Goal: Task Accomplishment & Management: Use online tool/utility

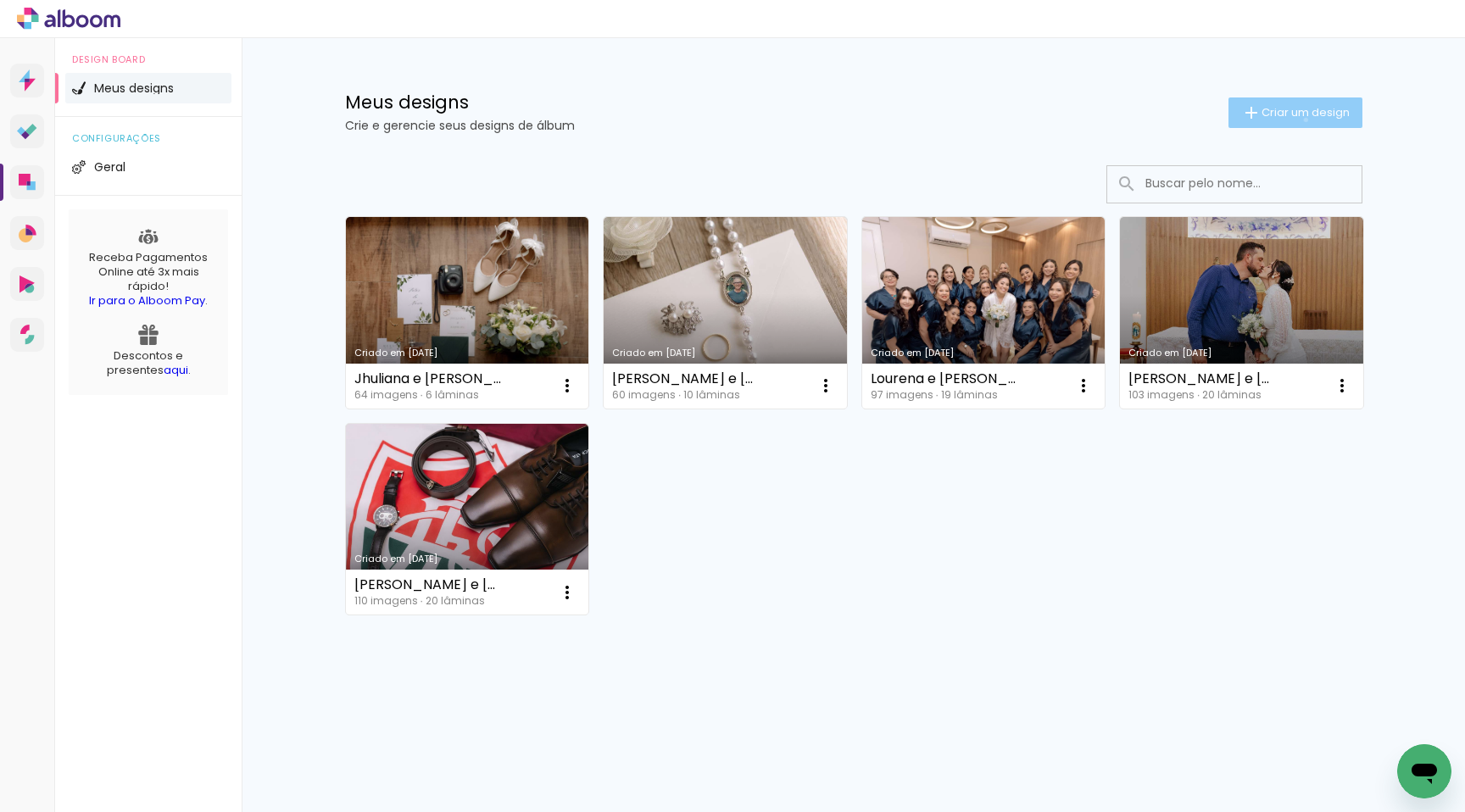
click at [1302, 118] on span "Criar um design" at bounding box center [1306, 113] width 88 height 11
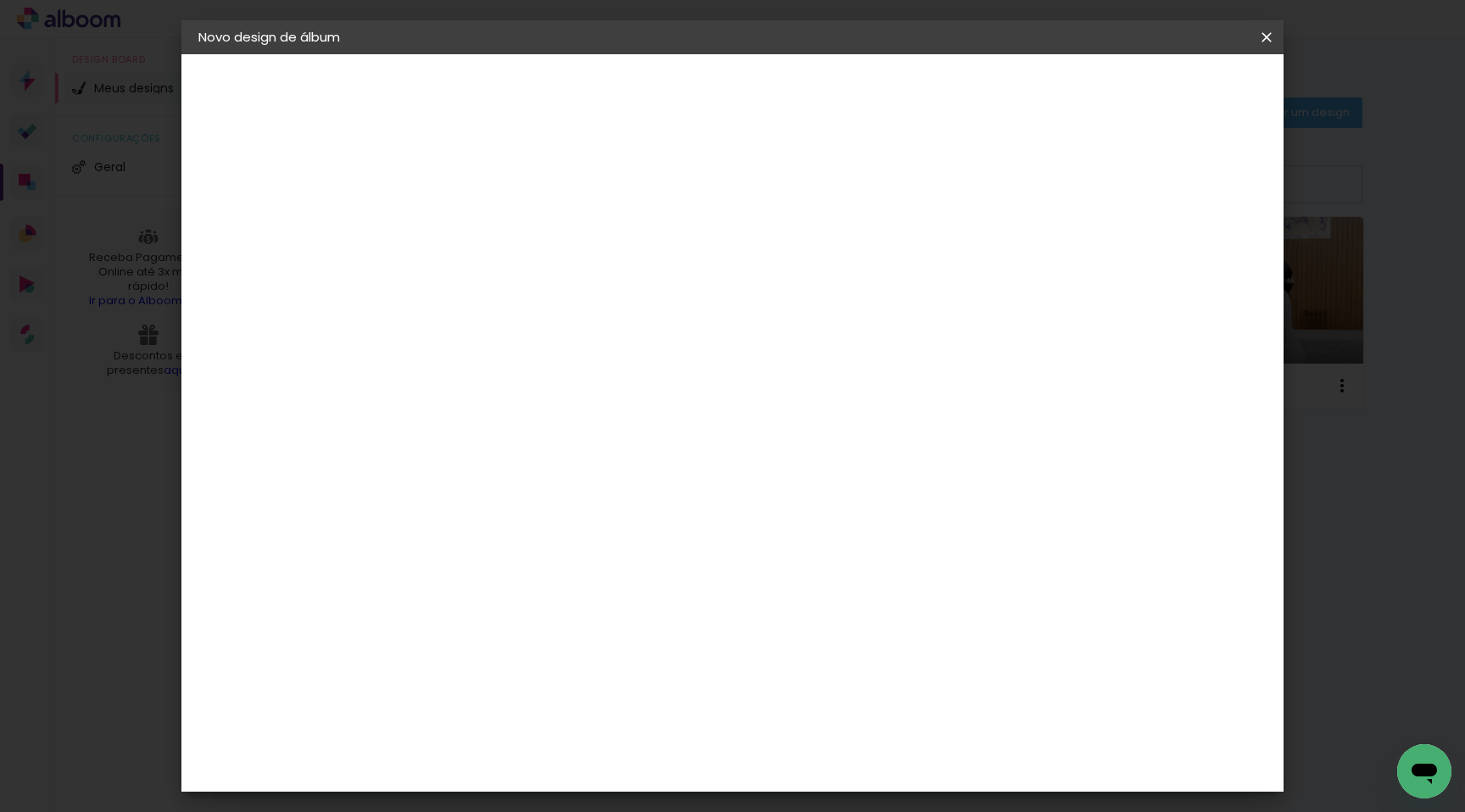
click at [476, 237] on input at bounding box center [476, 227] width 0 height 26
type input "Júlia e [PERSON_NAME]"
type paper-input "Júlia e [PERSON_NAME]"
click at [649, 102] on paper-button "Avançar" at bounding box center [608, 90] width 83 height 29
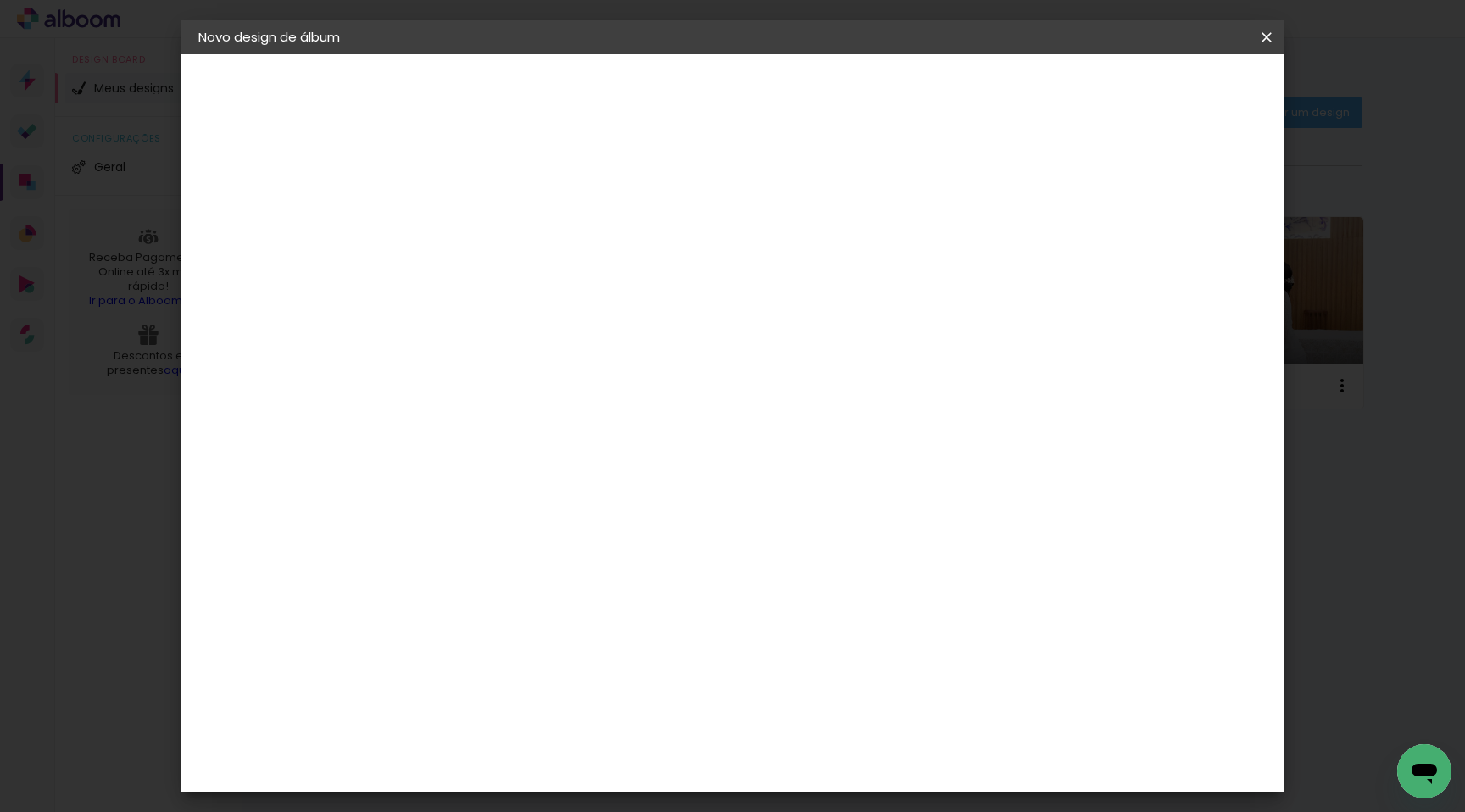
click at [515, 578] on paper-item "DreambooksPro" at bounding box center [518, 597] width 183 height 37
click at [793, 78] on paper-button "Avançar" at bounding box center [751, 90] width 83 height 29
click at [542, 282] on input "text" at bounding box center [508, 295] width 66 height 26
click at [748, 281] on paper-item "Álbum" at bounding box center [843, 281] width 339 height 34
type input "Álbum"
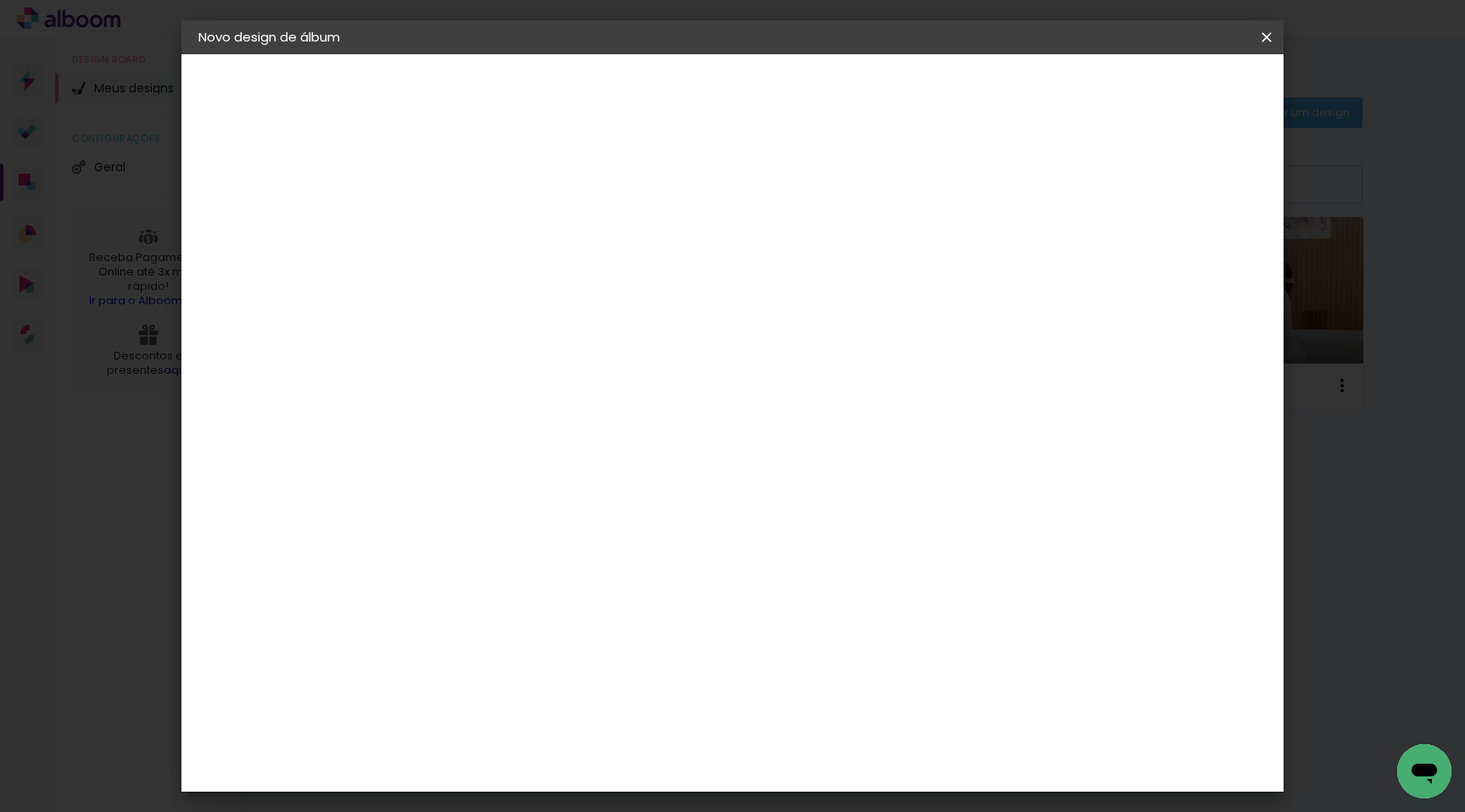
click at [590, 770] on span "25 × 25" at bounding box center [551, 787] width 79 height 34
click at [753, 100] on paper-button "Avançar" at bounding box center [710, 90] width 83 height 29
click at [1161, 94] on span "Iniciar design" at bounding box center [1122, 90] width 78 height 11
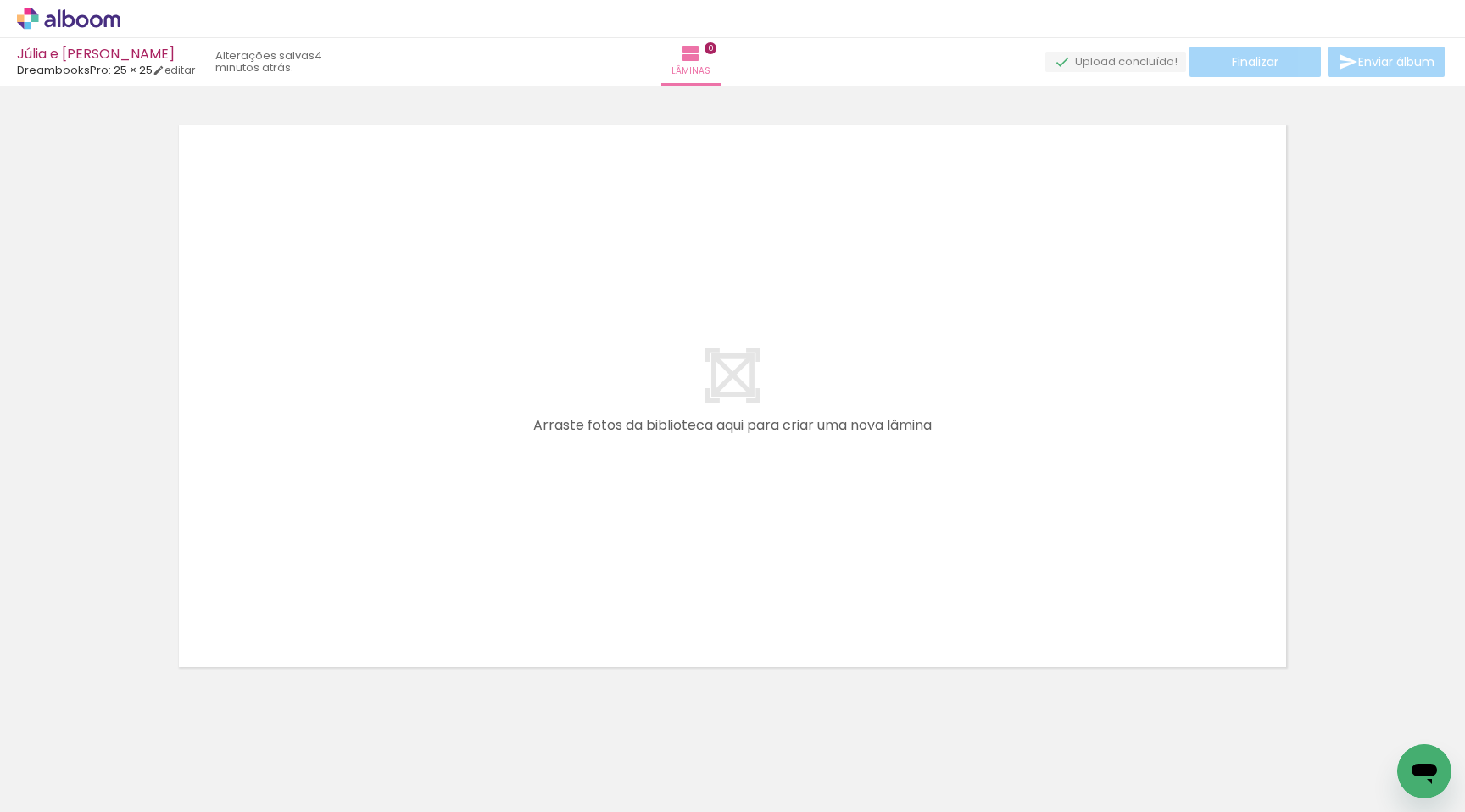
scroll to position [0, 2585]
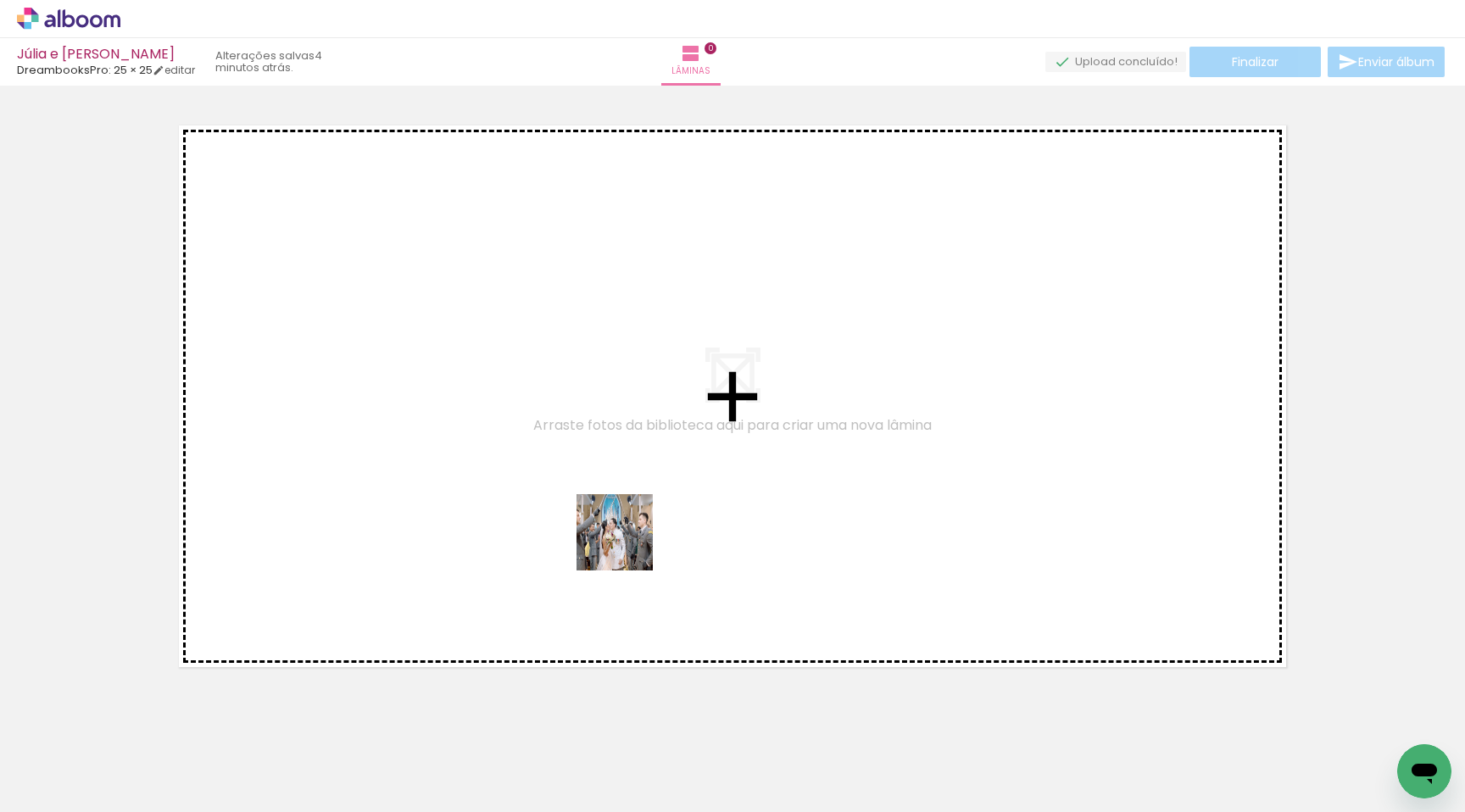
drag, startPoint x: 620, startPoint y: 628, endPoint x: 634, endPoint y: 489, distance: 139.7
click at [634, 489] on quentale-workspace at bounding box center [732, 406] width 1465 height 812
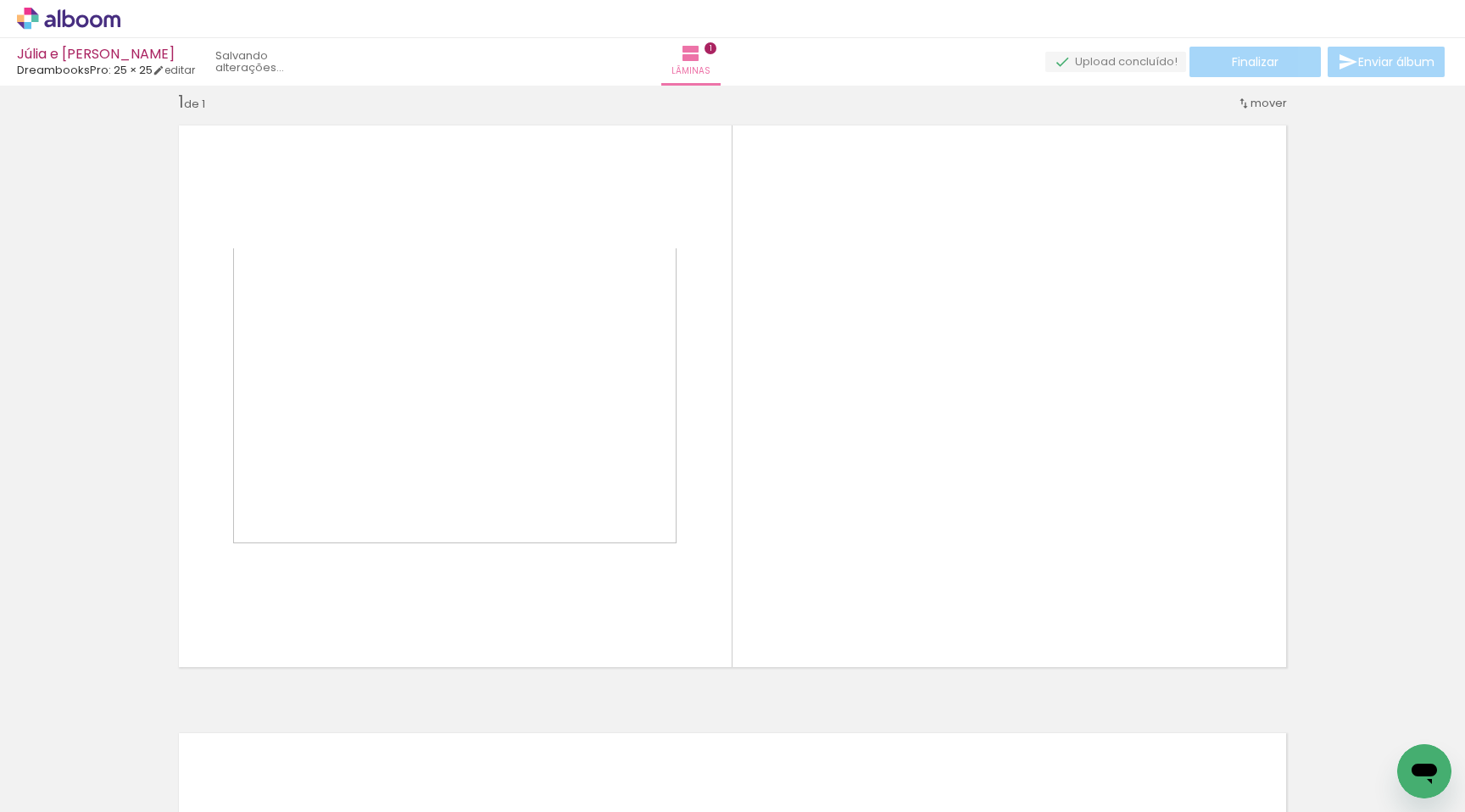
scroll to position [21, 0]
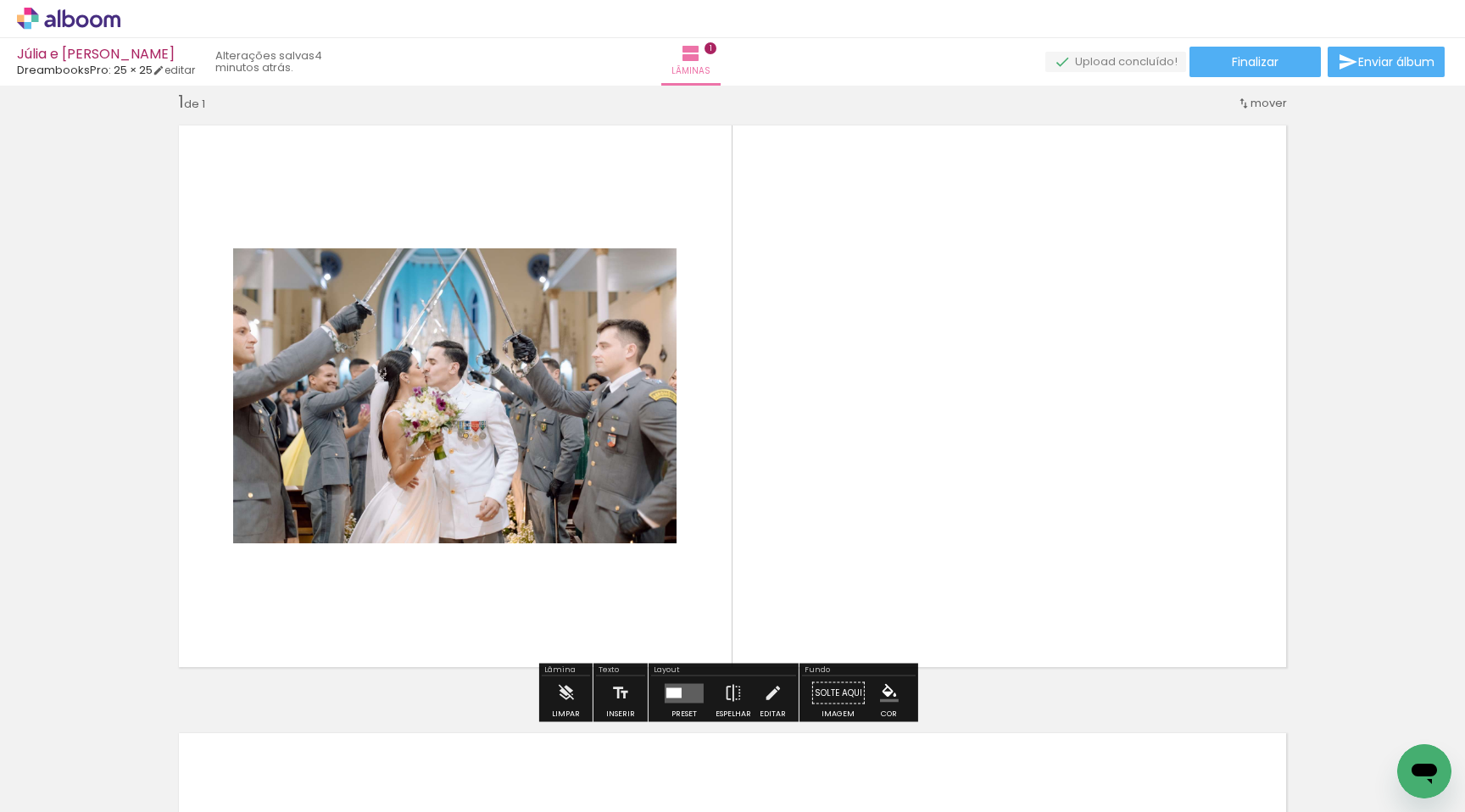
click at [673, 691] on div at bounding box center [674, 692] width 15 height 11
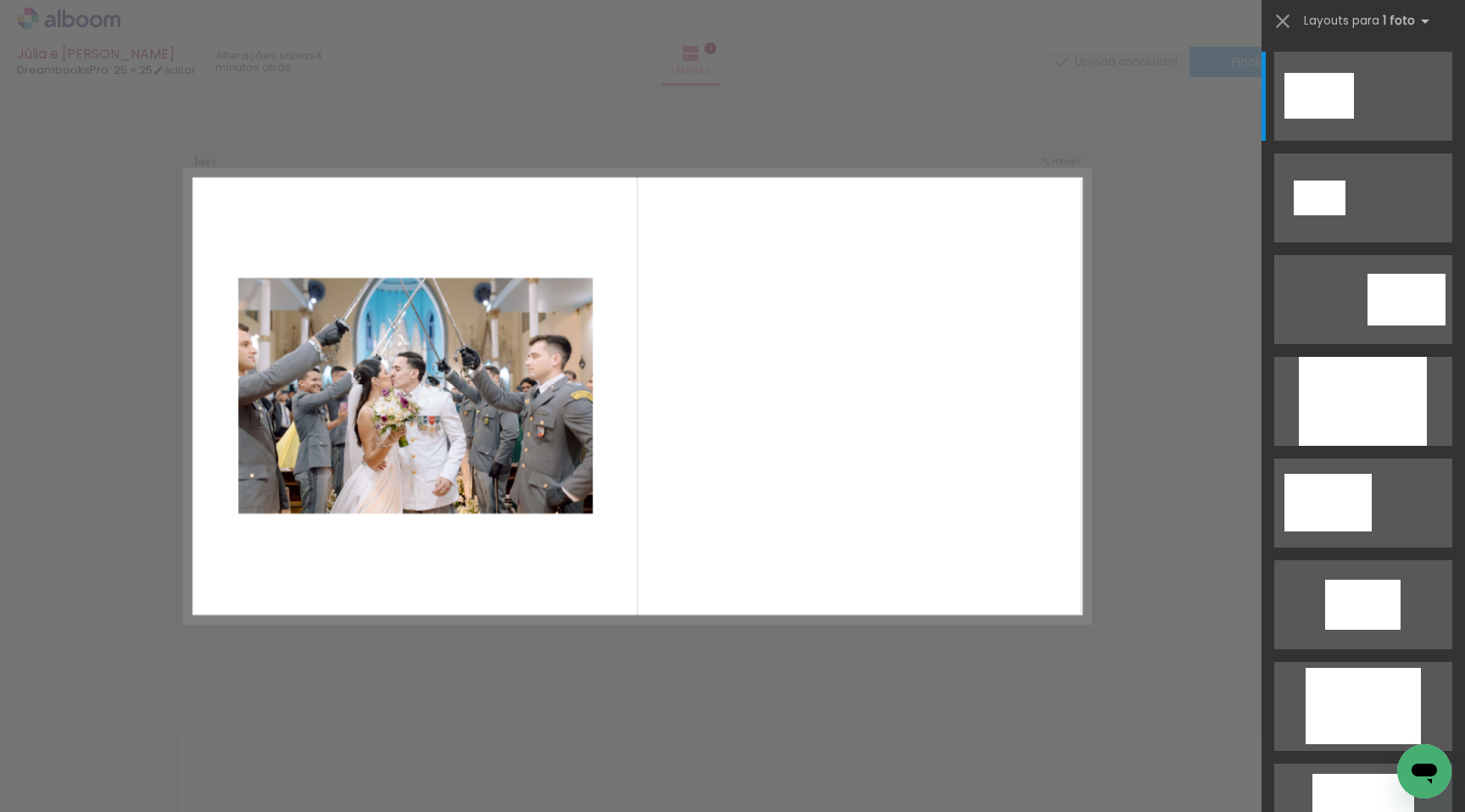
click at [682, 627] on div "Confirmar Cancelar" at bounding box center [732, 692] width 1465 height 1257
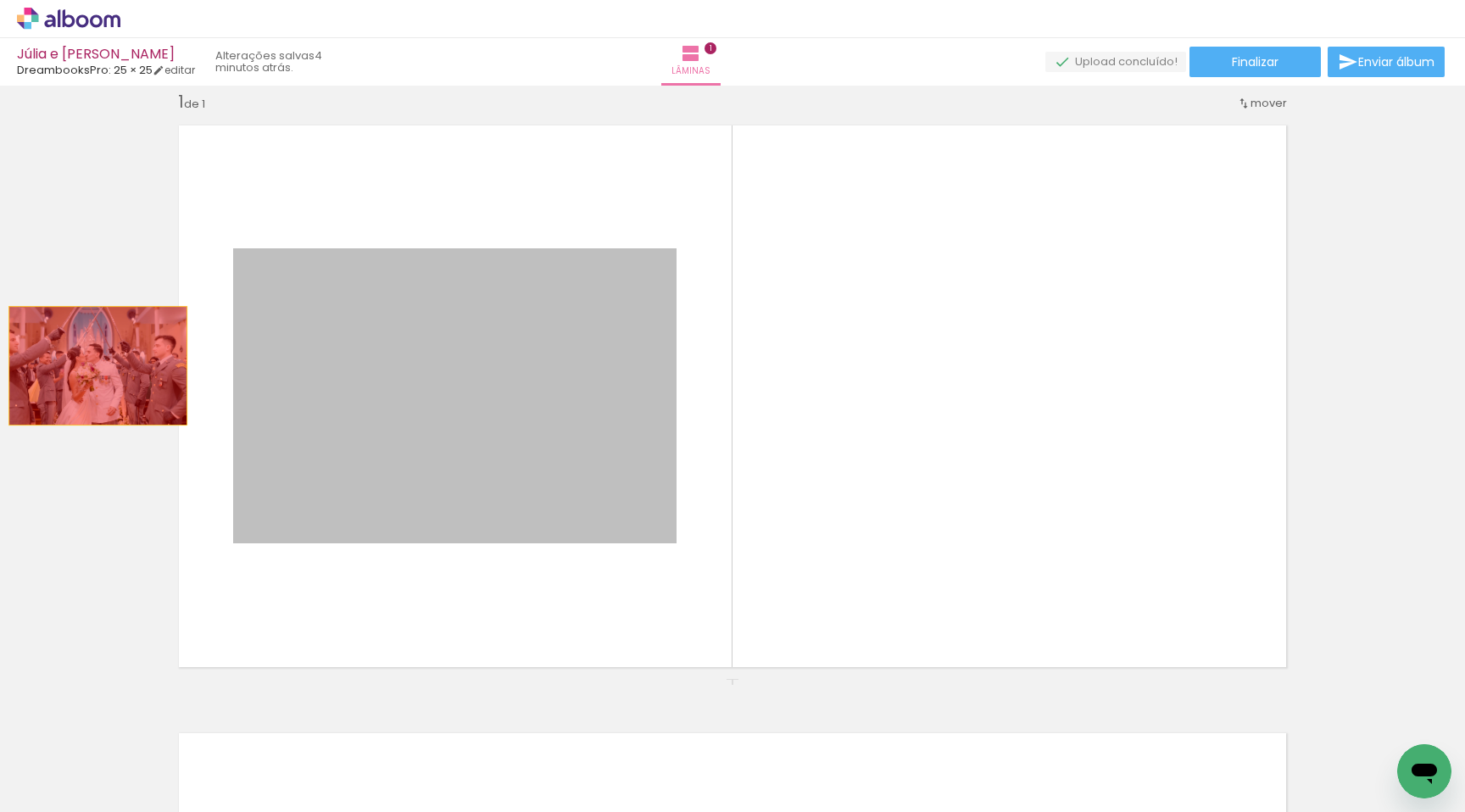
drag, startPoint x: 440, startPoint y: 501, endPoint x: 92, endPoint y: 366, distance: 373.3
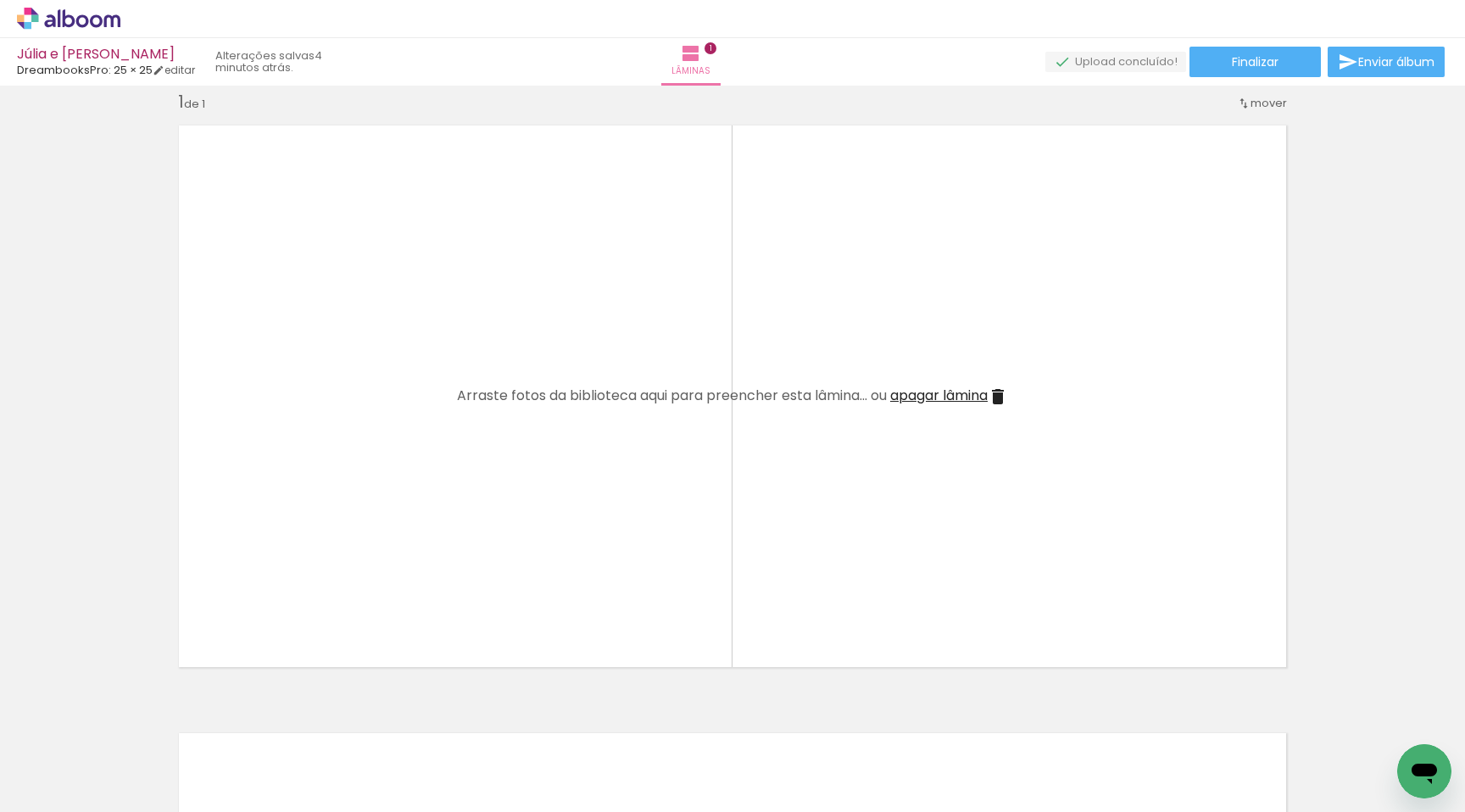
scroll to position [0, 0]
drag, startPoint x: 170, startPoint y: 755, endPoint x: 328, endPoint y: 475, distance: 321.5
click at [328, 475] on quentale-workspace at bounding box center [732, 406] width 1465 height 812
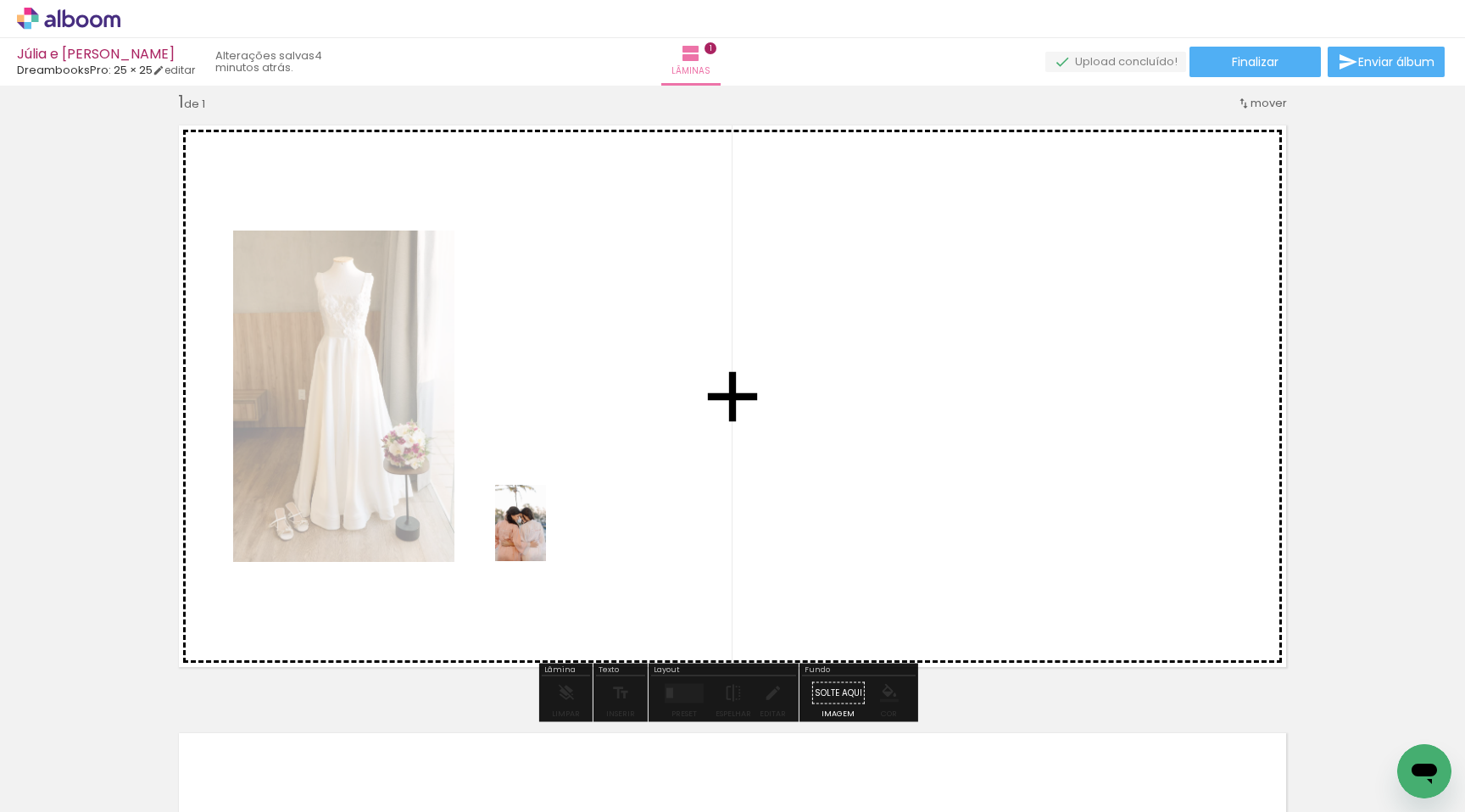
drag, startPoint x: 339, startPoint y: 694, endPoint x: 546, endPoint y: 536, distance: 260.4
click at [546, 536] on quentale-workspace at bounding box center [732, 406] width 1465 height 812
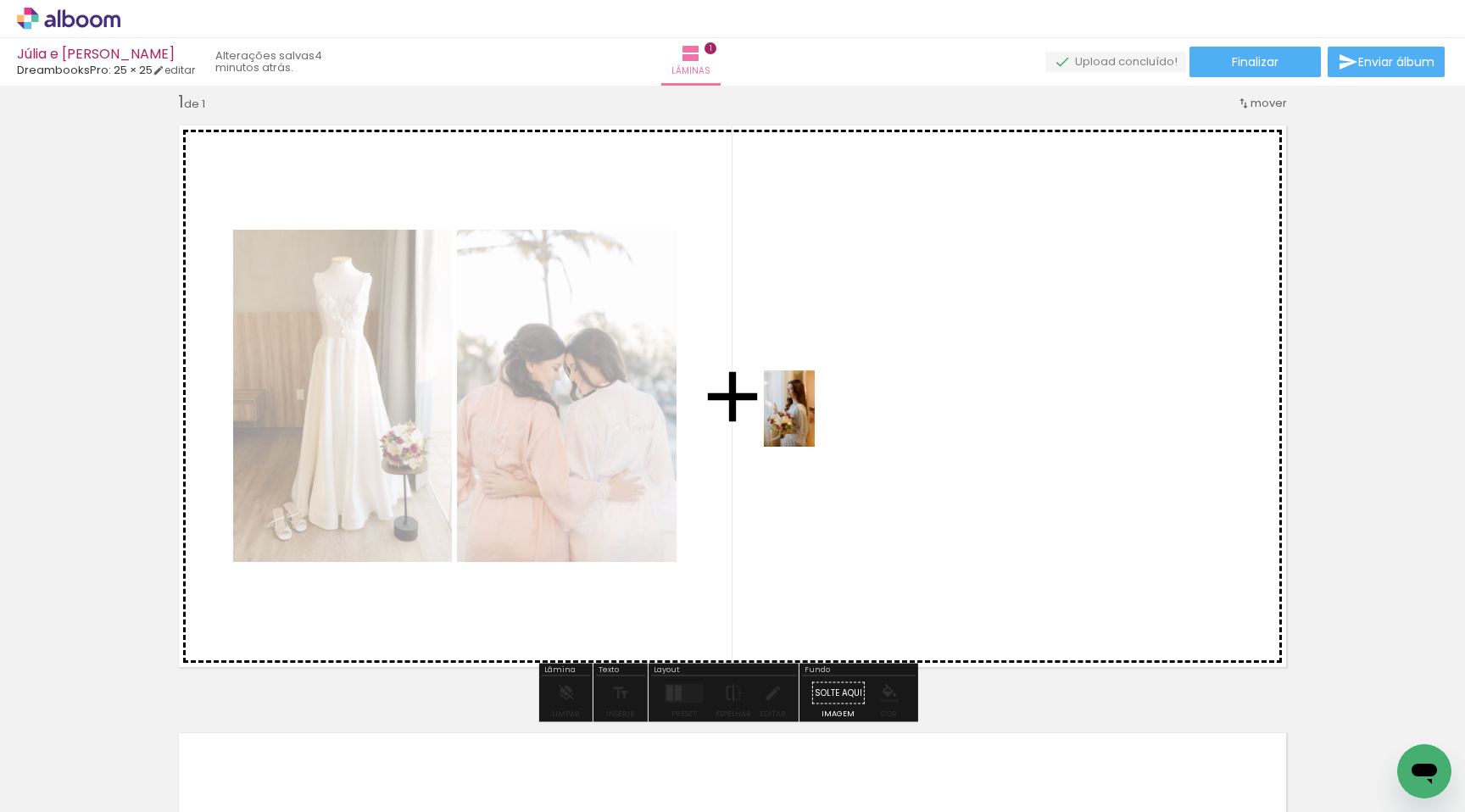
drag, startPoint x: 371, startPoint y: 757, endPoint x: 815, endPoint y: 421, distance: 556.8
click at [815, 421] on quentale-workspace at bounding box center [732, 406] width 1465 height 812
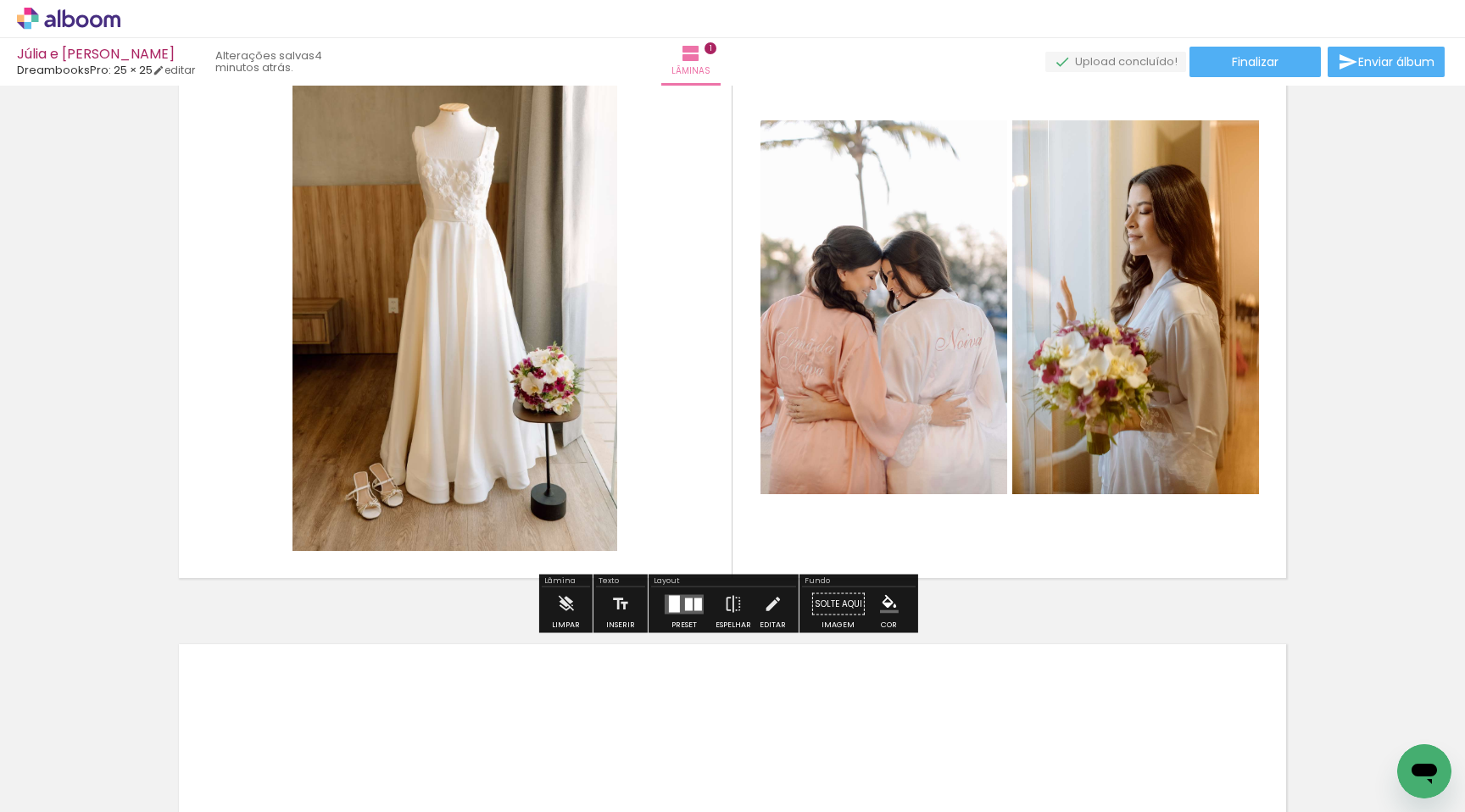
scroll to position [167, 0]
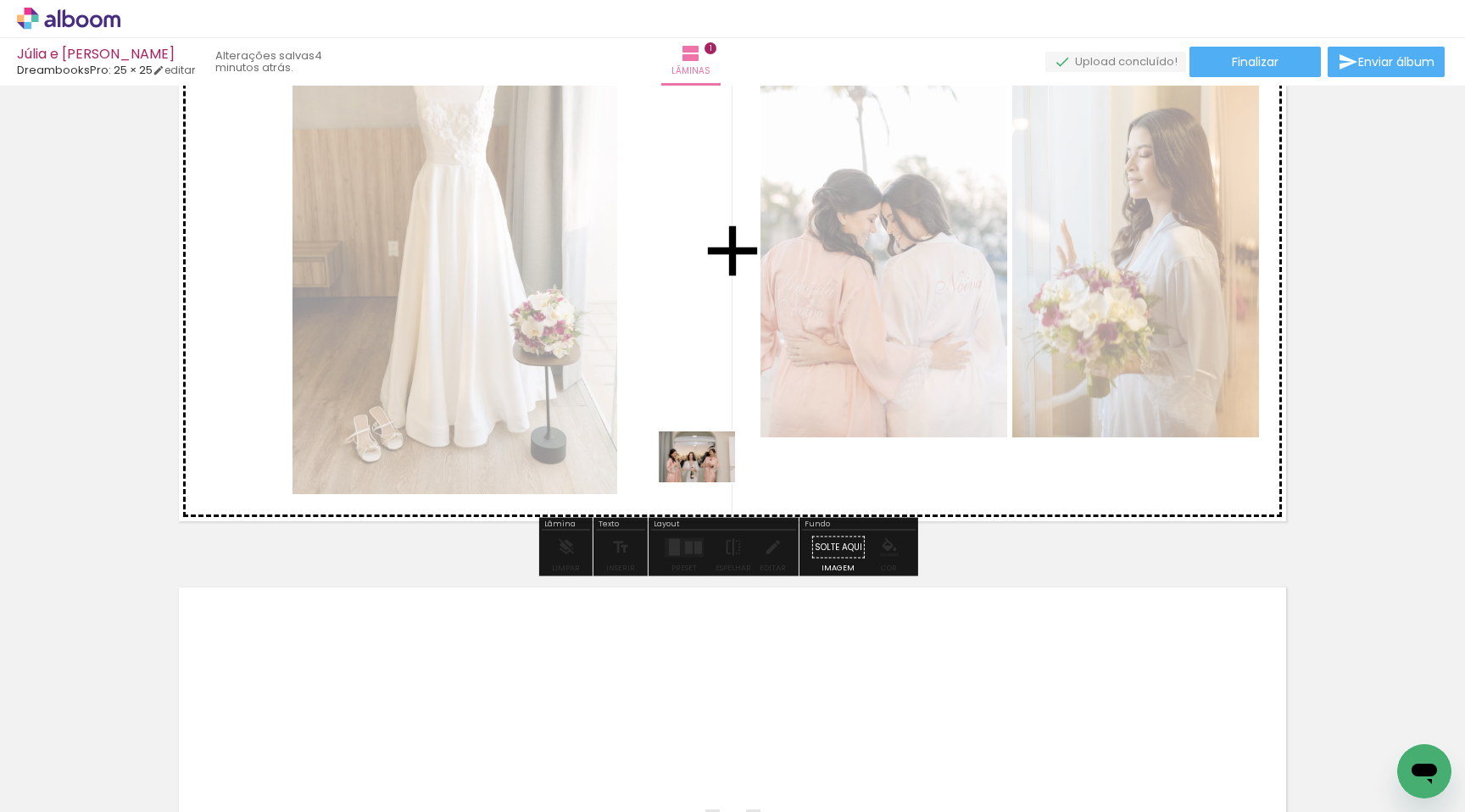
drag, startPoint x: 473, startPoint y: 771, endPoint x: 710, endPoint y: 483, distance: 373.0
click at [710, 483] on quentale-workspace at bounding box center [732, 406] width 1465 height 812
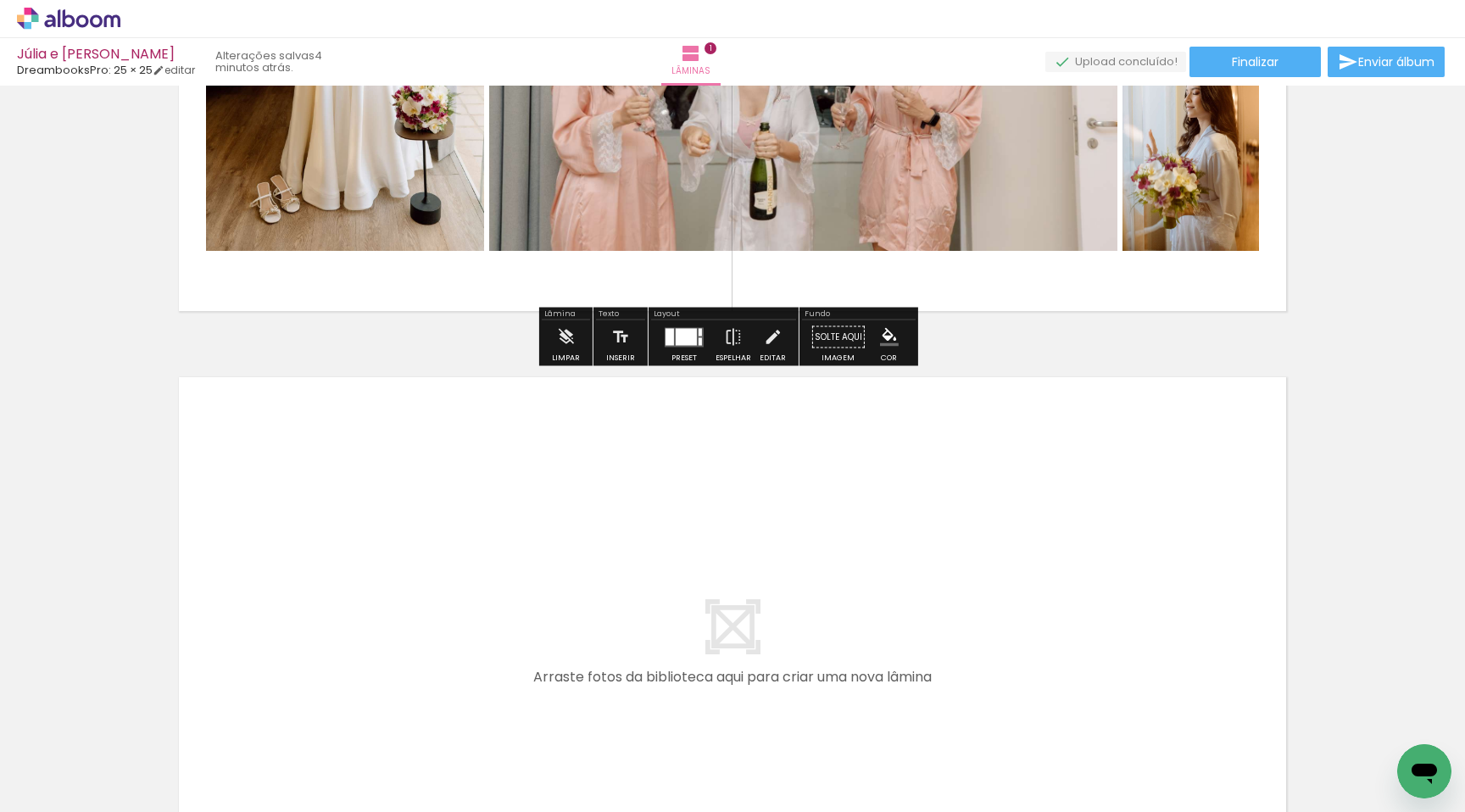
scroll to position [464, 0]
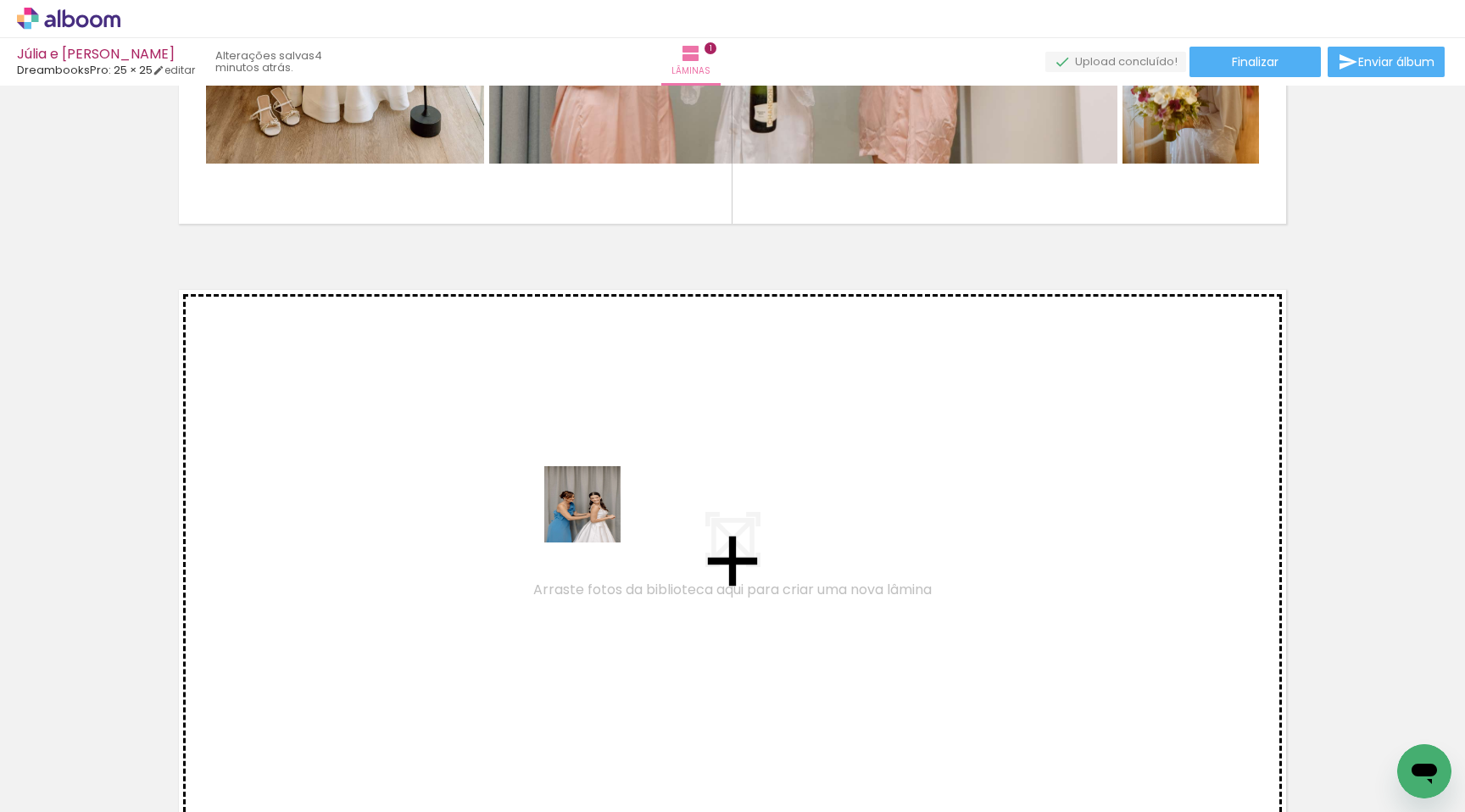
drag, startPoint x: 573, startPoint y: 751, endPoint x: 595, endPoint y: 517, distance: 235.0
click at [595, 517] on quentale-workspace at bounding box center [732, 406] width 1465 height 812
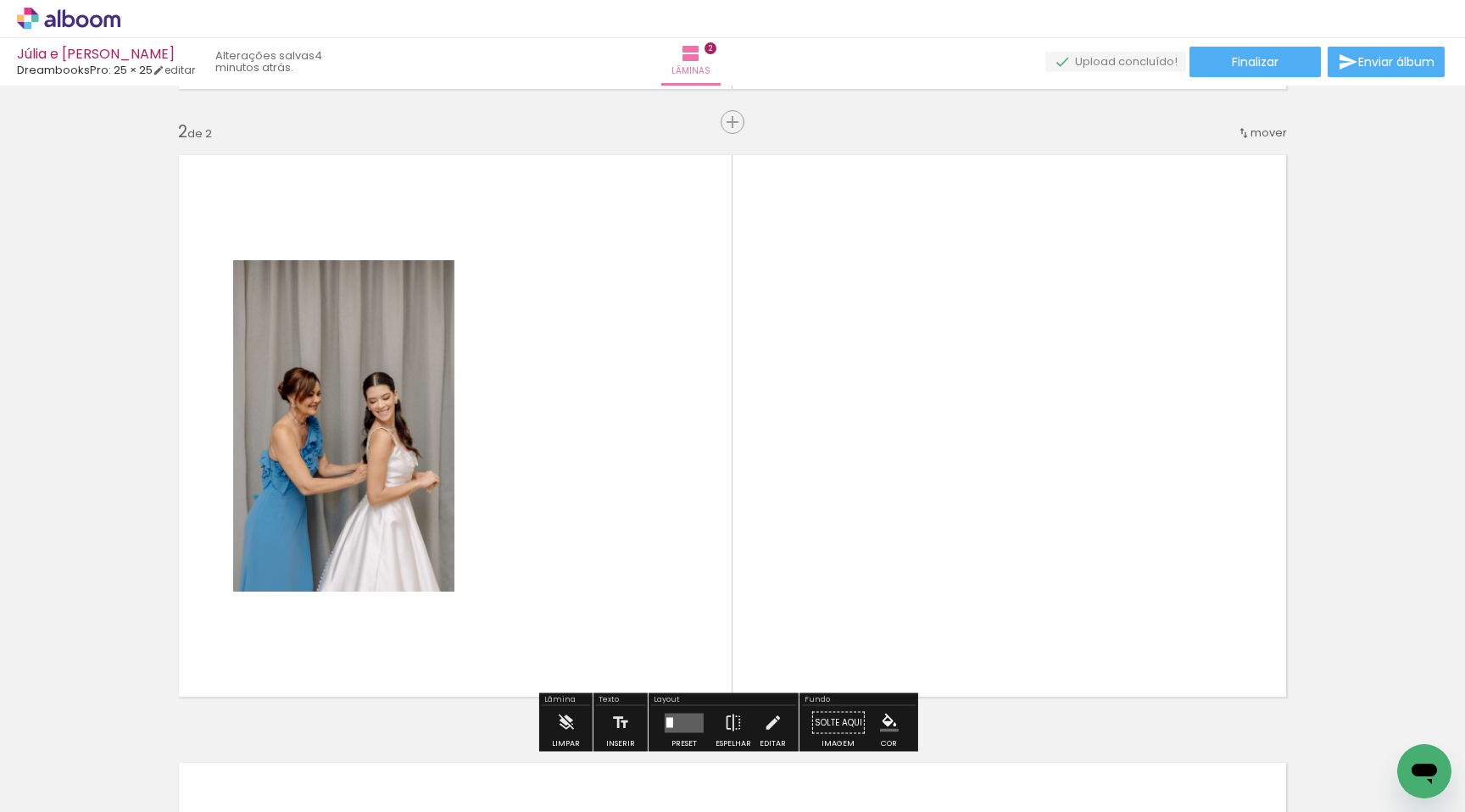
scroll to position [629, 0]
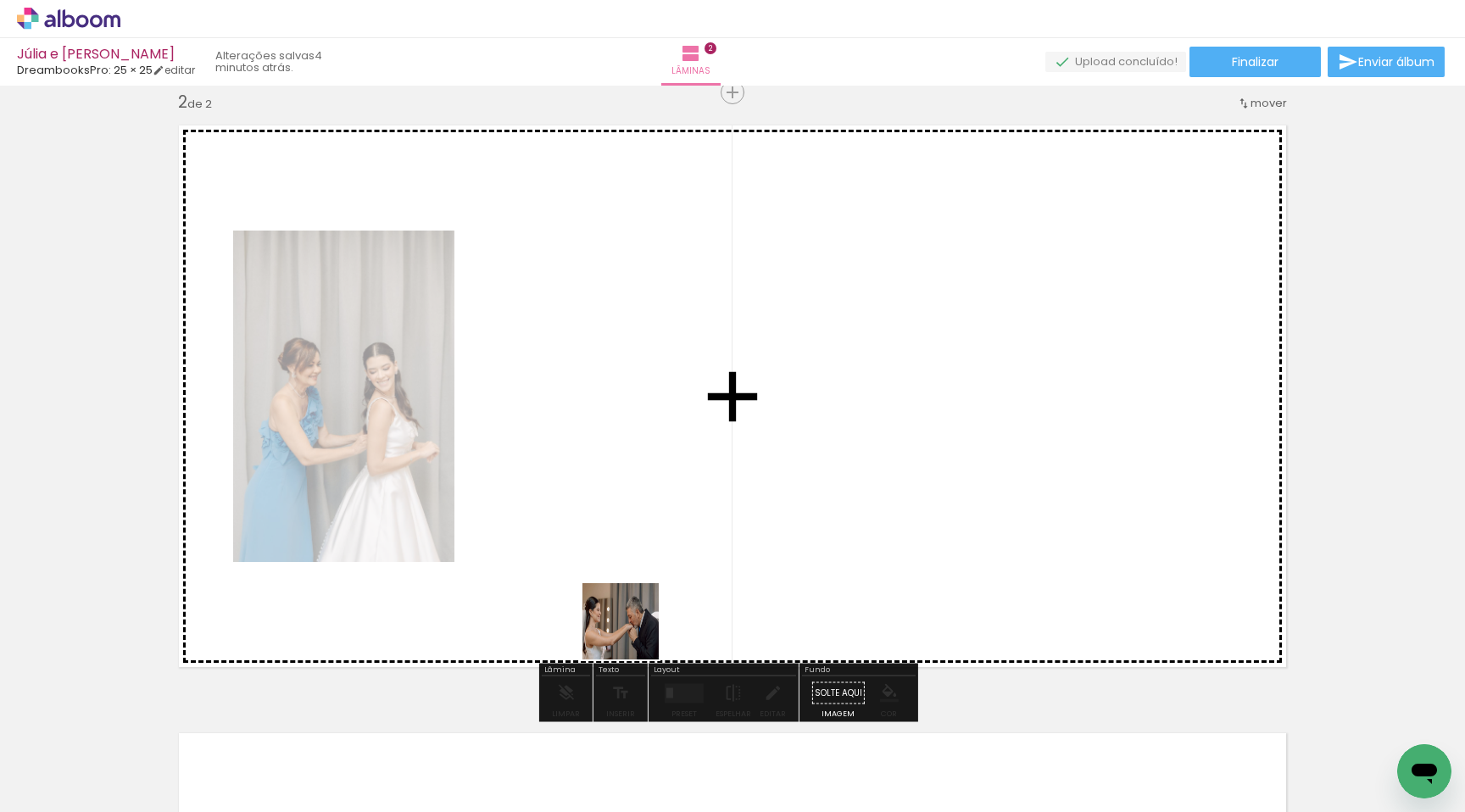
drag, startPoint x: 642, startPoint y: 742, endPoint x: 675, endPoint y: 625, distance: 121.6
click at [624, 548] on quentale-workspace at bounding box center [732, 406] width 1465 height 812
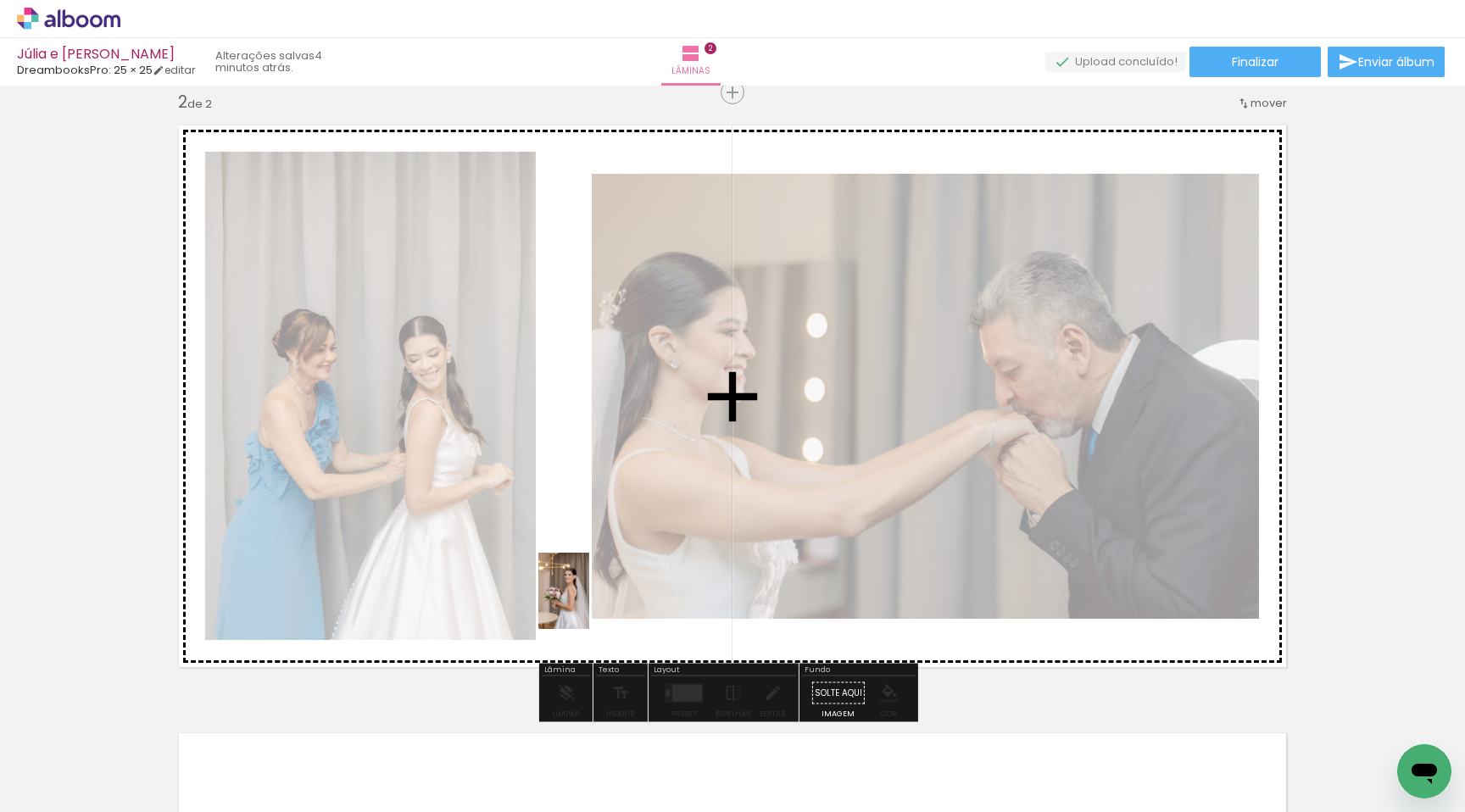
drag, startPoint x: 750, startPoint y: 751, endPoint x: 590, endPoint y: 604, distance: 217.3
click at [590, 604] on quentale-workspace at bounding box center [732, 406] width 1465 height 812
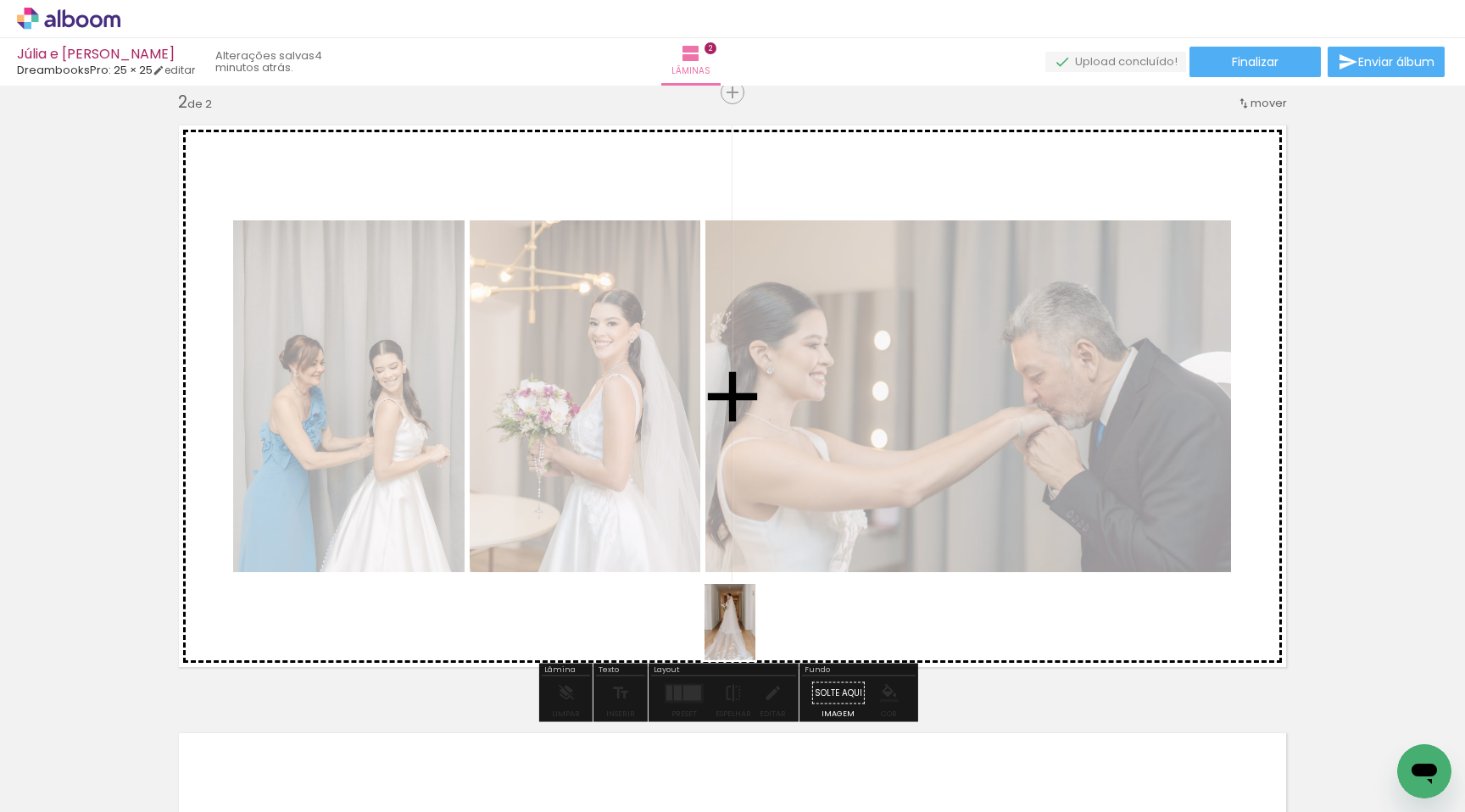
drag, startPoint x: 815, startPoint y: 738, endPoint x: 753, endPoint y: 619, distance: 134.2
click at [753, 619] on quentale-workspace at bounding box center [732, 406] width 1465 height 812
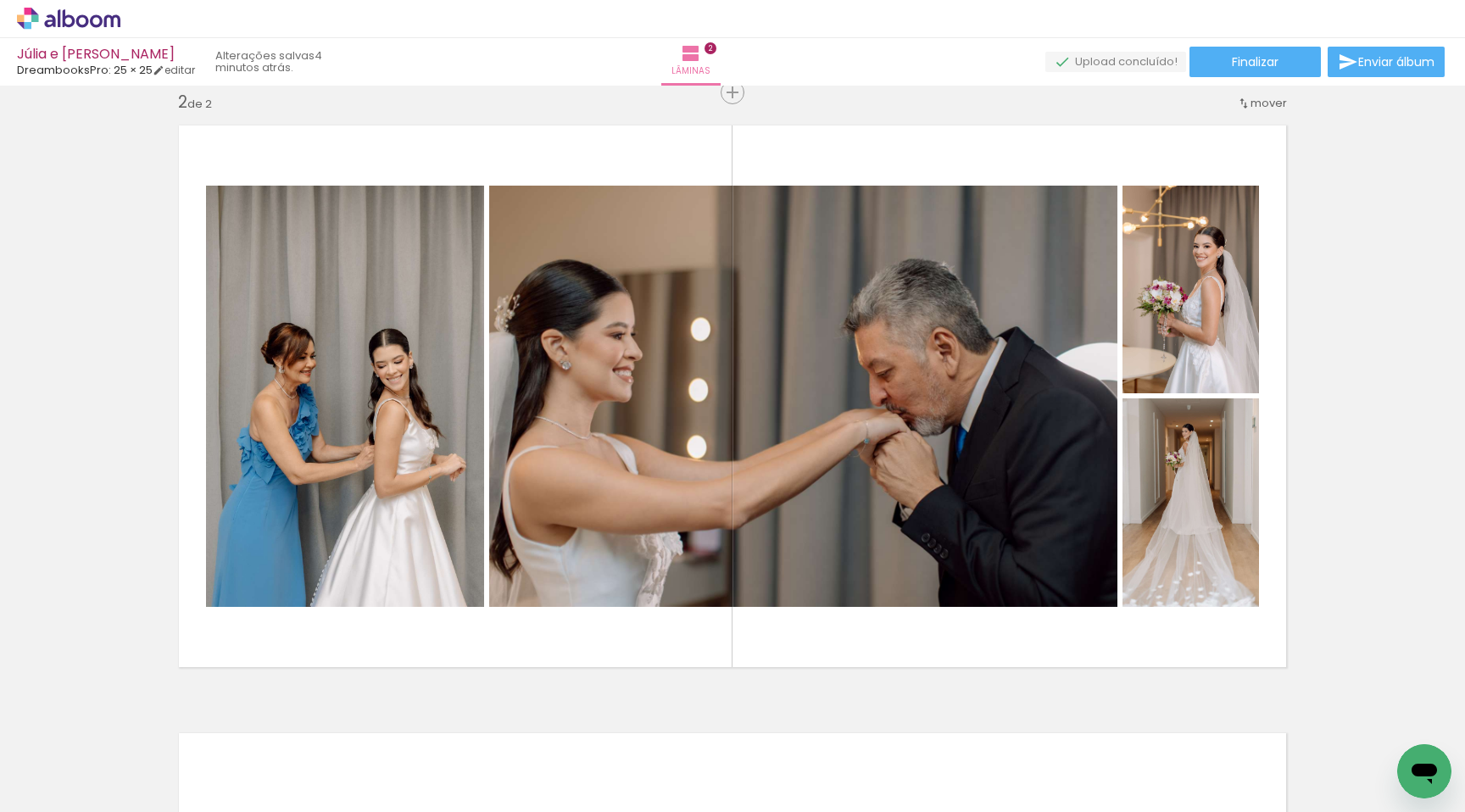
click at [85, 760] on div "Filtro Todas as fotos" at bounding box center [54, 760] width 78 height 14
click at [0, 0] on slot "Não utilizadas" at bounding box center [0, 0] width 0 height 0
type input "Não utilizadas"
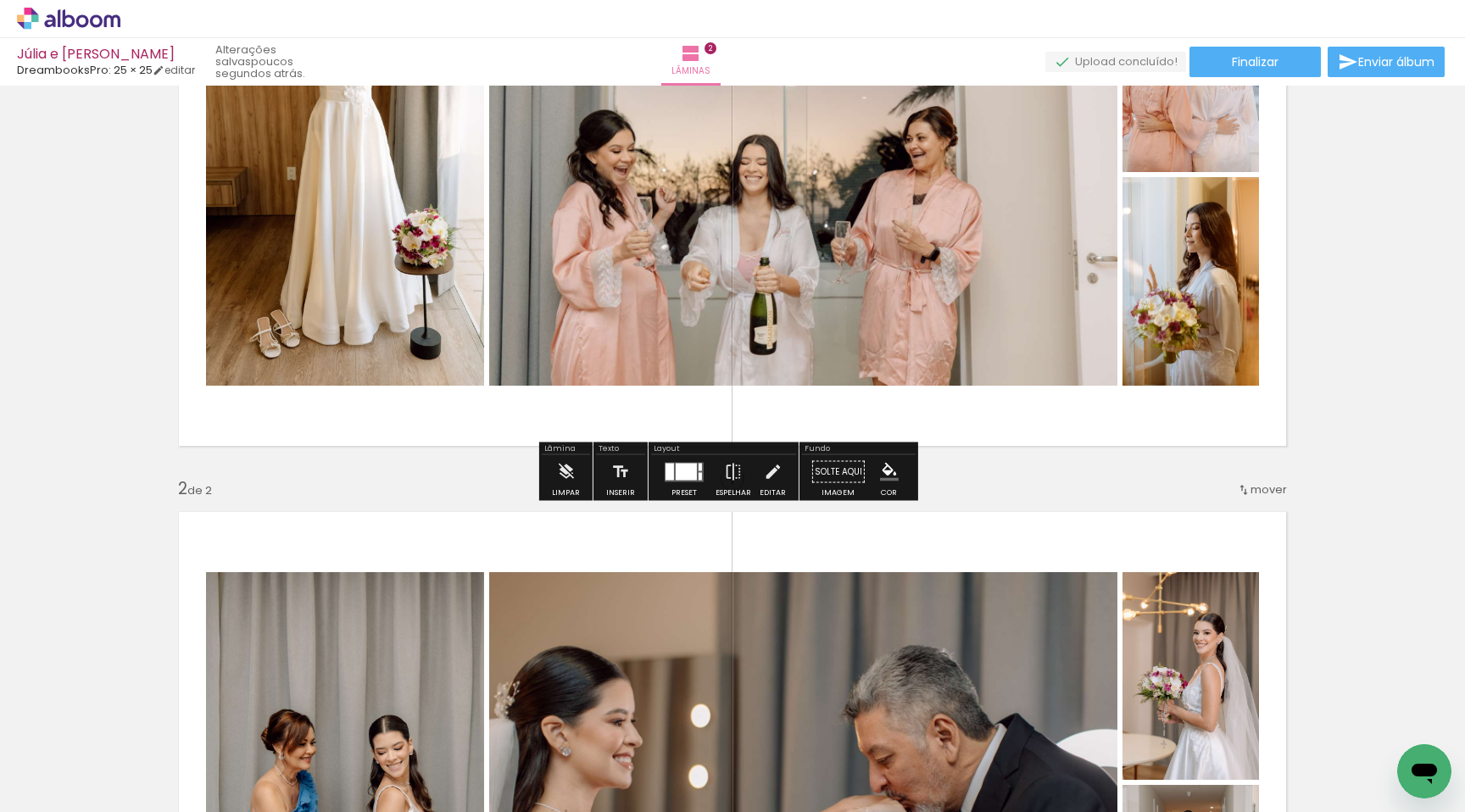
scroll to position [253, 0]
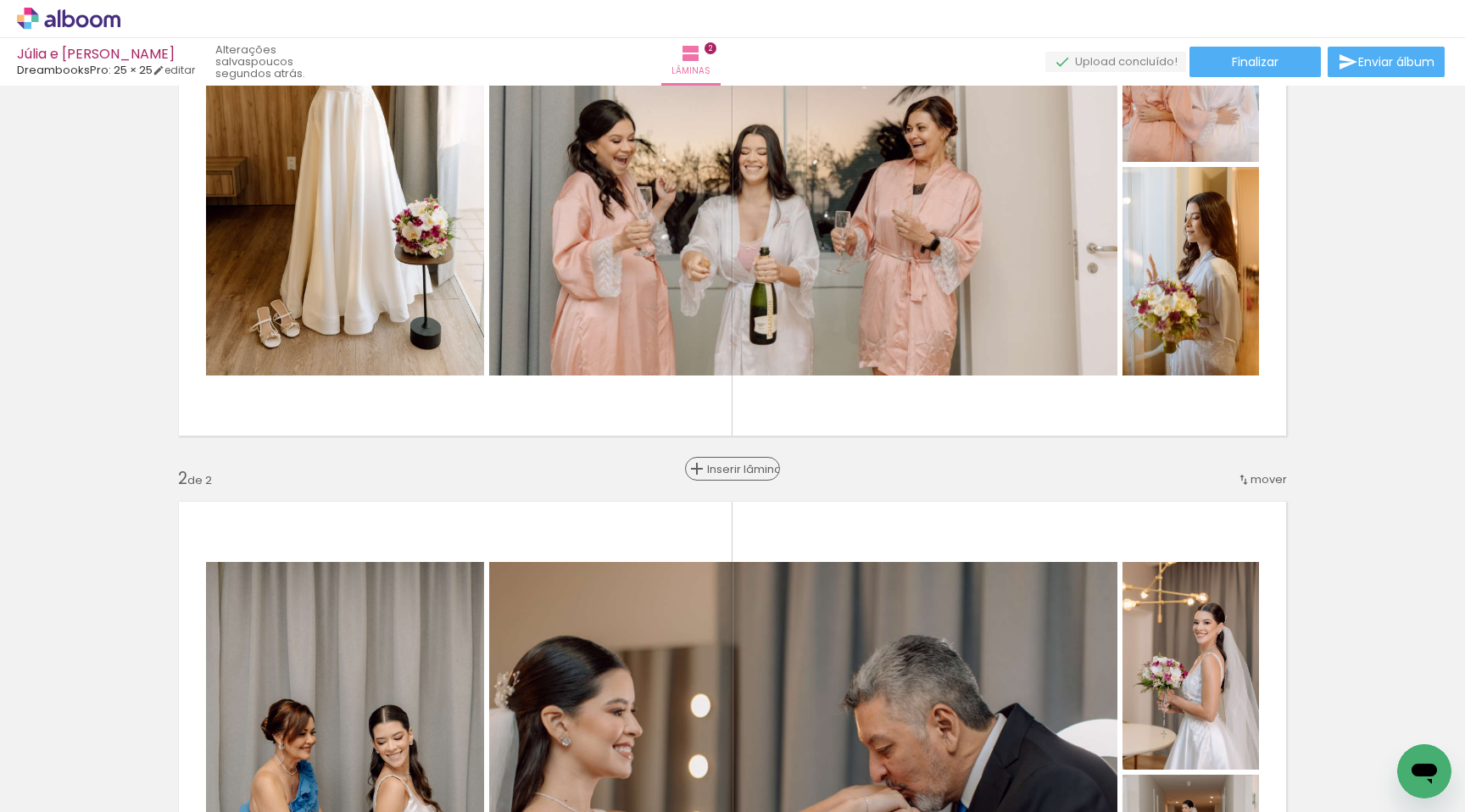
click at [727, 472] on span "Inserir lâmina" at bounding box center [740, 469] width 66 height 11
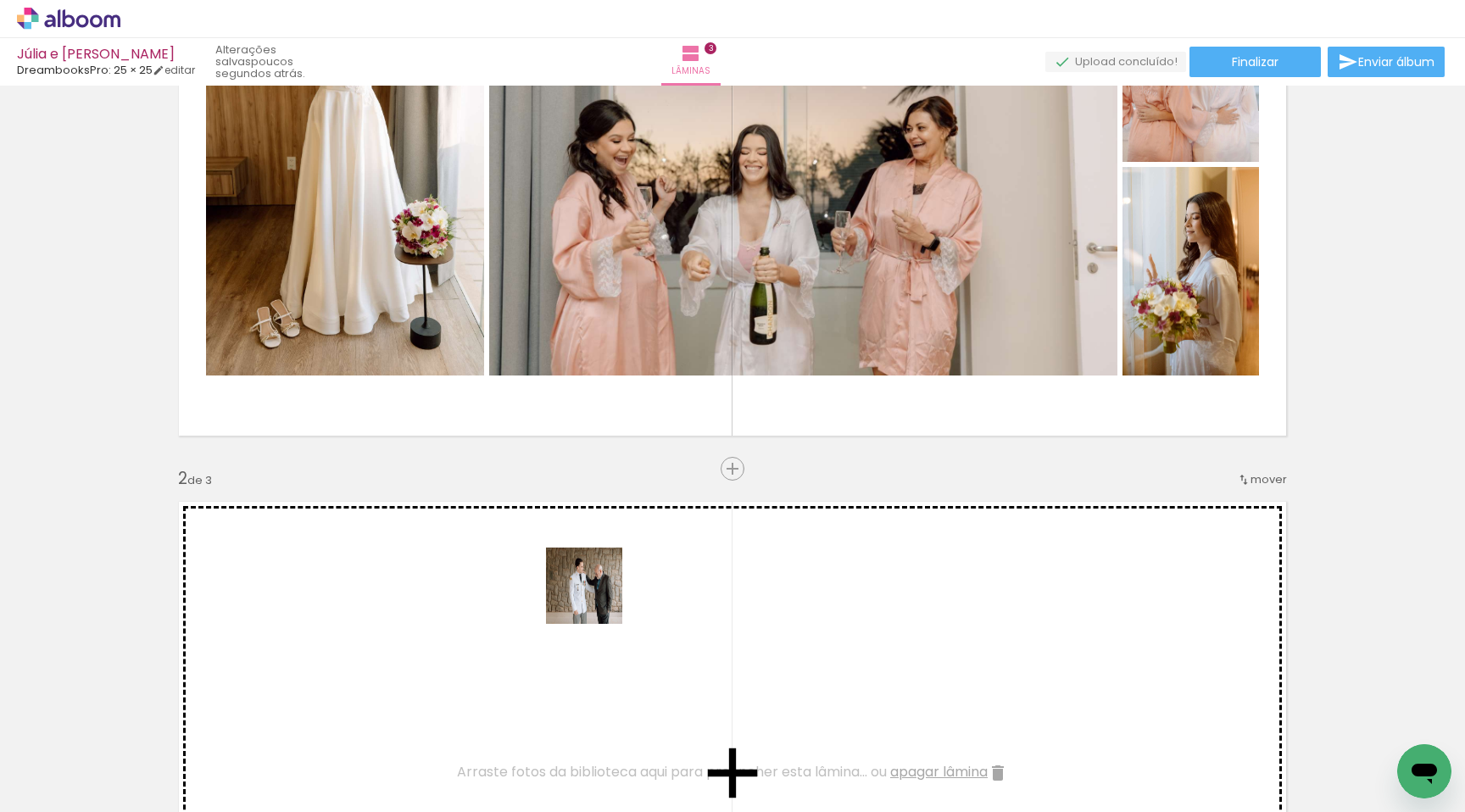
drag, startPoint x: 583, startPoint y: 760, endPoint x: 597, endPoint y: 597, distance: 163.6
click at [597, 597] on quentale-workspace at bounding box center [732, 406] width 1465 height 812
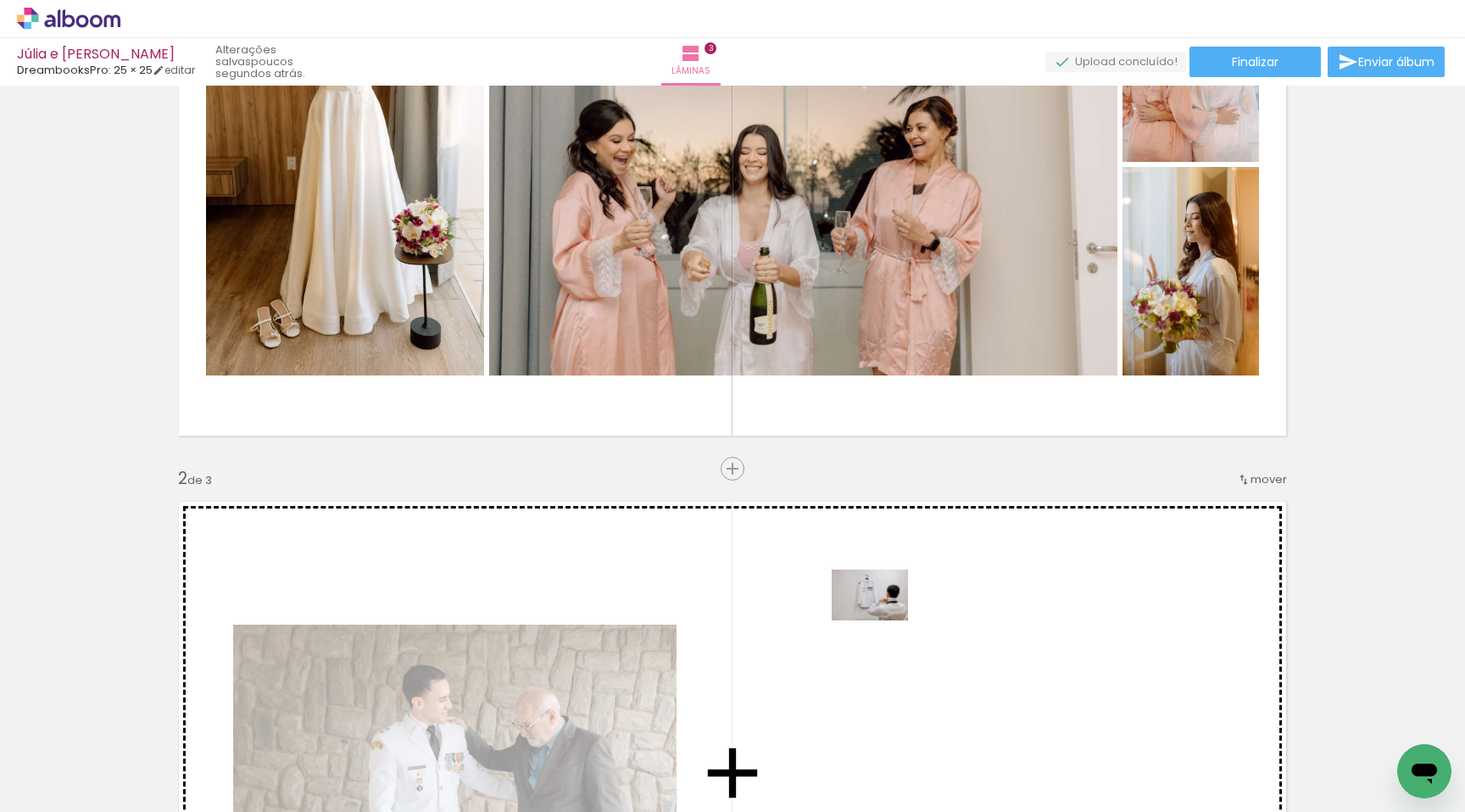
drag, startPoint x: 514, startPoint y: 752, endPoint x: 883, endPoint y: 620, distance: 391.9
click at [883, 620] on quentale-workspace at bounding box center [732, 406] width 1465 height 812
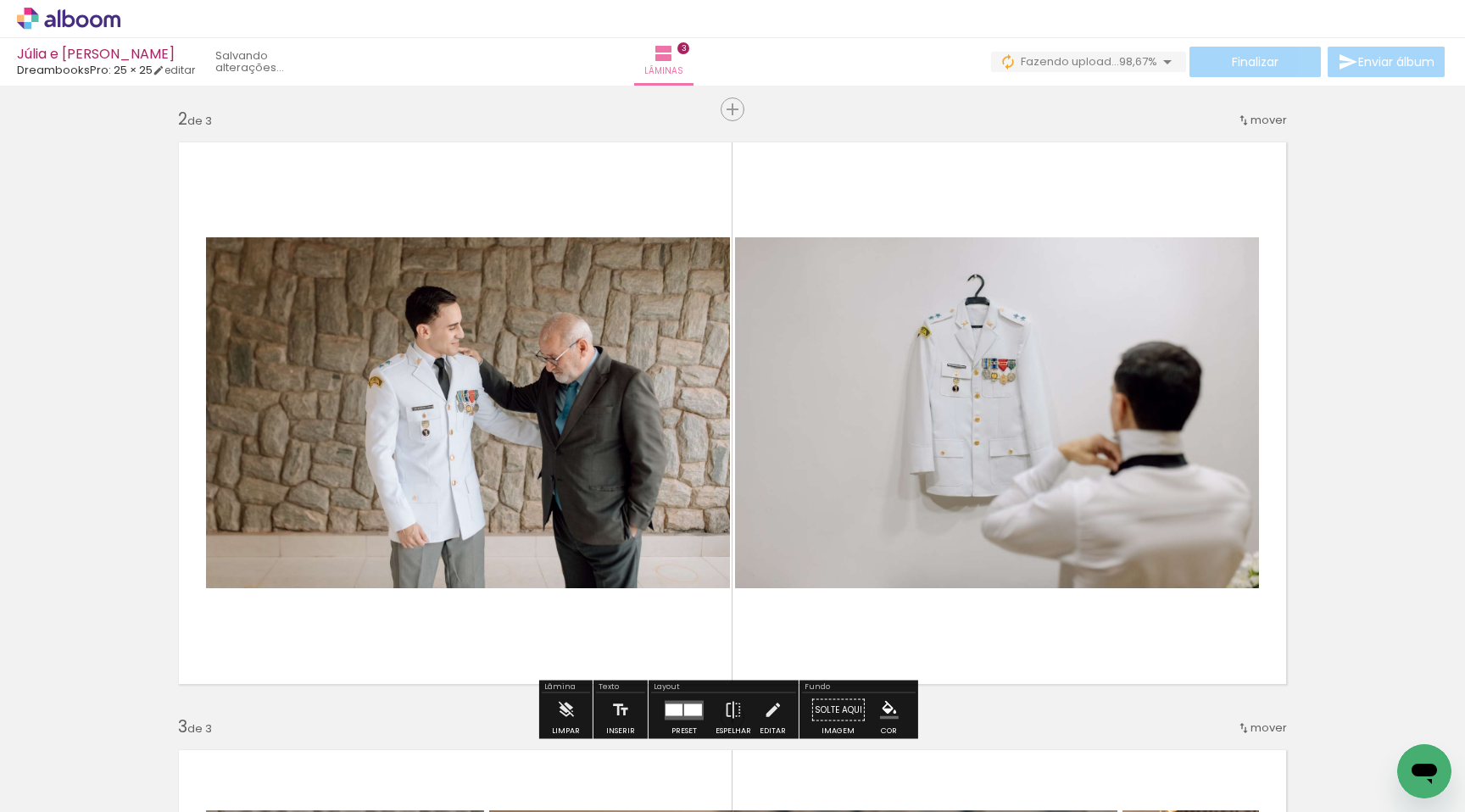
scroll to position [699, 0]
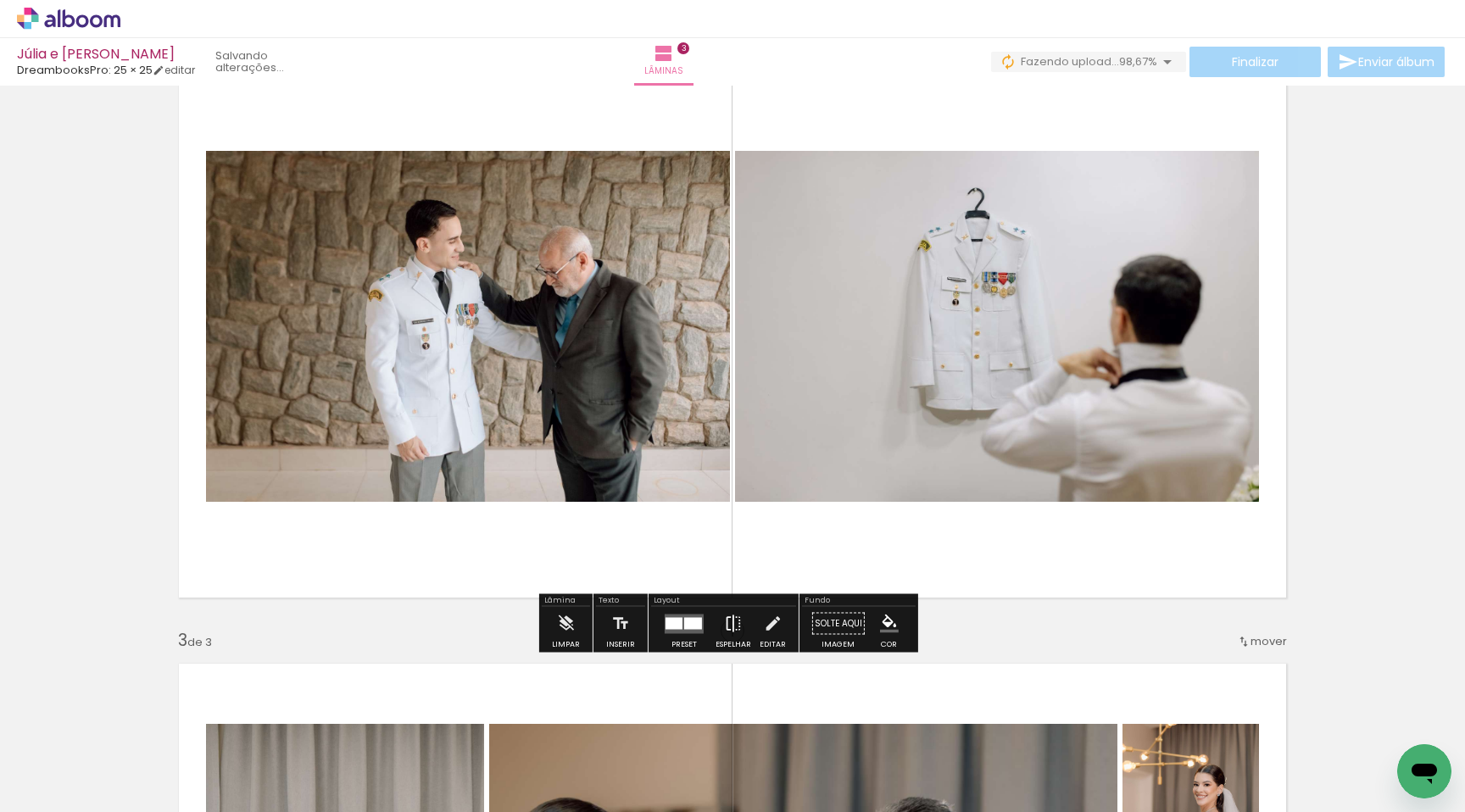
click at [732, 623] on iron-icon at bounding box center [732, 623] width 18 height 34
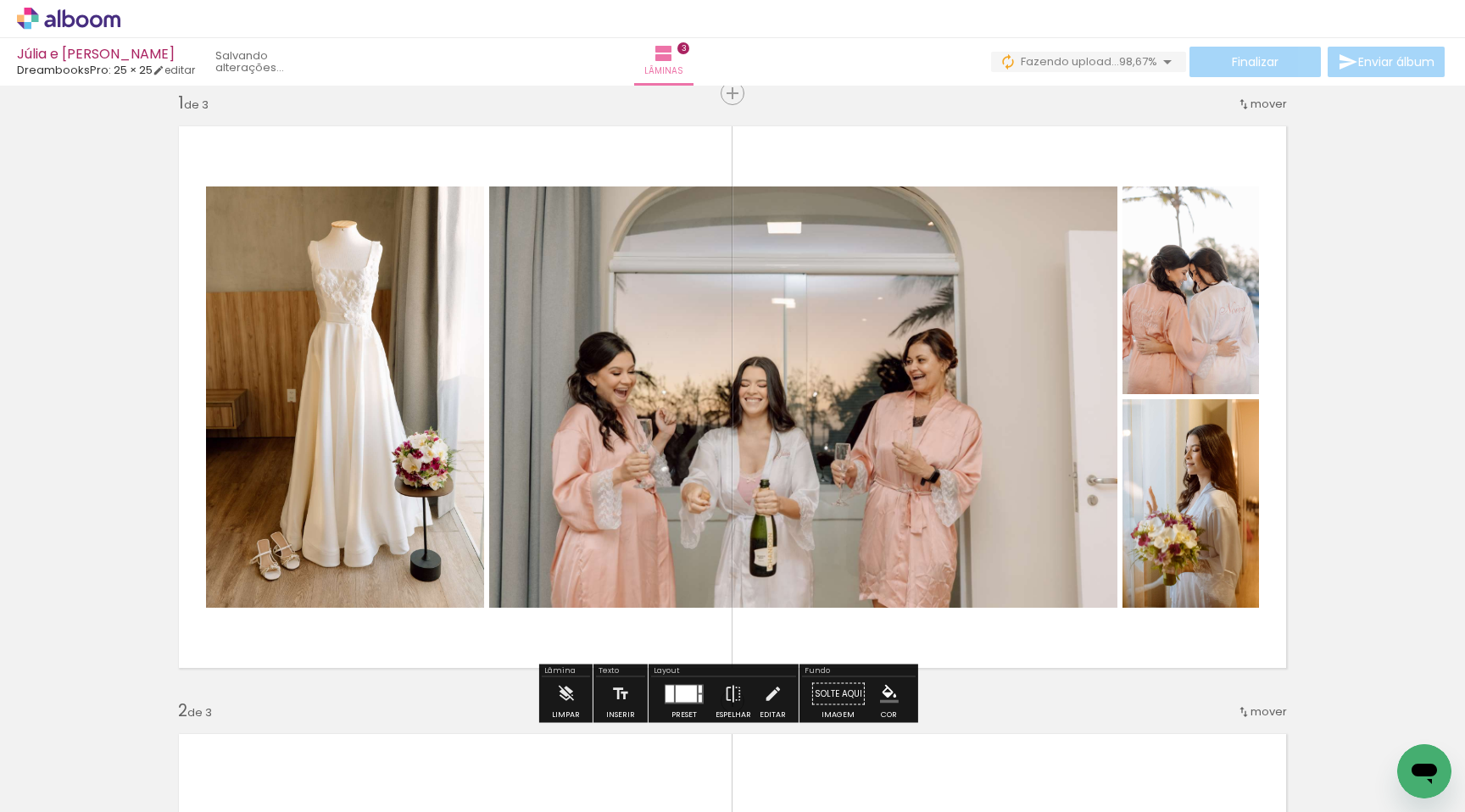
scroll to position [41, 0]
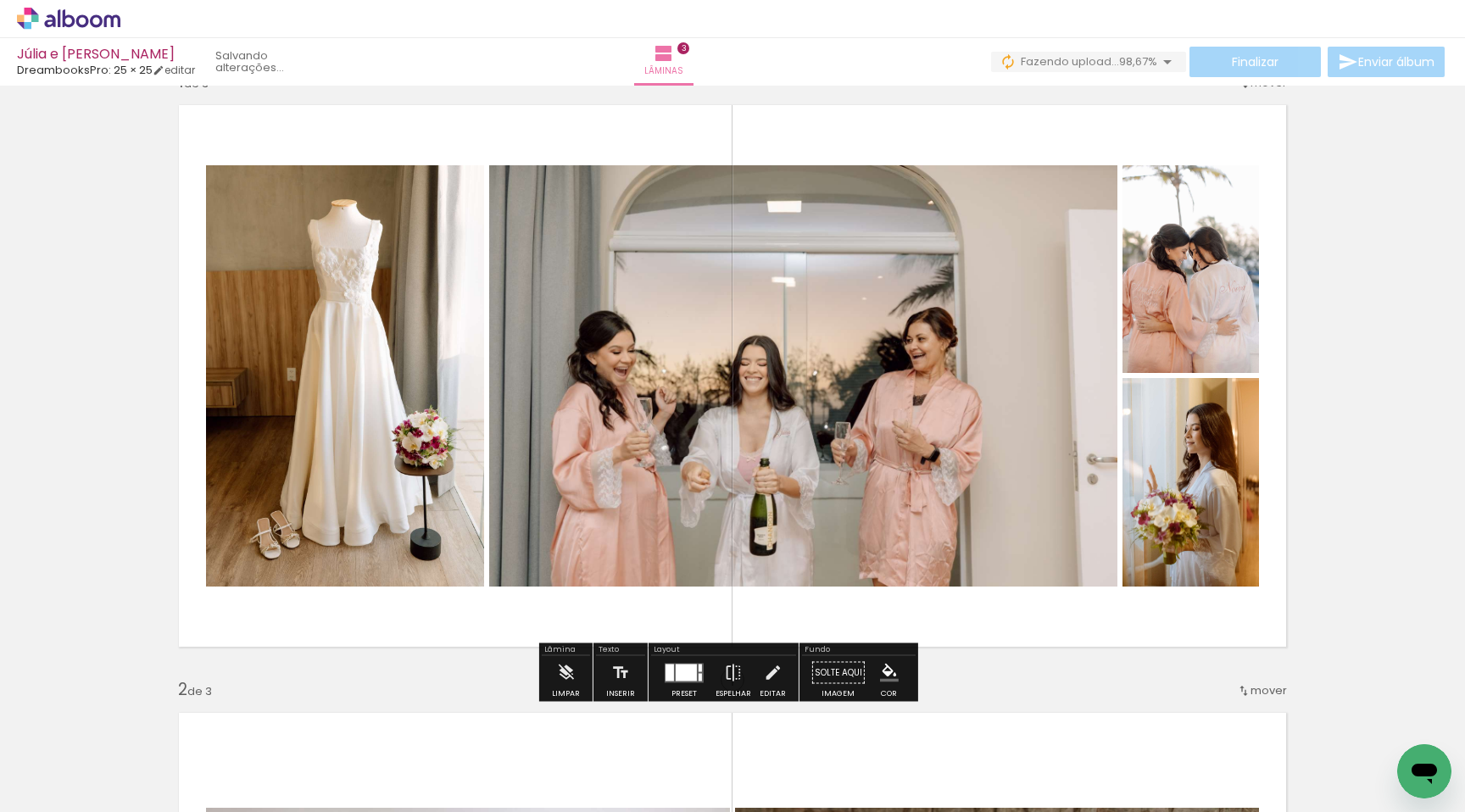
click at [679, 672] on div at bounding box center [687, 672] width 21 height 17
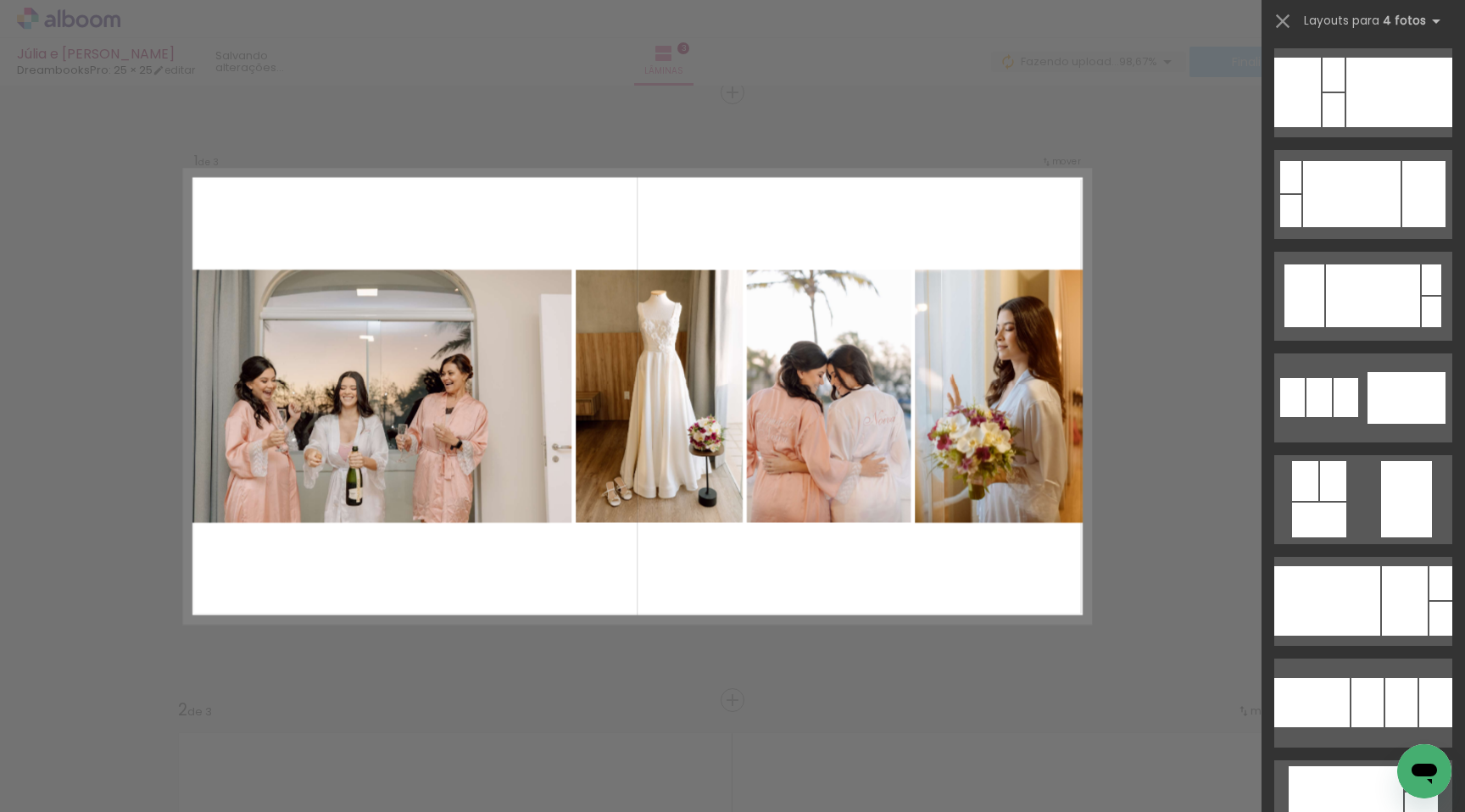
scroll to position [4162, 0]
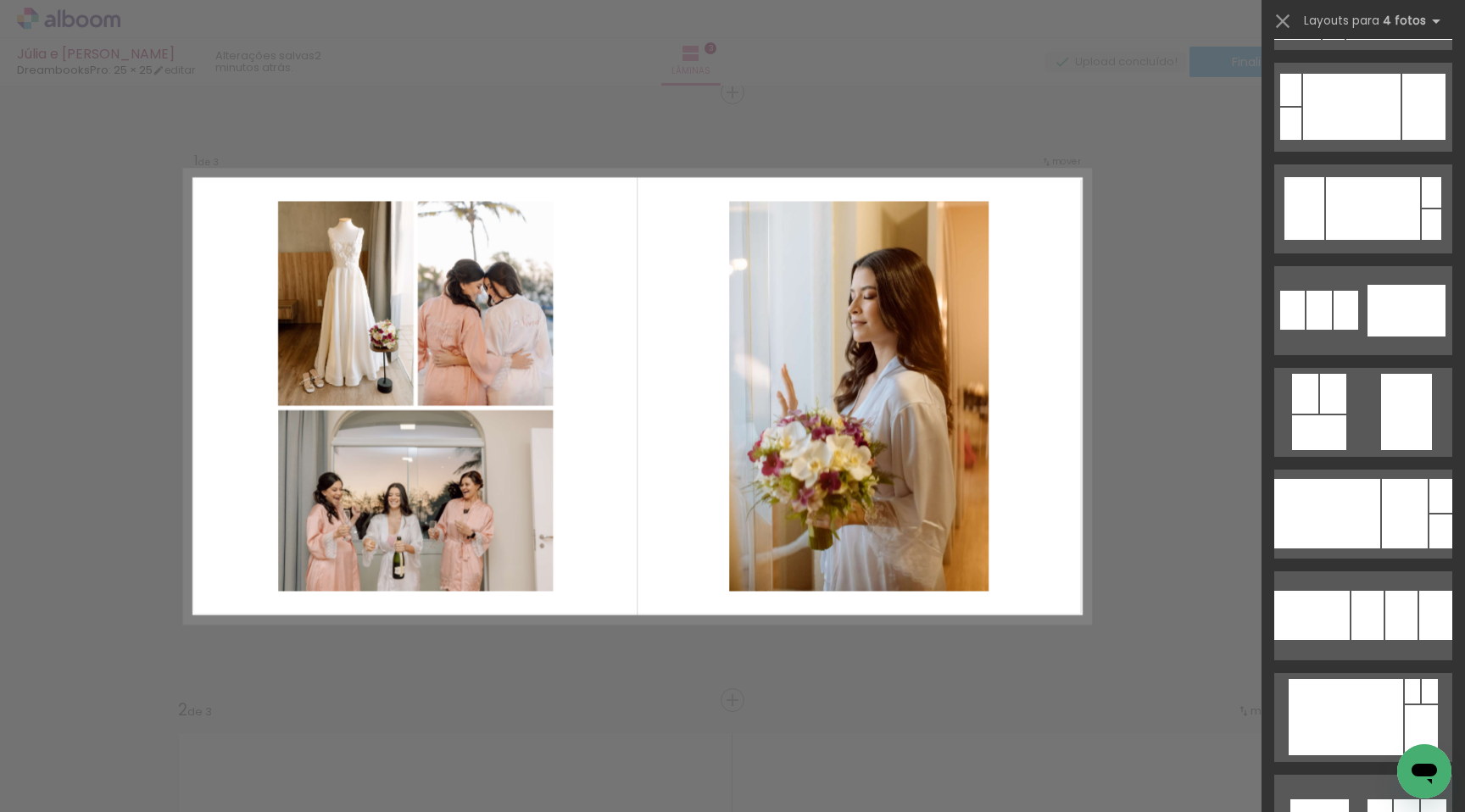
drag, startPoint x: 1308, startPoint y: 387, endPoint x: 1224, endPoint y: 433, distance: 95.8
click at [1224, 433] on quentale-workspace at bounding box center [732, 406] width 1465 height 812
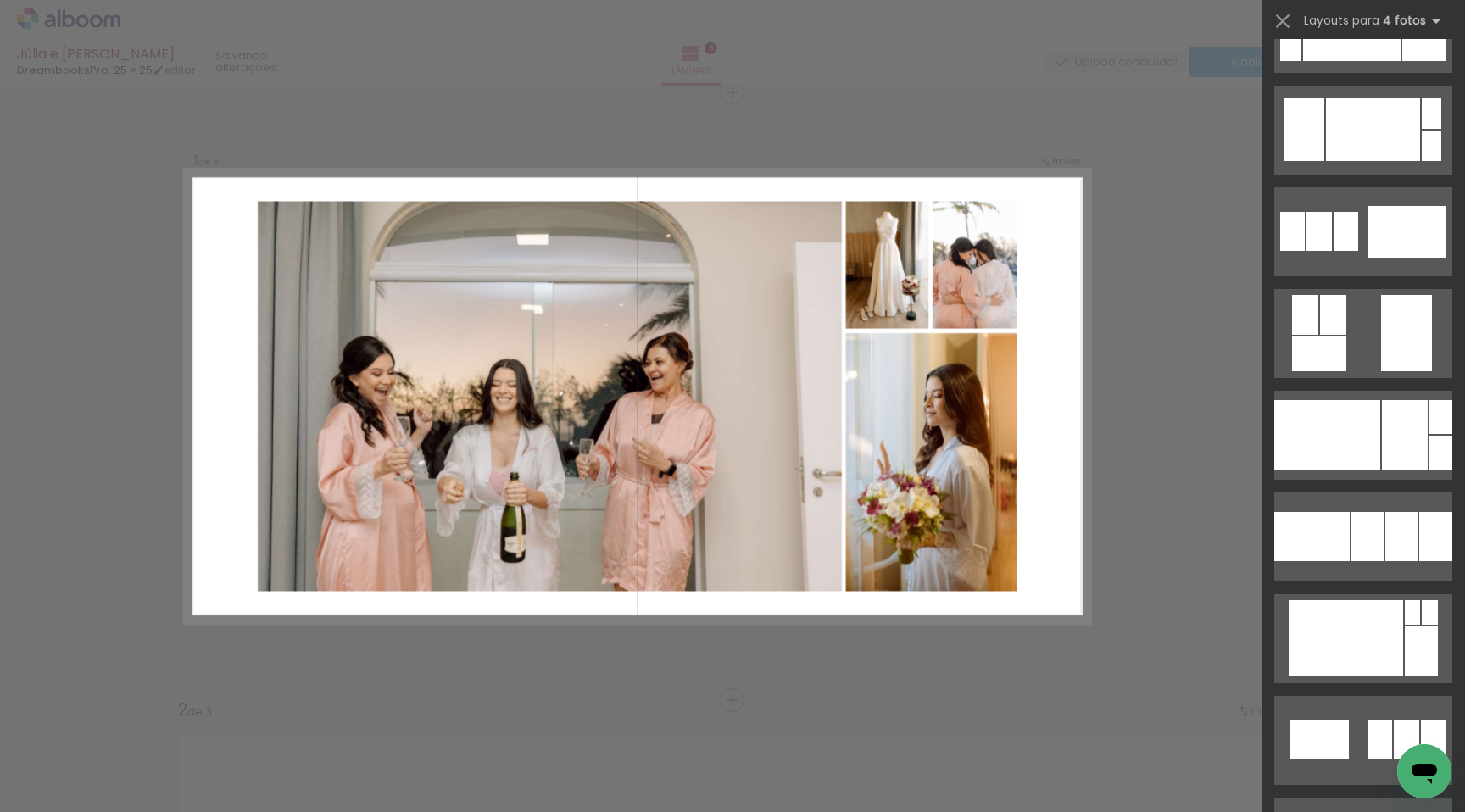
scroll to position [4318, 0]
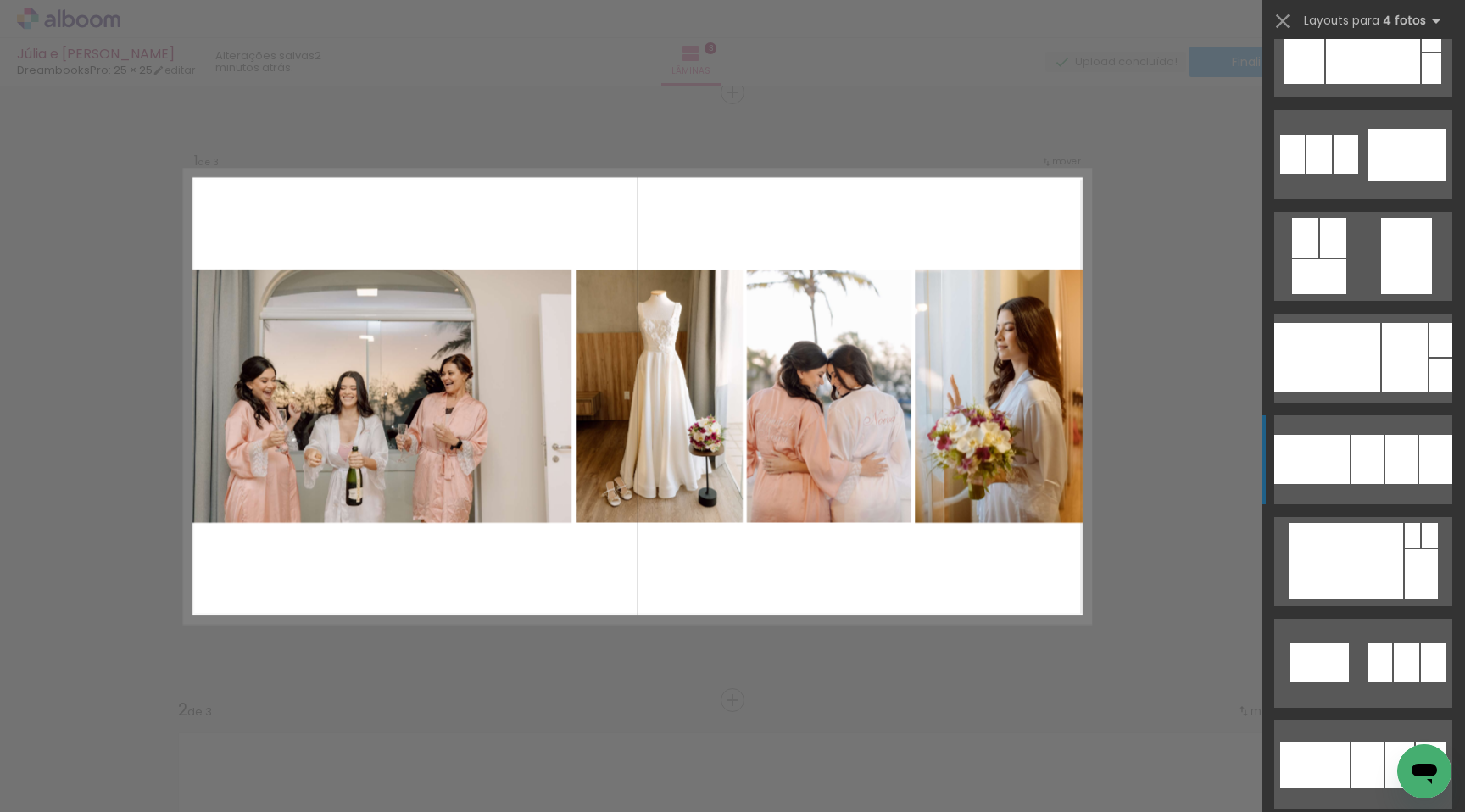
click at [1330, 466] on div at bounding box center [1312, 459] width 76 height 49
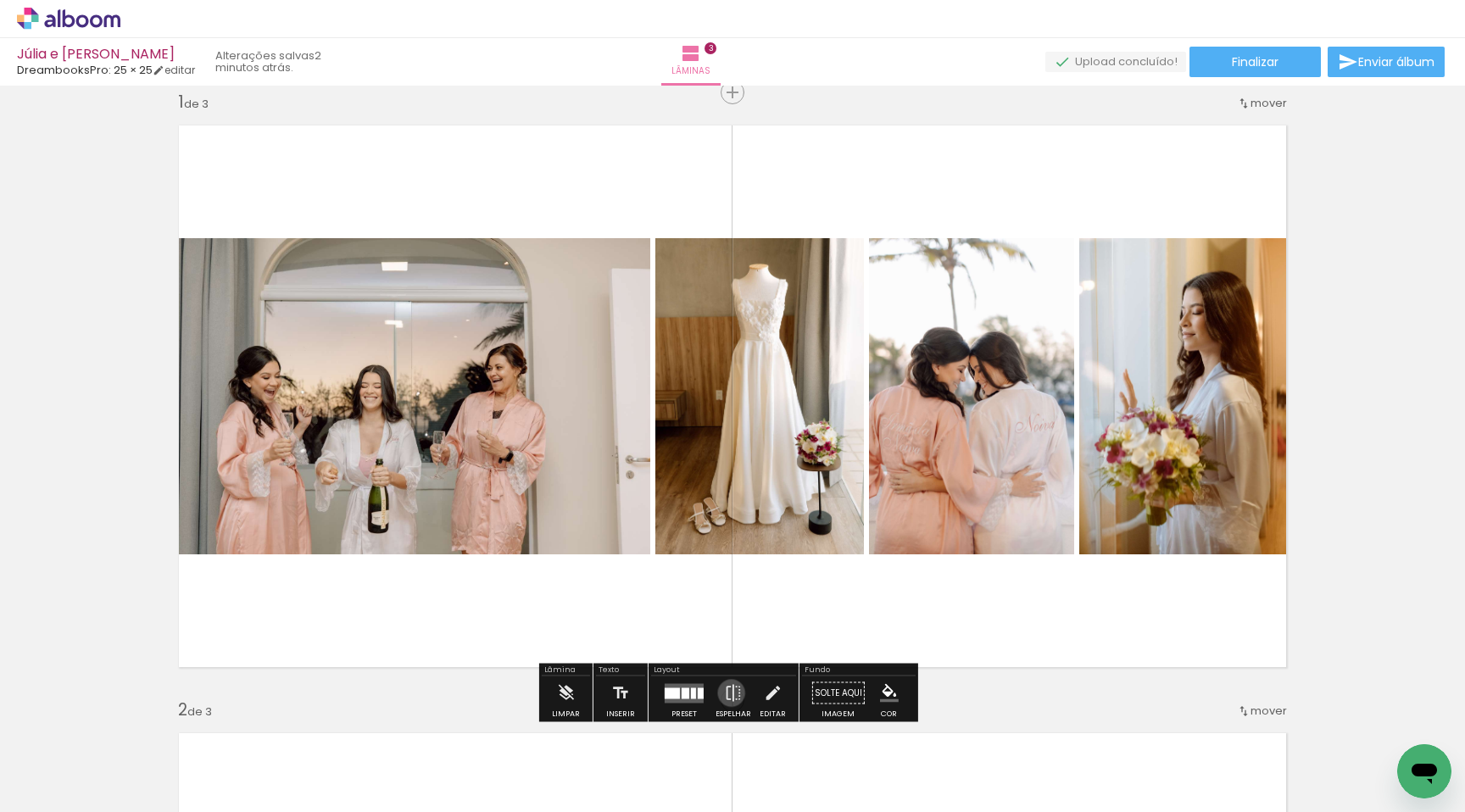
drag, startPoint x: 730, startPoint y: 693, endPoint x: 679, endPoint y: 665, distance: 58.2
click at [730, 692] on iron-icon at bounding box center [732, 693] width 18 height 34
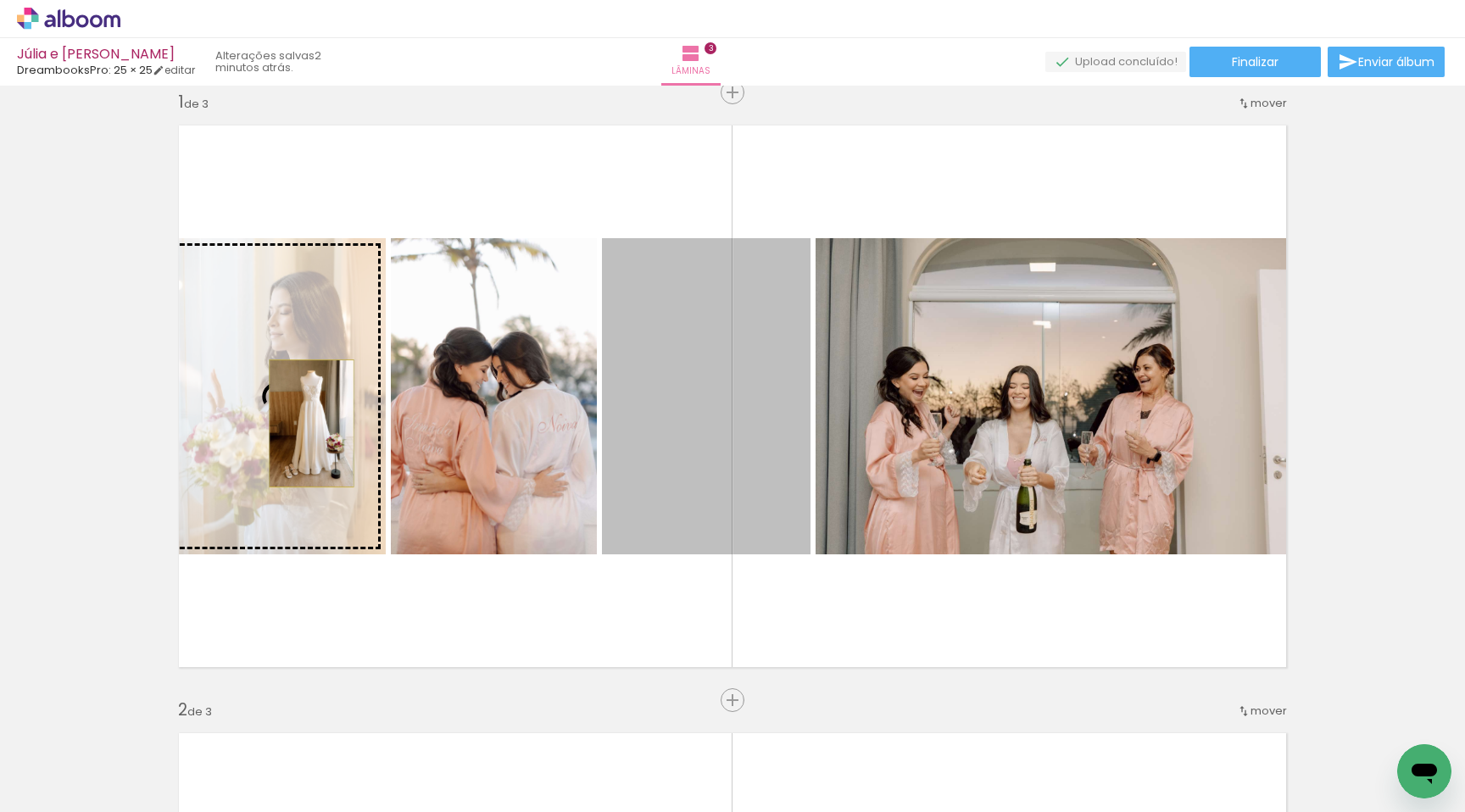
drag, startPoint x: 571, startPoint y: 433, endPoint x: 305, endPoint y: 423, distance: 266.2
click at [0, 0] on slot at bounding box center [0, 0] width 0 height 0
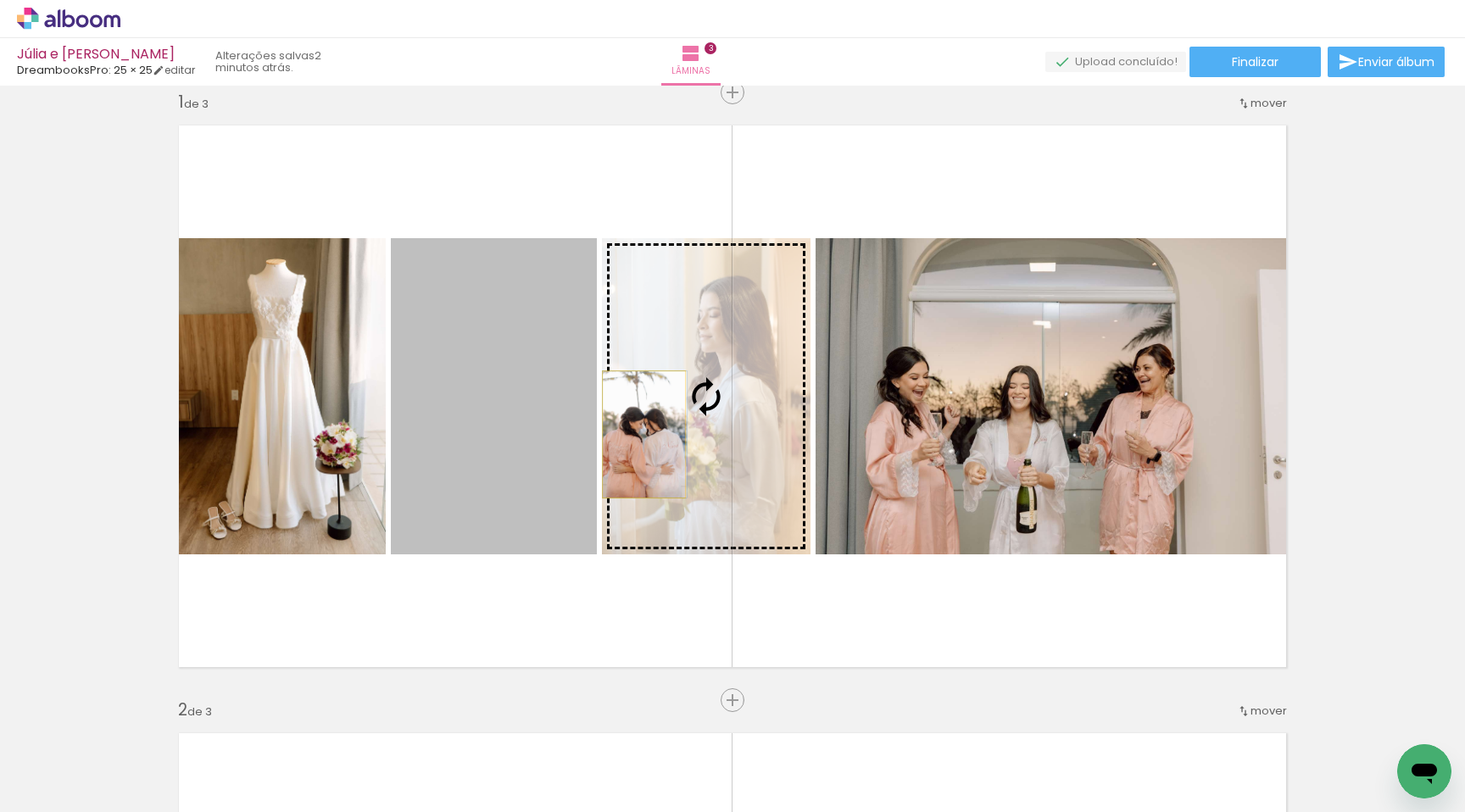
drag, startPoint x: 503, startPoint y: 440, endPoint x: 639, endPoint y: 434, distance: 136.1
click at [0, 0] on slot at bounding box center [0, 0] width 0 height 0
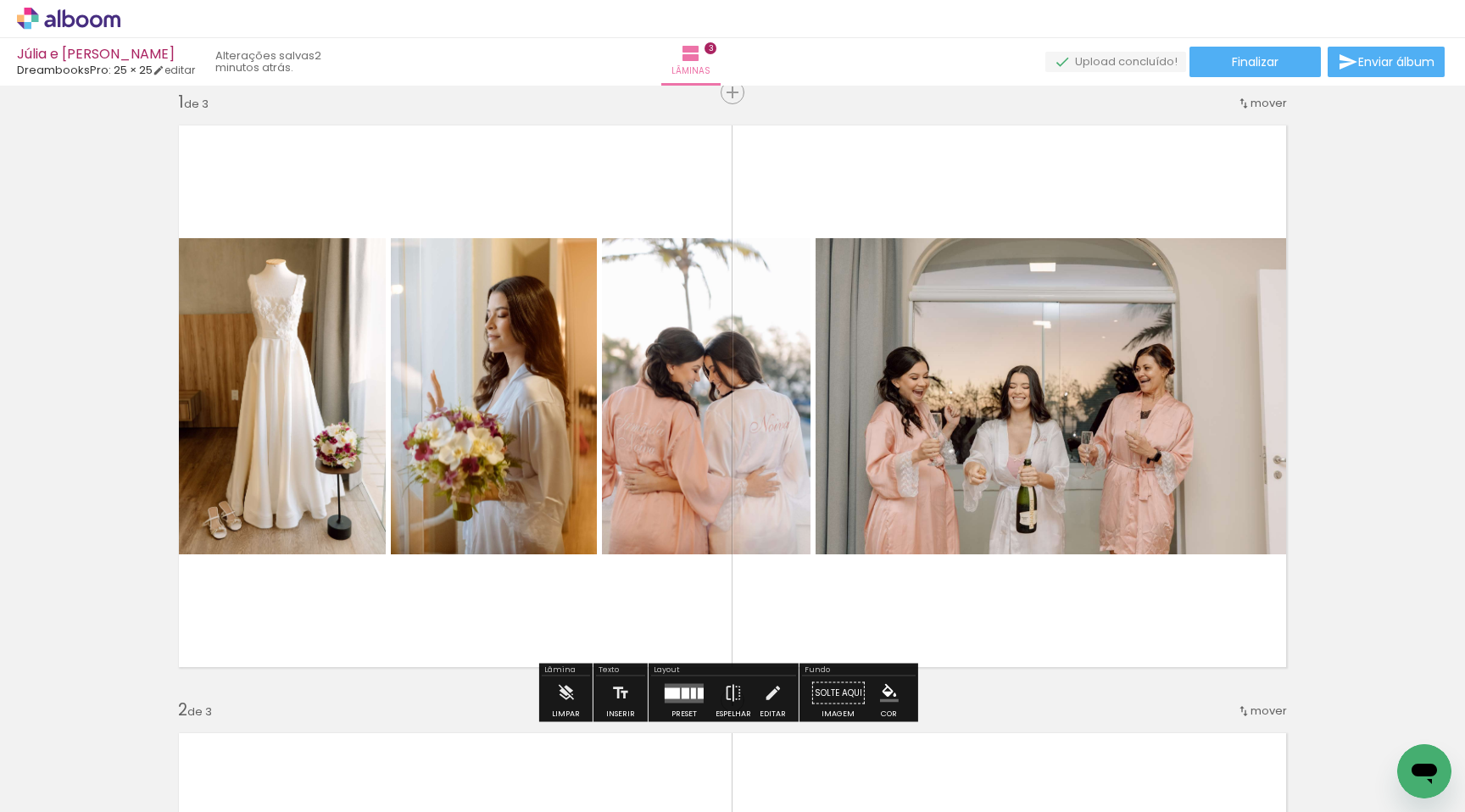
click at [687, 682] on div at bounding box center [685, 693] width 46 height 34
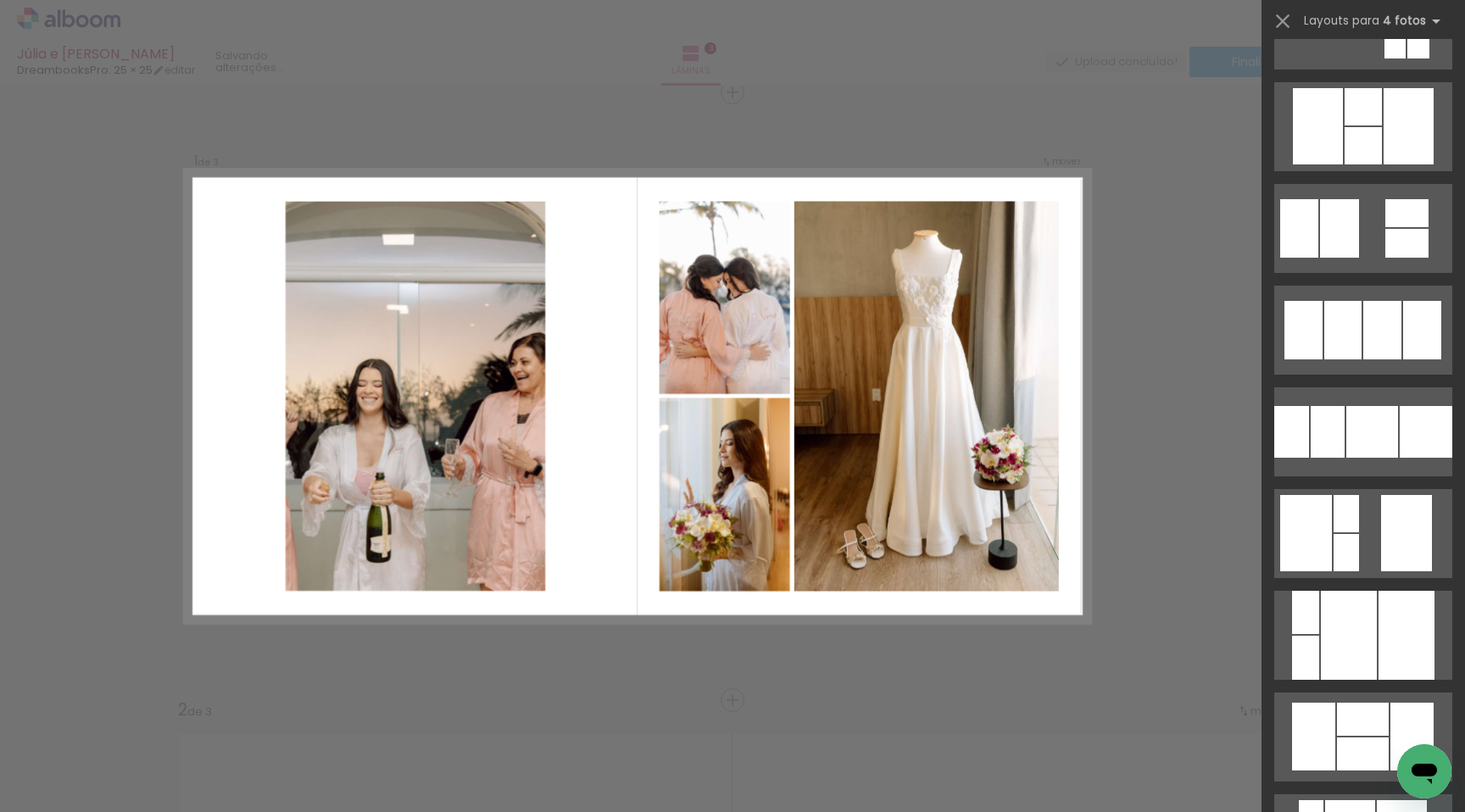
scroll to position [11354, 0]
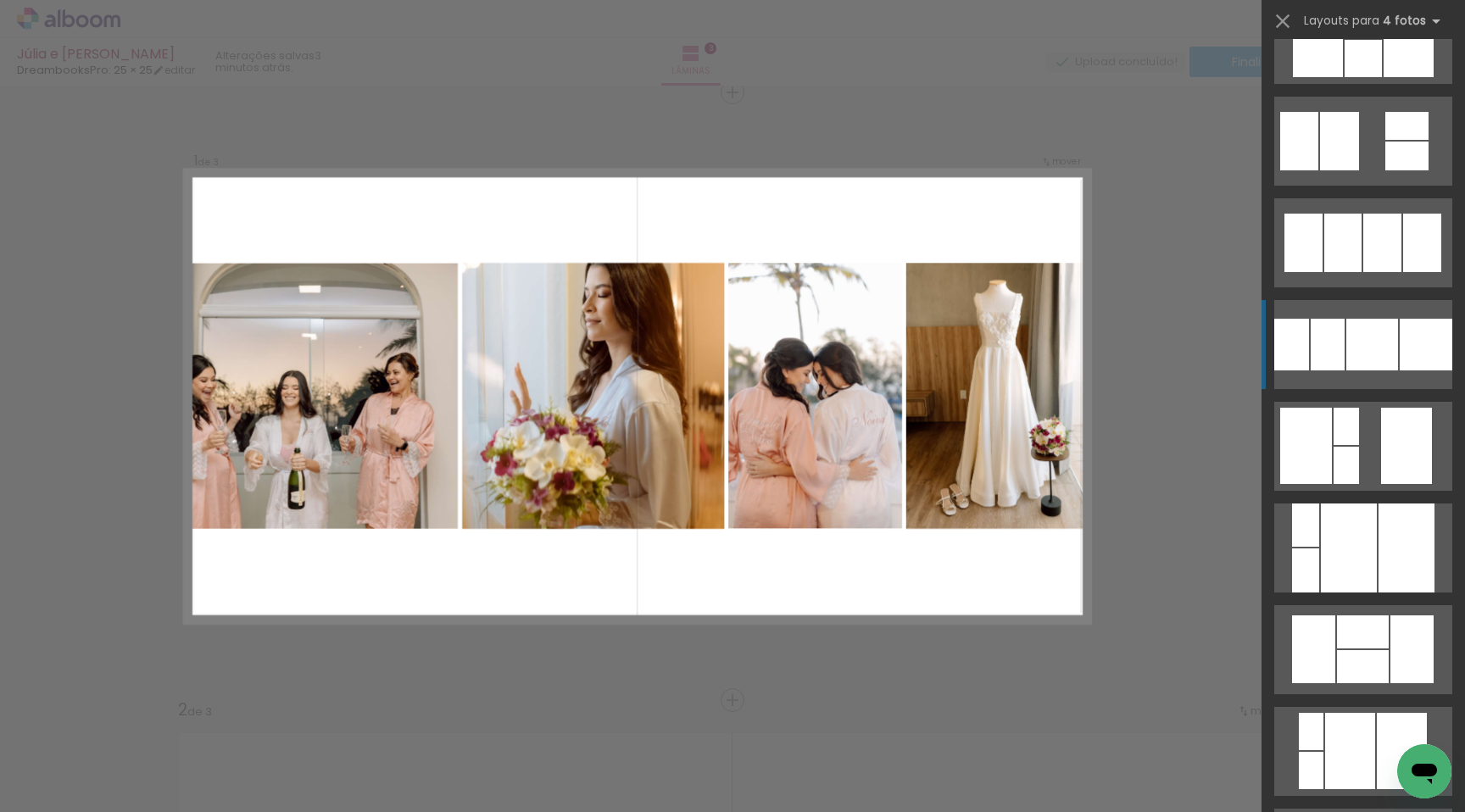
click at [1311, 344] on div at bounding box center [1327, 345] width 34 height 52
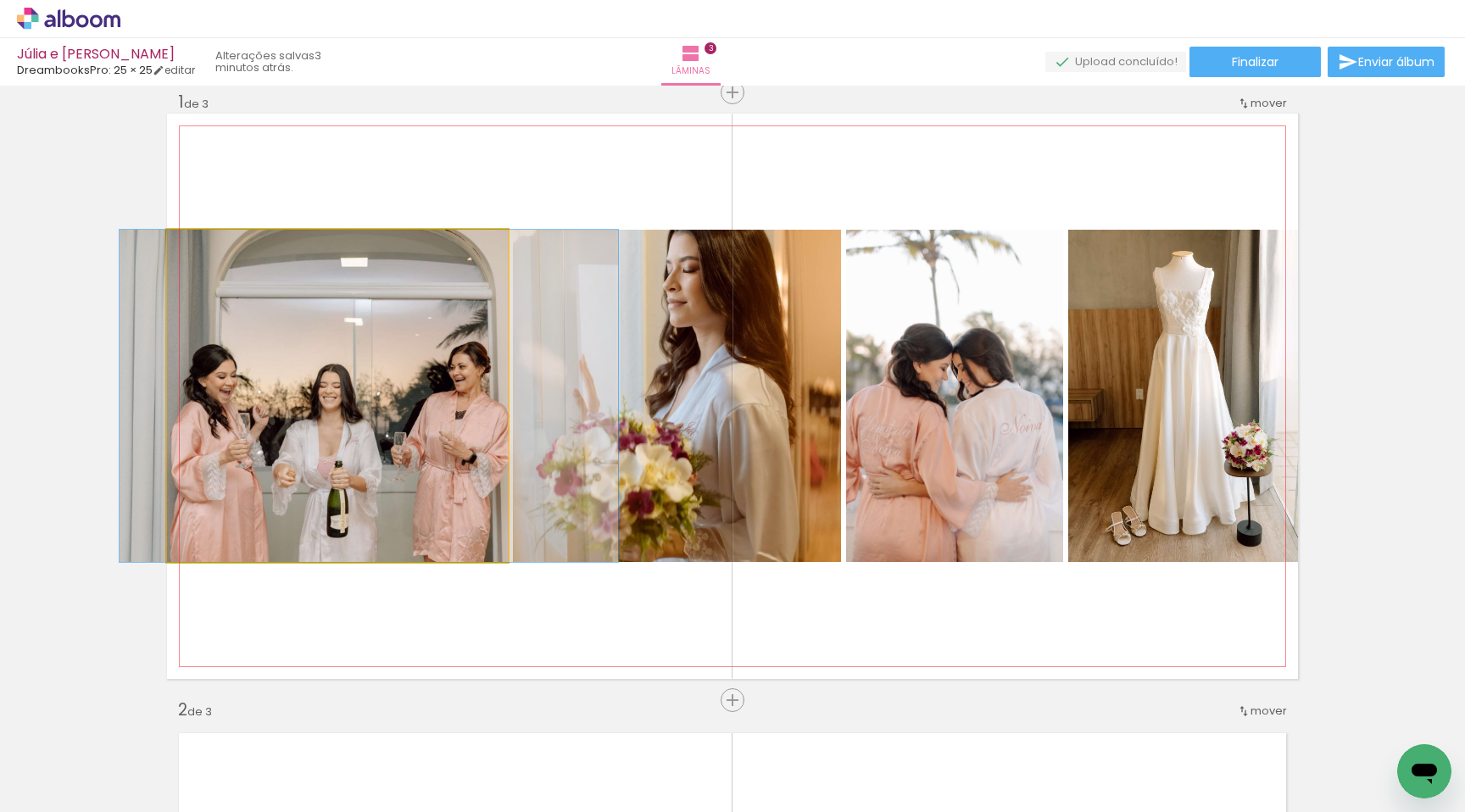
drag, startPoint x: 268, startPoint y: 376, endPoint x: 300, endPoint y: 375, distance: 32.0
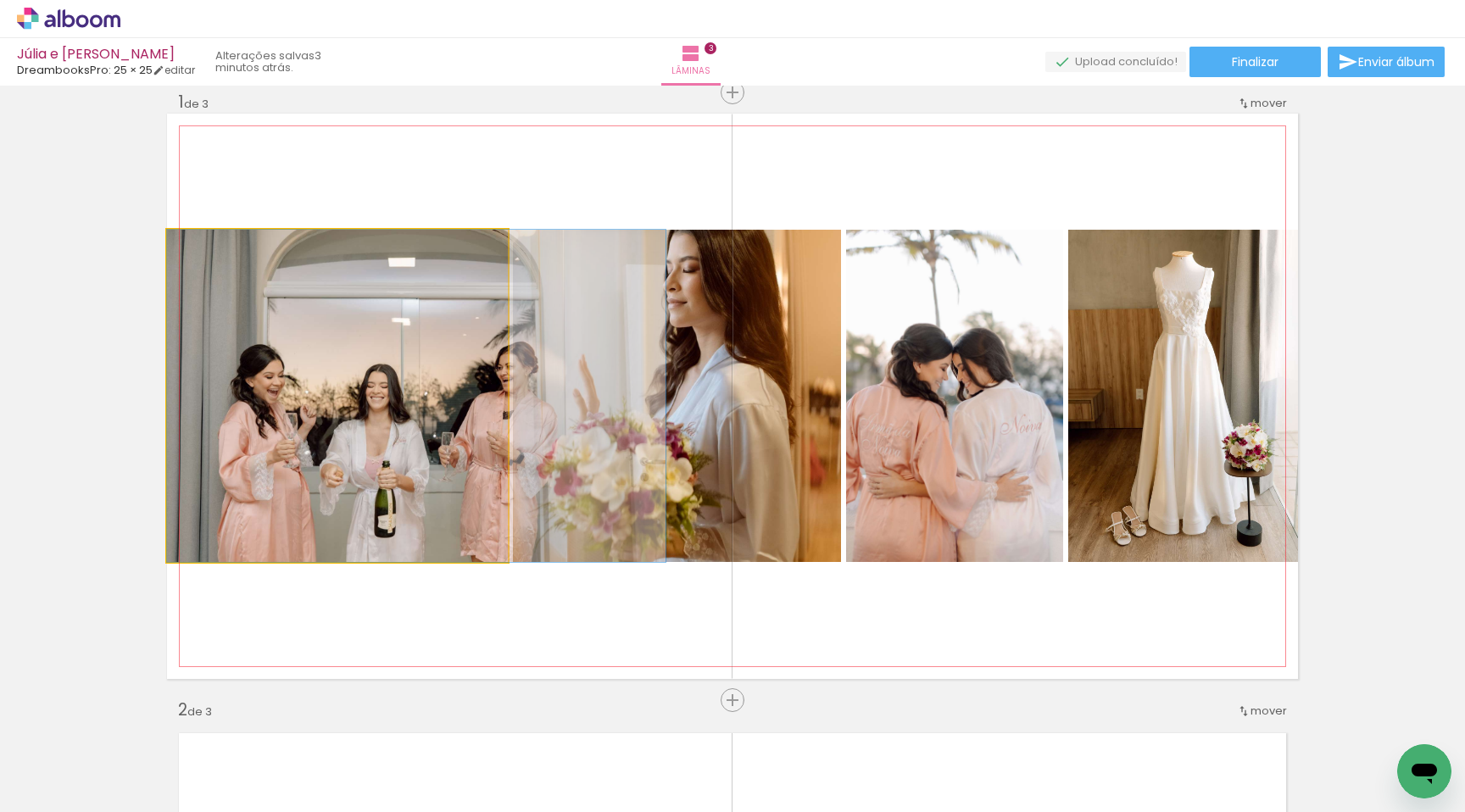
drag, startPoint x: 286, startPoint y: 374, endPoint x: 362, endPoint y: 338, distance: 84.1
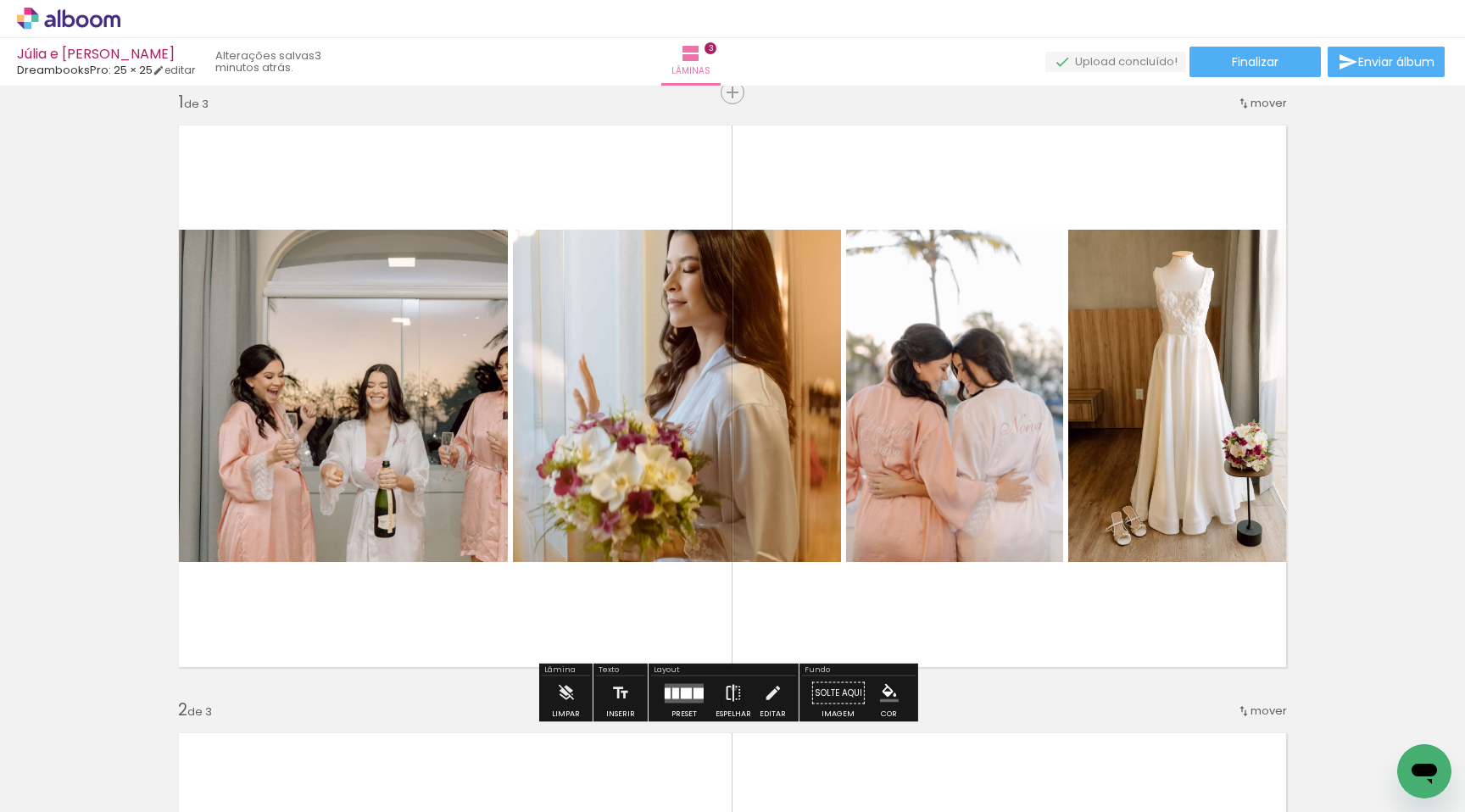
click at [731, 688] on iron-icon at bounding box center [732, 693] width 18 height 34
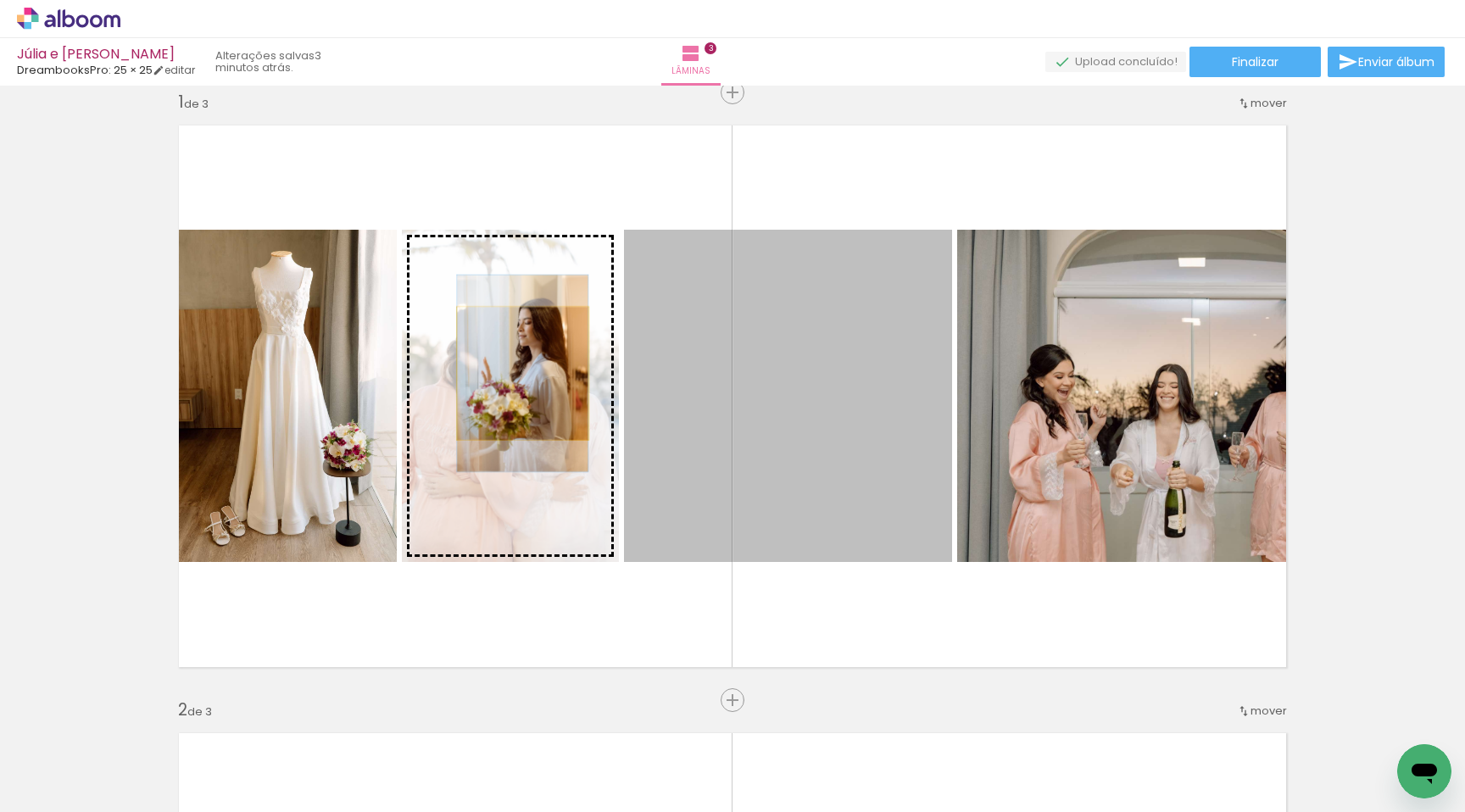
drag, startPoint x: 659, startPoint y: 378, endPoint x: 516, endPoint y: 373, distance: 143.1
click at [0, 0] on slot at bounding box center [0, 0] width 0 height 0
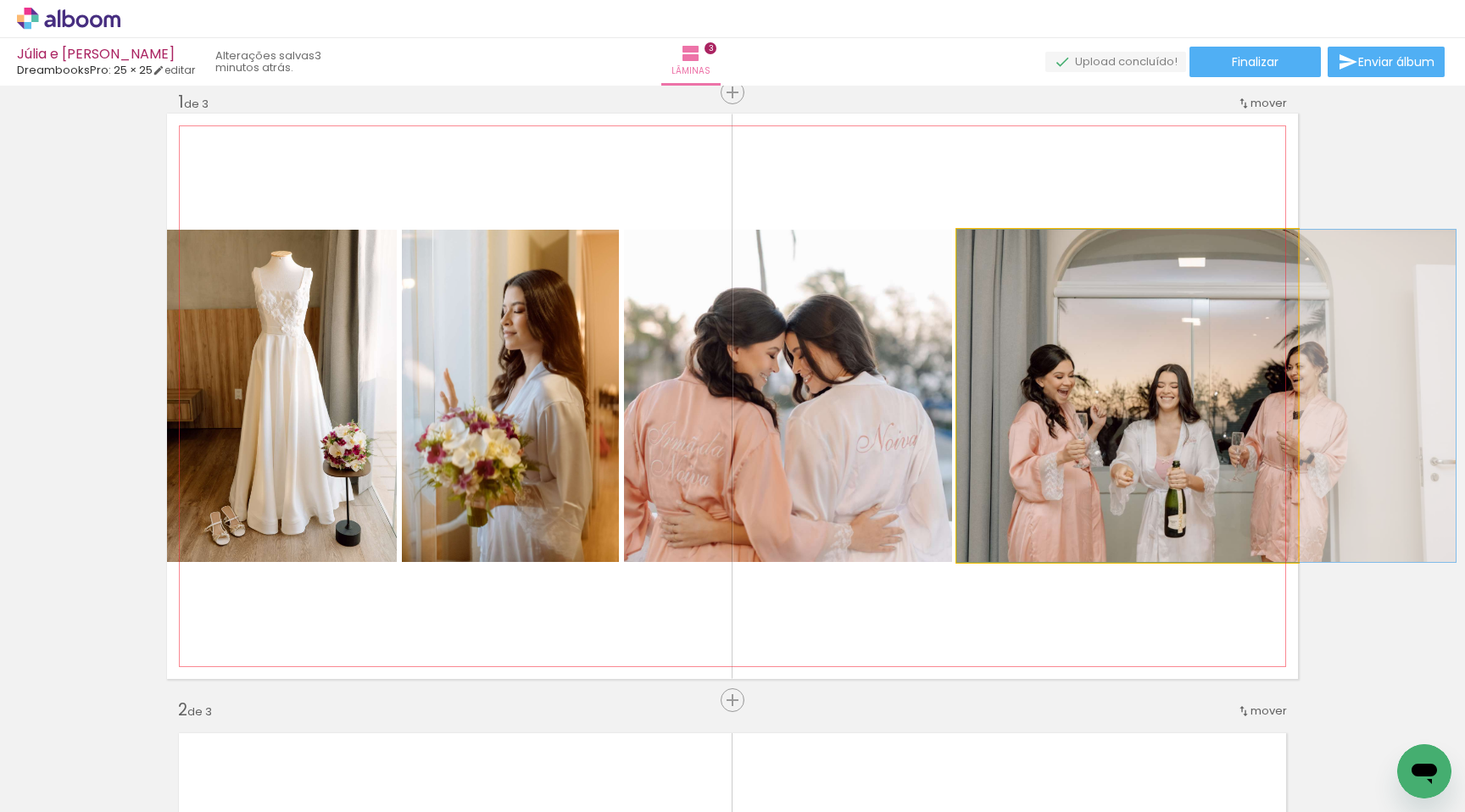
click at [1032, 390] on quentale-photo at bounding box center [1128, 395] width 341 height 332
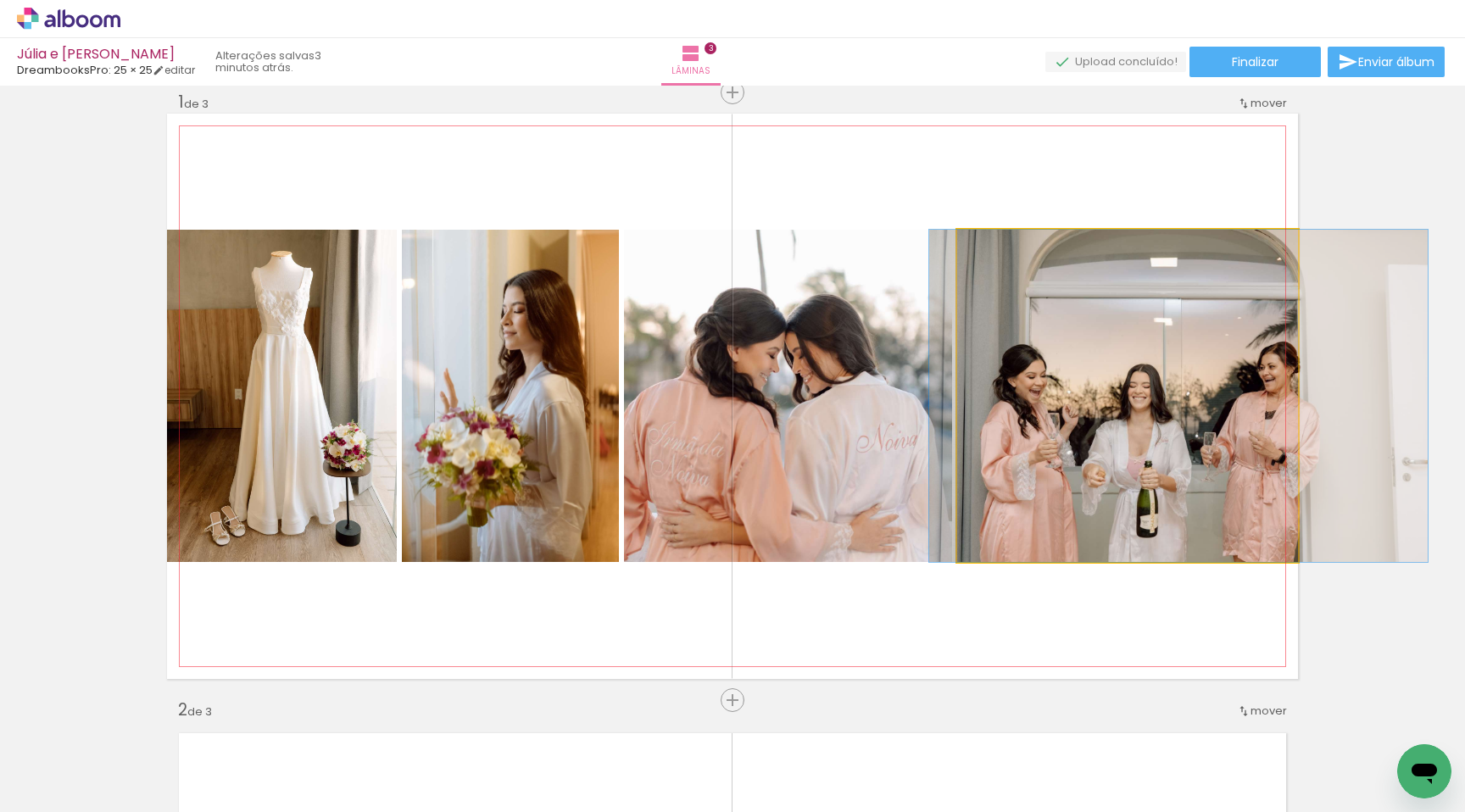
drag, startPoint x: 1104, startPoint y: 397, endPoint x: 1076, endPoint y: 396, distance: 28.0
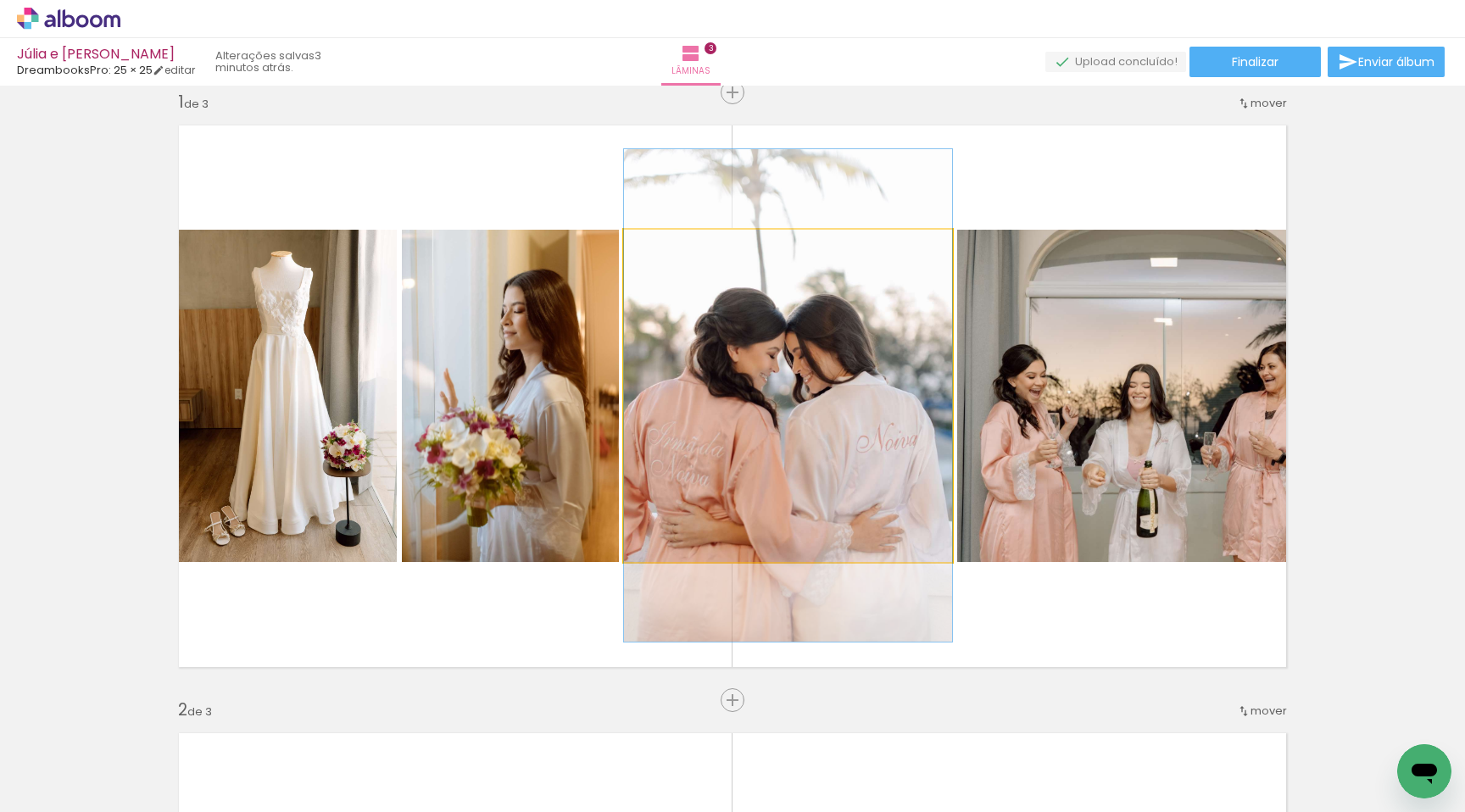
click at [733, 382] on quentale-photo at bounding box center [788, 395] width 328 height 332
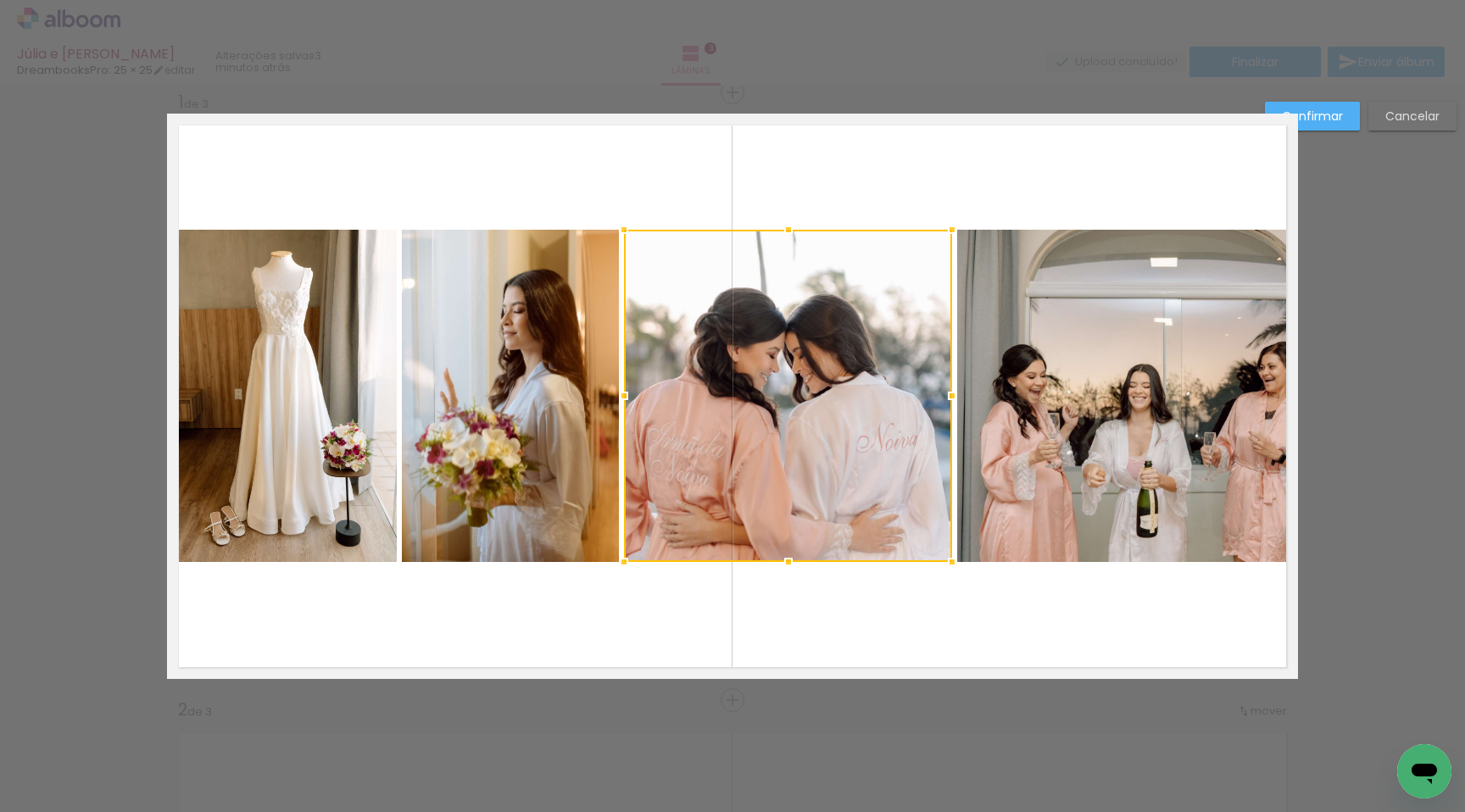
click at [1004, 382] on quentale-photo at bounding box center [1128, 395] width 341 height 332
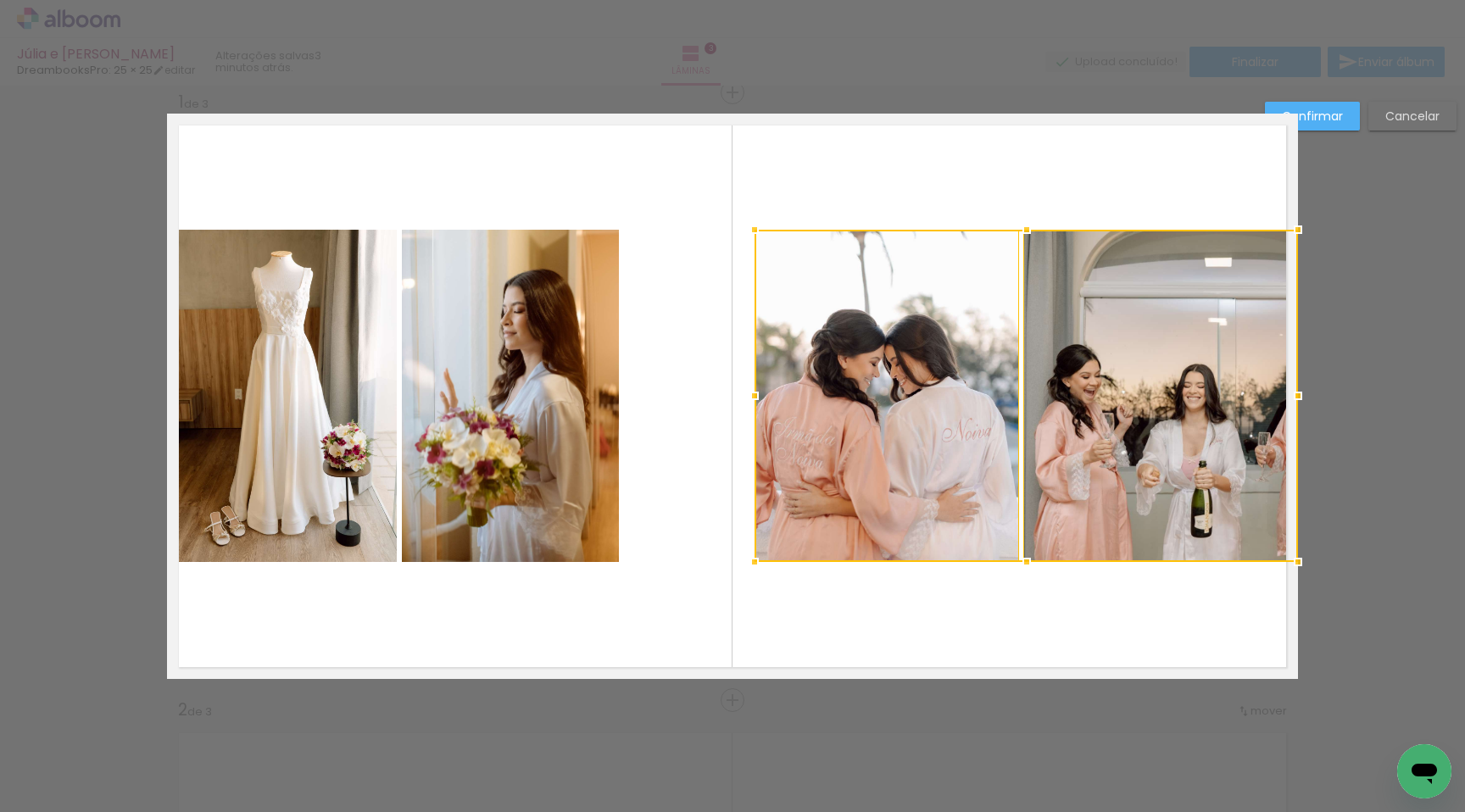
drag, startPoint x: 620, startPoint y: 396, endPoint x: 751, endPoint y: 407, distance: 131.5
click at [751, 407] on div at bounding box center [755, 395] width 34 height 34
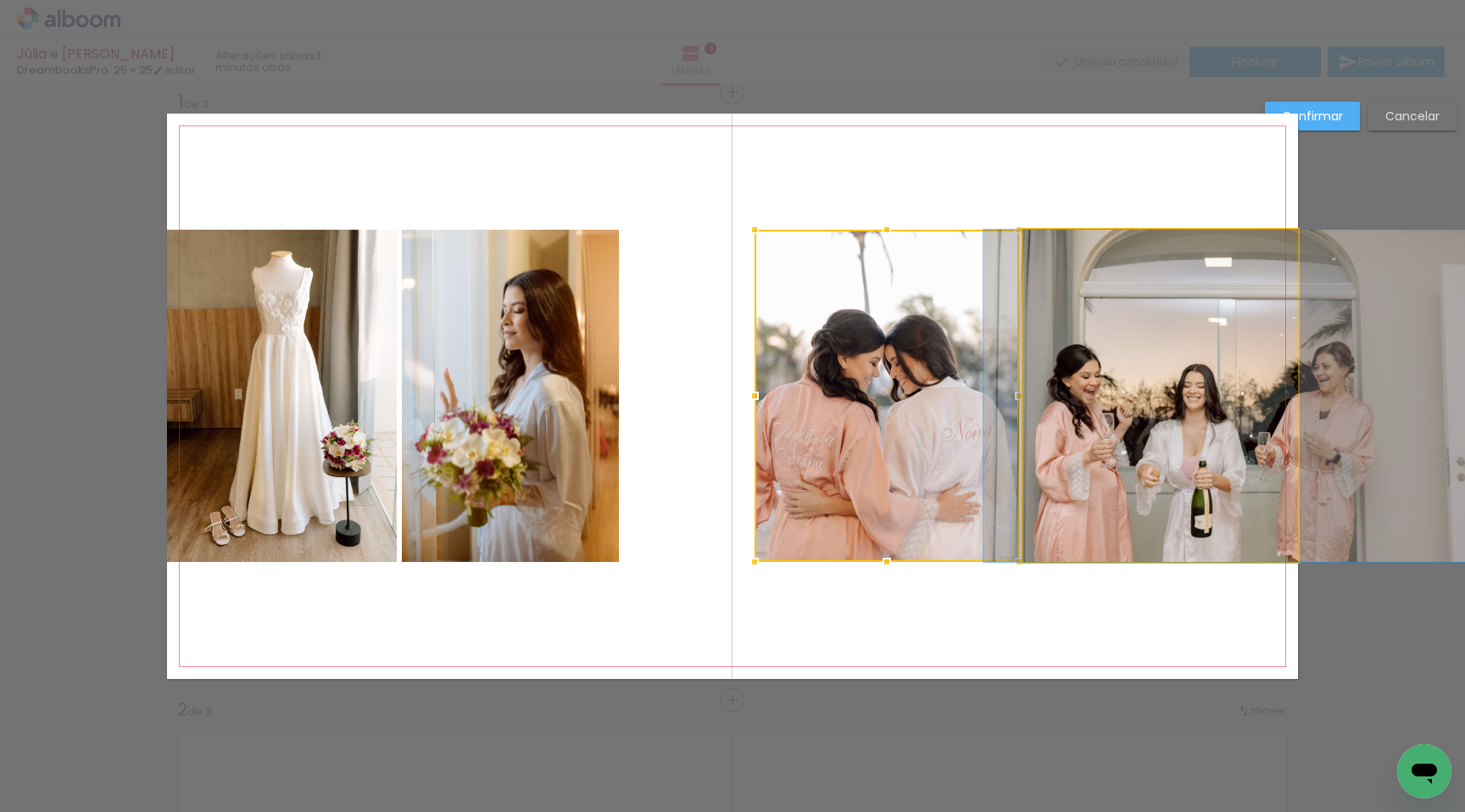
click at [1153, 375] on quentale-photo at bounding box center [1161, 395] width 275 height 332
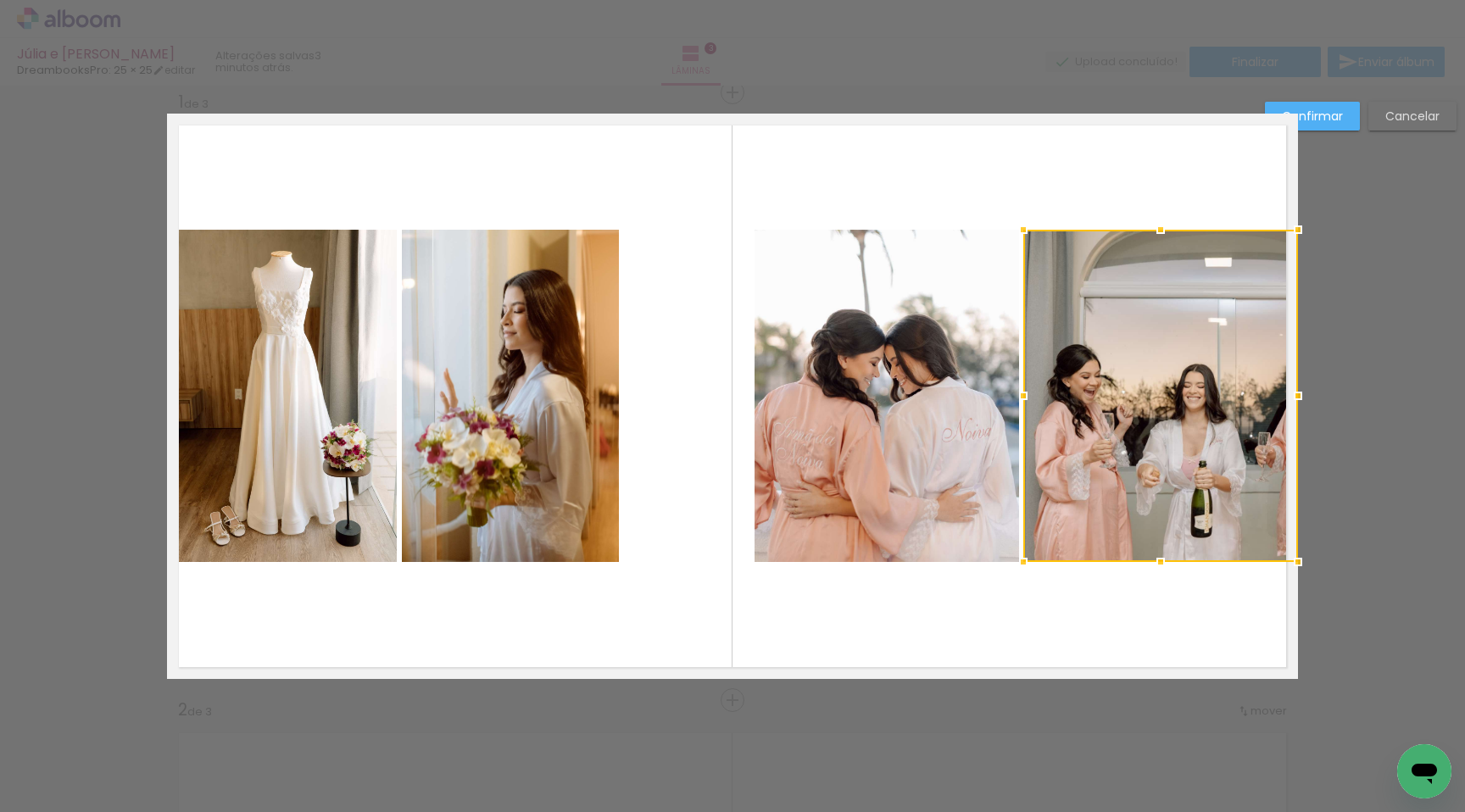
click at [917, 366] on quentale-photo at bounding box center [887, 395] width 264 height 332
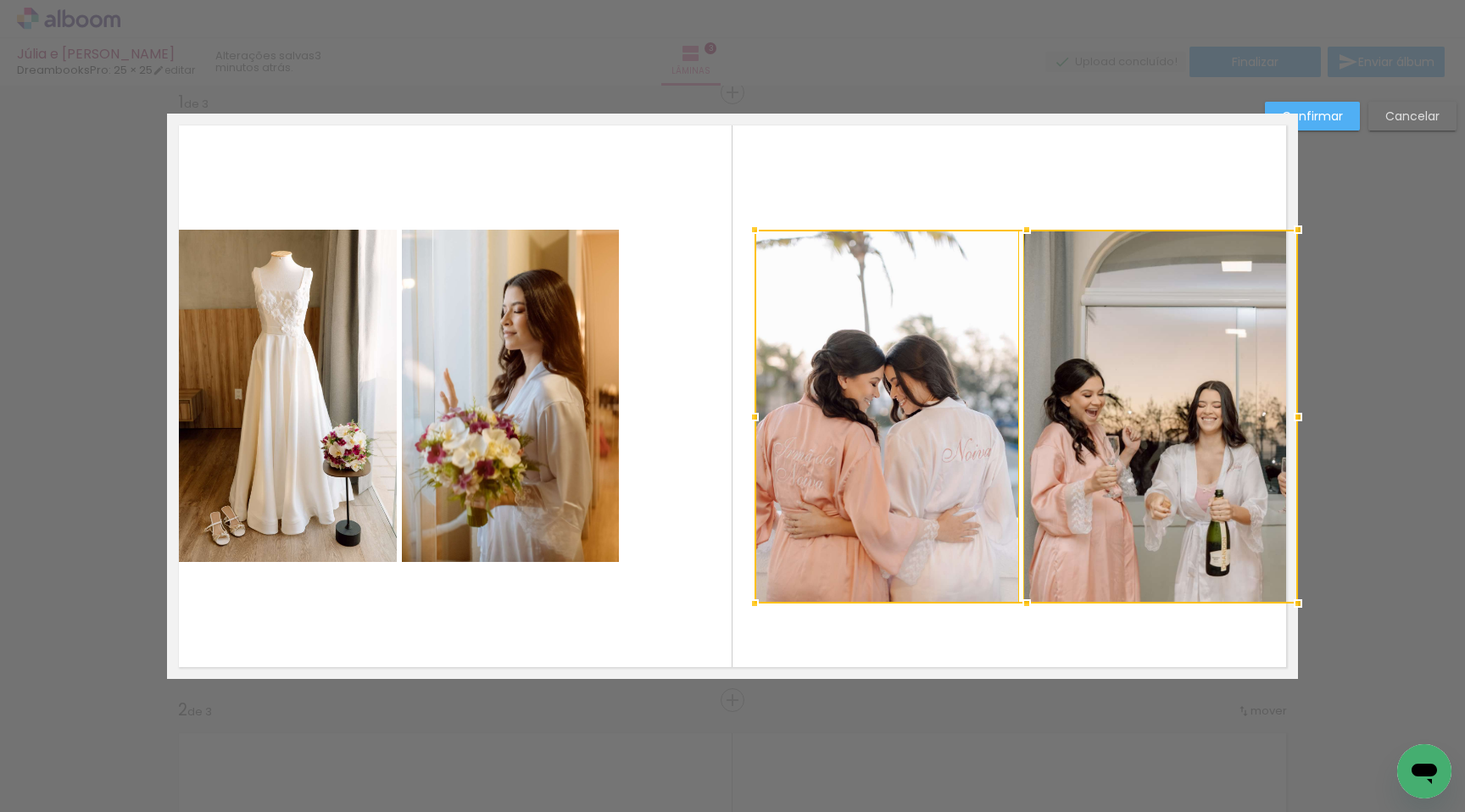
drag, startPoint x: 1019, startPoint y: 560, endPoint x: 1021, endPoint y: 601, distance: 41.0
click at [1021, 601] on div at bounding box center [1026, 603] width 34 height 34
click at [935, 514] on quentale-photo at bounding box center [887, 417] width 264 height 374
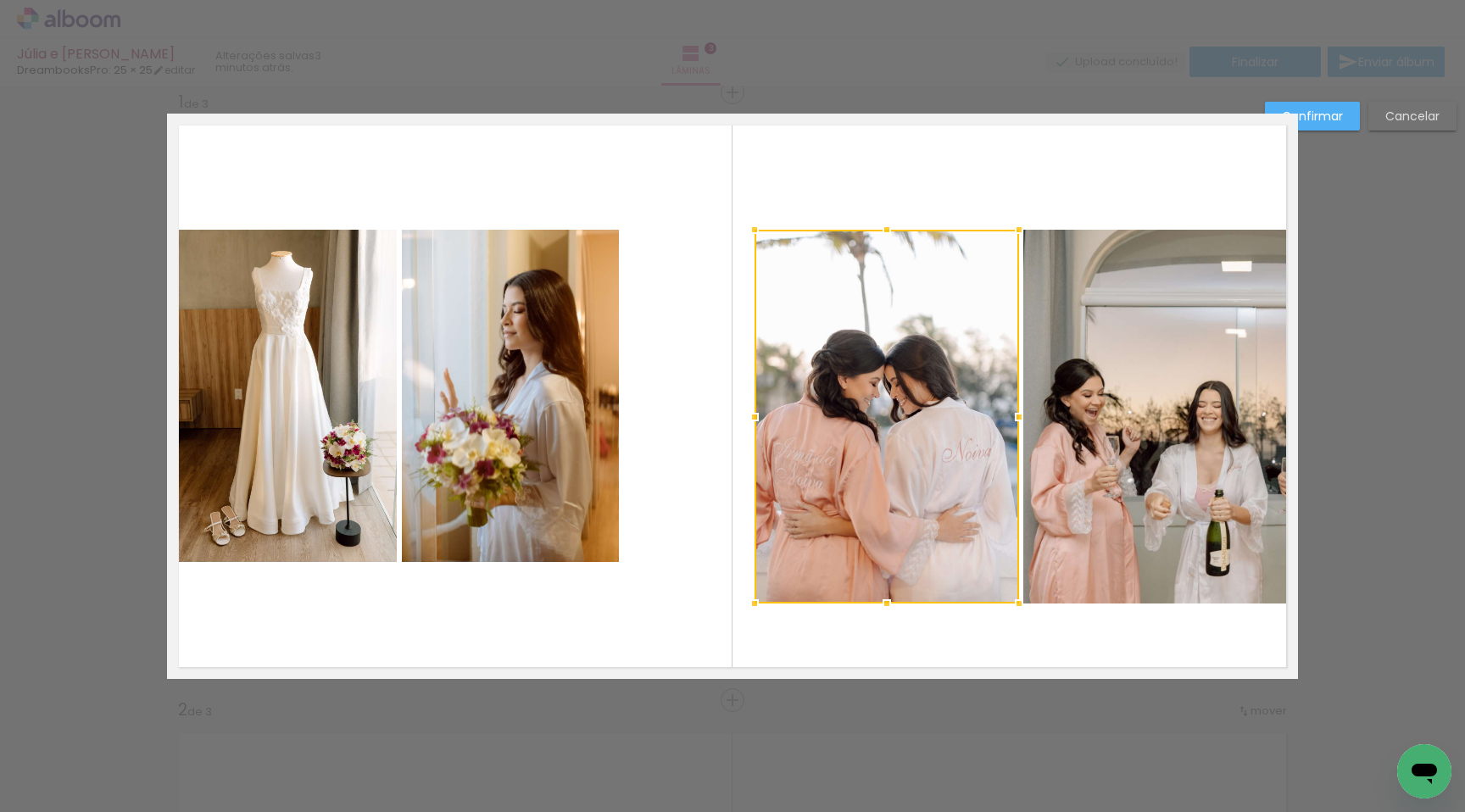
click at [1084, 485] on quentale-photo at bounding box center [1161, 417] width 275 height 374
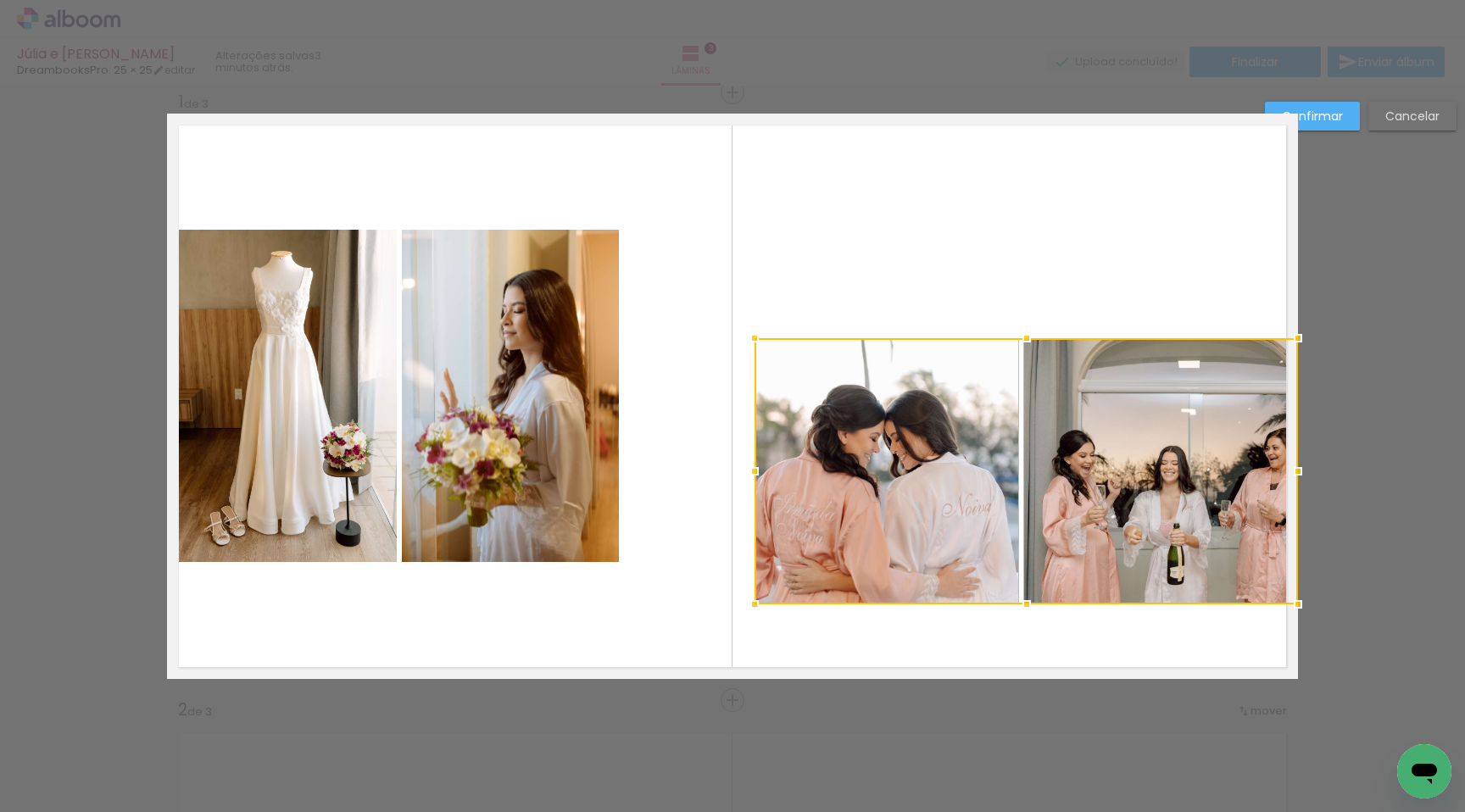
drag, startPoint x: 1018, startPoint y: 231, endPoint x: 1020, endPoint y: 339, distance: 108.0
click at [1020, 339] on div at bounding box center [1026, 338] width 34 height 34
click at [958, 388] on quentale-photo at bounding box center [887, 471] width 264 height 266
click at [1073, 407] on div at bounding box center [1026, 471] width 544 height 266
click at [1075, 407] on quentale-photo at bounding box center [1161, 471] width 275 height 266
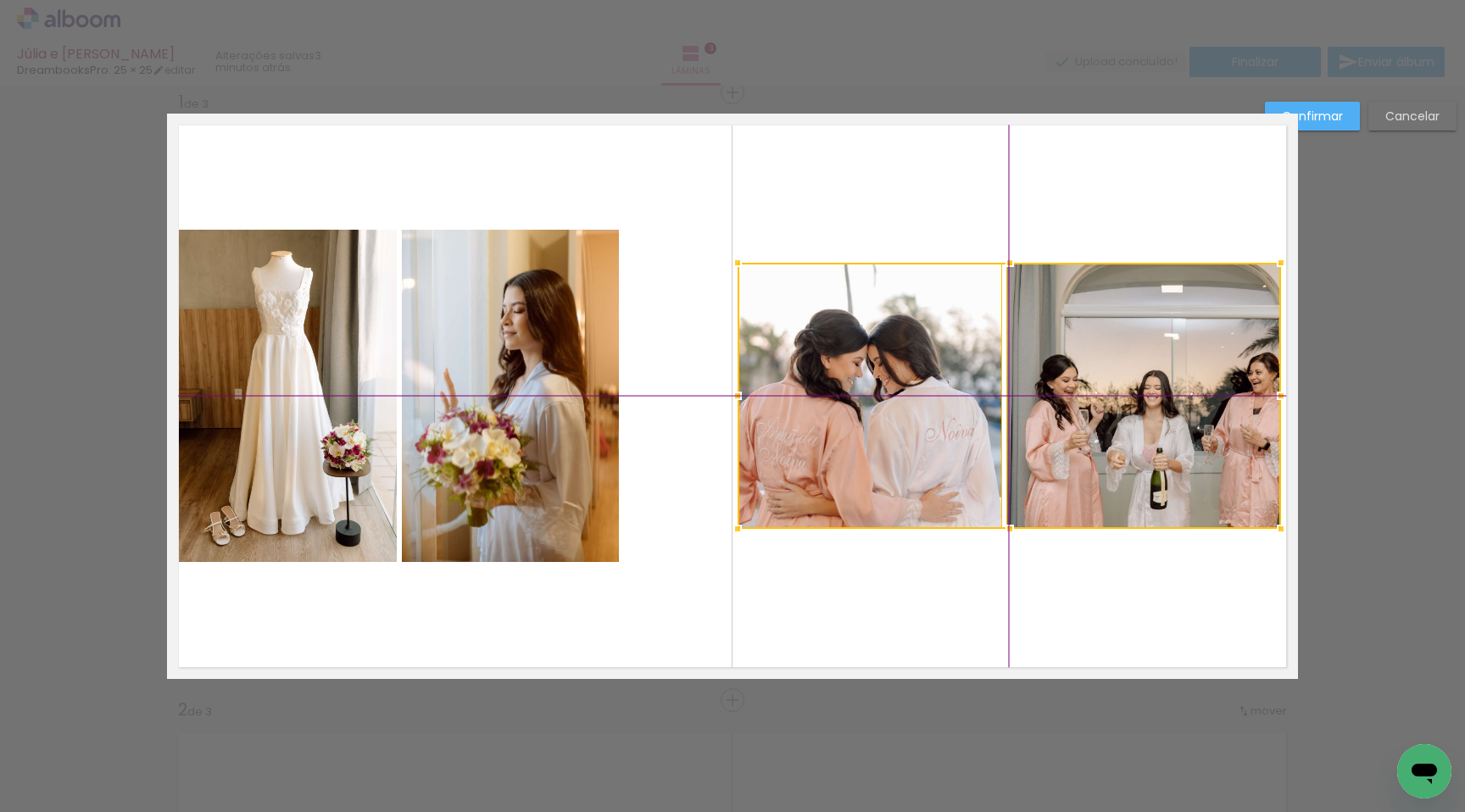
drag, startPoint x: 1075, startPoint y: 406, endPoint x: 1049, endPoint y: 344, distance: 67.2
click at [1049, 344] on div at bounding box center [1010, 396] width 544 height 266
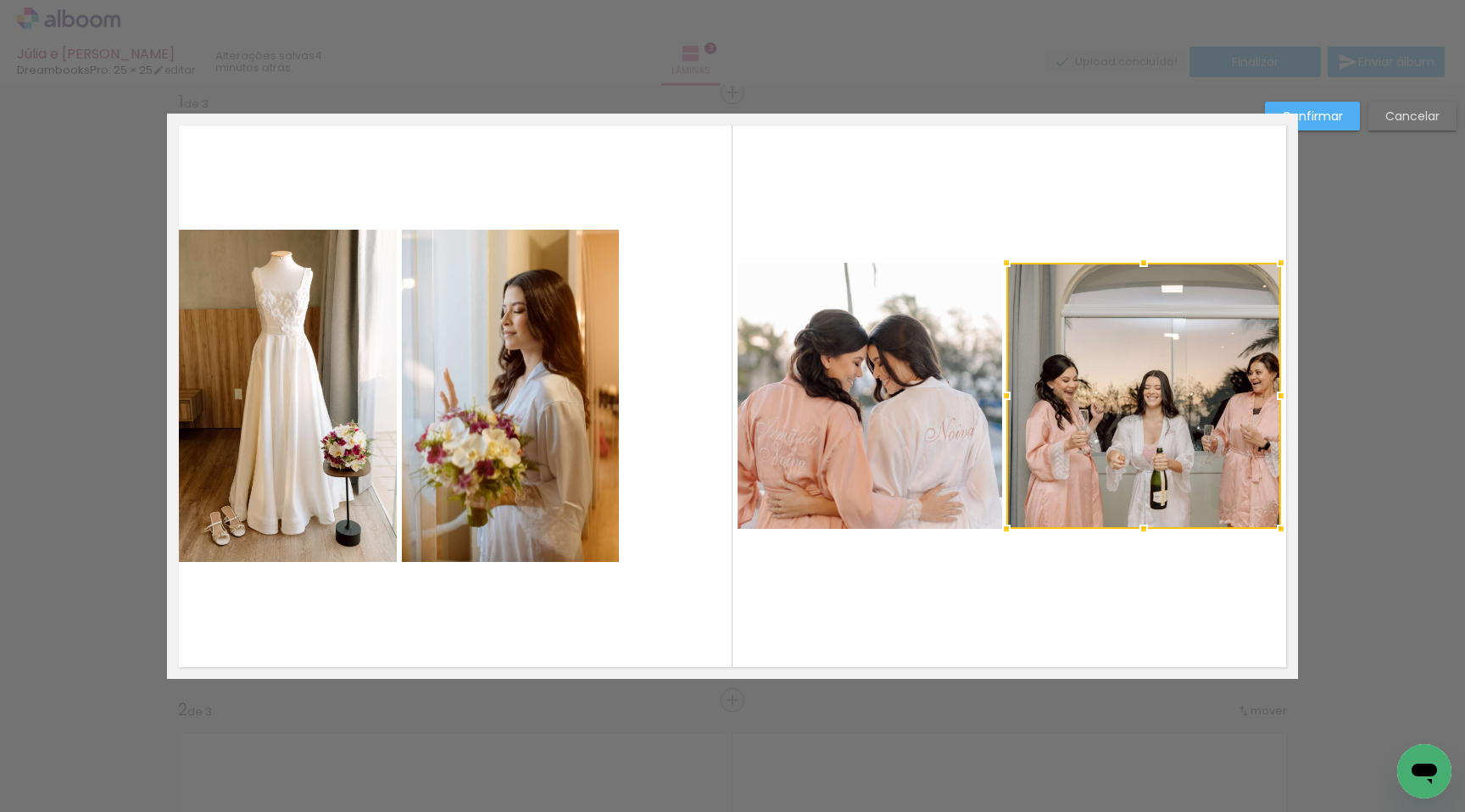
click at [821, 456] on quentale-photo at bounding box center [870, 396] width 264 height 266
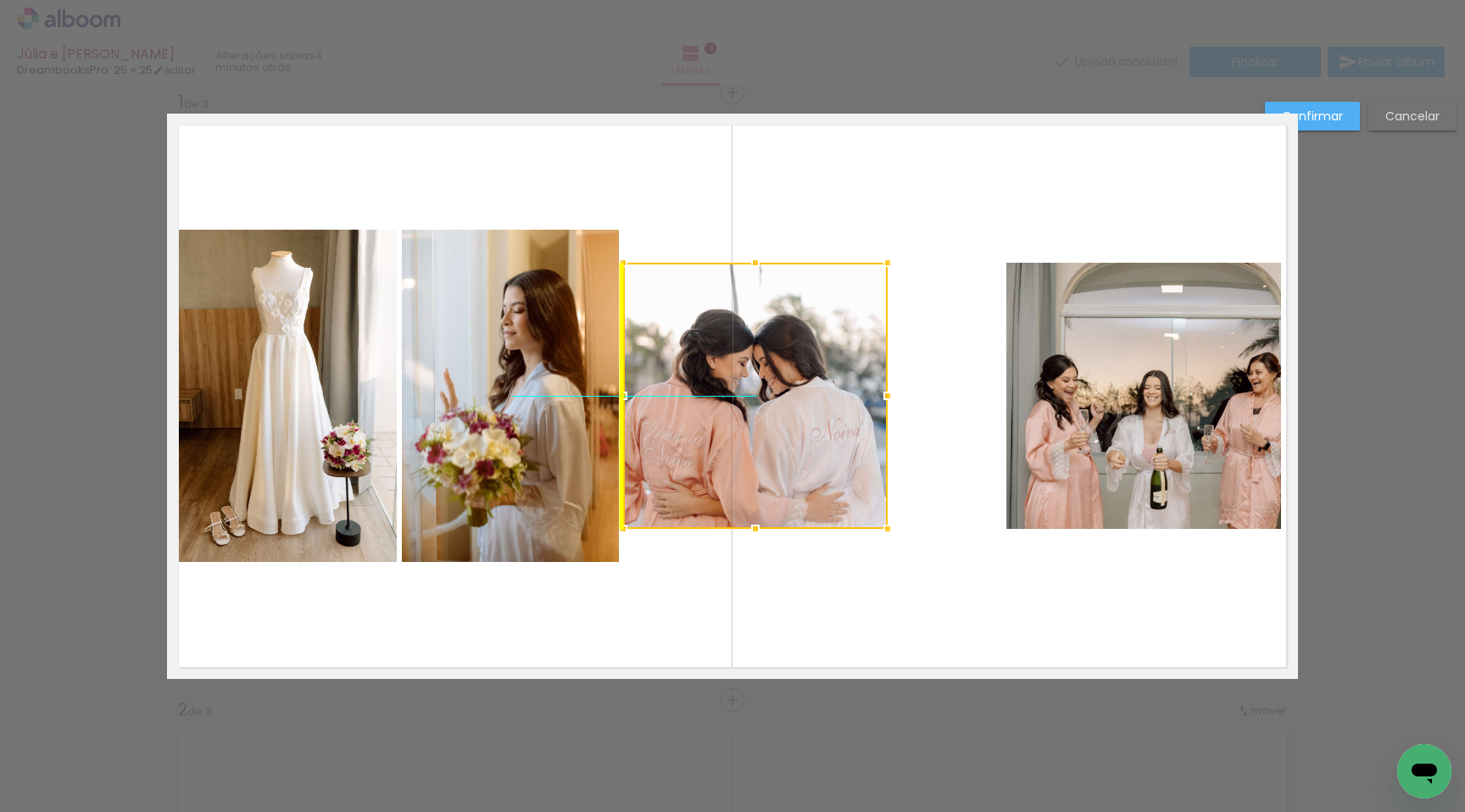
drag, startPoint x: 836, startPoint y: 454, endPoint x: 737, endPoint y: 441, distance: 99.8
click at [737, 441] on div at bounding box center [755, 396] width 264 height 266
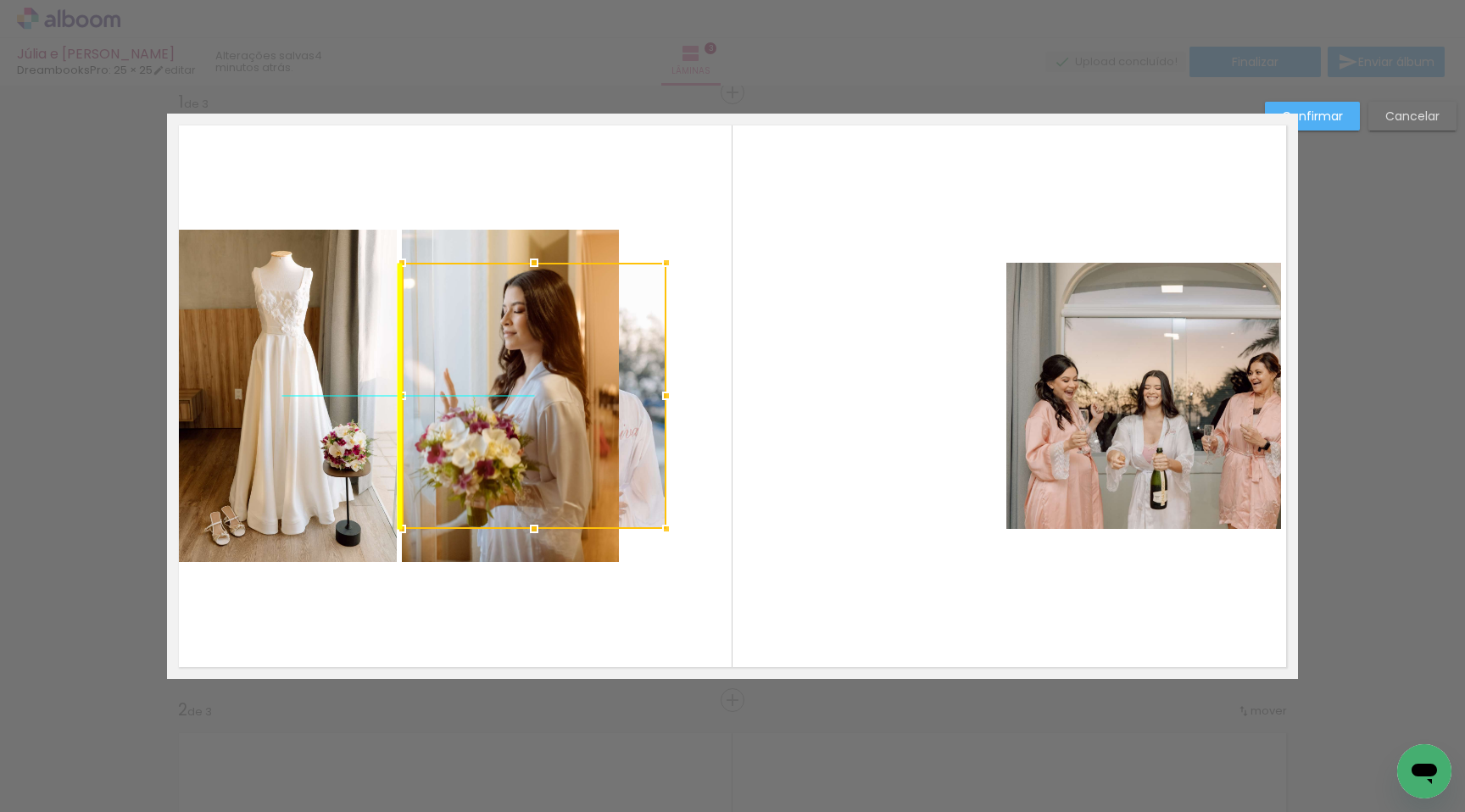
drag, startPoint x: 774, startPoint y: 369, endPoint x: 560, endPoint y: 365, distance: 214.0
click at [560, 365] on div at bounding box center [534, 396] width 264 height 266
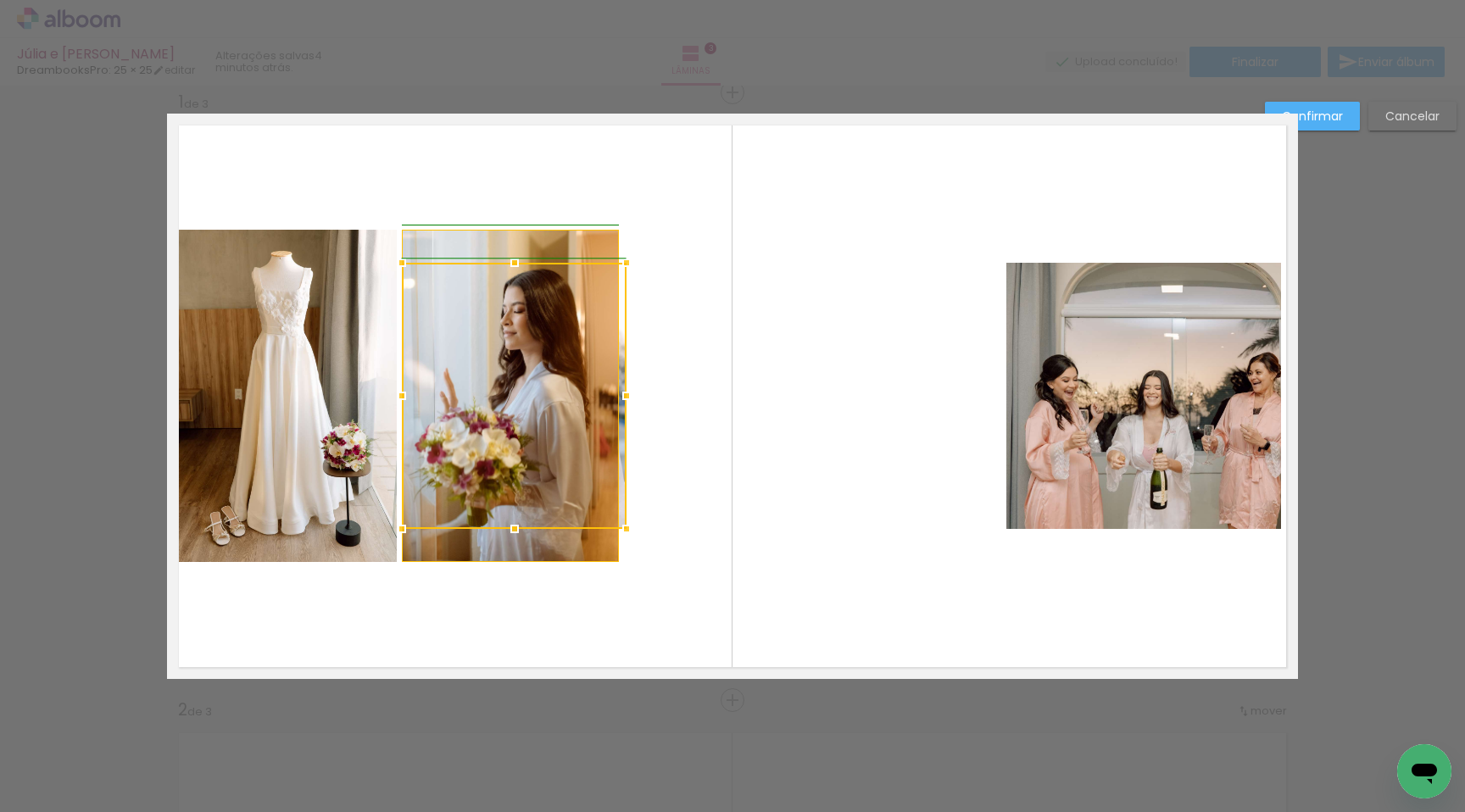
drag, startPoint x: 666, startPoint y: 395, endPoint x: 611, endPoint y: 390, distance: 55.2
click at [611, 390] on div at bounding box center [626, 395] width 34 height 34
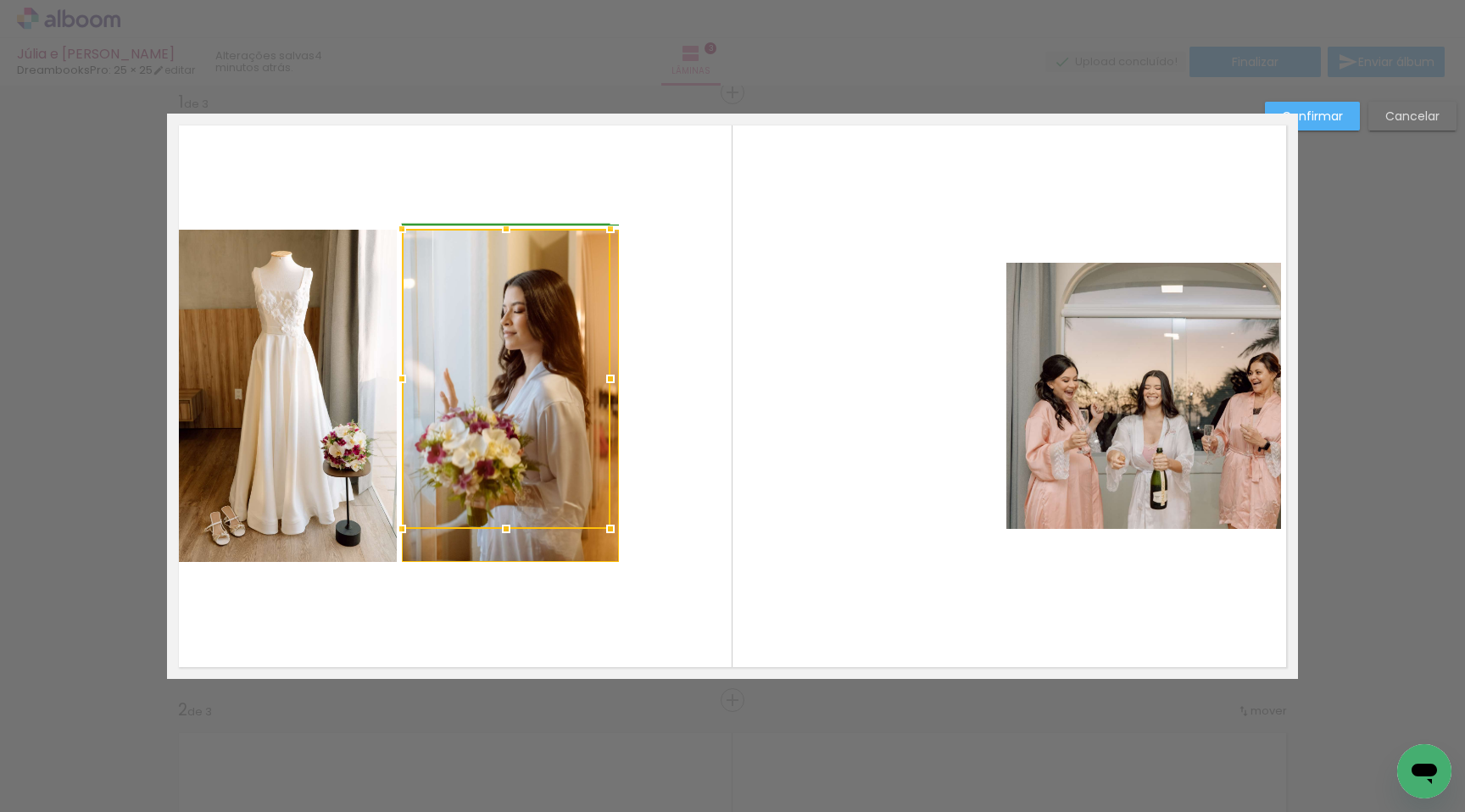
drag, startPoint x: 621, startPoint y: 258, endPoint x: 613, endPoint y: 224, distance: 34.9
click at [613, 224] on div at bounding box center [610, 228] width 34 height 34
click at [591, 345] on quentale-photo at bounding box center [510, 395] width 217 height 332
click at [610, 385] on div at bounding box center [617, 378] width 34 height 34
drag, startPoint x: 503, startPoint y: 534, endPoint x: 496, endPoint y: 567, distance: 33.7
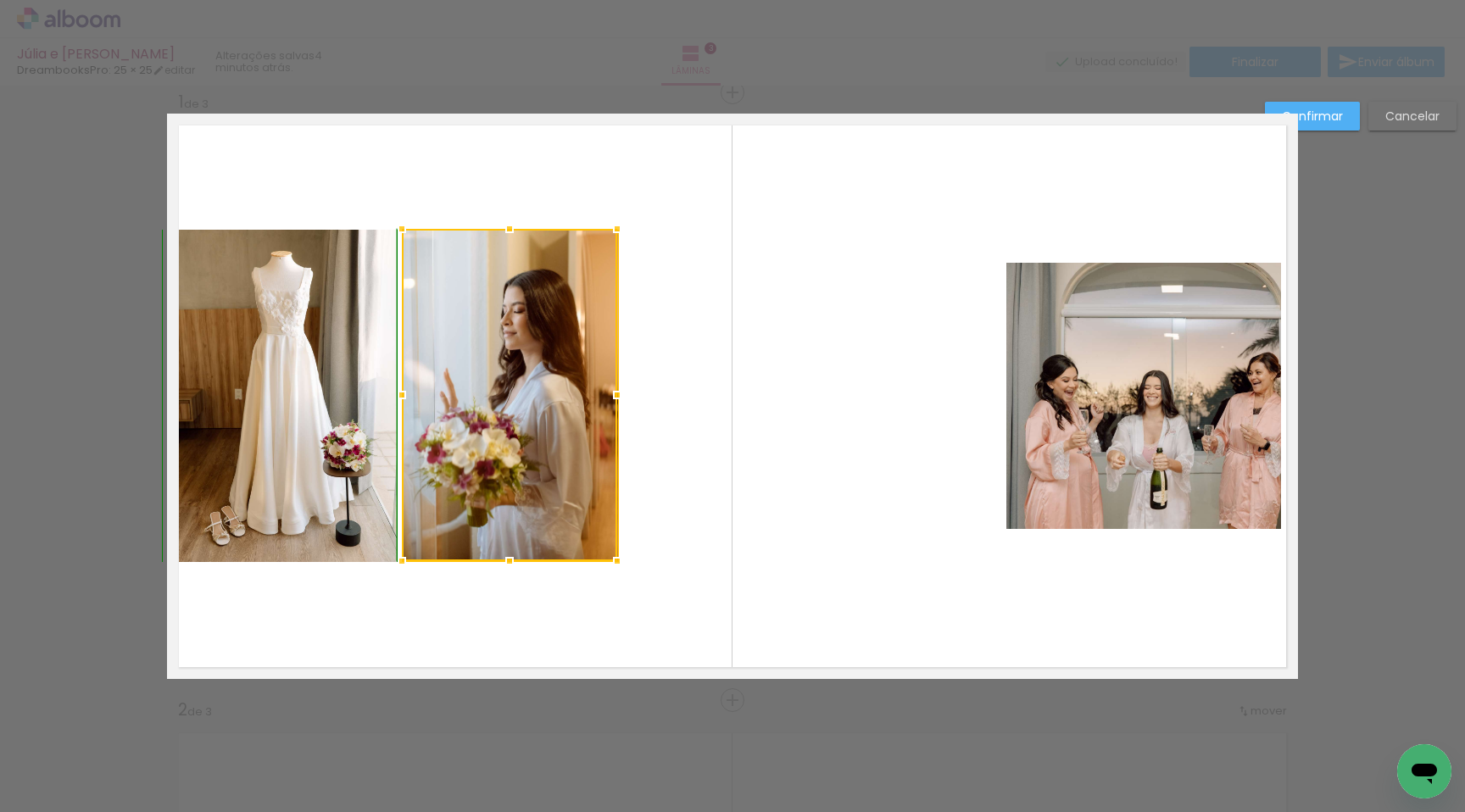
click at [496, 567] on div at bounding box center [509, 561] width 34 height 34
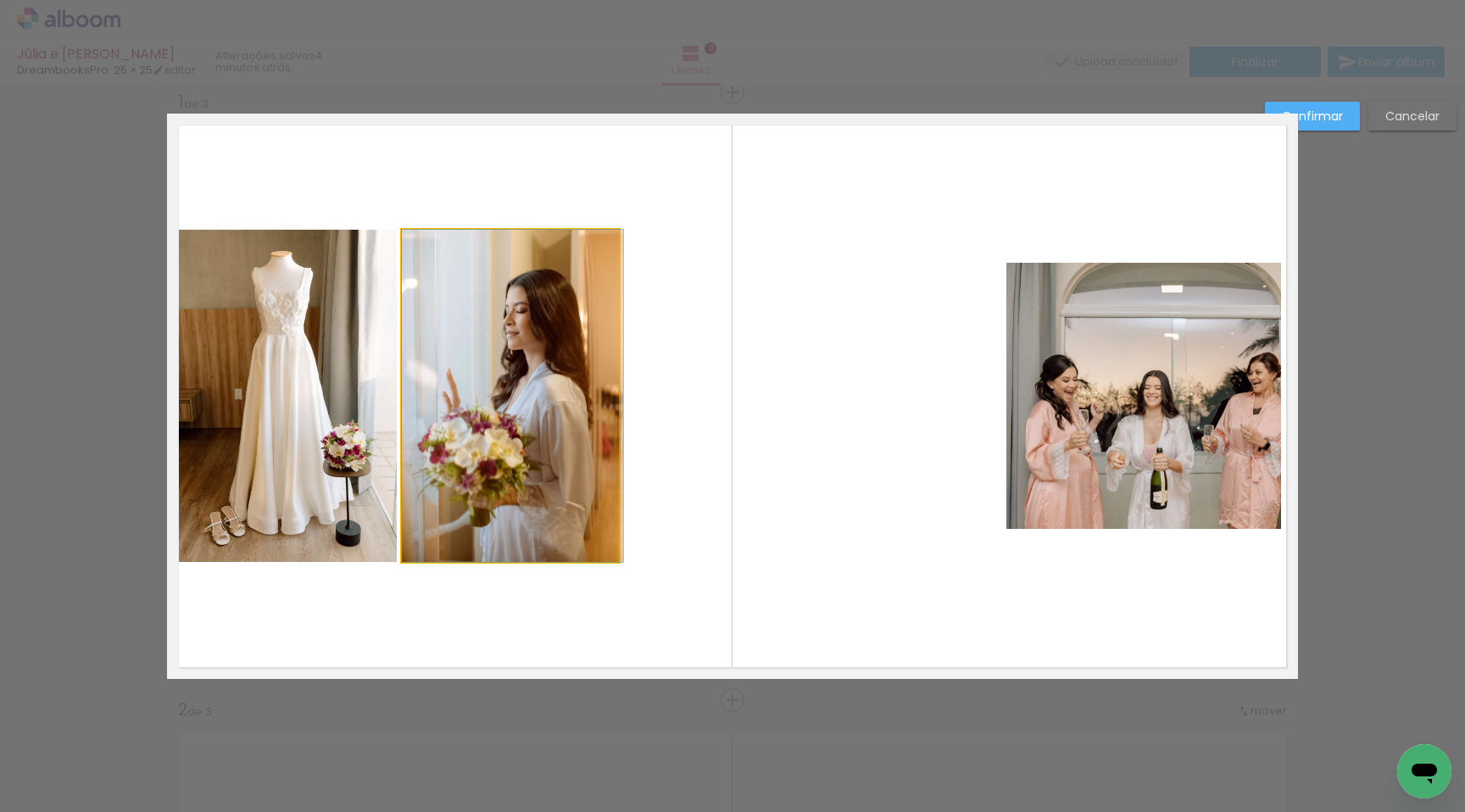
drag, startPoint x: 483, startPoint y: 508, endPoint x: 574, endPoint y: 503, distance: 91.1
click at [0, 0] on slot at bounding box center [0, 0] width 0 height 0
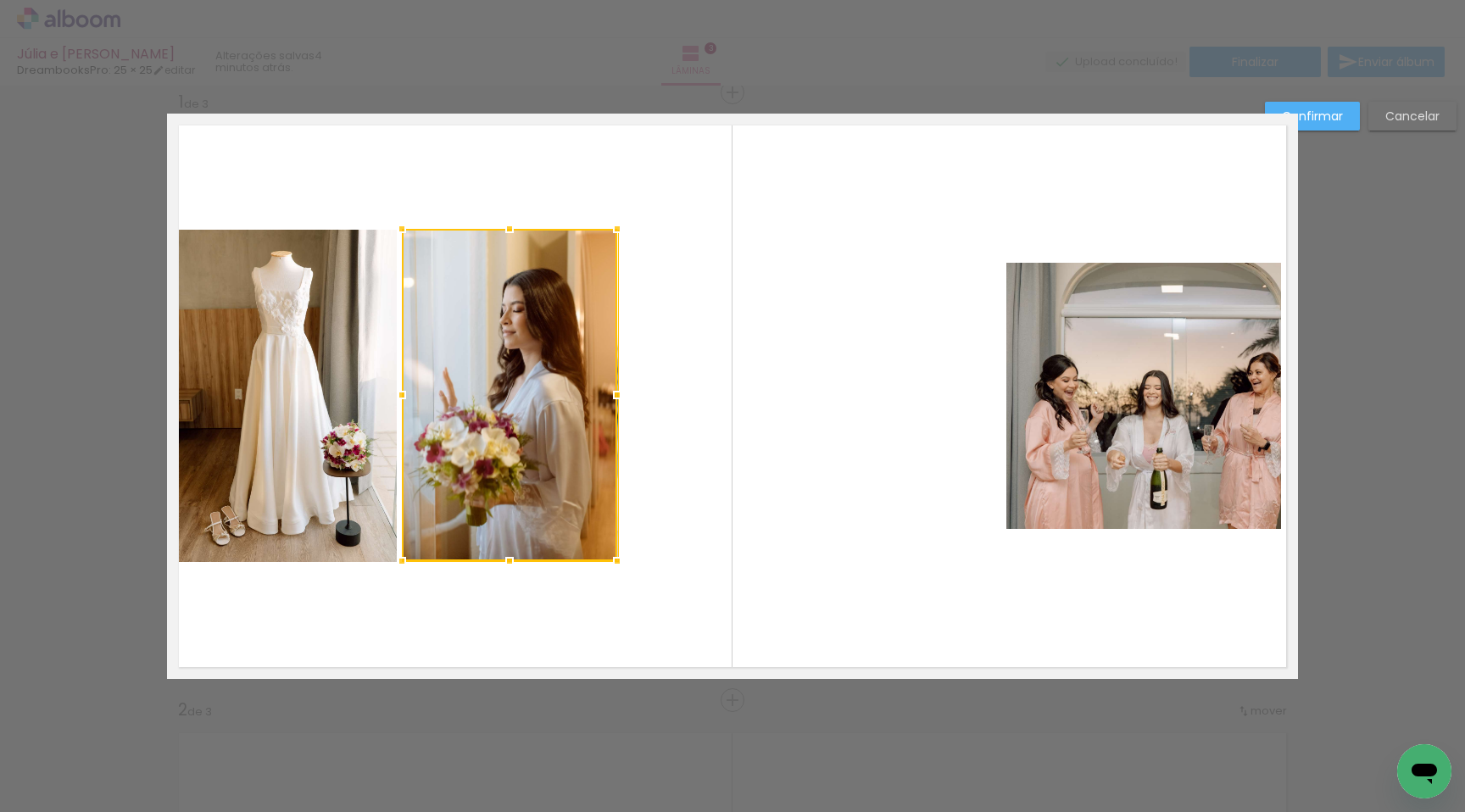
click at [529, 478] on div at bounding box center [509, 395] width 215 height 332
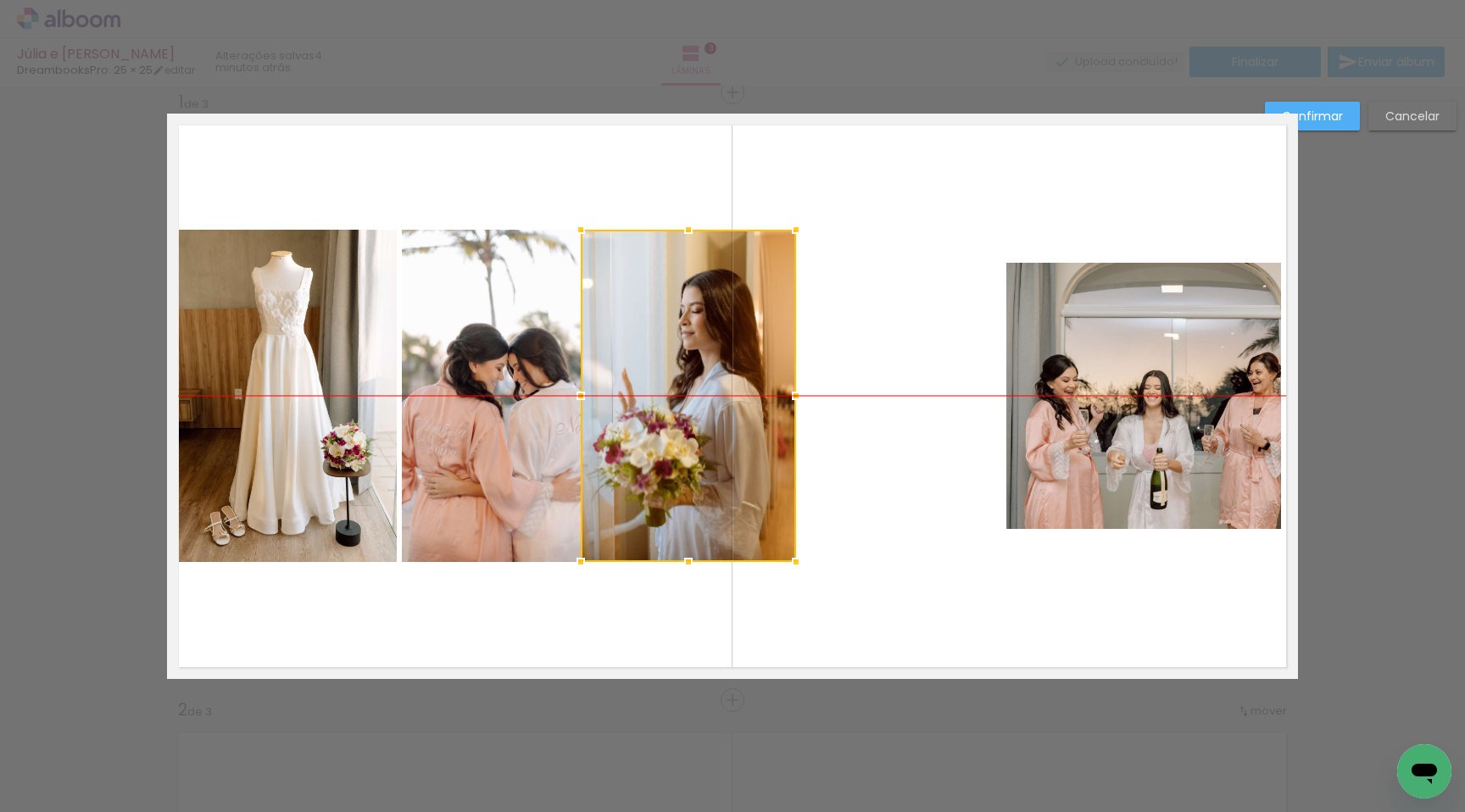
drag, startPoint x: 505, startPoint y: 462, endPoint x: 684, endPoint y: 462, distance: 179.0
click at [684, 462] on div at bounding box center [688, 395] width 215 height 332
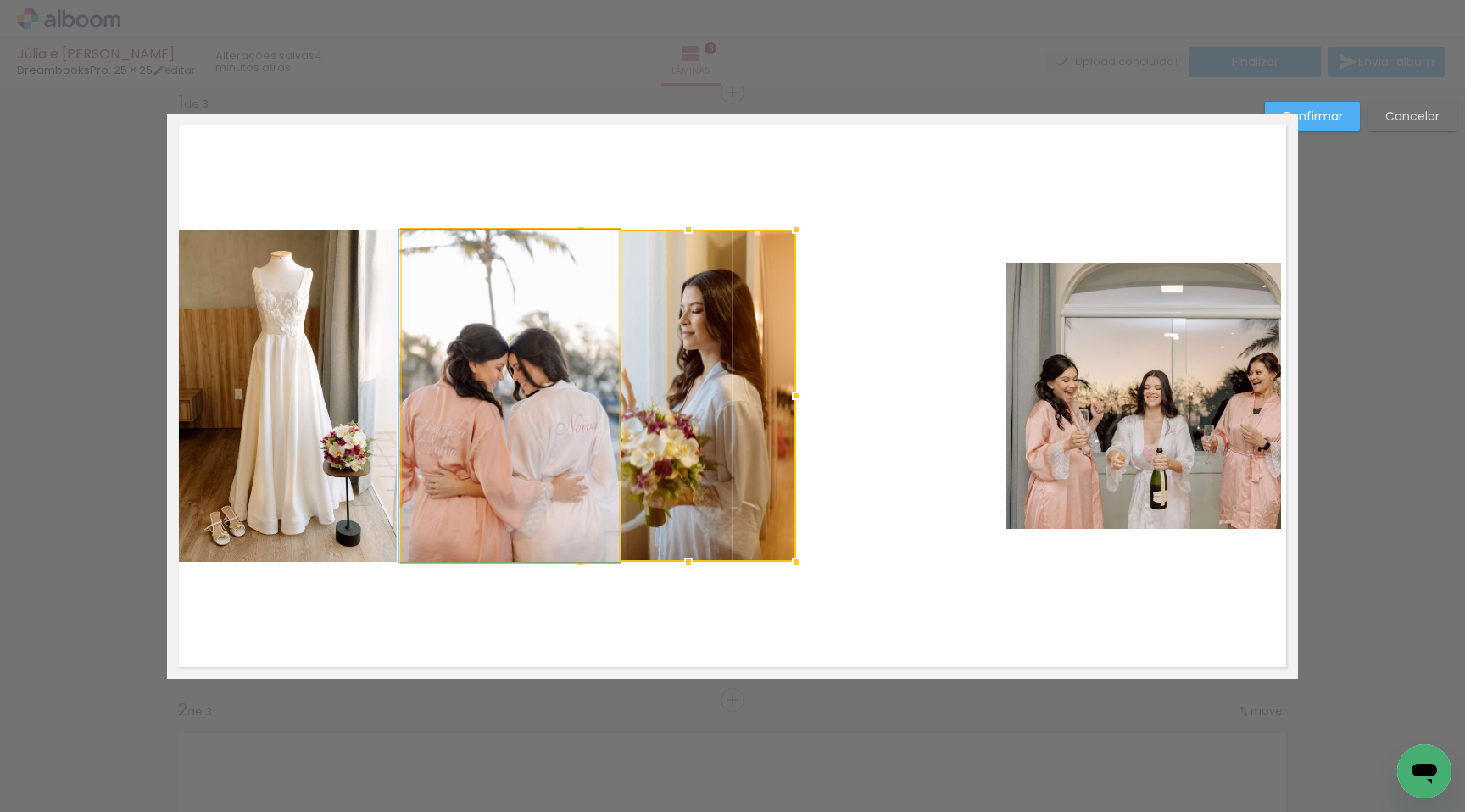
click at [478, 419] on quentale-photo at bounding box center [510, 395] width 217 height 332
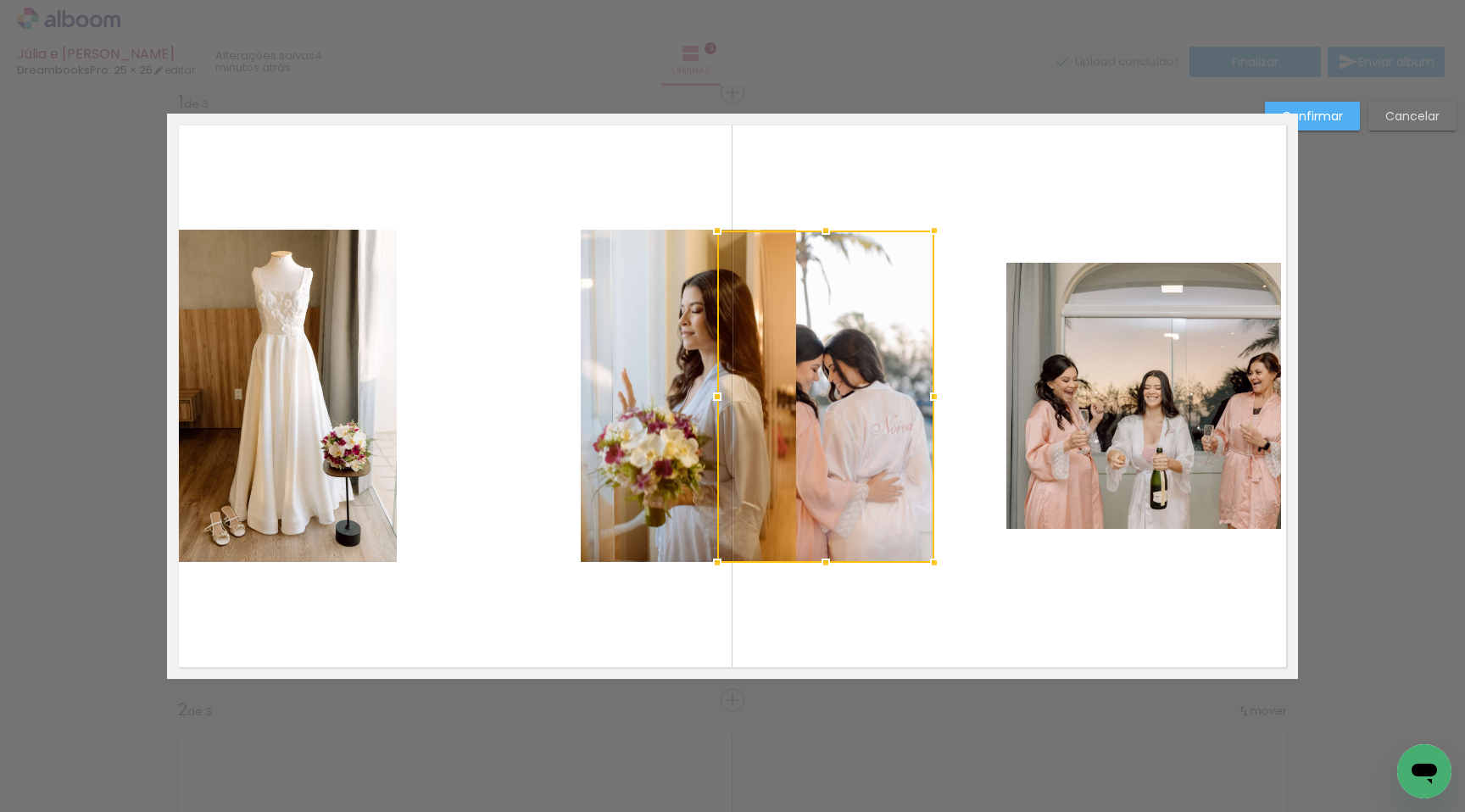
drag, startPoint x: 507, startPoint y: 422, endPoint x: 796, endPoint y: 415, distance: 289.1
click at [823, 414] on div at bounding box center [825, 396] width 217 height 332
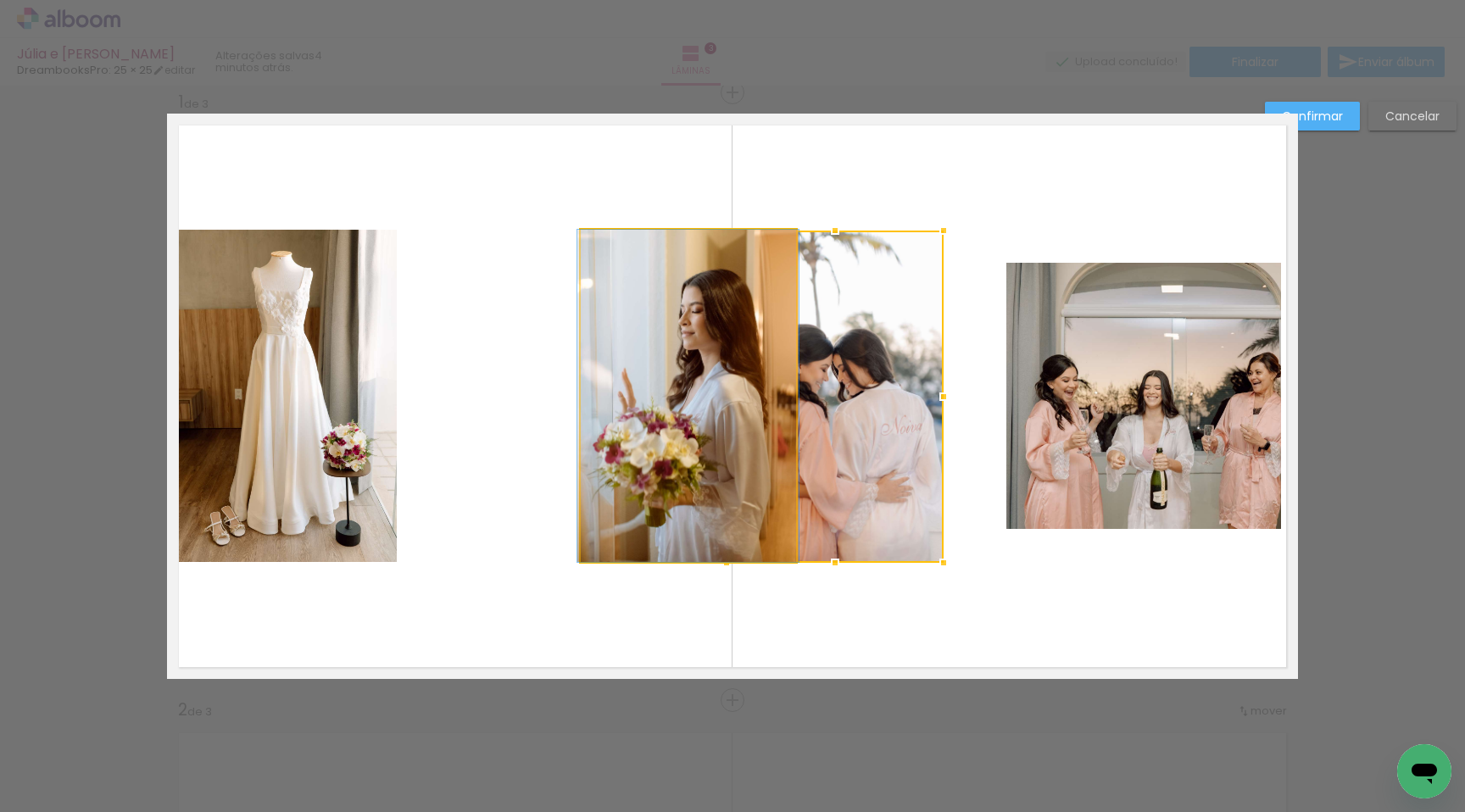
click at [639, 406] on quentale-photo at bounding box center [688, 395] width 215 height 332
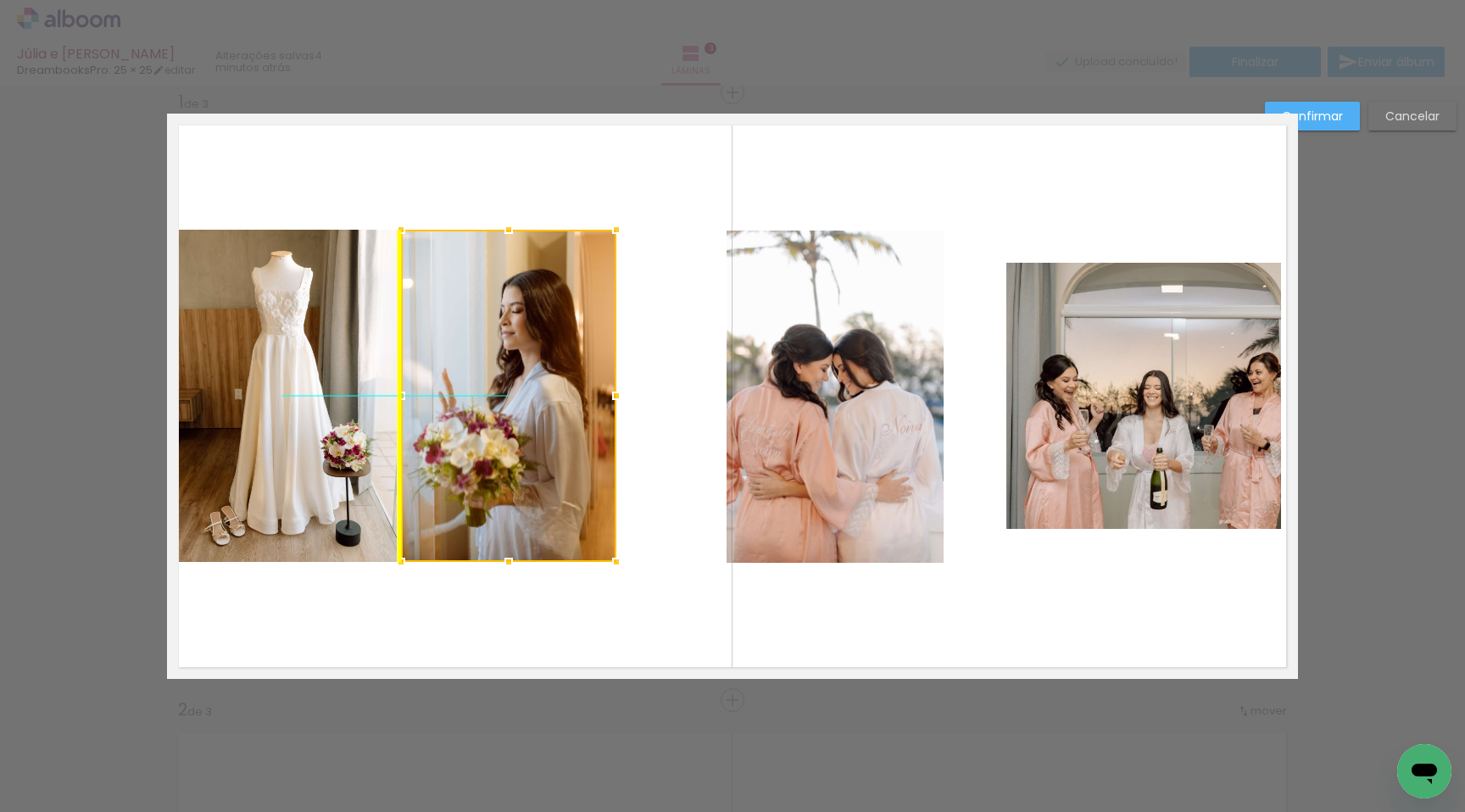
drag, startPoint x: 649, startPoint y: 405, endPoint x: 469, endPoint y: 408, distance: 180.0
click at [469, 408] on div at bounding box center [508, 395] width 215 height 332
click at [784, 425] on quentale-photo at bounding box center [835, 396] width 217 height 332
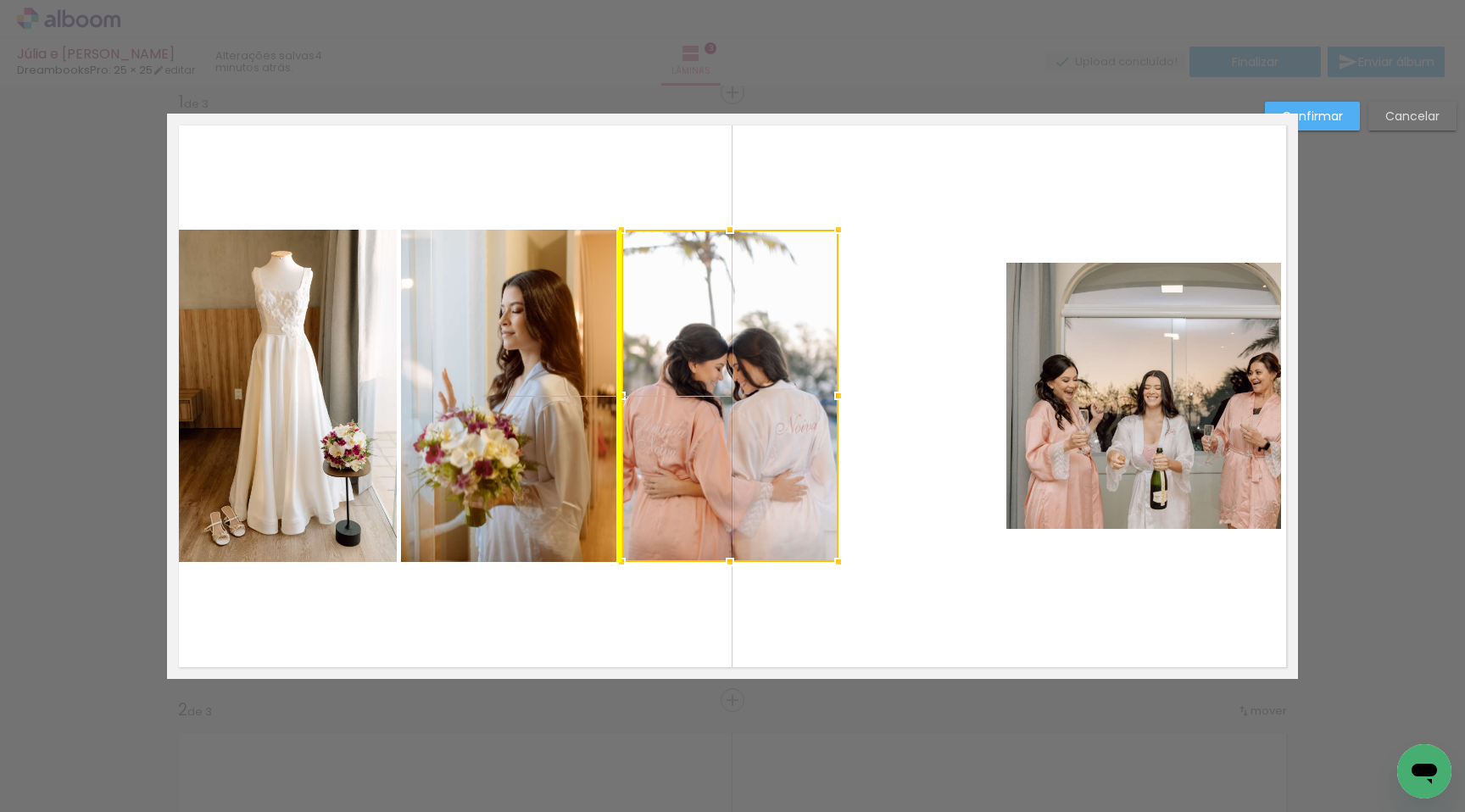
drag, startPoint x: 796, startPoint y: 424, endPoint x: 690, endPoint y: 422, distance: 106.0
click at [690, 422] on div at bounding box center [730, 395] width 217 height 332
click at [710, 425] on div at bounding box center [730, 395] width 217 height 332
click at [1097, 404] on quentale-photo at bounding box center [1143, 396] width 275 height 266
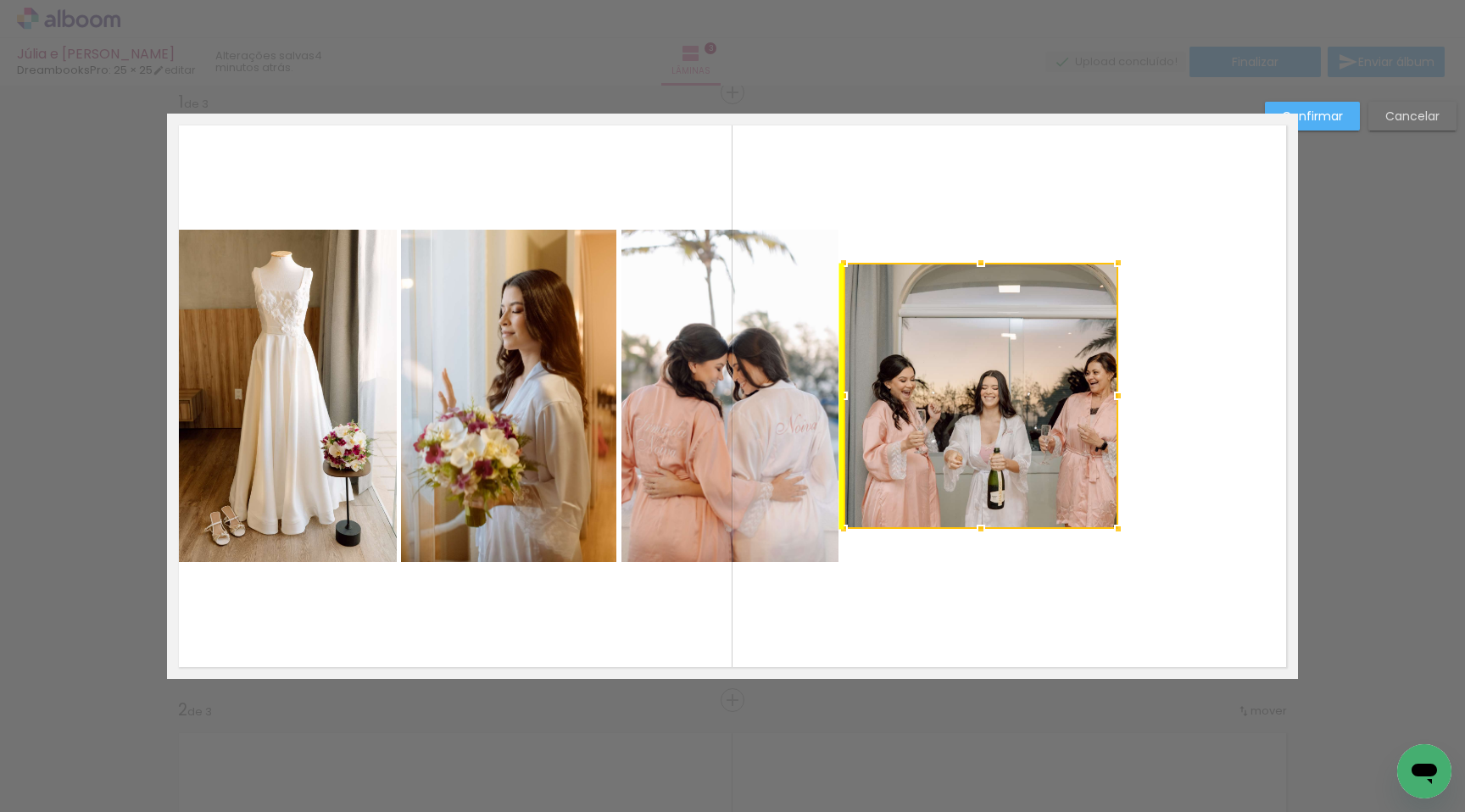
drag, startPoint x: 1109, startPoint y: 404, endPoint x: 946, endPoint y: 407, distance: 163.0
click at [946, 407] on div at bounding box center [980, 396] width 275 height 266
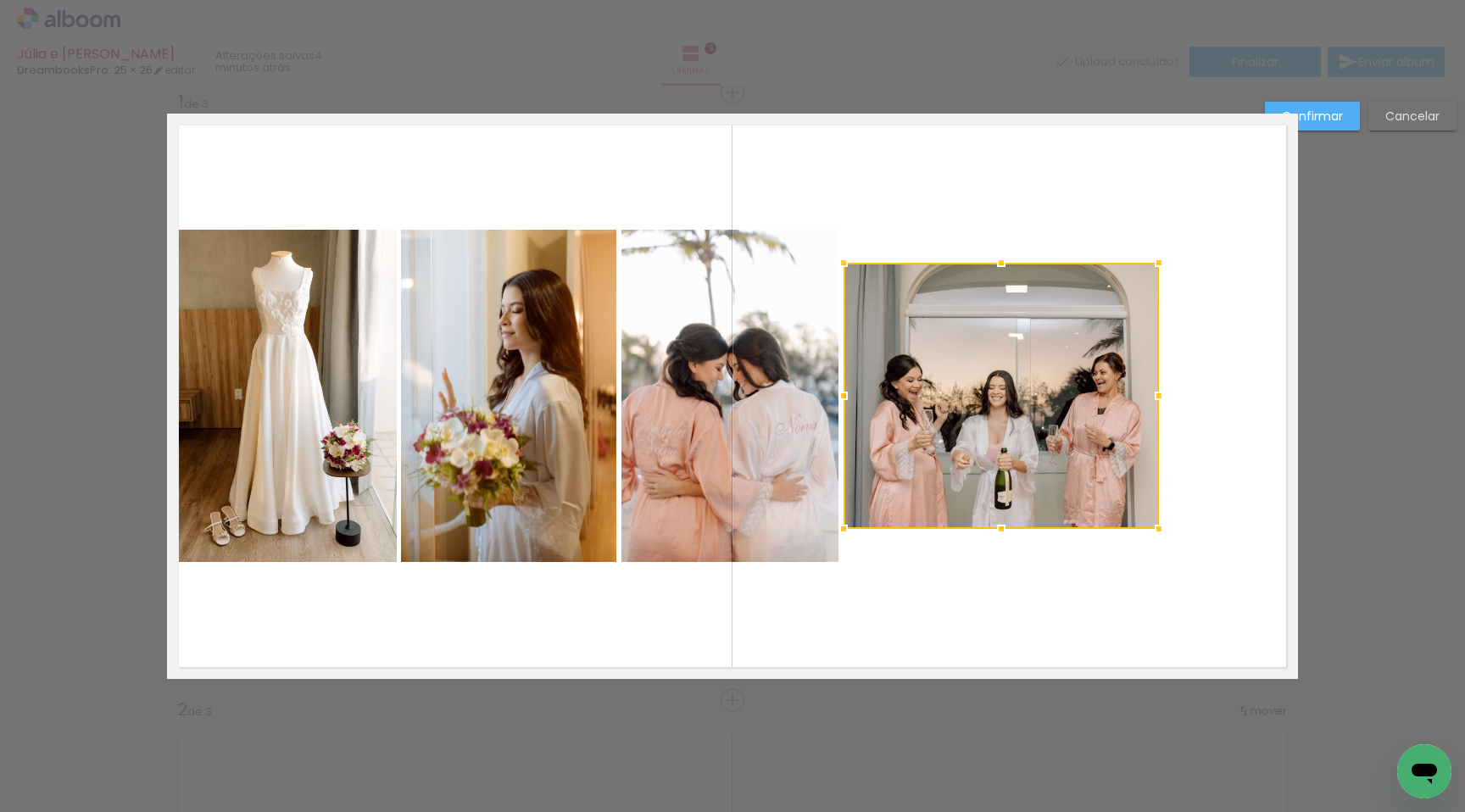
drag, startPoint x: 1116, startPoint y: 398, endPoint x: 1153, endPoint y: 399, distance: 37.0
click at [1153, 399] on div at bounding box center [1159, 395] width 34 height 34
click at [694, 365] on quentale-photo at bounding box center [730, 395] width 217 height 332
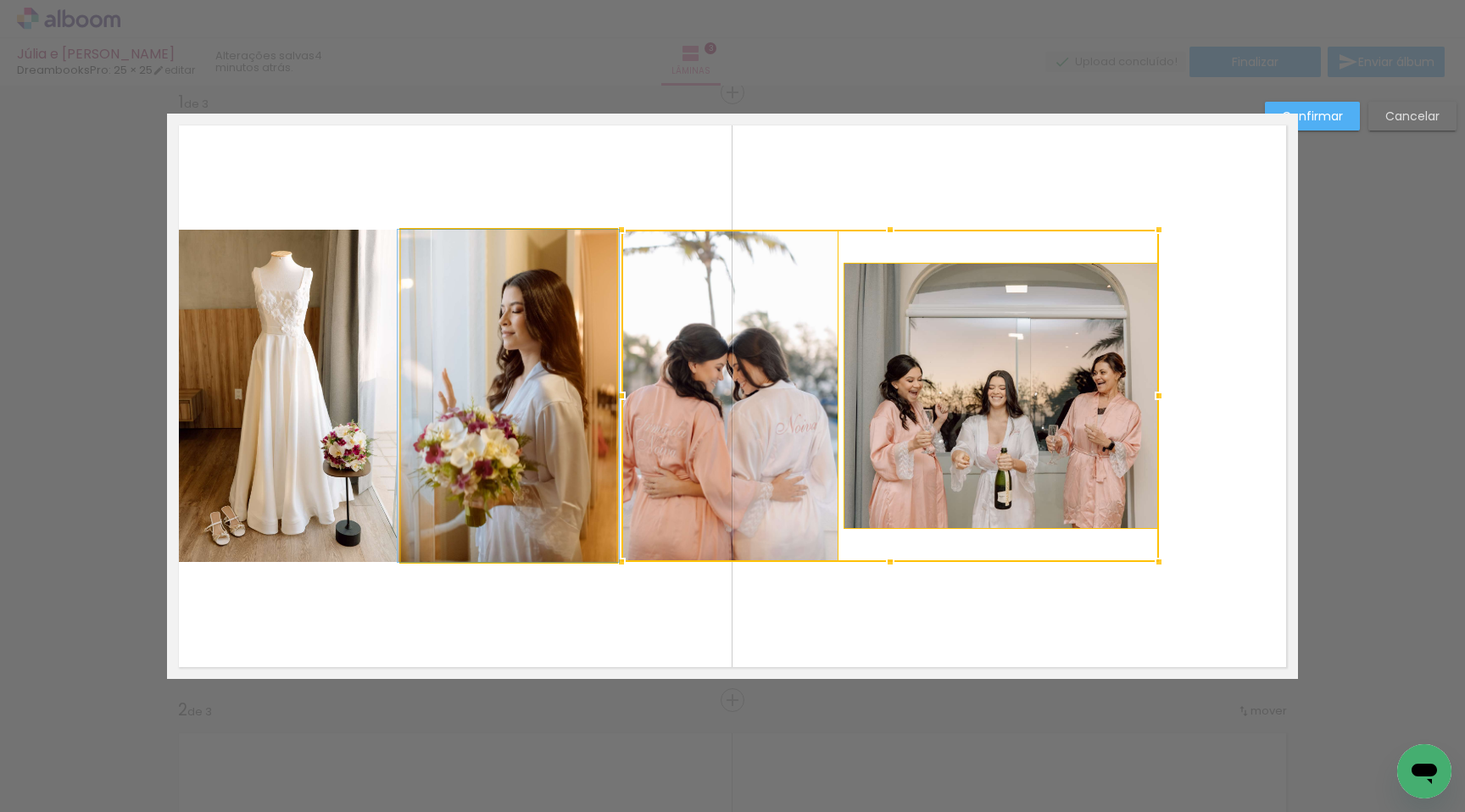
click at [516, 381] on quentale-photo at bounding box center [508, 395] width 215 height 332
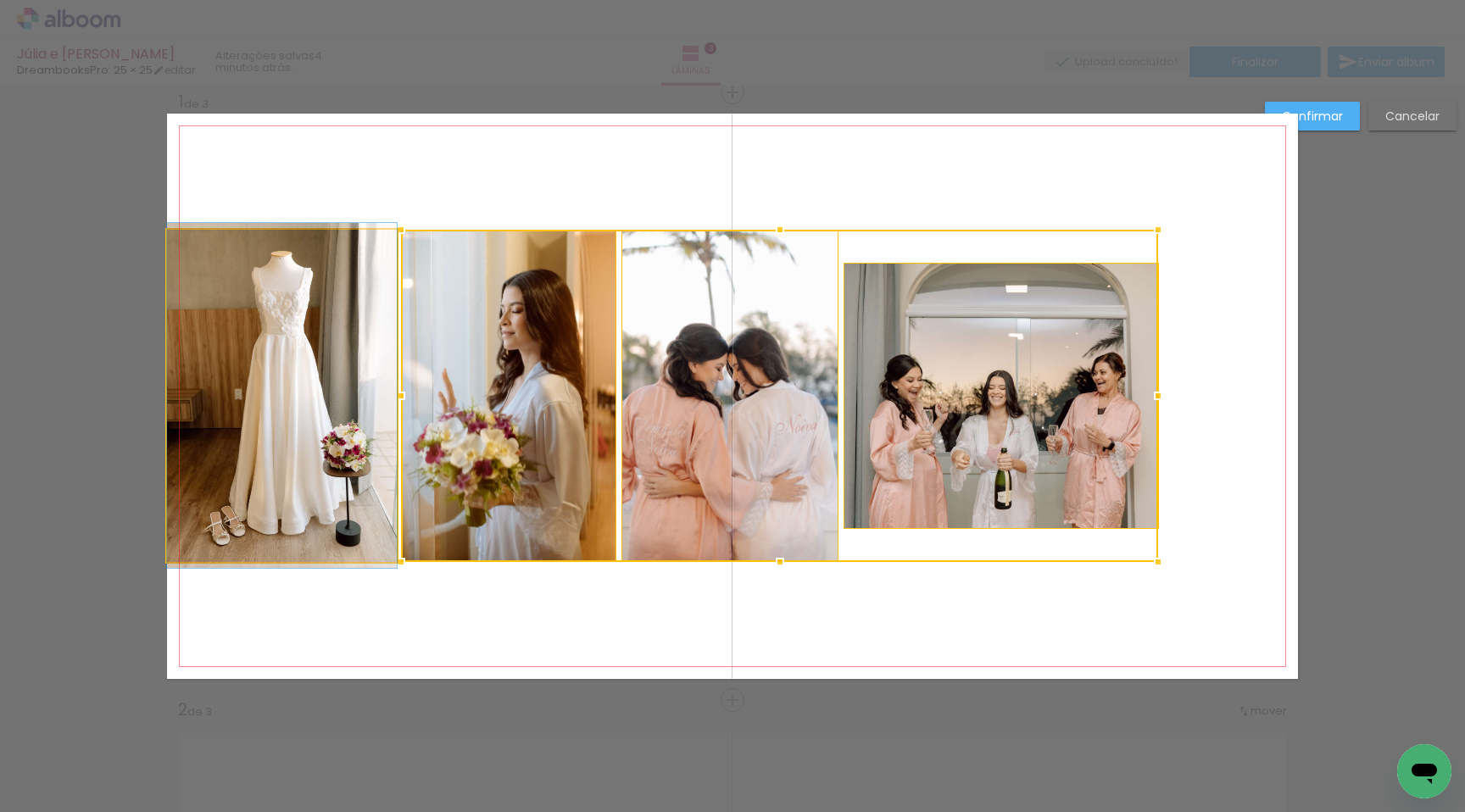
click at [295, 375] on quentale-photo at bounding box center [282, 395] width 230 height 332
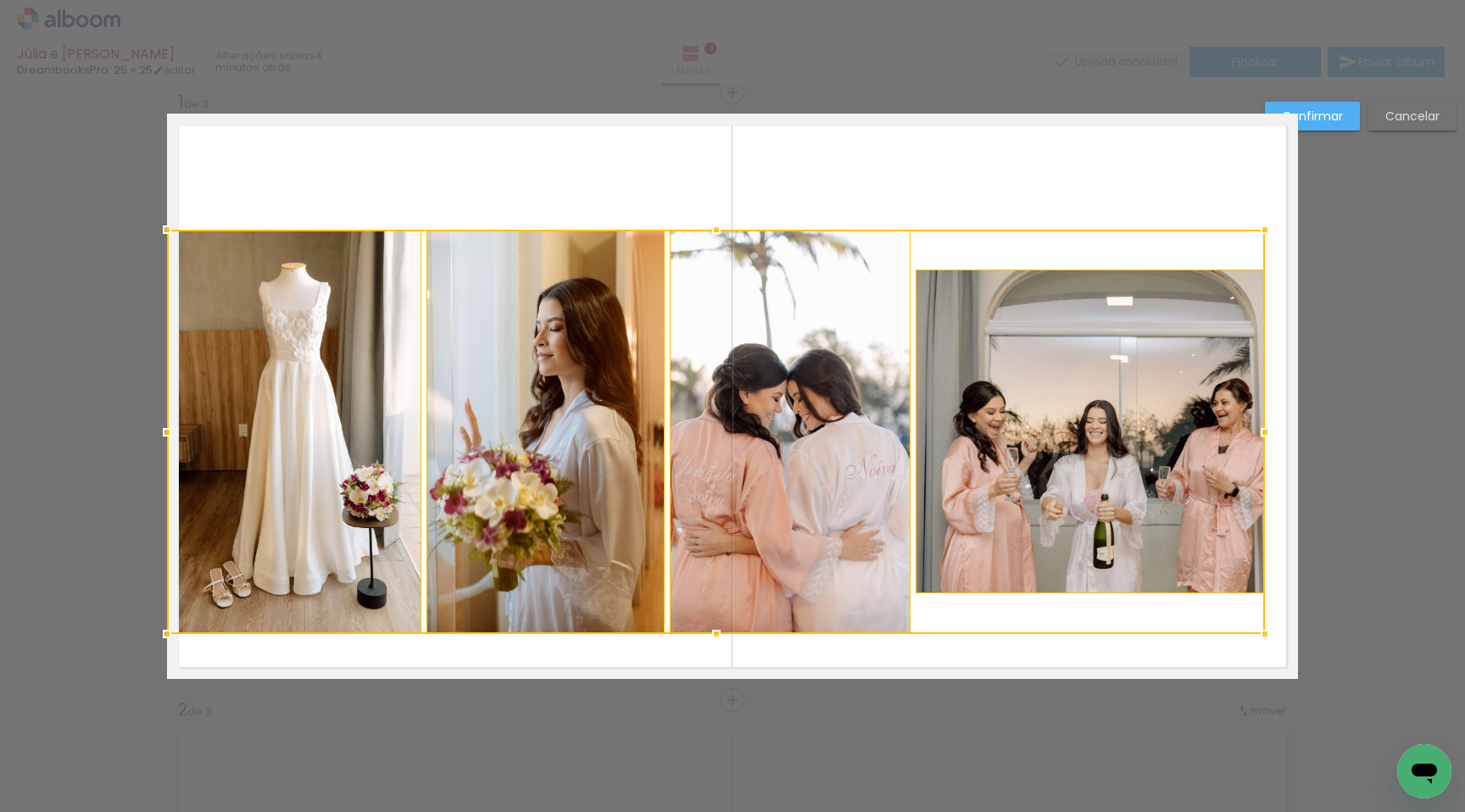
drag, startPoint x: 1148, startPoint y: 560, endPoint x: 1252, endPoint y: 633, distance: 127.1
click at [1252, 633] on div at bounding box center [1265, 634] width 34 height 34
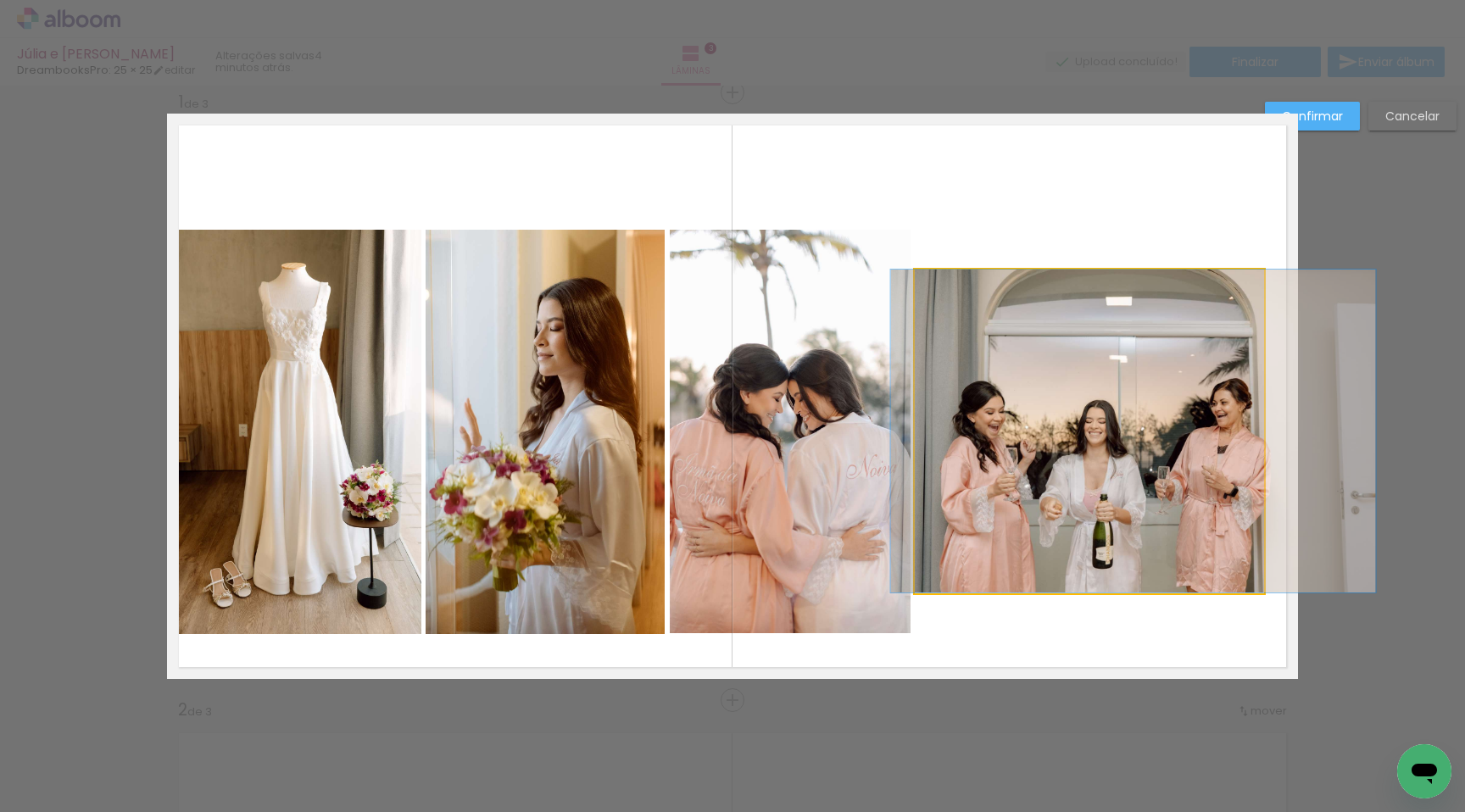
click at [1116, 543] on quentale-photo at bounding box center [1090, 431] width 349 height 323
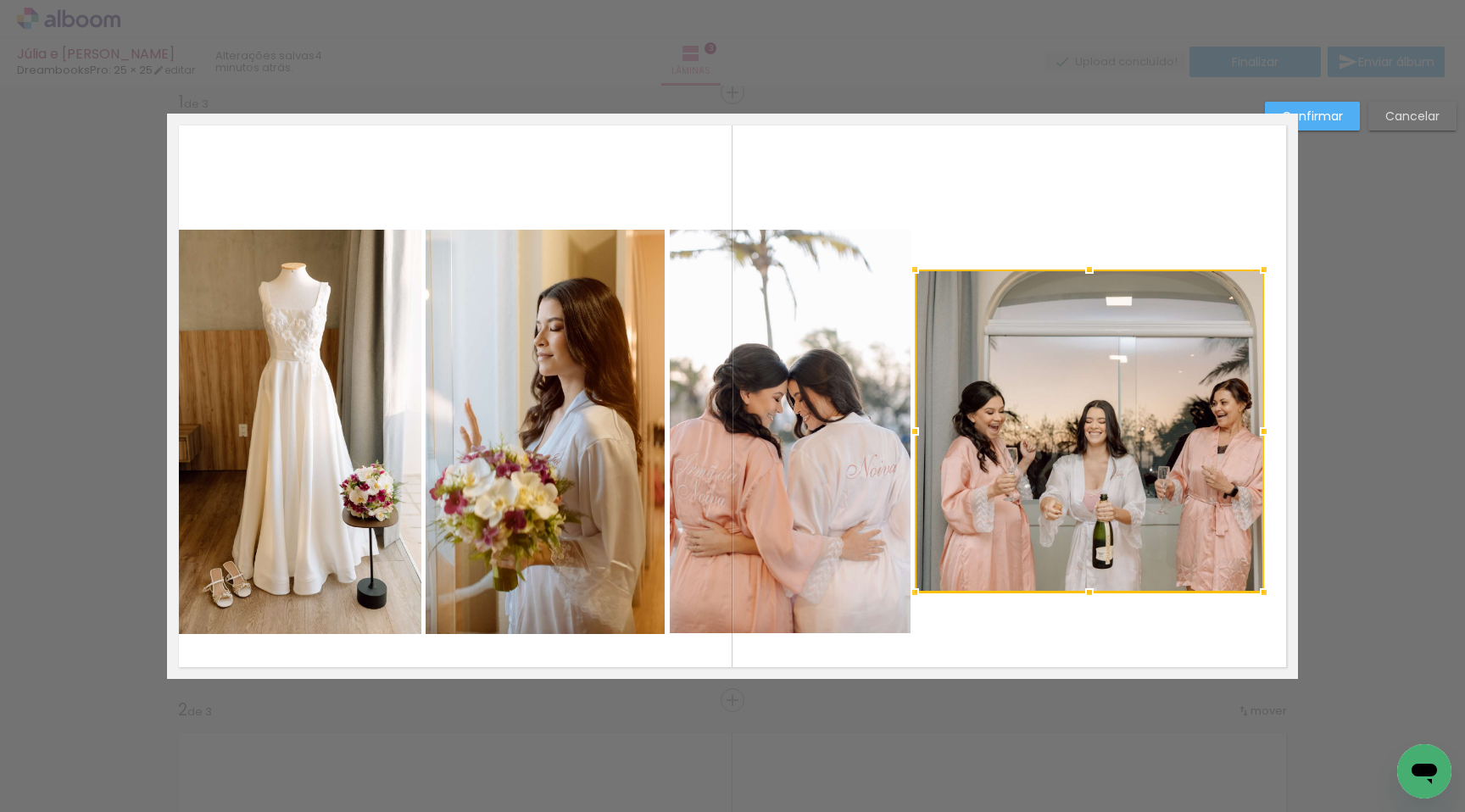
click at [776, 426] on quentale-photo at bounding box center [791, 432] width 241 height 404
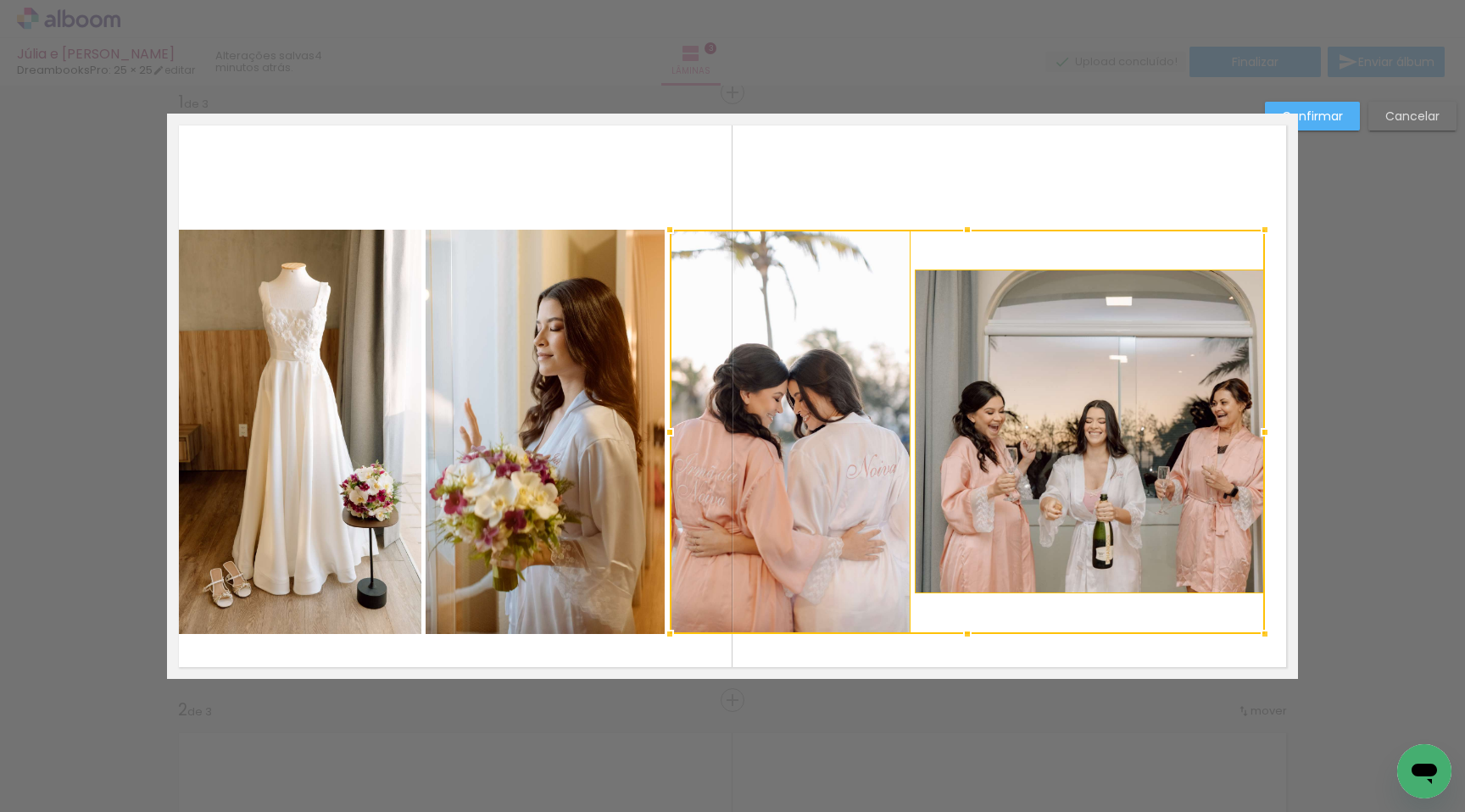
click at [497, 414] on quentale-photo at bounding box center [546, 432] width 239 height 404
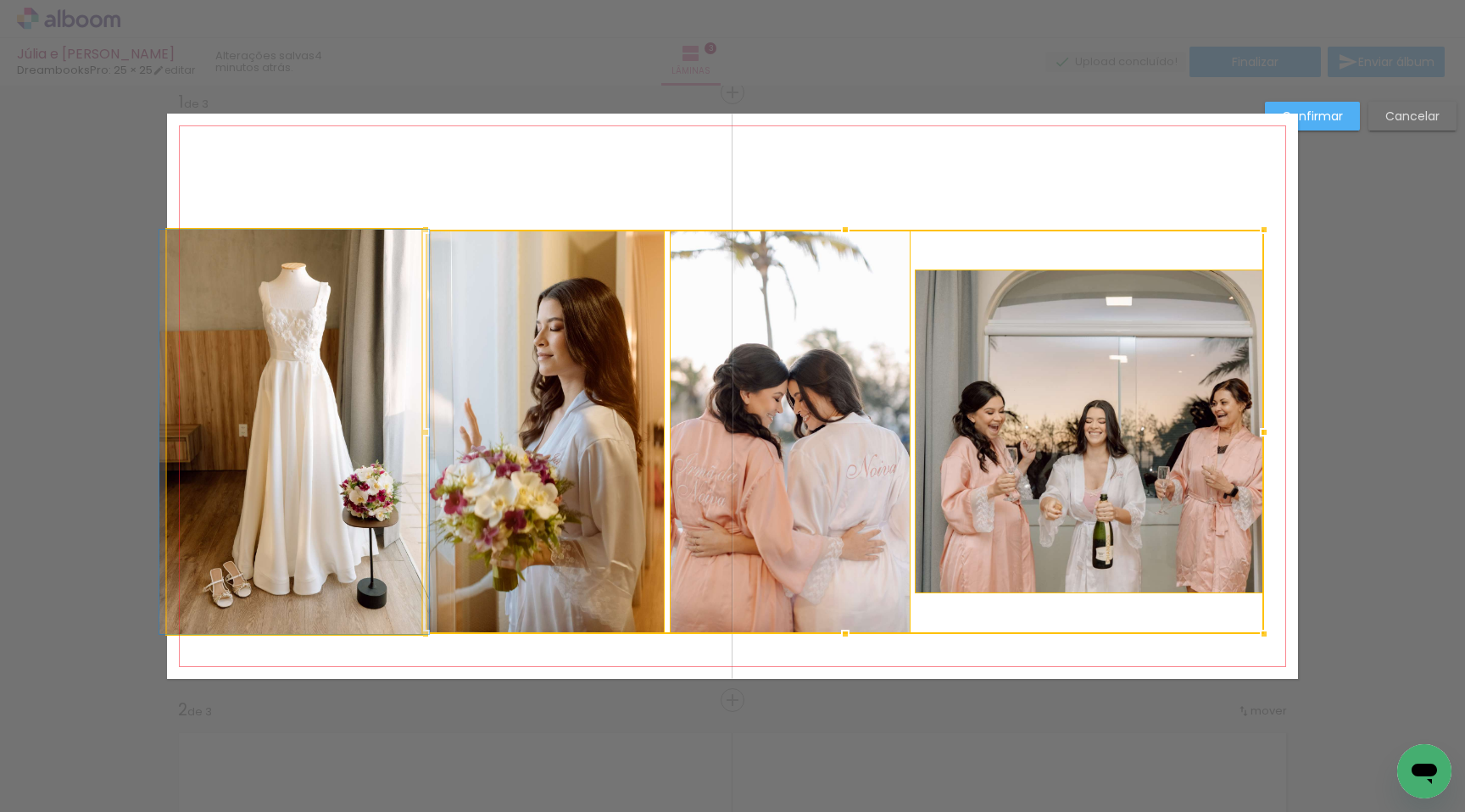
click at [349, 394] on quentale-photo at bounding box center [294, 432] width 255 height 404
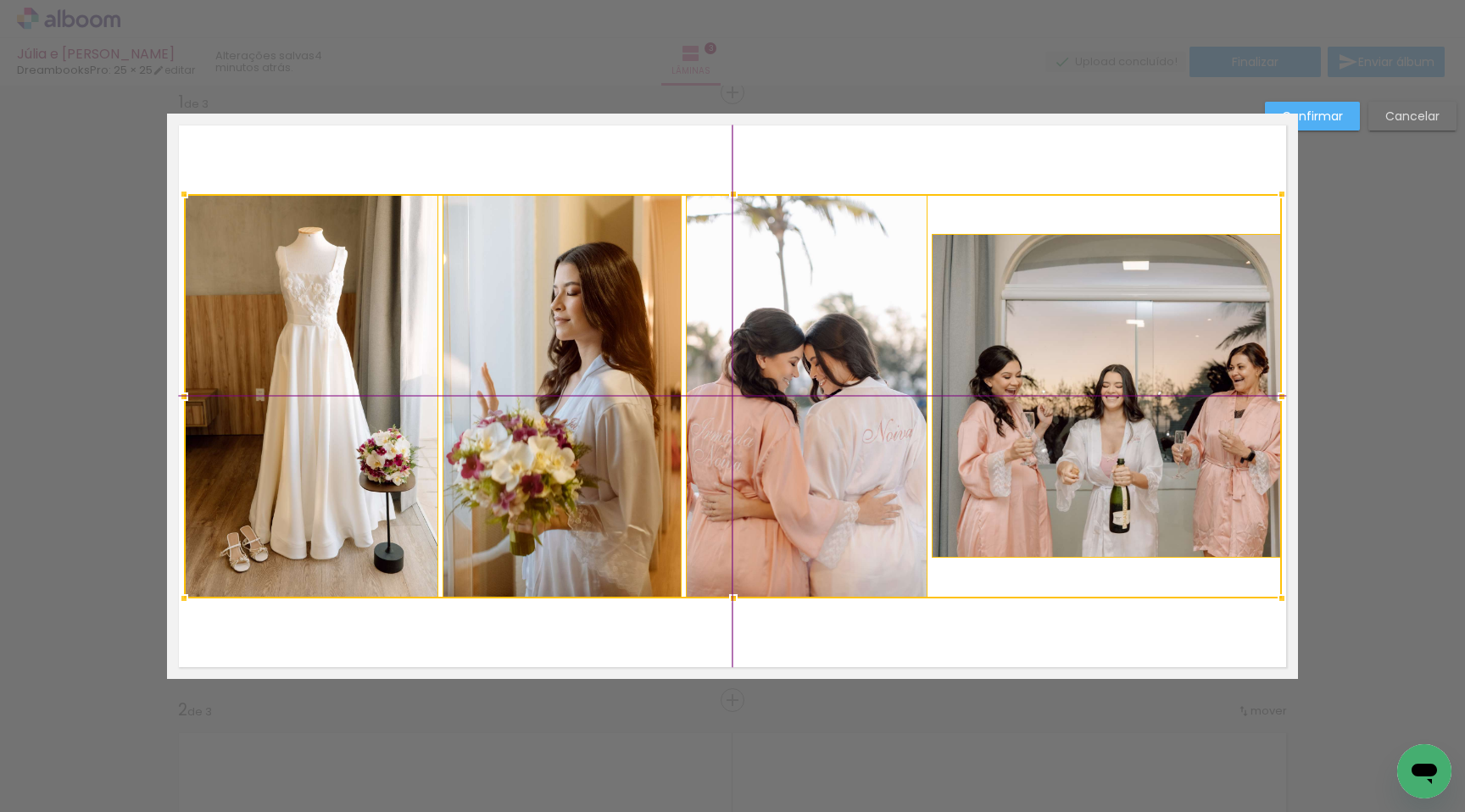
drag, startPoint x: 351, startPoint y: 391, endPoint x: 349, endPoint y: 375, distance: 16.1
click at [349, 375] on div at bounding box center [732, 396] width 1098 height 404
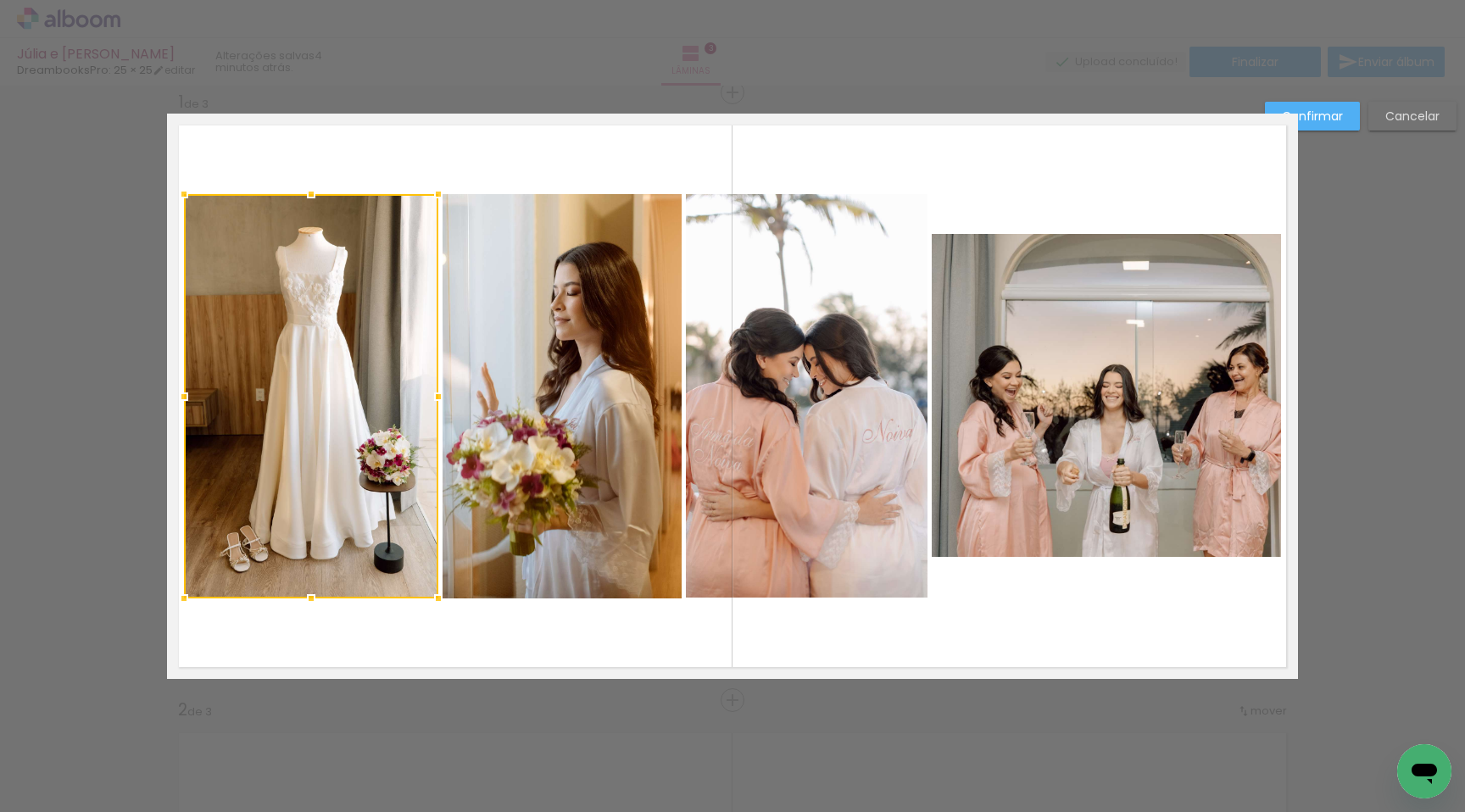
click at [0, 0] on slot "Confirmar" at bounding box center [0, 0] width 0 height 0
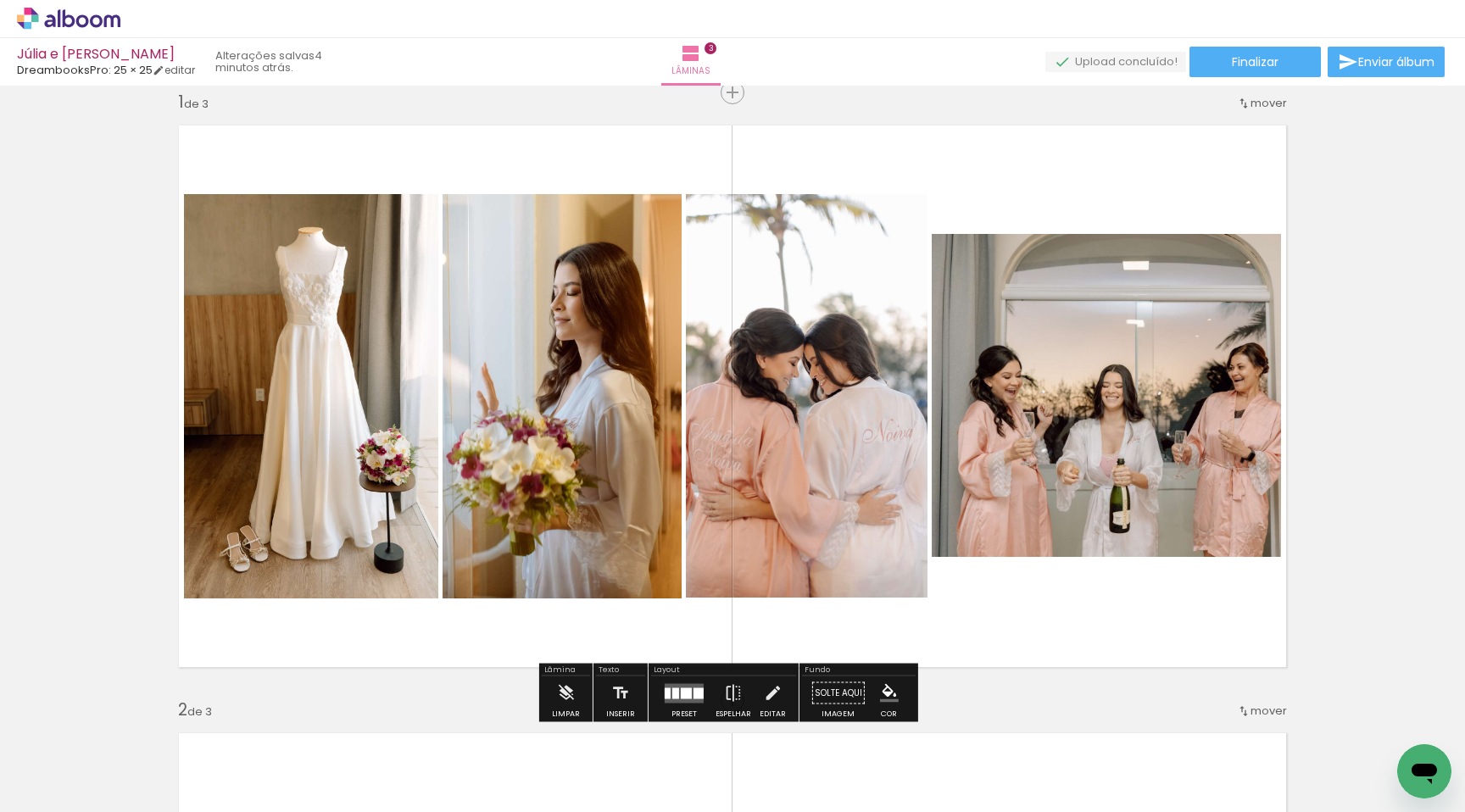
click at [1132, 397] on quentale-photo at bounding box center [1106, 395] width 349 height 323
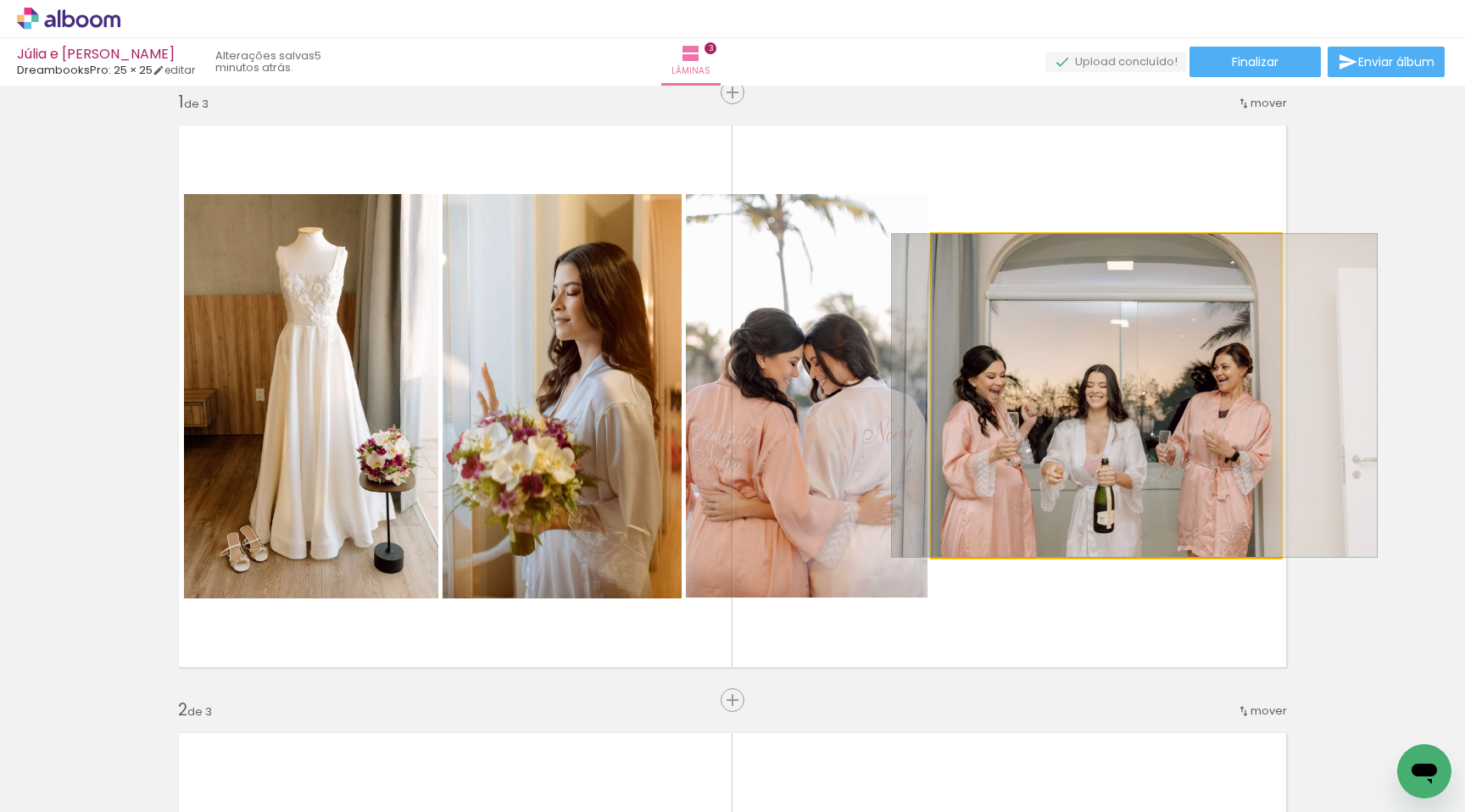
drag, startPoint x: 1152, startPoint y: 402, endPoint x: 1136, endPoint y: 402, distance: 16.0
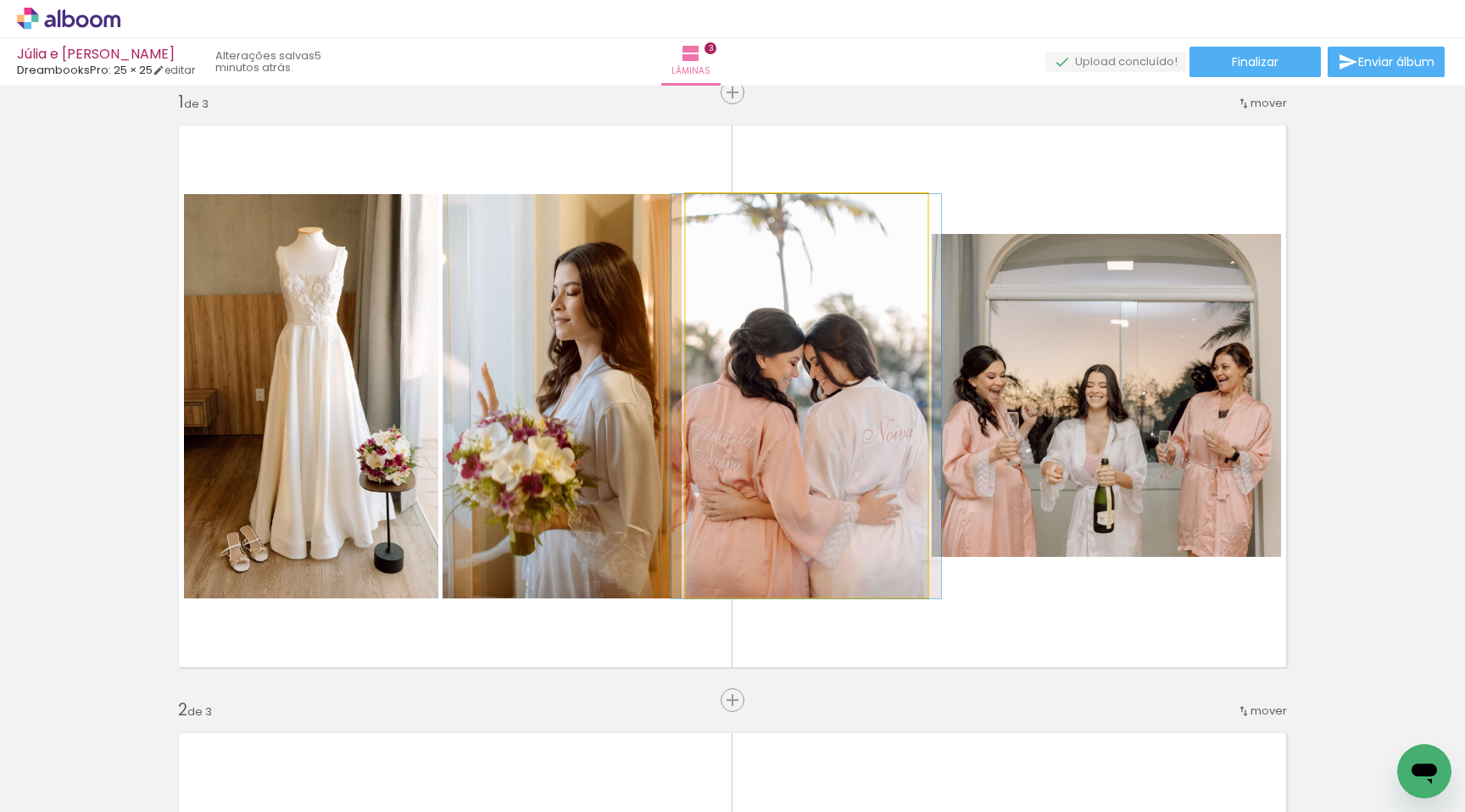
click at [695, 237] on quentale-photo at bounding box center [807, 396] width 241 height 404
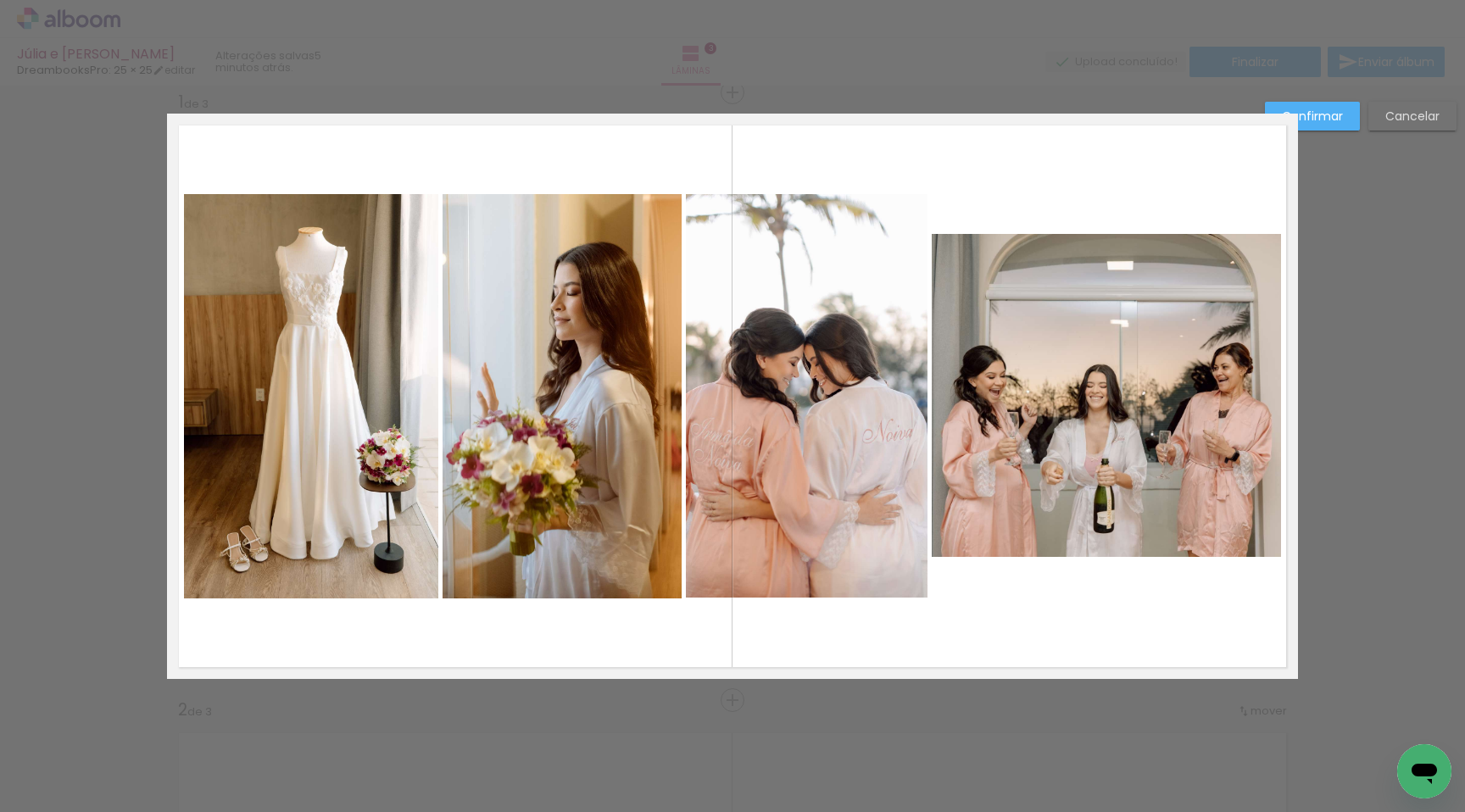
click at [752, 211] on quentale-photo at bounding box center [807, 396] width 241 height 404
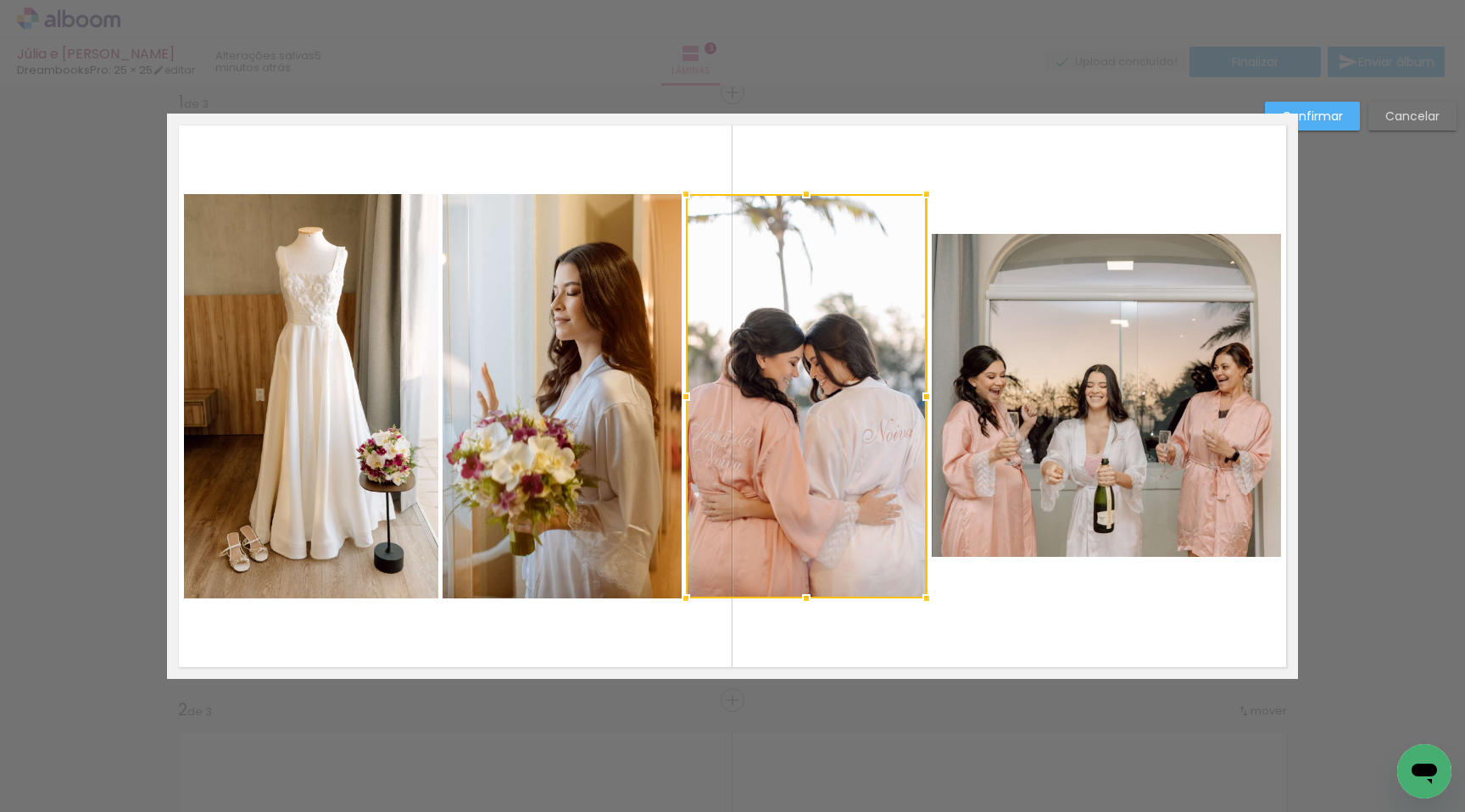
drag, startPoint x: 796, startPoint y: 192, endPoint x: 793, endPoint y: 174, distance: 18.2
click at [793, 174] on album-spread "1 de 3" at bounding box center [732, 396] width 1131 height 566
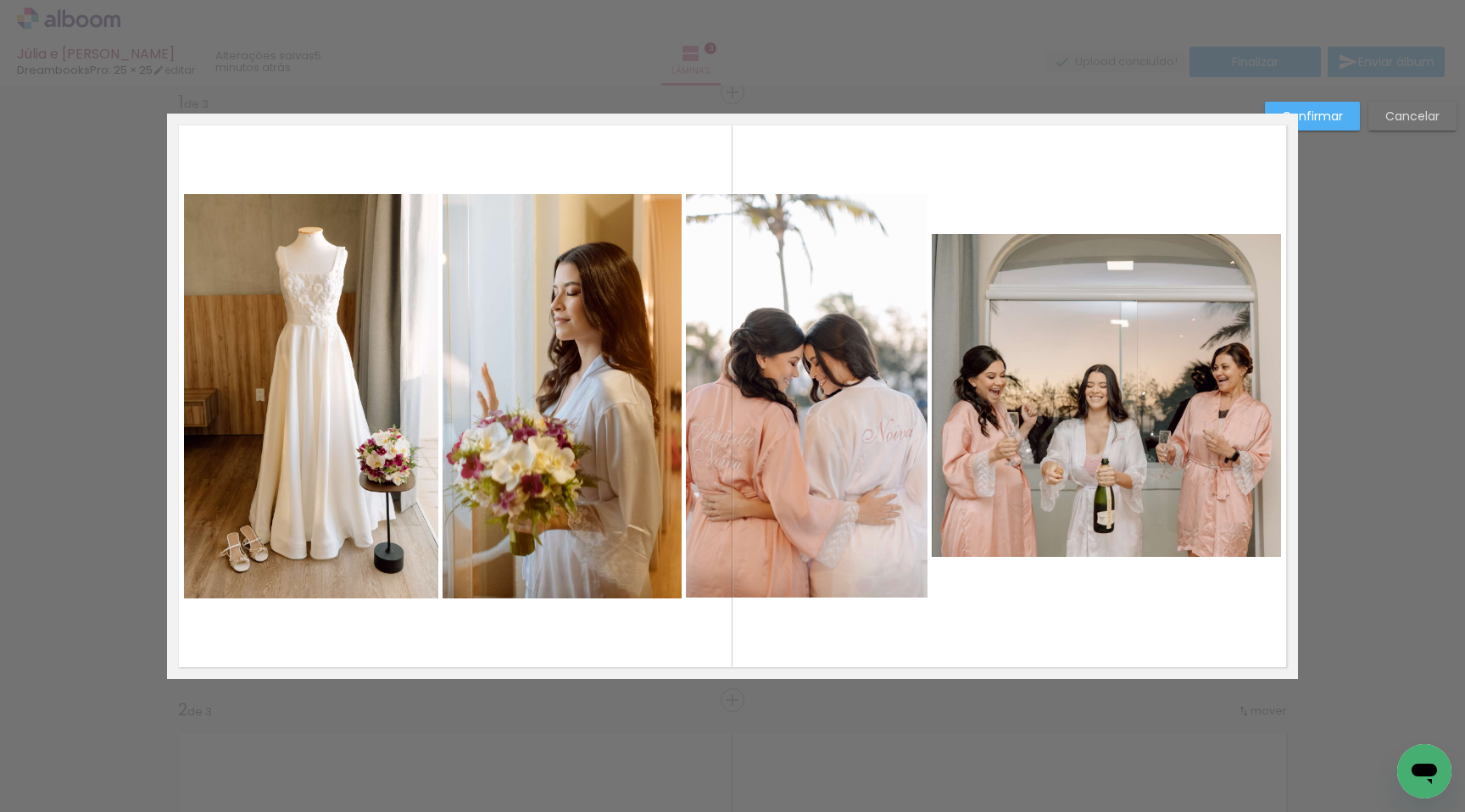
click at [635, 258] on quentale-photo at bounding box center [562, 396] width 239 height 404
click at [706, 267] on quentale-photo at bounding box center [807, 396] width 241 height 404
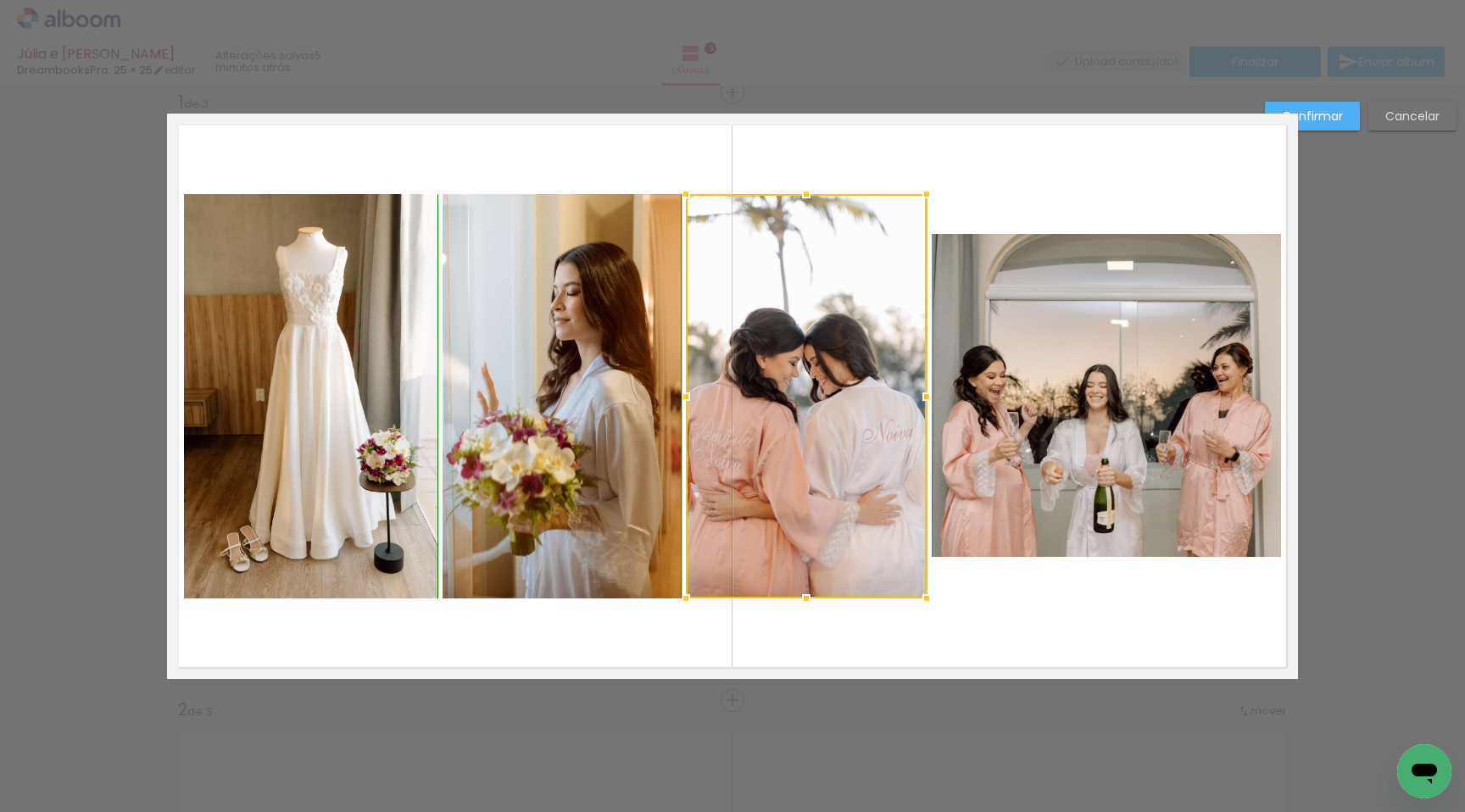
click at [790, 200] on div at bounding box center [806, 193] width 34 height 34
click at [831, 278] on div at bounding box center [807, 396] width 241 height 404
click at [632, 270] on quentale-photo at bounding box center [562, 396] width 239 height 404
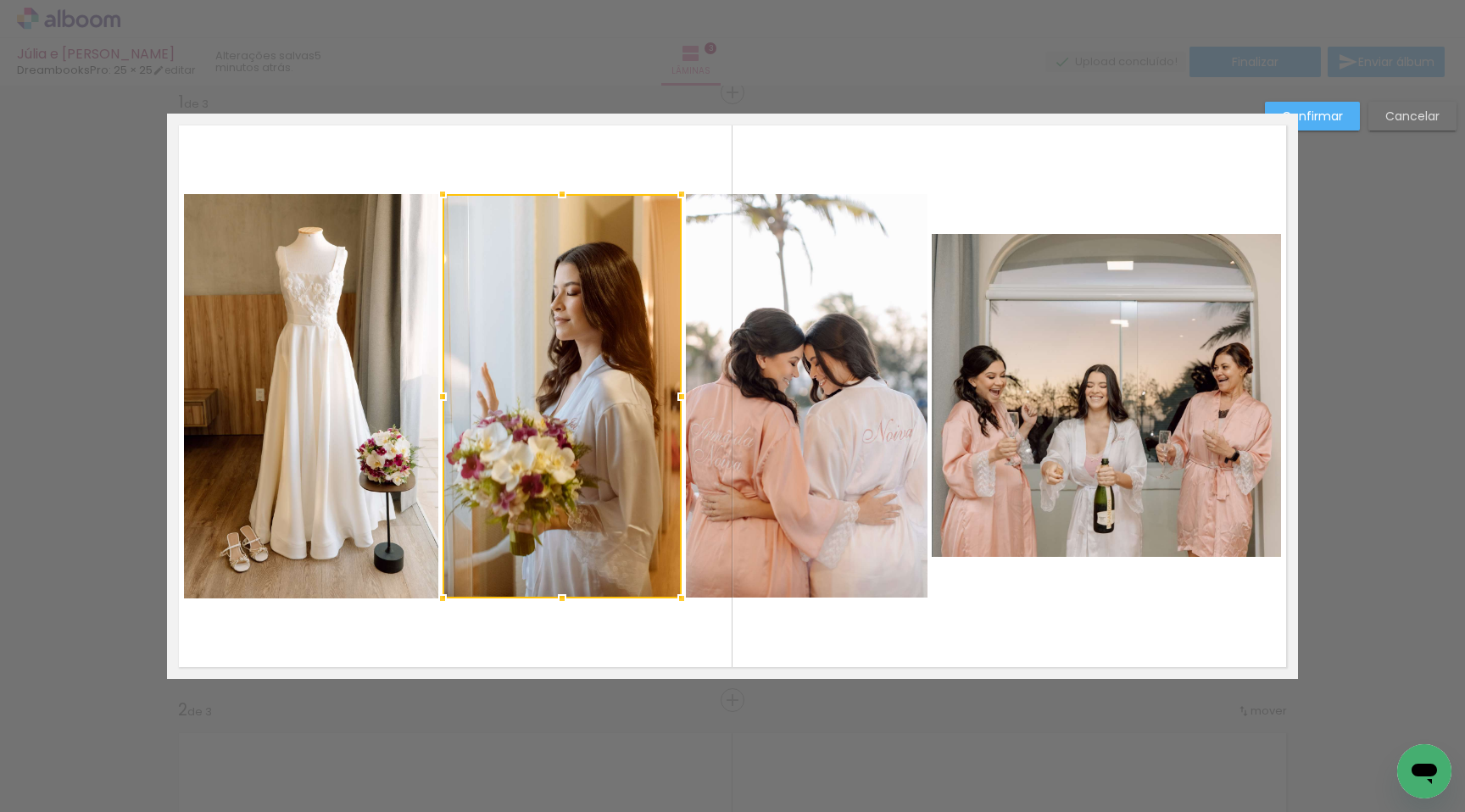
click at [309, 259] on quentale-photo at bounding box center [311, 396] width 255 height 404
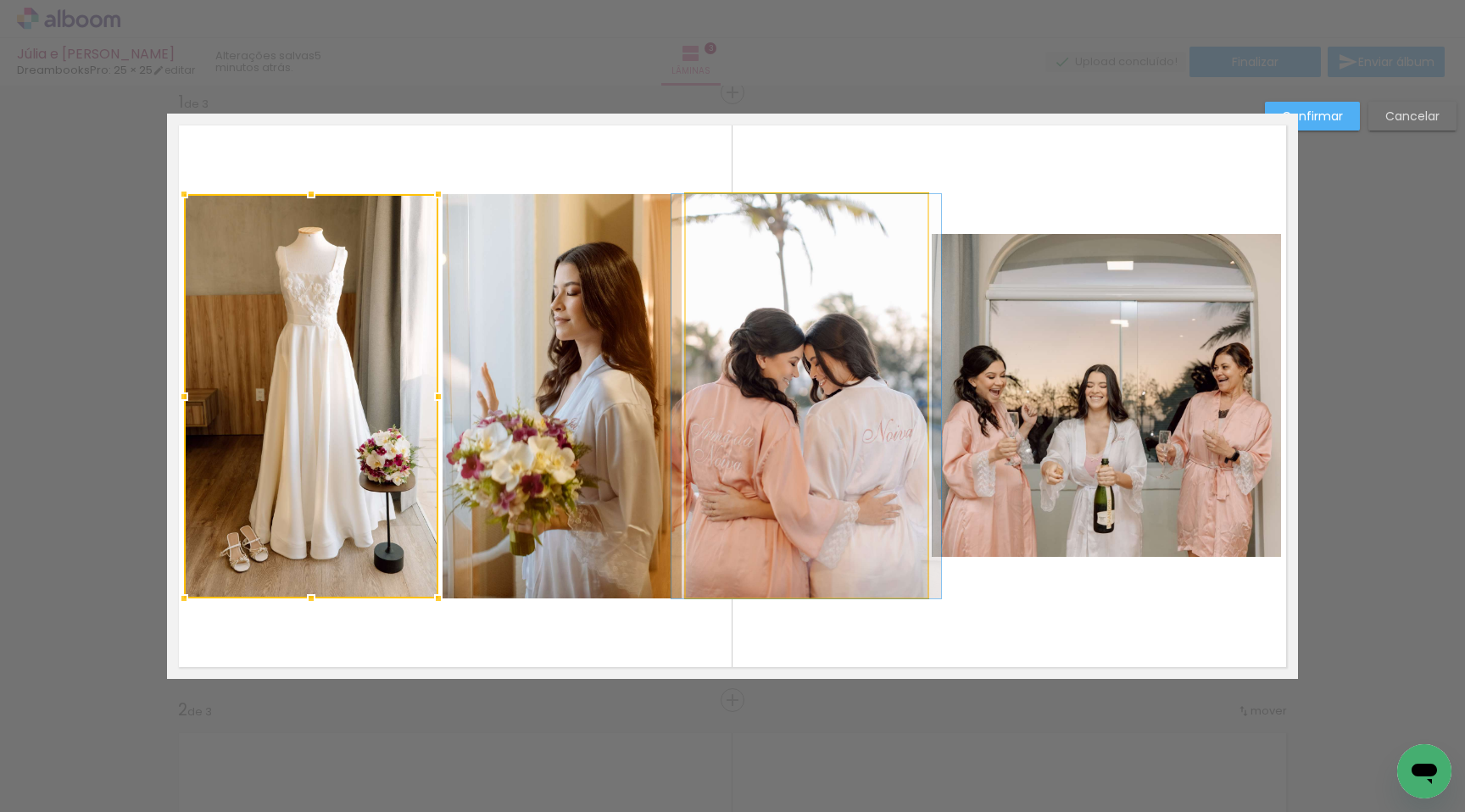
click at [753, 221] on quentale-photo at bounding box center [807, 396] width 241 height 404
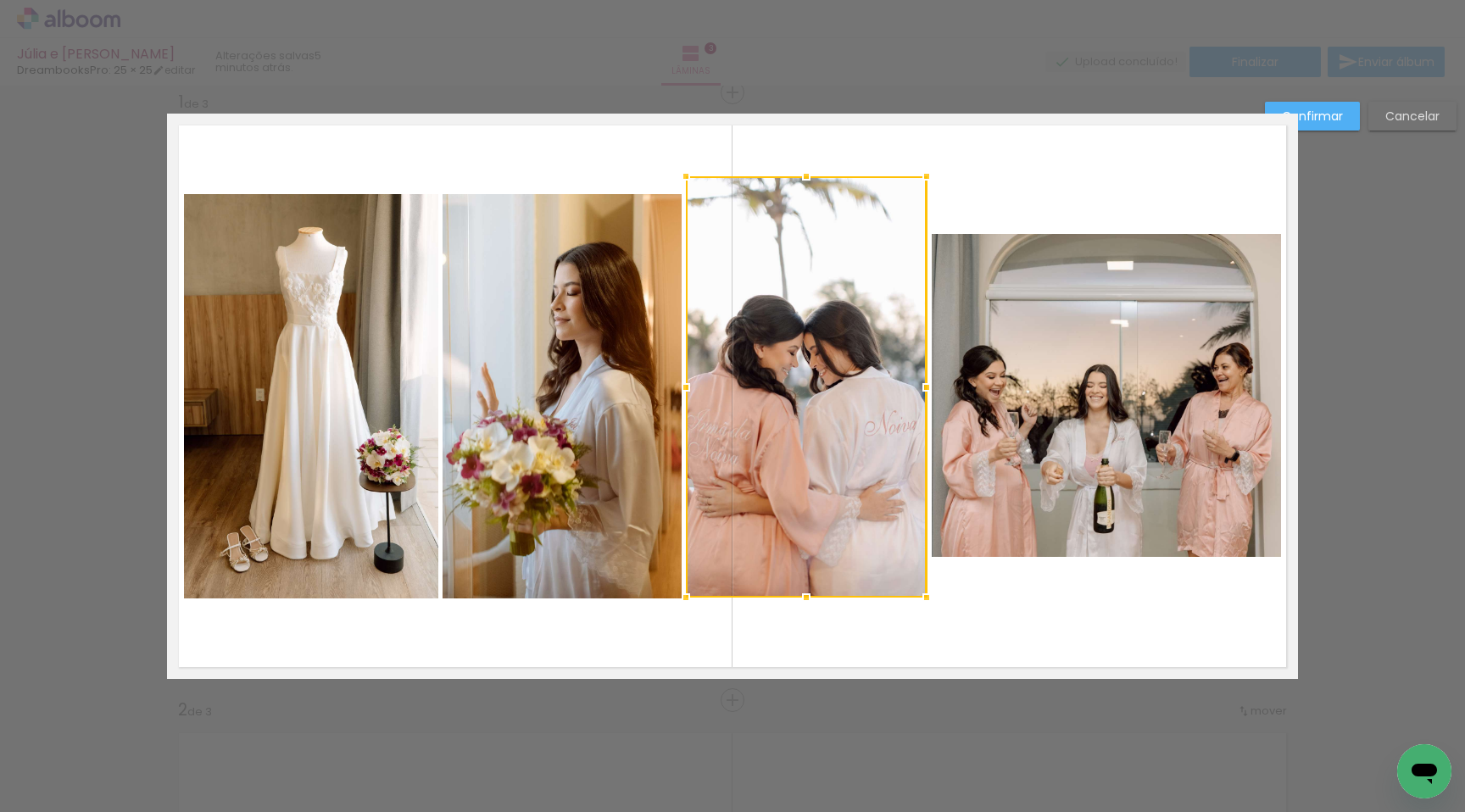
drag, startPoint x: 802, startPoint y: 193, endPoint x: 802, endPoint y: 172, distance: 21.0
click at [800, 169] on div at bounding box center [806, 176] width 34 height 34
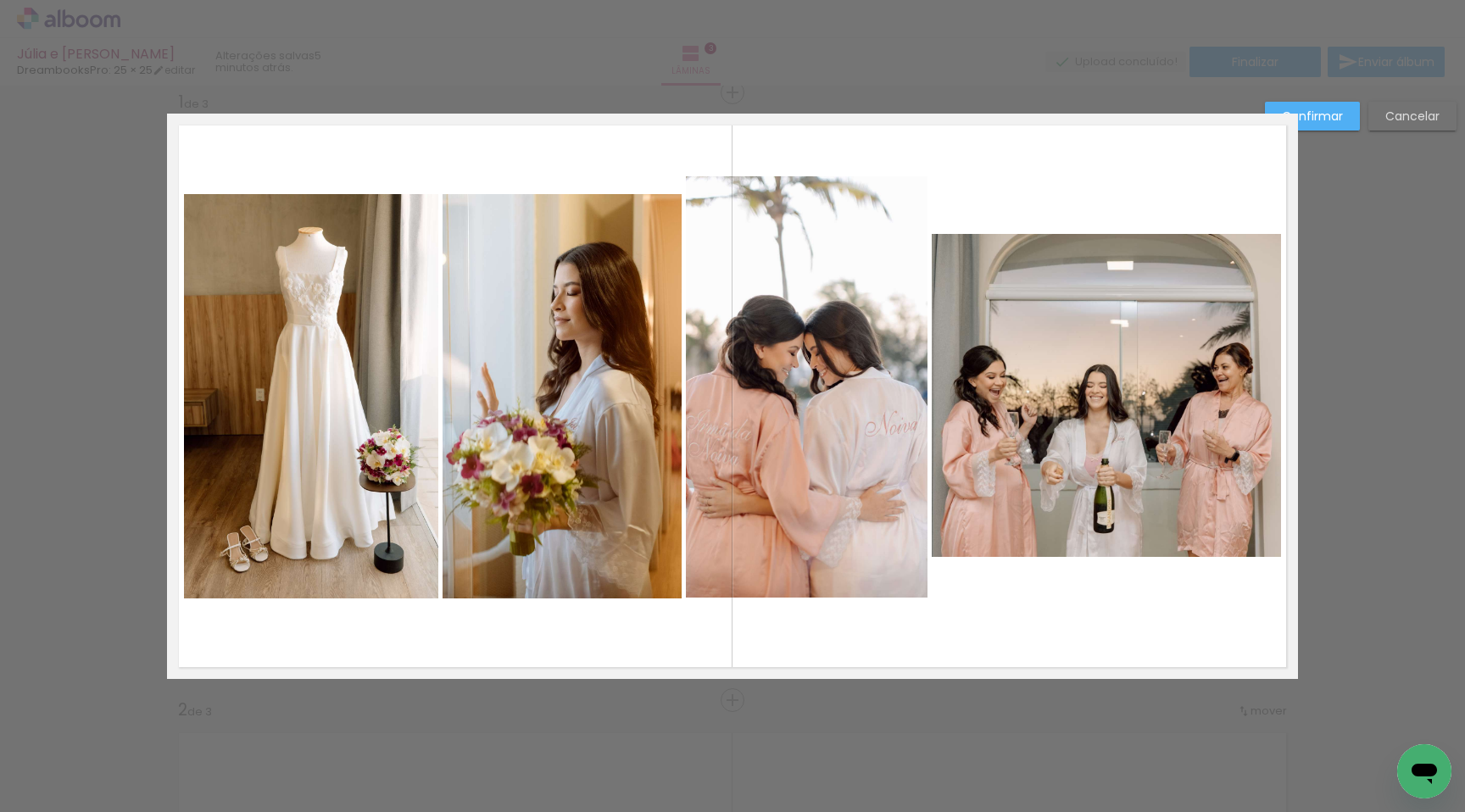
click at [797, 207] on quentale-photo at bounding box center [807, 387] width 241 height 422
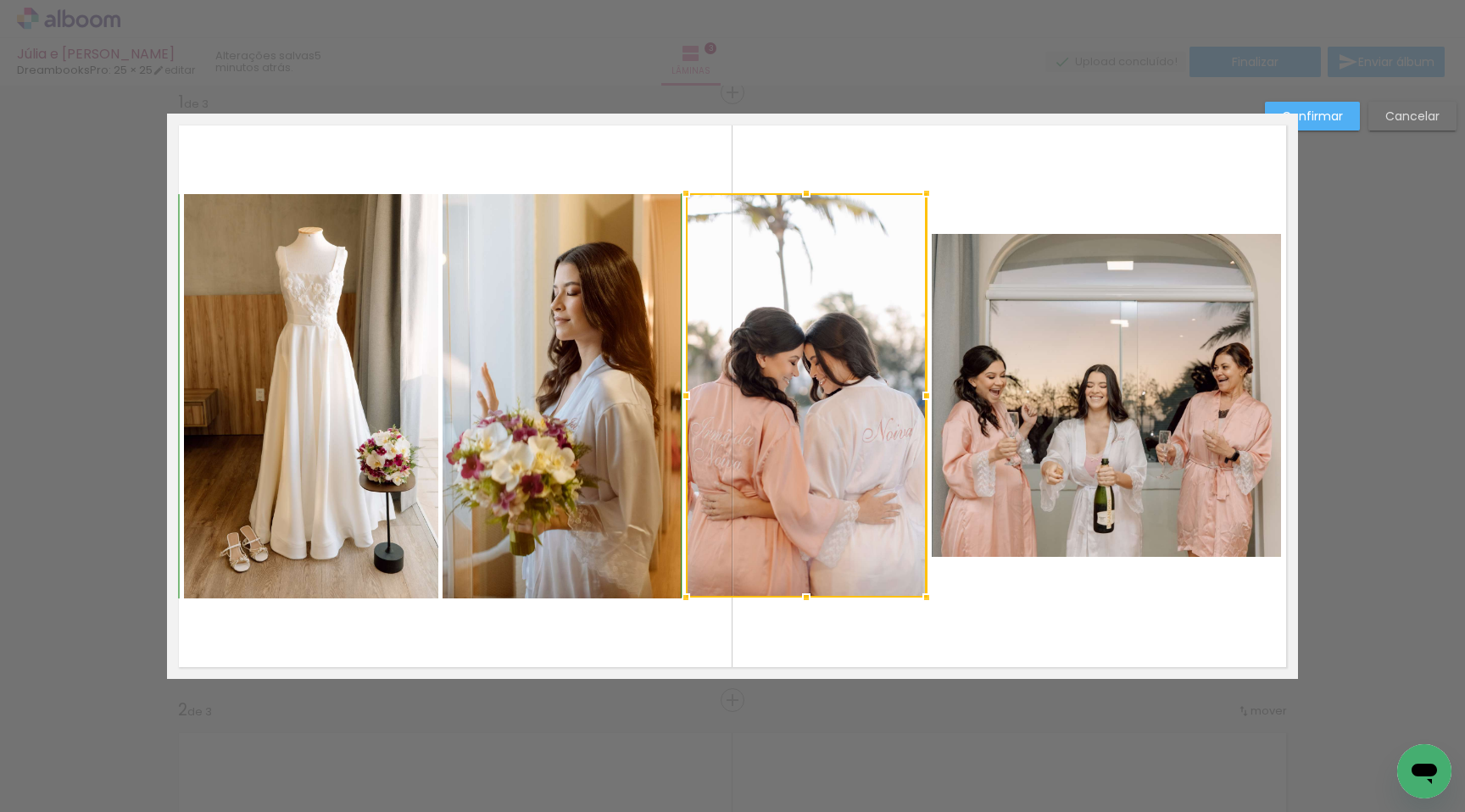
drag, startPoint x: 801, startPoint y: 178, endPoint x: 796, endPoint y: 190, distance: 13.0
click at [796, 190] on div at bounding box center [806, 192] width 34 height 34
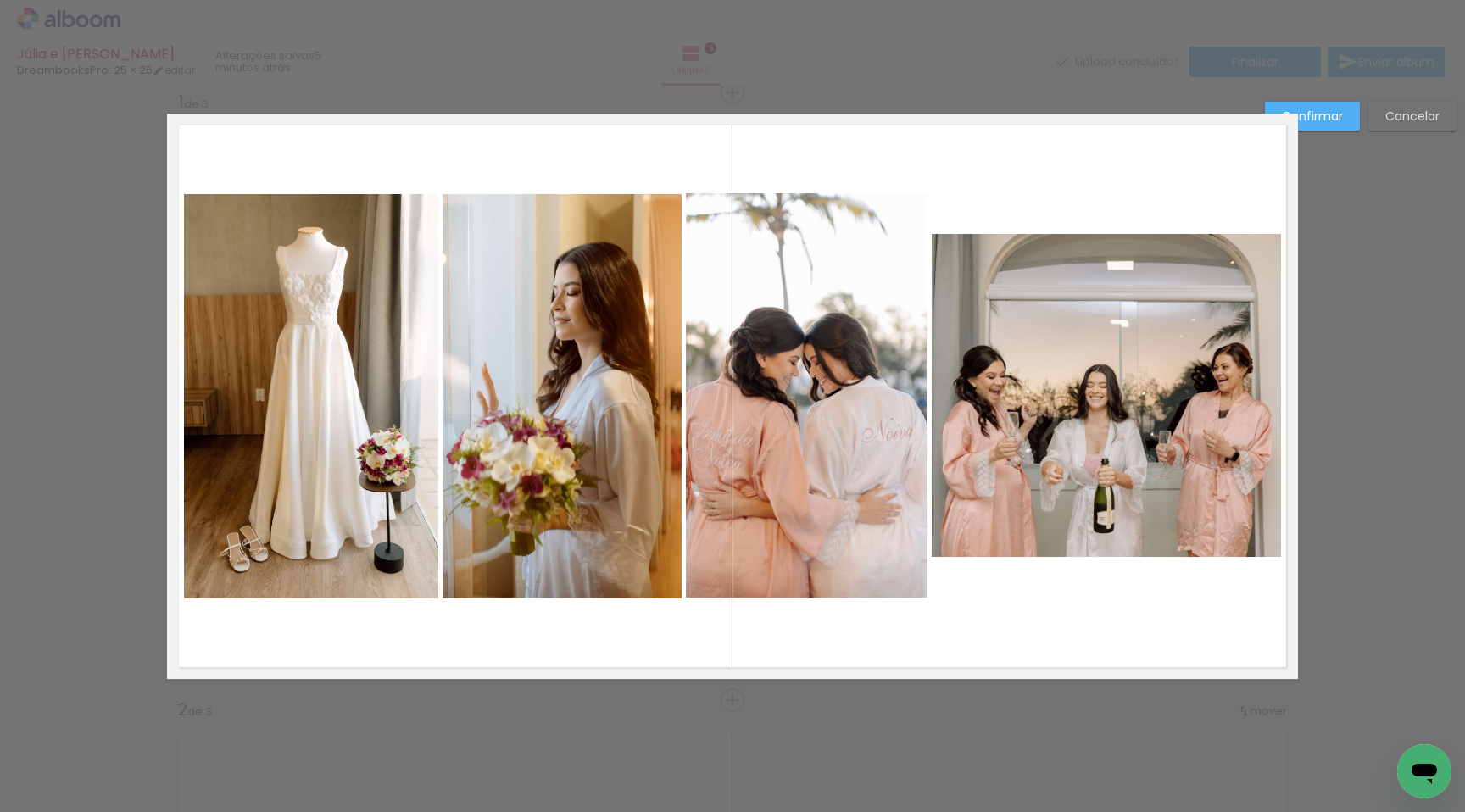
click at [671, 261] on quentale-photo at bounding box center [562, 396] width 239 height 404
click at [710, 260] on quentale-photo at bounding box center [807, 395] width 241 height 404
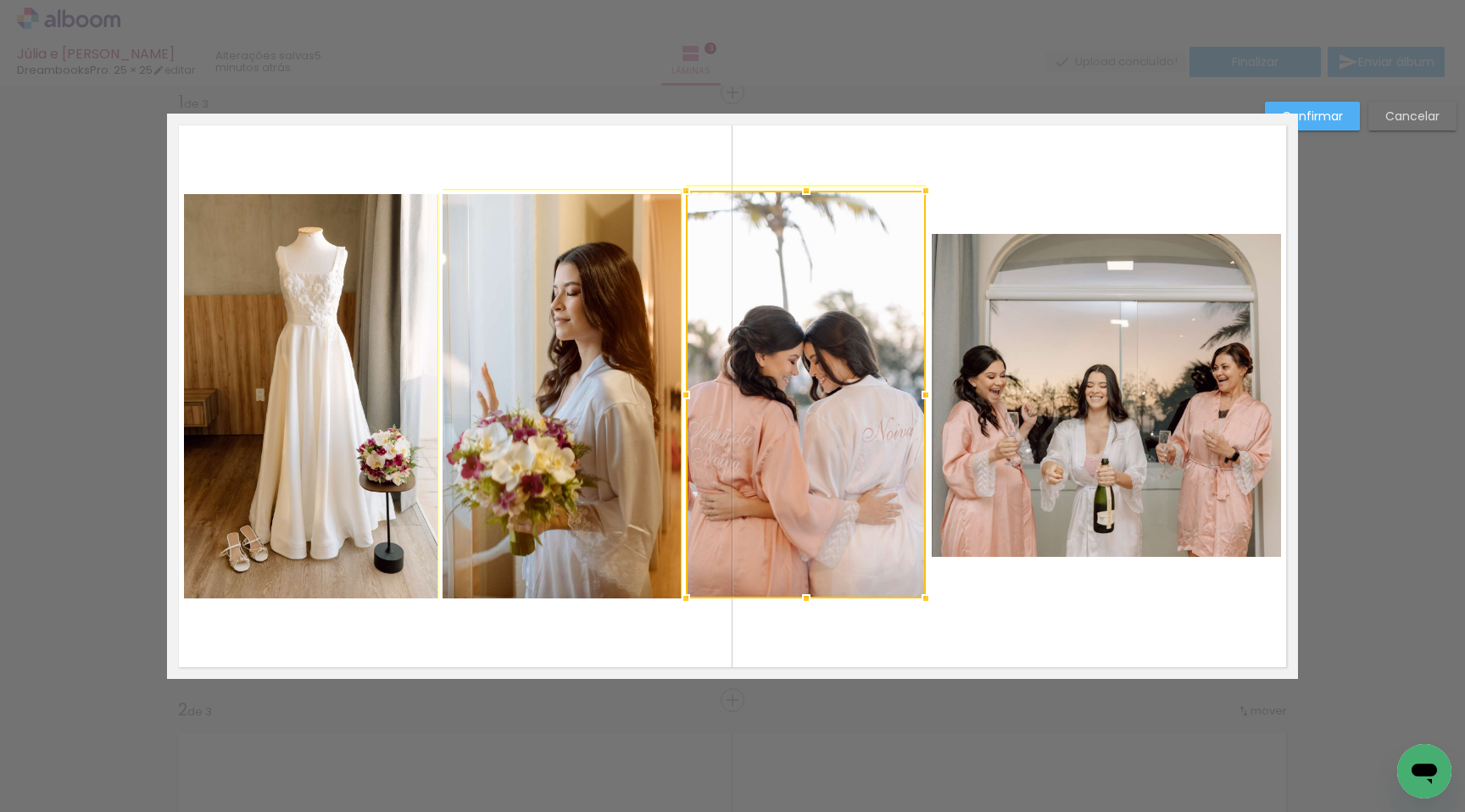
drag, startPoint x: 928, startPoint y: 192, endPoint x: 916, endPoint y: 214, distance: 25.1
click at [916, 214] on div at bounding box center [806, 395] width 240 height 408
click at [1413, 129] on paper-button "Cancelar" at bounding box center [1412, 116] width 88 height 29
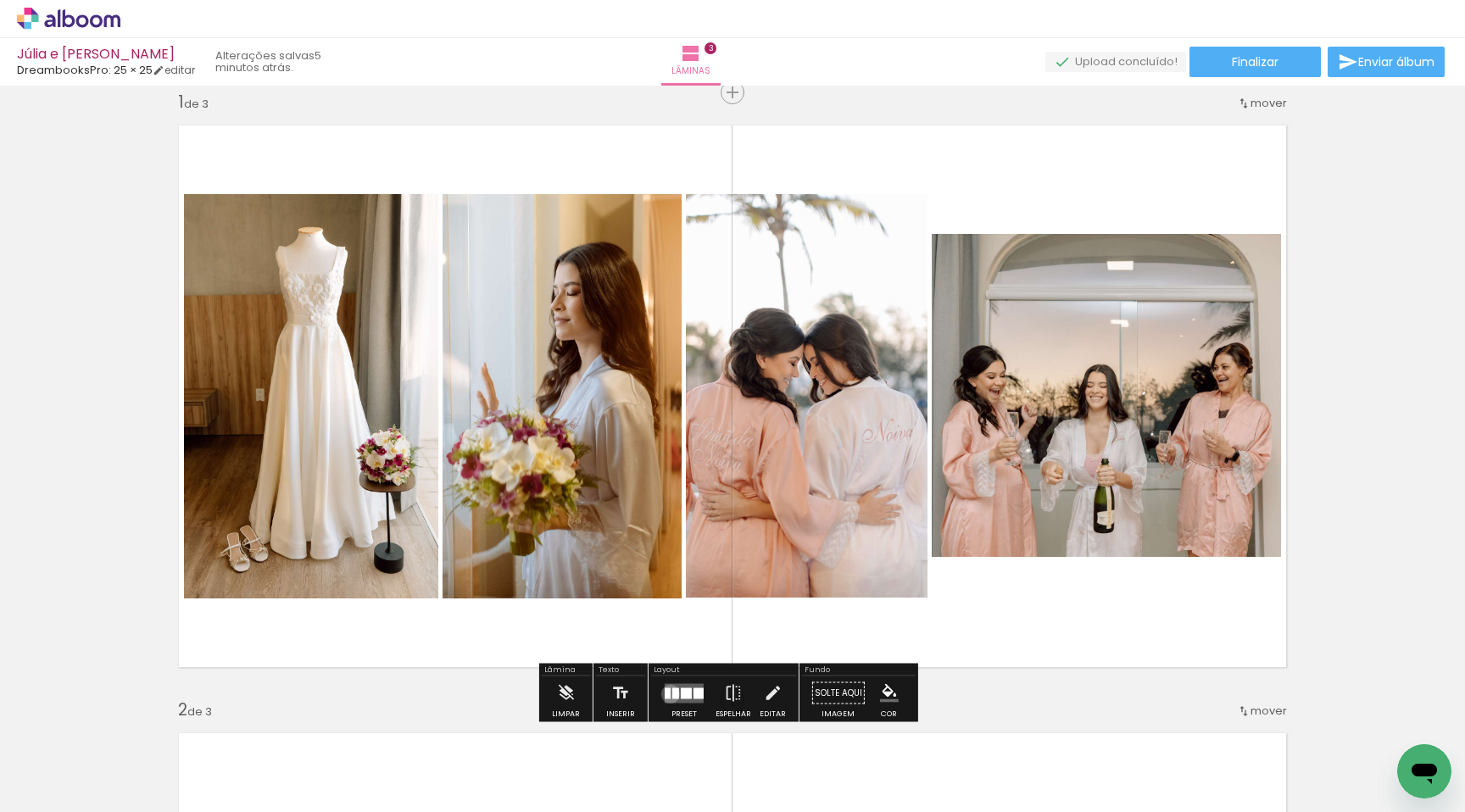
click at [666, 693] on quentale-layouter at bounding box center [684, 693] width 39 height 19
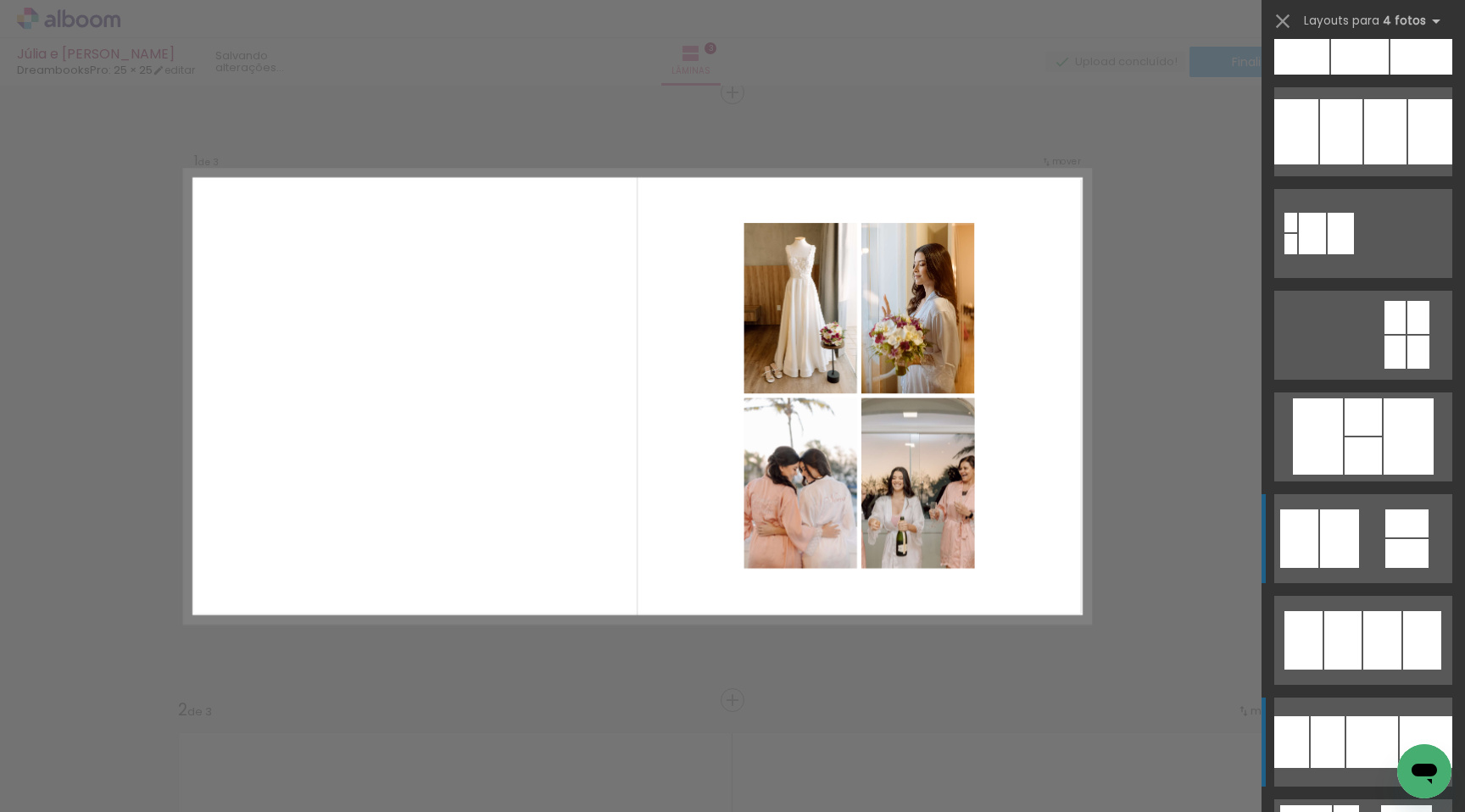
scroll to position [10868, 0]
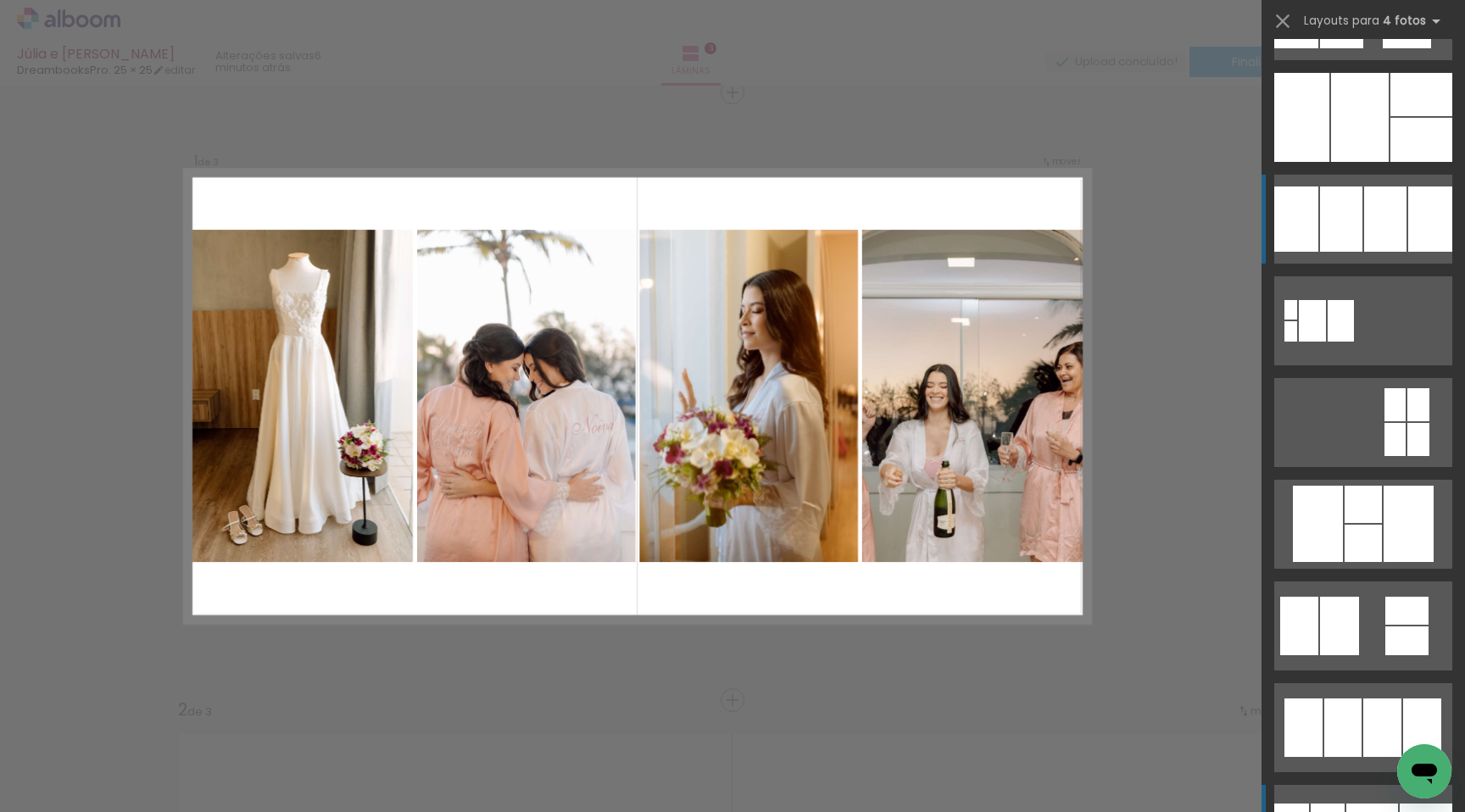
click at [1323, 222] on div at bounding box center [1341, 219] width 42 height 65
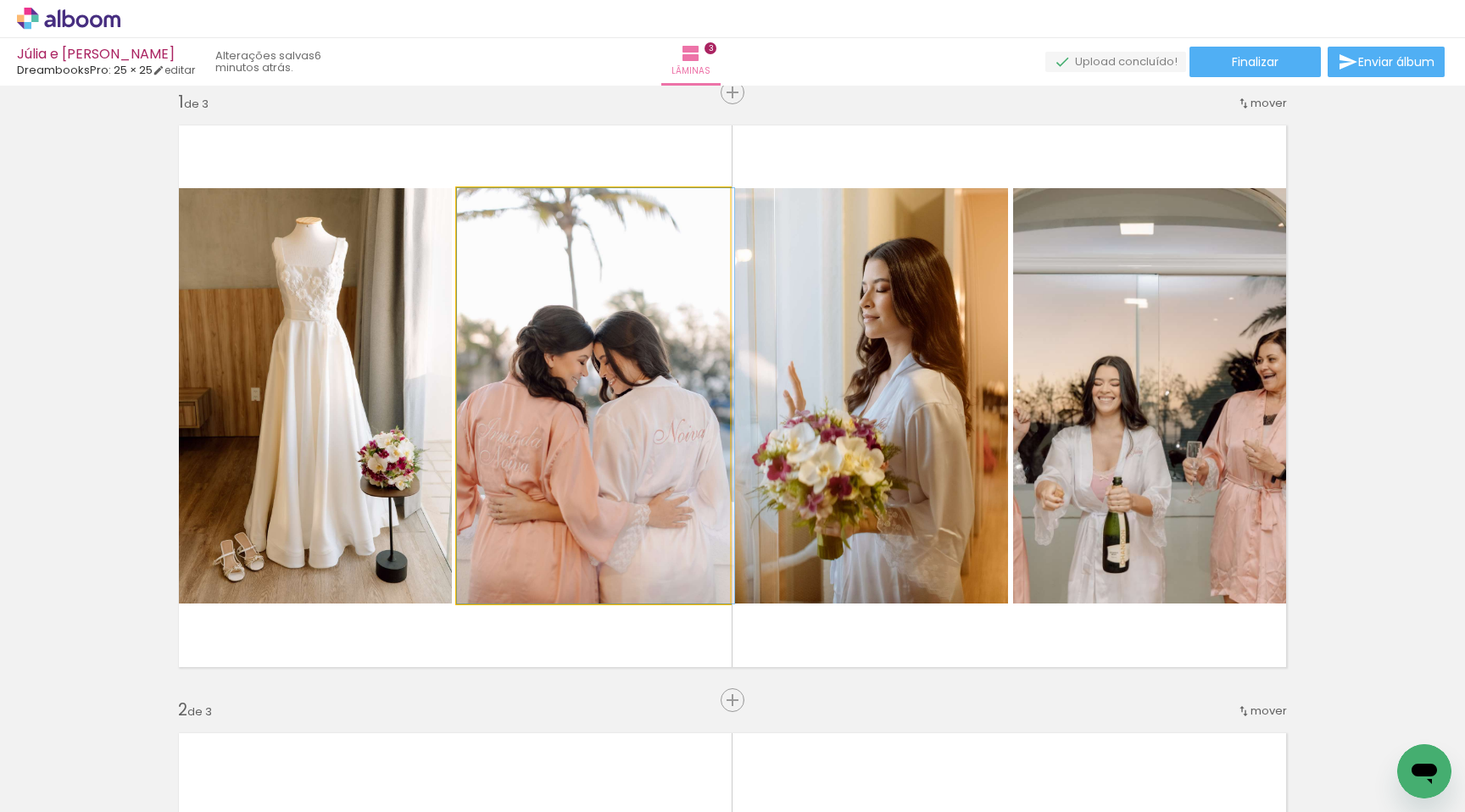
drag, startPoint x: 508, startPoint y: 434, endPoint x: 596, endPoint y: 417, distance: 89.6
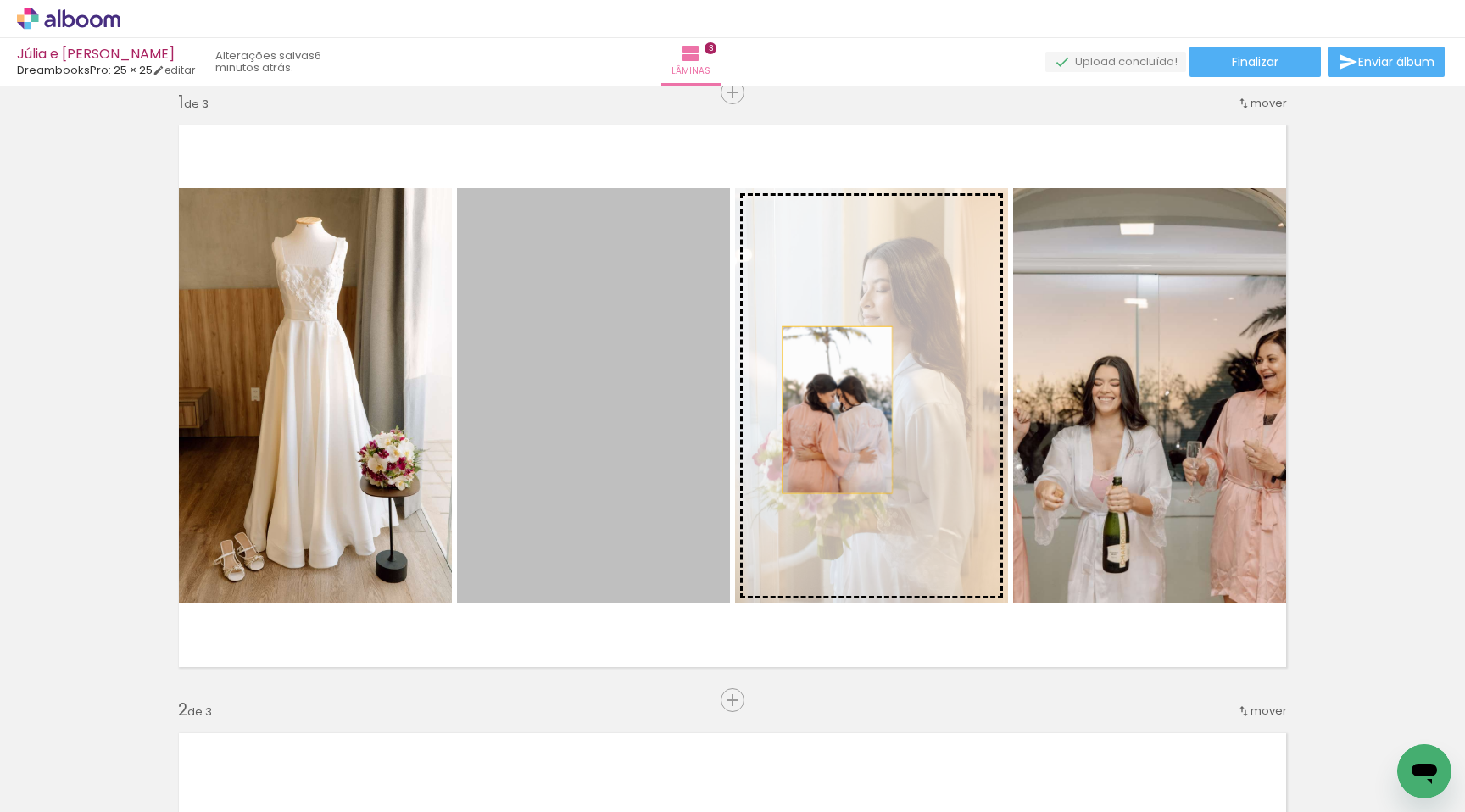
drag, startPoint x: 596, startPoint y: 417, endPoint x: 831, endPoint y: 410, distance: 235.1
click at [0, 0] on slot at bounding box center [0, 0] width 0 height 0
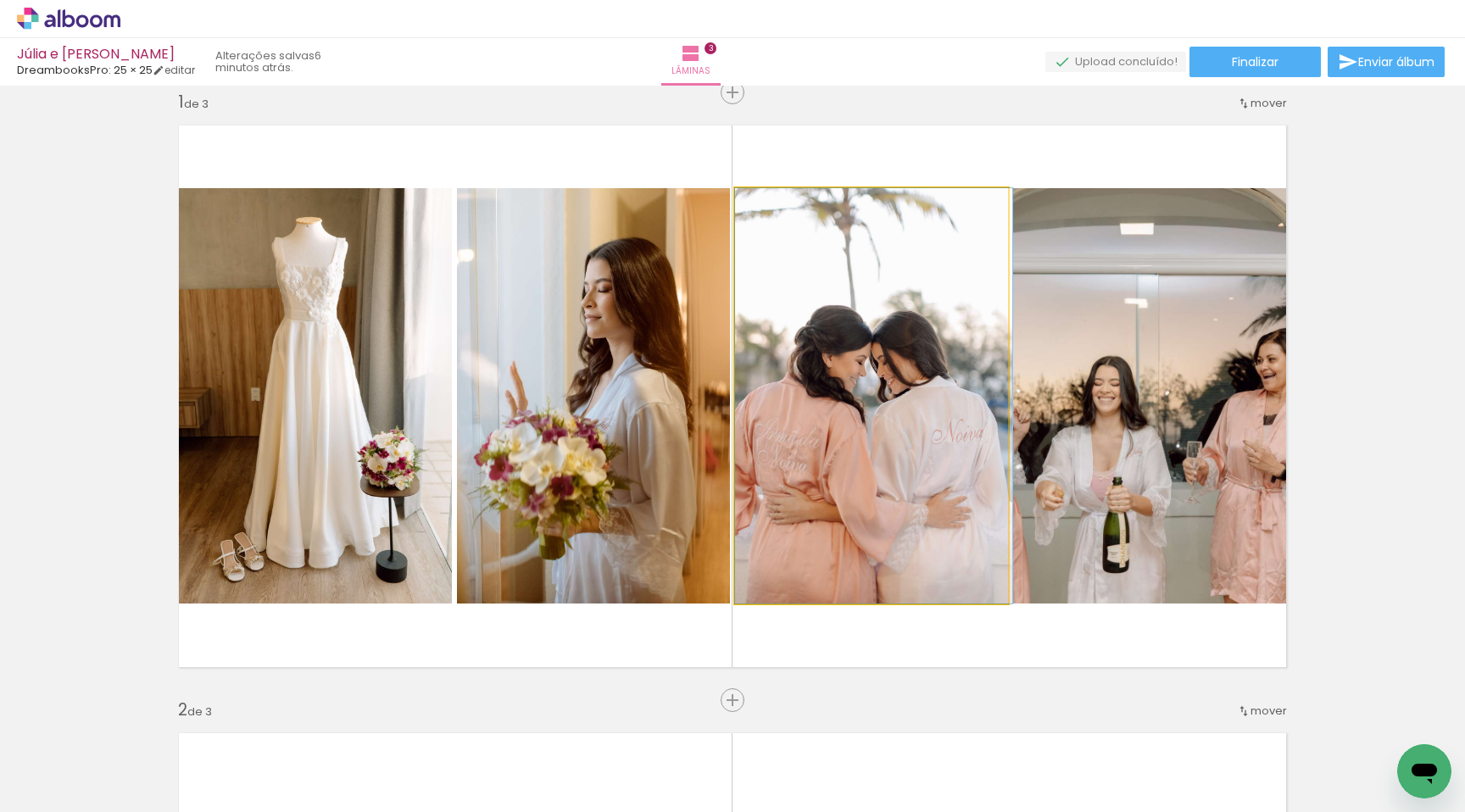
drag, startPoint x: 857, startPoint y: 410, endPoint x: 879, endPoint y: 419, distance: 23.8
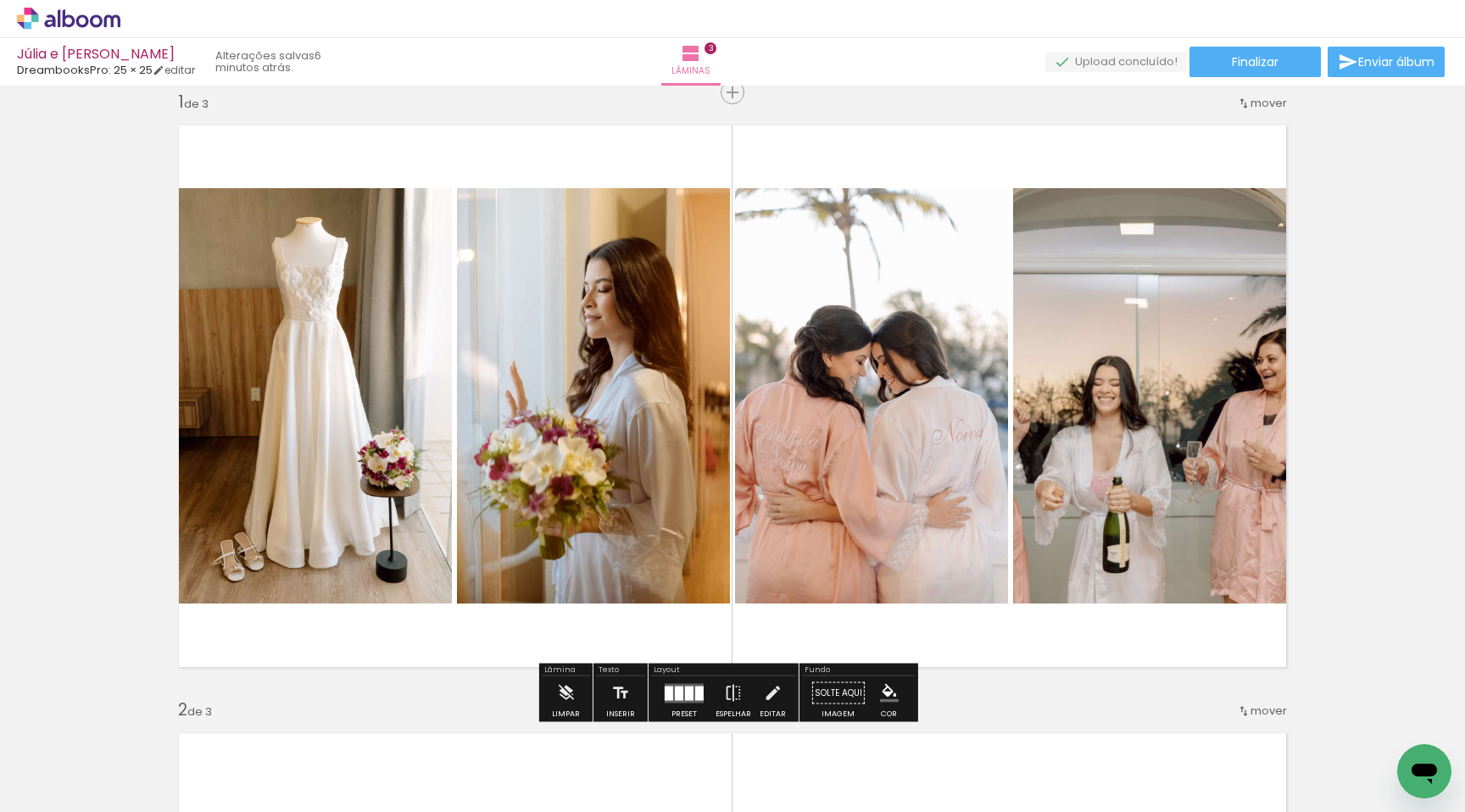
click at [1161, 359] on quentale-photo at bounding box center [1156, 396] width 285 height 416
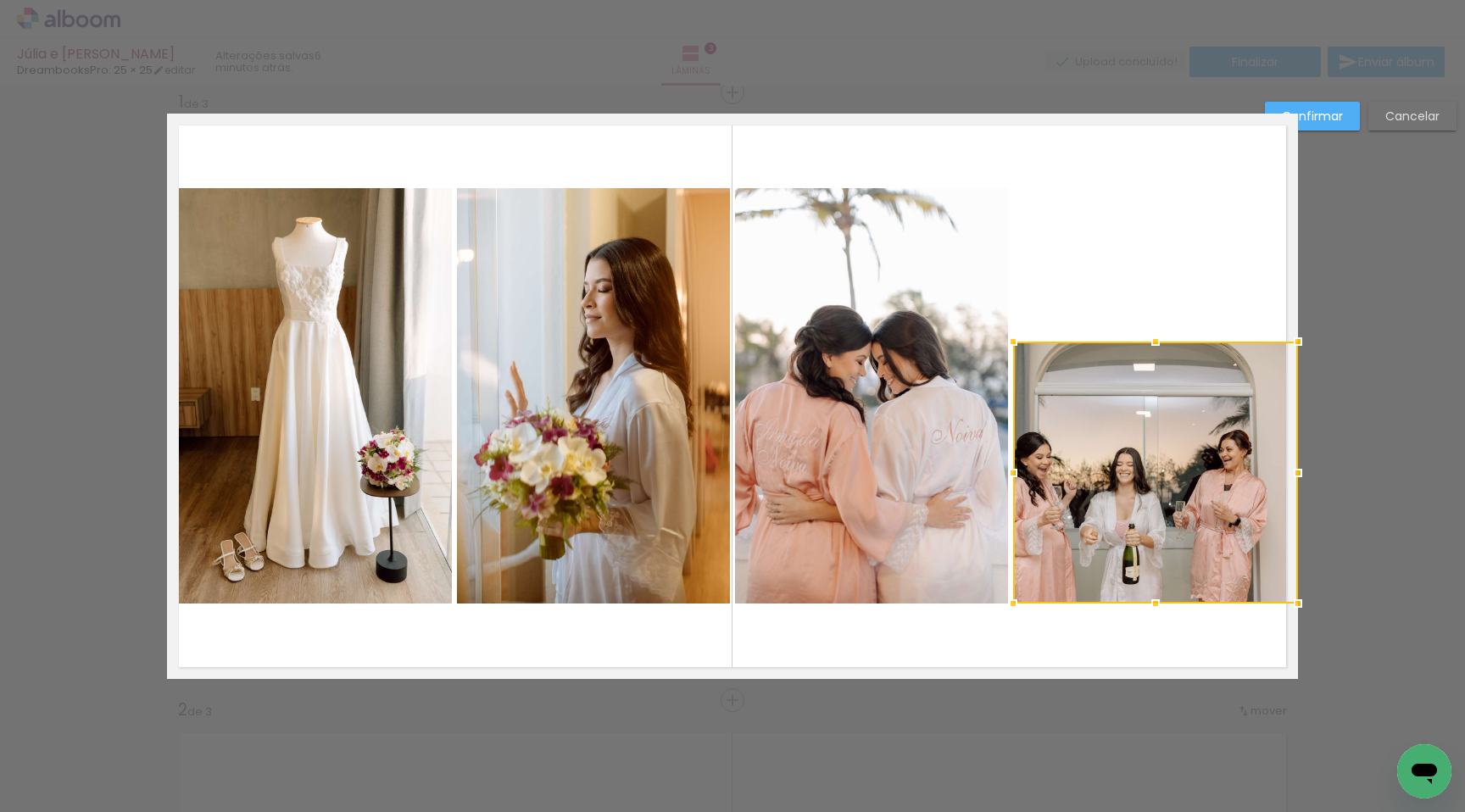
drag, startPoint x: 1154, startPoint y: 190, endPoint x: 1160, endPoint y: 323, distance: 133.1
click at [1160, 323] on album-spread "1 de 3" at bounding box center [732, 396] width 1131 height 566
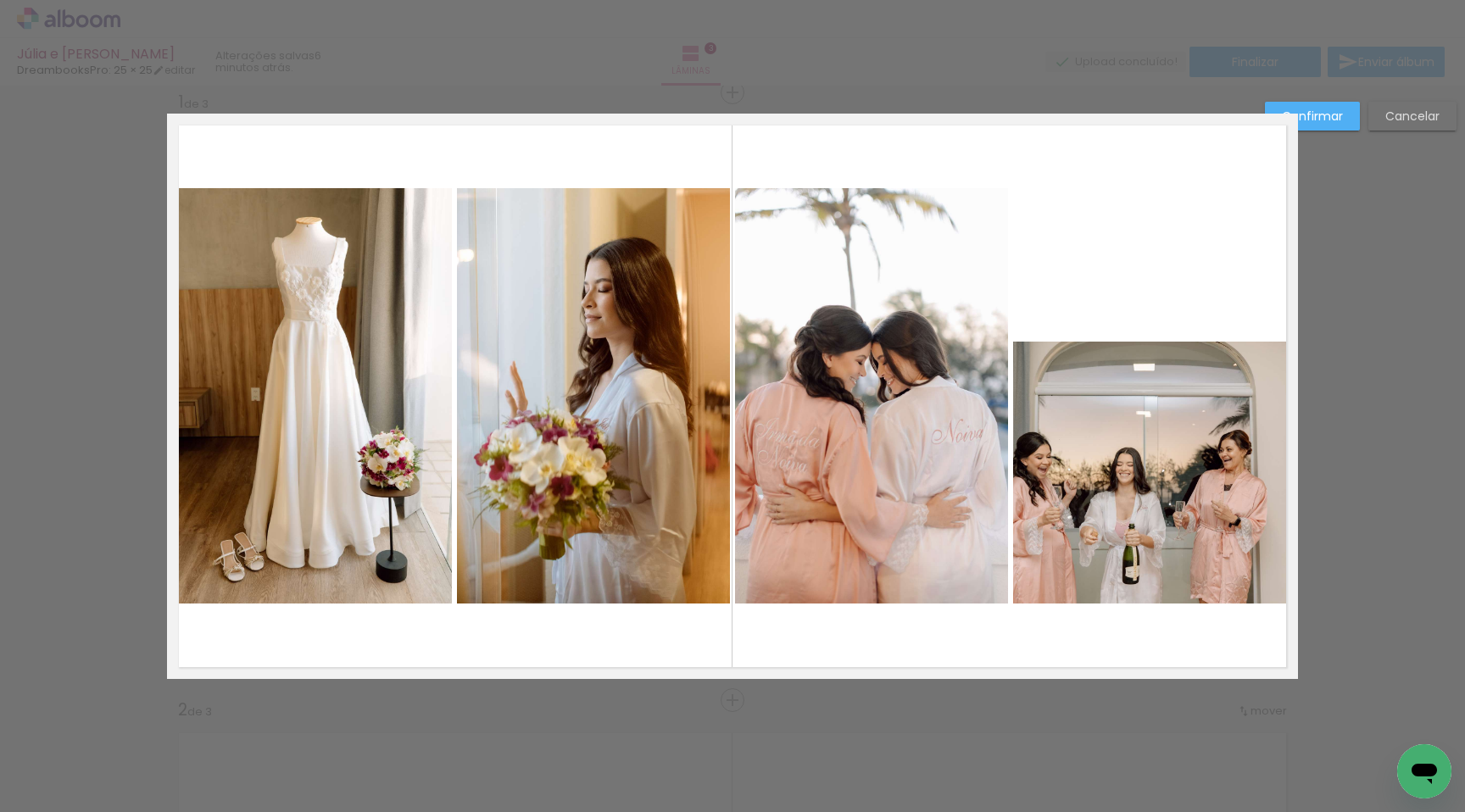
click at [1145, 467] on quentale-photo at bounding box center [1156, 473] width 285 height 262
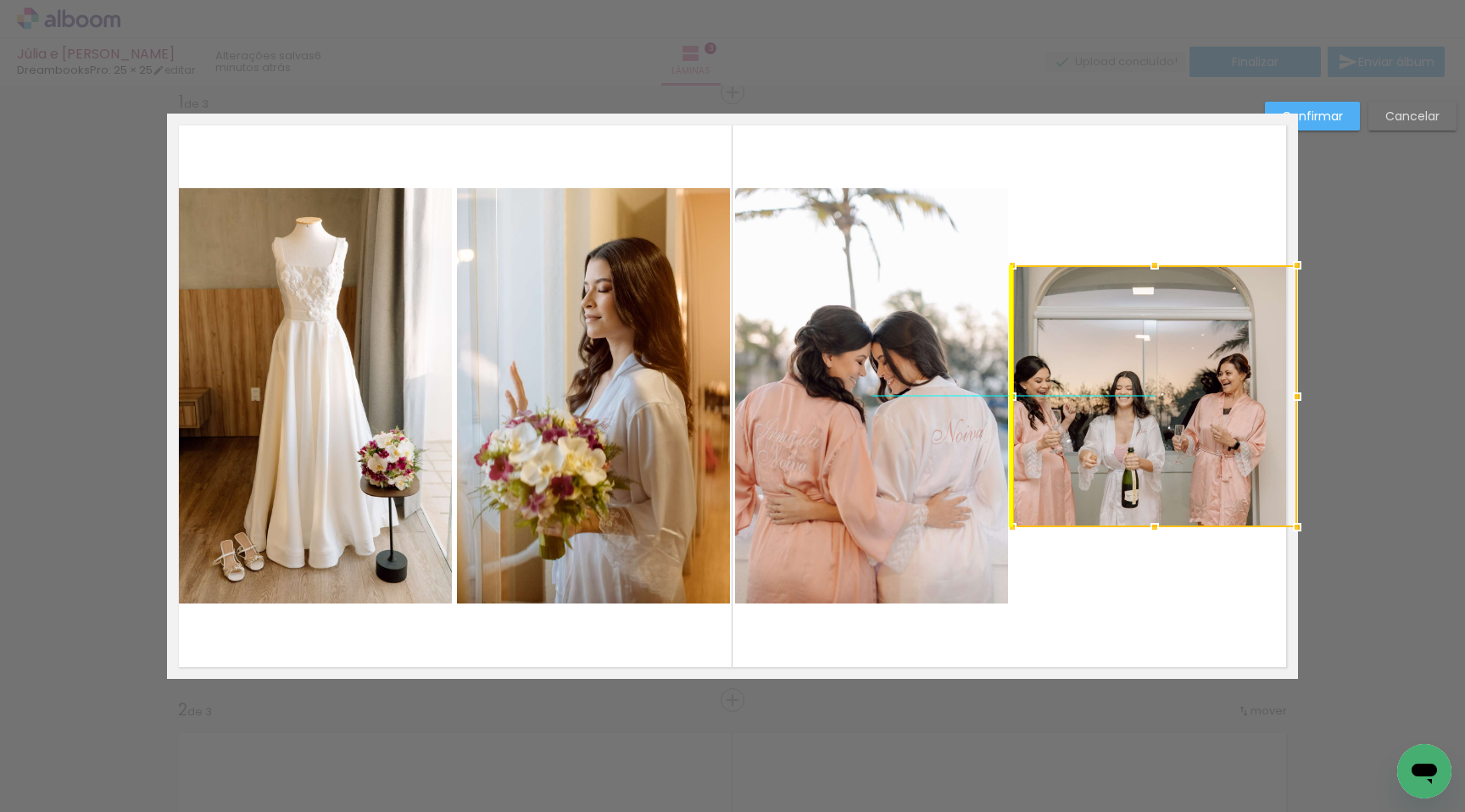
drag, startPoint x: 1146, startPoint y: 473, endPoint x: 1139, endPoint y: 405, distance: 68.4
click at [1139, 405] on div at bounding box center [1155, 396] width 285 height 262
click at [1150, 606] on quentale-layouter at bounding box center [732, 396] width 1131 height 566
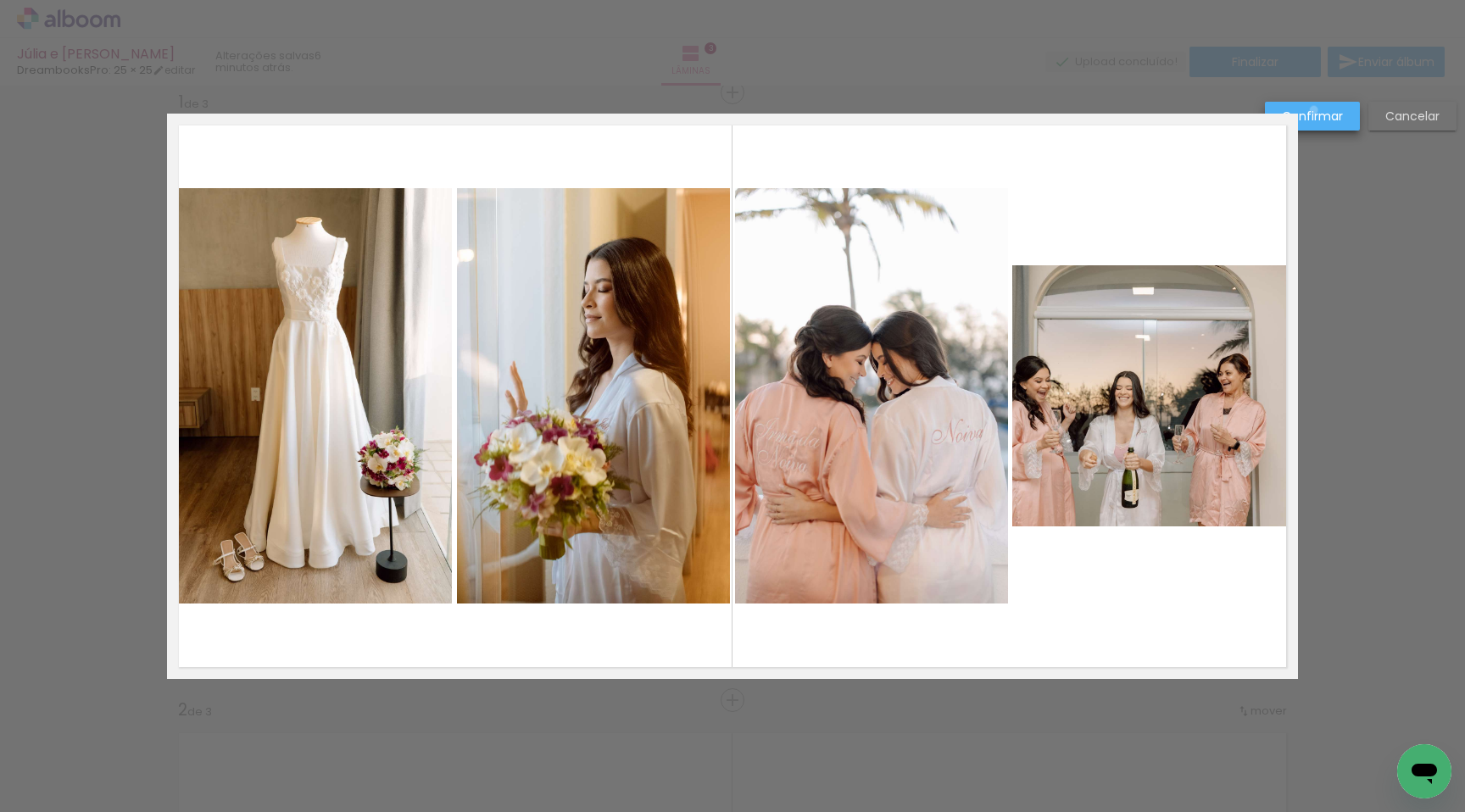
click at [0, 0] on slot "Confirmar" at bounding box center [0, 0] width 0 height 0
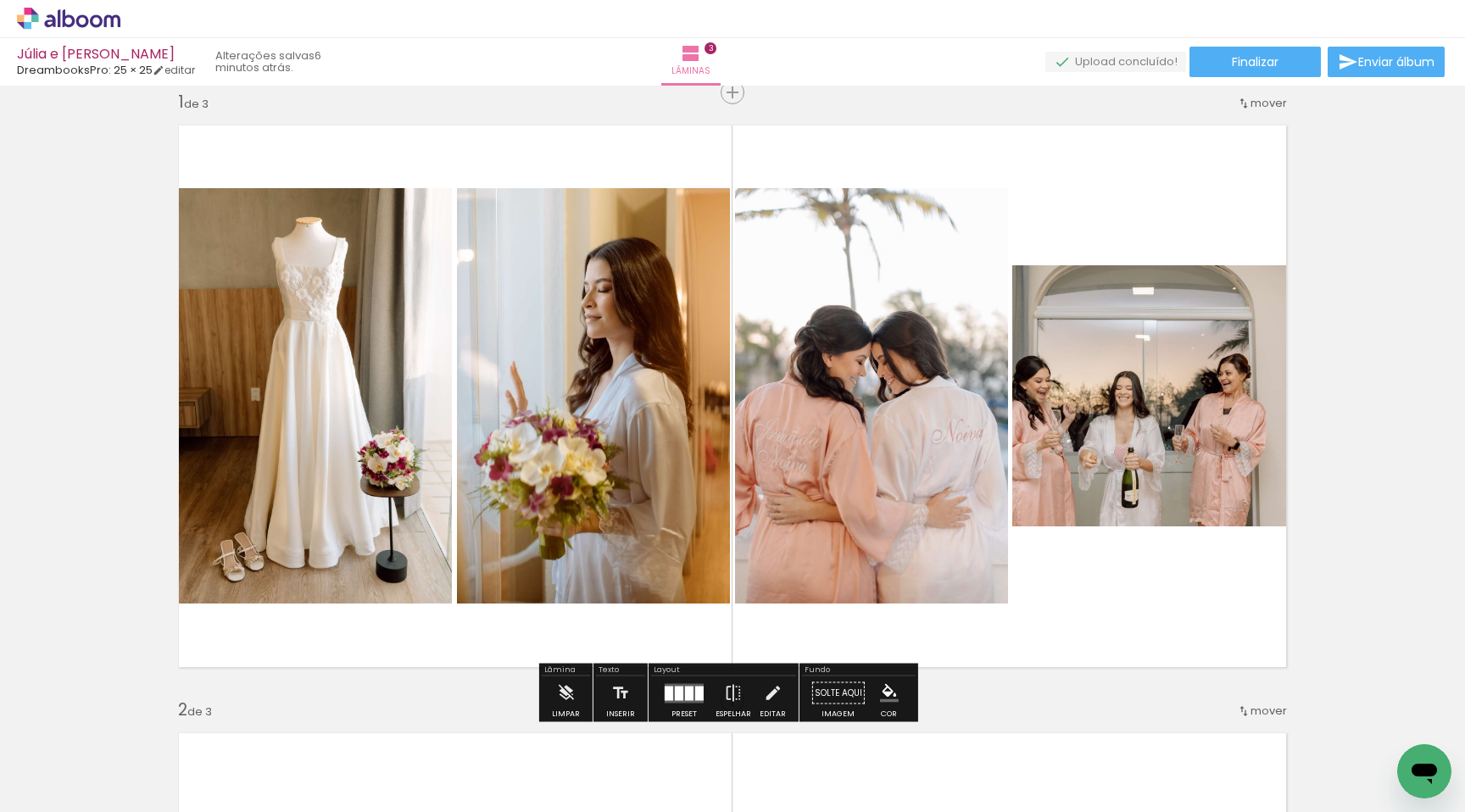
click at [1132, 426] on quentale-photo at bounding box center [1155, 396] width 285 height 262
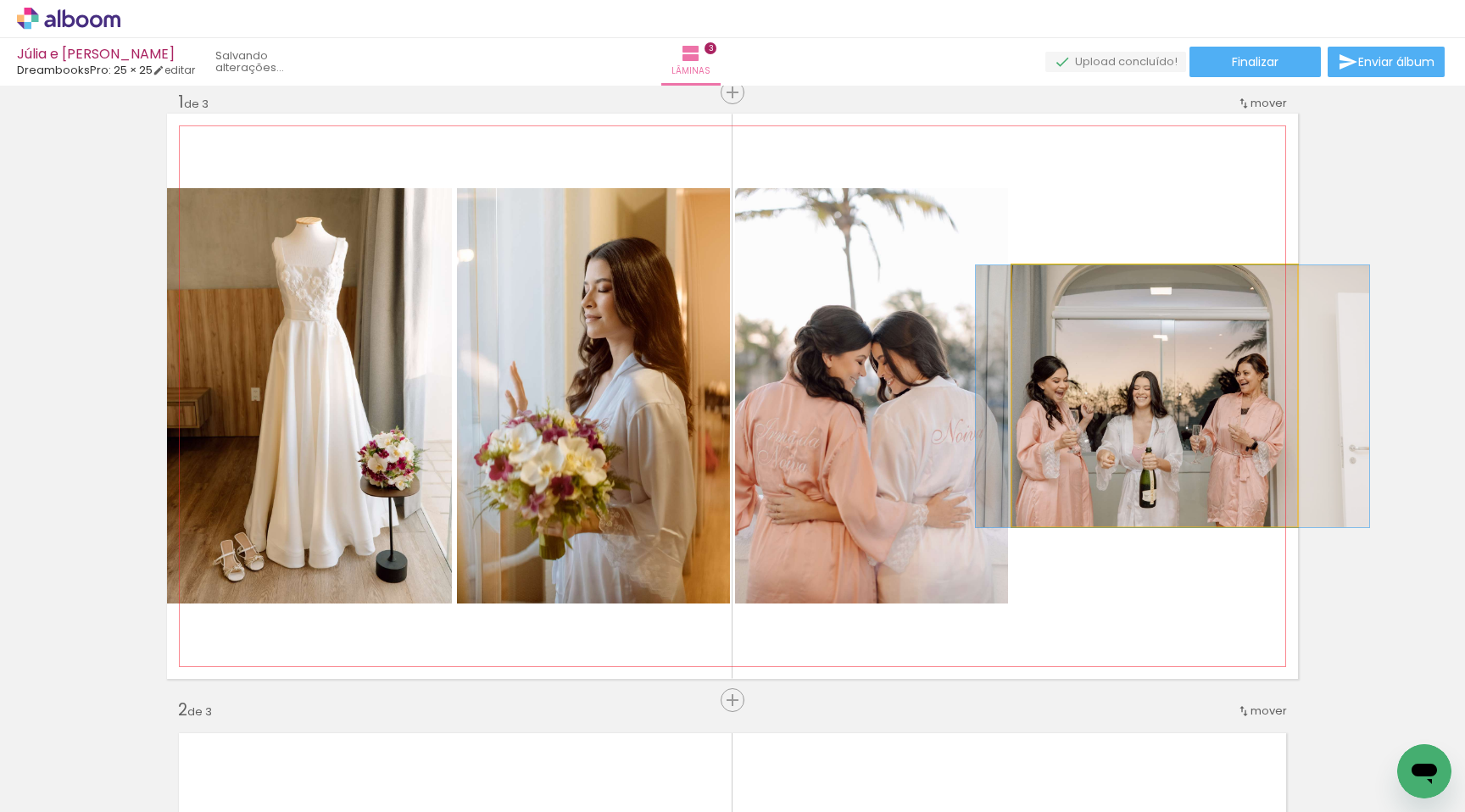
drag, startPoint x: 1076, startPoint y: 412, endPoint x: 1089, endPoint y: 412, distance: 13.0
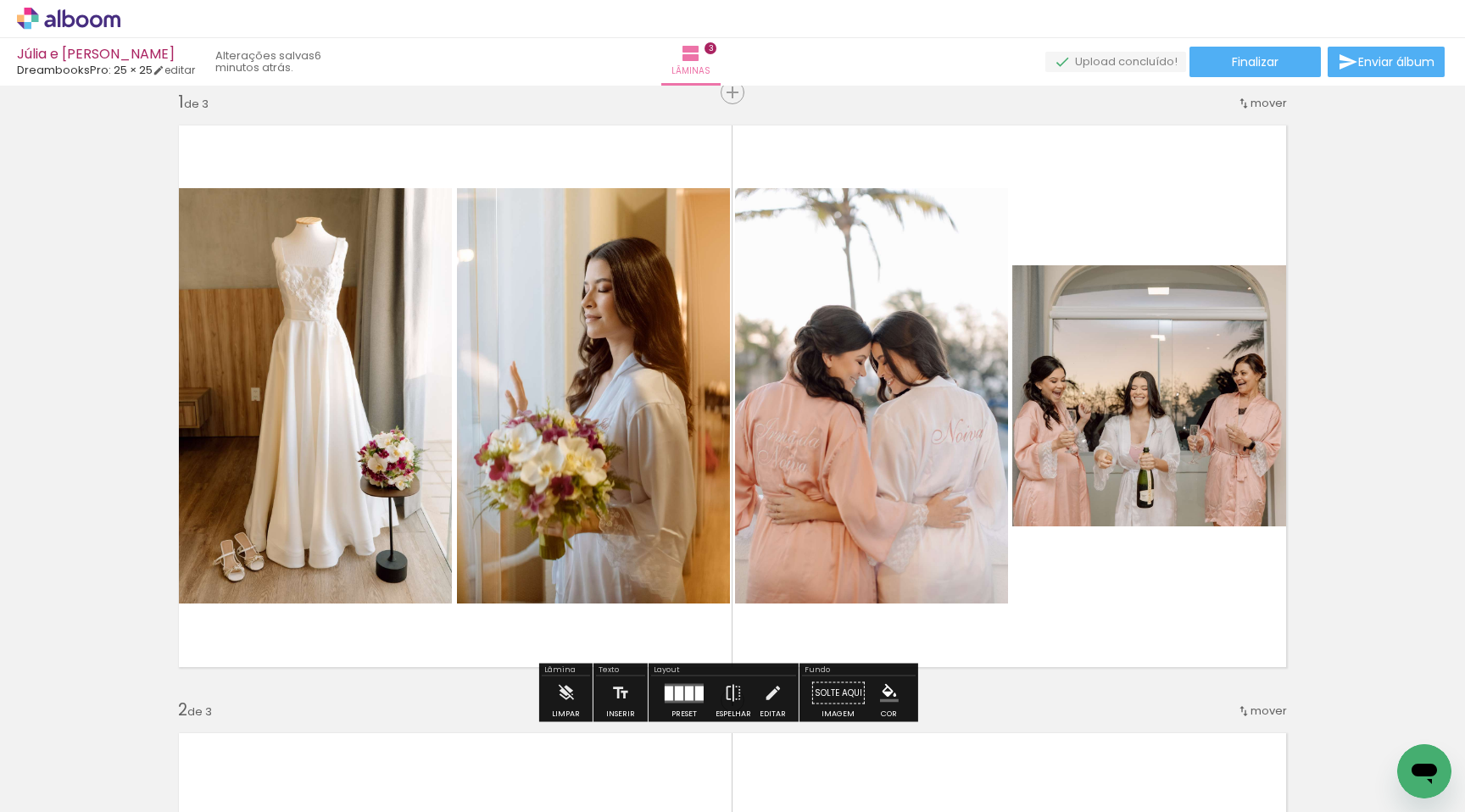
click at [1100, 558] on quentale-layouter at bounding box center [732, 396] width 1131 height 566
click at [1038, 494] on quentale-photo at bounding box center [1155, 396] width 285 height 262
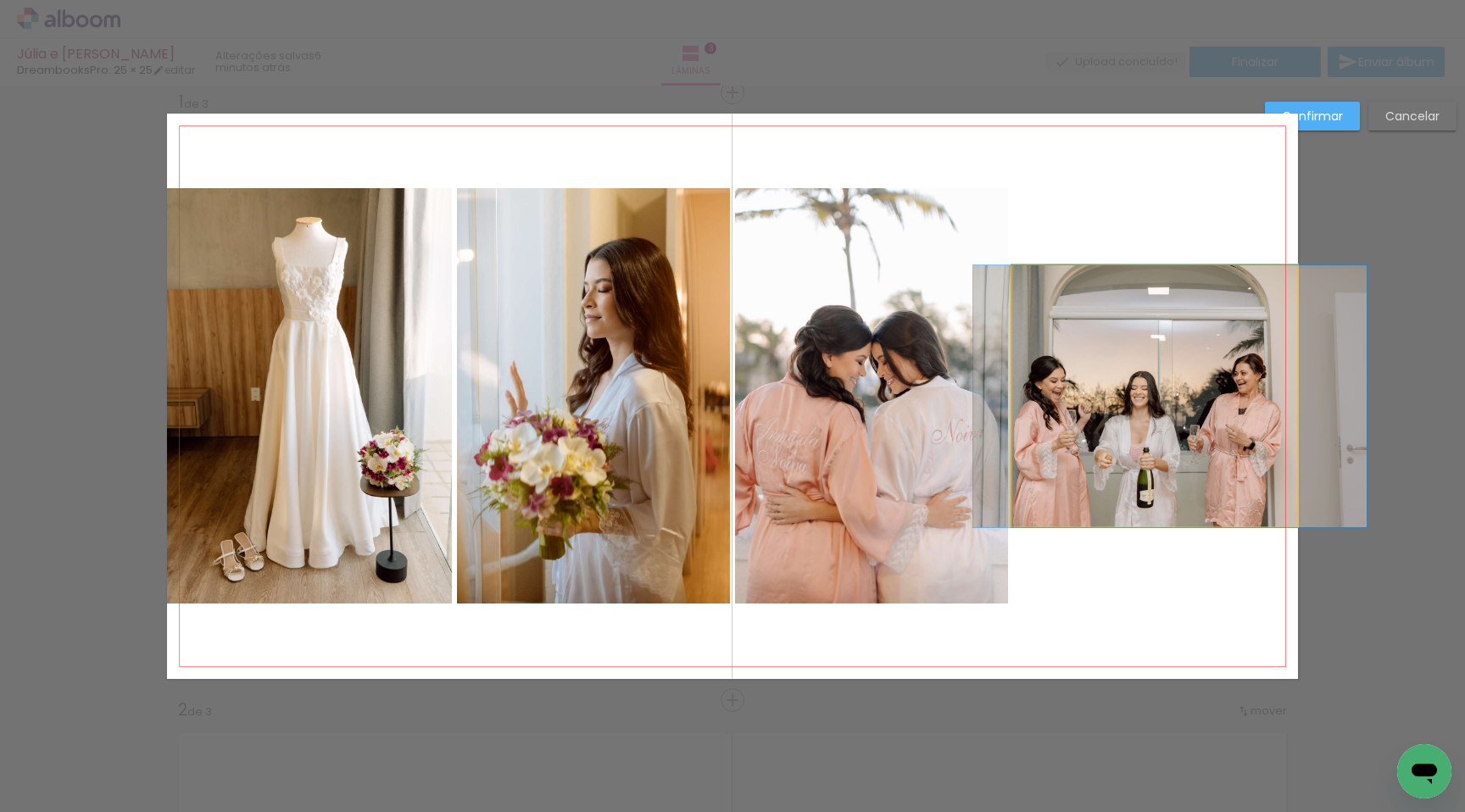
click at [1093, 488] on quentale-photo at bounding box center [1155, 396] width 285 height 262
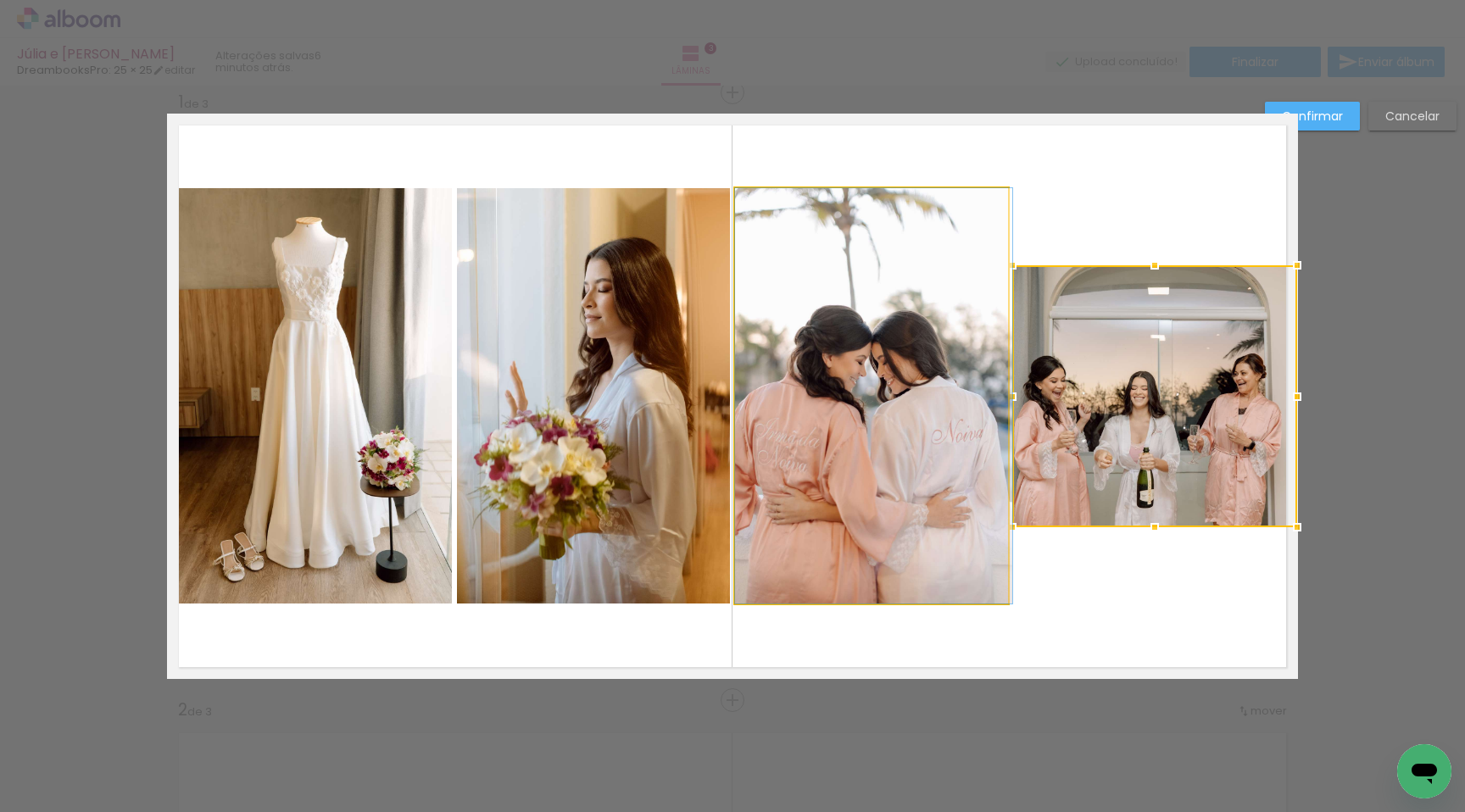
click at [883, 346] on quentale-photo at bounding box center [871, 396] width 273 height 416
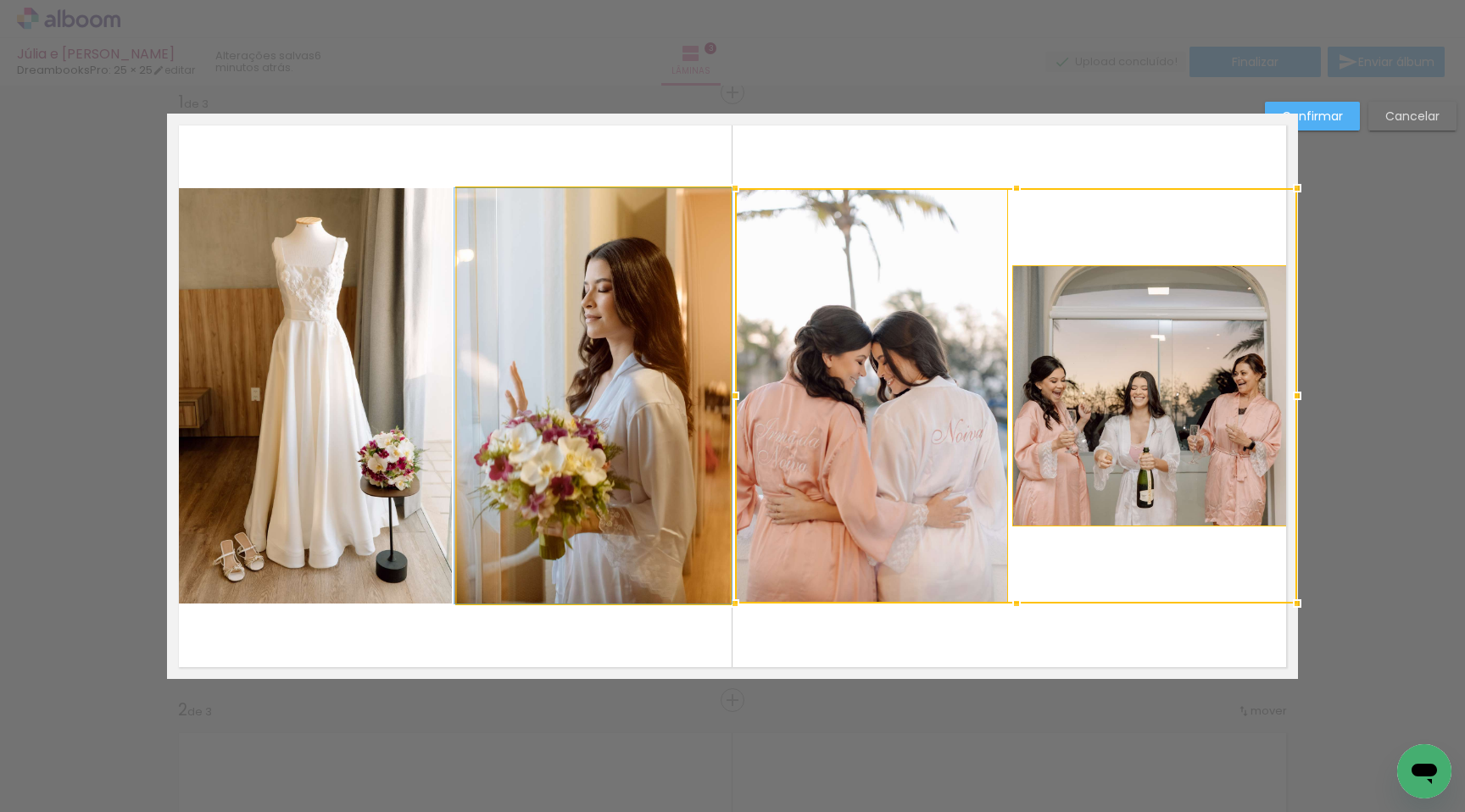
click at [560, 390] on quentale-photo at bounding box center [593, 396] width 273 height 416
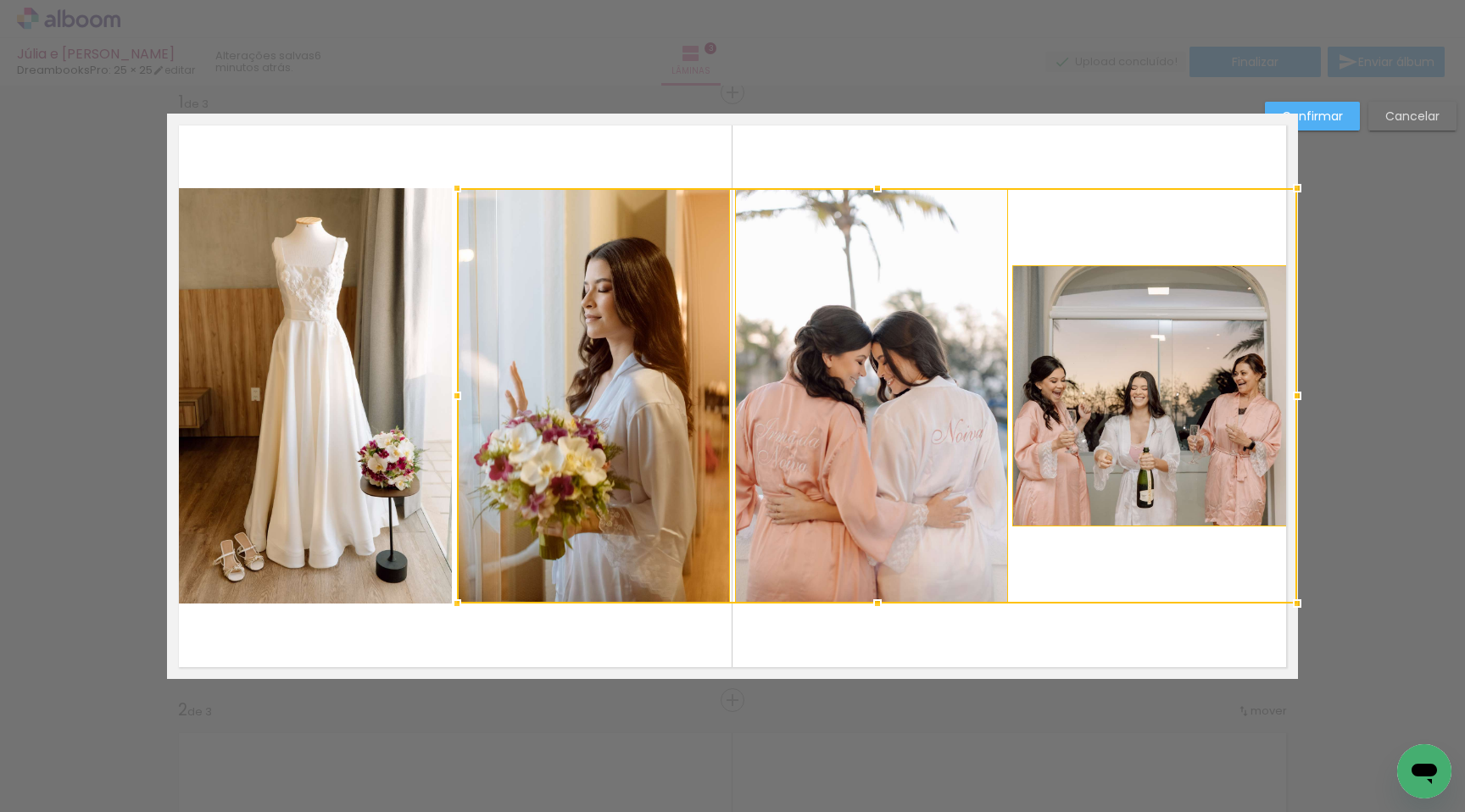
click at [382, 336] on quentale-photo at bounding box center [309, 396] width 285 height 416
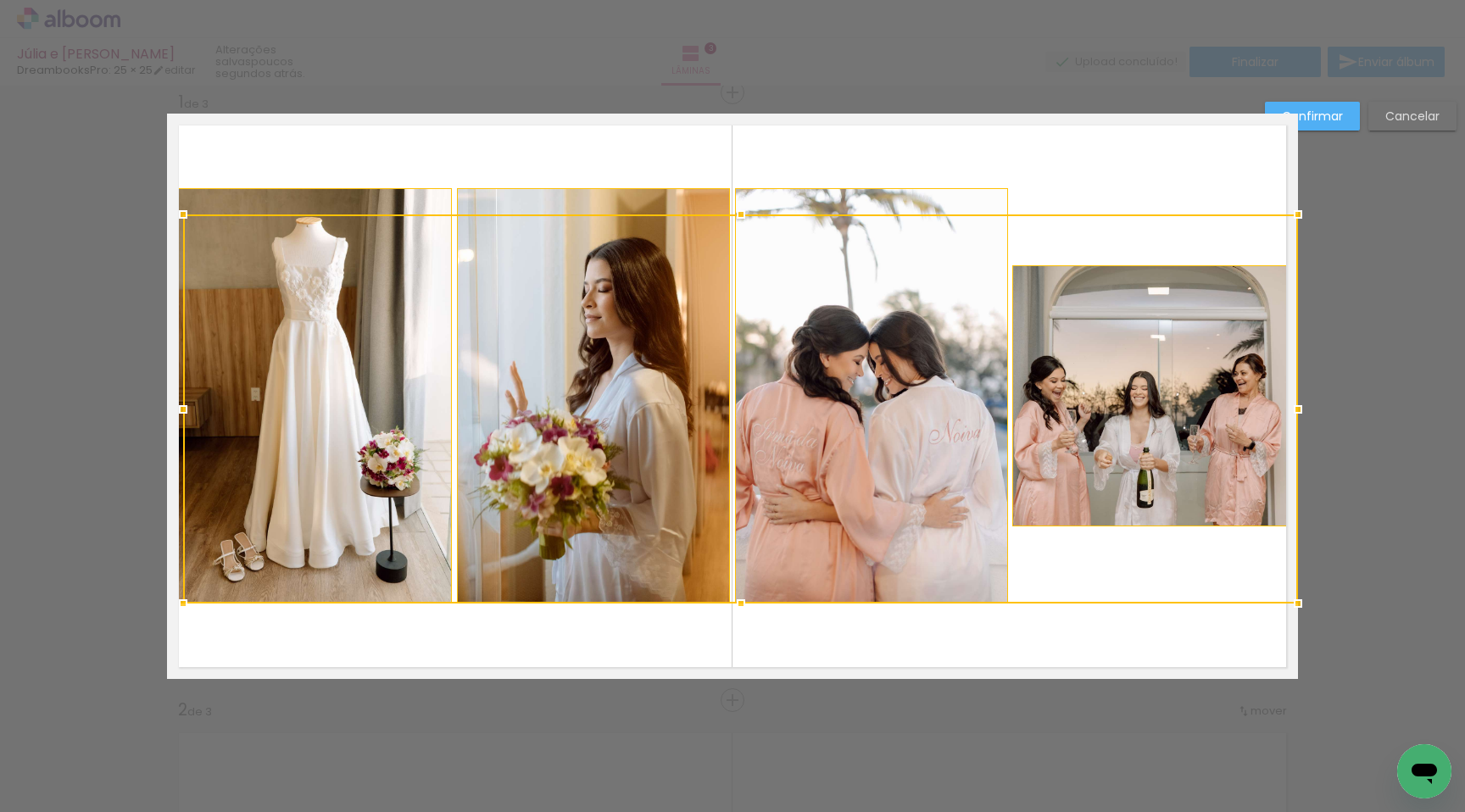
drag, startPoint x: 159, startPoint y: 182, endPoint x: 176, endPoint y: 243, distance: 63.3
click at [183, 243] on div at bounding box center [740, 409] width 1116 height 390
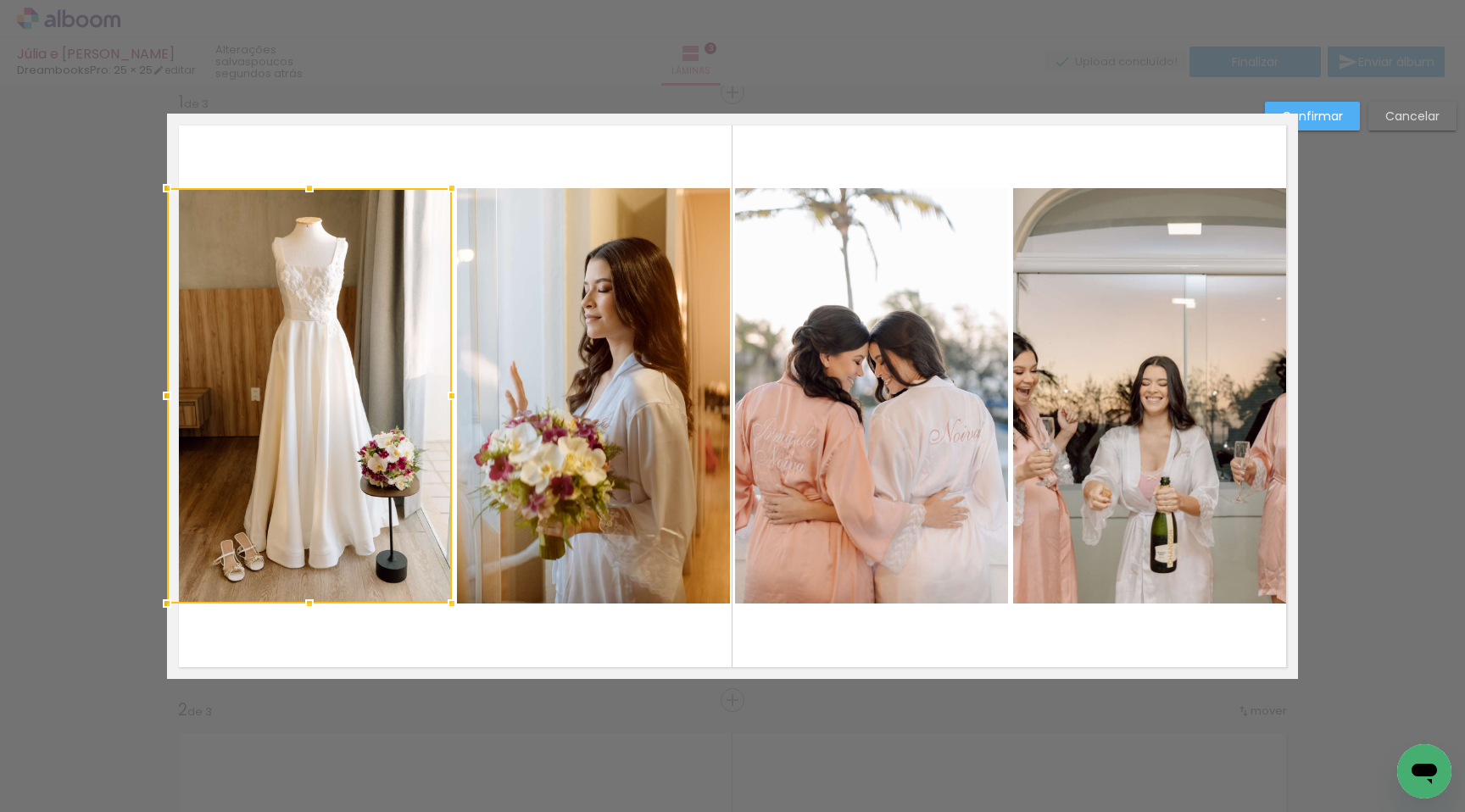
click at [1417, 127] on paper-button "Cancelar" at bounding box center [1412, 116] width 88 height 29
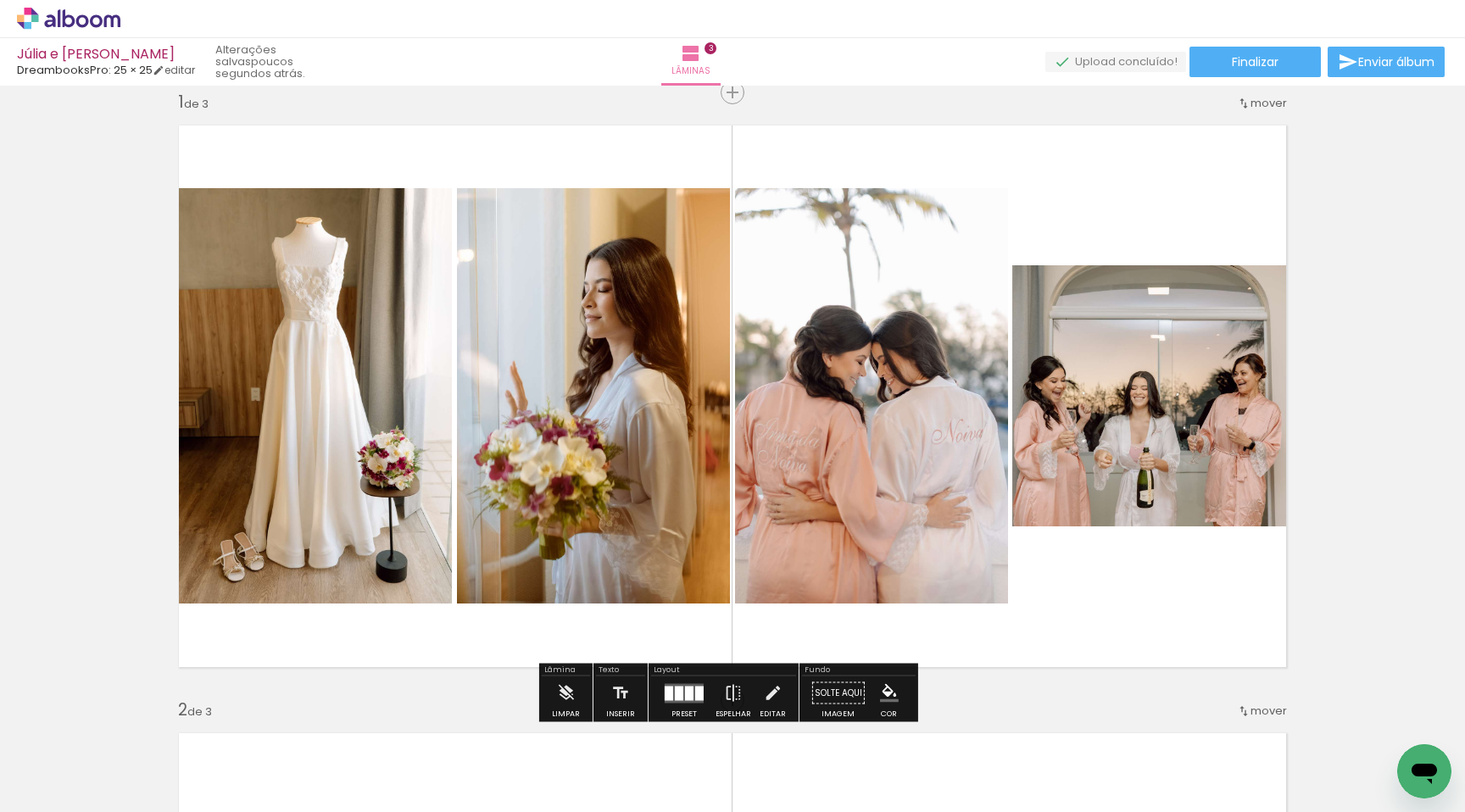
click at [1162, 459] on quentale-photo at bounding box center [1155, 396] width 285 height 262
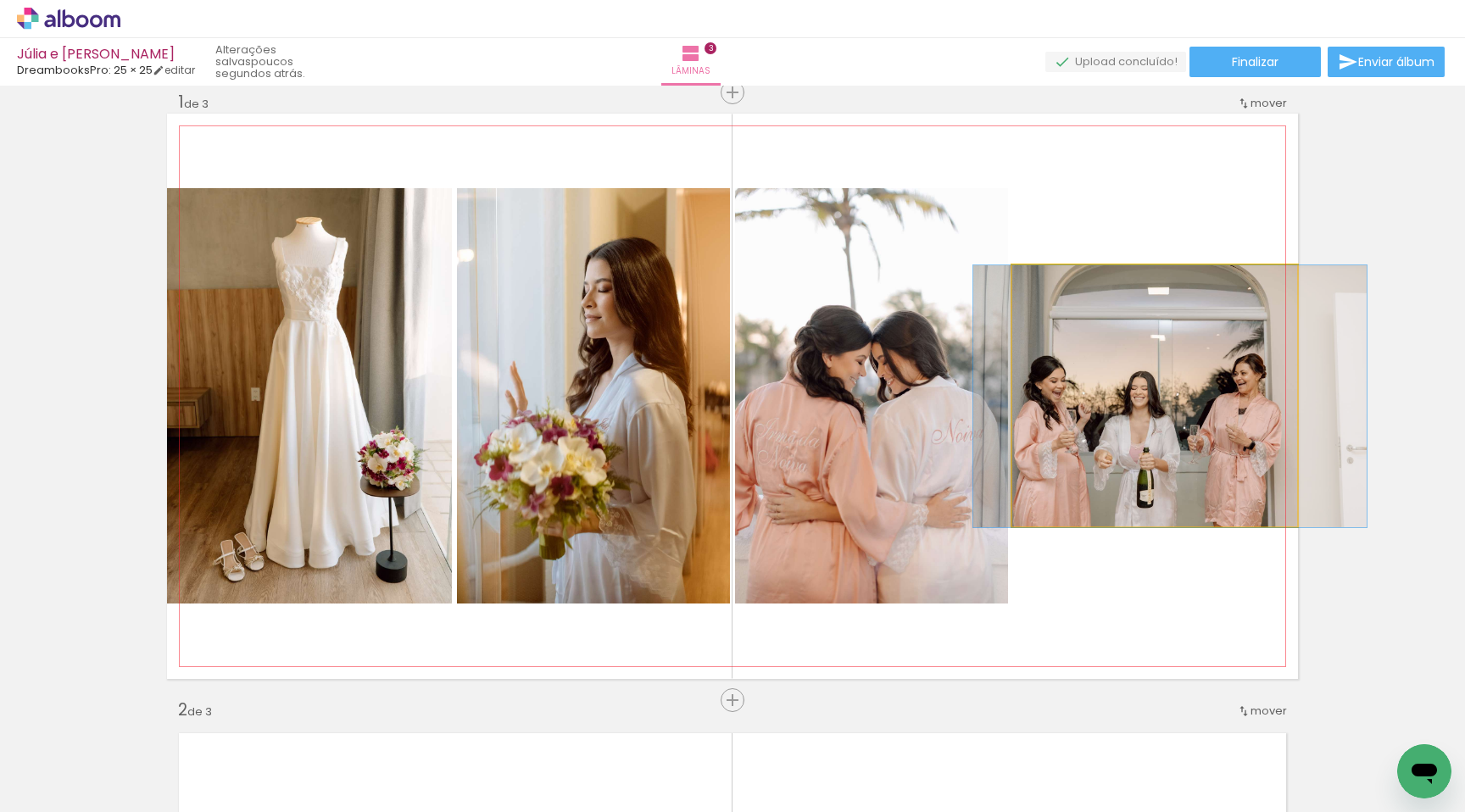
click at [1162, 459] on quentale-photo at bounding box center [1155, 396] width 285 height 262
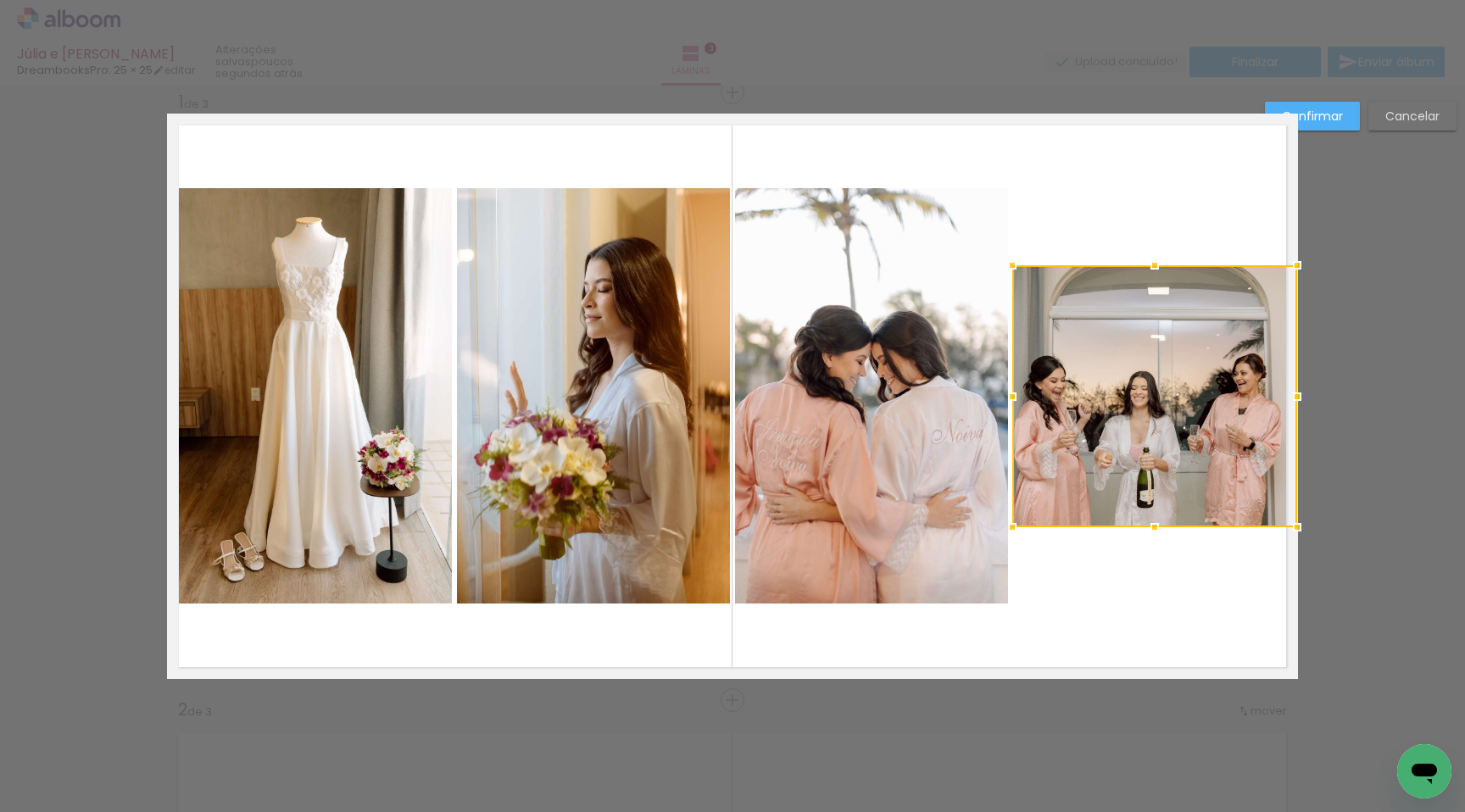
click at [859, 420] on quentale-photo at bounding box center [871, 396] width 273 height 416
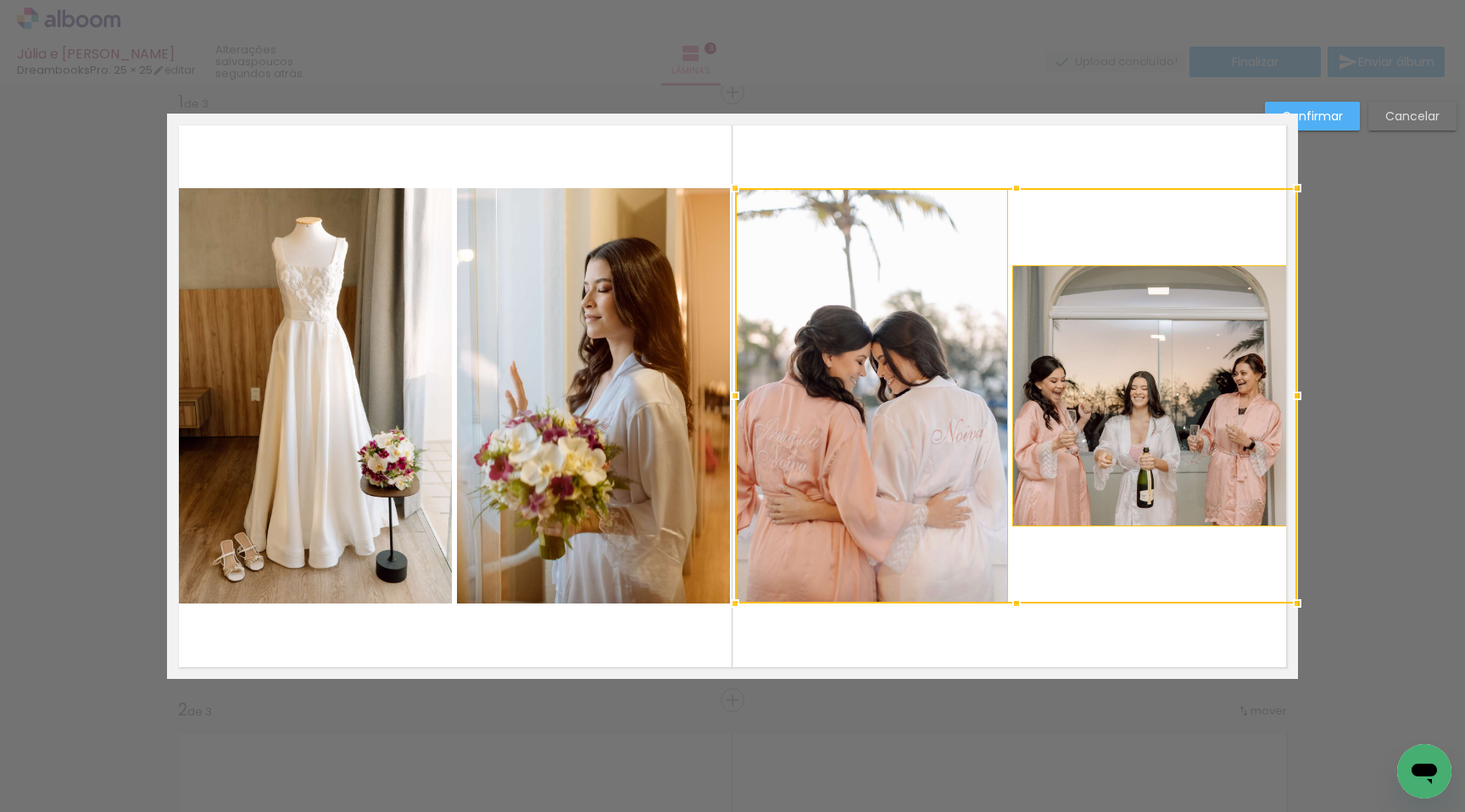
click at [594, 377] on quentale-photo at bounding box center [593, 396] width 273 height 416
click at [235, 368] on quentale-photo at bounding box center [309, 396] width 285 height 416
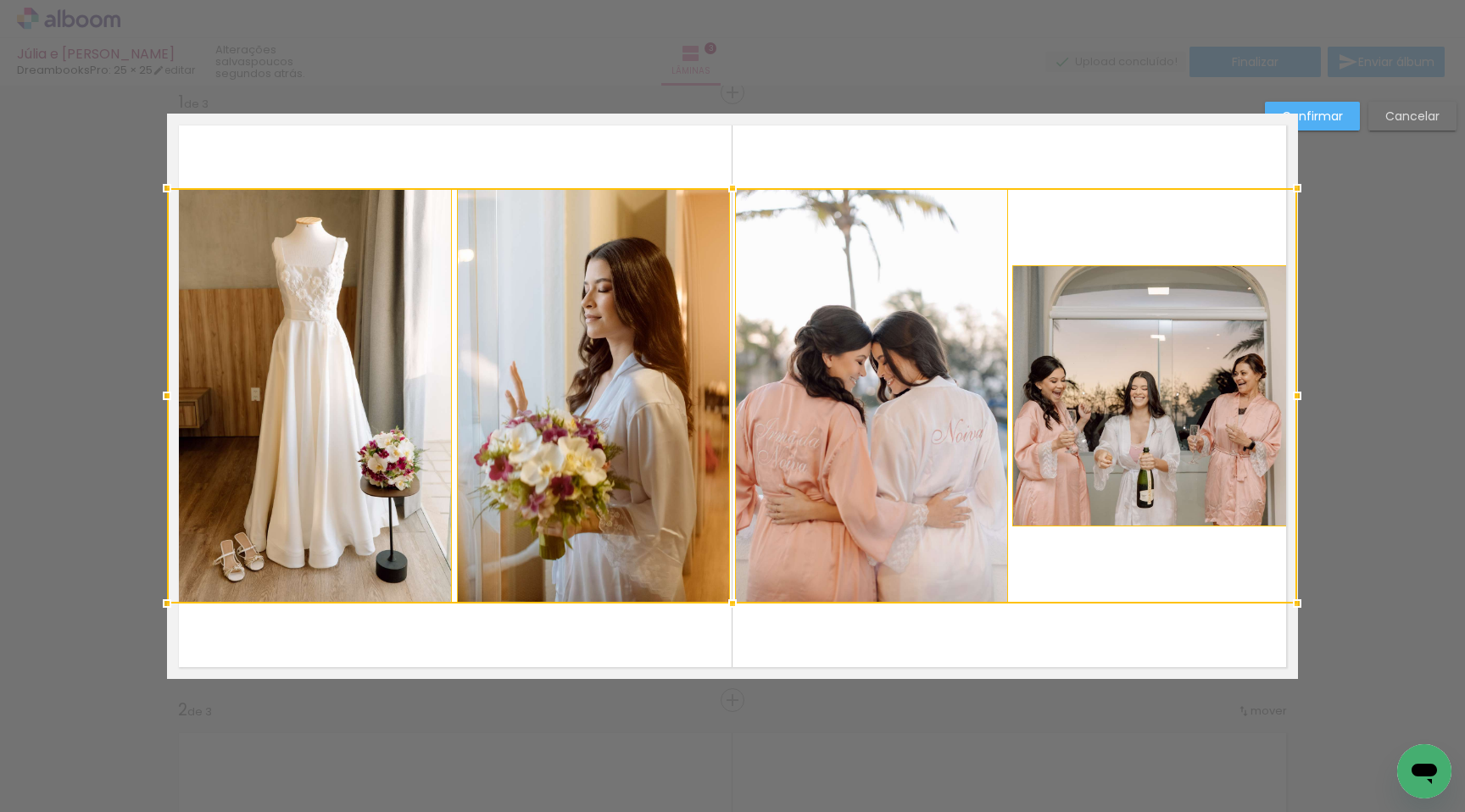
click at [1346, 108] on paper-button "Confirmar" at bounding box center [1312, 116] width 95 height 29
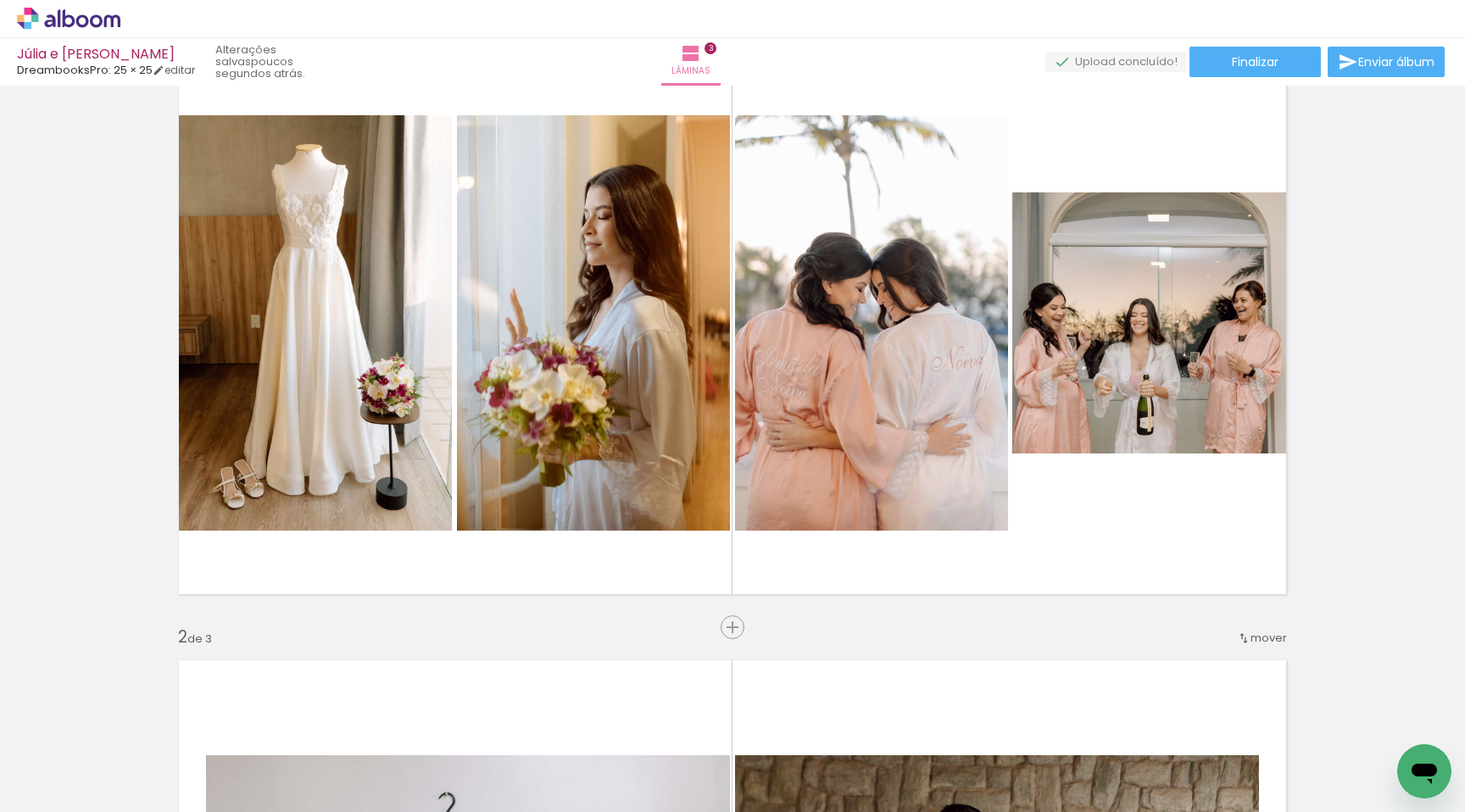
scroll to position [93, 0]
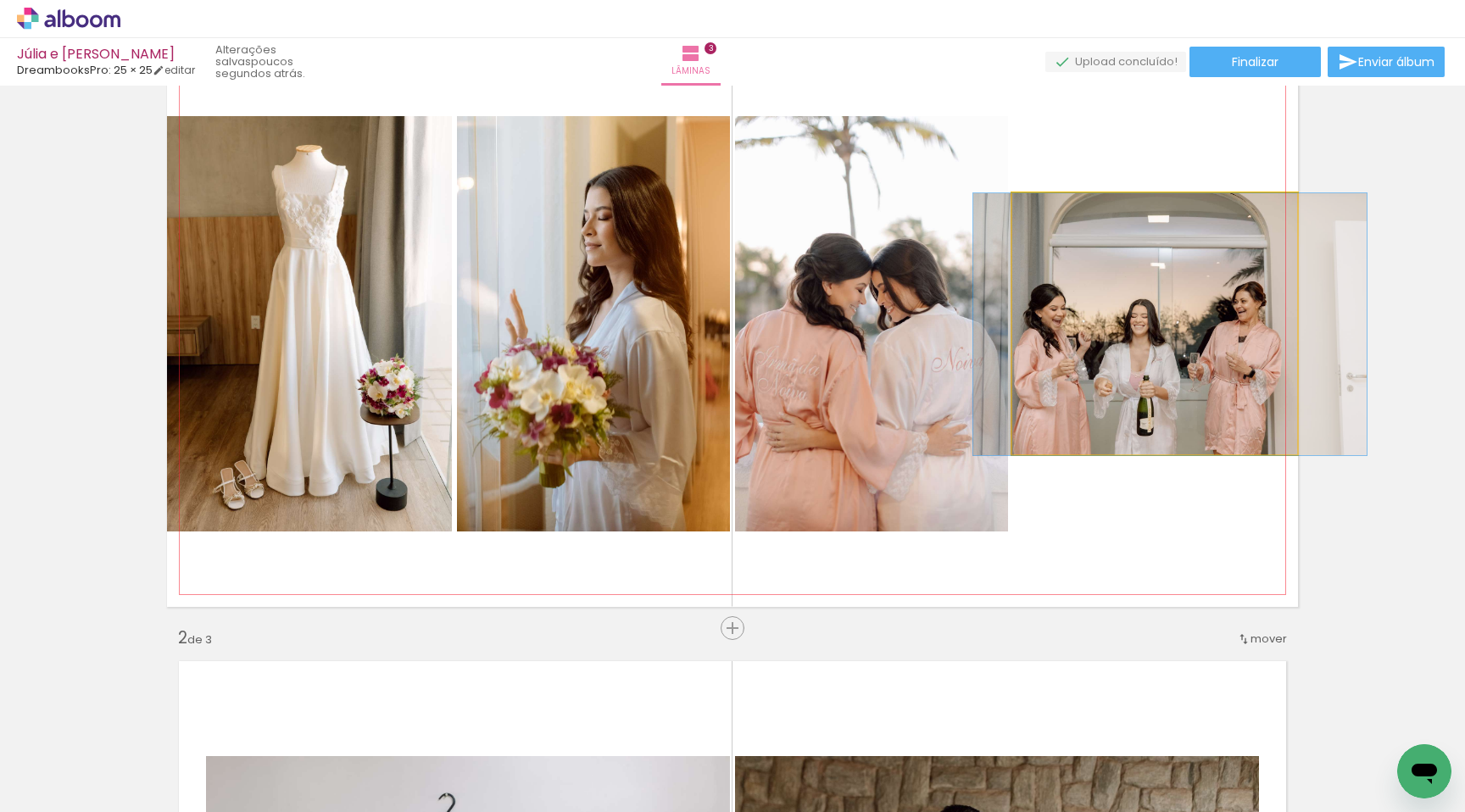
click at [1027, 289] on quentale-photo at bounding box center [1155, 325] width 285 height 262
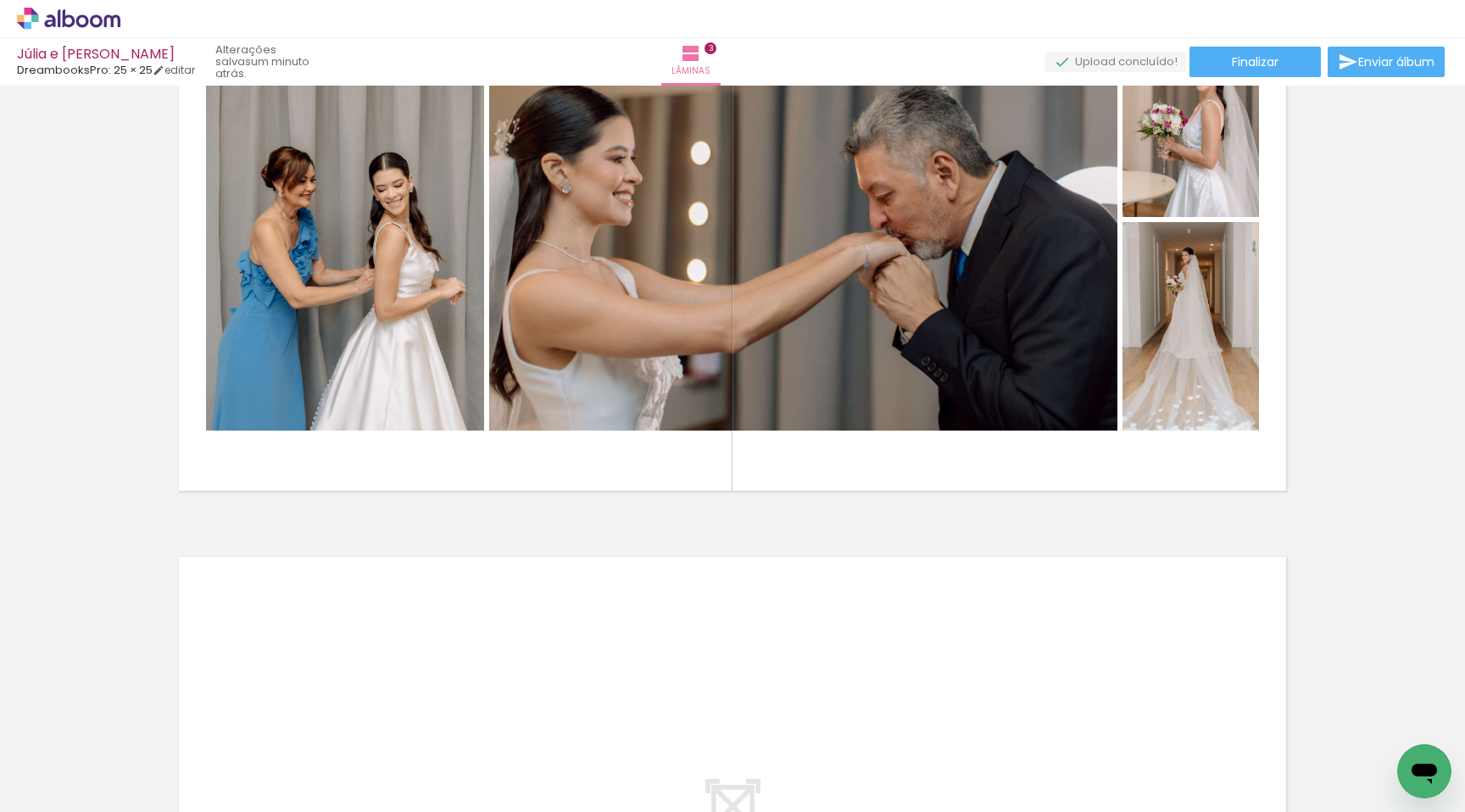
scroll to position [0, 0]
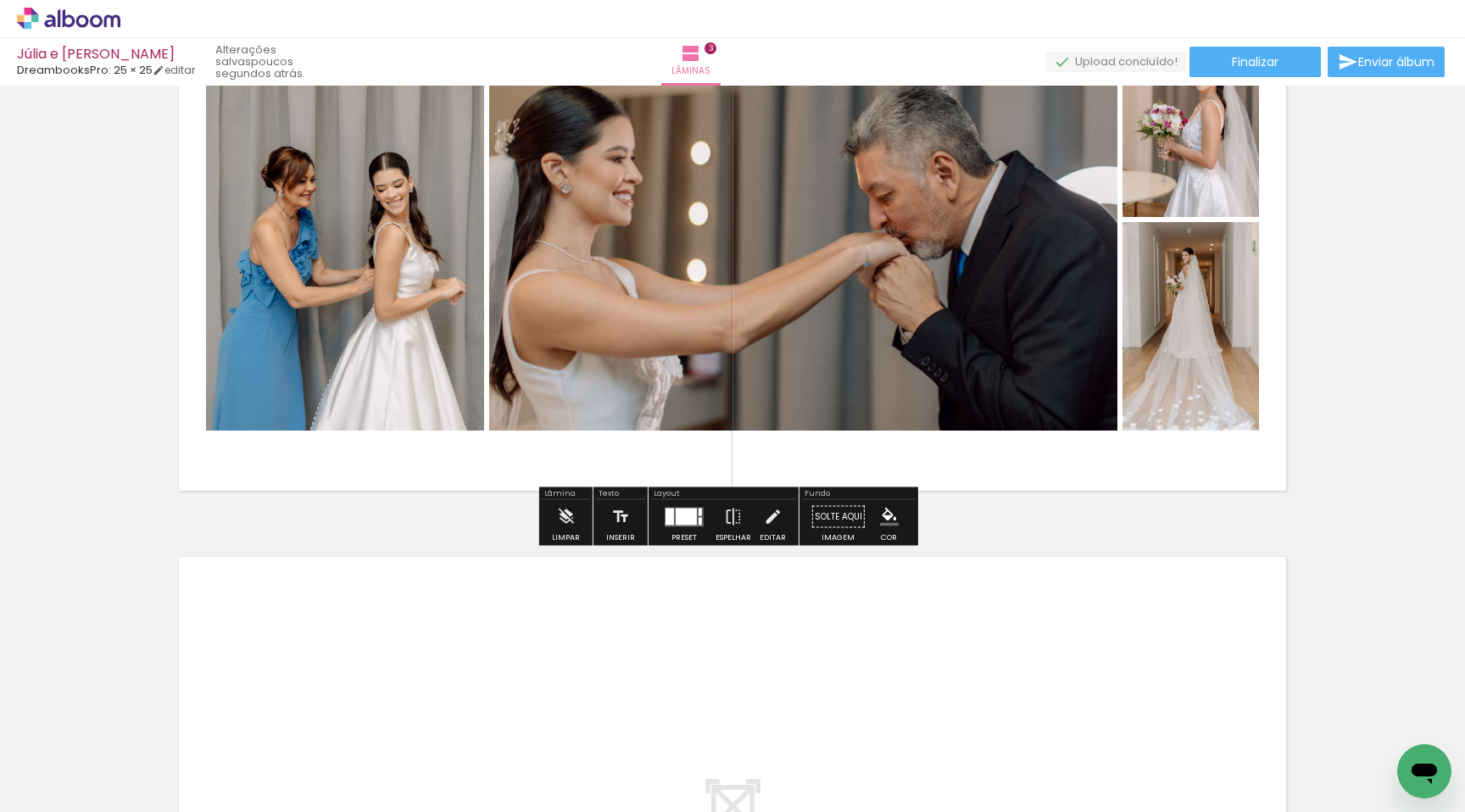
click at [691, 516] on div at bounding box center [687, 517] width 21 height 17
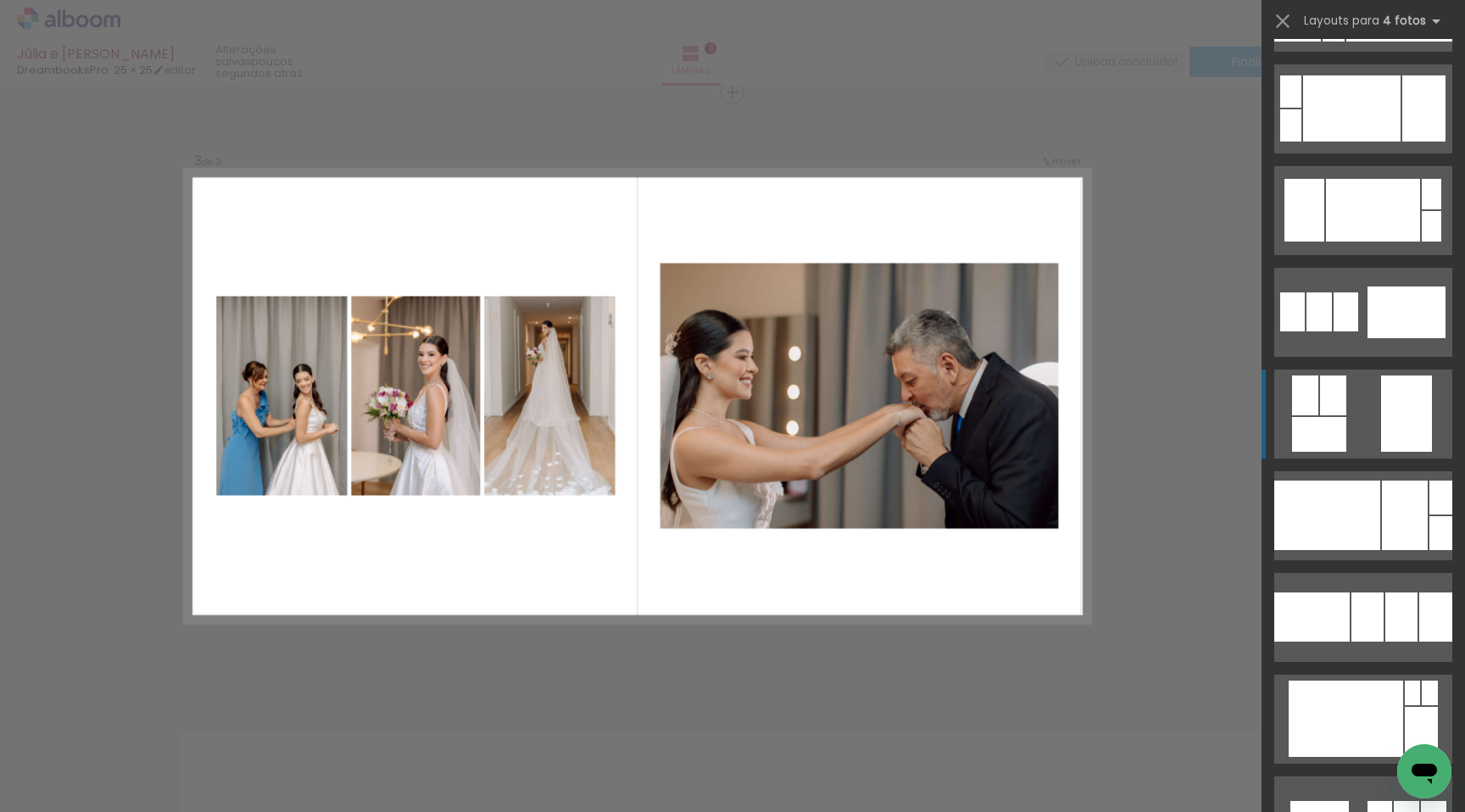
scroll to position [4170, 0]
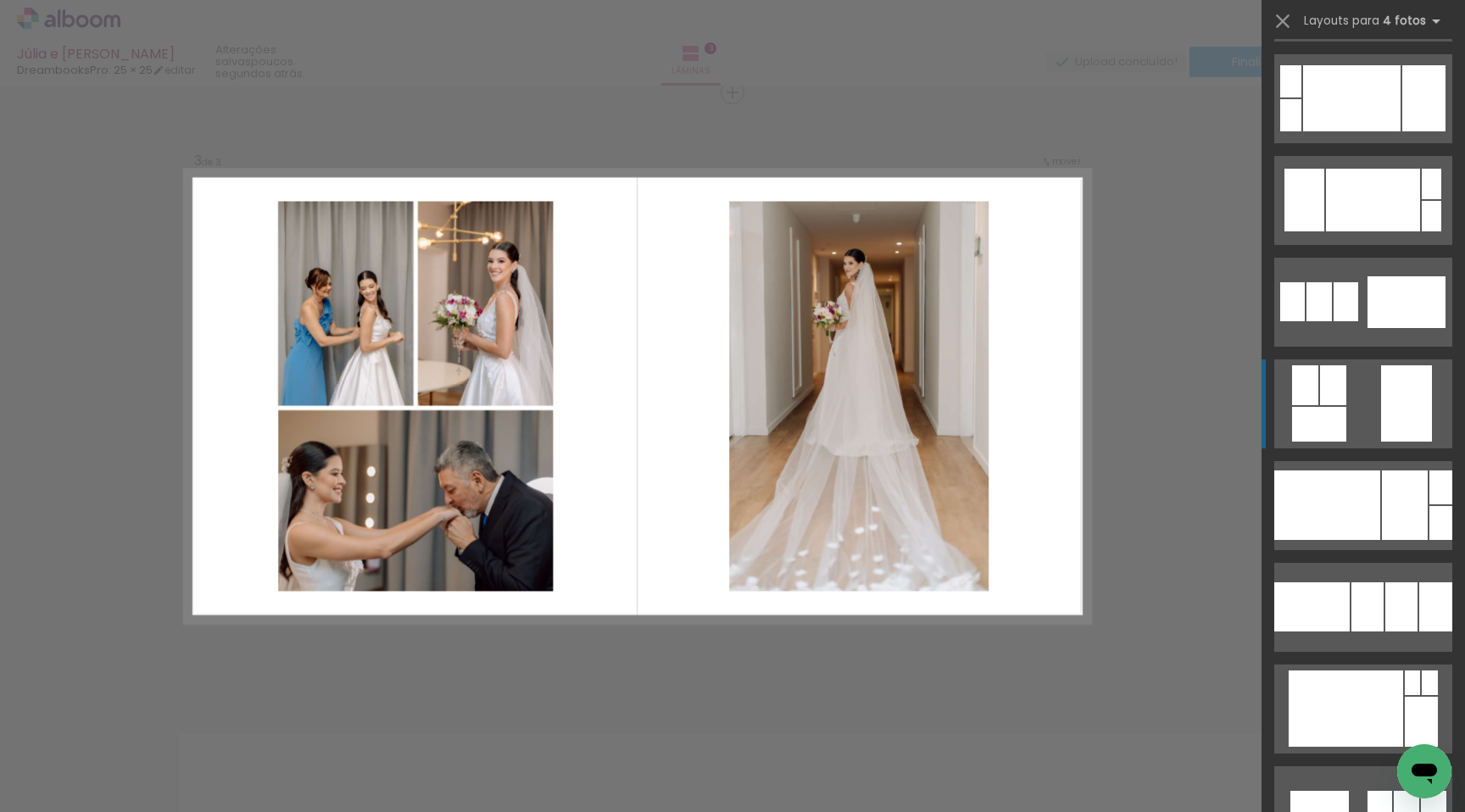
click at [1306, 428] on div at bounding box center [1319, 424] width 55 height 34
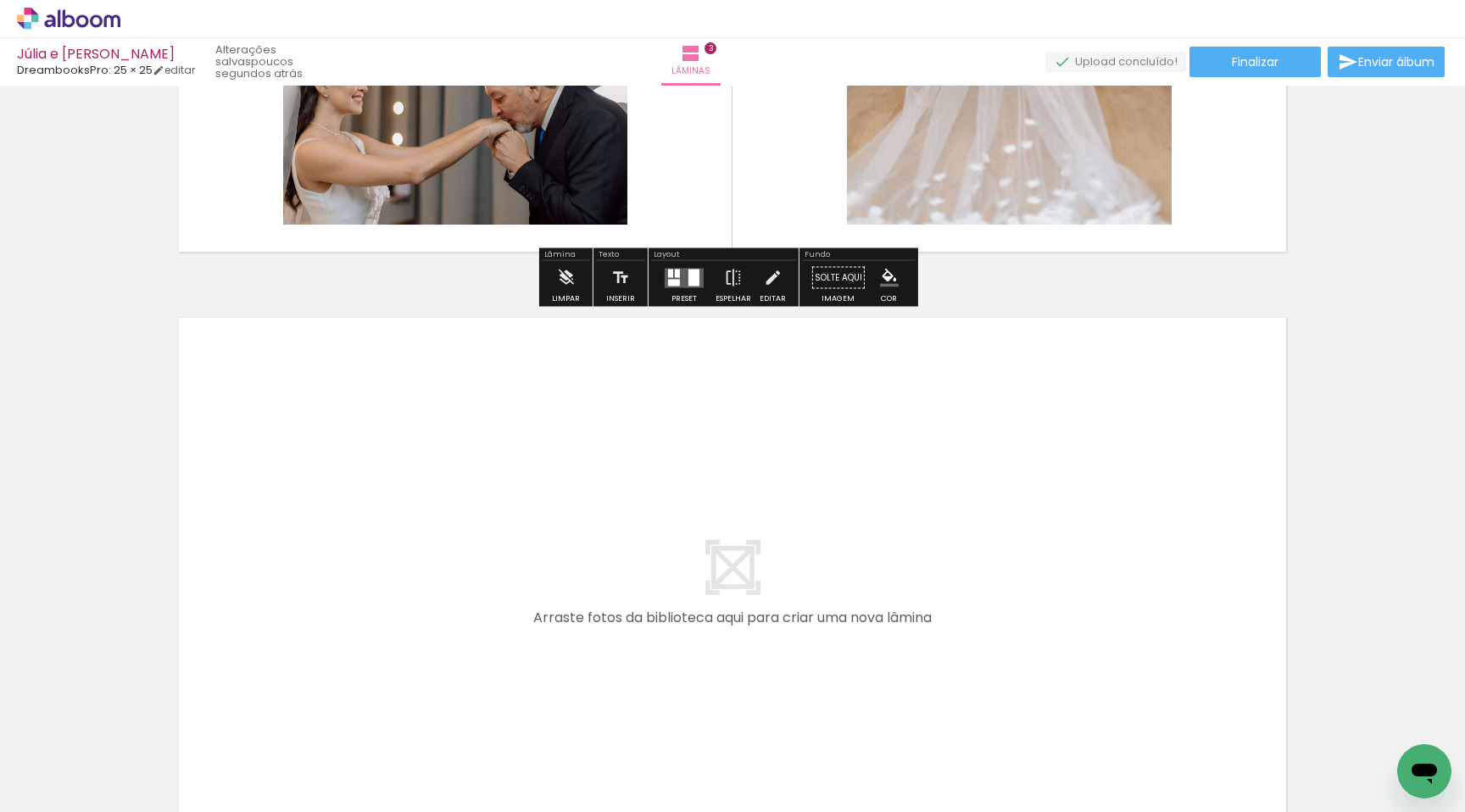
scroll to position [1720, 0]
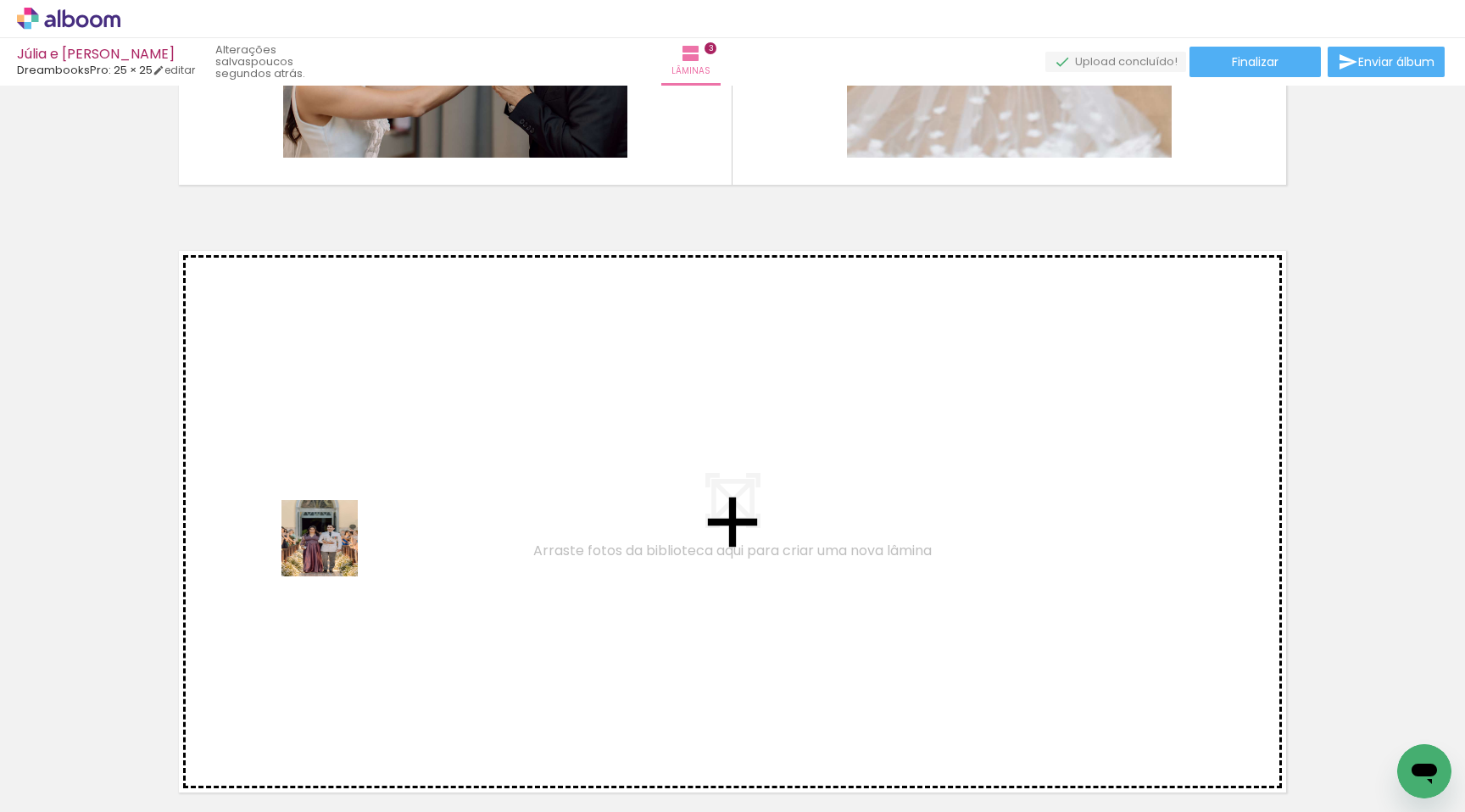
drag, startPoint x: 191, startPoint y: 762, endPoint x: 335, endPoint y: 548, distance: 257.9
click at [335, 548] on quentale-workspace at bounding box center [732, 406] width 1465 height 812
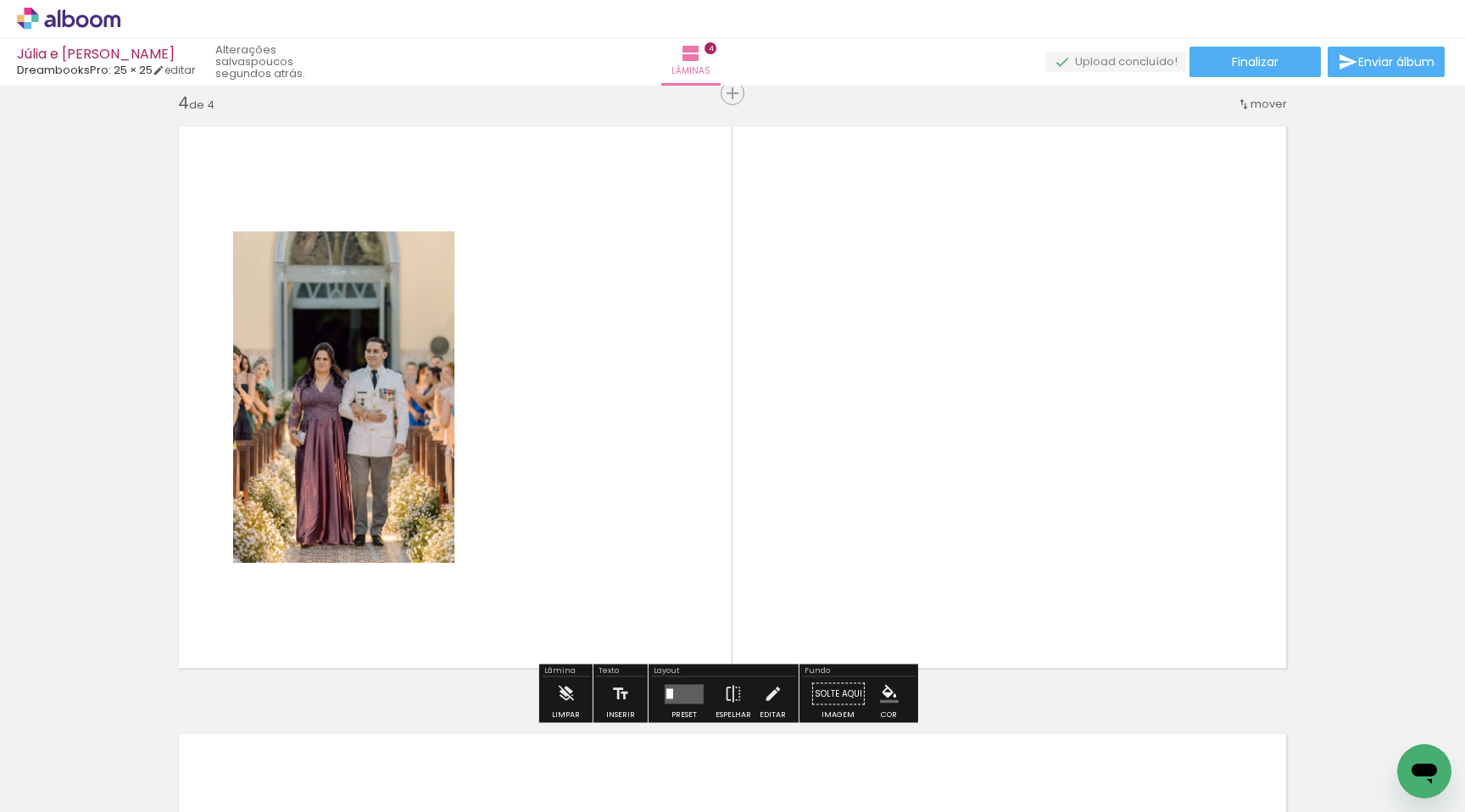
scroll to position [1845, 0]
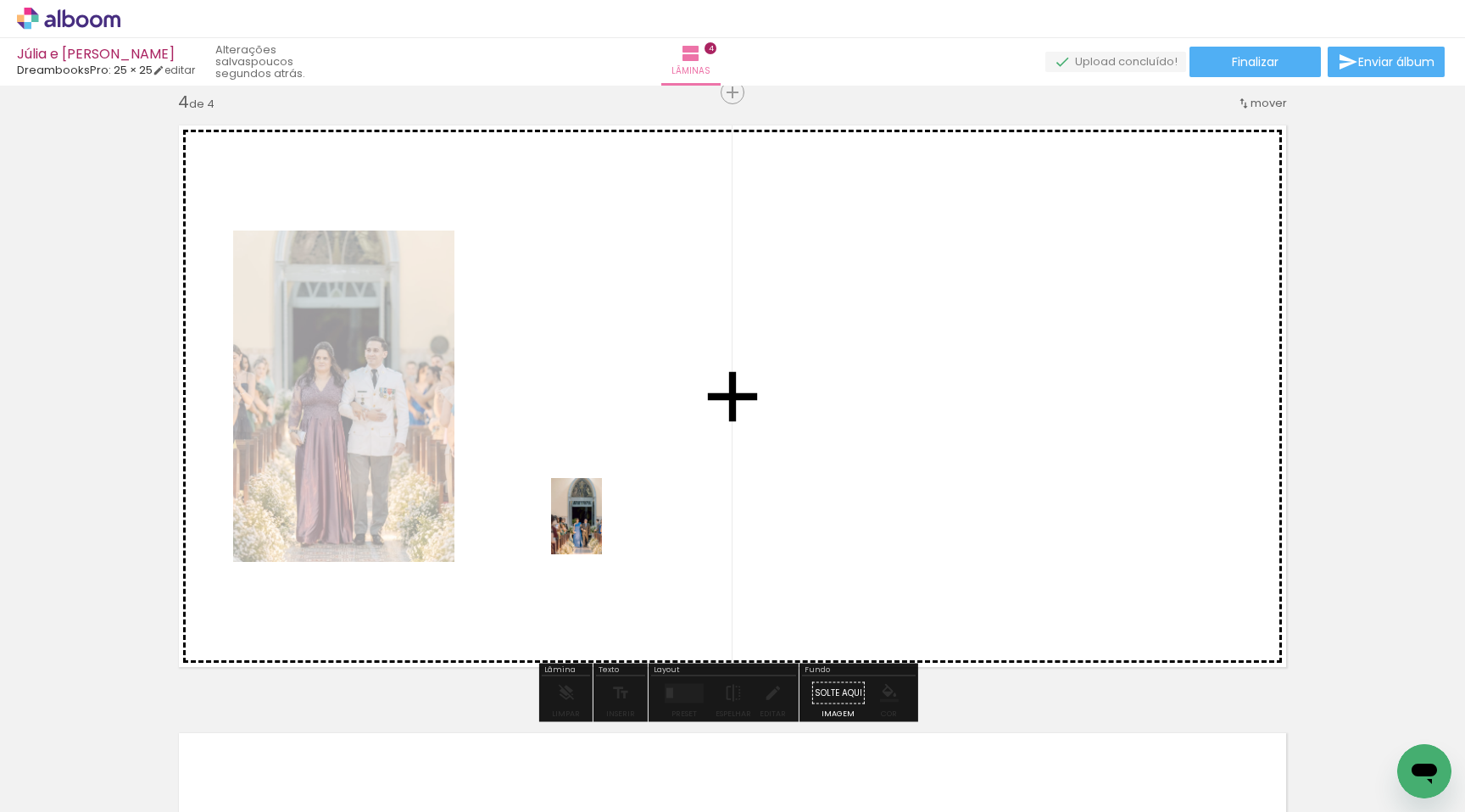
drag, startPoint x: 169, startPoint y: 769, endPoint x: 485, endPoint y: 601, distance: 357.9
click at [601, 530] on quentale-workspace at bounding box center [732, 406] width 1465 height 812
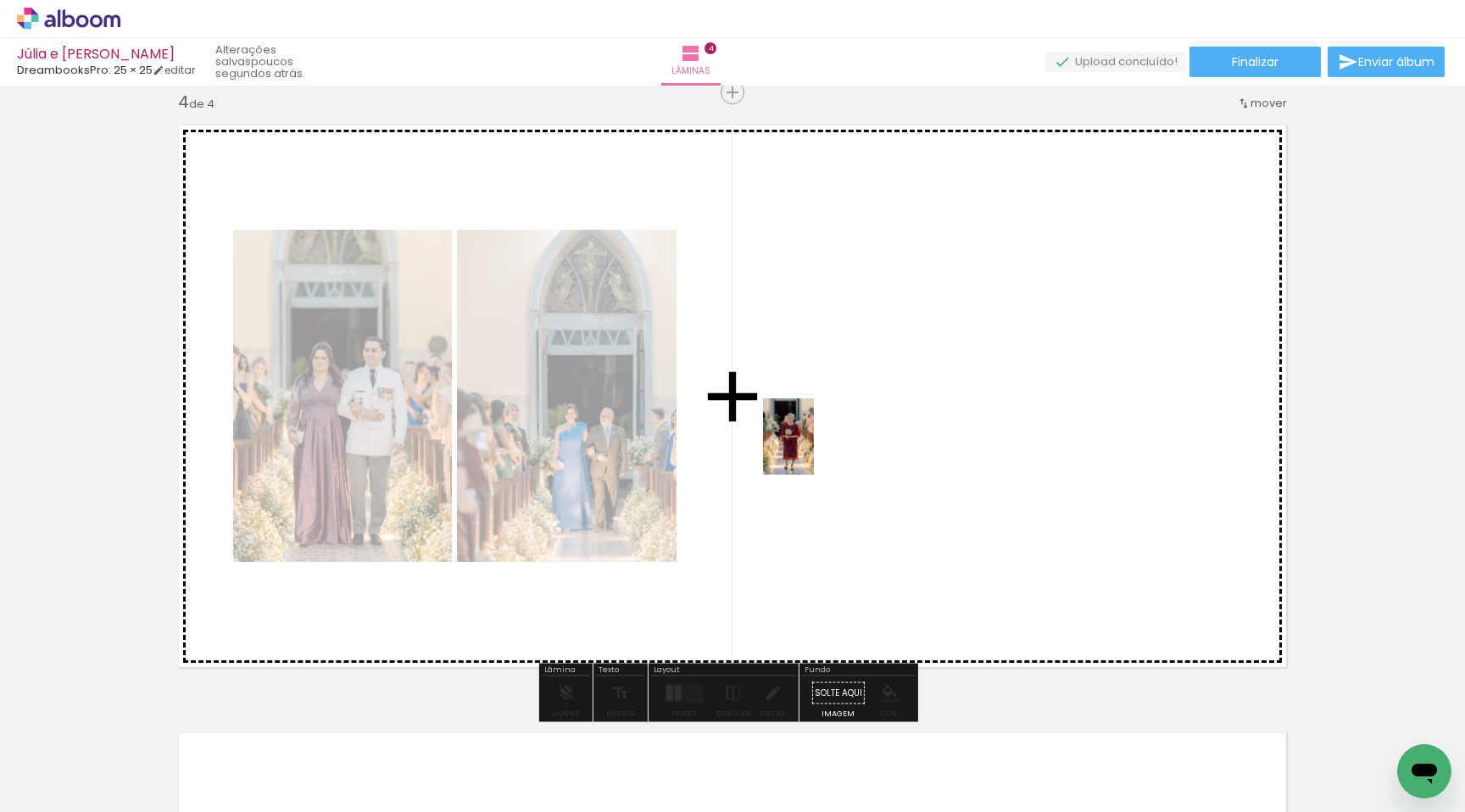
drag, startPoint x: 317, startPoint y: 665, endPoint x: 621, endPoint y: 582, distance: 315.1
click at [805, 463] on quentale-workspace at bounding box center [732, 406] width 1465 height 812
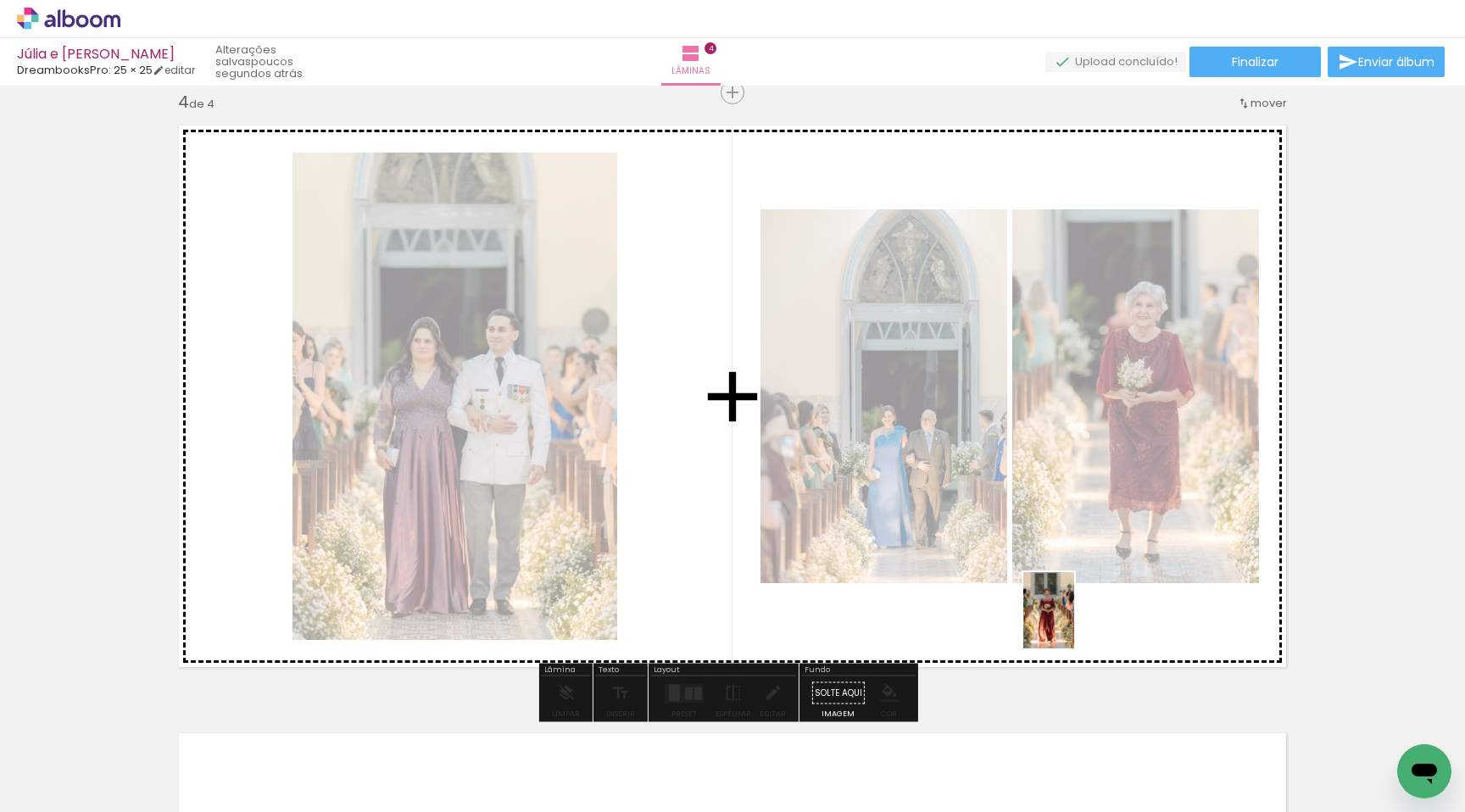
drag, startPoint x: 185, startPoint y: 773, endPoint x: 1073, endPoint y: 621, distance: 900.9
click at [1074, 623] on quentale-workspace at bounding box center [732, 406] width 1465 height 812
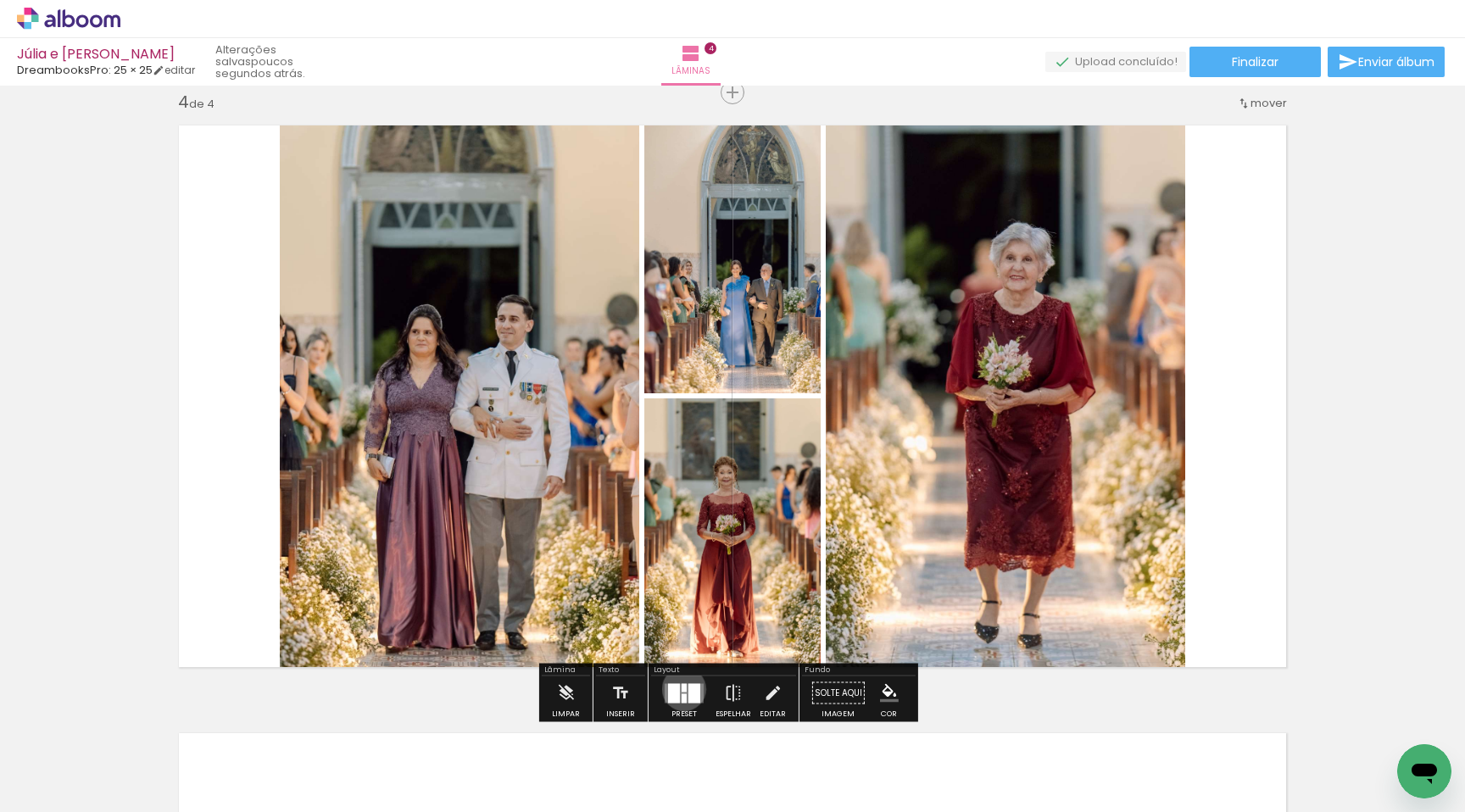
click at [682, 688] on div at bounding box center [684, 688] width 5 height 9
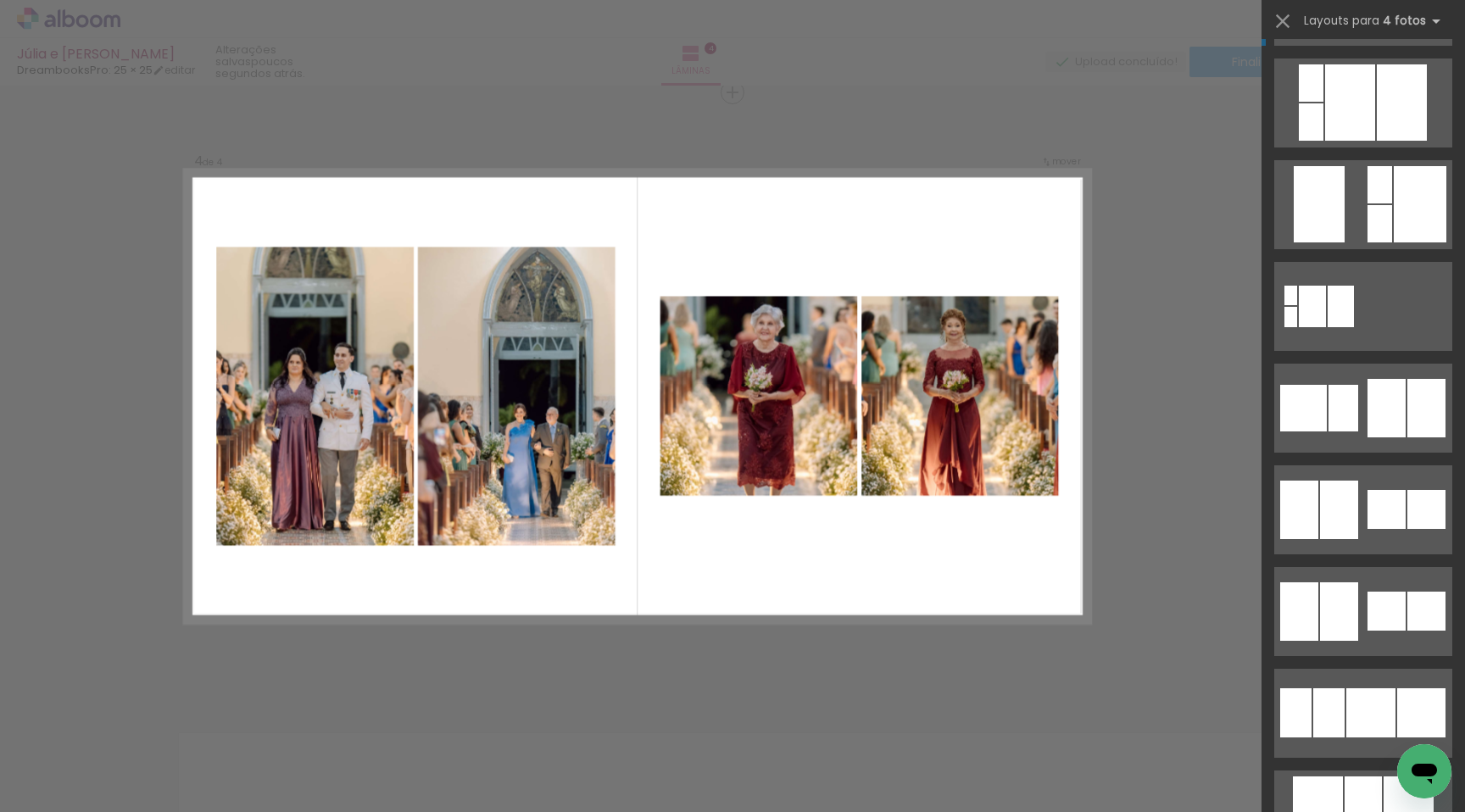
scroll to position [4561, 0]
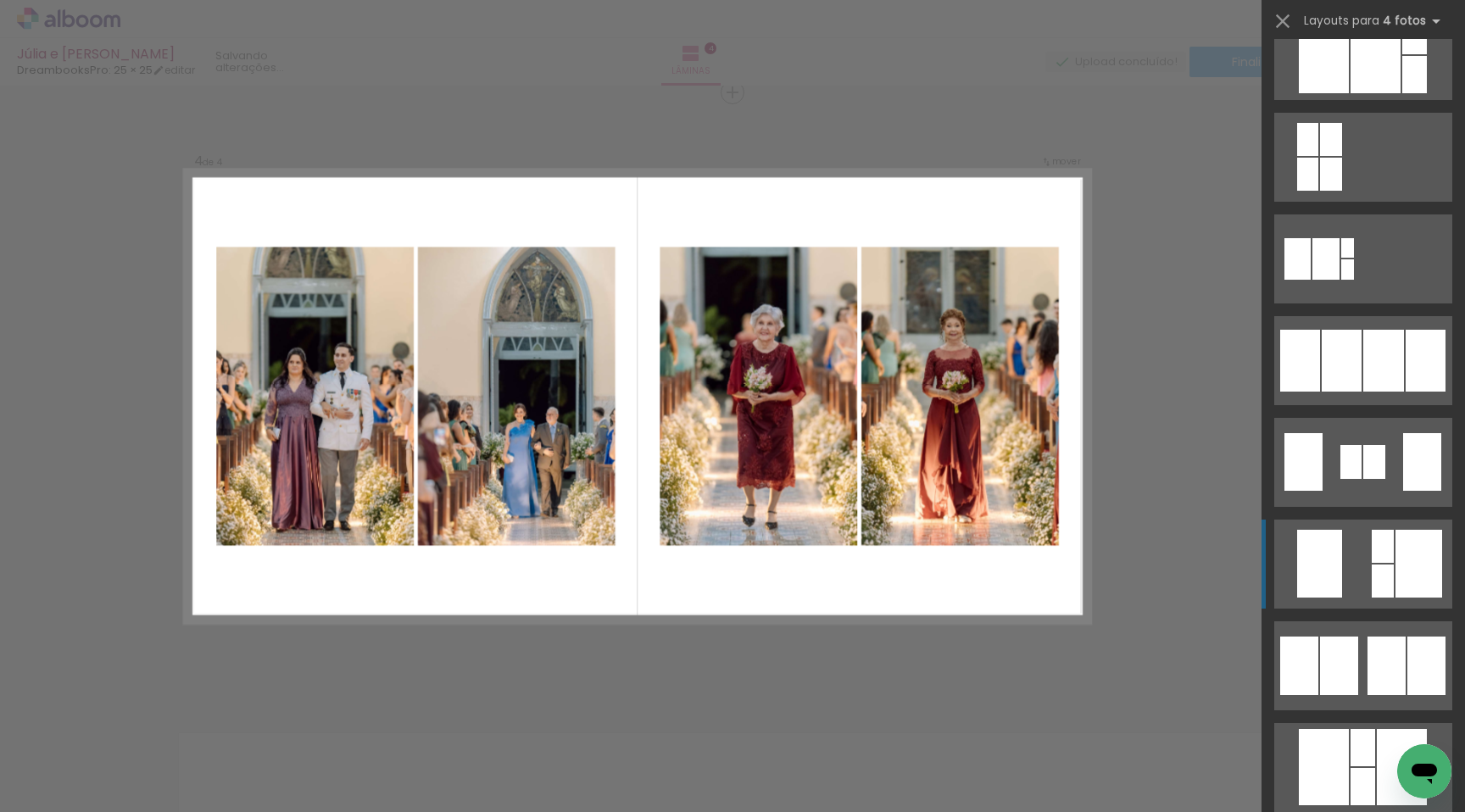
scroll to position [1225, 0]
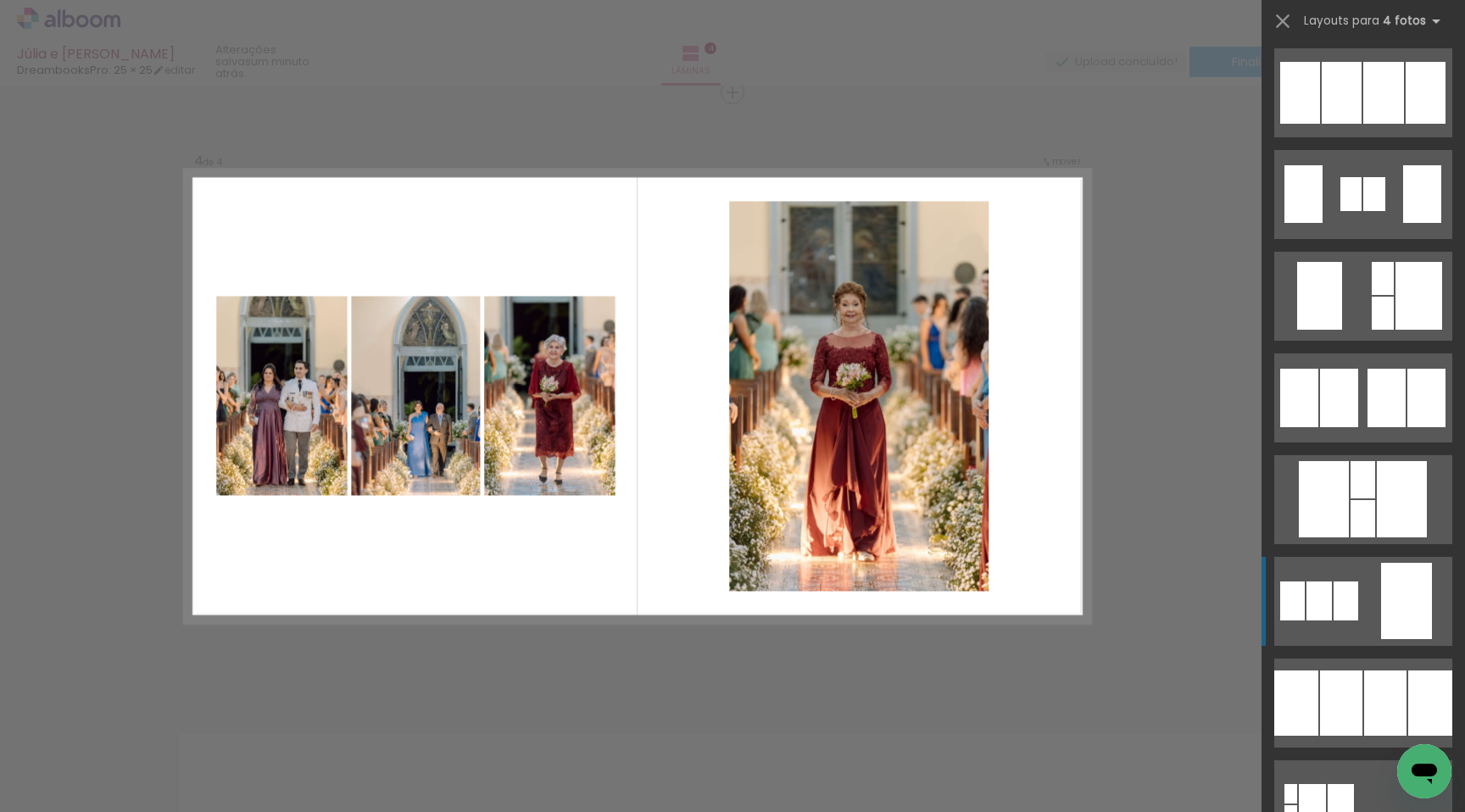
click at [1317, 580] on quentale-layouter at bounding box center [1364, 601] width 178 height 89
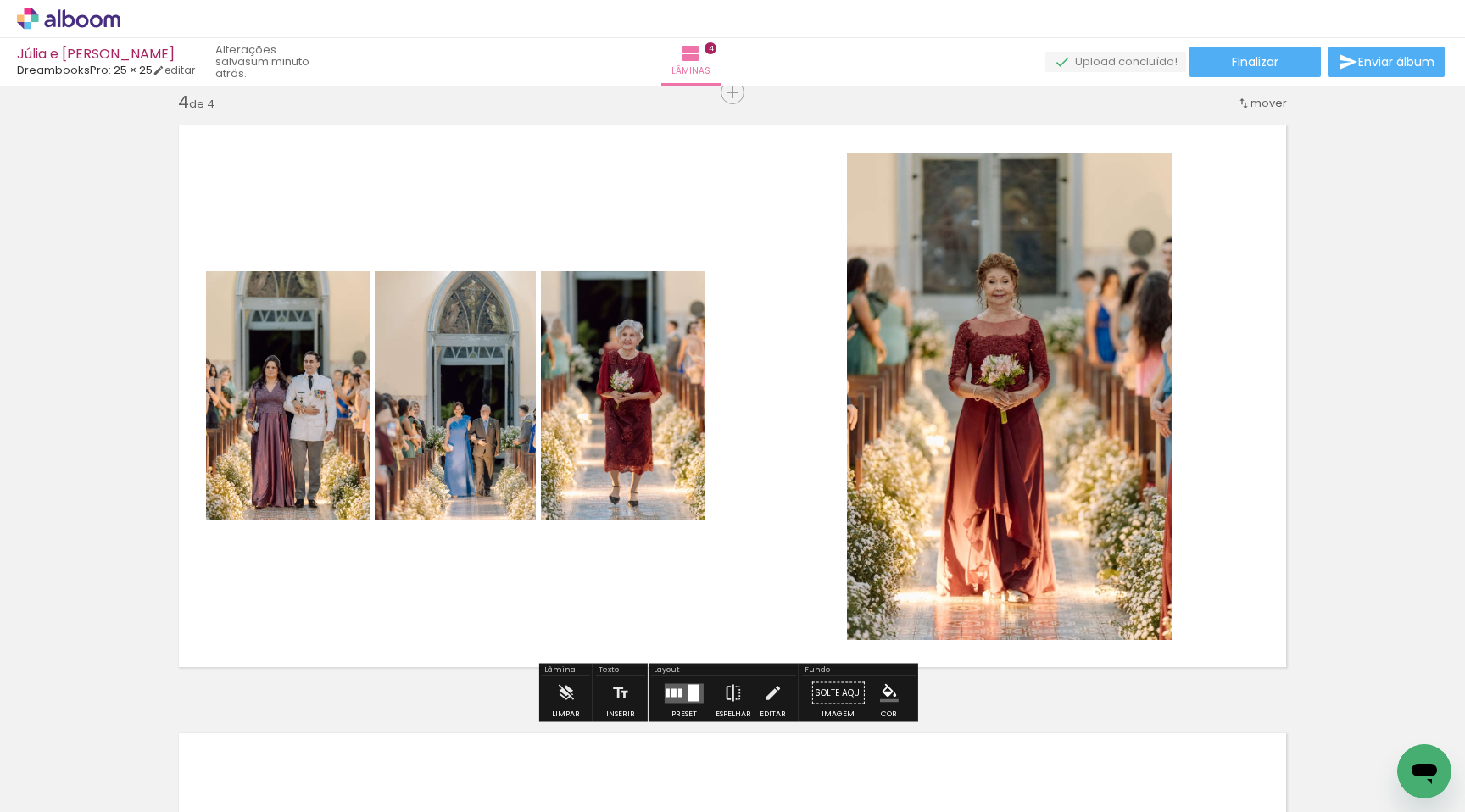
click at [680, 688] on quentale-layouter at bounding box center [684, 693] width 39 height 19
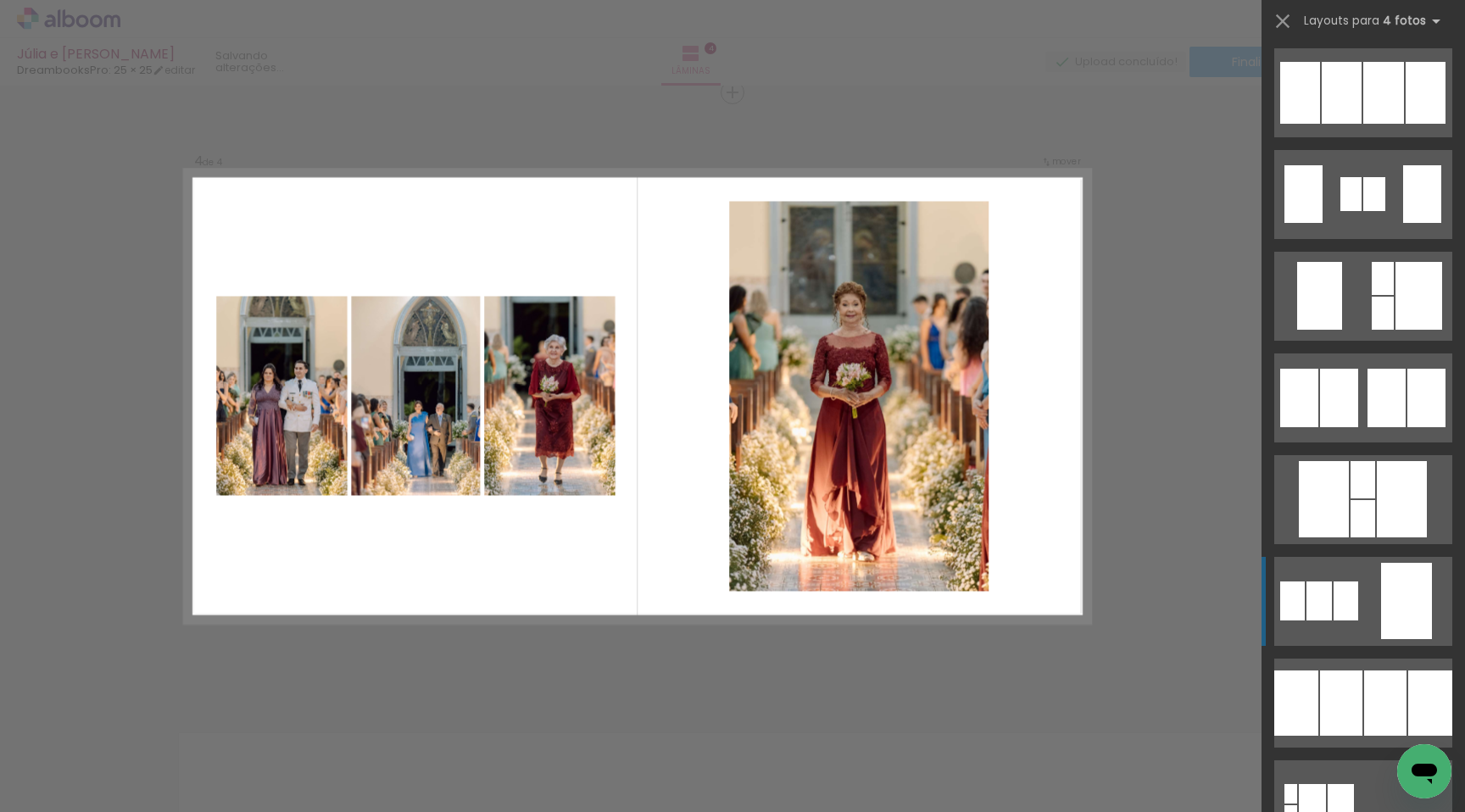
scroll to position [1730, 0]
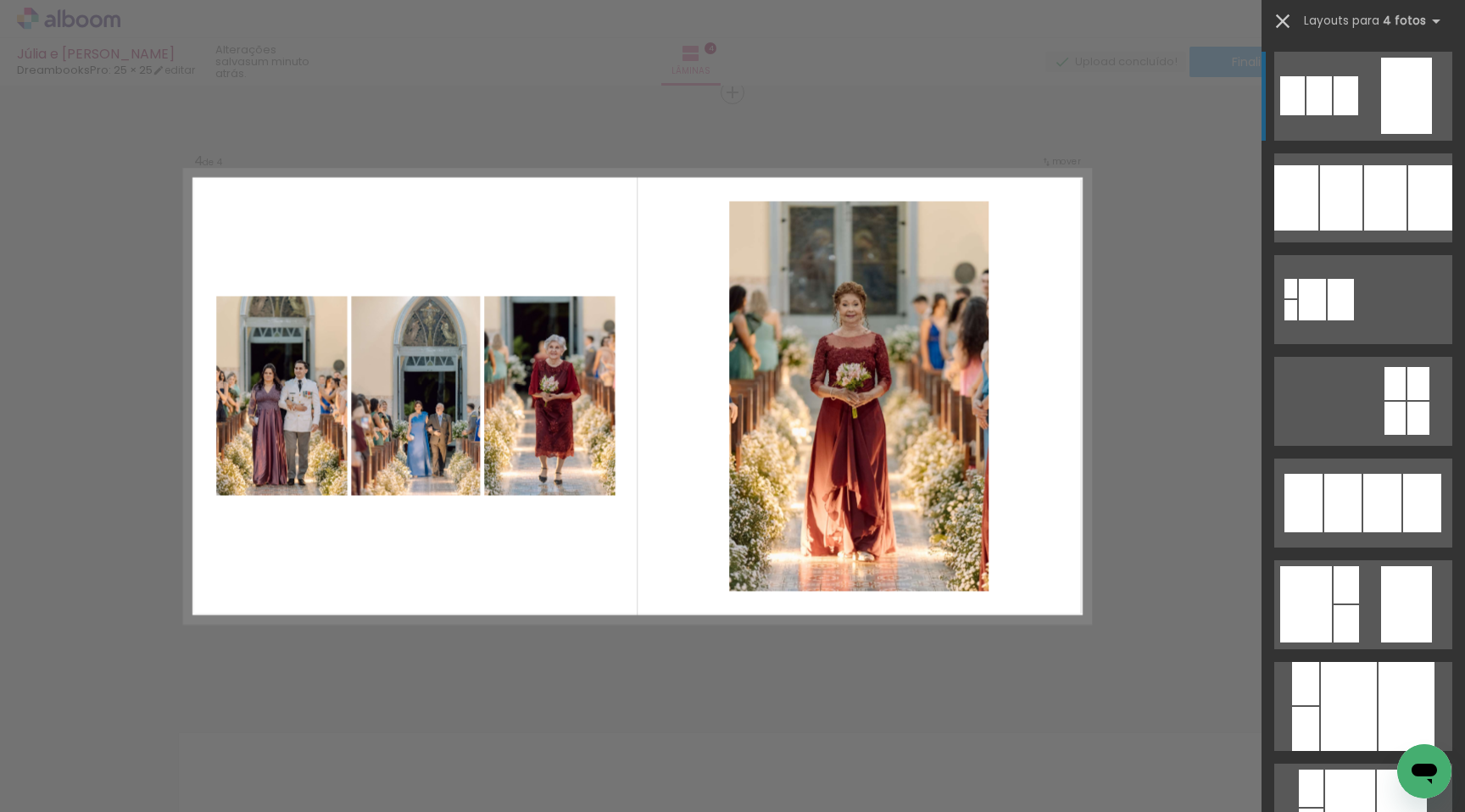
click at [1281, 18] on iron-icon at bounding box center [1283, 21] width 24 height 24
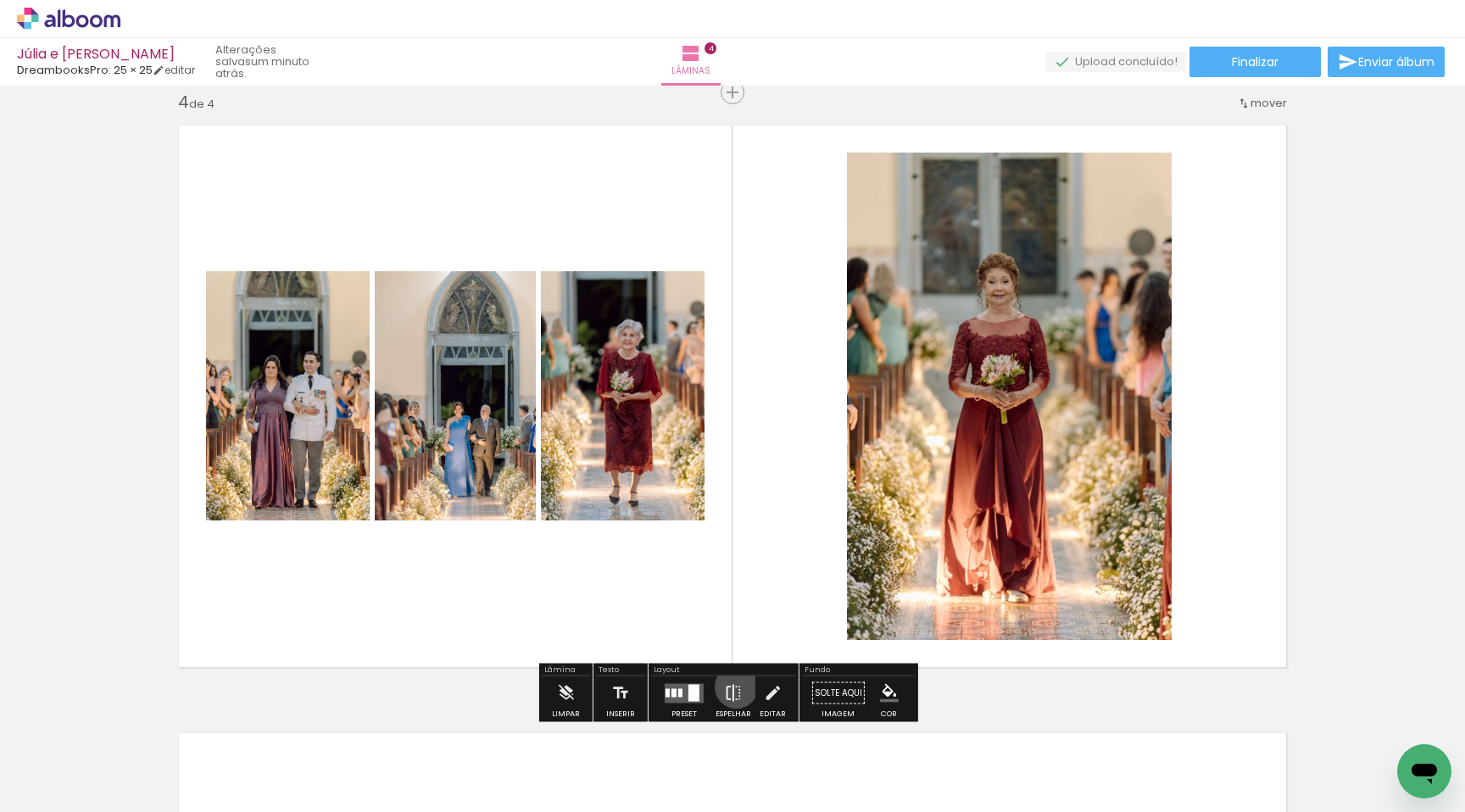
click at [732, 687] on iron-icon at bounding box center [732, 693] width 18 height 34
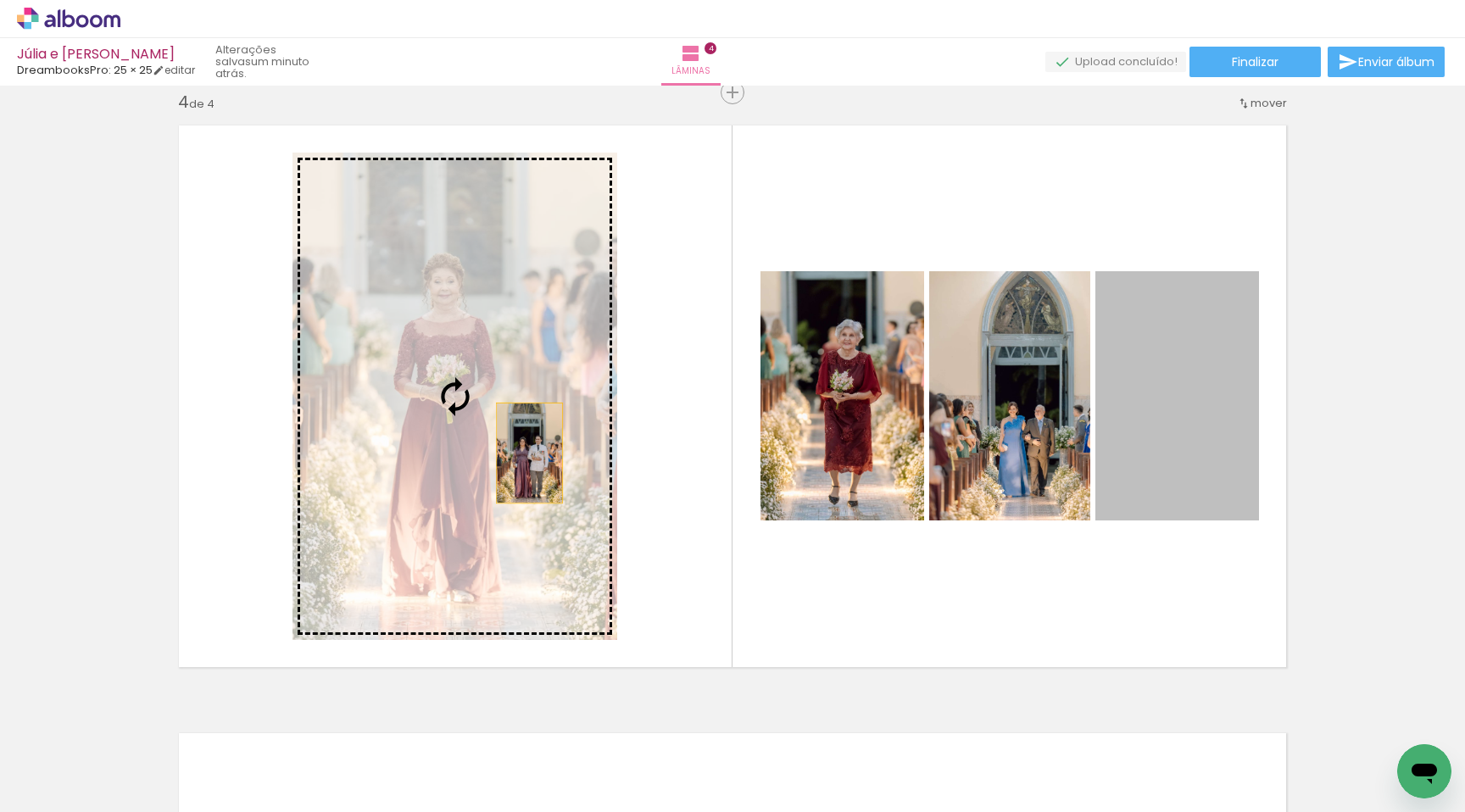
drag, startPoint x: 1154, startPoint y: 408, endPoint x: 386, endPoint y: 450, distance: 769.1
click at [0, 0] on slot at bounding box center [0, 0] width 0 height 0
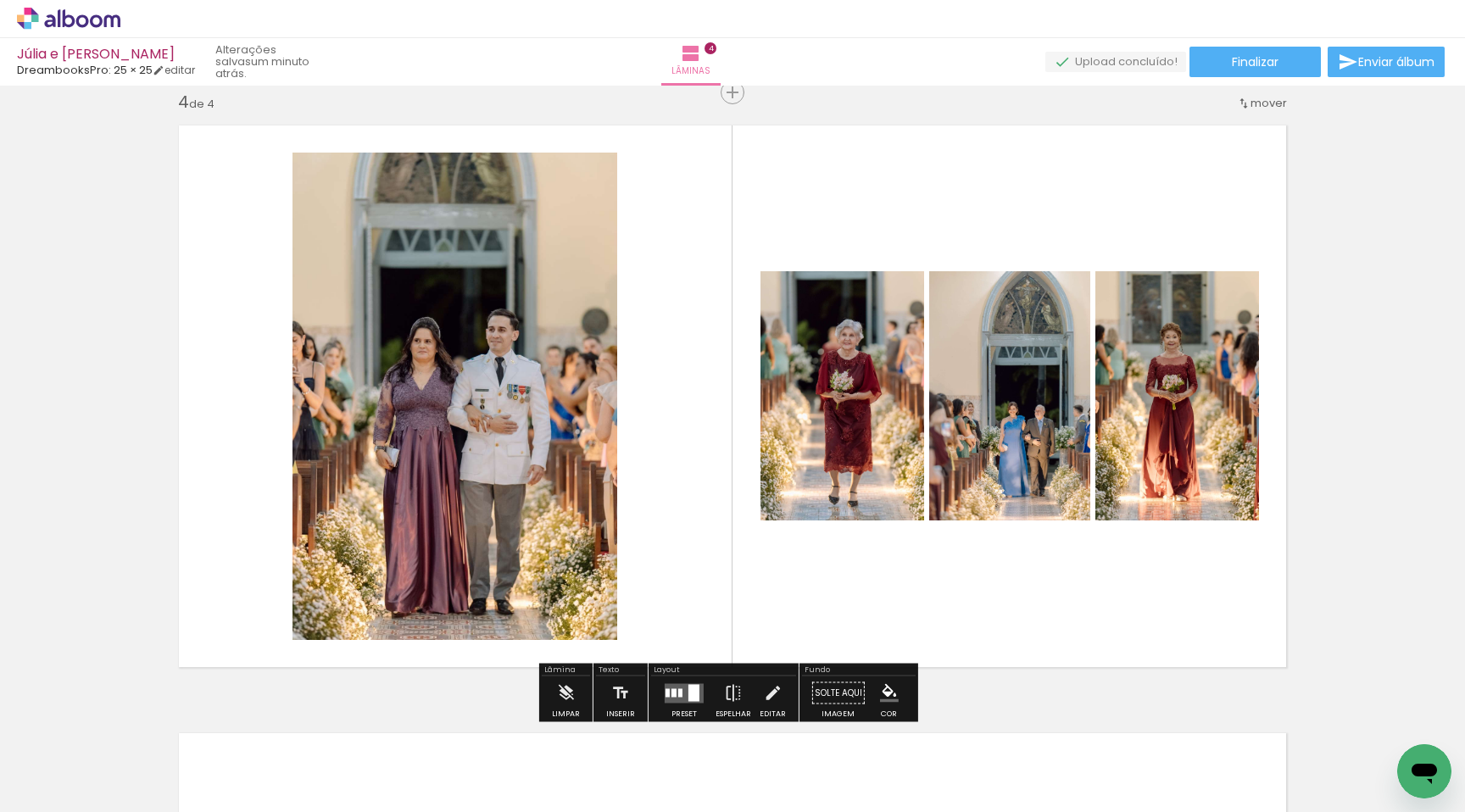
click at [839, 381] on quentale-photo at bounding box center [842, 395] width 164 height 249
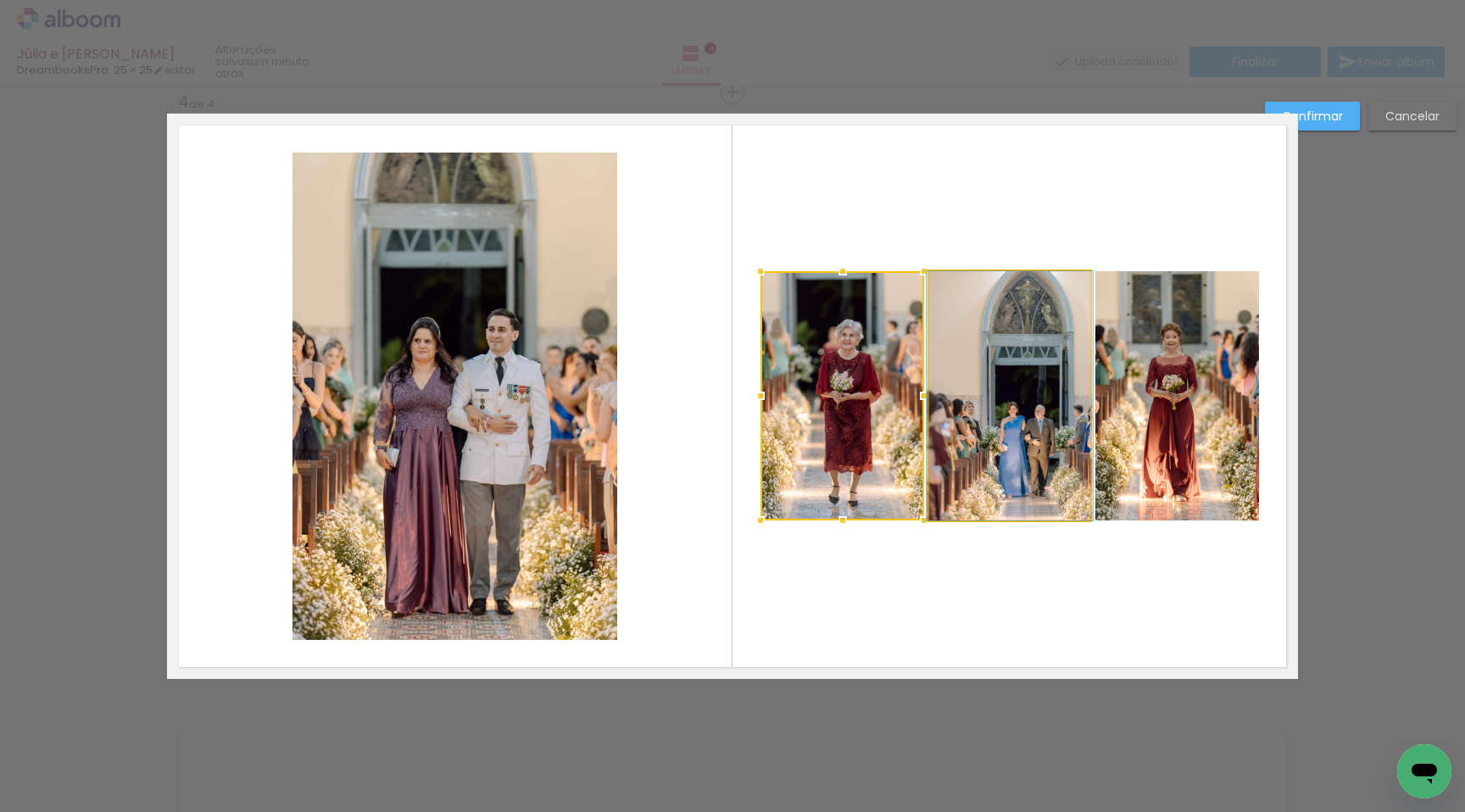
click at [987, 391] on quentale-photo at bounding box center [1010, 395] width 161 height 249
click at [1158, 377] on quentale-photo at bounding box center [1177, 395] width 164 height 249
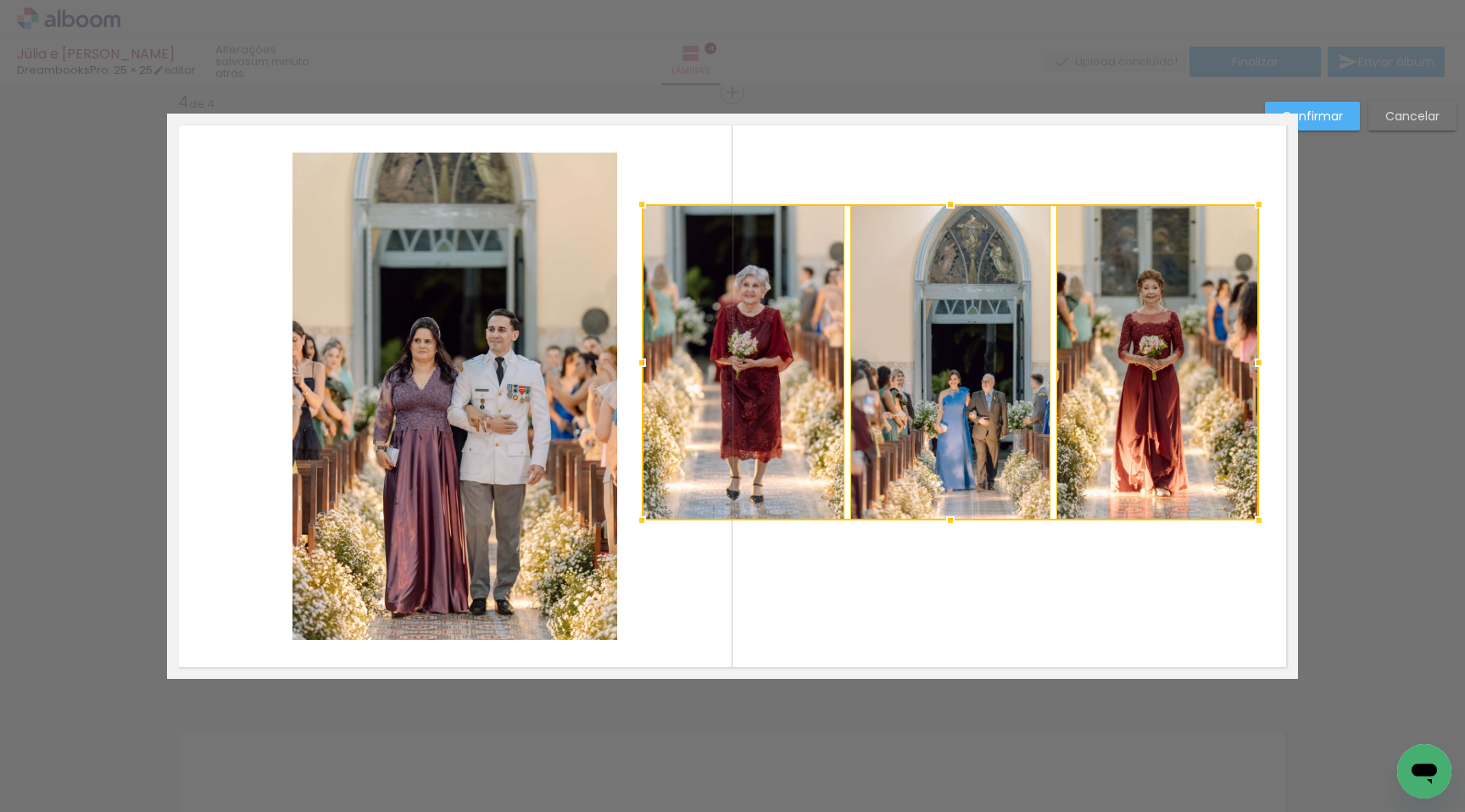
drag, startPoint x: 752, startPoint y: 267, endPoint x: 636, endPoint y: 201, distance: 133.5
click at [634, 201] on div at bounding box center [642, 204] width 34 height 34
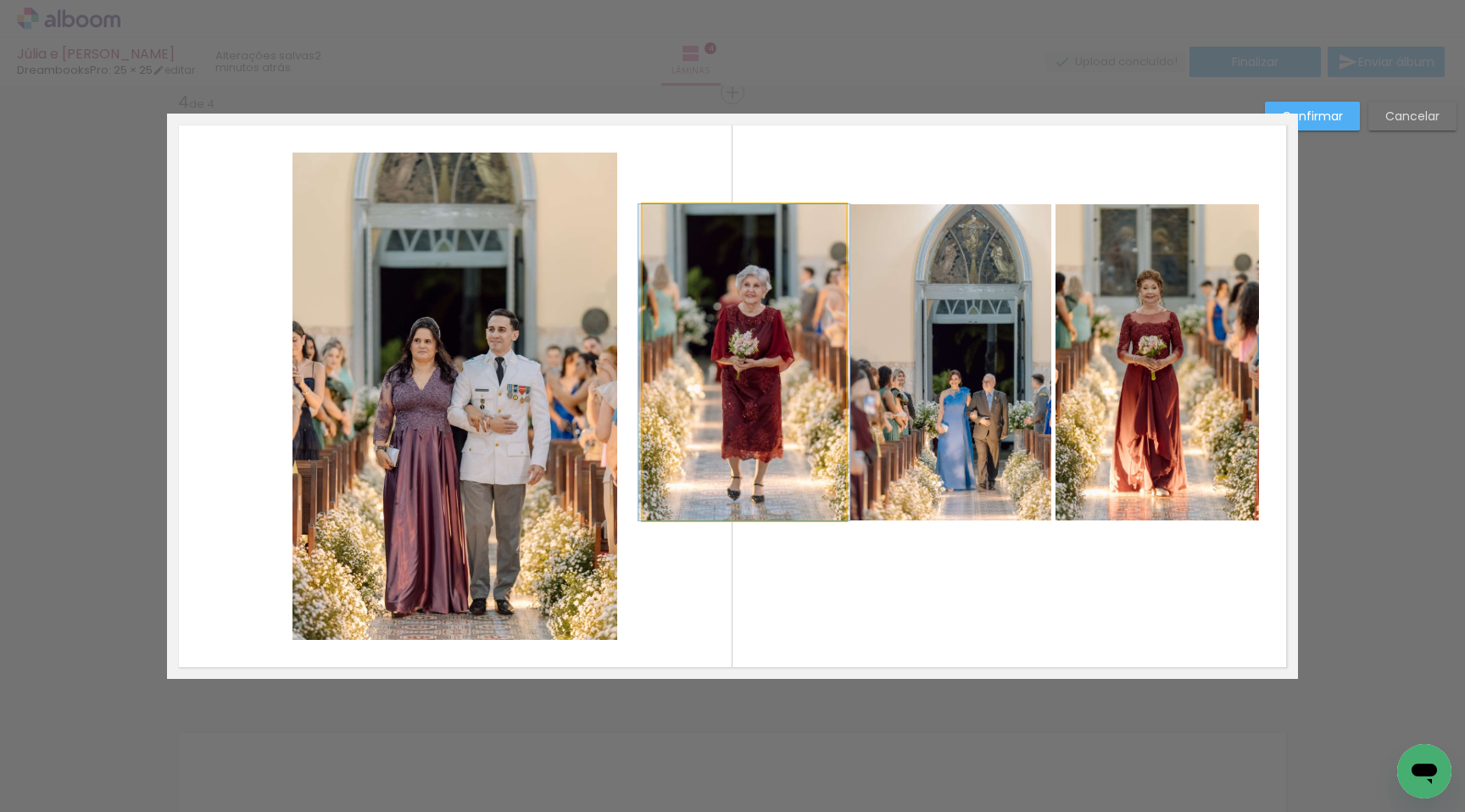
click at [816, 353] on quentale-photo at bounding box center [744, 362] width 204 height 316
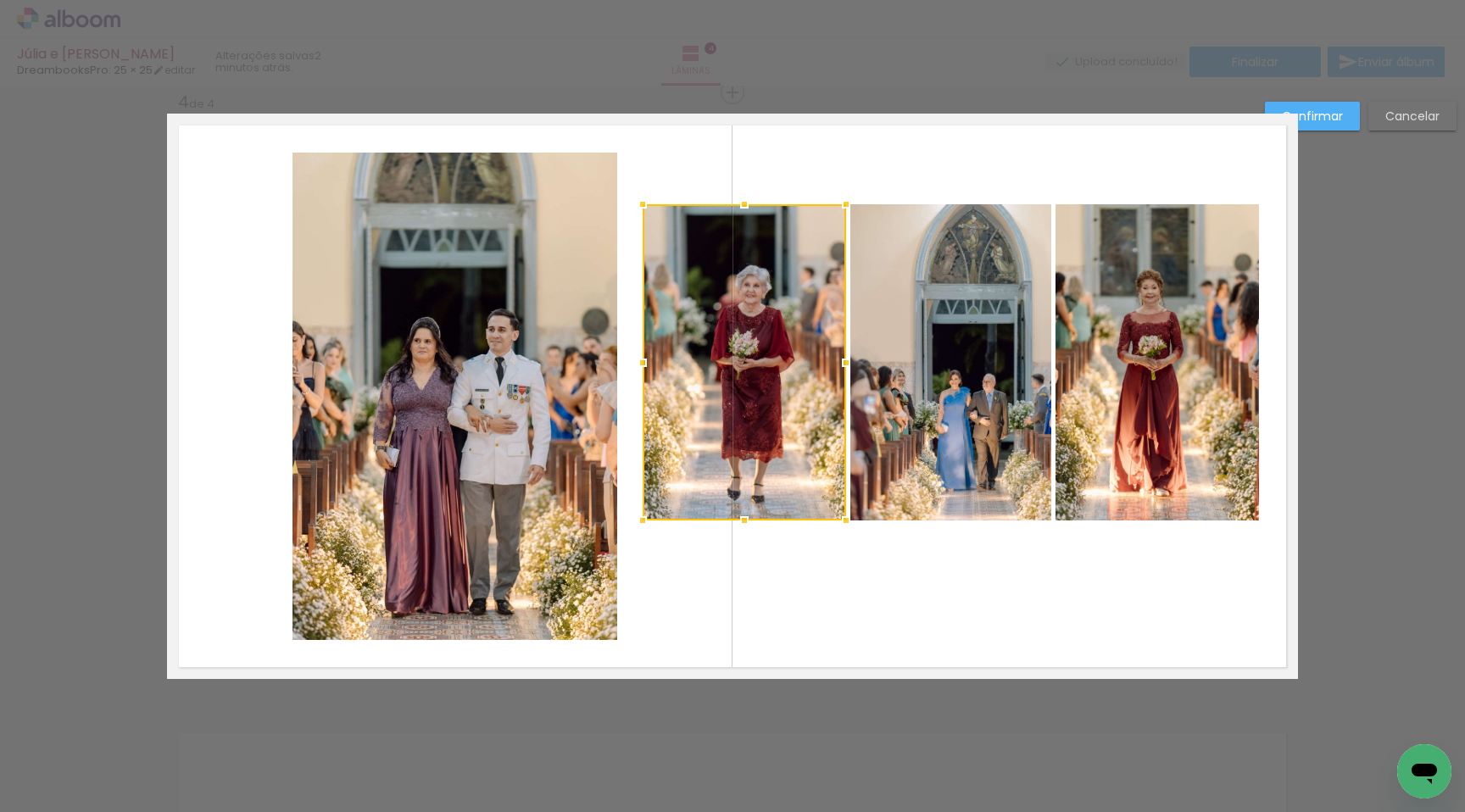
click at [895, 355] on quentale-photo at bounding box center [951, 362] width 201 height 316
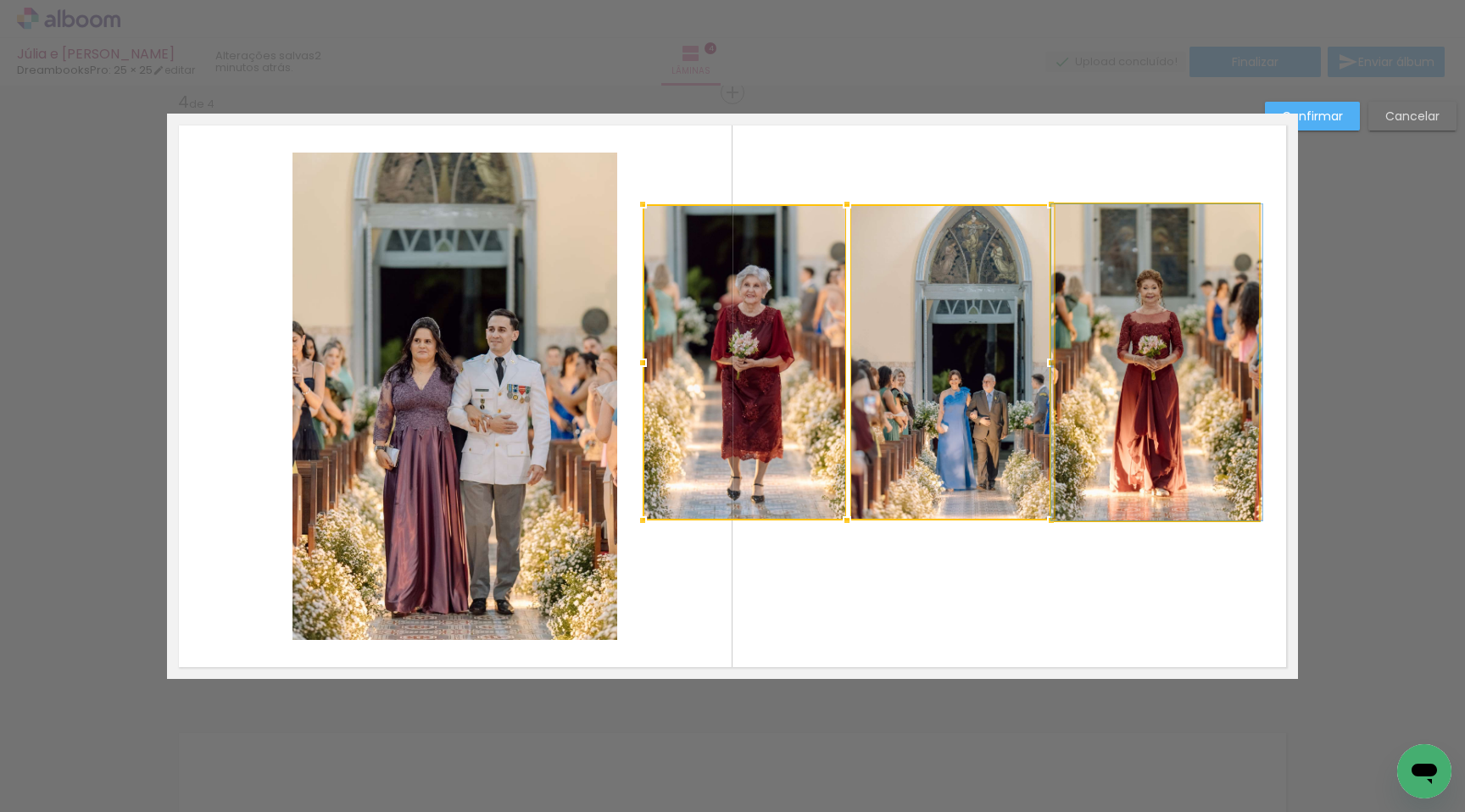
click at [1135, 371] on quentale-photo at bounding box center [1158, 362] width 204 height 316
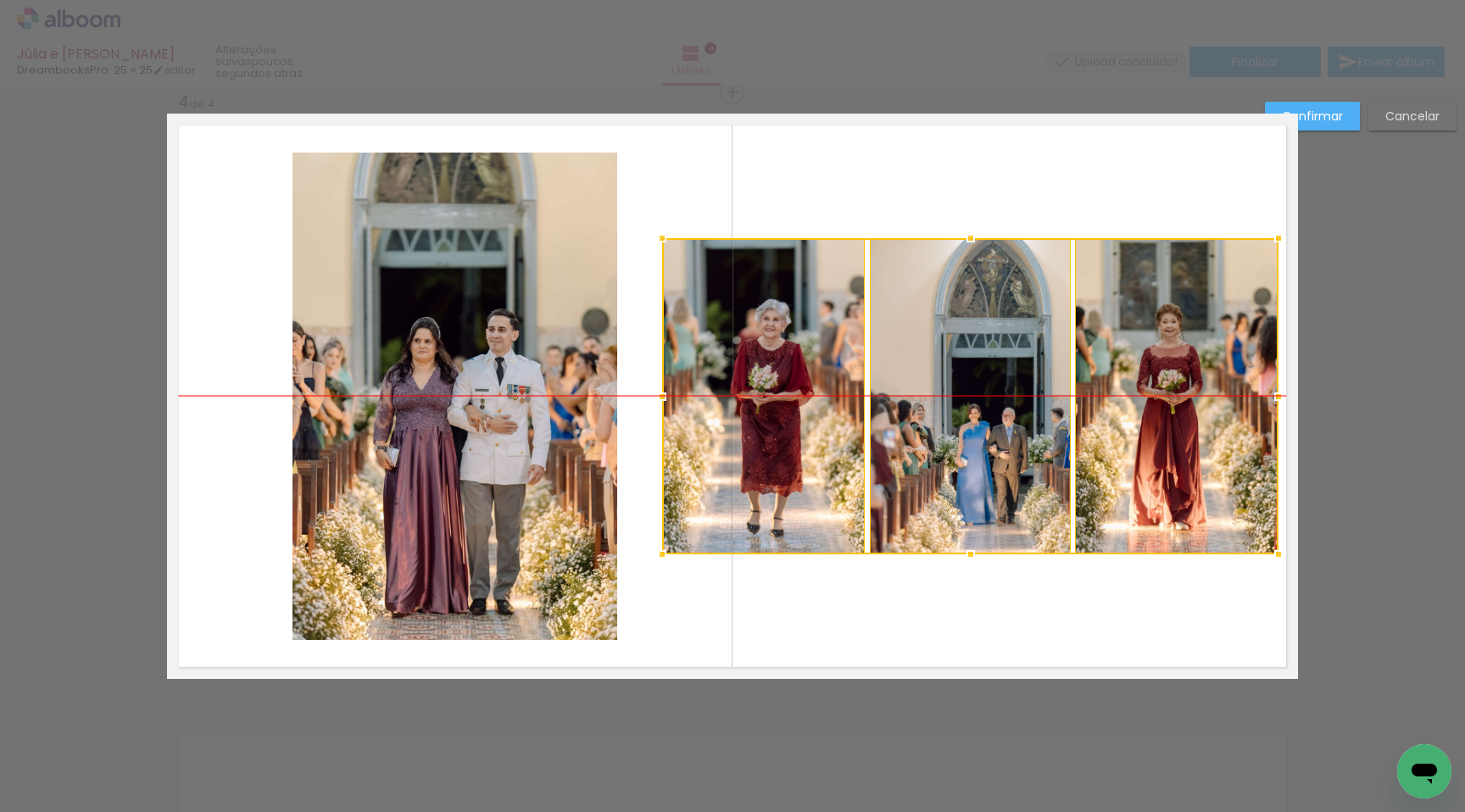
drag, startPoint x: 1135, startPoint y: 371, endPoint x: 1154, endPoint y: 403, distance: 37.2
click at [1154, 403] on div at bounding box center [971, 396] width 617 height 316
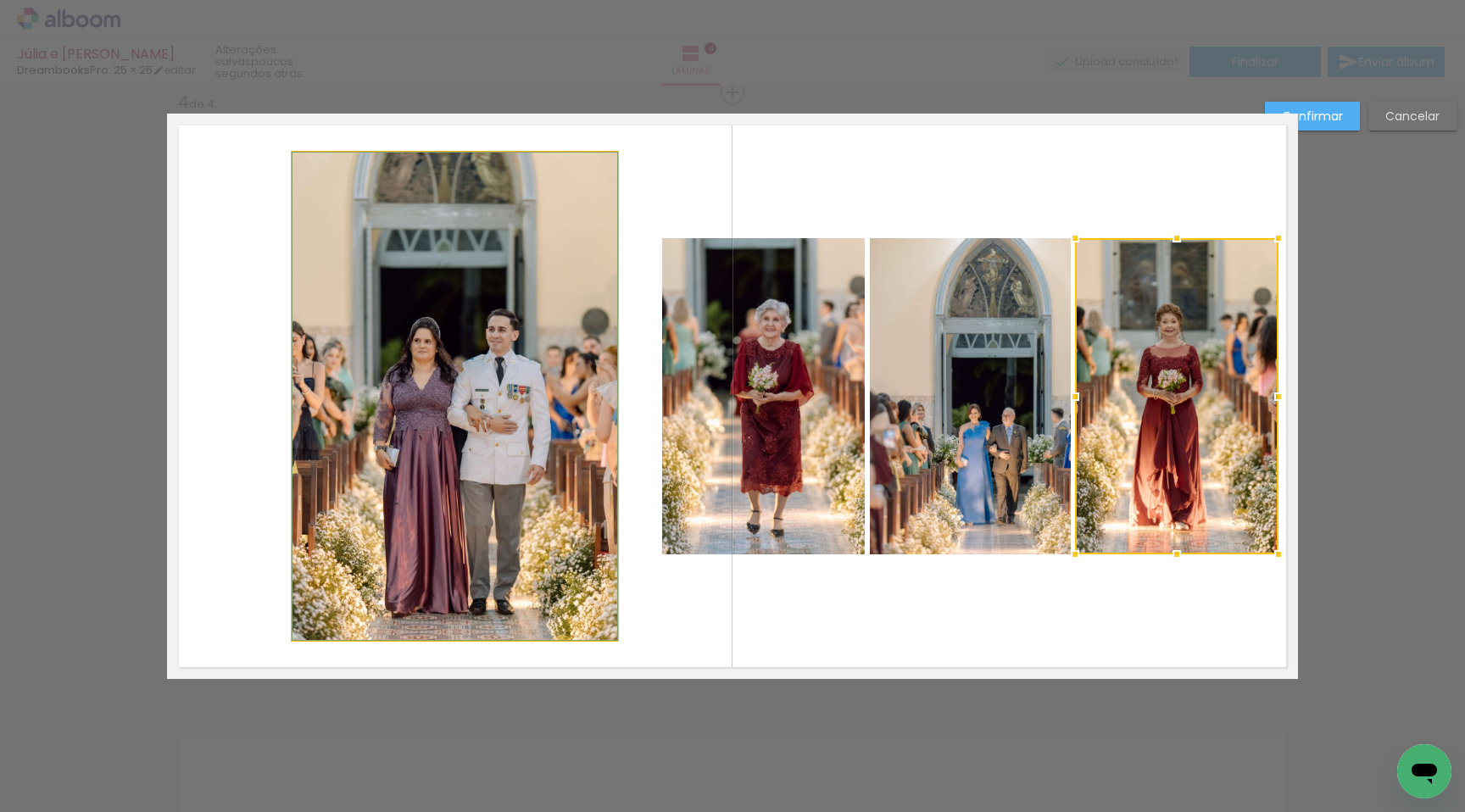
click at [441, 508] on quentale-photo at bounding box center [455, 395] width 325 height 487
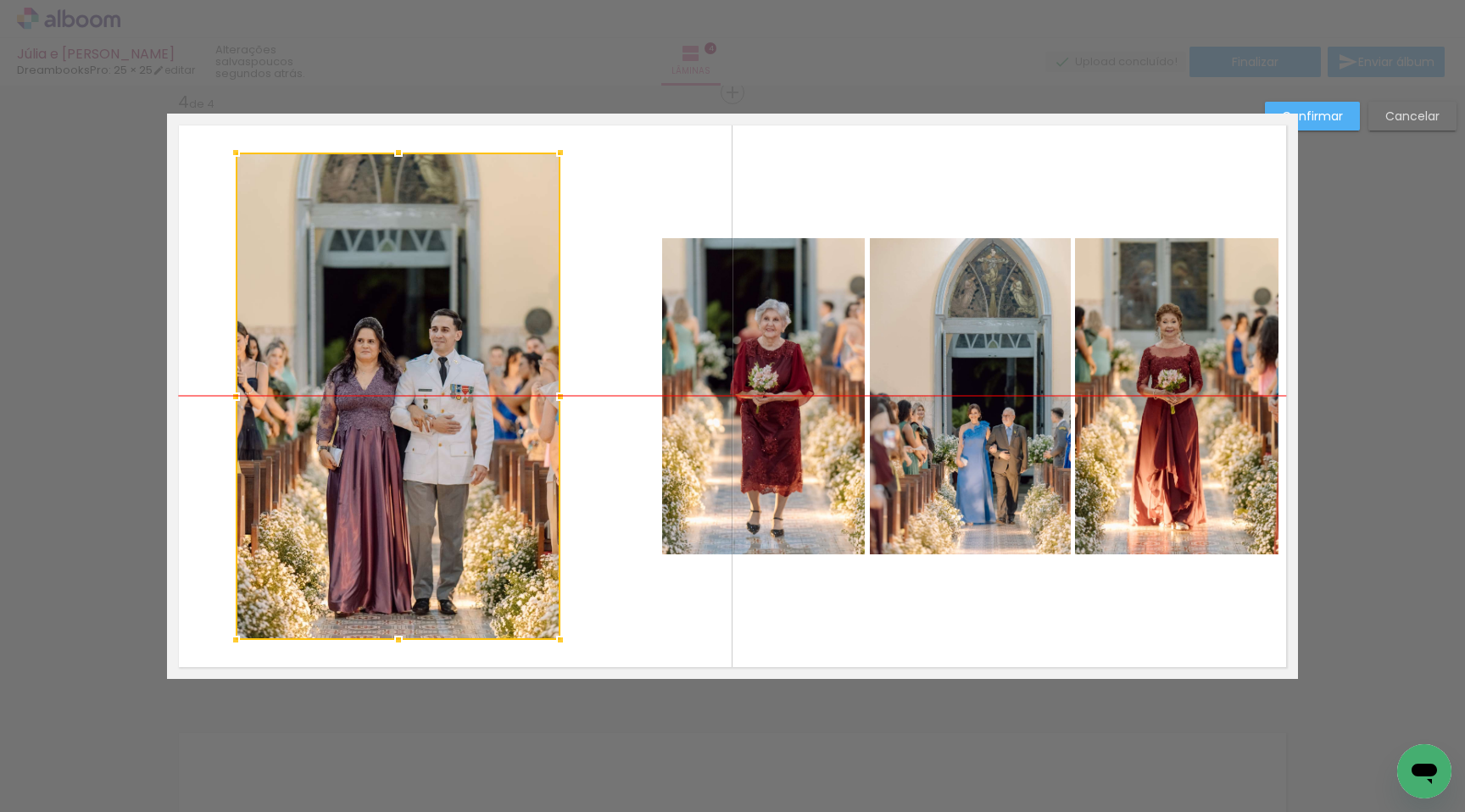
drag, startPoint x: 456, startPoint y: 381, endPoint x: 399, endPoint y: 383, distance: 57.0
click at [399, 383] on div at bounding box center [397, 395] width 325 height 487
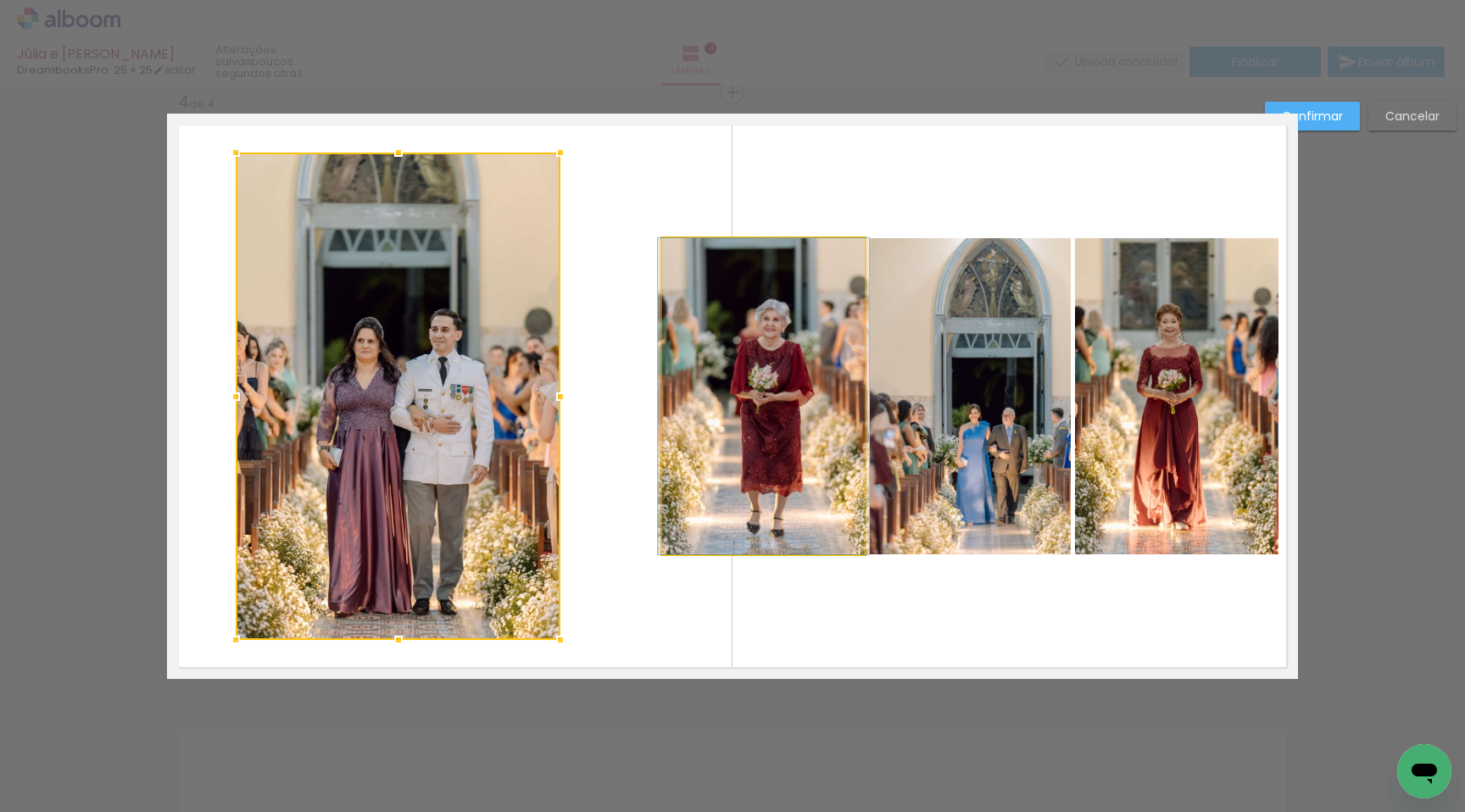
click at [671, 389] on quentale-photo at bounding box center [764, 396] width 204 height 316
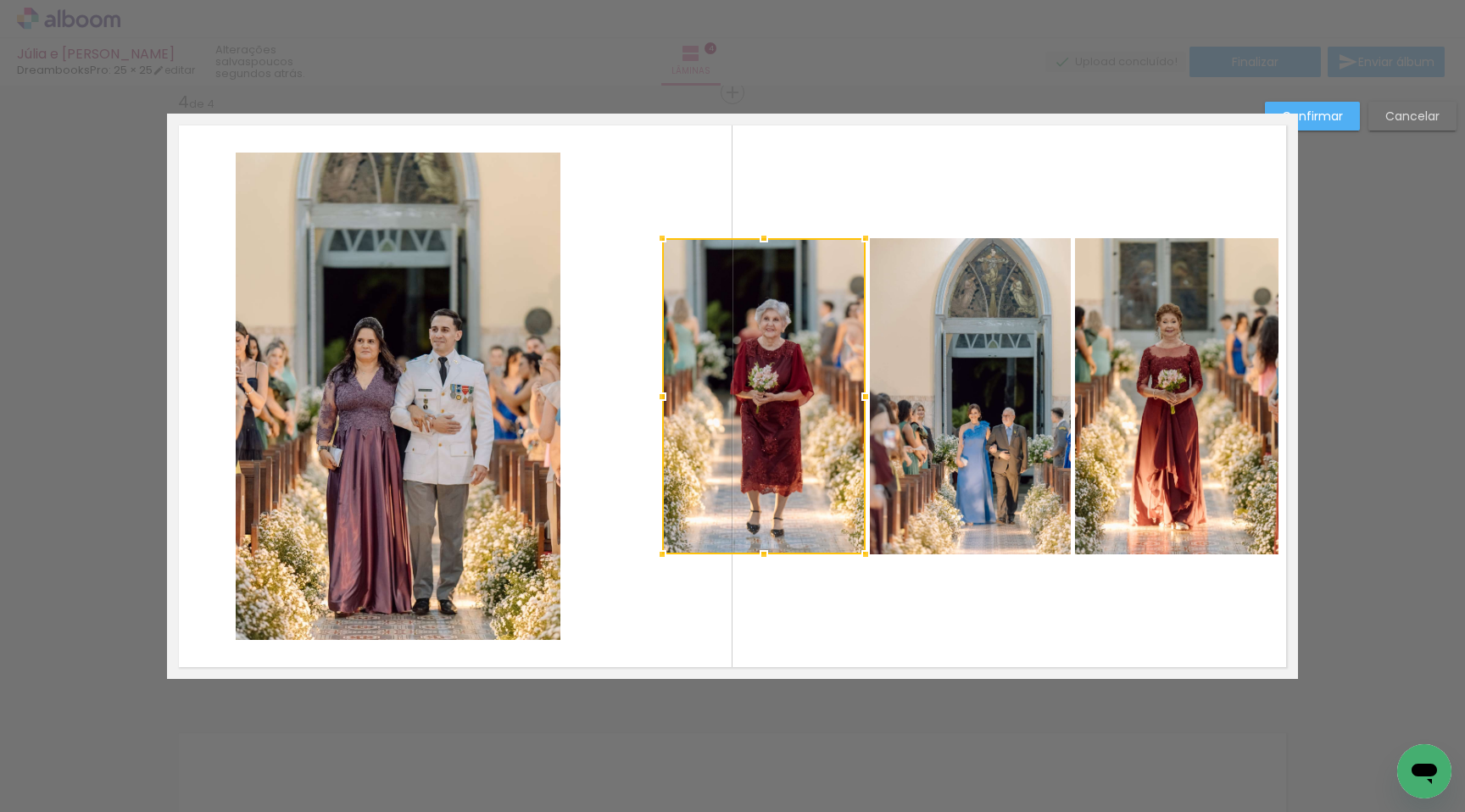
click at [913, 400] on quentale-photo at bounding box center [971, 396] width 201 height 316
click at [1098, 423] on quentale-photo at bounding box center [1177, 396] width 204 height 316
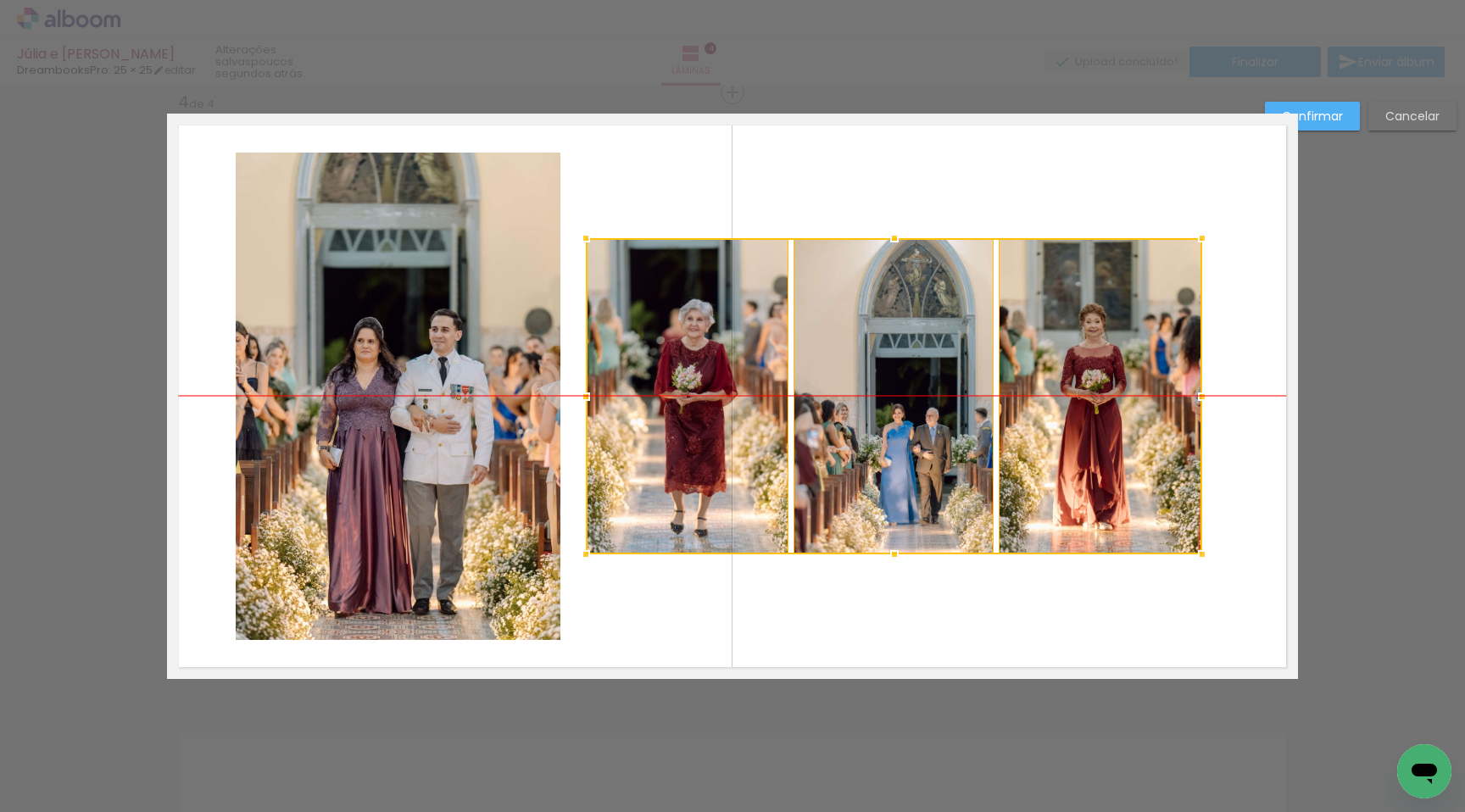
drag, startPoint x: 1104, startPoint y: 423, endPoint x: 1027, endPoint y: 430, distance: 77.3
click at [1027, 430] on div at bounding box center [894, 396] width 617 height 316
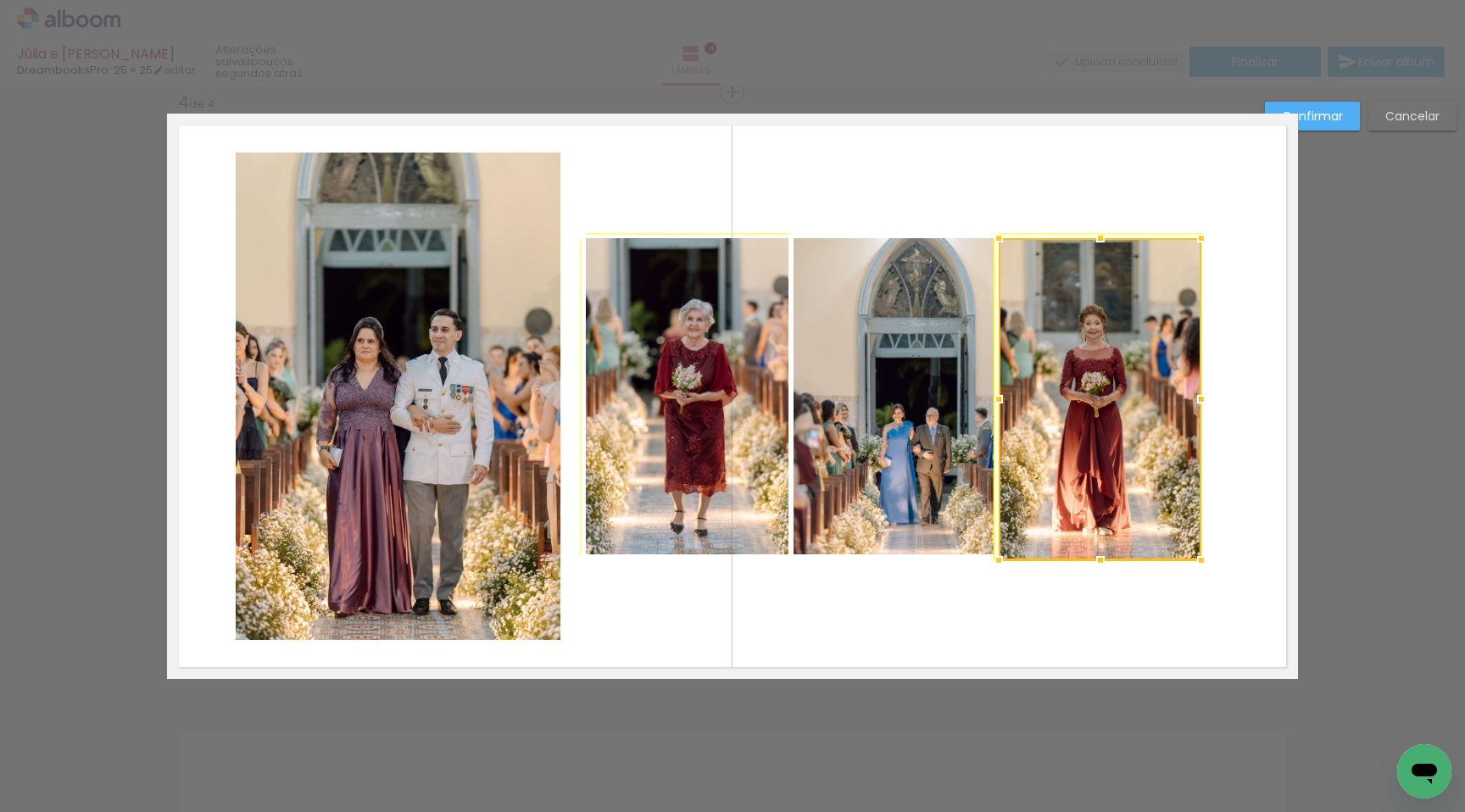
drag, startPoint x: 1190, startPoint y: 553, endPoint x: 1201, endPoint y: 559, distance: 12.5
click at [1201, 559] on div at bounding box center [1201, 560] width 34 height 34
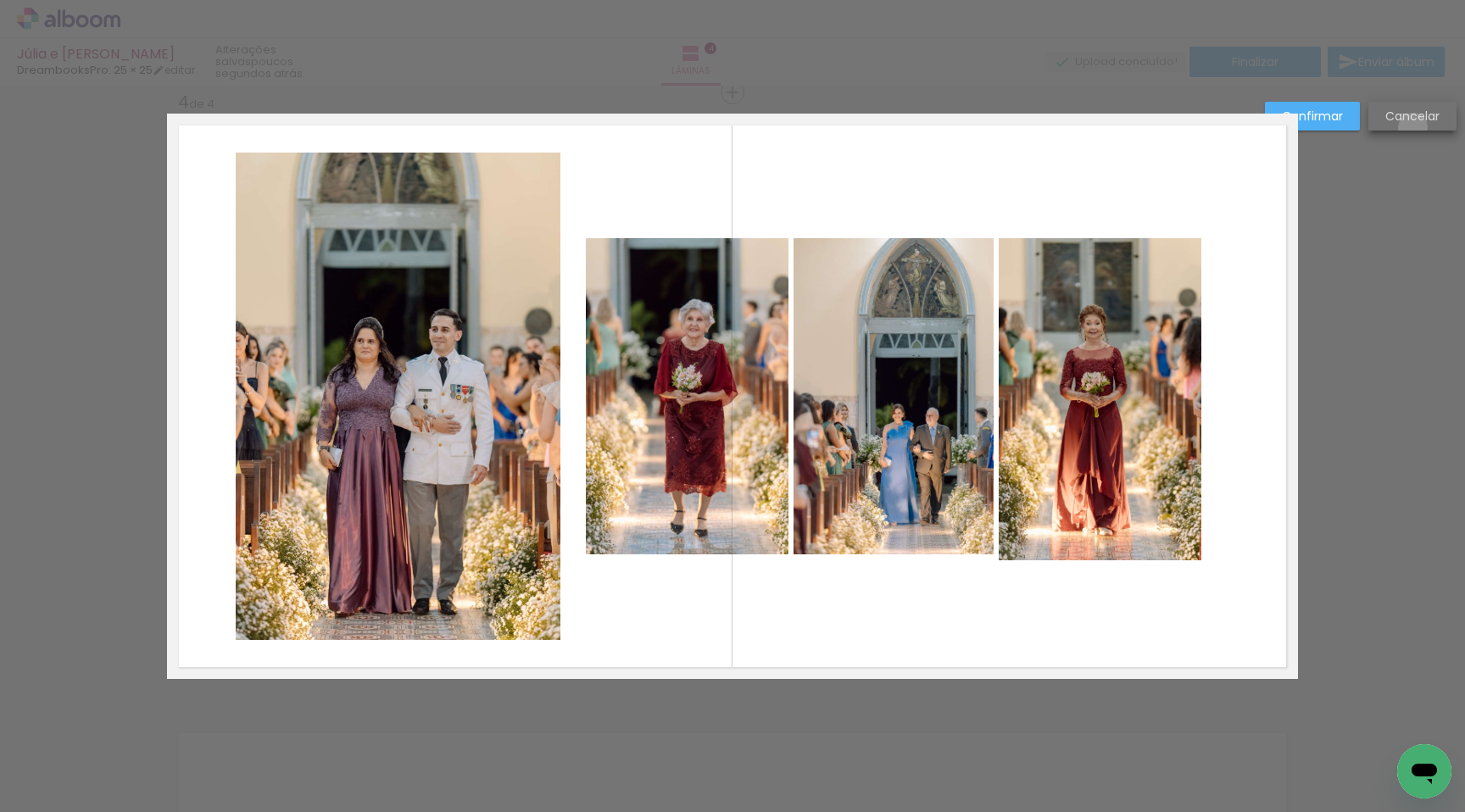
click at [1413, 127] on paper-button "Cancelar" at bounding box center [1412, 116] width 88 height 29
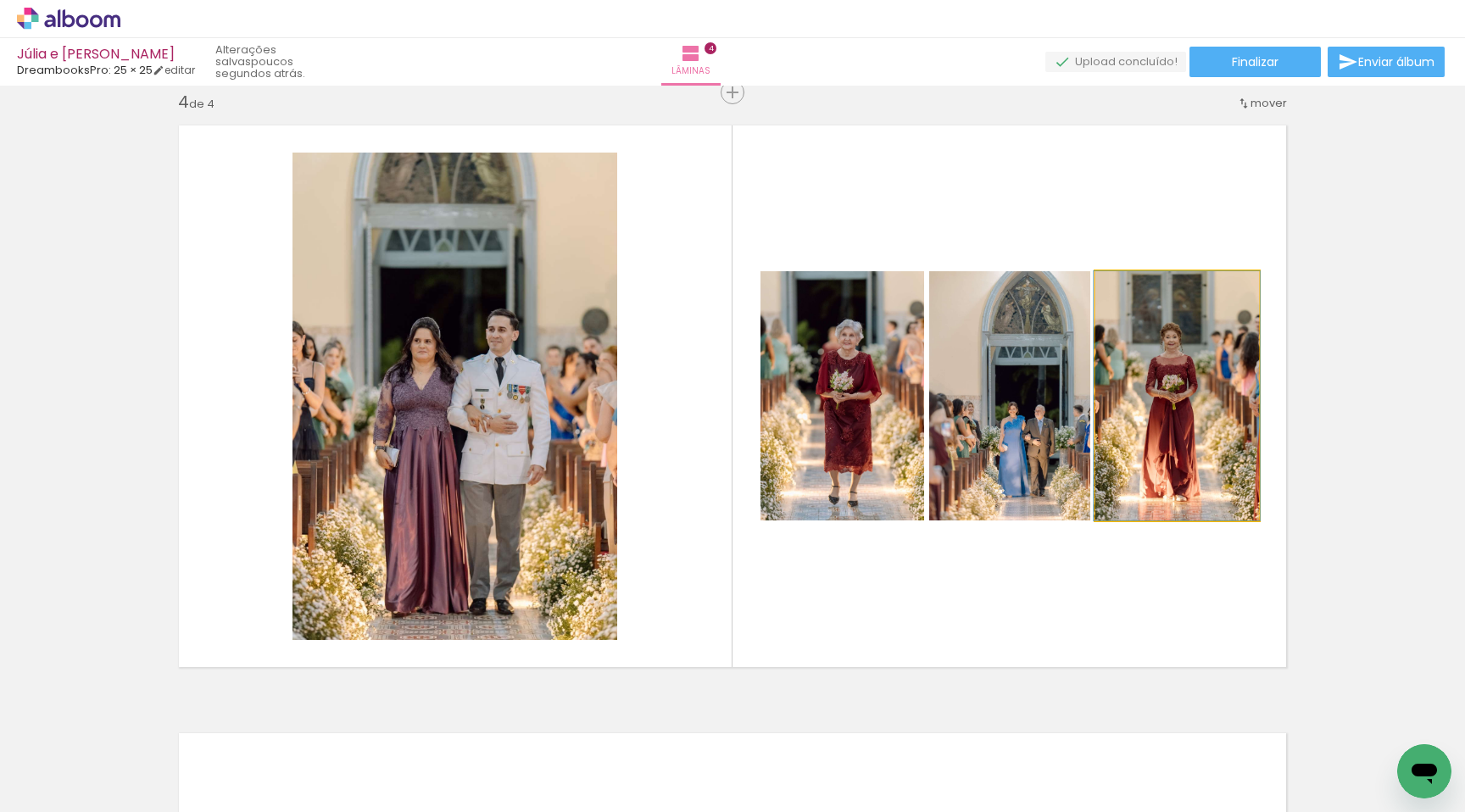
click at [1135, 388] on quentale-photo at bounding box center [1177, 395] width 164 height 249
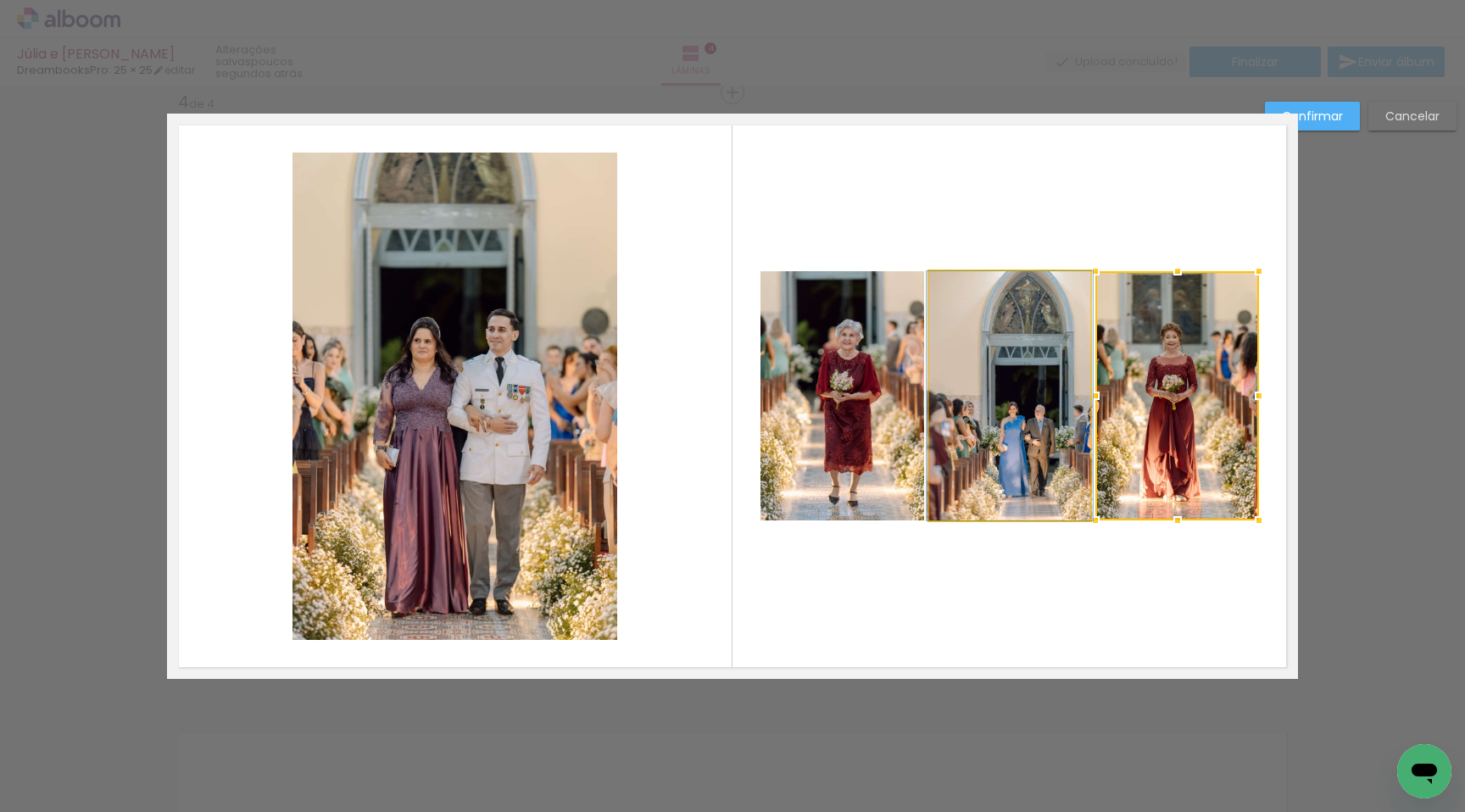
click at [950, 416] on quentale-photo at bounding box center [1010, 395] width 161 height 249
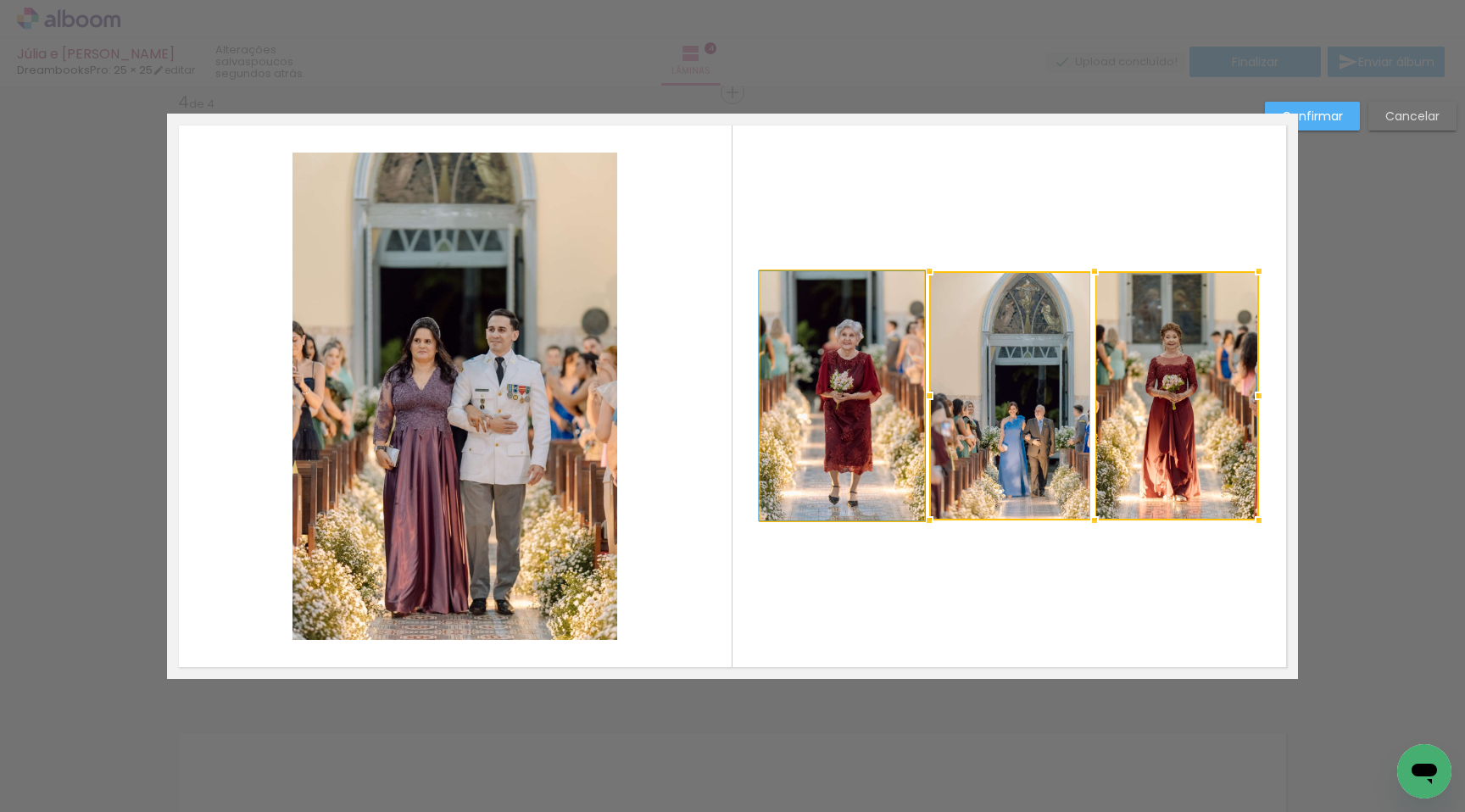
click at [842, 404] on quentale-photo at bounding box center [842, 395] width 164 height 249
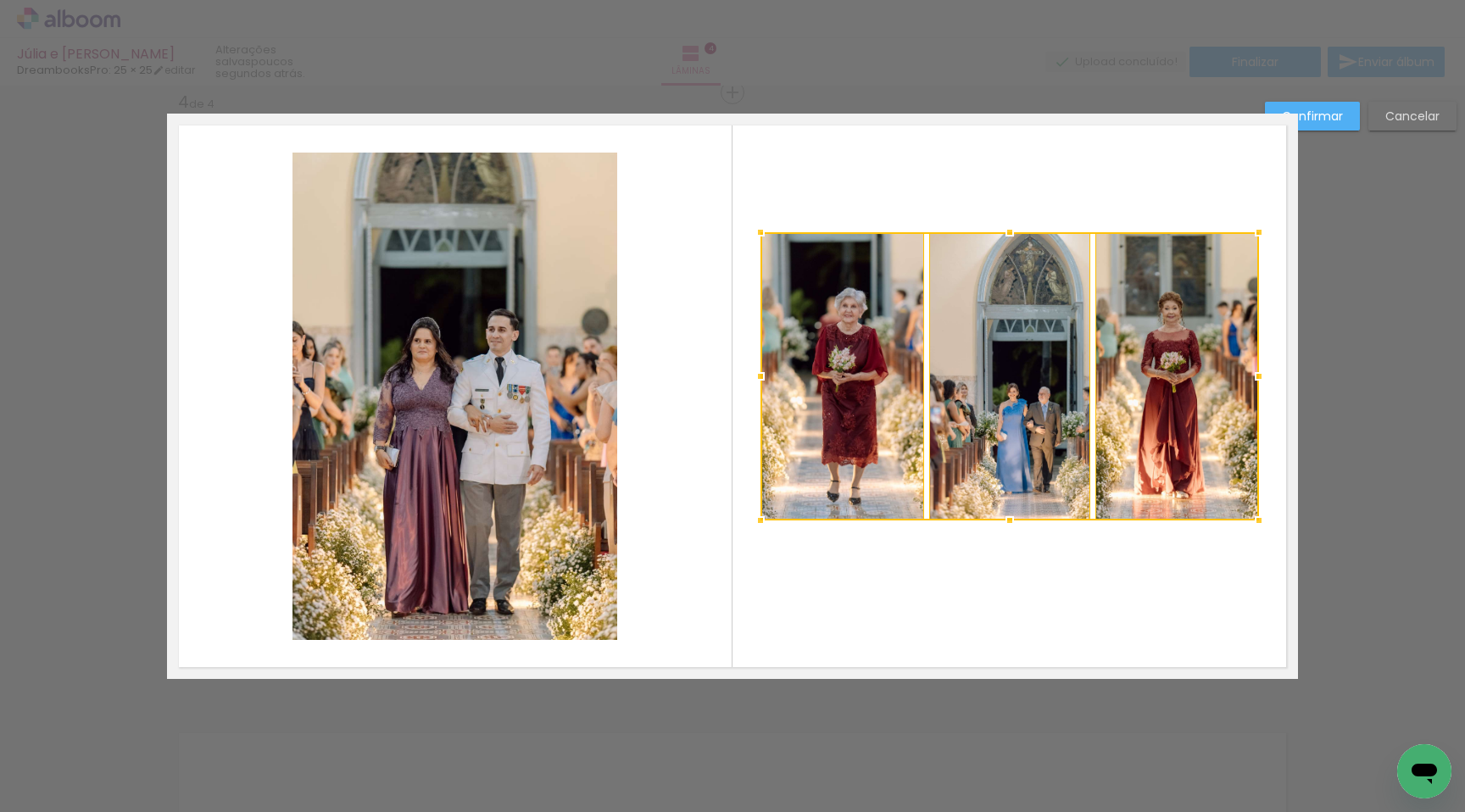
drag, startPoint x: 1001, startPoint y: 268, endPoint x: 1003, endPoint y: 220, distance: 48.0
click at [1003, 220] on div at bounding box center [1009, 232] width 34 height 34
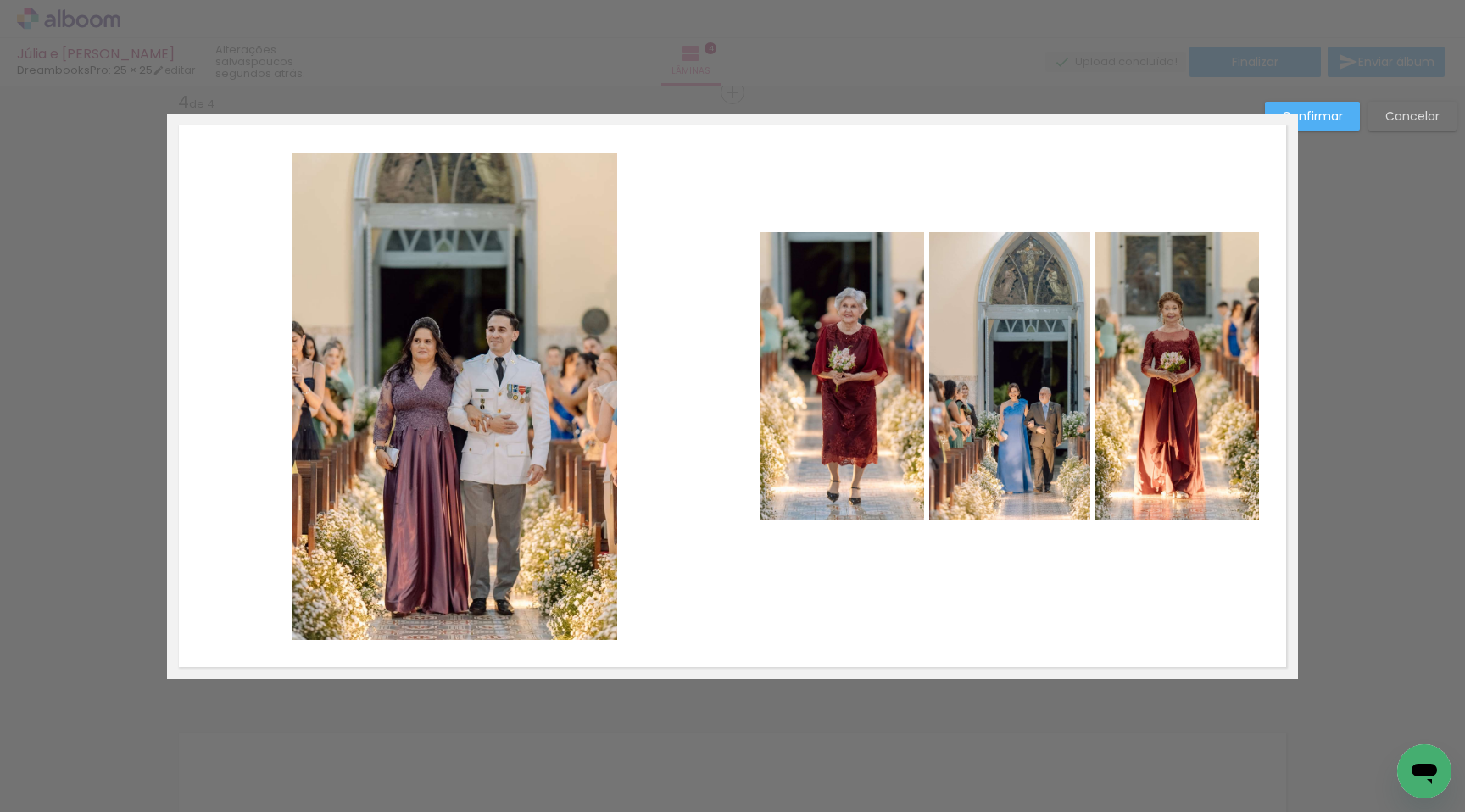
click at [818, 374] on quentale-photo at bounding box center [842, 376] width 164 height 288
click at [1129, 365] on quentale-photo at bounding box center [1177, 376] width 164 height 288
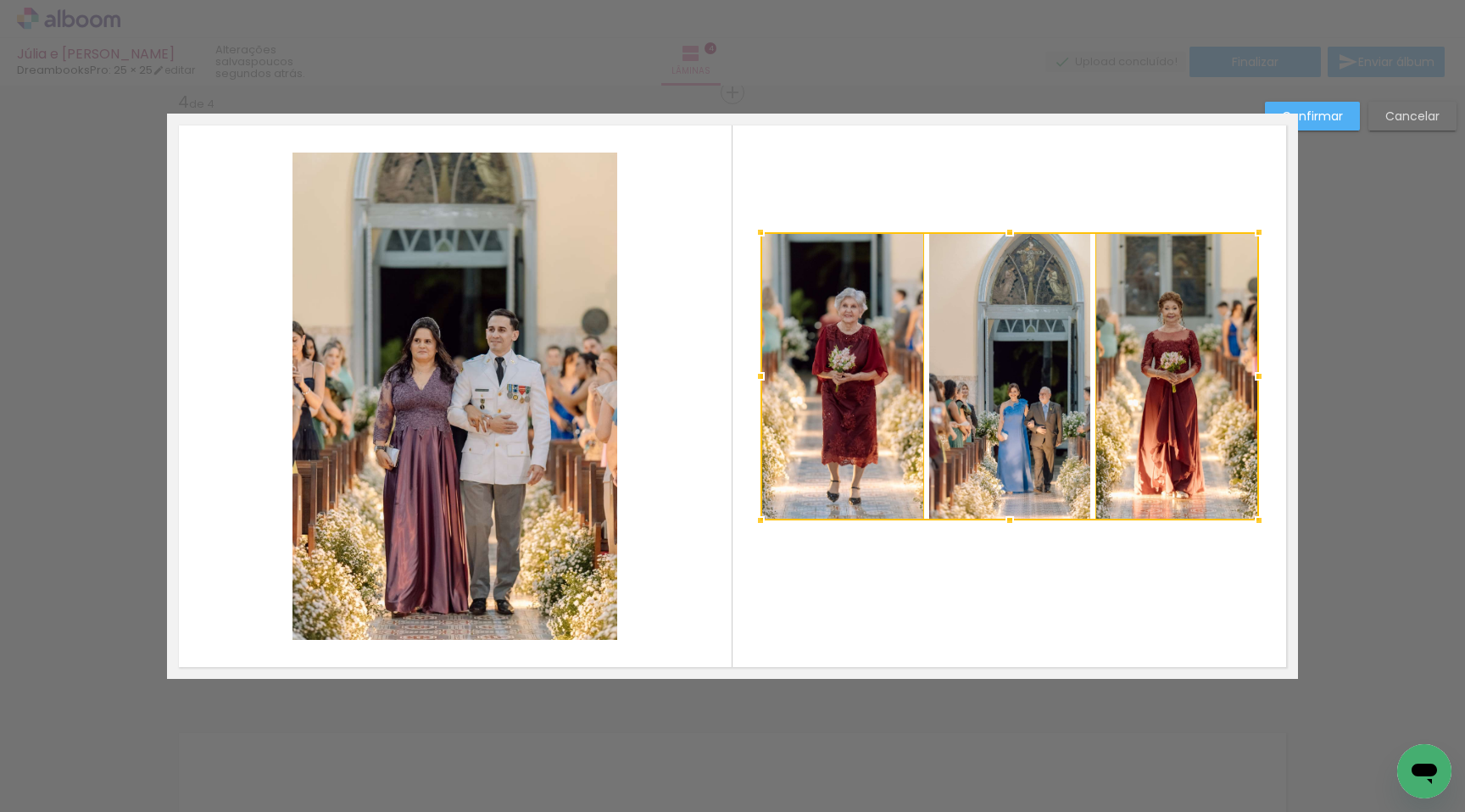
click at [982, 382] on div at bounding box center [1009, 376] width 499 height 288
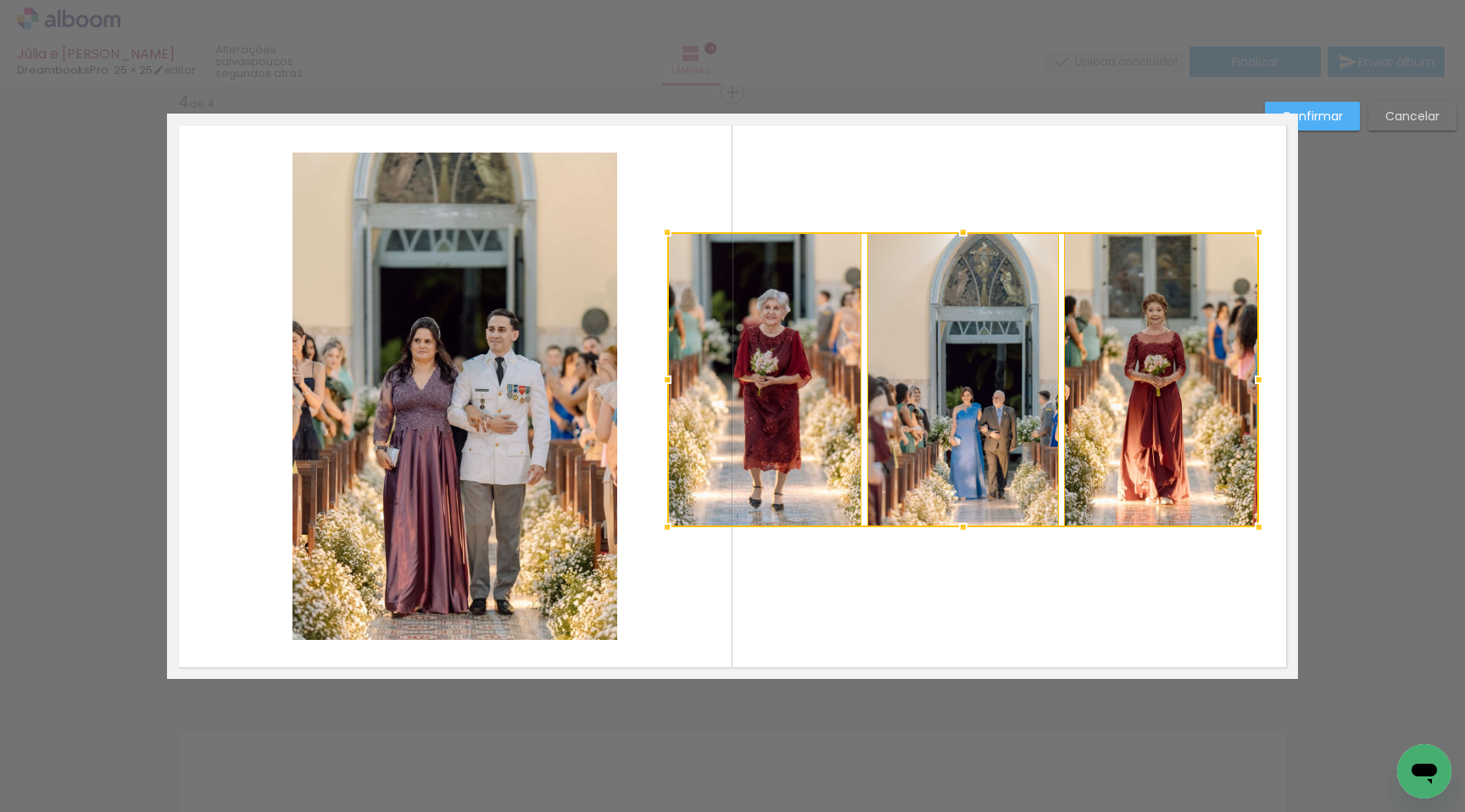
click at [653, 532] on div at bounding box center [666, 527] width 34 height 34
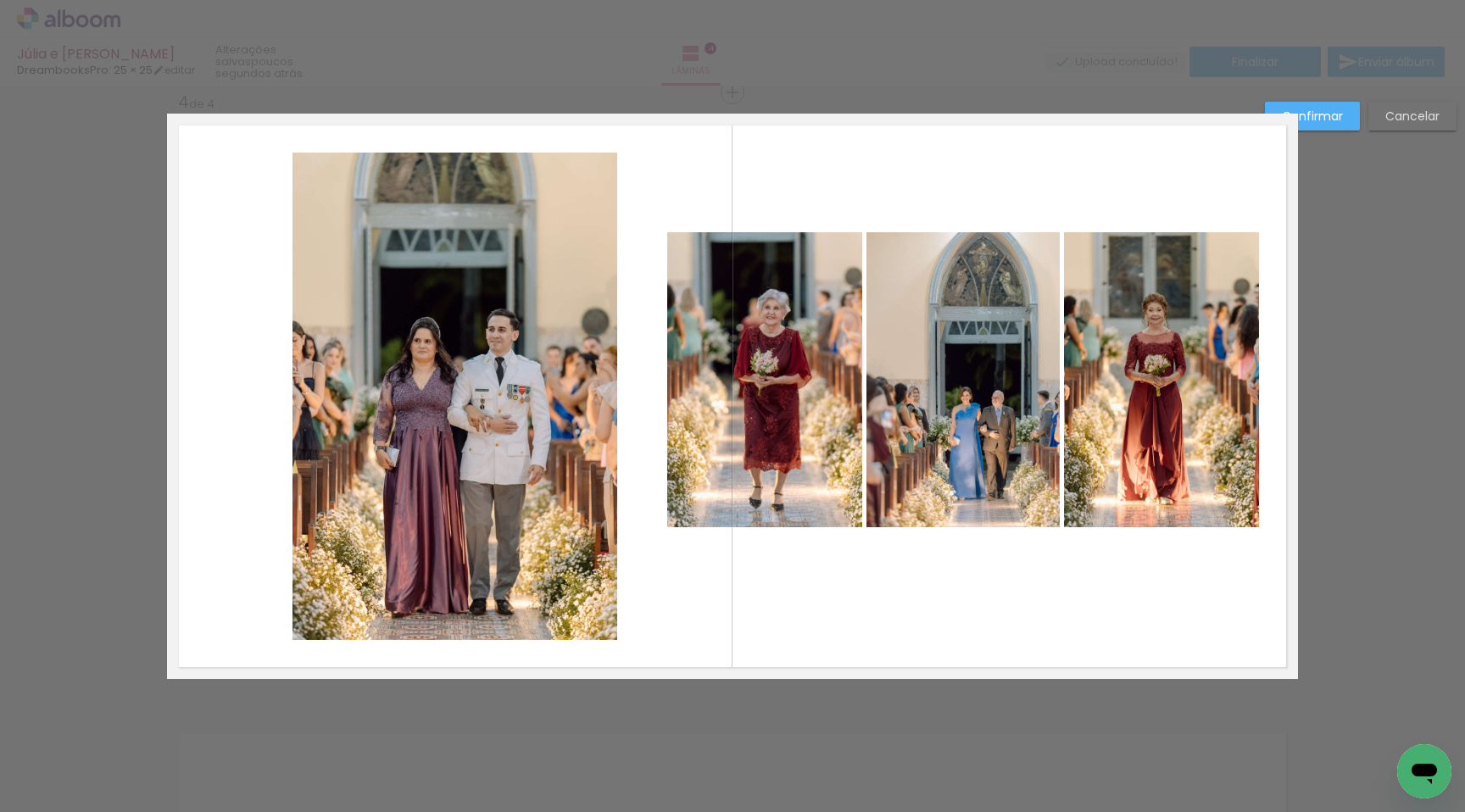
click at [863, 553] on quentale-layouter at bounding box center [732, 396] width 1131 height 566
click at [1096, 429] on quentale-photo at bounding box center [1162, 380] width 195 height 295
click at [1096, 429] on div at bounding box center [1162, 380] width 195 height 295
click at [973, 445] on quentale-photo at bounding box center [962, 380] width 192 height 295
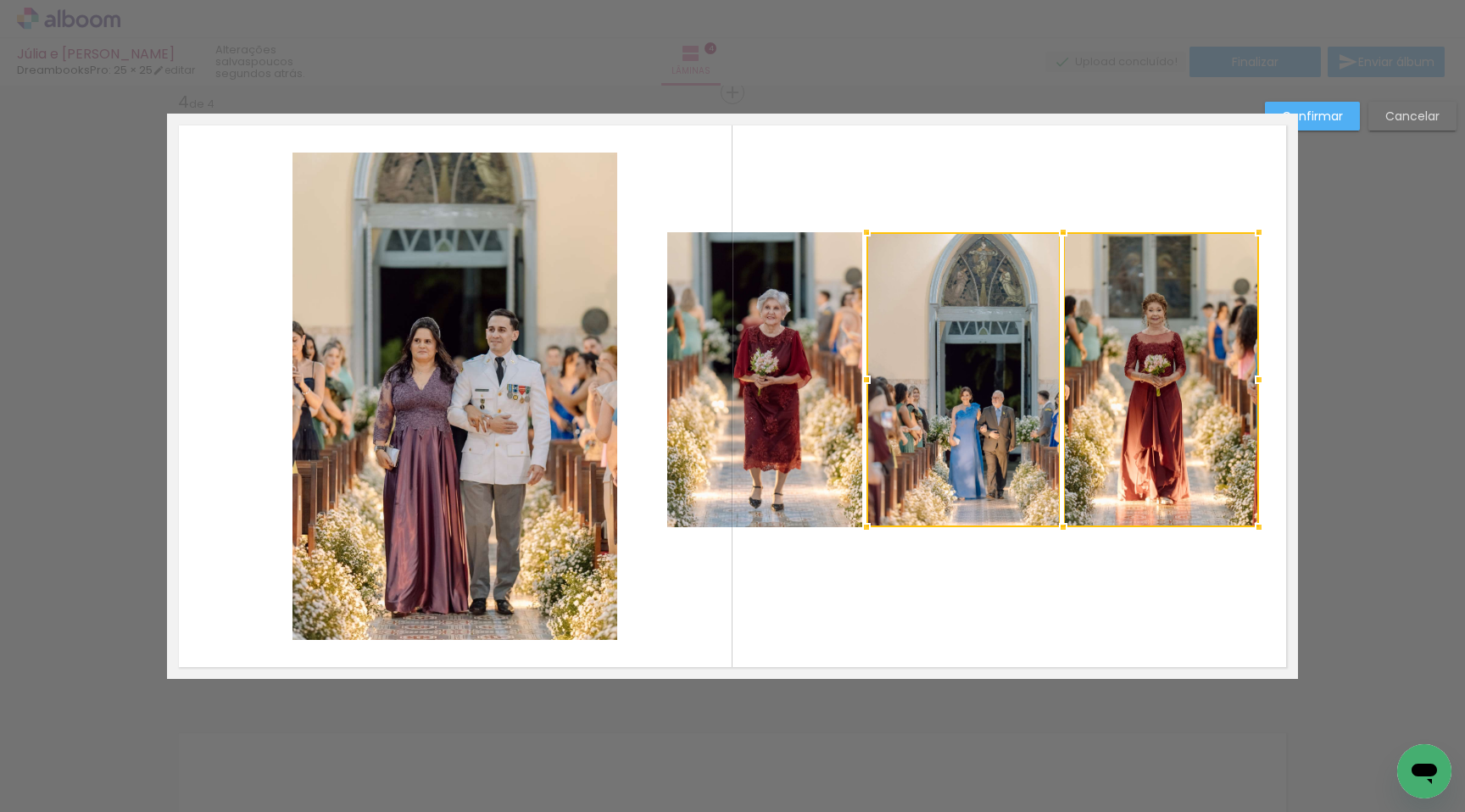
click at [825, 436] on quentale-photo at bounding box center [765, 380] width 195 height 295
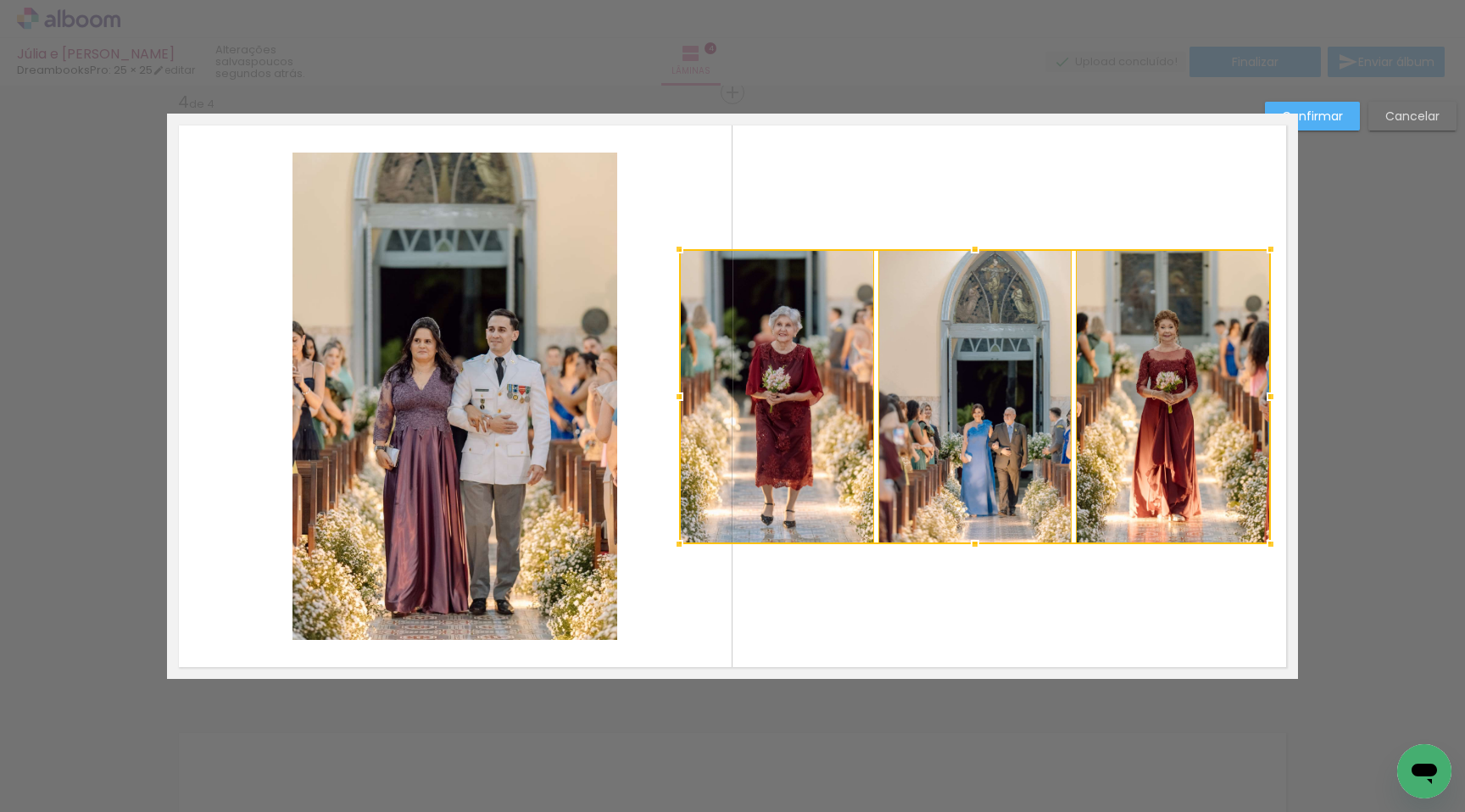
drag, startPoint x: 813, startPoint y: 427, endPoint x: 826, endPoint y: 440, distance: 18.4
click at [826, 440] on div at bounding box center [975, 396] width 592 height 295
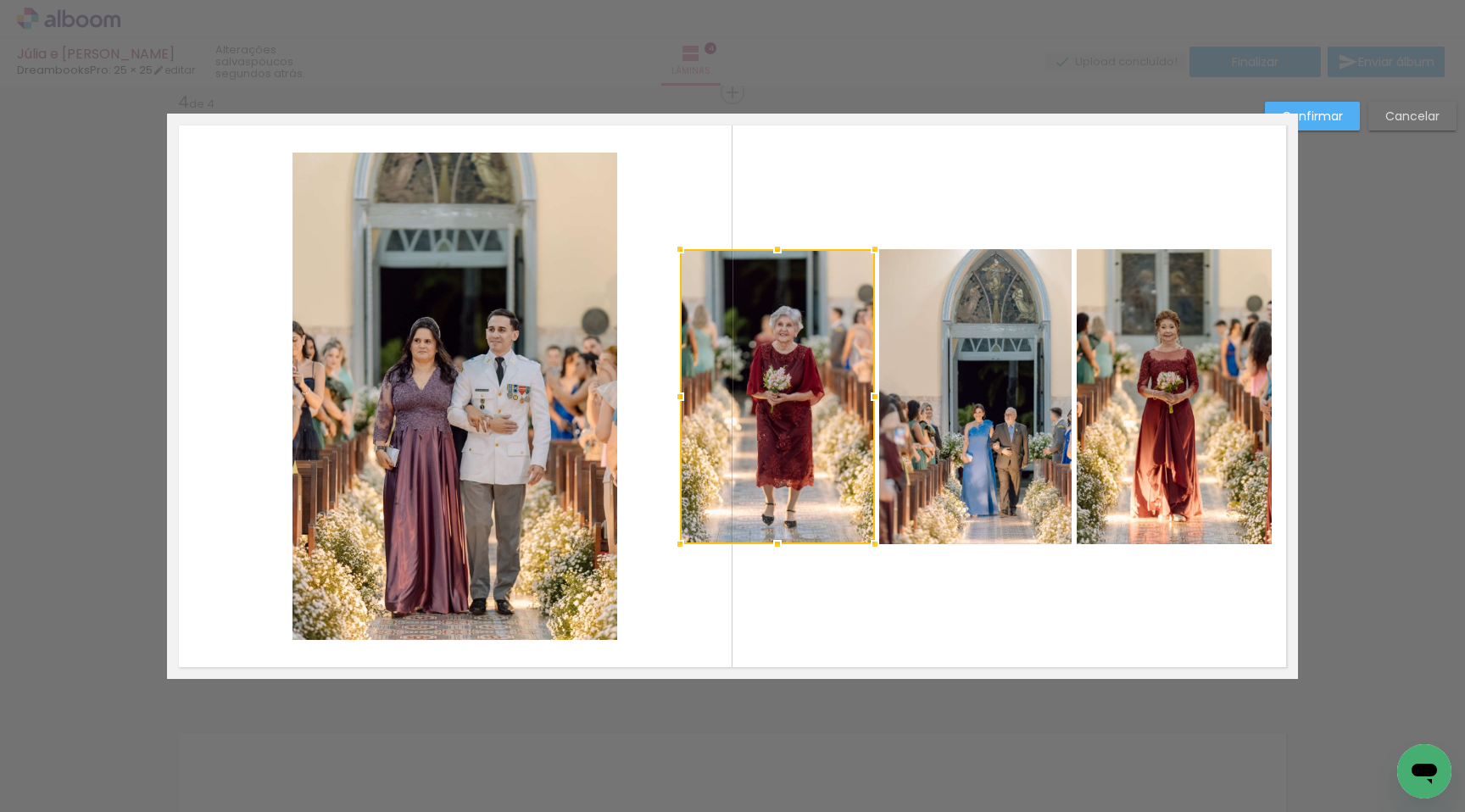
click at [0, 0] on slot "Cancelar" at bounding box center [0, 0] width 0 height 0
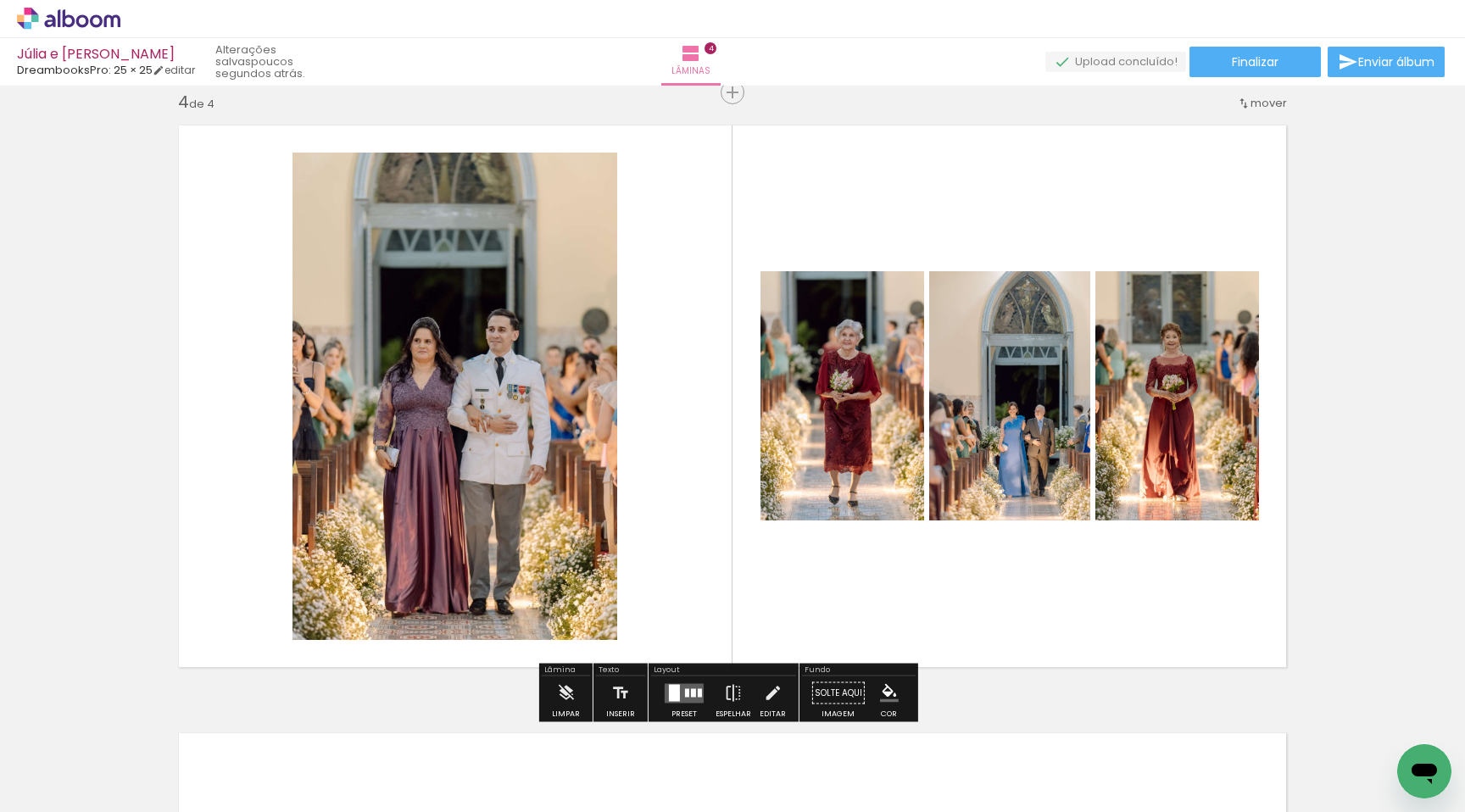
click at [816, 418] on quentale-photo at bounding box center [842, 395] width 164 height 249
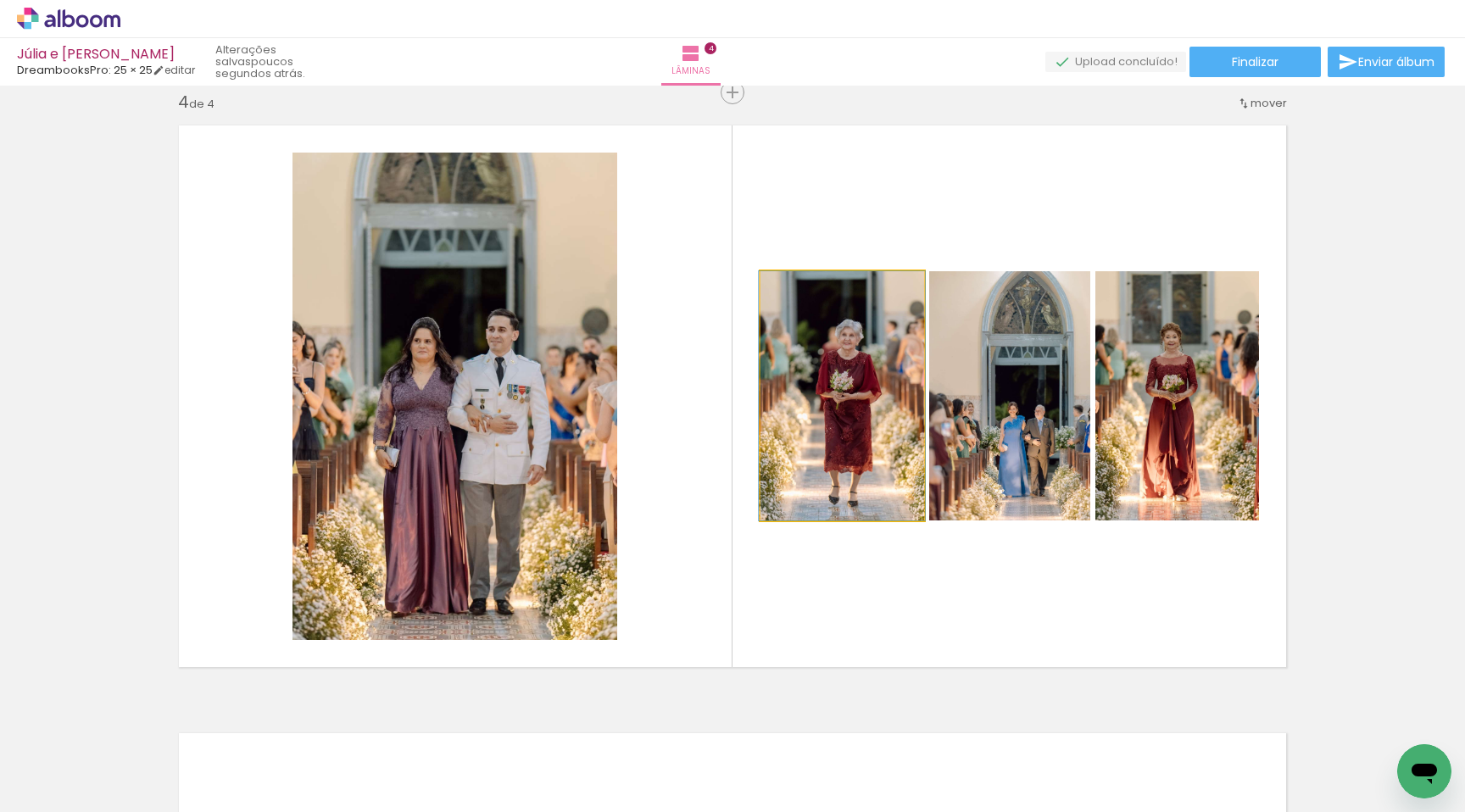
click at [816, 418] on quentale-photo at bounding box center [842, 395] width 164 height 249
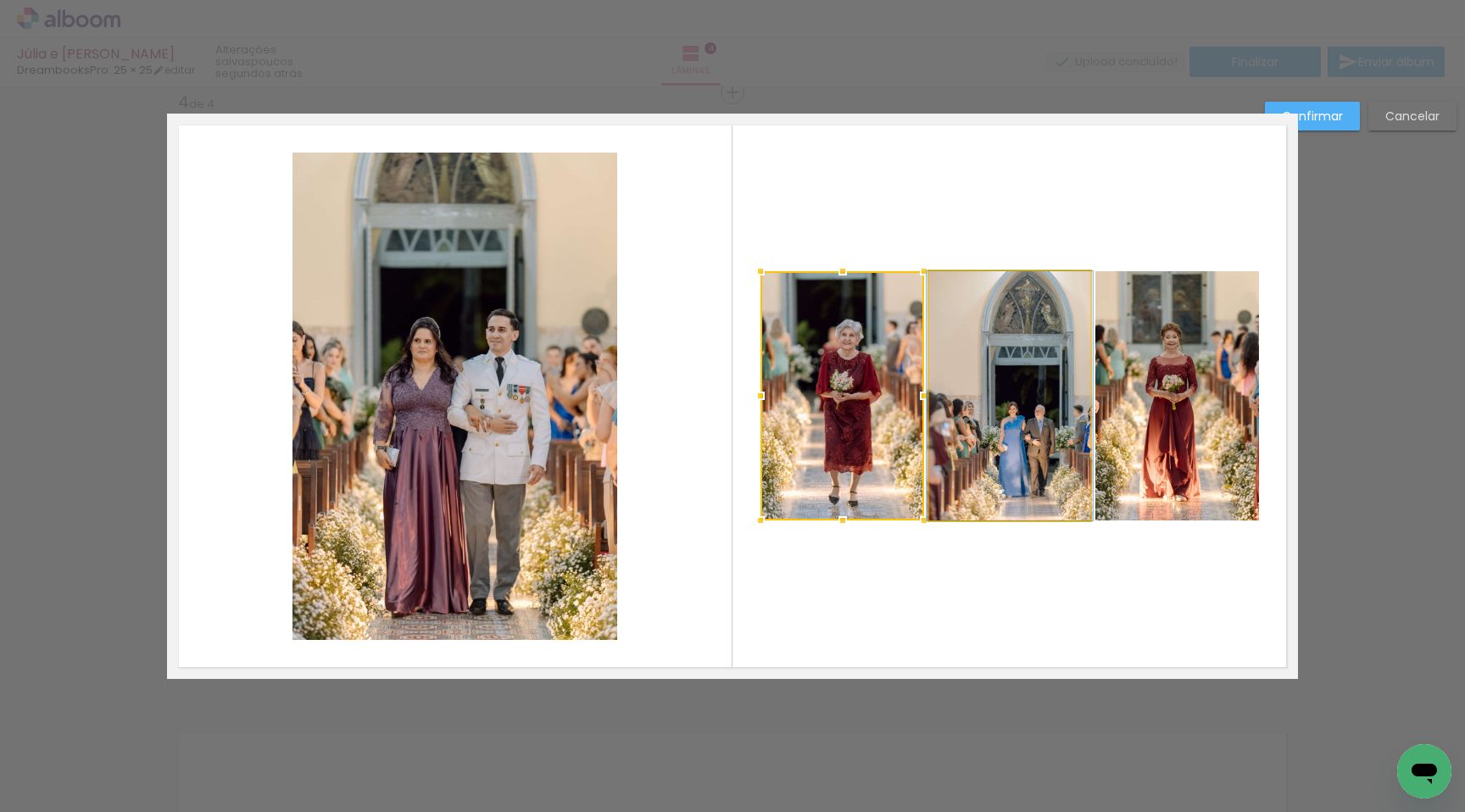
click at [1029, 454] on quentale-photo at bounding box center [1010, 395] width 161 height 249
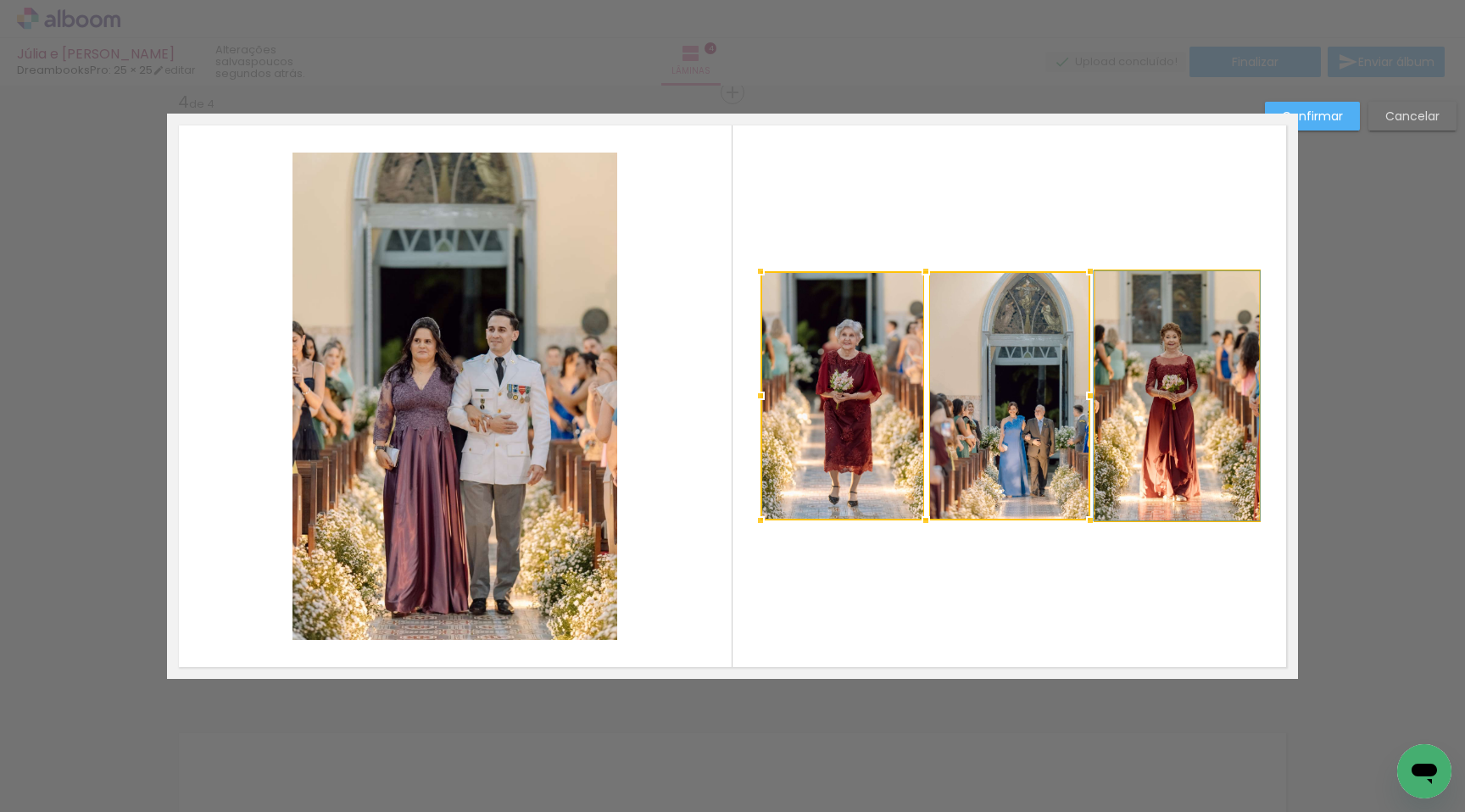
click at [1137, 441] on quentale-photo at bounding box center [1177, 395] width 164 height 249
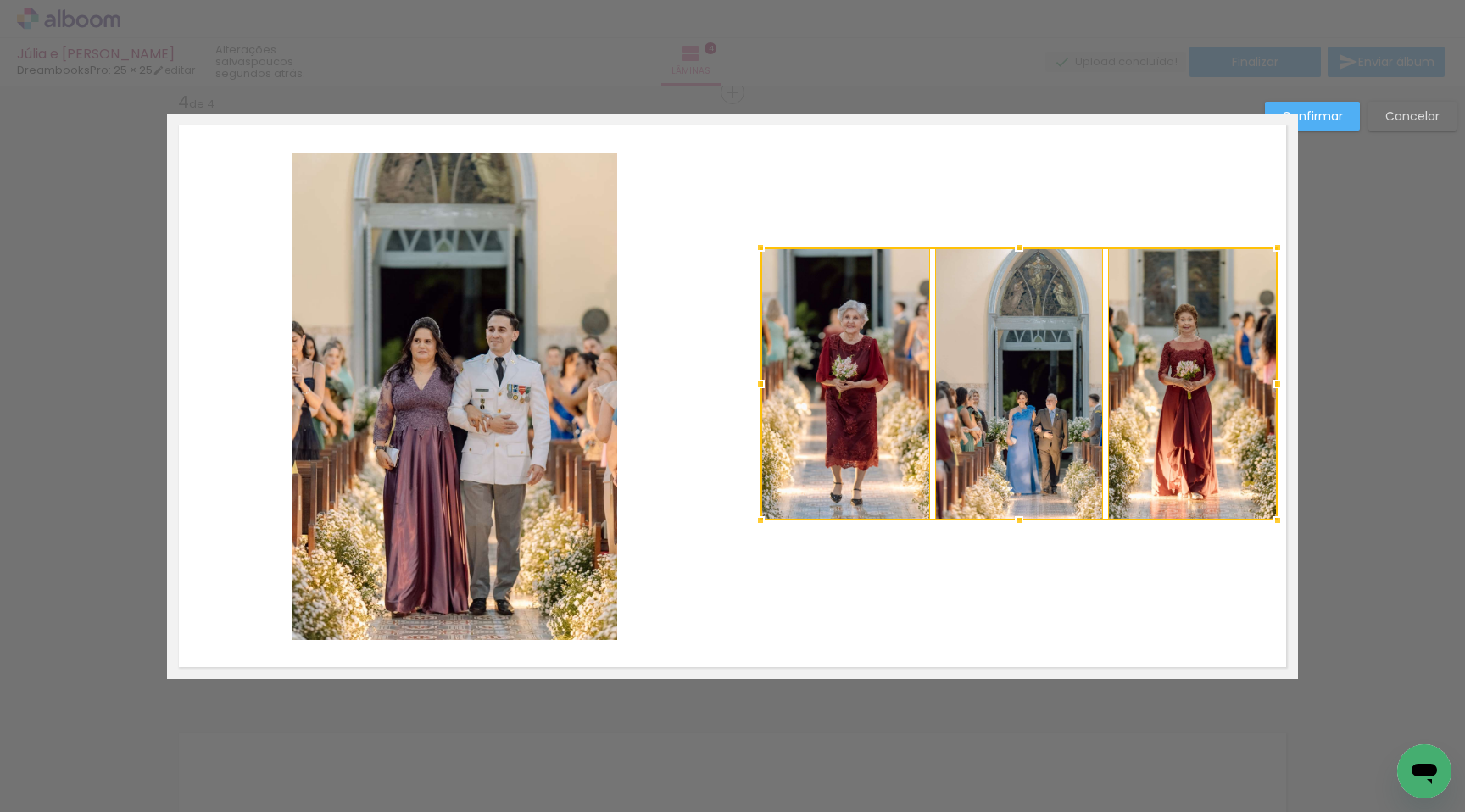
drag, startPoint x: 1261, startPoint y: 266, endPoint x: 1278, endPoint y: 248, distance: 24.8
click at [1278, 248] on div at bounding box center [1277, 247] width 34 height 34
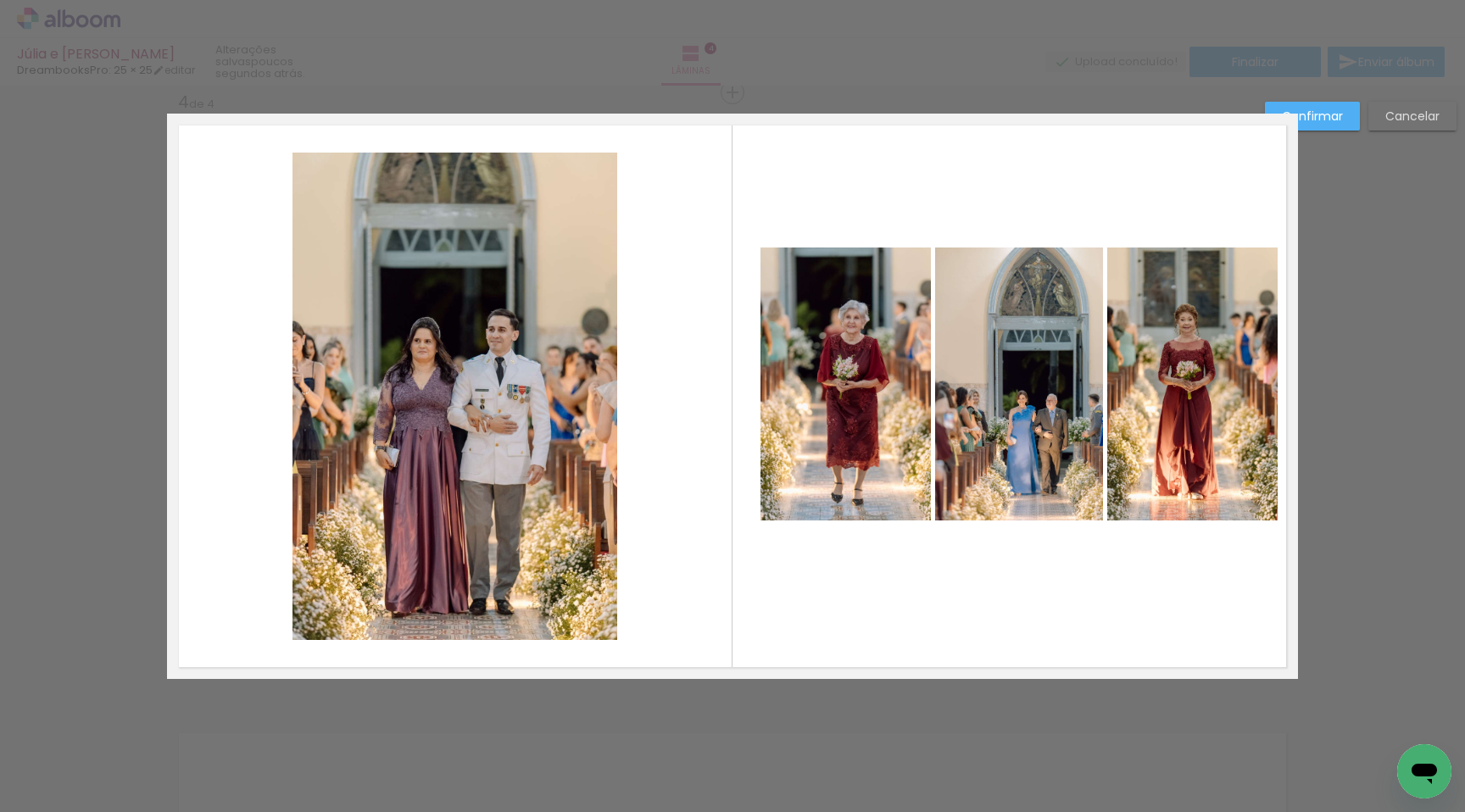
click at [1138, 373] on quentale-photo at bounding box center [1193, 384] width 170 height 273
click at [998, 409] on quentale-photo at bounding box center [1019, 384] width 168 height 273
click at [868, 415] on quentale-photo at bounding box center [845, 384] width 170 height 273
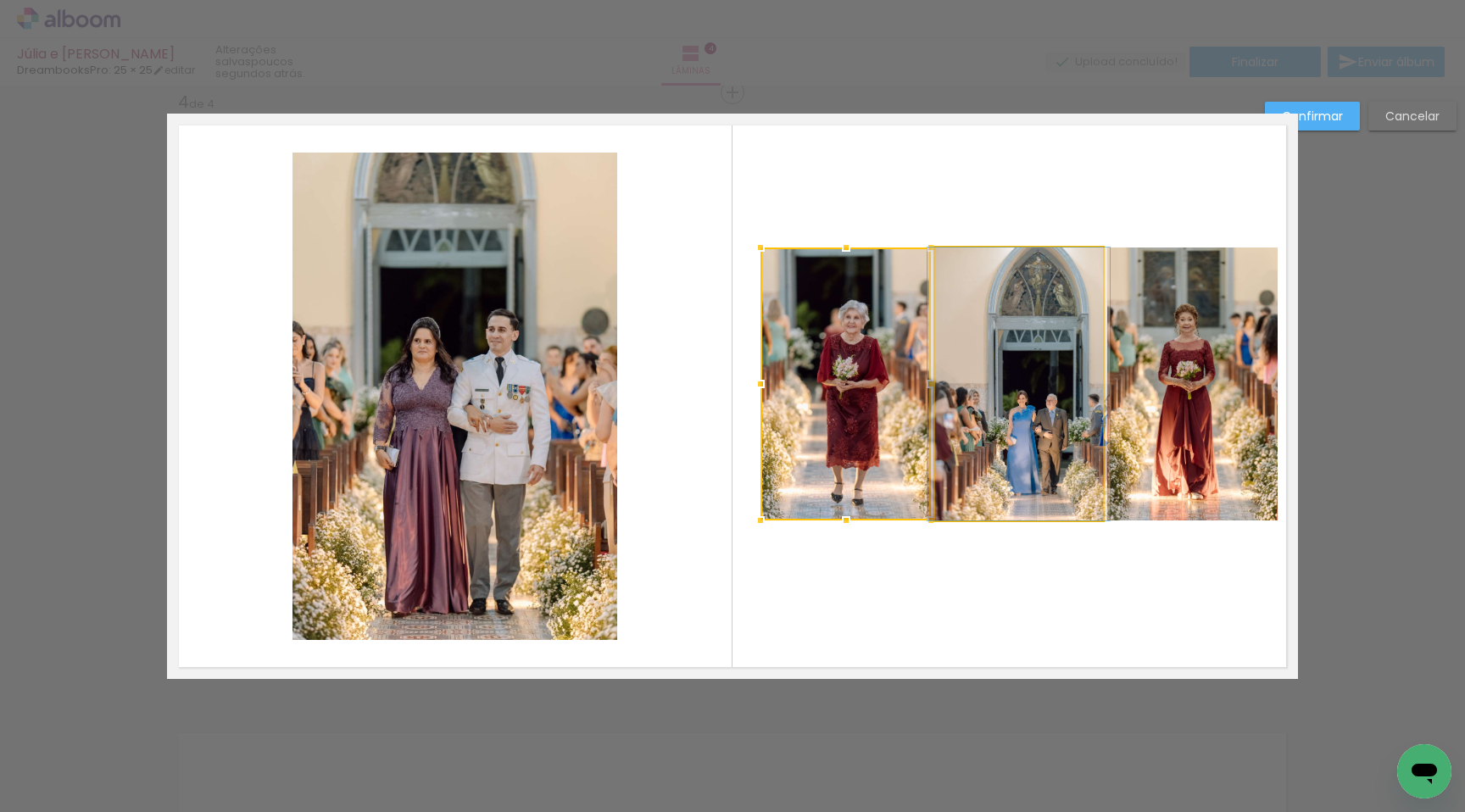
click at [1071, 411] on quentale-photo at bounding box center [1019, 384] width 168 height 273
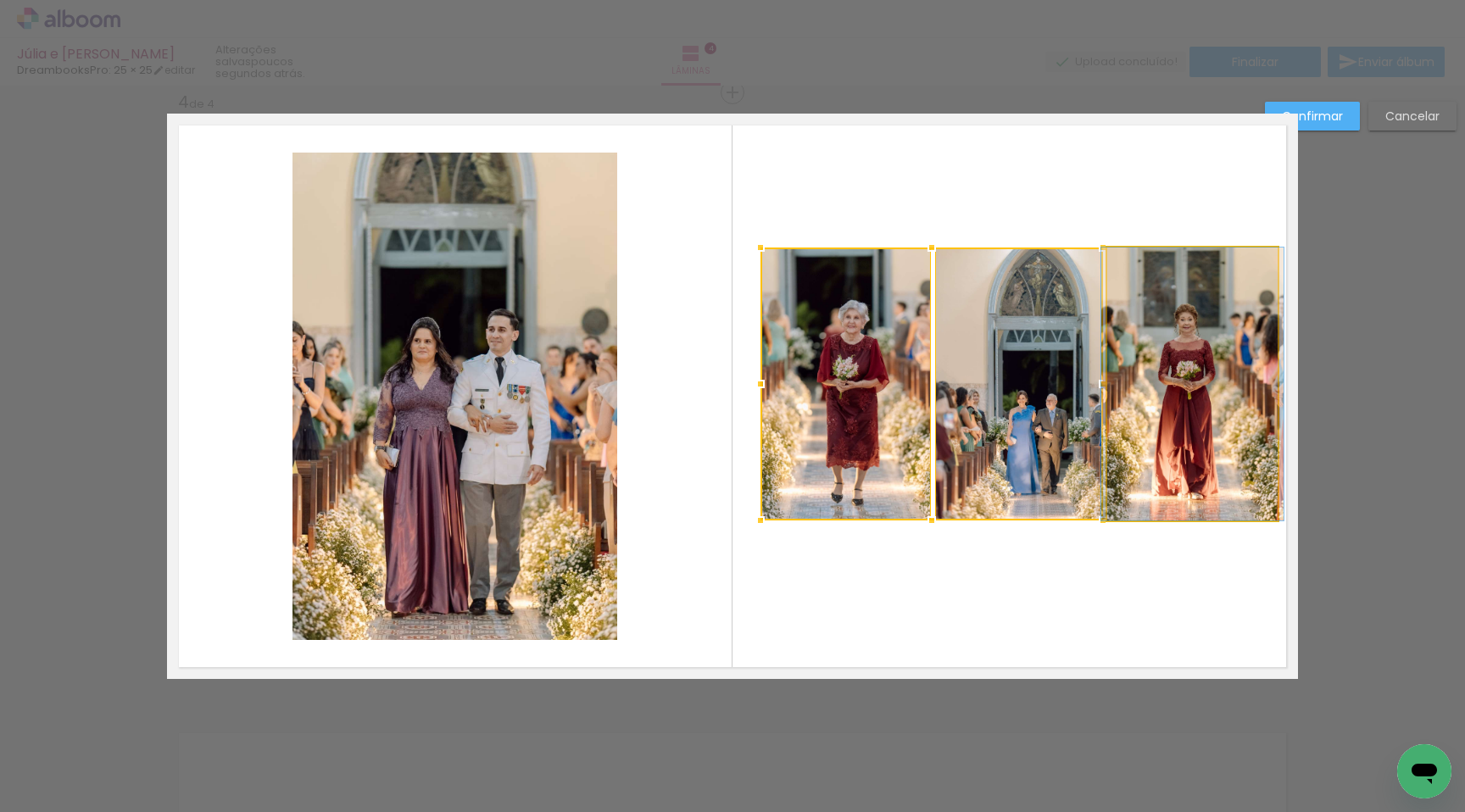
click at [1138, 409] on quentale-photo at bounding box center [1193, 384] width 170 height 273
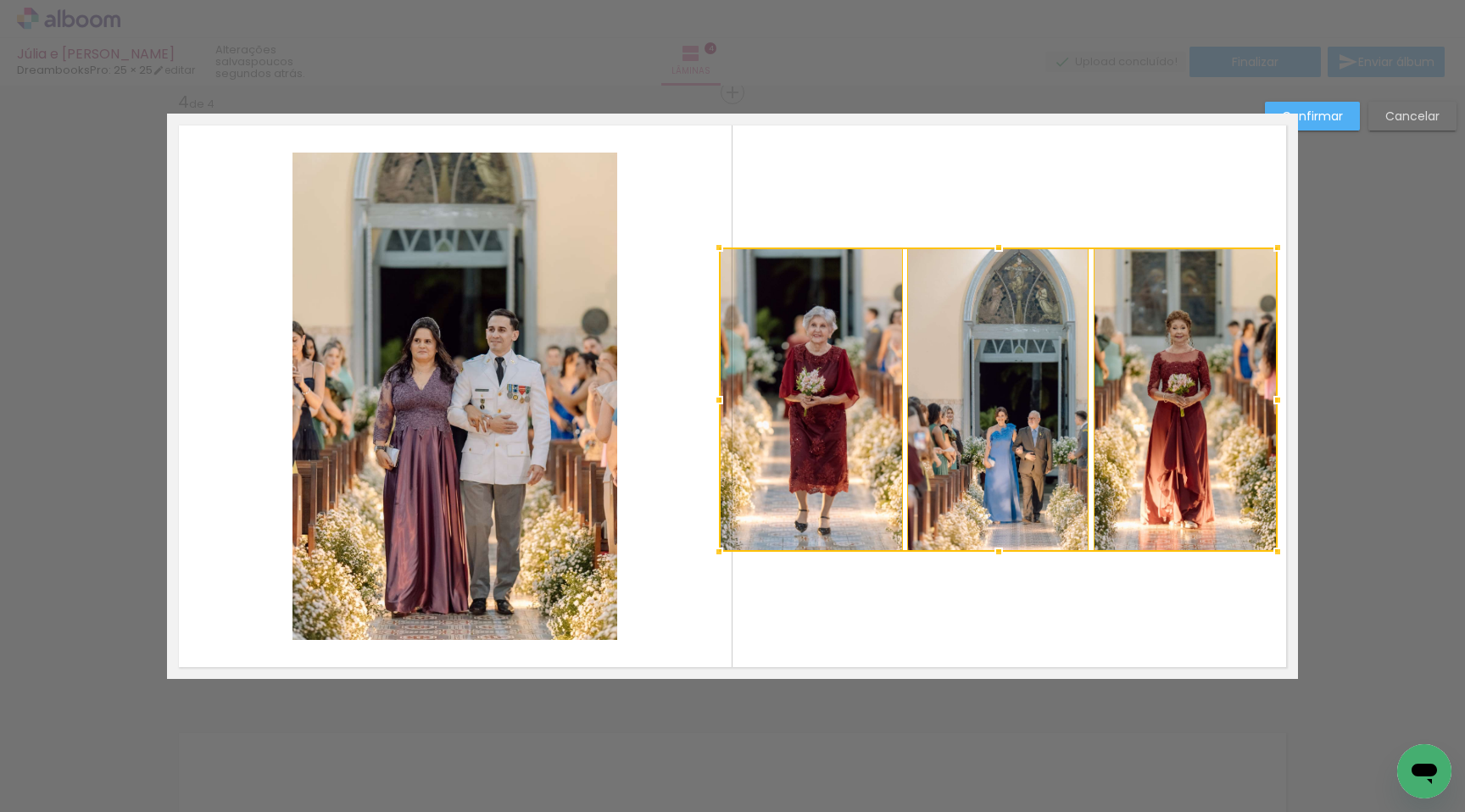
drag, startPoint x: 753, startPoint y: 515, endPoint x: 710, endPoint y: 547, distance: 53.6
click at [710, 547] on div at bounding box center [718, 552] width 34 height 34
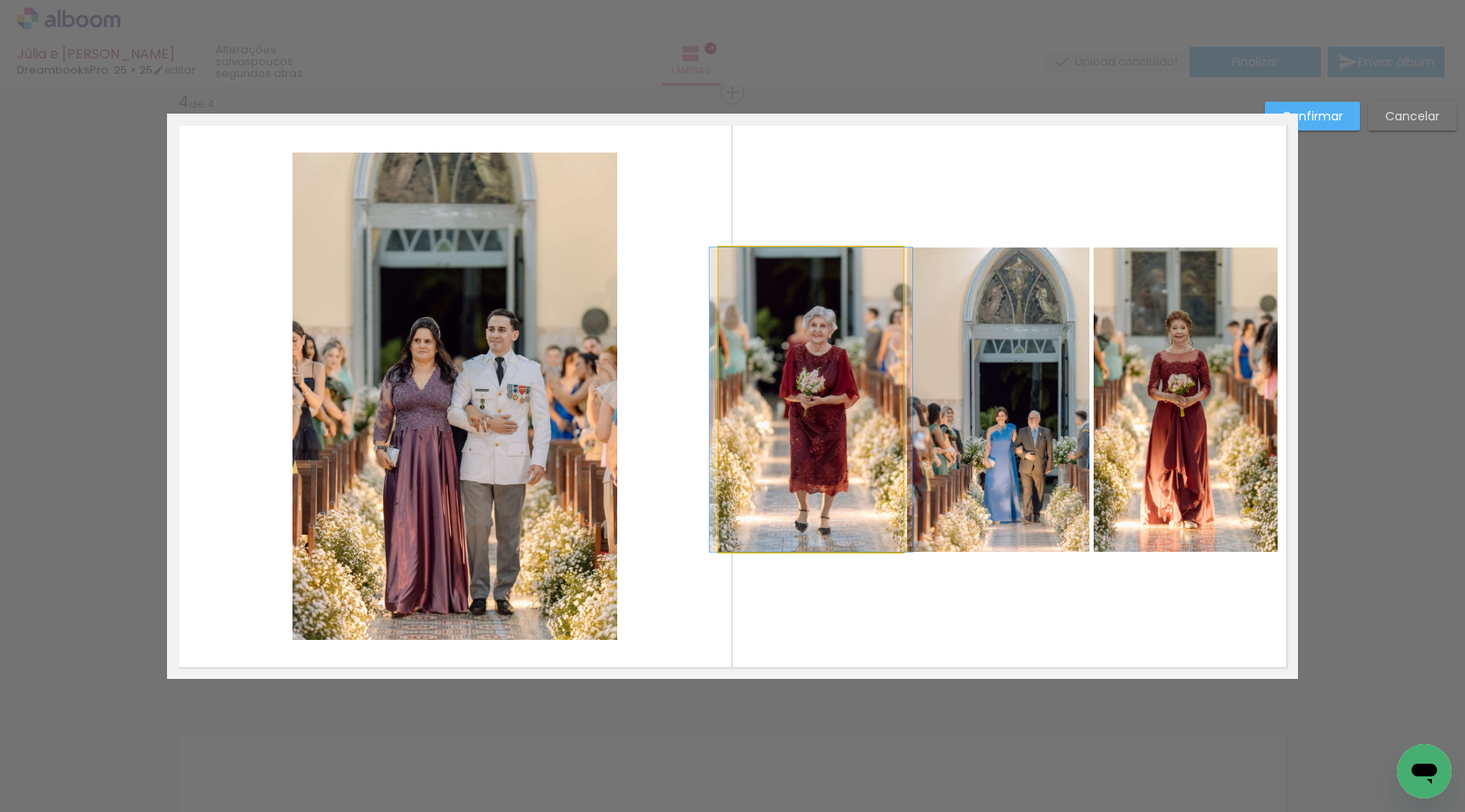
click at [794, 508] on quentale-photo at bounding box center [811, 400] width 184 height 304
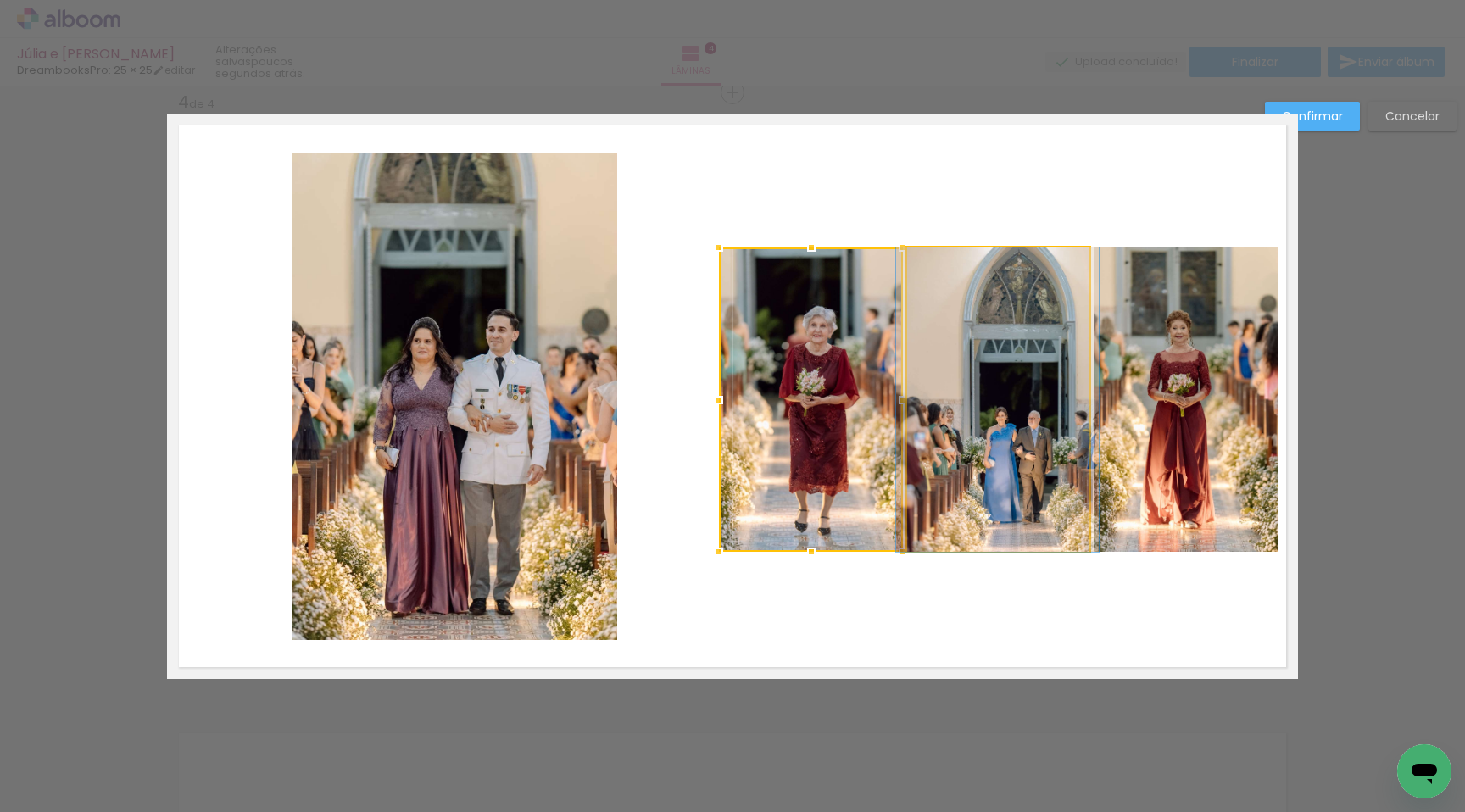
click at [983, 459] on quentale-photo at bounding box center [999, 400] width 182 height 304
click at [1161, 417] on quentale-photo at bounding box center [1186, 400] width 184 height 304
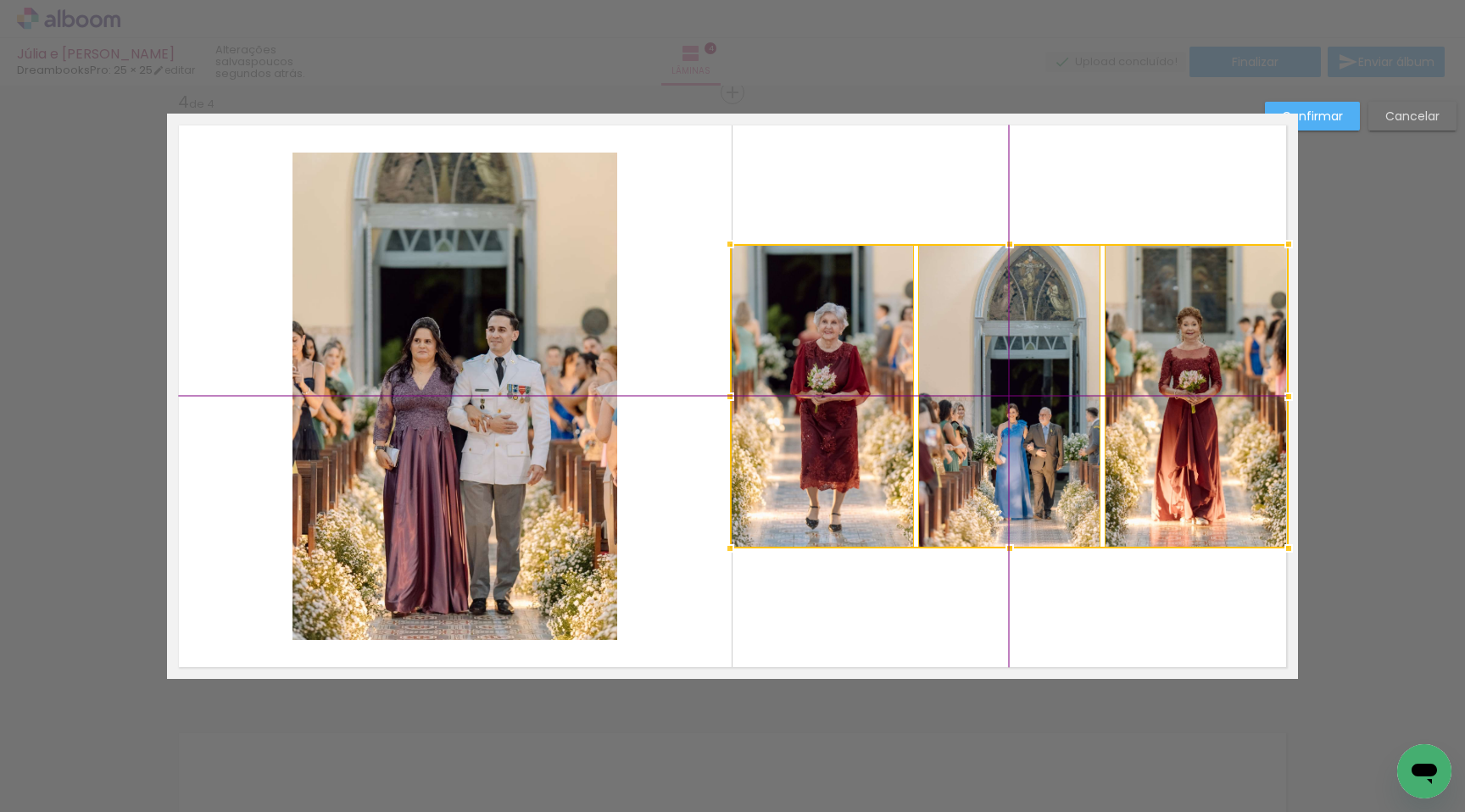
drag, startPoint x: 1148, startPoint y: 419, endPoint x: 1165, endPoint y: 425, distance: 18.0
click at [1165, 425] on div at bounding box center [1010, 396] width 559 height 304
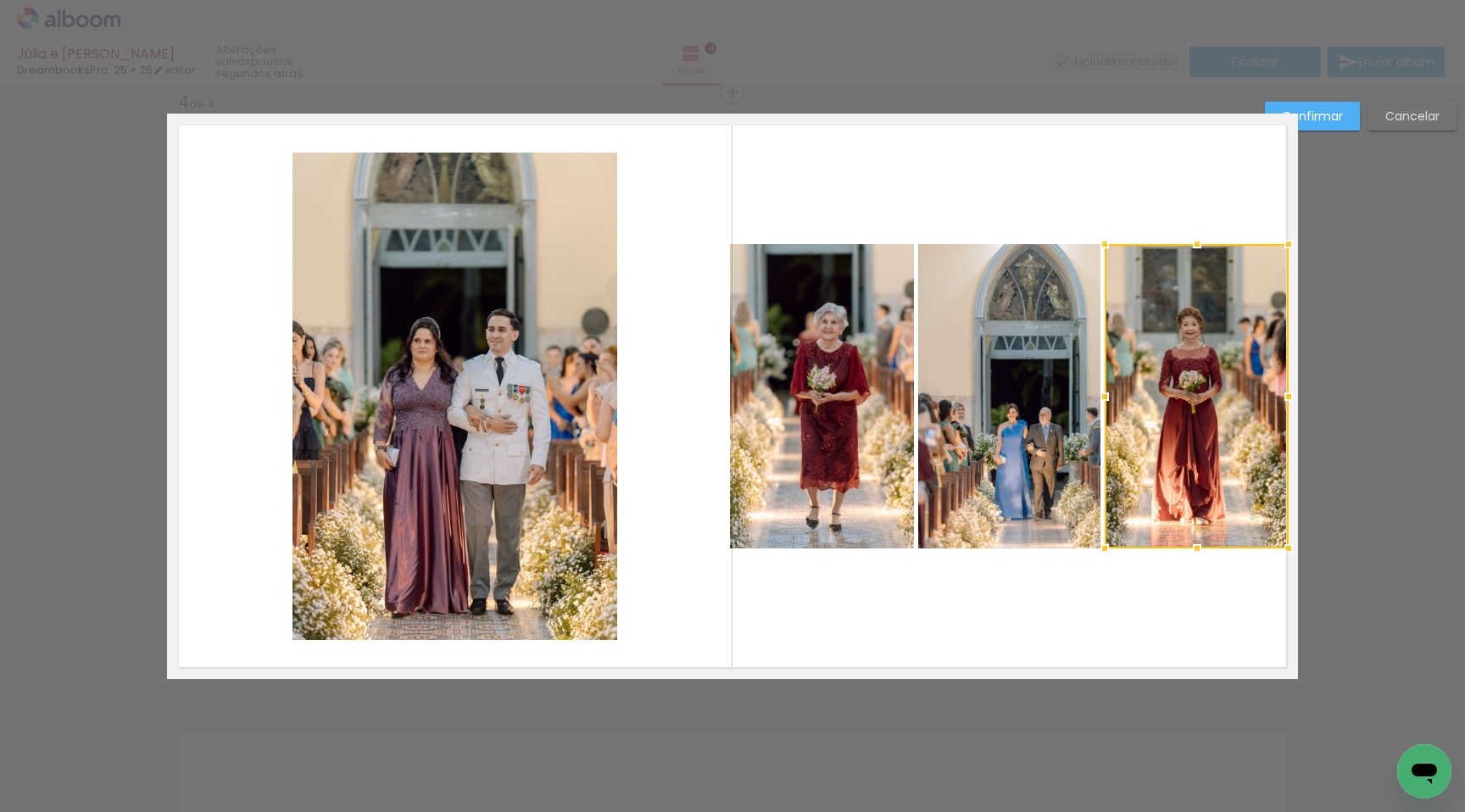
click at [0, 0] on slot "Confirmar" at bounding box center [0, 0] width 0 height 0
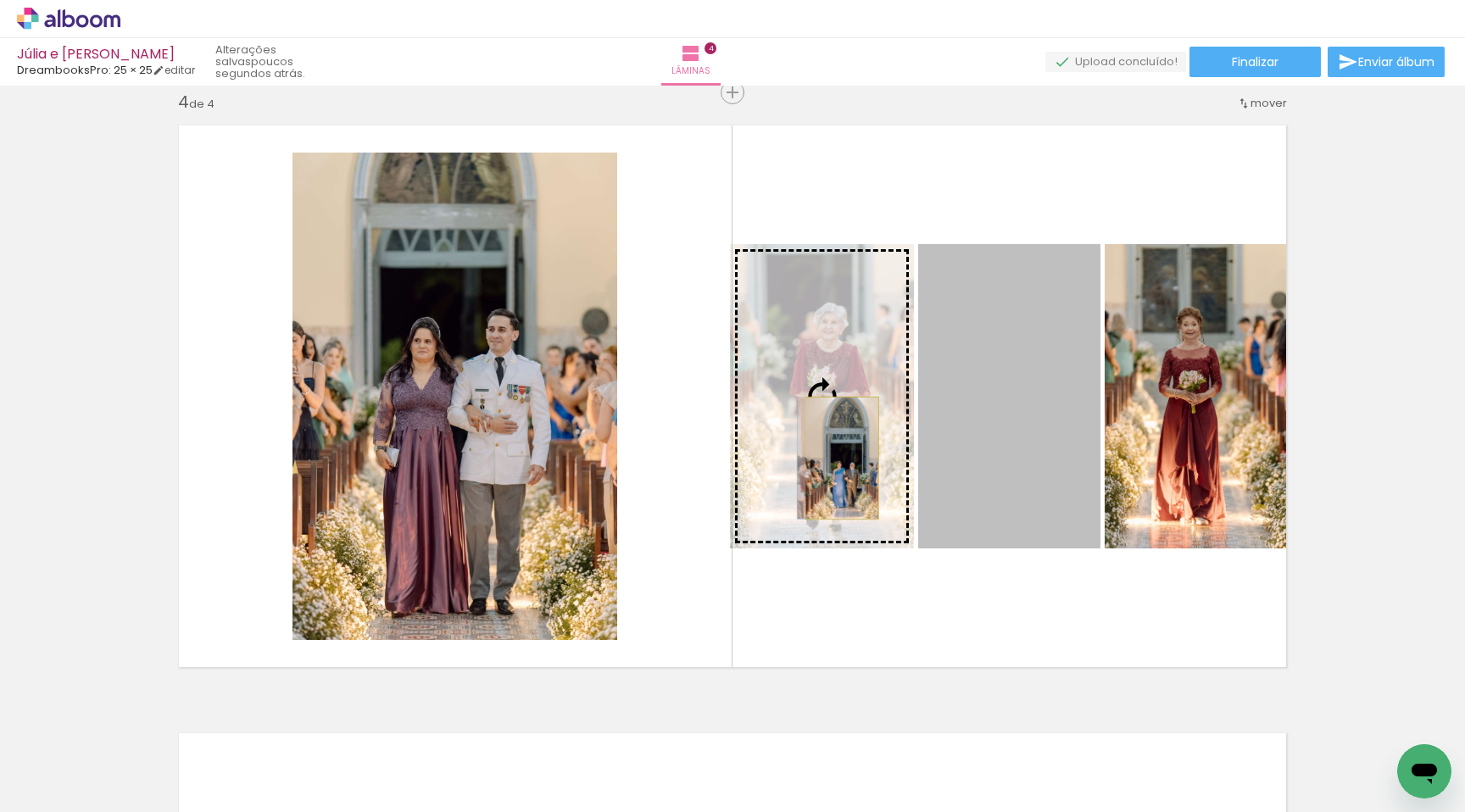
drag, startPoint x: 971, startPoint y: 455, endPoint x: 836, endPoint y: 458, distance: 135.0
click at [0, 0] on slot at bounding box center [0, 0] width 0 height 0
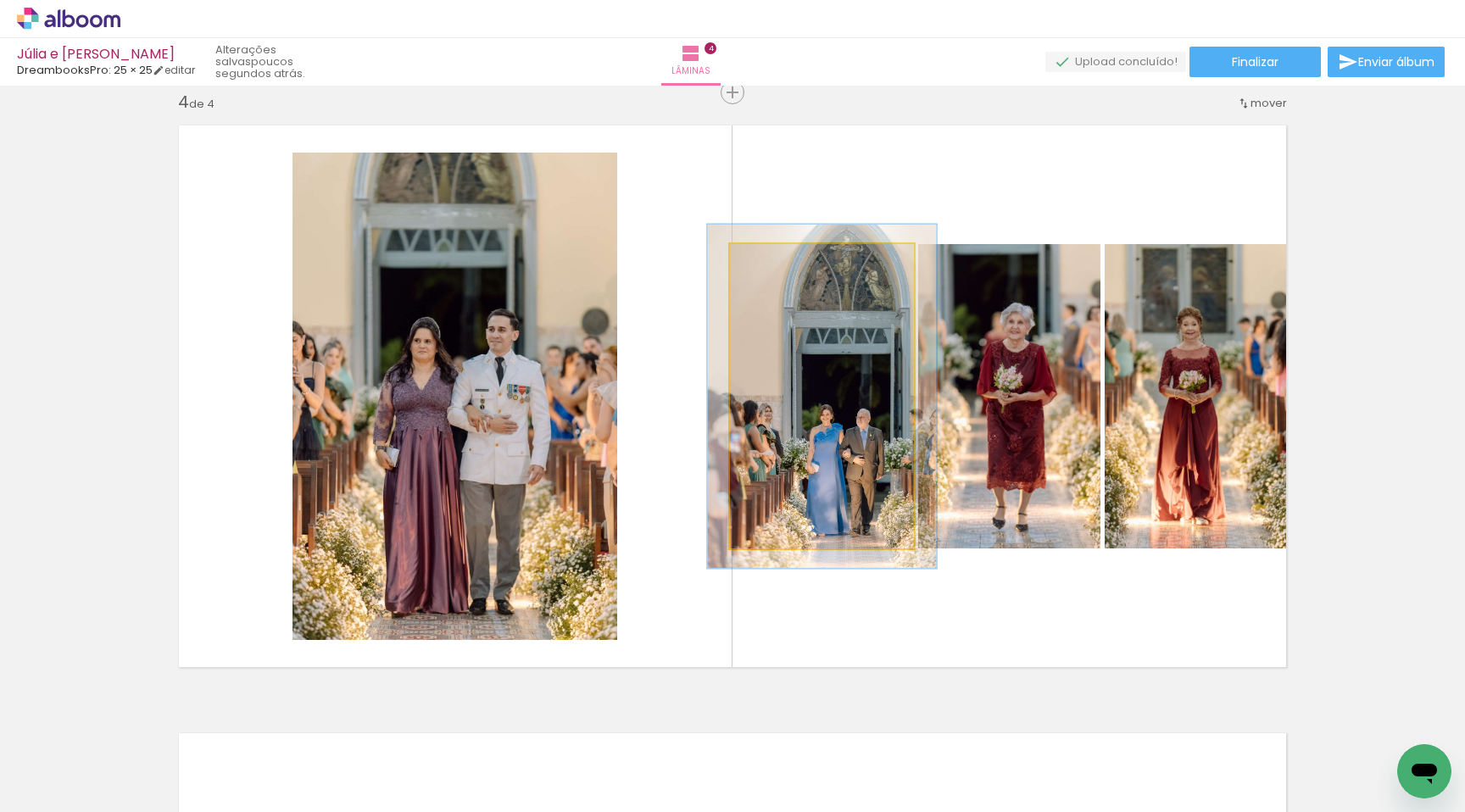
type paper-slider "114"
click at [777, 257] on div at bounding box center [778, 262] width 27 height 27
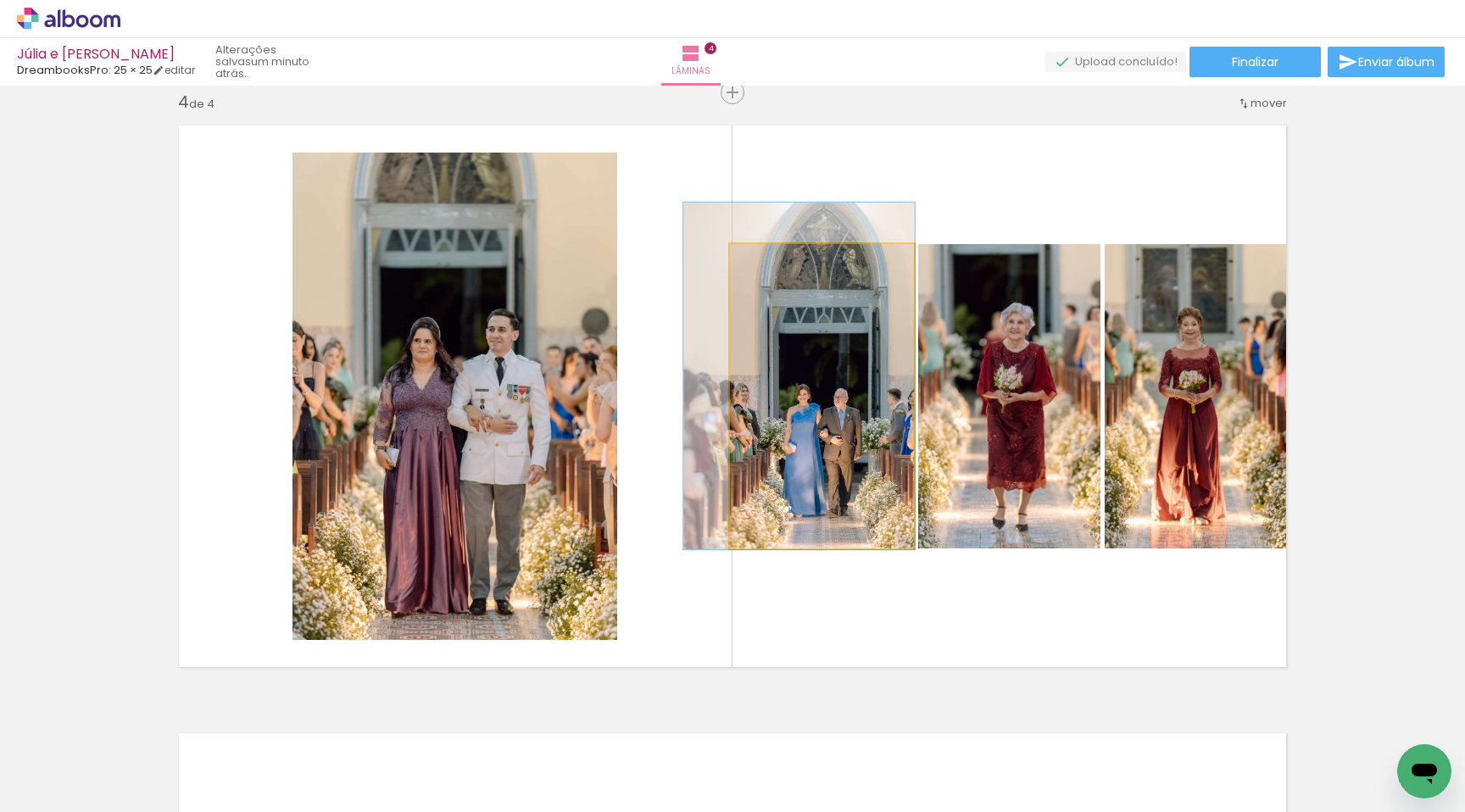
drag, startPoint x: 820, startPoint y: 384, endPoint x: 804, endPoint y: 369, distance: 21.9
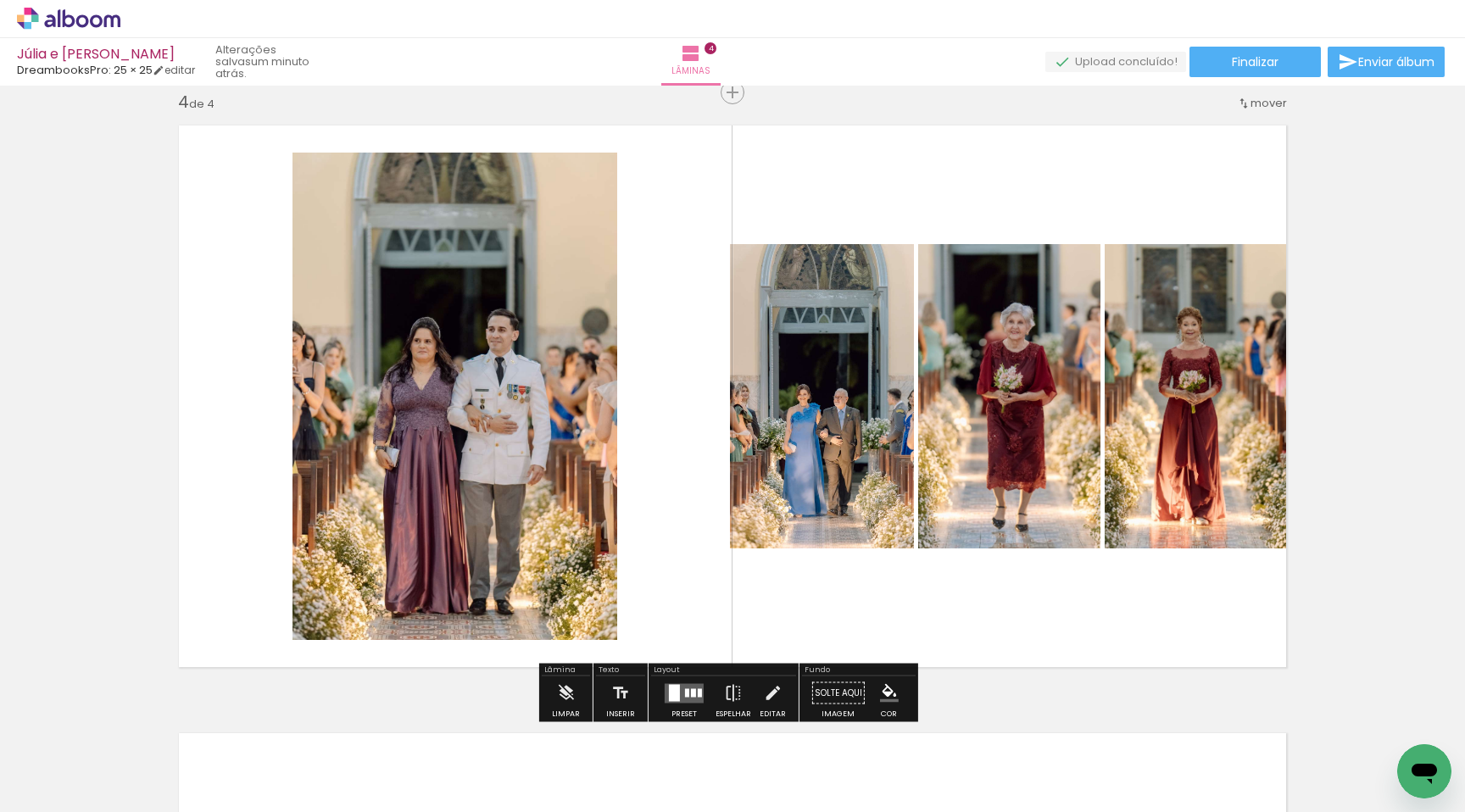
click at [89, 774] on iron-icon at bounding box center [86, 775] width 13 height 13
click at [0, 0] on slot "Todas as fotos" at bounding box center [0, 0] width 0 height 0
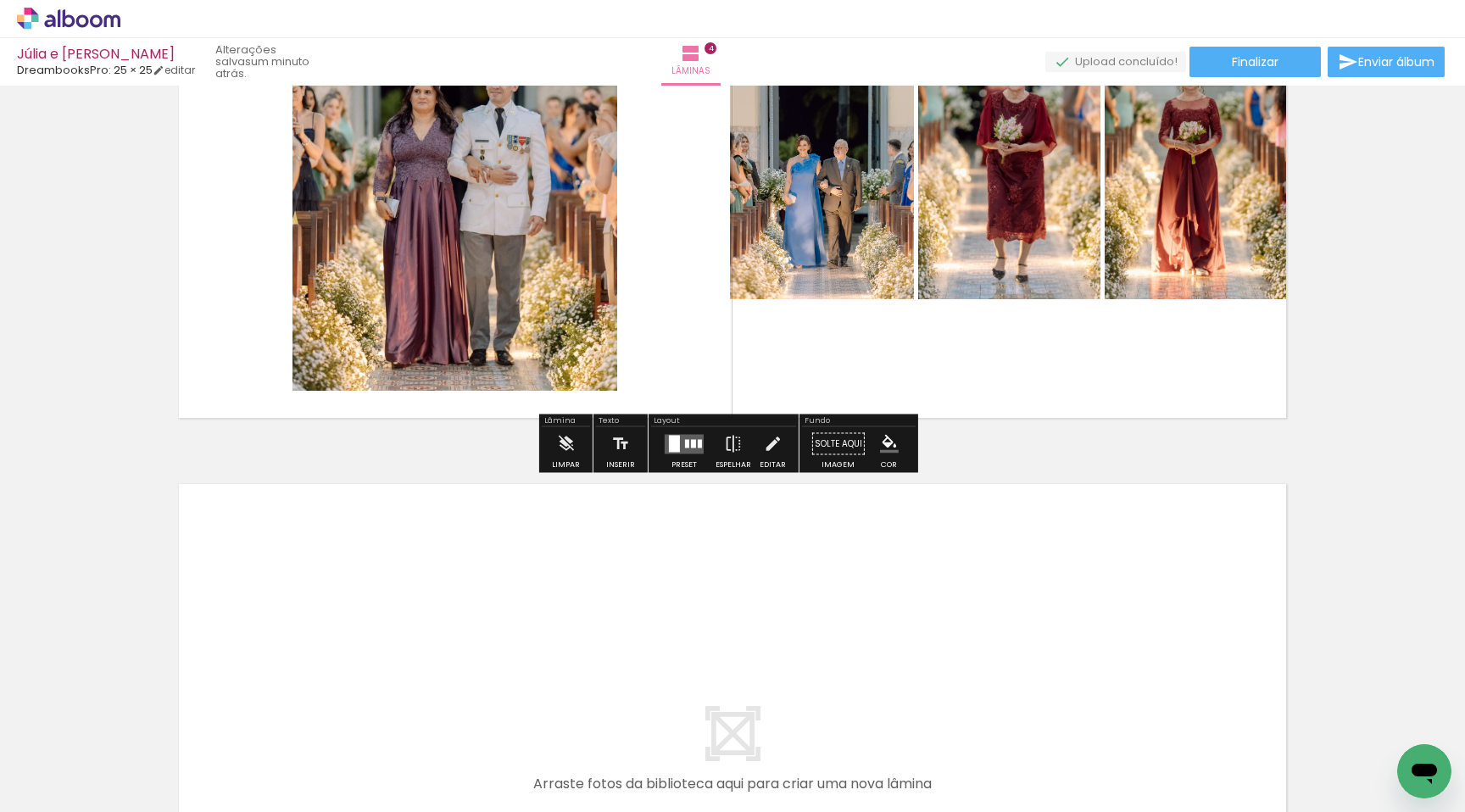
scroll to position [2176, 0]
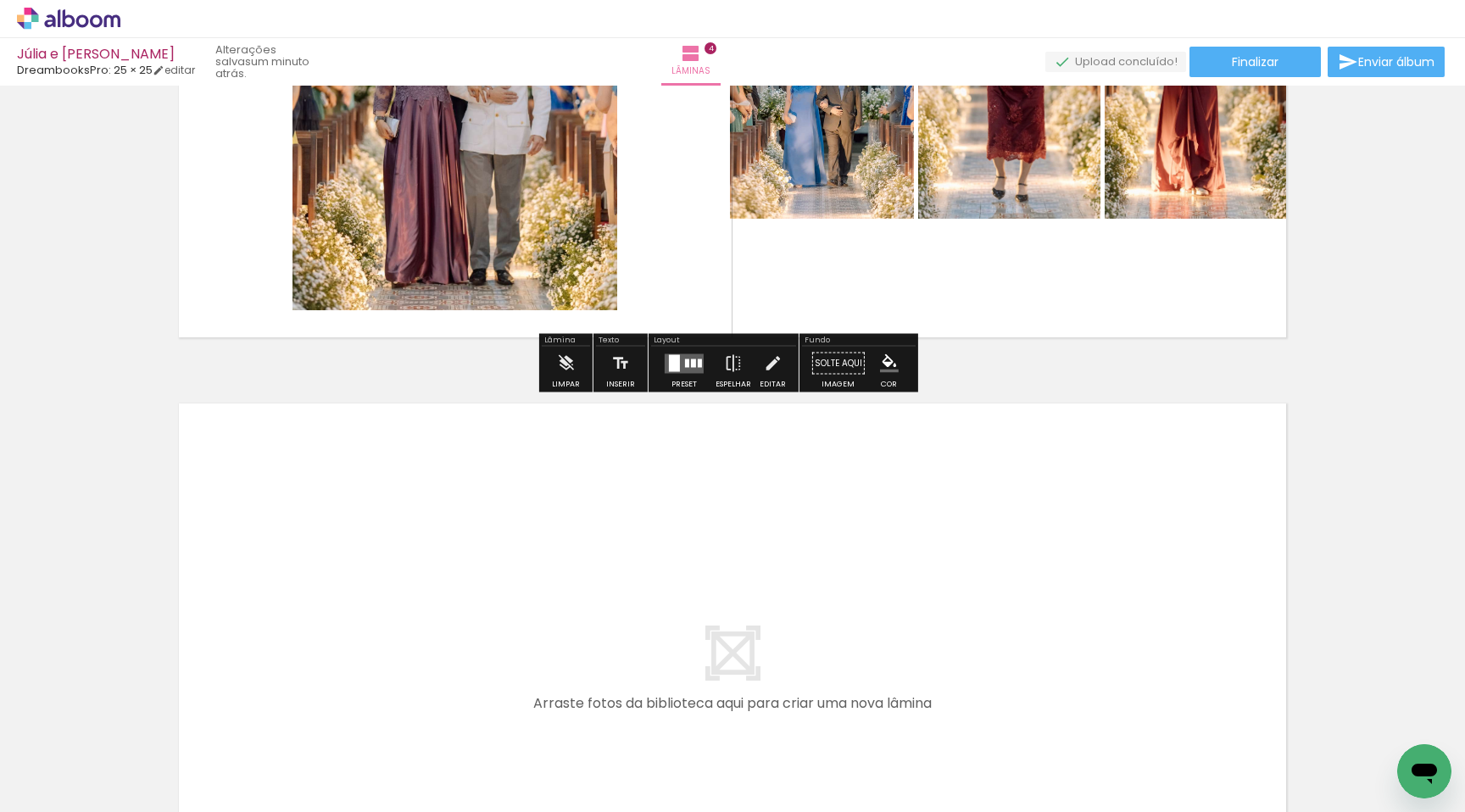
click at [65, 760] on input "Todas as fotos" at bounding box center [47, 760] width 64 height 14
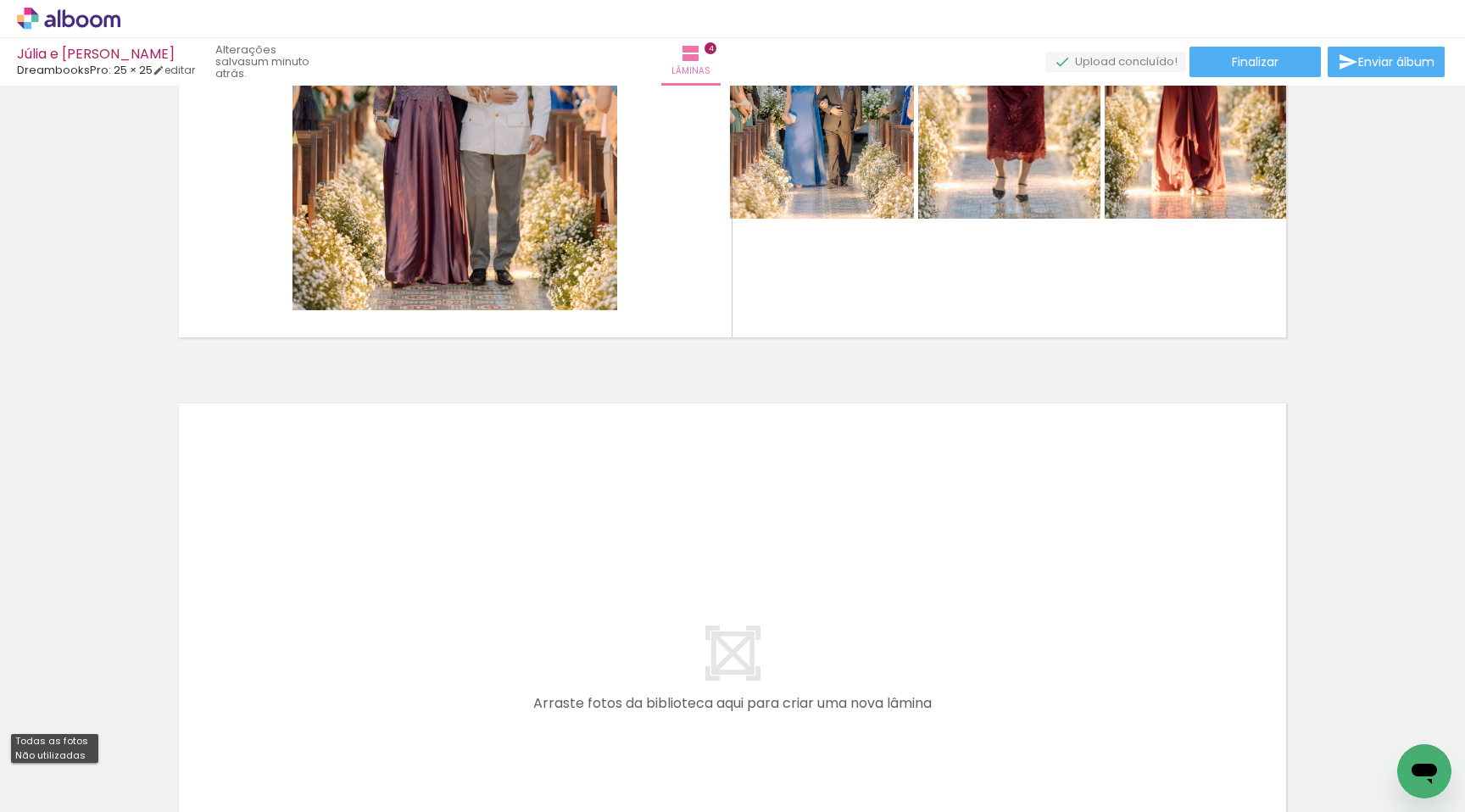
click at [0, 0] on slot "Não utilizadas" at bounding box center [0, 0] width 0 height 0
type input "Não utilizadas"
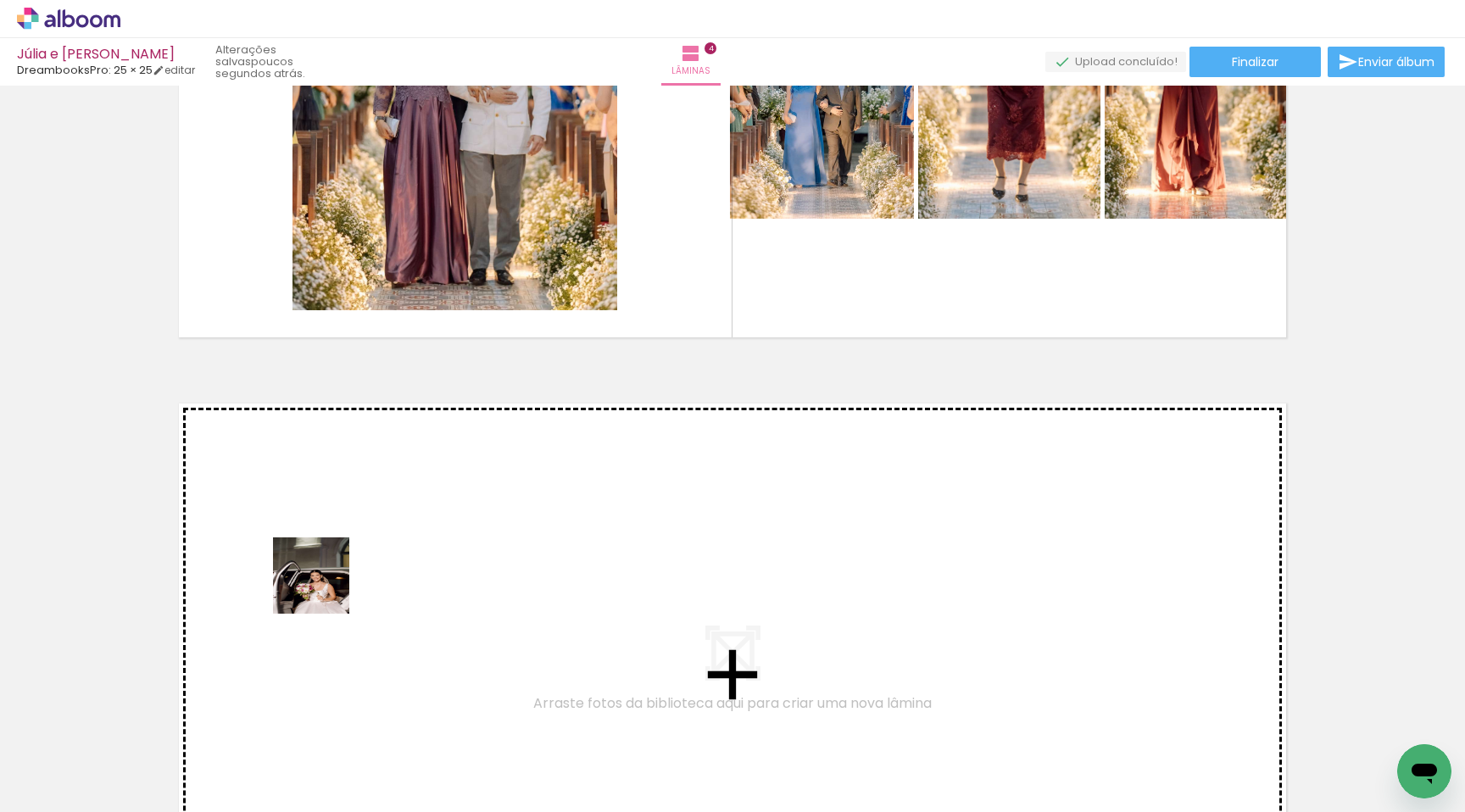
drag, startPoint x: 274, startPoint y: 641, endPoint x: 338, endPoint y: 572, distance: 94.1
click at [338, 572] on quentale-workspace at bounding box center [732, 406] width 1465 height 812
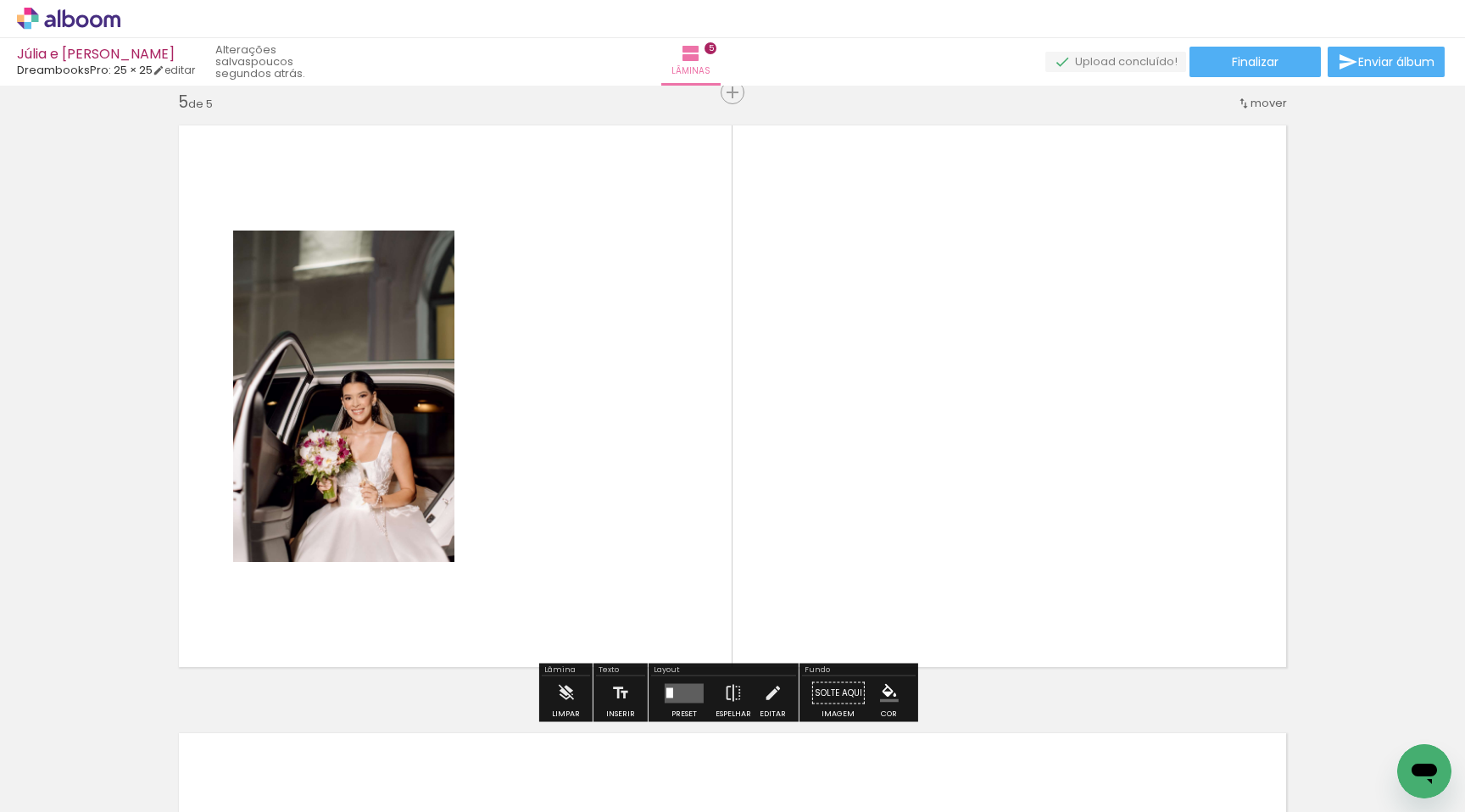
scroll to position [2453, 0]
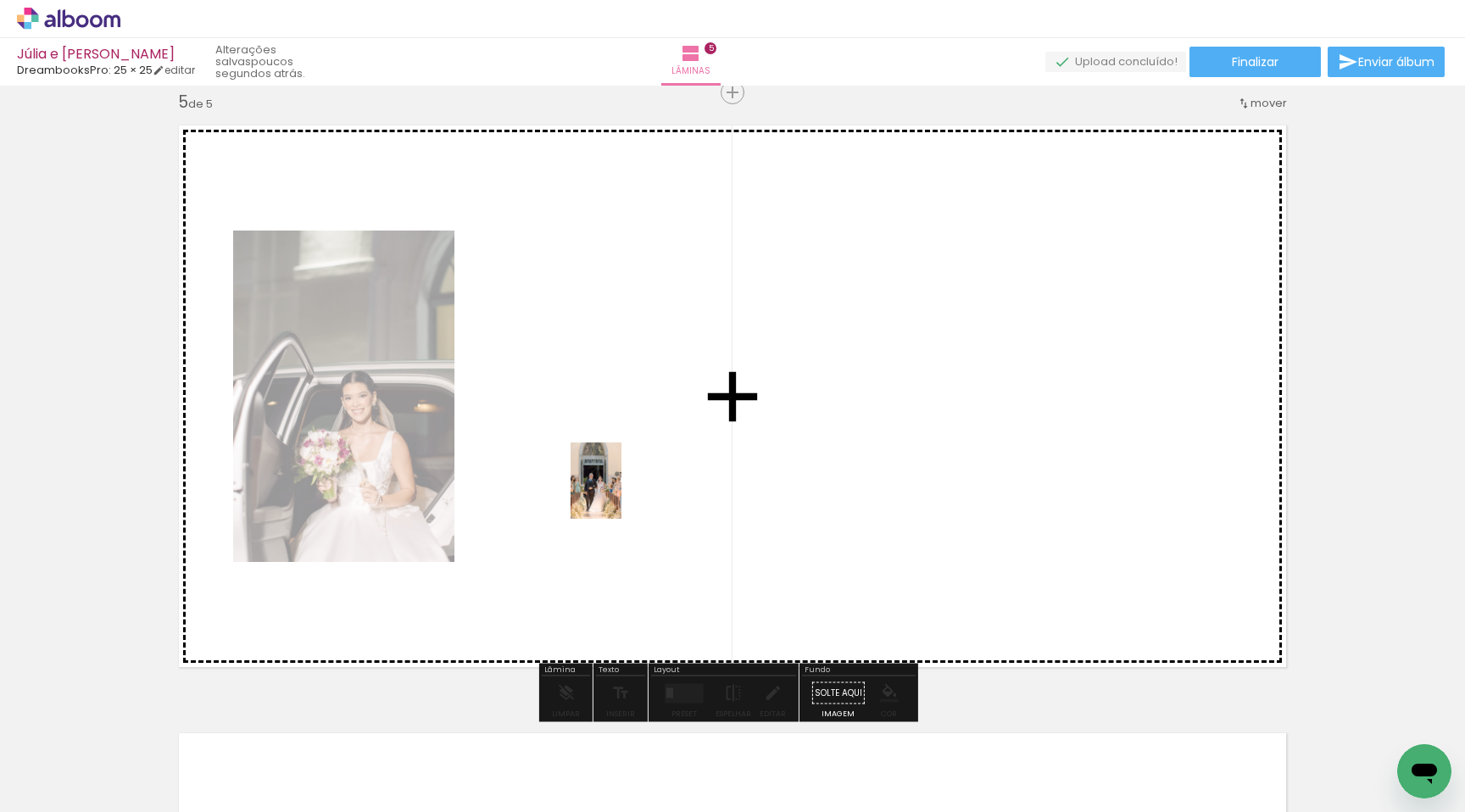
drag, startPoint x: 189, startPoint y: 763, endPoint x: 621, endPoint y: 493, distance: 509.4
click at [621, 493] on quentale-workspace at bounding box center [732, 406] width 1465 height 812
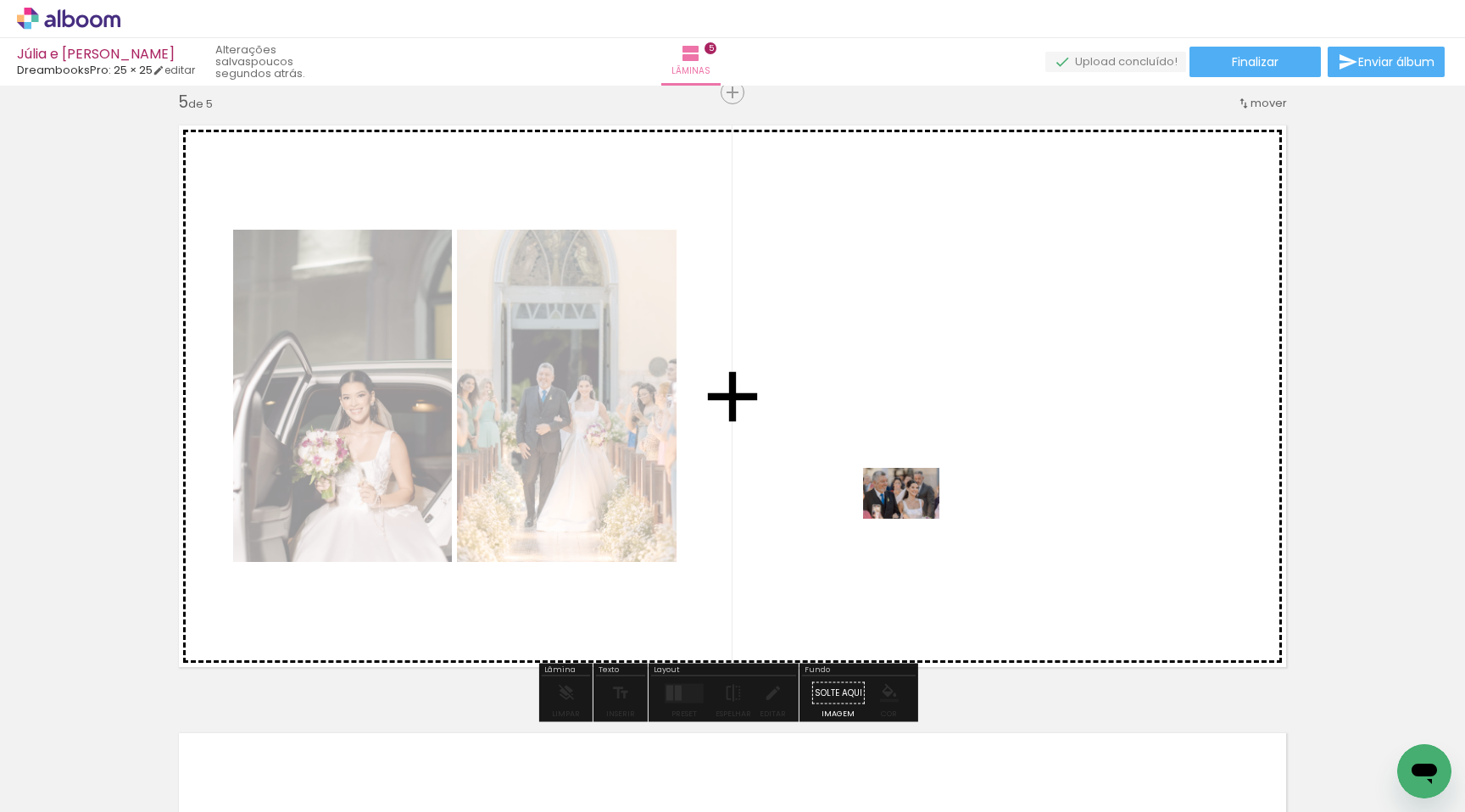
drag, startPoint x: 155, startPoint y: 775, endPoint x: 914, endPoint y: 519, distance: 801.0
click at [914, 519] on quentale-workspace at bounding box center [732, 406] width 1465 height 812
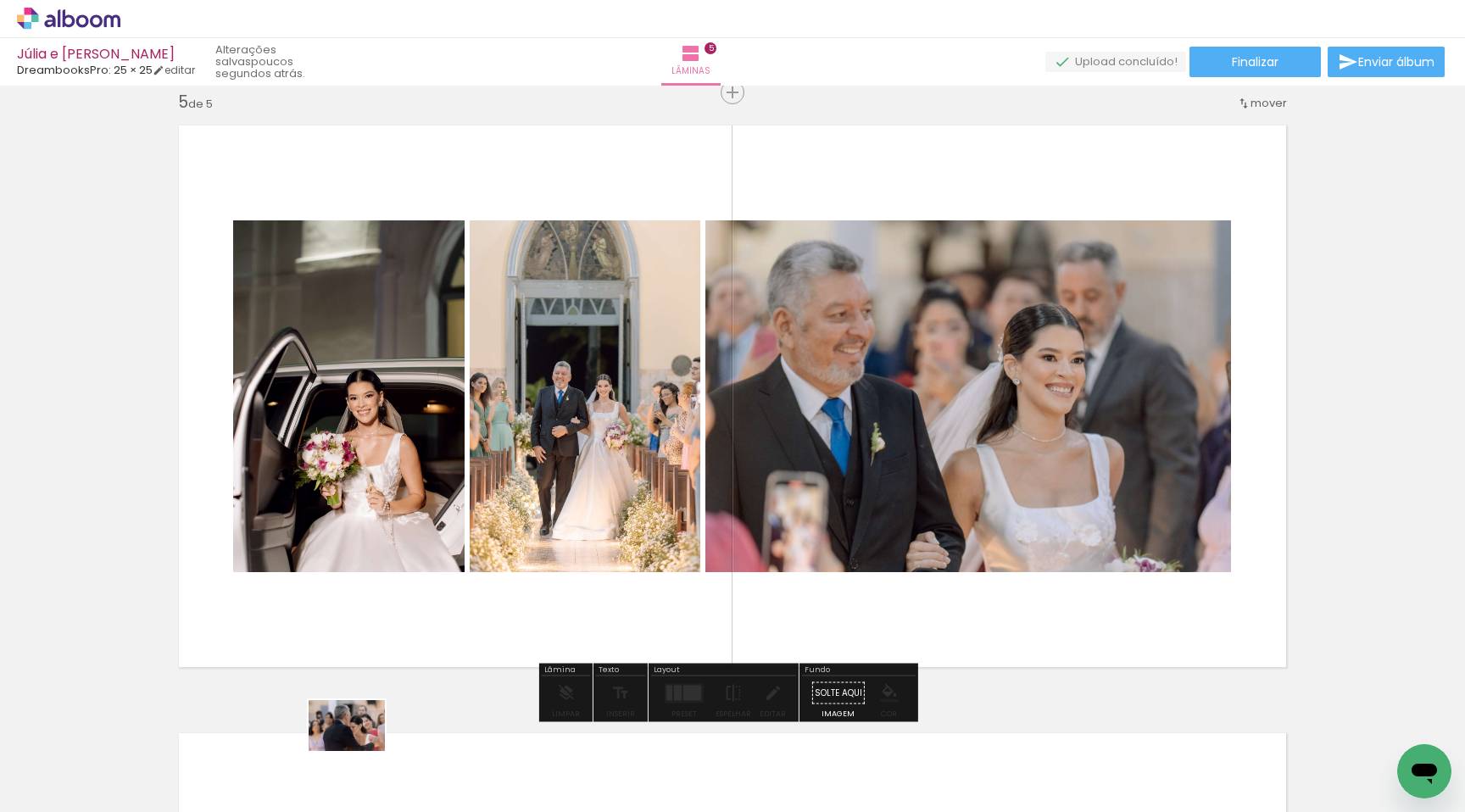
drag, startPoint x: 267, startPoint y: 743, endPoint x: 360, endPoint y: 752, distance: 93.4
click at [0, 0] on slot at bounding box center [0, 0] width 0 height 0
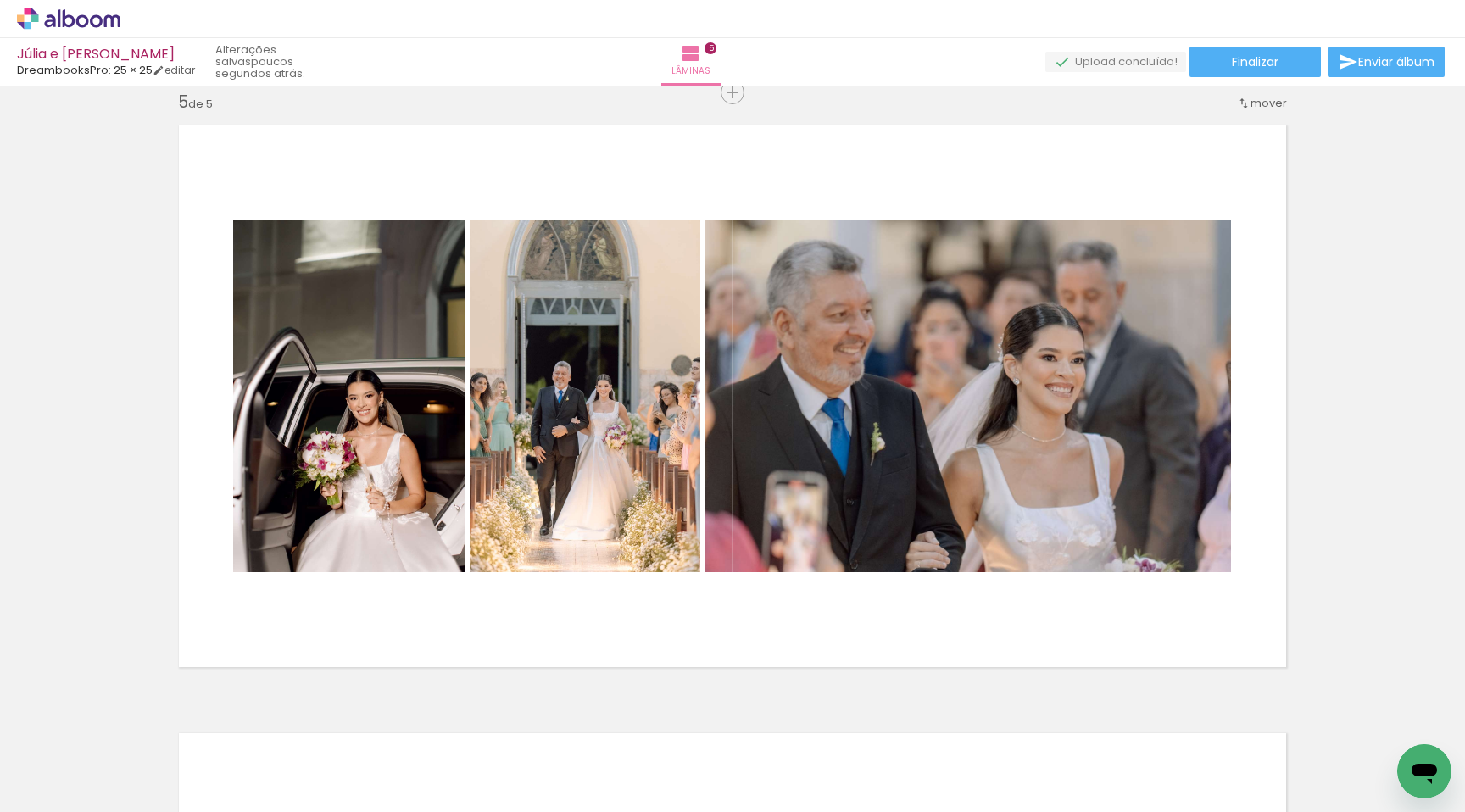
scroll to position [0, 11]
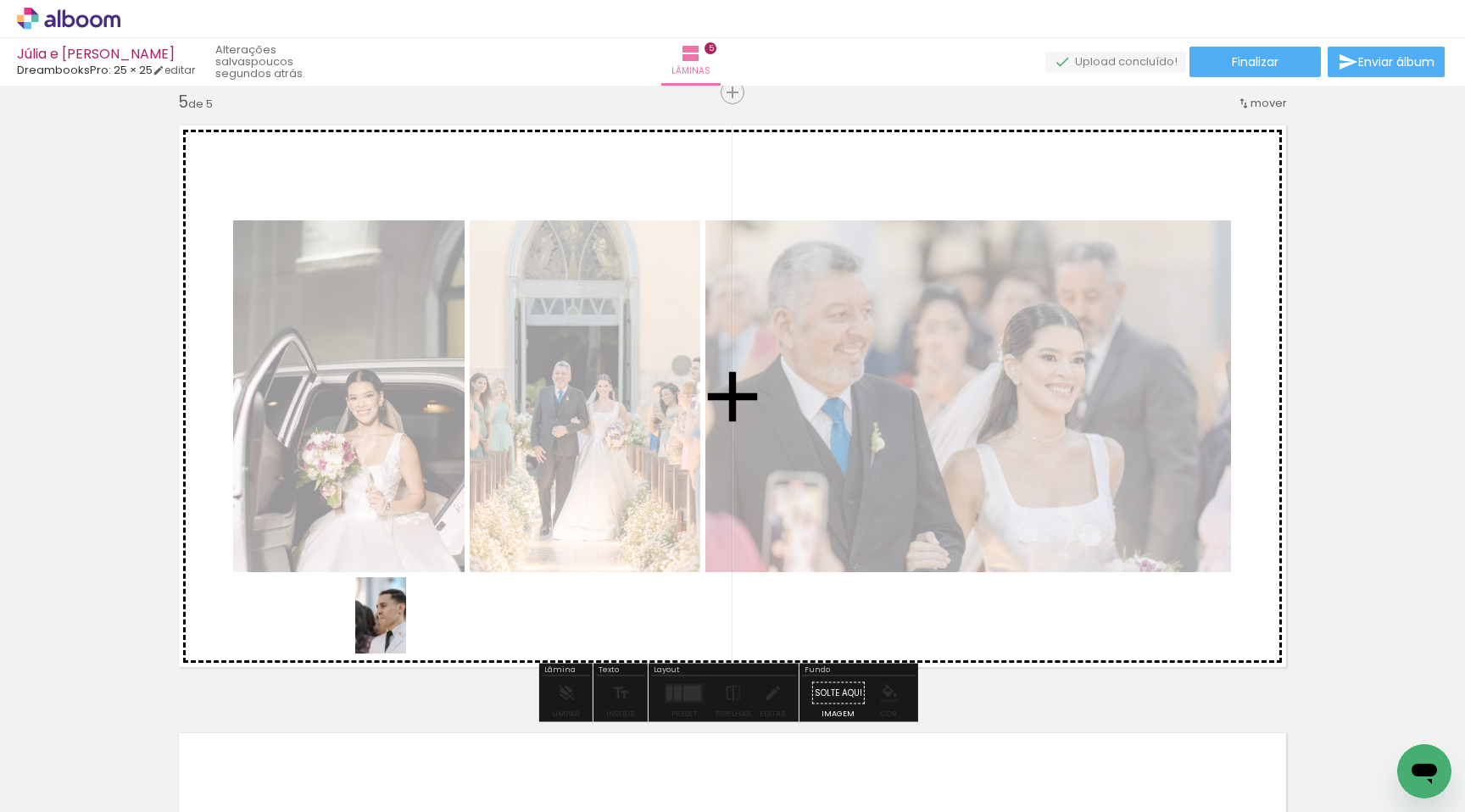
drag, startPoint x: 146, startPoint y: 777, endPoint x: 406, endPoint y: 628, distance: 299.7
click at [406, 628] on quentale-workspace at bounding box center [732, 406] width 1465 height 812
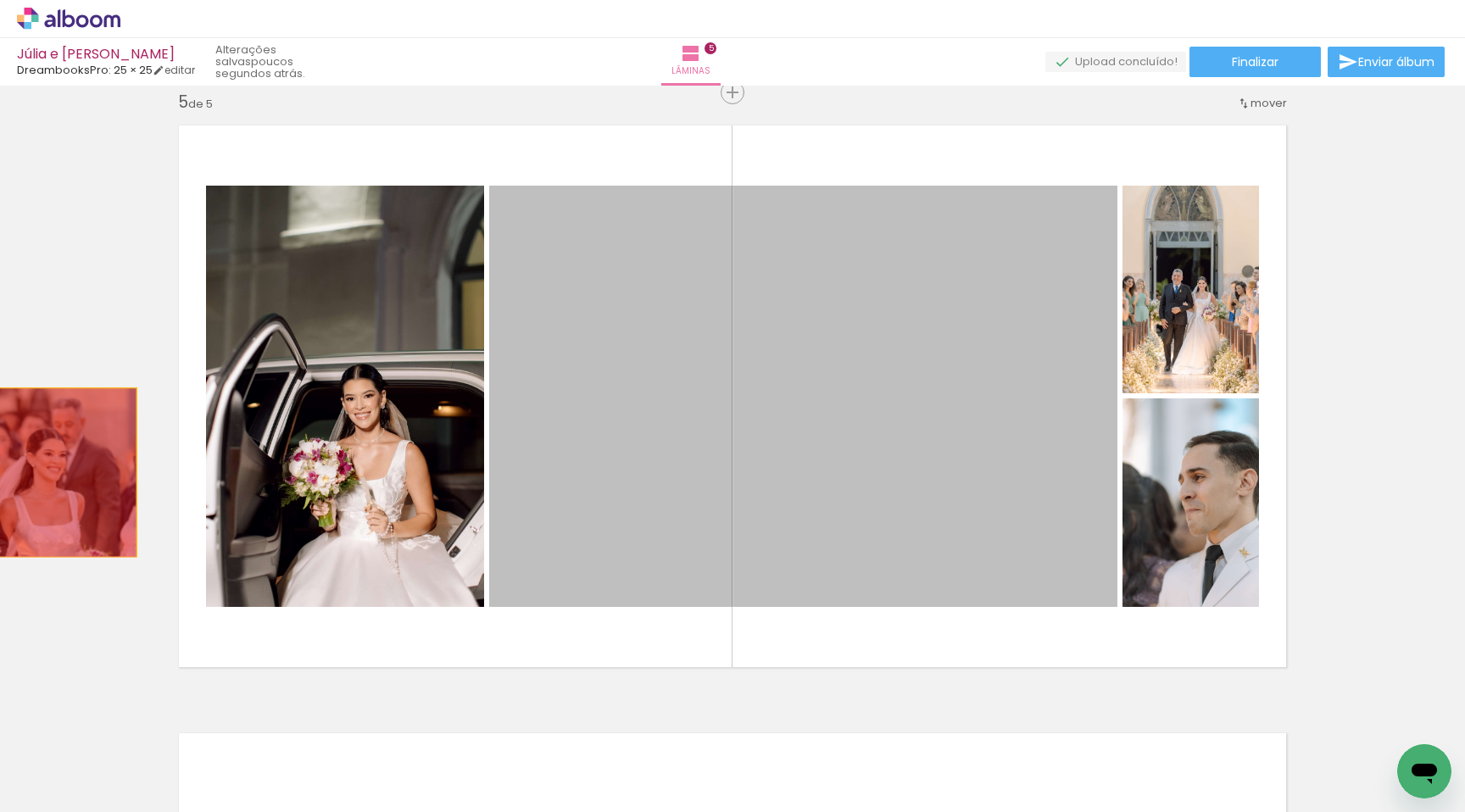
drag, startPoint x: 640, startPoint y: 505, endPoint x: 50, endPoint y: 472, distance: 590.9
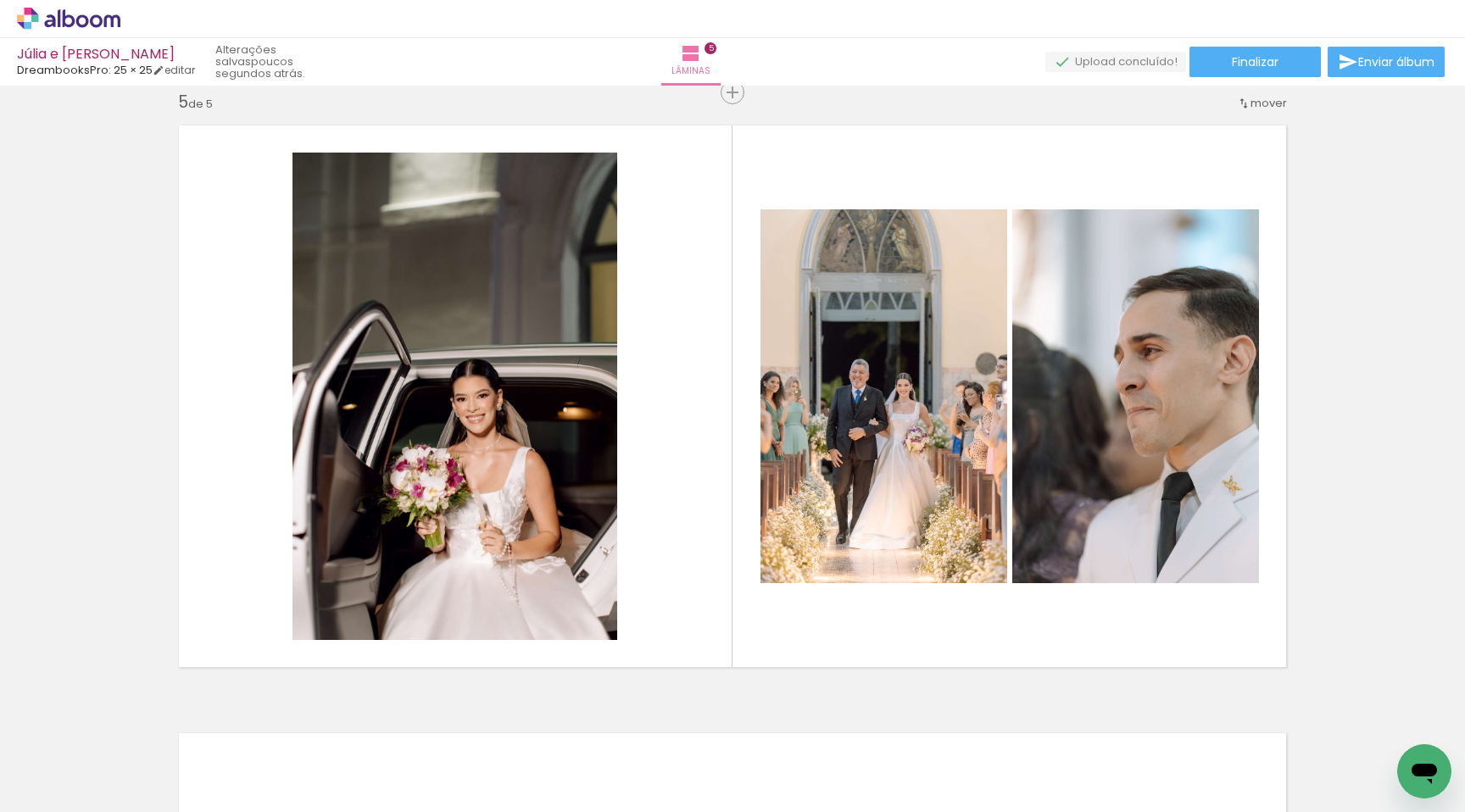
scroll to position [0, 3868]
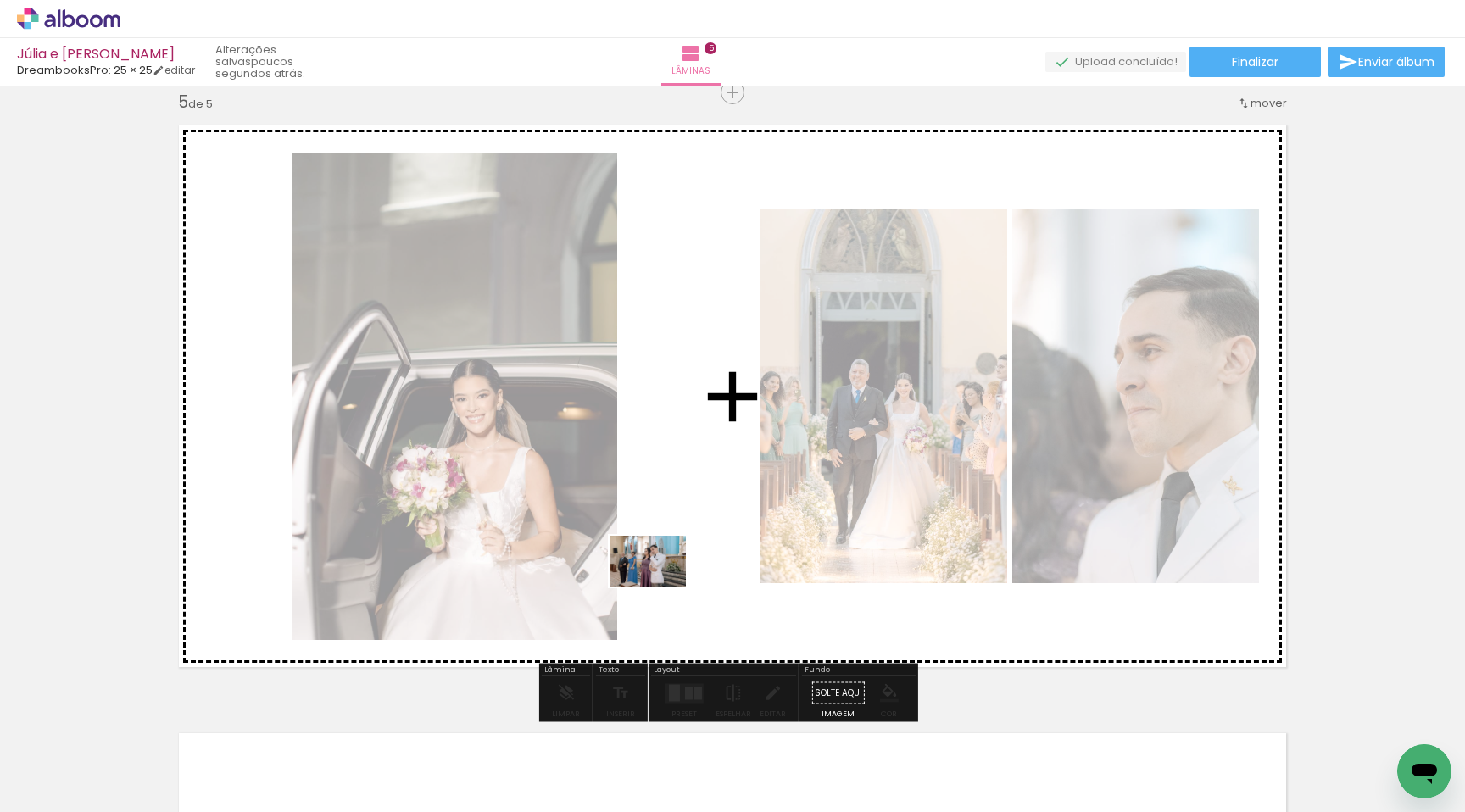
drag, startPoint x: 687, startPoint y: 781, endPoint x: 661, endPoint y: 587, distance: 195.7
click at [661, 587] on quentale-workspace at bounding box center [732, 406] width 1465 height 812
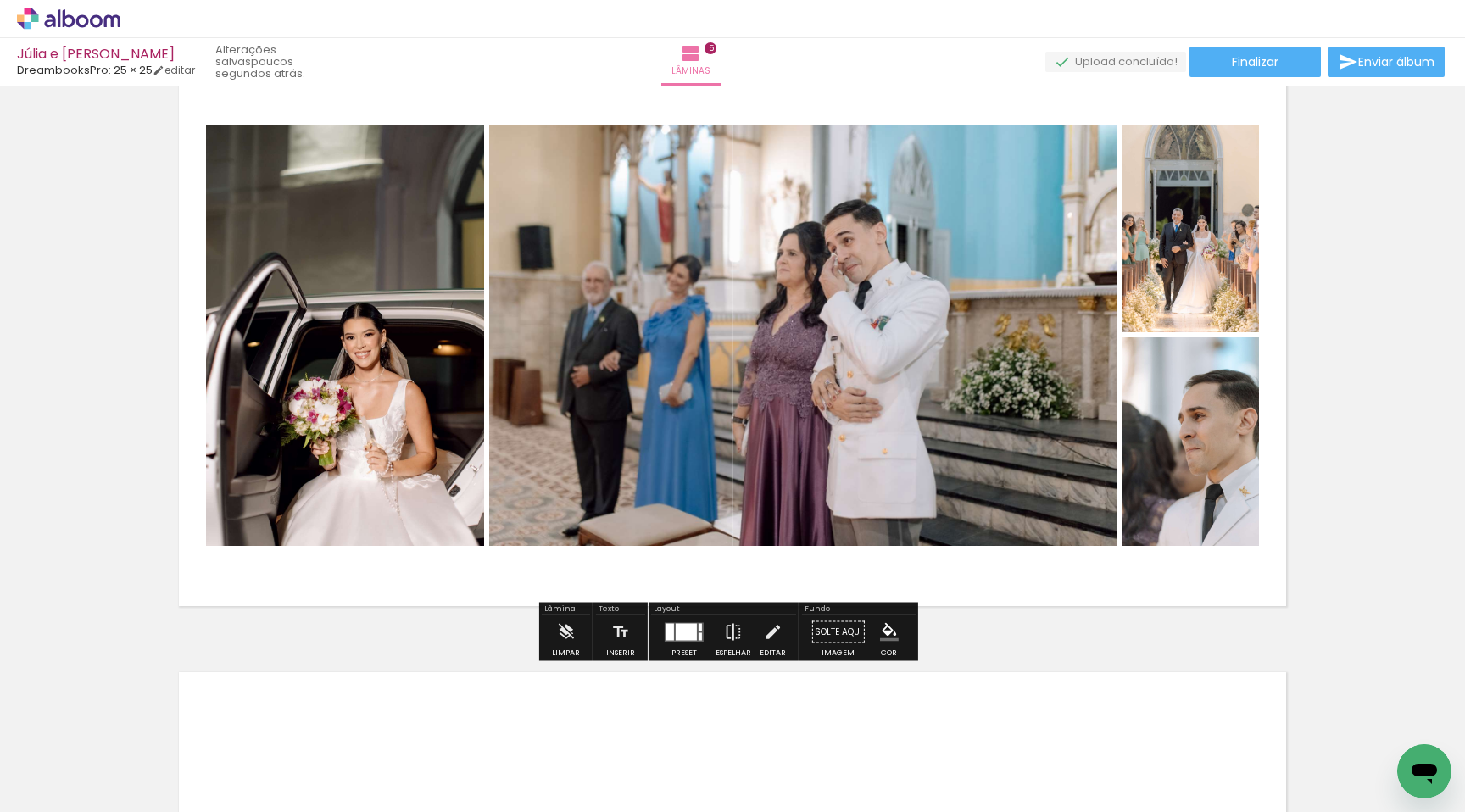
scroll to position [2679, 0]
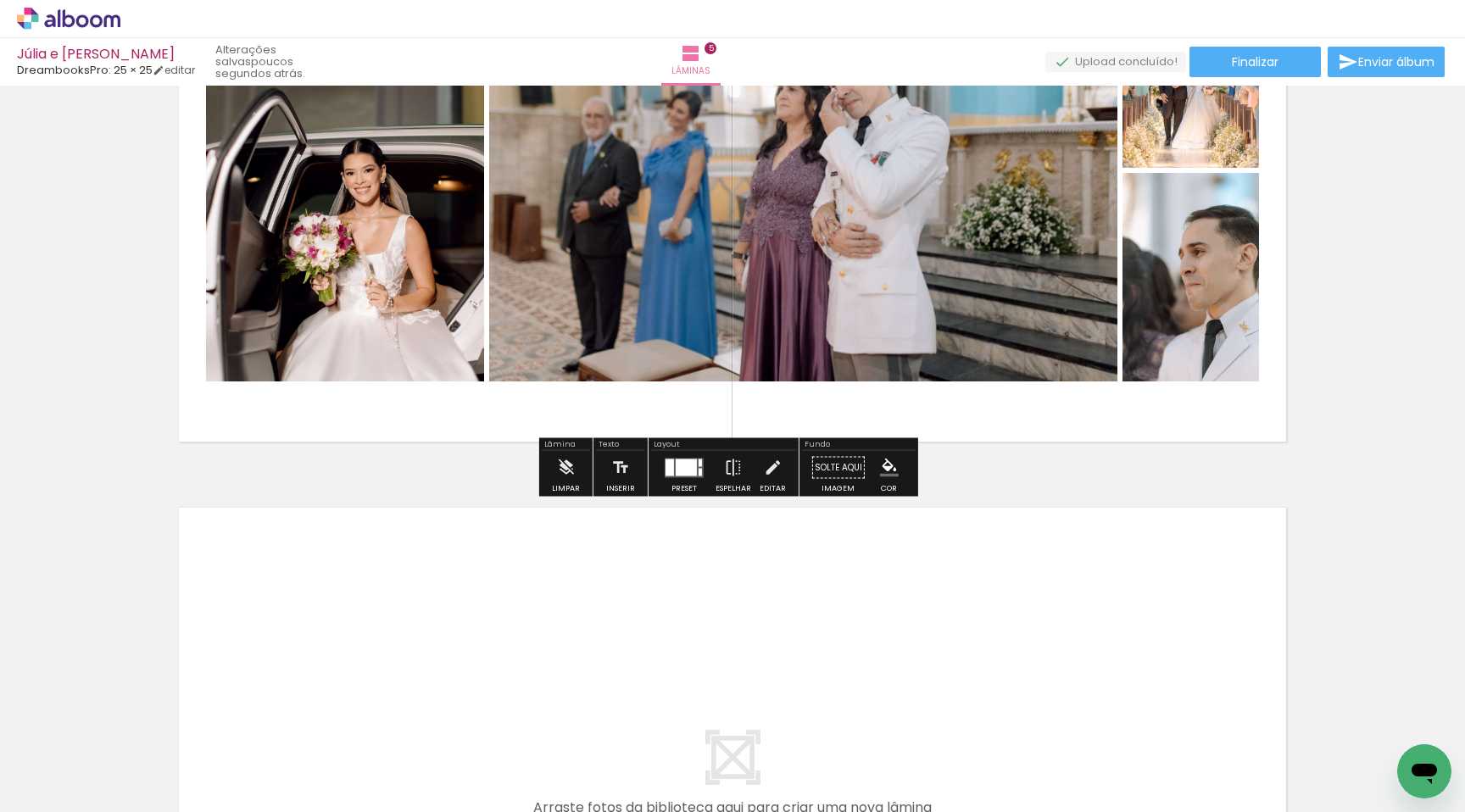
click at [676, 461] on div at bounding box center [687, 467] width 21 height 17
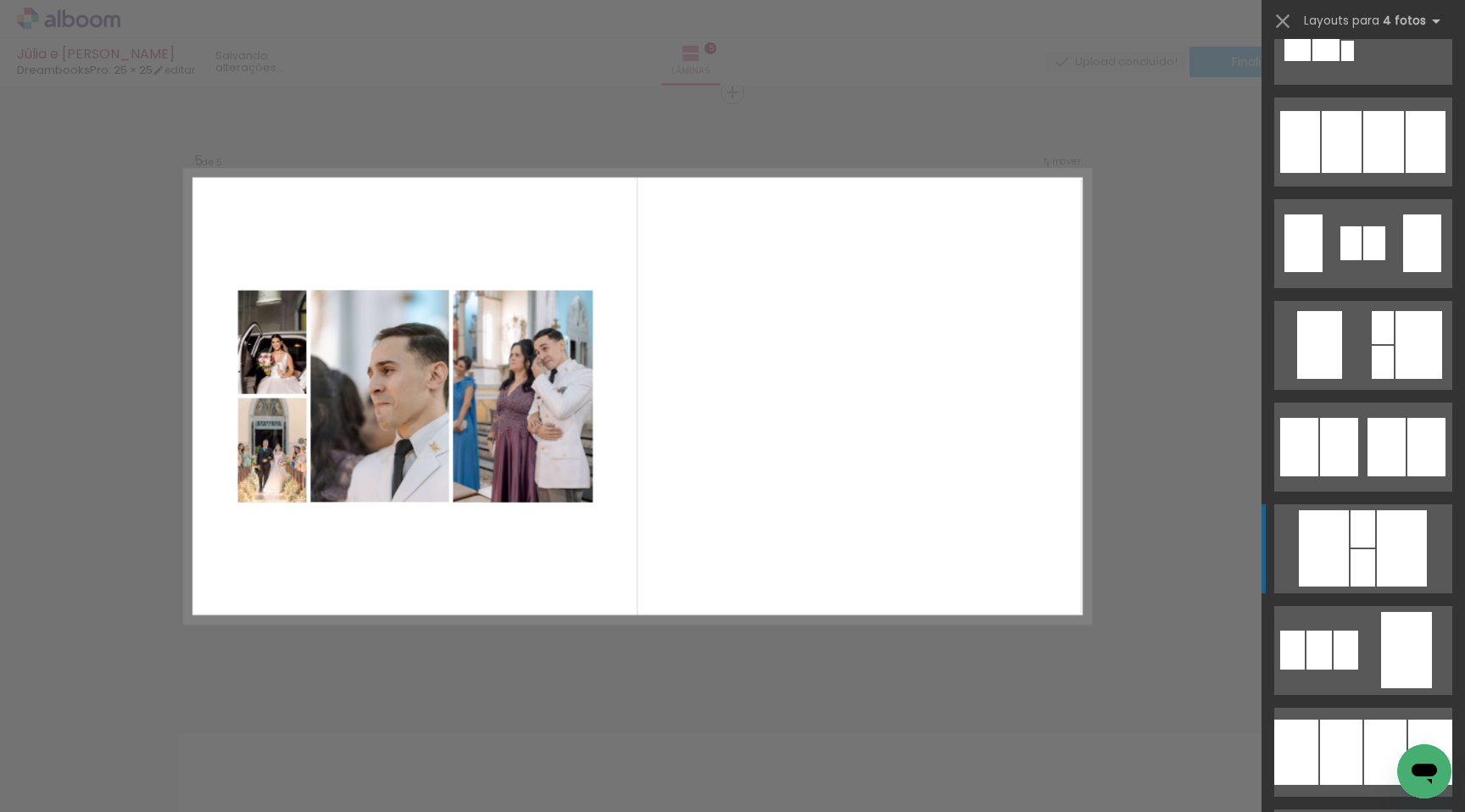
scroll to position [13154, 0]
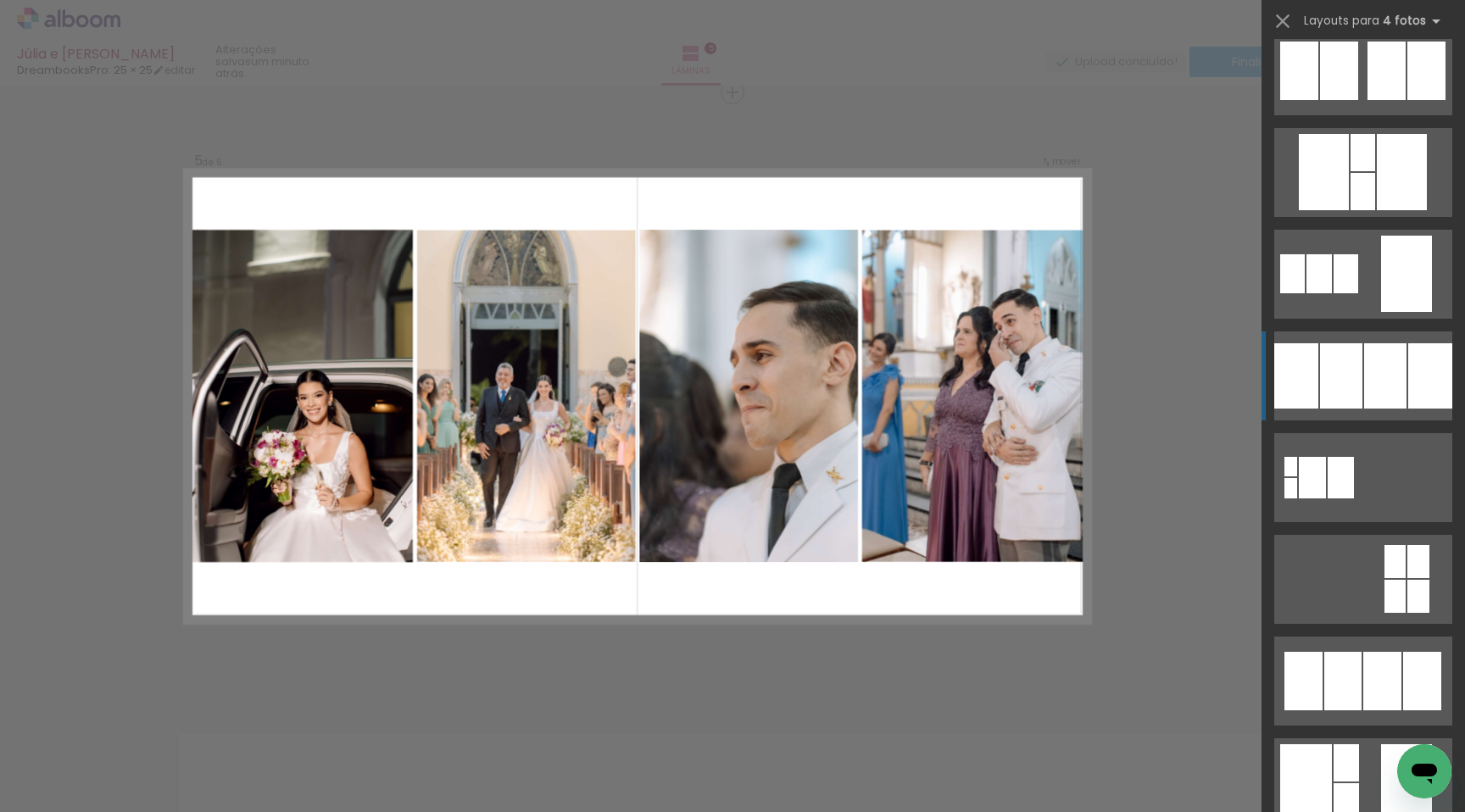
click at [1348, 370] on div at bounding box center [1341, 376] width 42 height 65
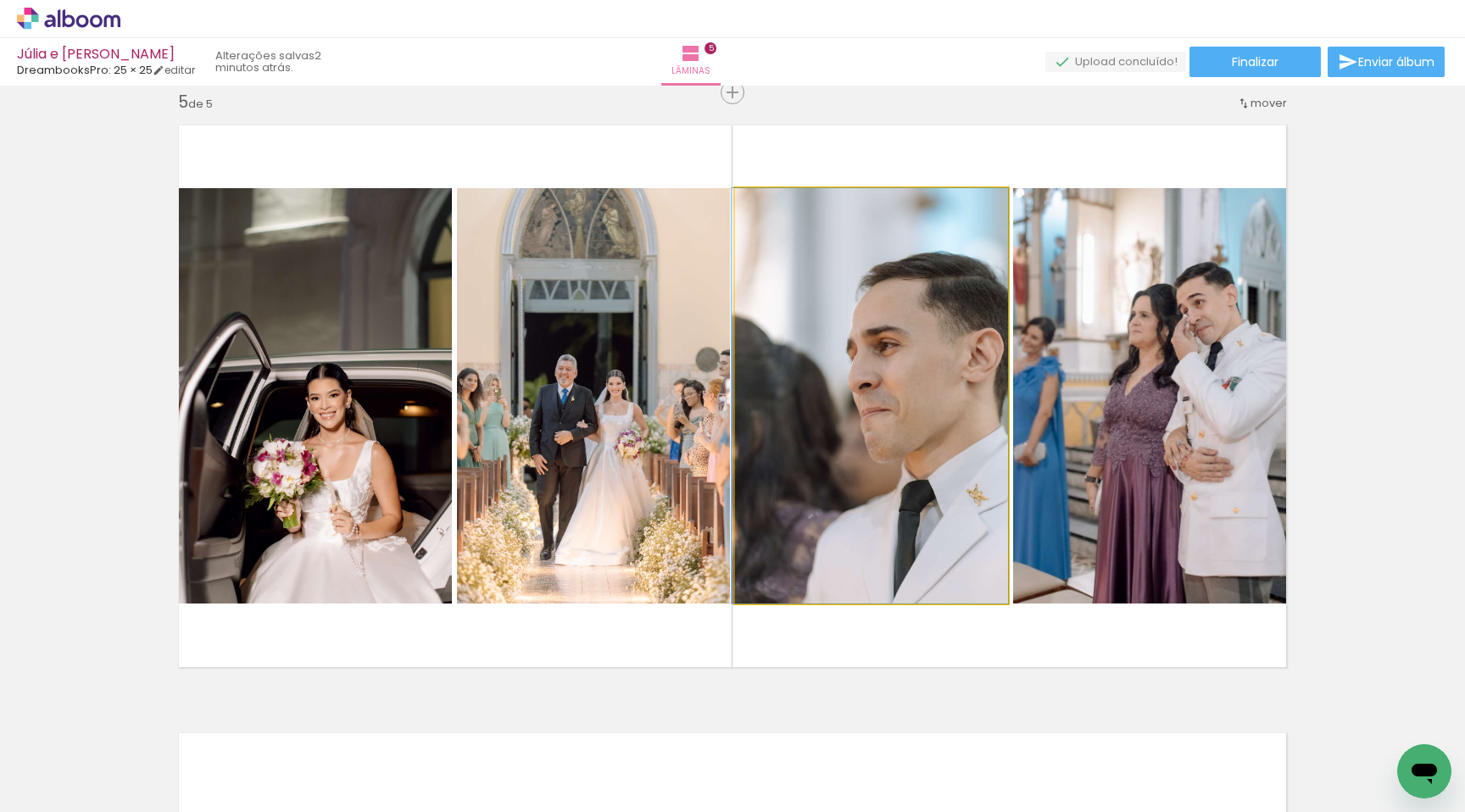
drag, startPoint x: 919, startPoint y: 479, endPoint x: 860, endPoint y: 479, distance: 59.0
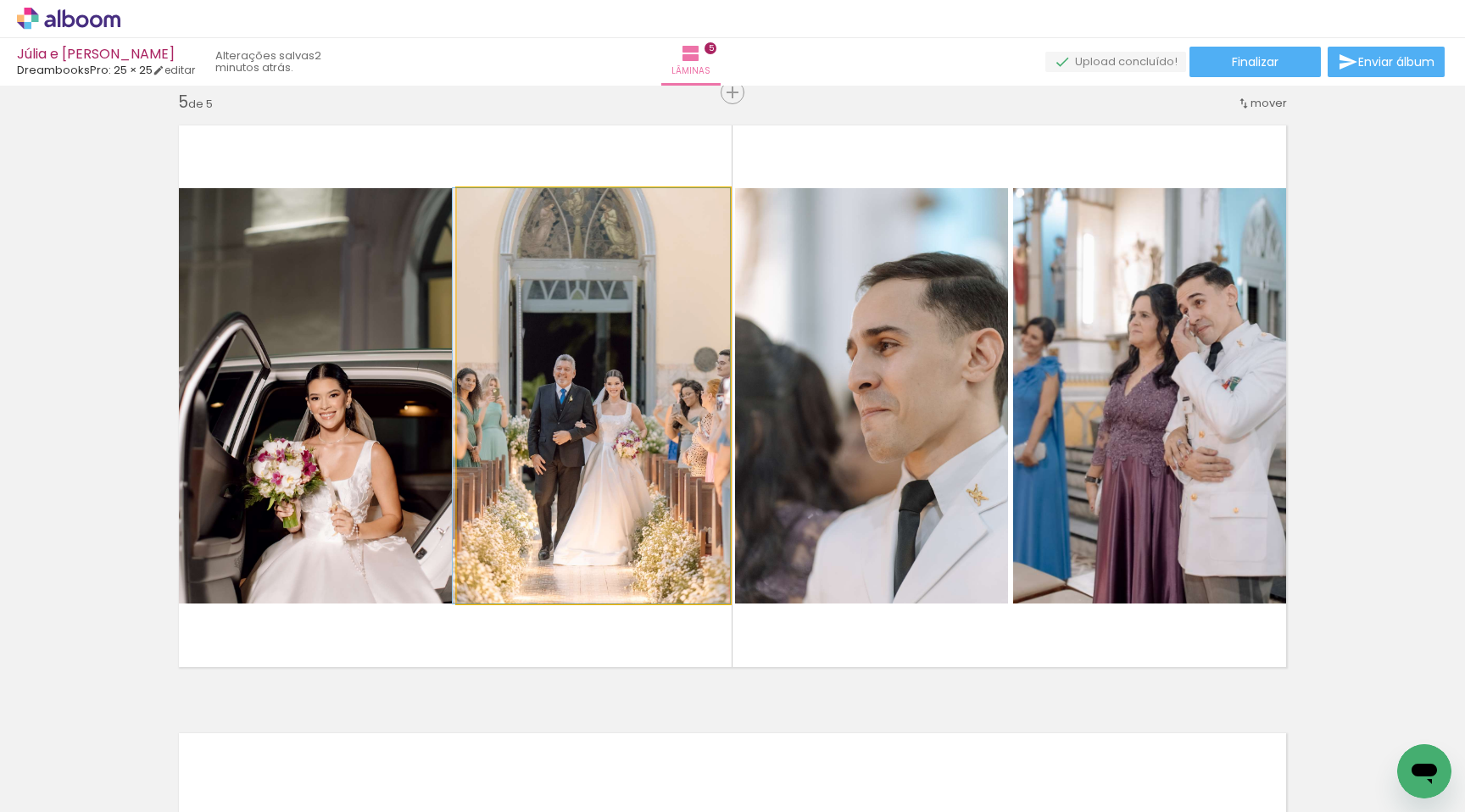
drag, startPoint x: 501, startPoint y: 479, endPoint x: 449, endPoint y: 480, distance: 52.0
click at [449, 480] on quentale-layouter at bounding box center [732, 396] width 1131 height 566
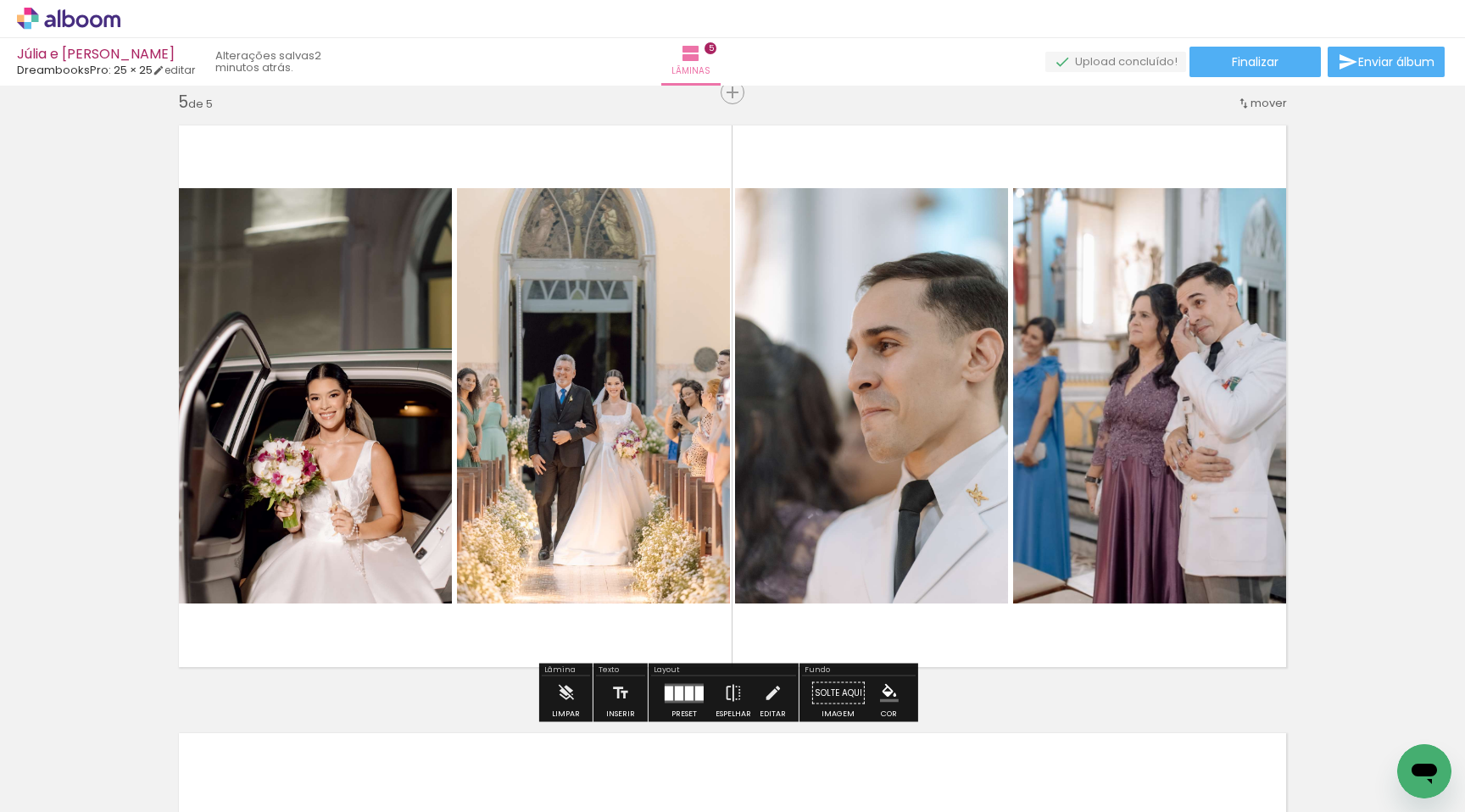
click at [883, 209] on div "P&B" at bounding box center [875, 206] width 34 height 26
click at [0, 0] on slot "P&B" at bounding box center [0, 0] width 0 height 0
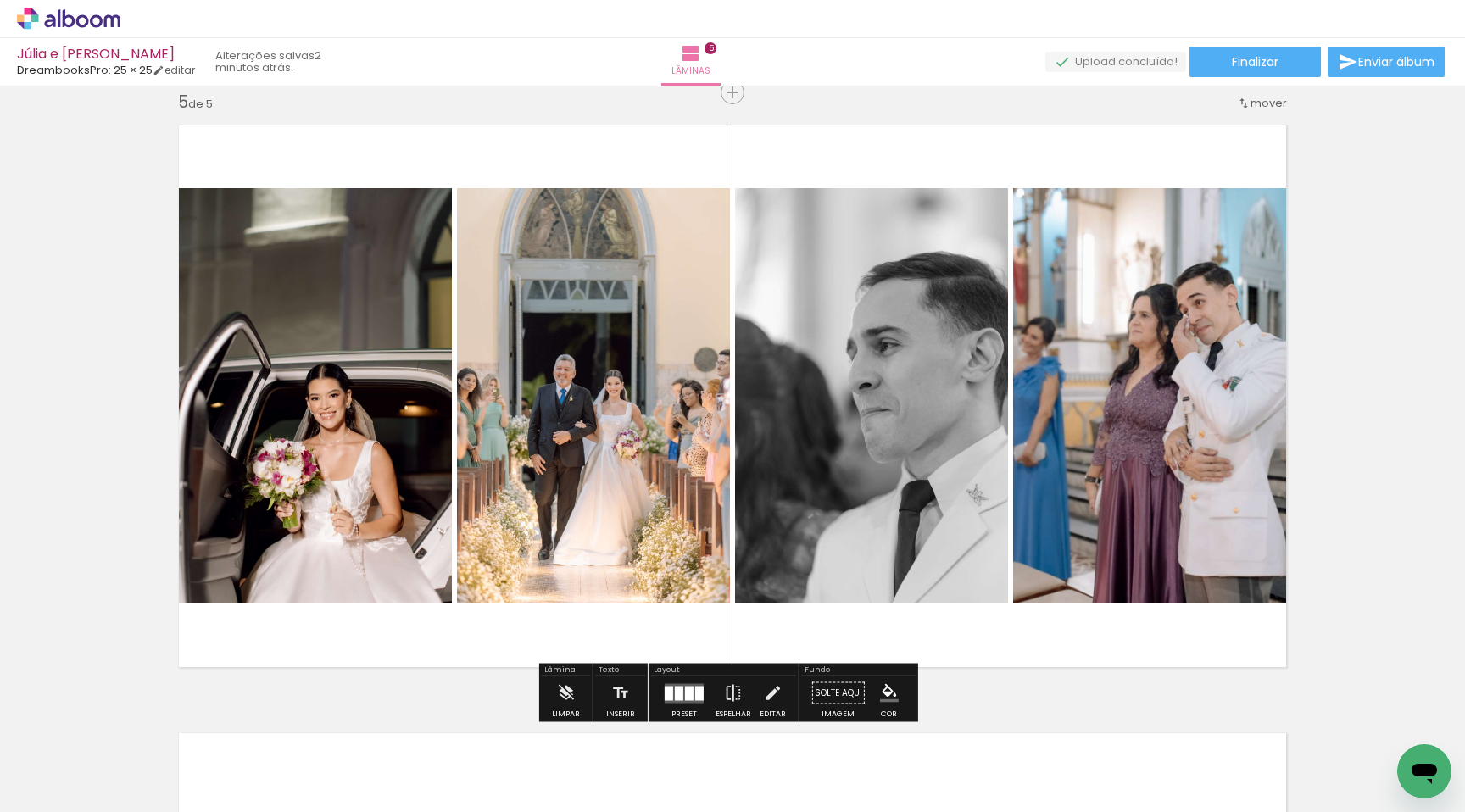
click at [0, 0] on slot "P&B" at bounding box center [0, 0] width 0 height 0
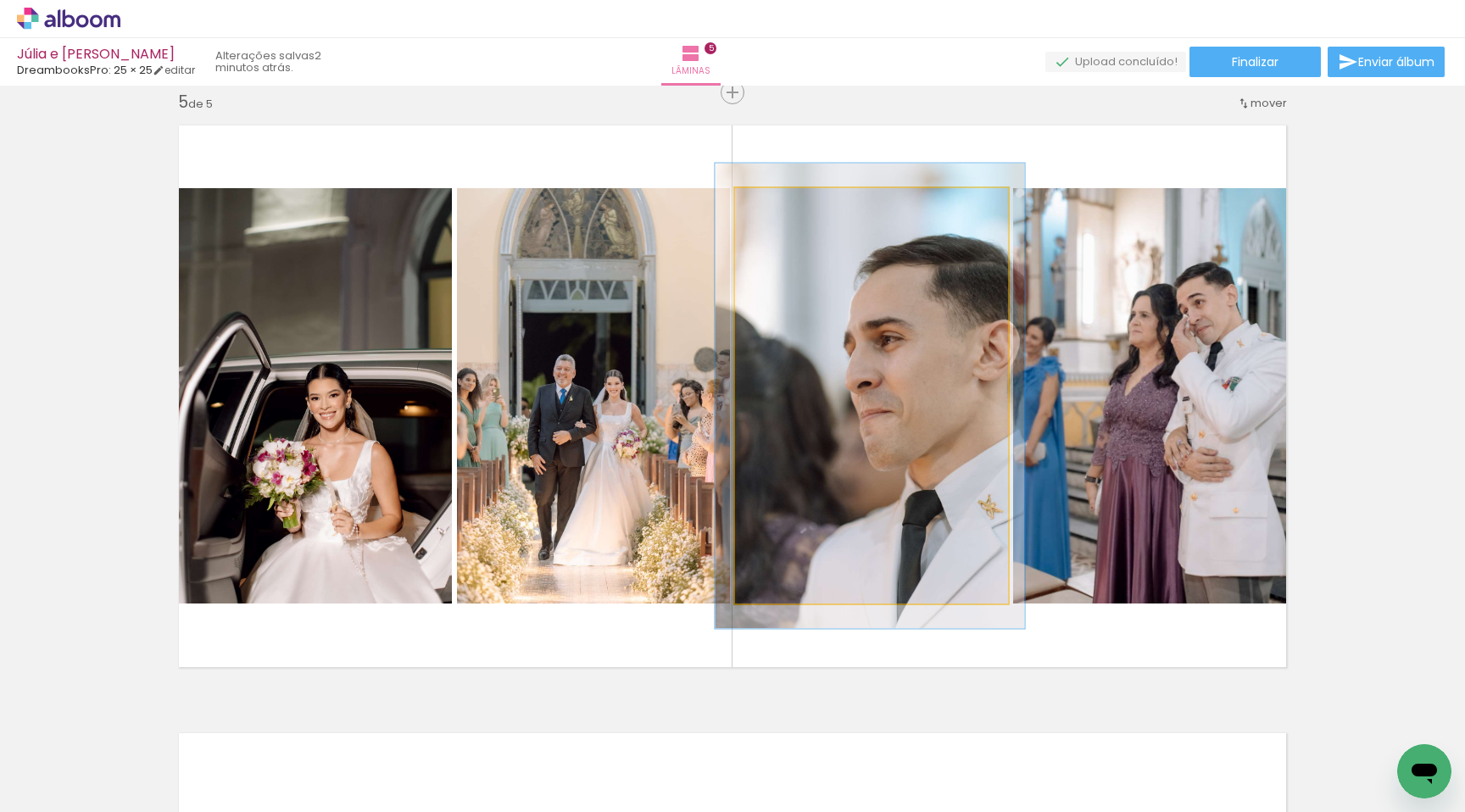
type paper-slider "112"
click at [776, 212] on div at bounding box center [781, 206] width 27 height 27
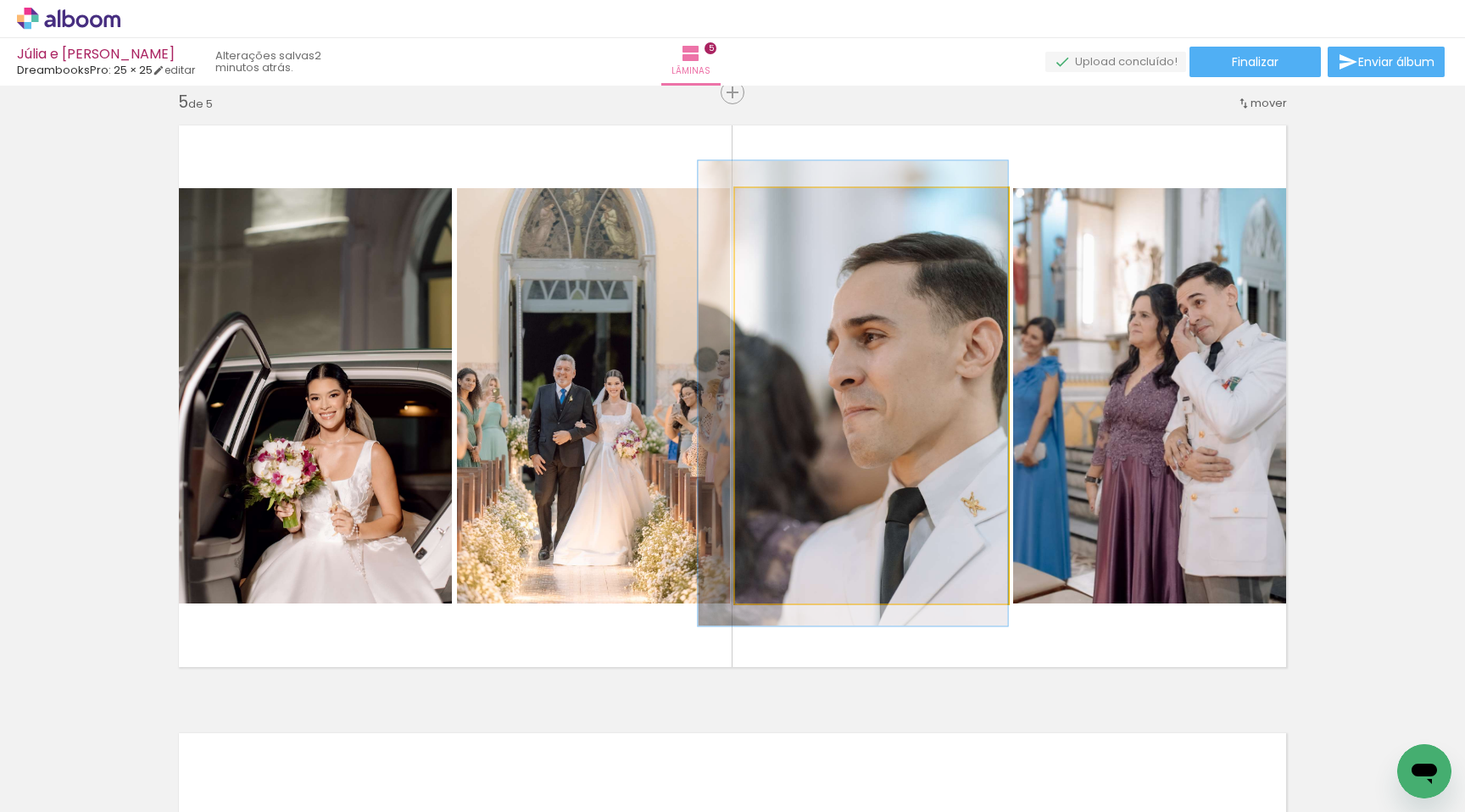
drag, startPoint x: 881, startPoint y: 315, endPoint x: 823, endPoint y: 312, distance: 58.1
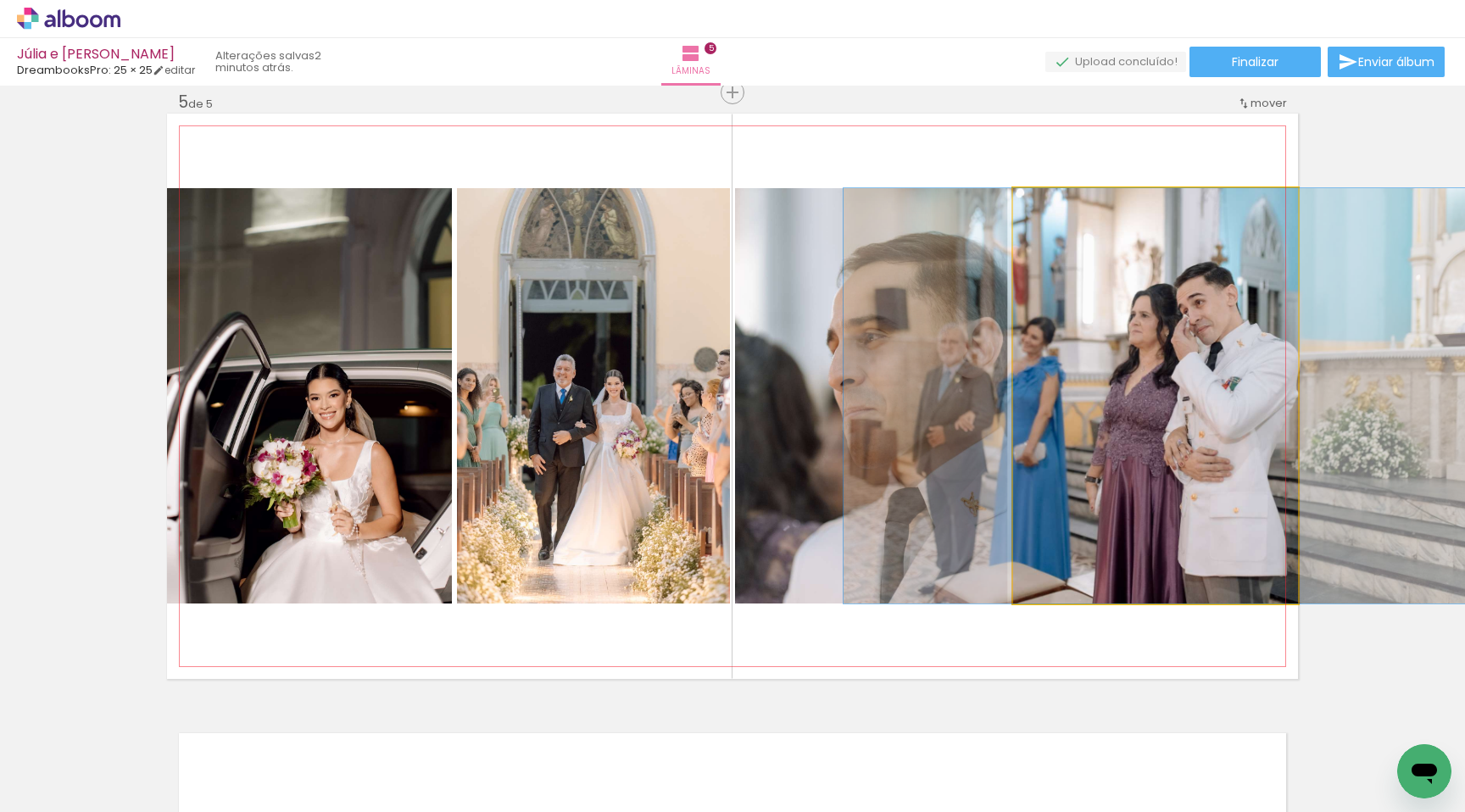
click at [1116, 351] on quentale-photo at bounding box center [1156, 396] width 285 height 416
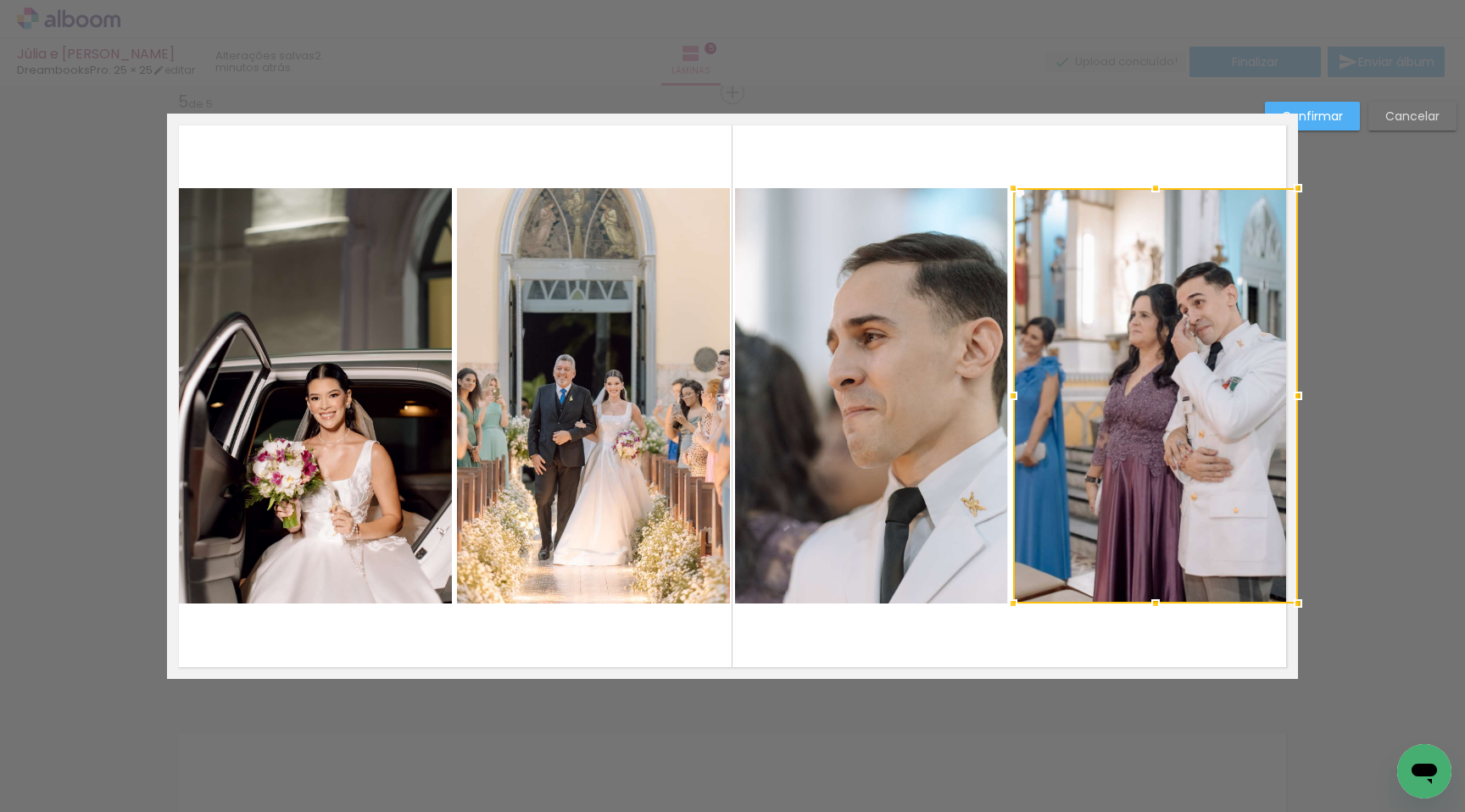
click at [0, 0] on slot "Cancelar" at bounding box center [0, 0] width 0 height 0
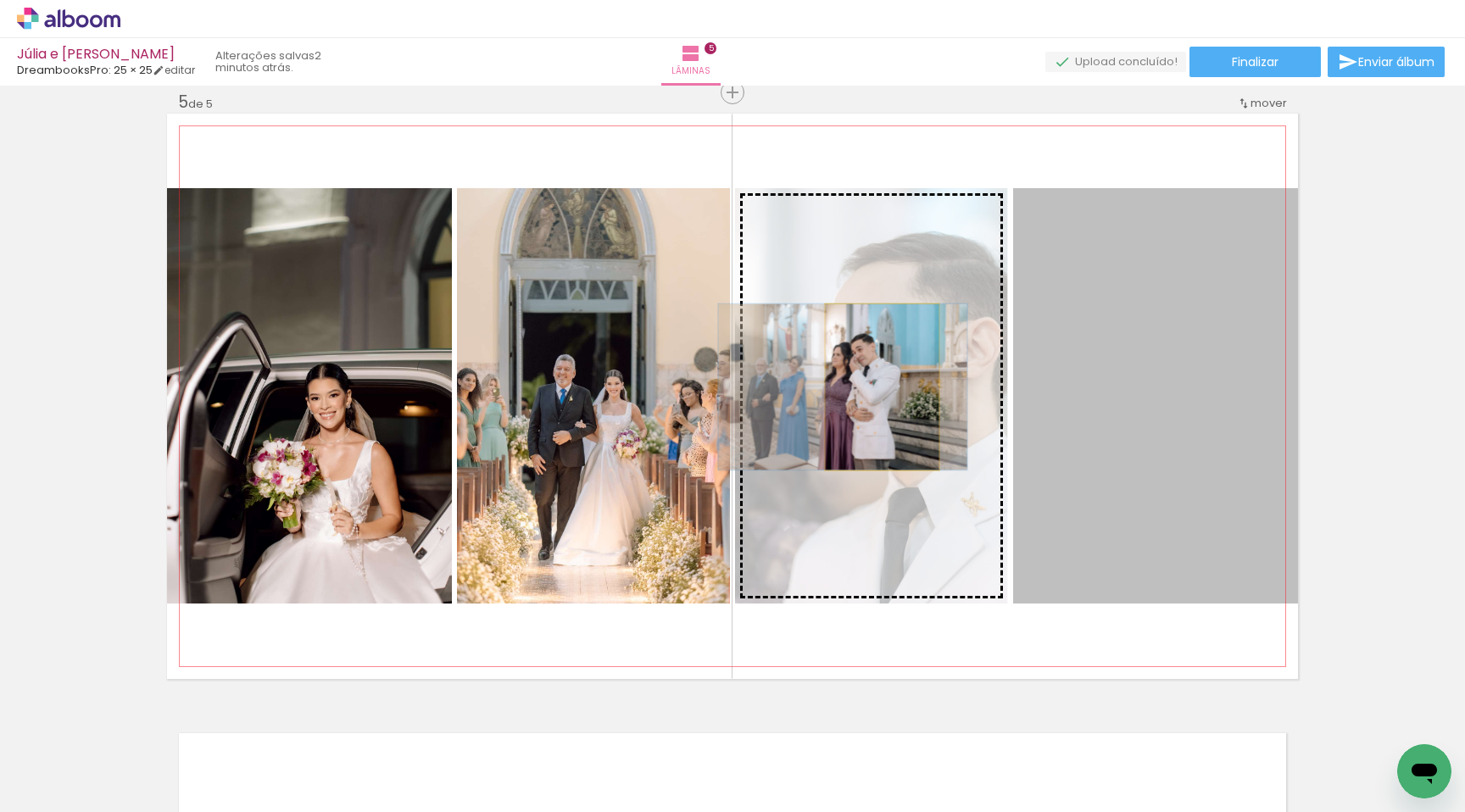
drag, startPoint x: 1108, startPoint y: 394, endPoint x: 875, endPoint y: 387, distance: 233.1
click at [0, 0] on slot at bounding box center [0, 0] width 0 height 0
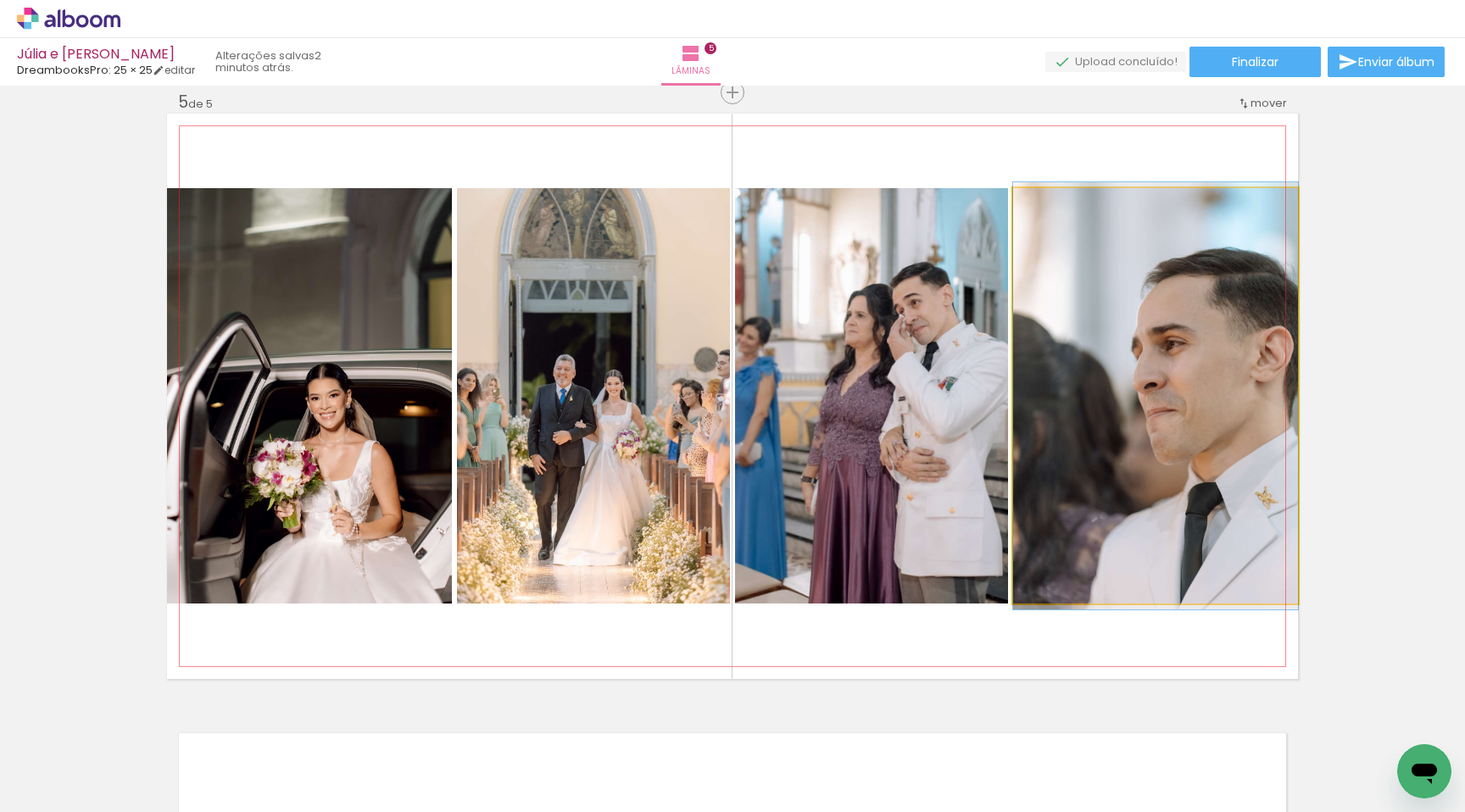
click at [1138, 392] on quentale-photo at bounding box center [1156, 396] width 285 height 416
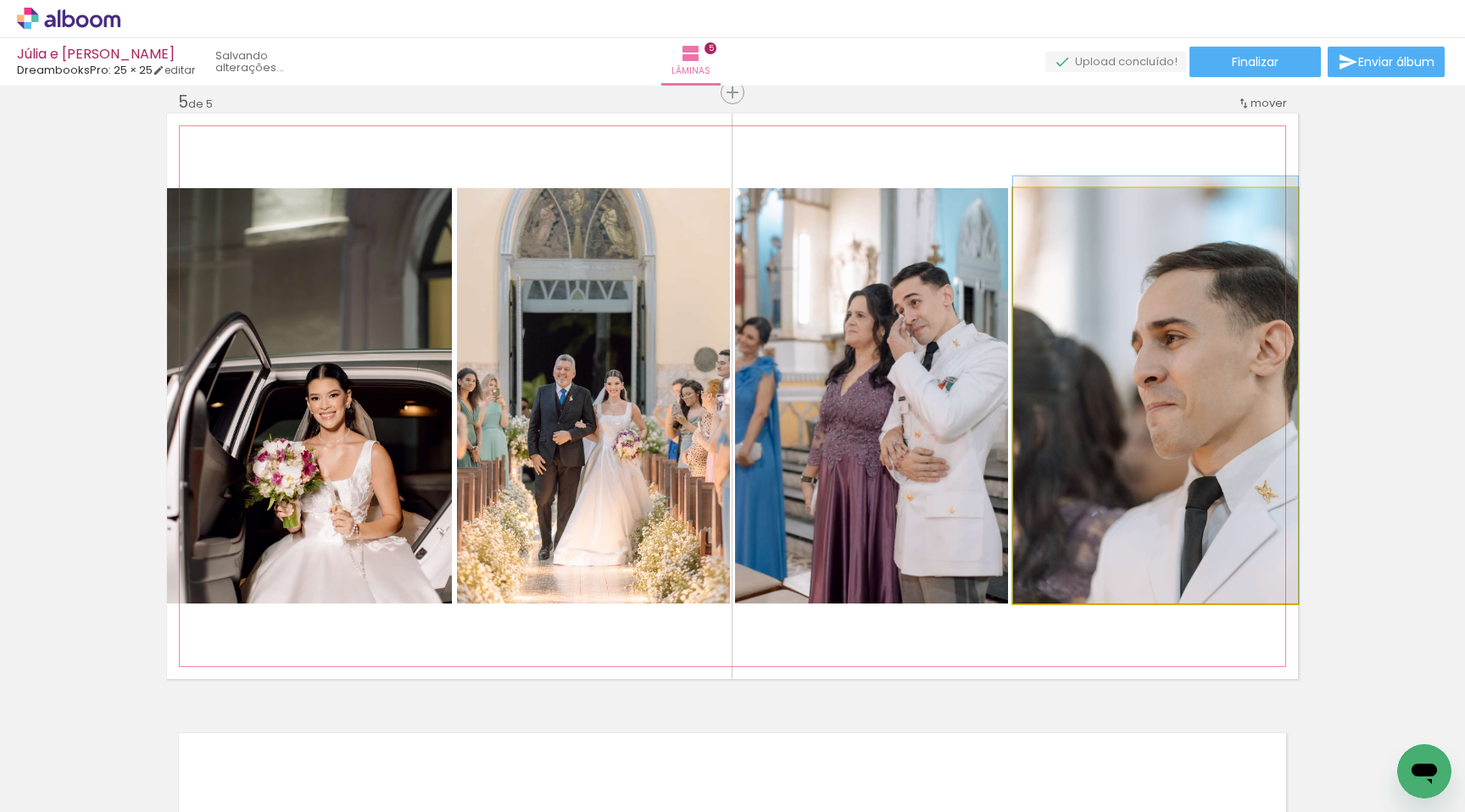
drag, startPoint x: 1163, startPoint y: 390, endPoint x: 1110, endPoint y: 383, distance: 53.5
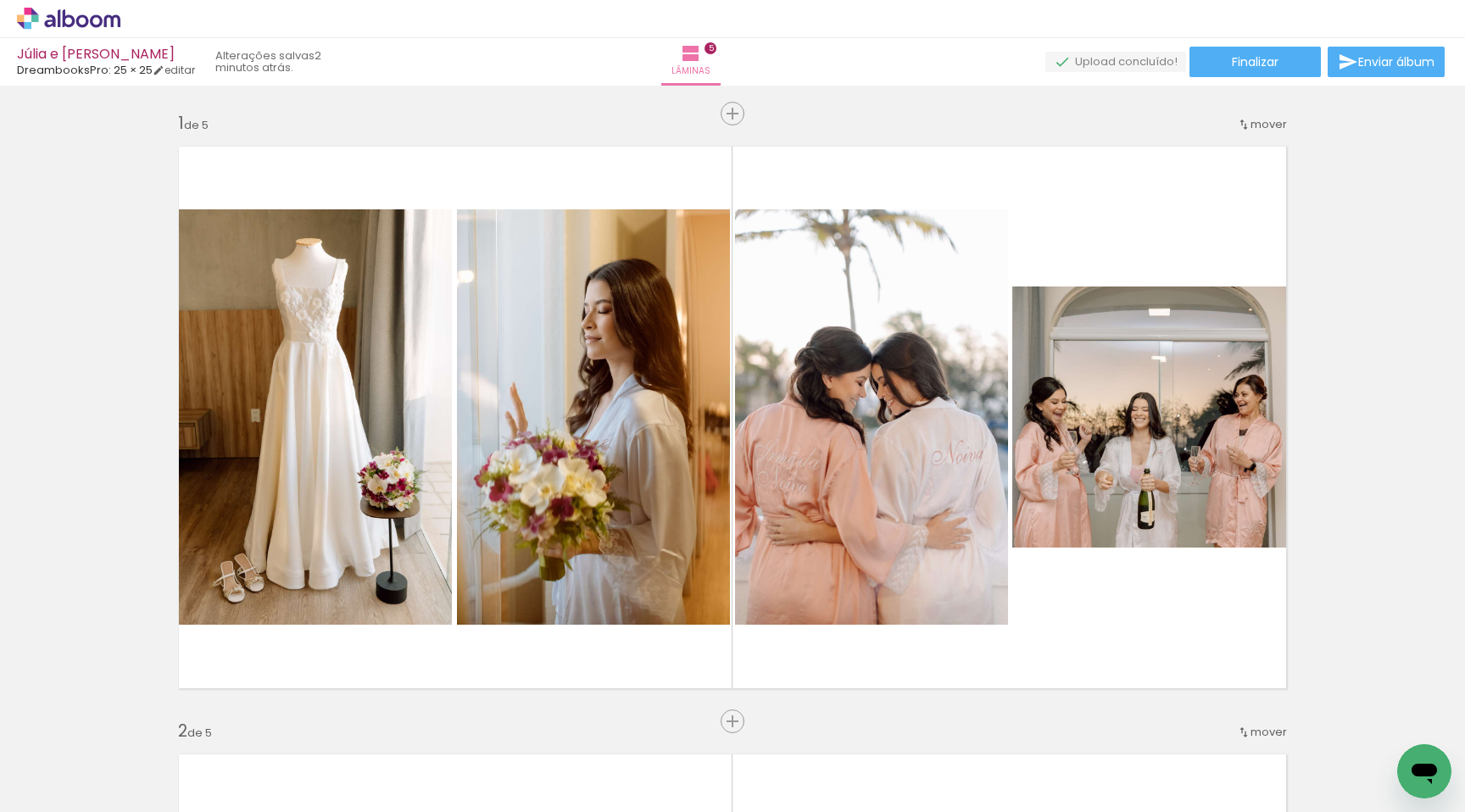
scroll to position [0, 3868]
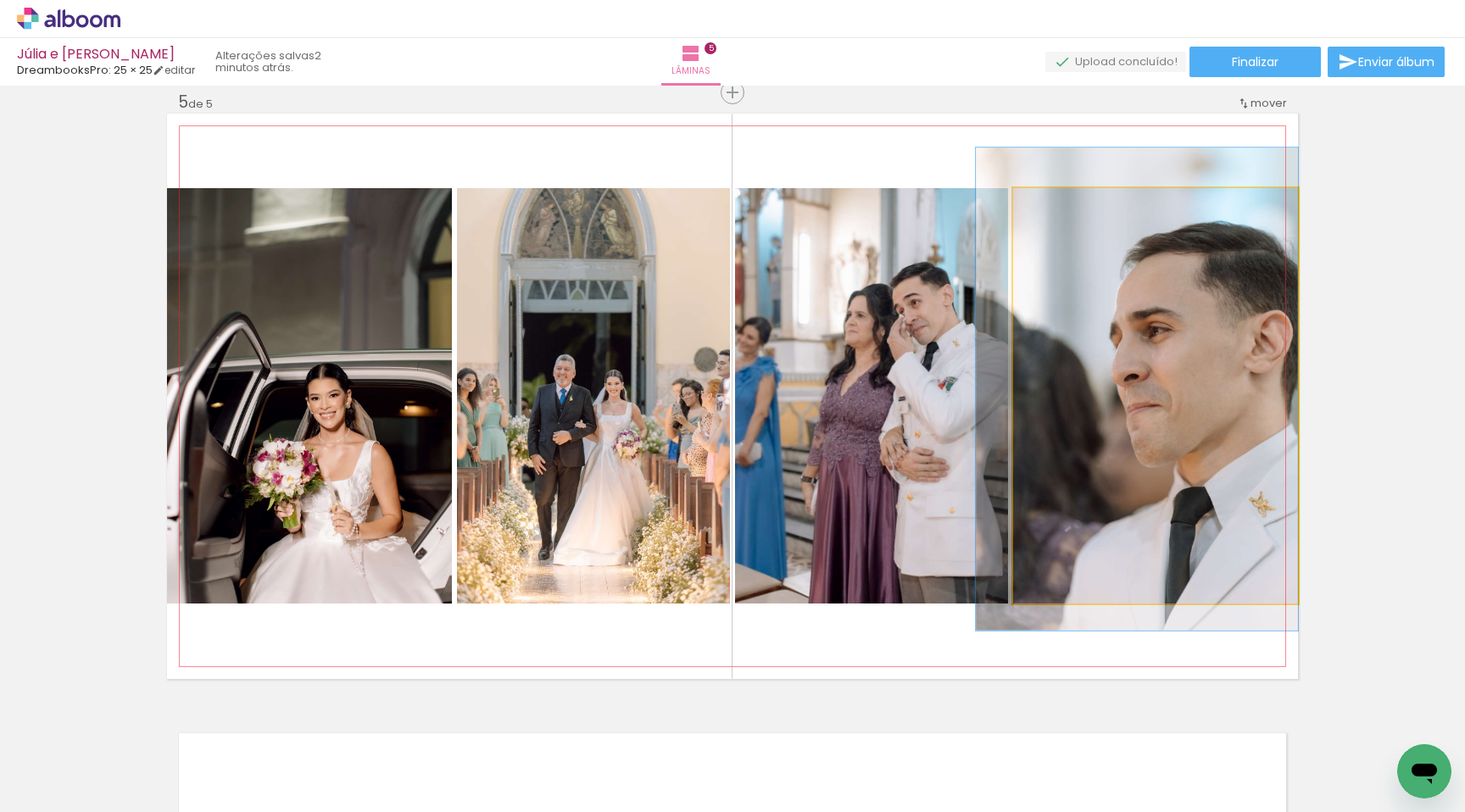
drag, startPoint x: 1230, startPoint y: 274, endPoint x: 1187, endPoint y: 275, distance: 43.0
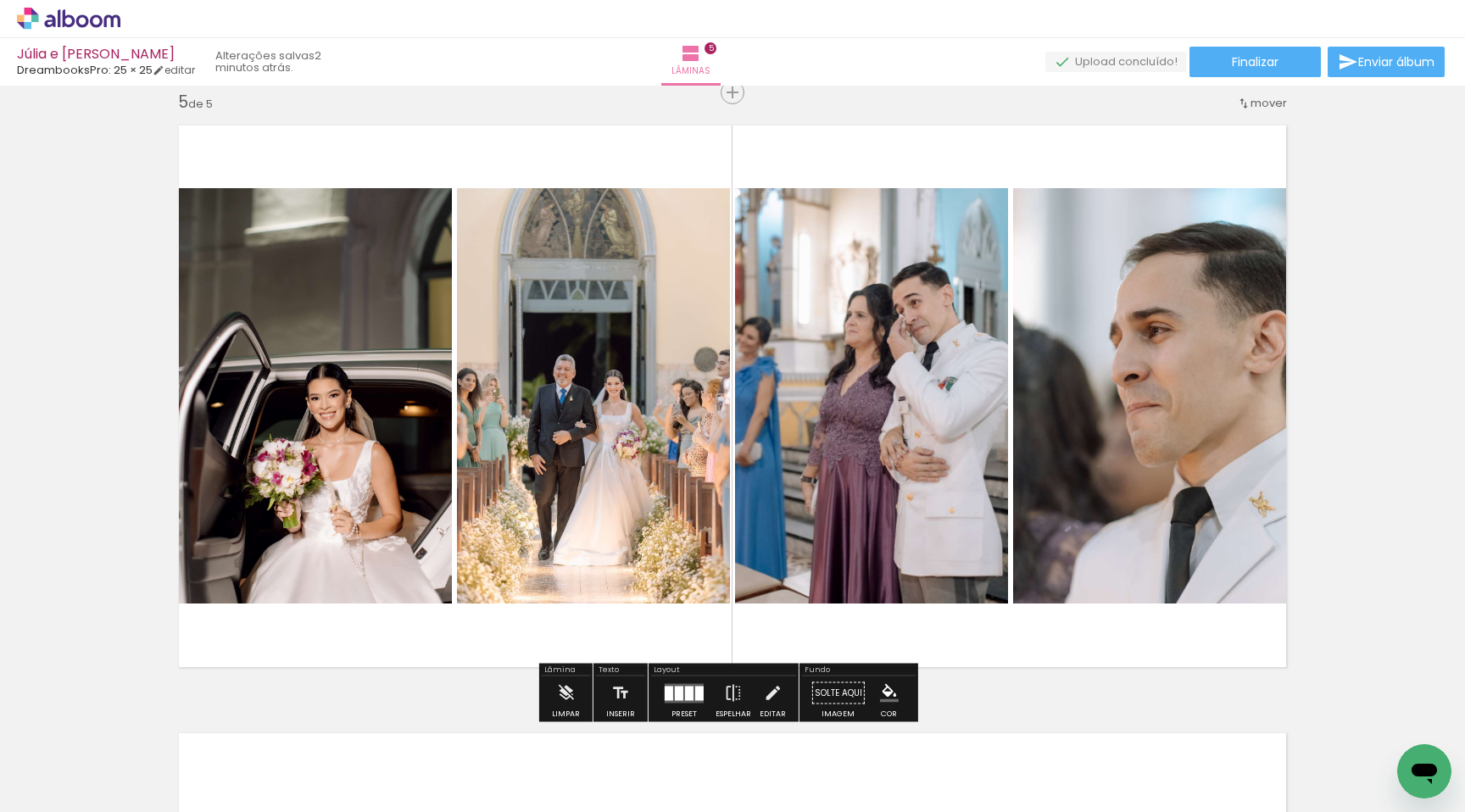
click at [925, 299] on quentale-photo at bounding box center [871, 396] width 273 height 416
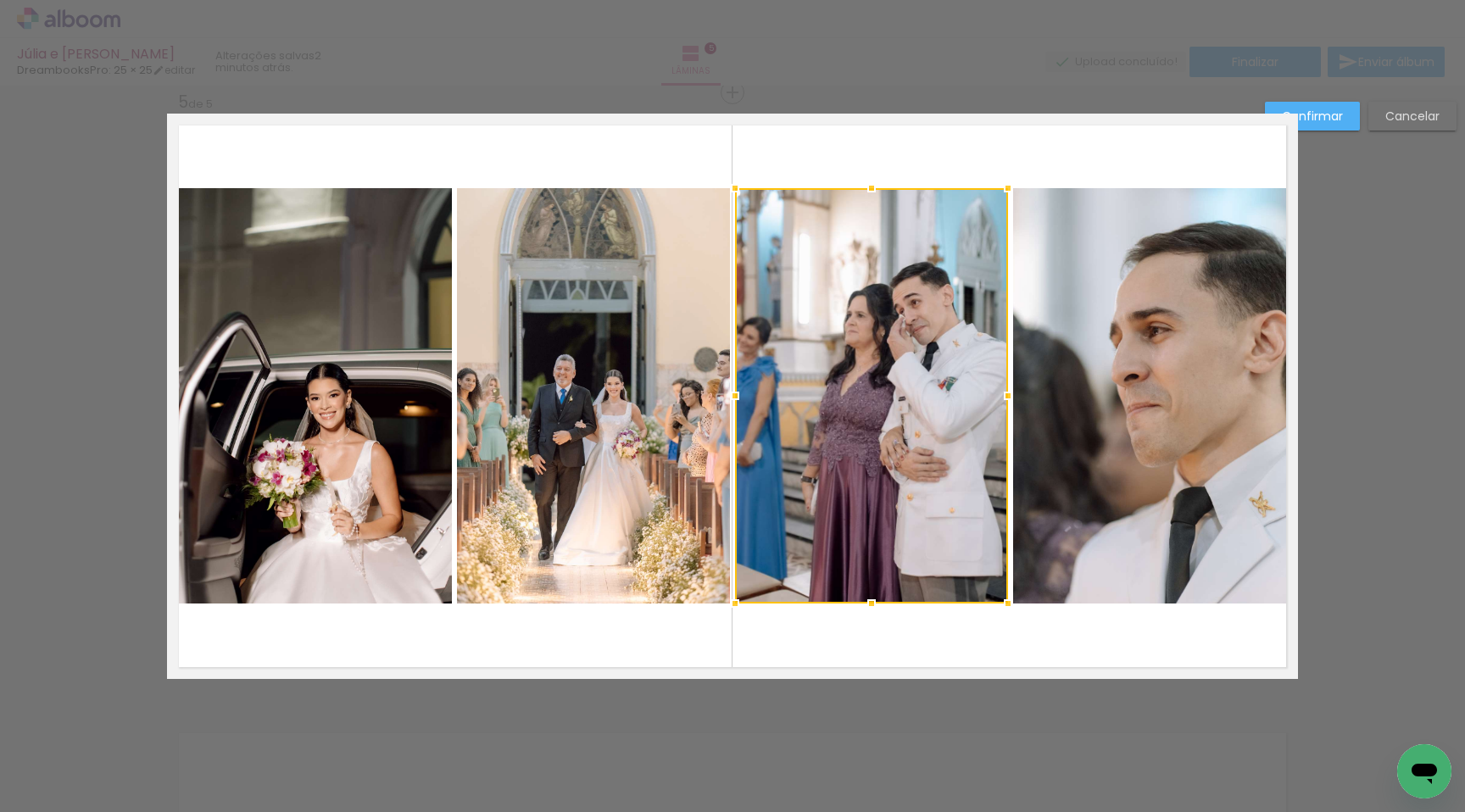
click at [1111, 321] on quentale-photo at bounding box center [1156, 396] width 285 height 416
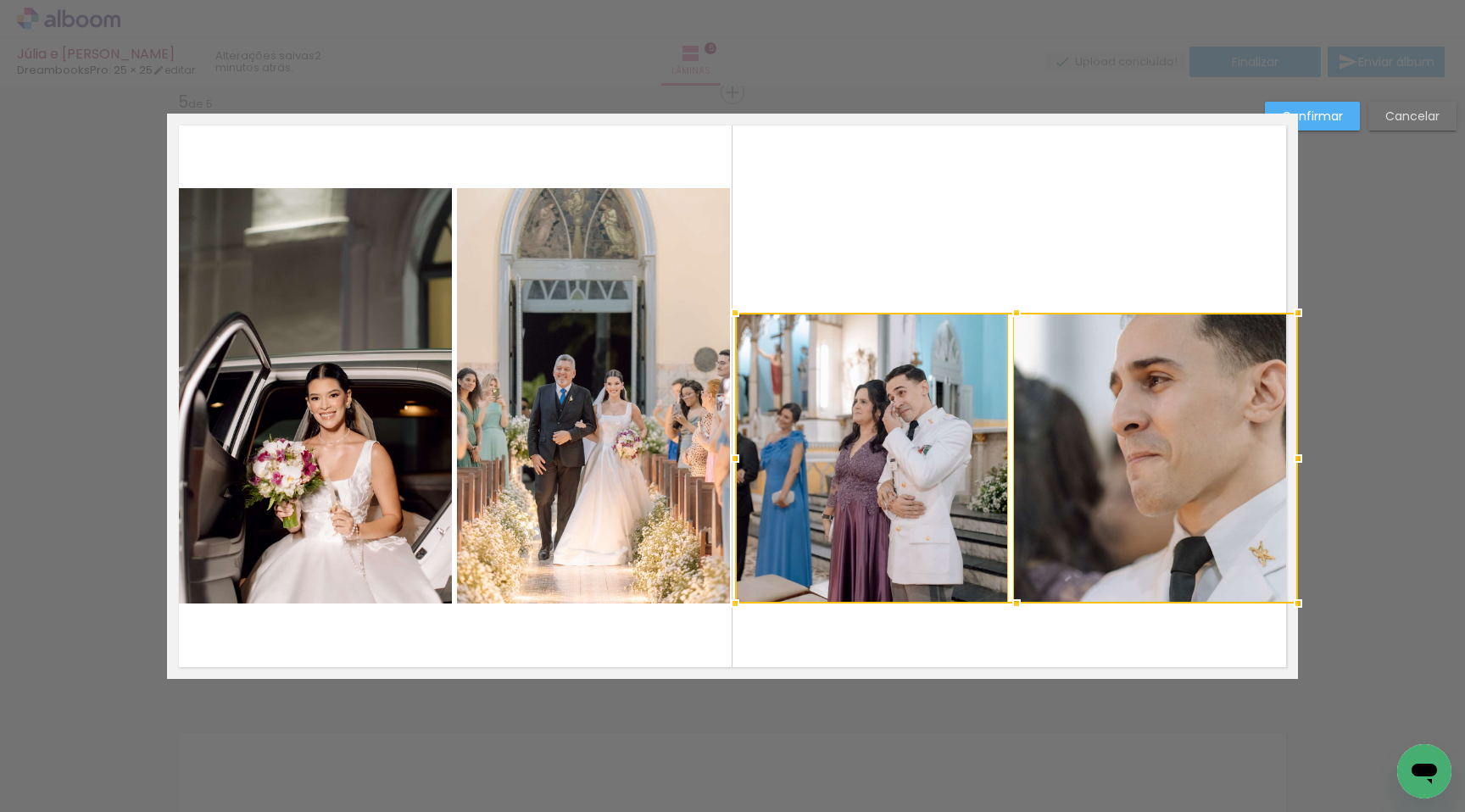
drag, startPoint x: 1011, startPoint y: 192, endPoint x: 1011, endPoint y: 308, distance: 116.0
click at [1011, 308] on div at bounding box center [1016, 312] width 34 height 34
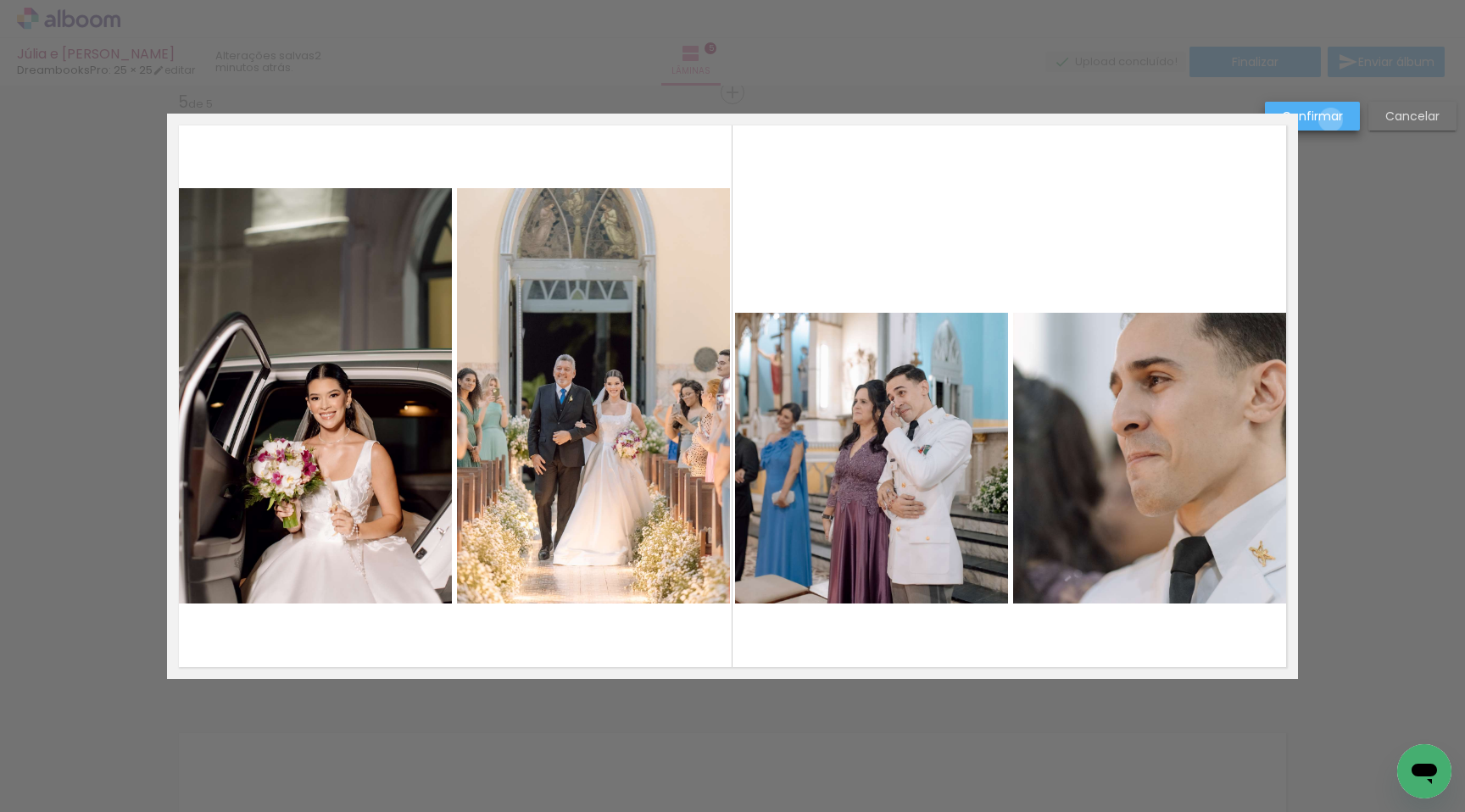
click at [0, 0] on slot "Confirmar" at bounding box center [0, 0] width 0 height 0
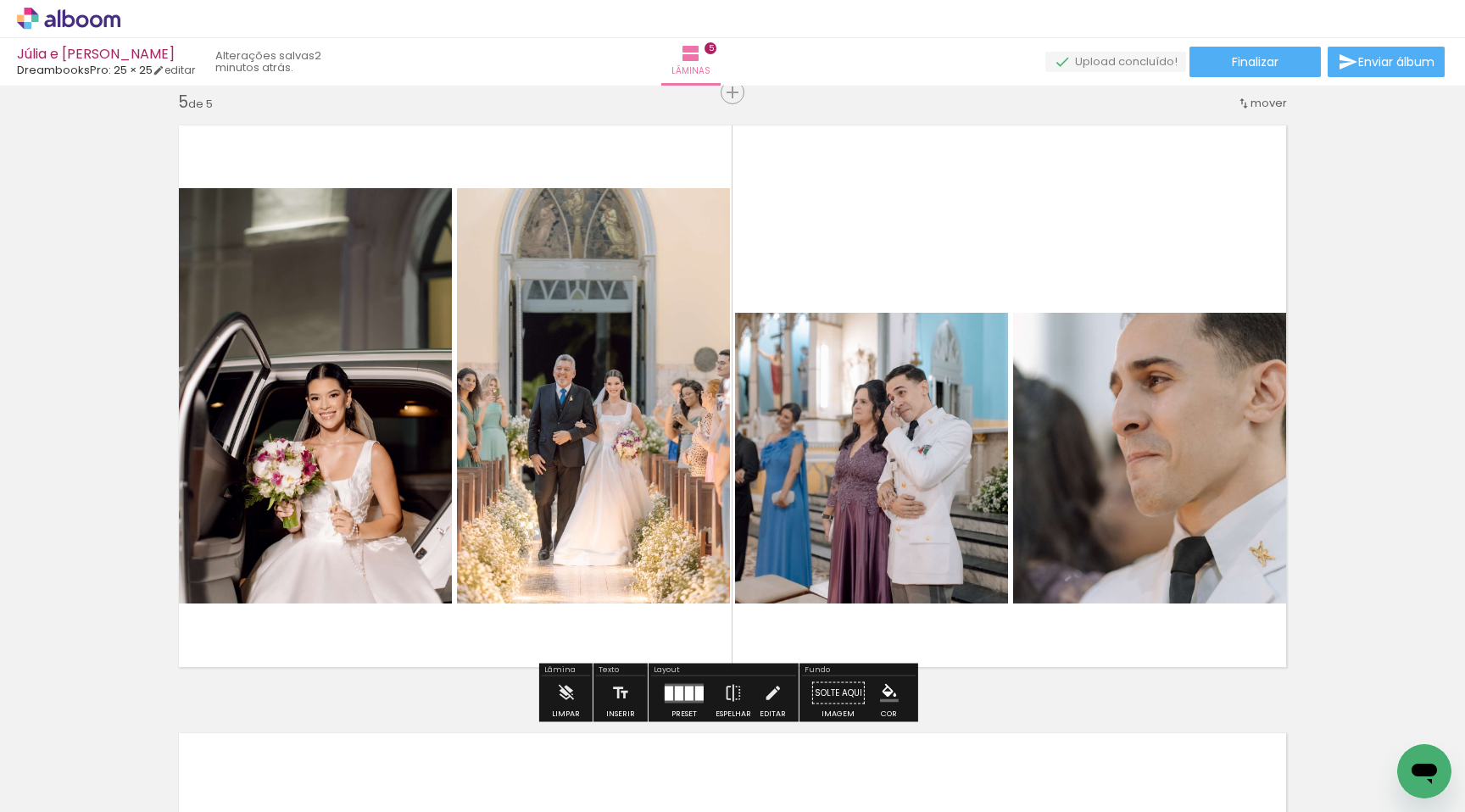
click at [1104, 405] on quentale-photo at bounding box center [1156, 459] width 285 height 291
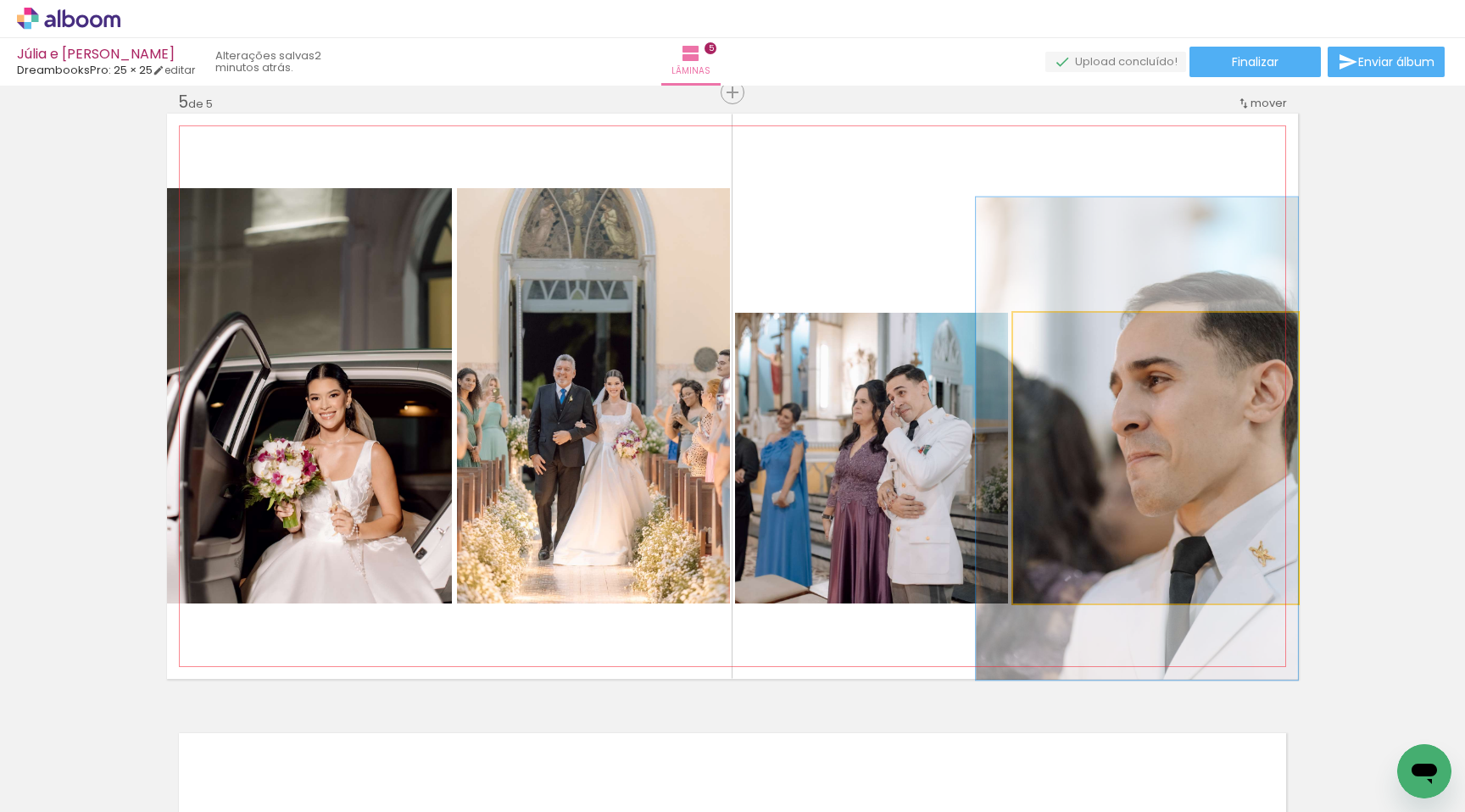
click at [1104, 405] on quentale-photo at bounding box center [1156, 459] width 285 height 291
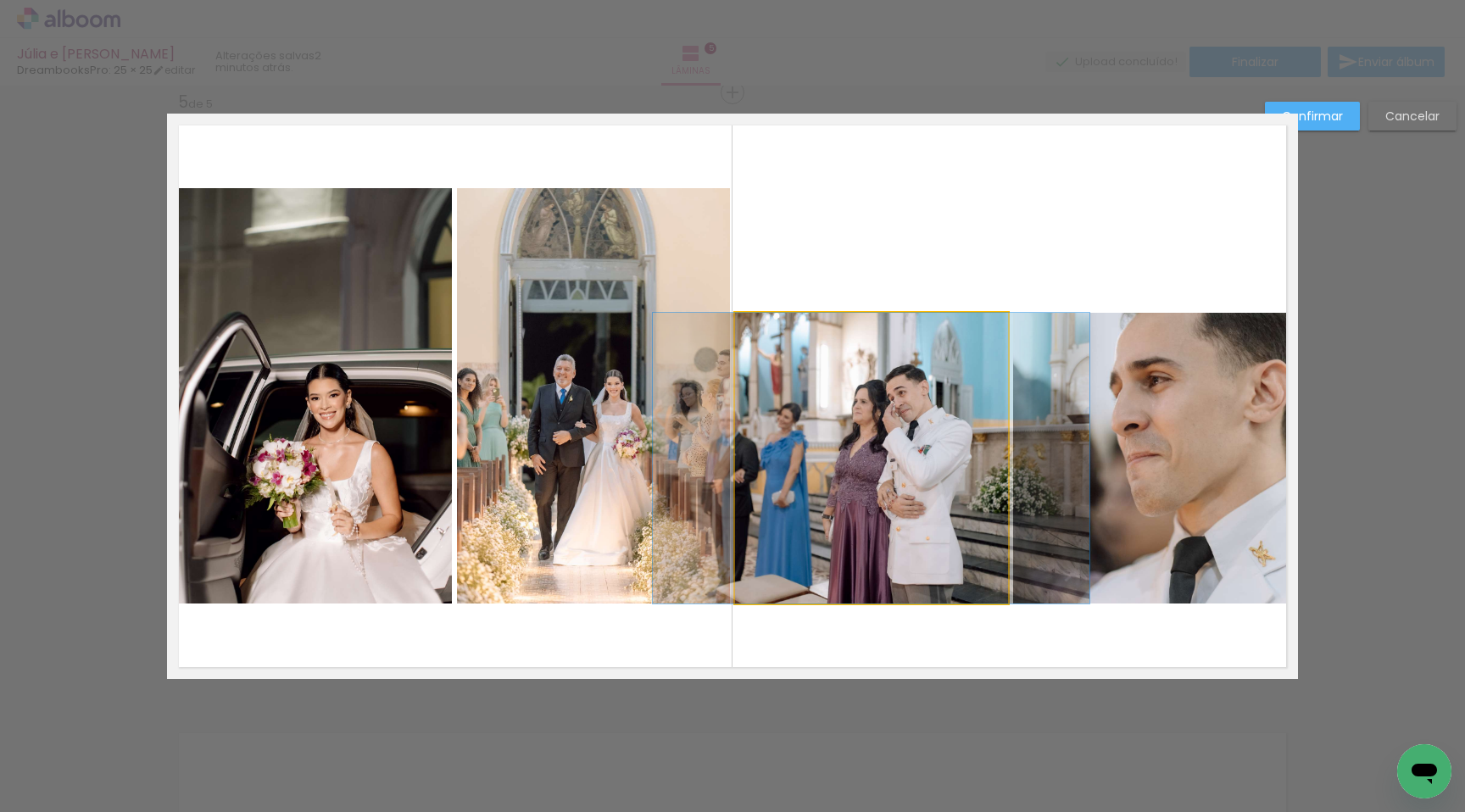
click at [868, 437] on quentale-photo at bounding box center [871, 459] width 273 height 291
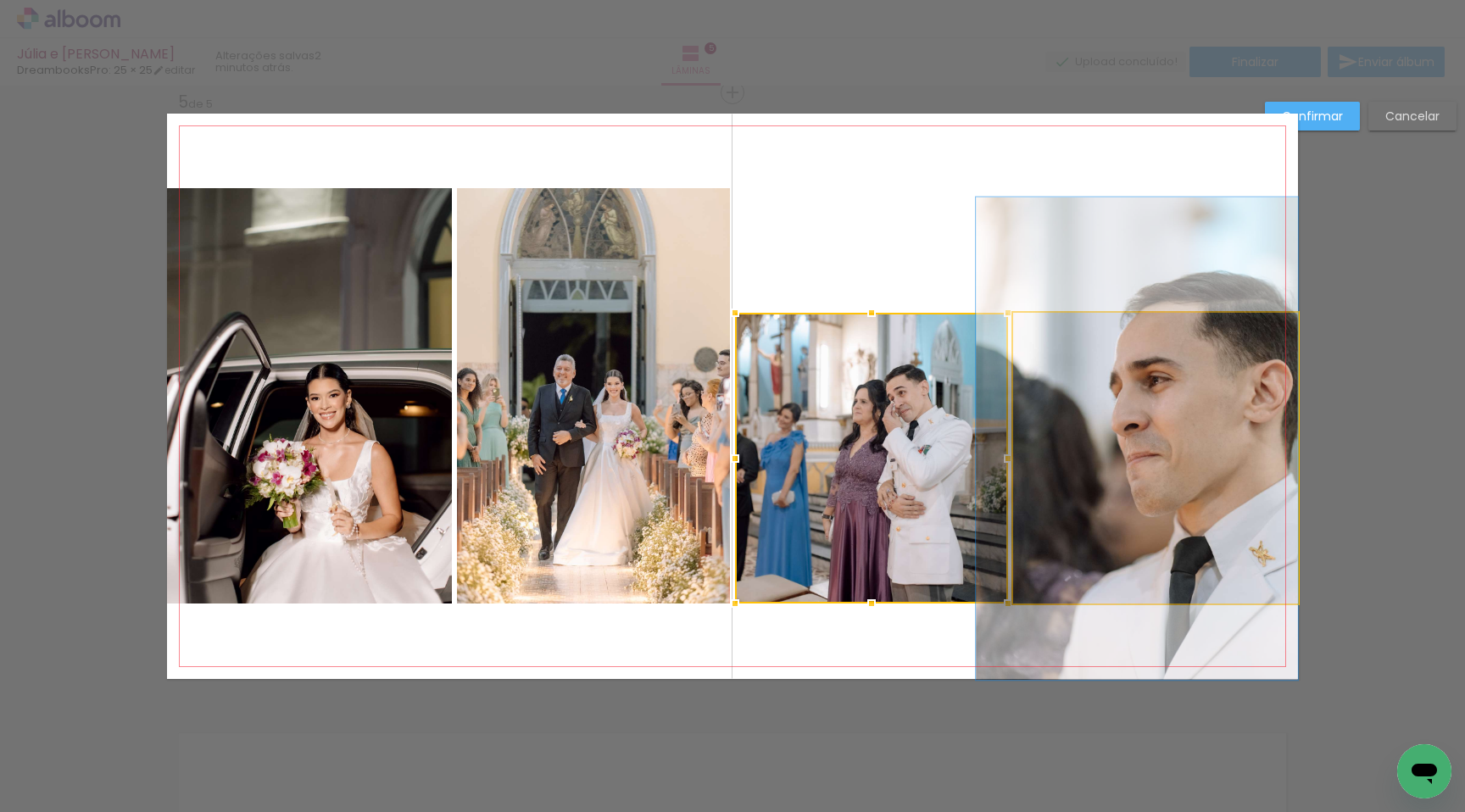
click at [1064, 431] on quentale-photo at bounding box center [1156, 459] width 285 height 291
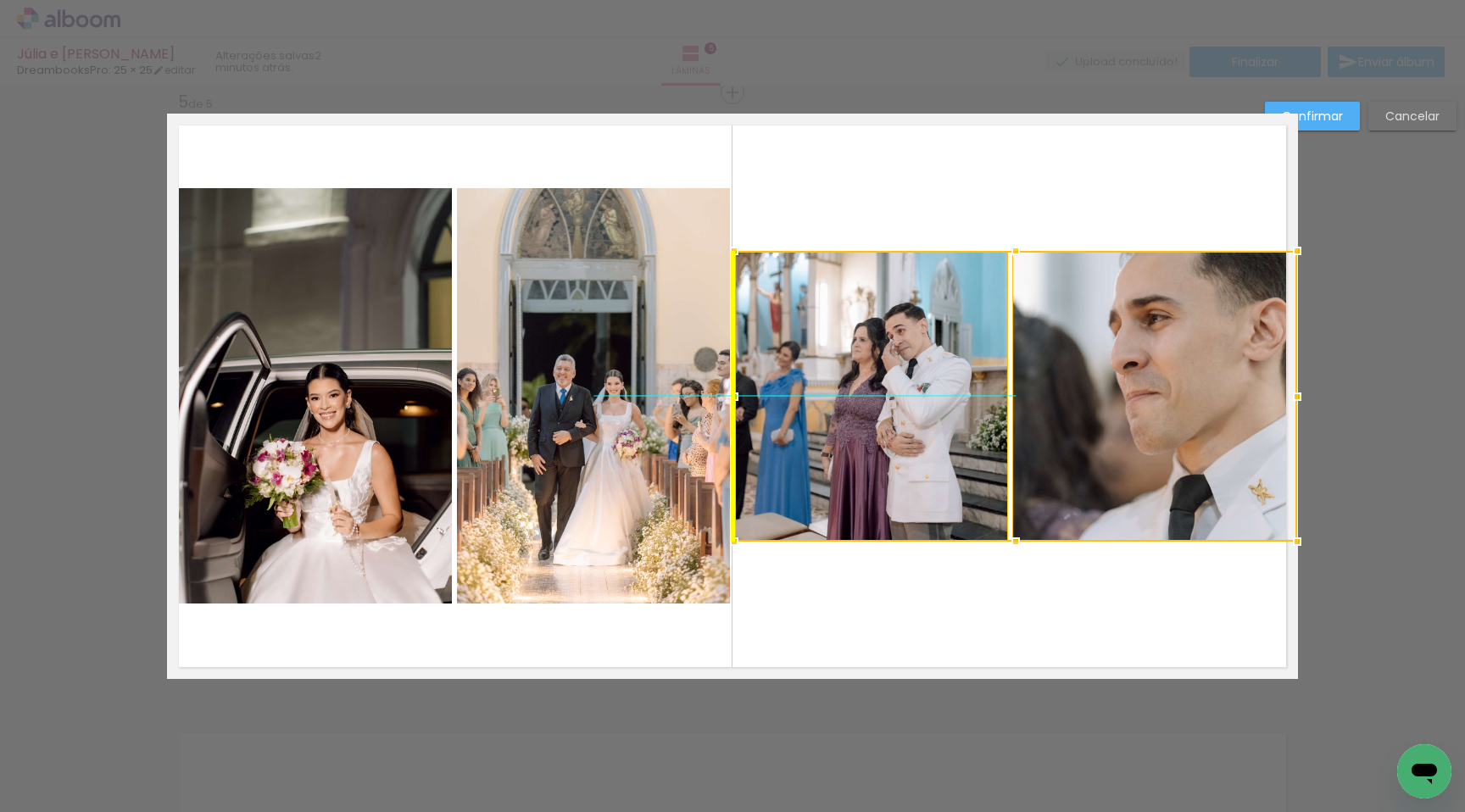
drag, startPoint x: 1035, startPoint y: 428, endPoint x: 1039, endPoint y: 361, distance: 67.1
click at [1039, 361] on div at bounding box center [1016, 396] width 563 height 291
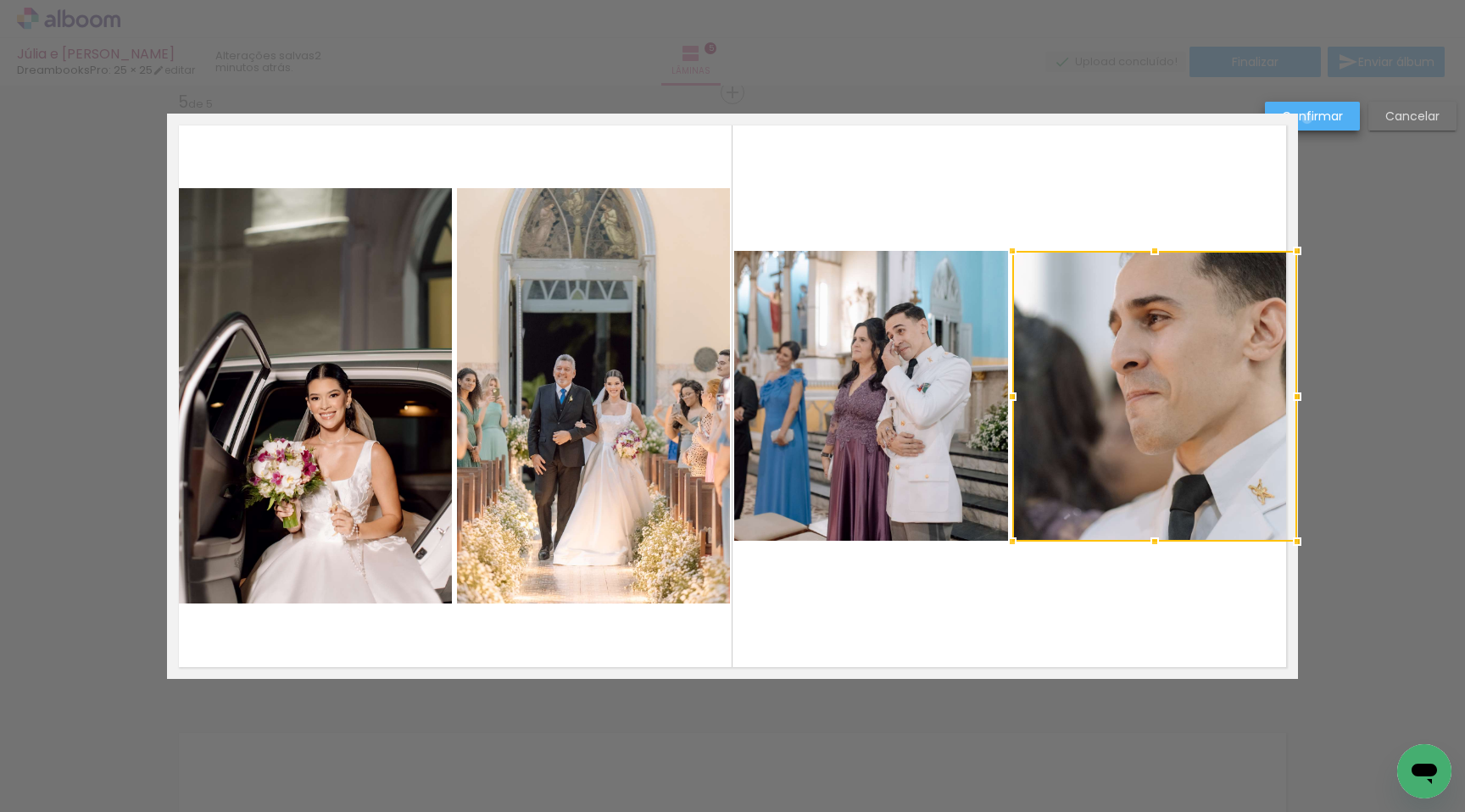
drag, startPoint x: 1308, startPoint y: 119, endPoint x: 1274, endPoint y: 160, distance: 53.3
click at [0, 0] on slot "Confirmar" at bounding box center [0, 0] width 0 height 0
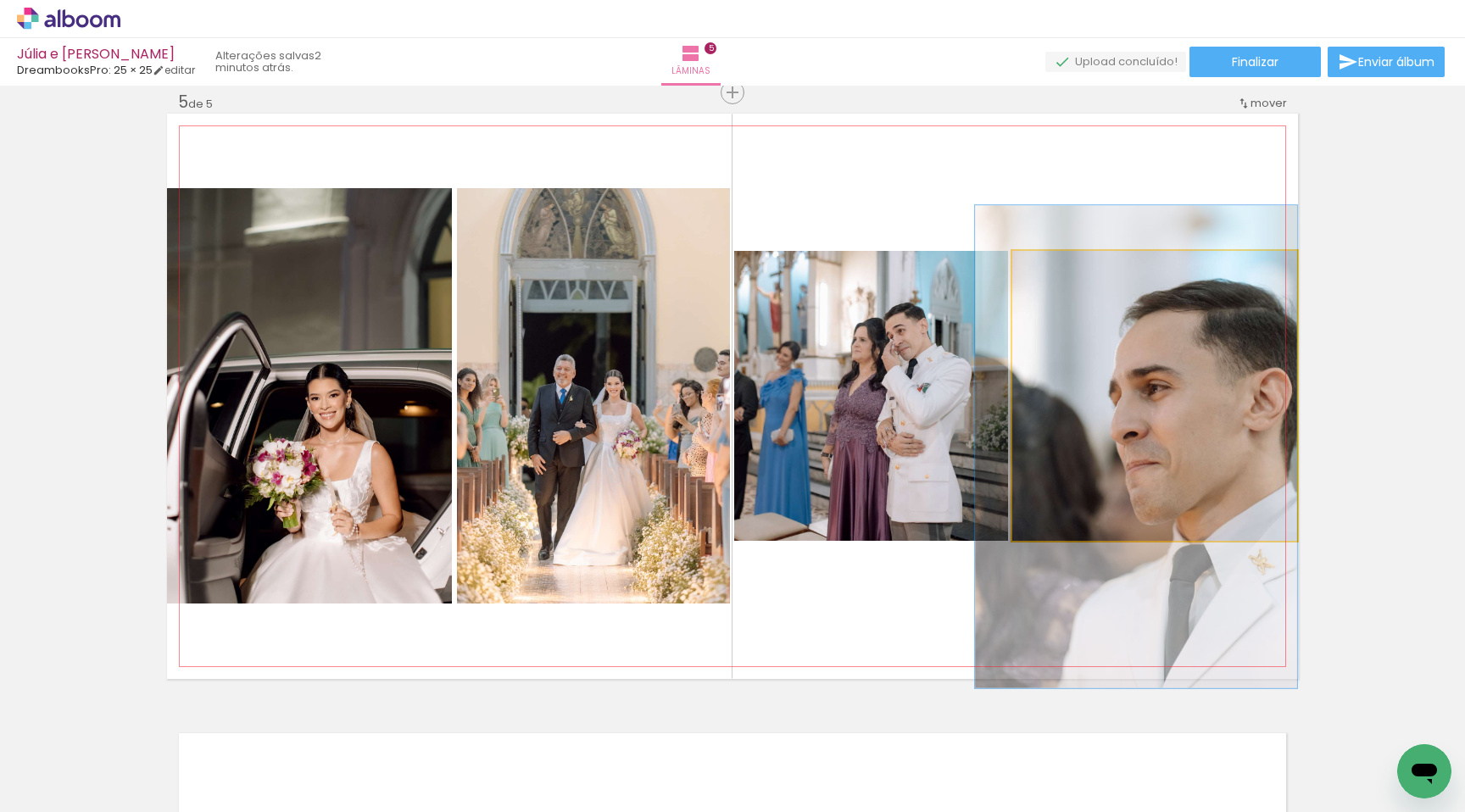
drag, startPoint x: 1222, startPoint y: 337, endPoint x: 1116, endPoint y: 407, distance: 127.0
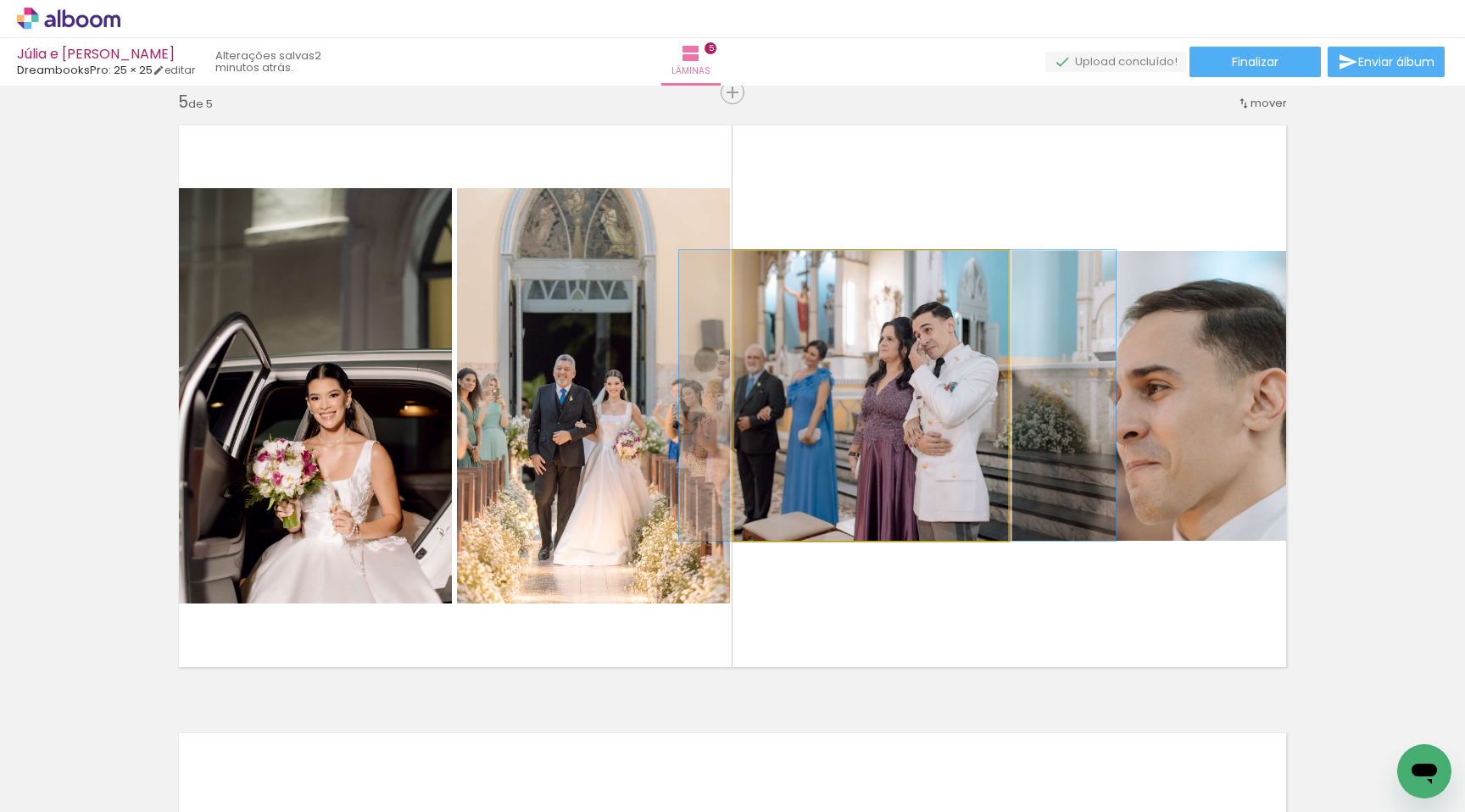
drag, startPoint x: 976, startPoint y: 436, endPoint x: 1087, endPoint y: 425, distance: 111.5
click at [0, 0] on slot at bounding box center [0, 0] width 0 height 0
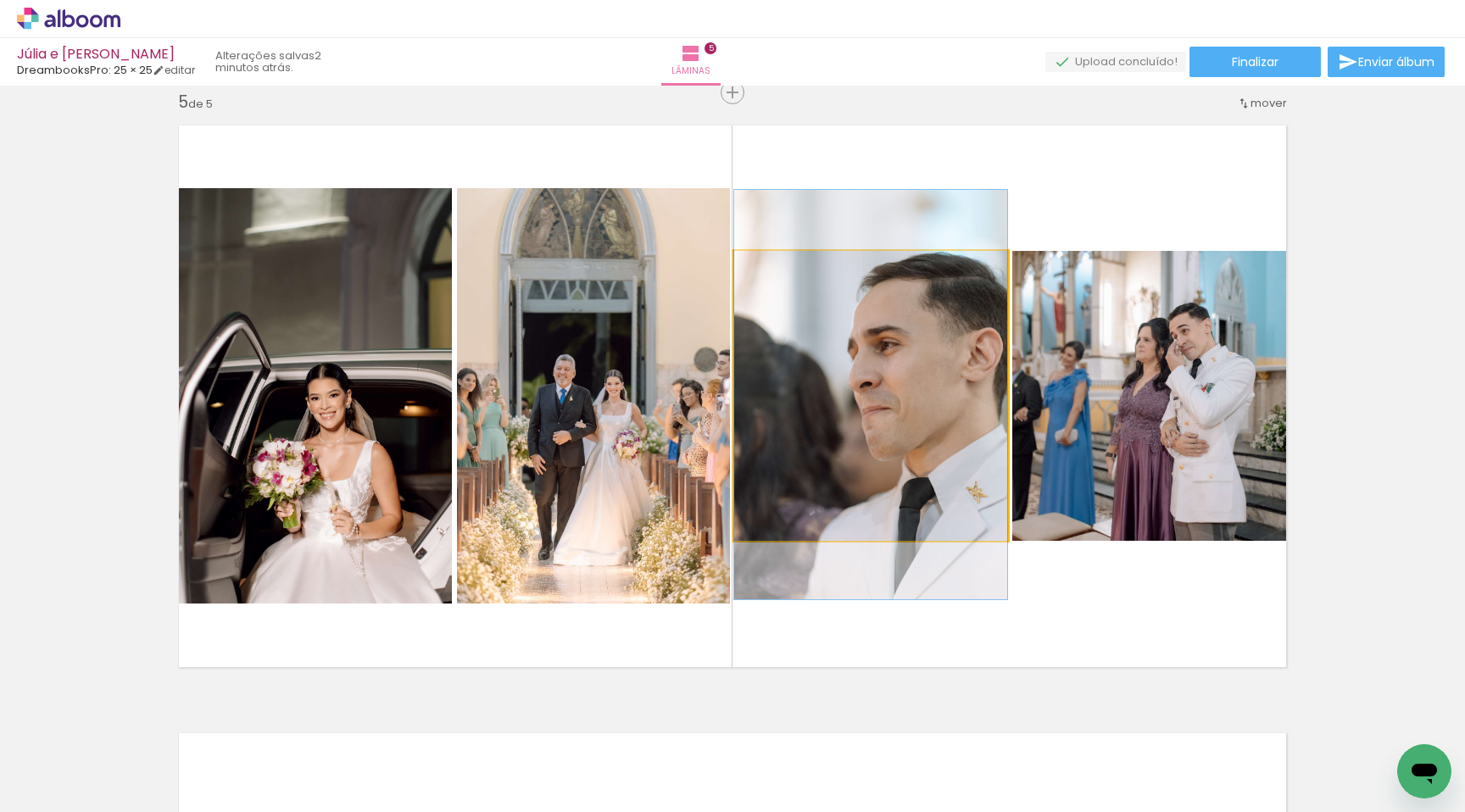
drag, startPoint x: 921, startPoint y: 446, endPoint x: 888, endPoint y: 448, distance: 33.1
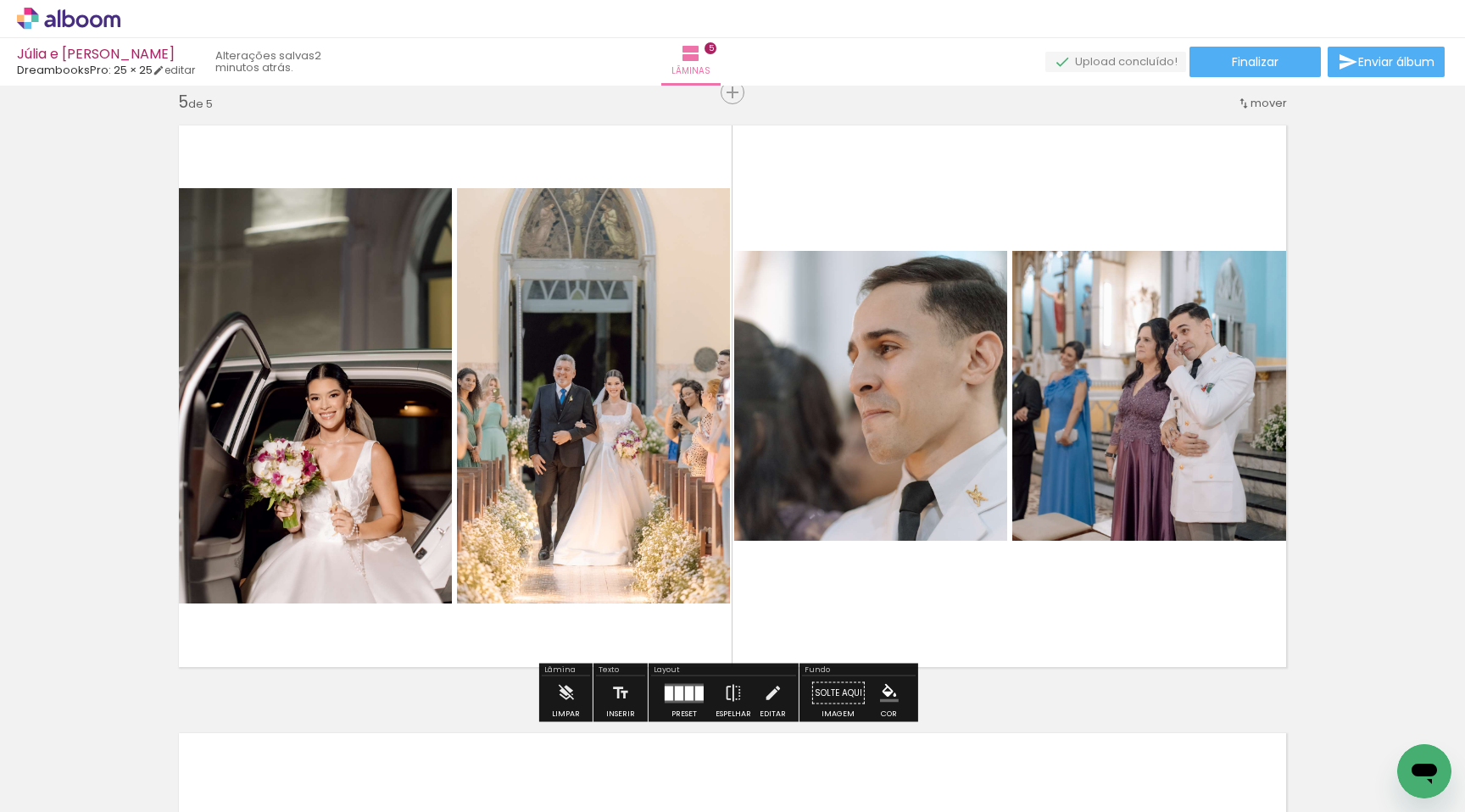
click at [1118, 451] on quentale-photo at bounding box center [1155, 396] width 285 height 291
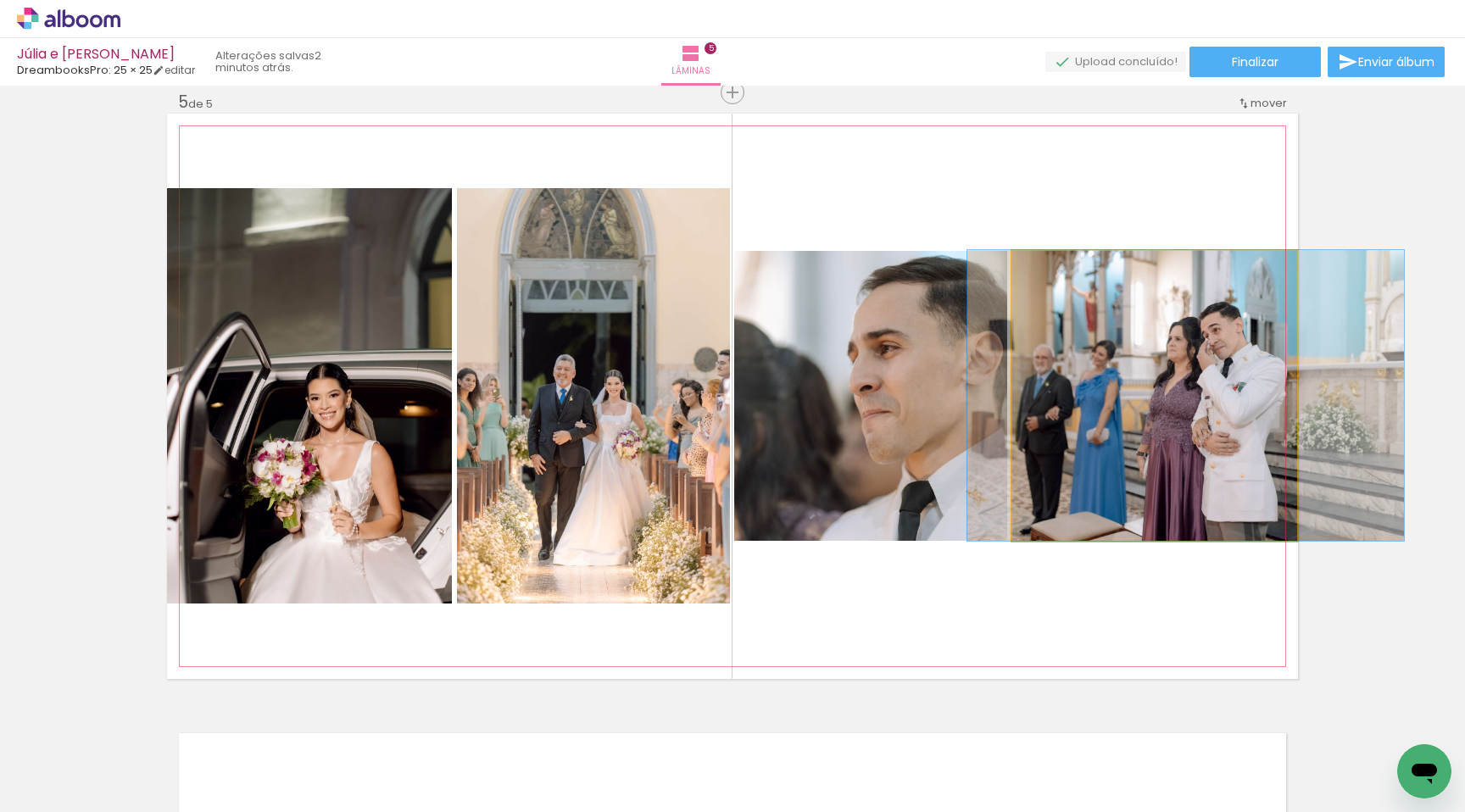
drag, startPoint x: 1106, startPoint y: 449, endPoint x: 1138, endPoint y: 449, distance: 32.0
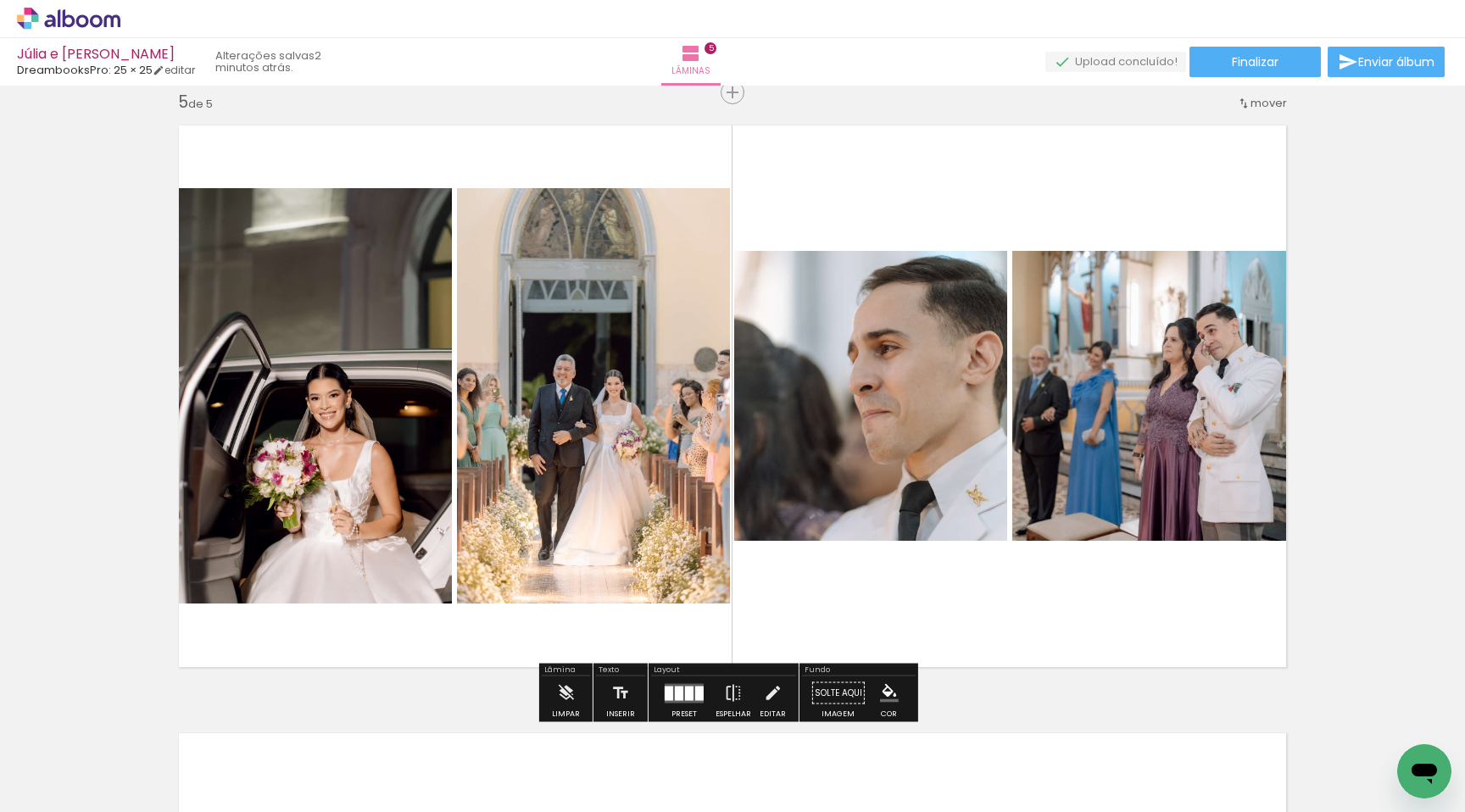
click at [1099, 584] on quentale-layouter at bounding box center [732, 396] width 1131 height 566
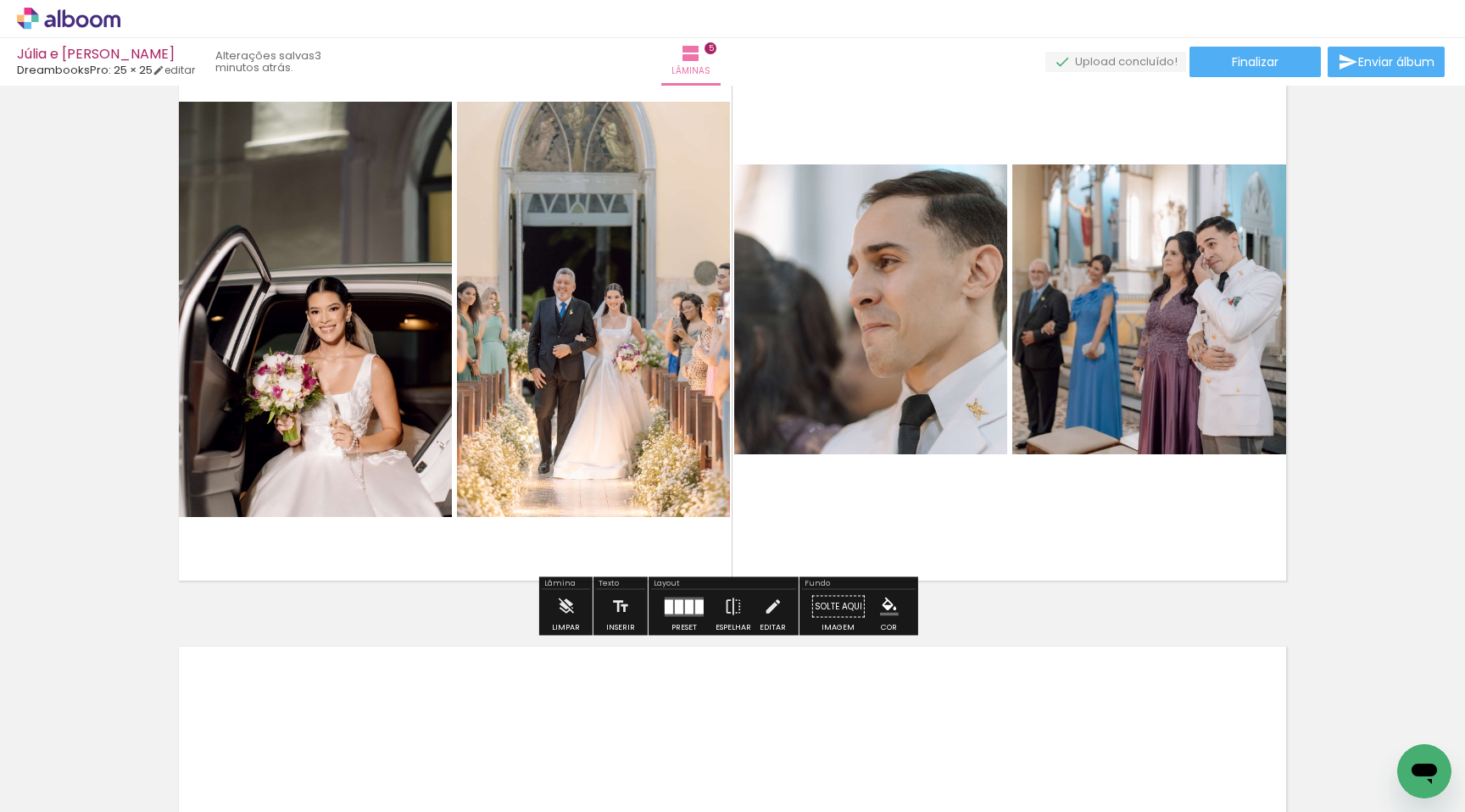
scroll to position [2628, 0]
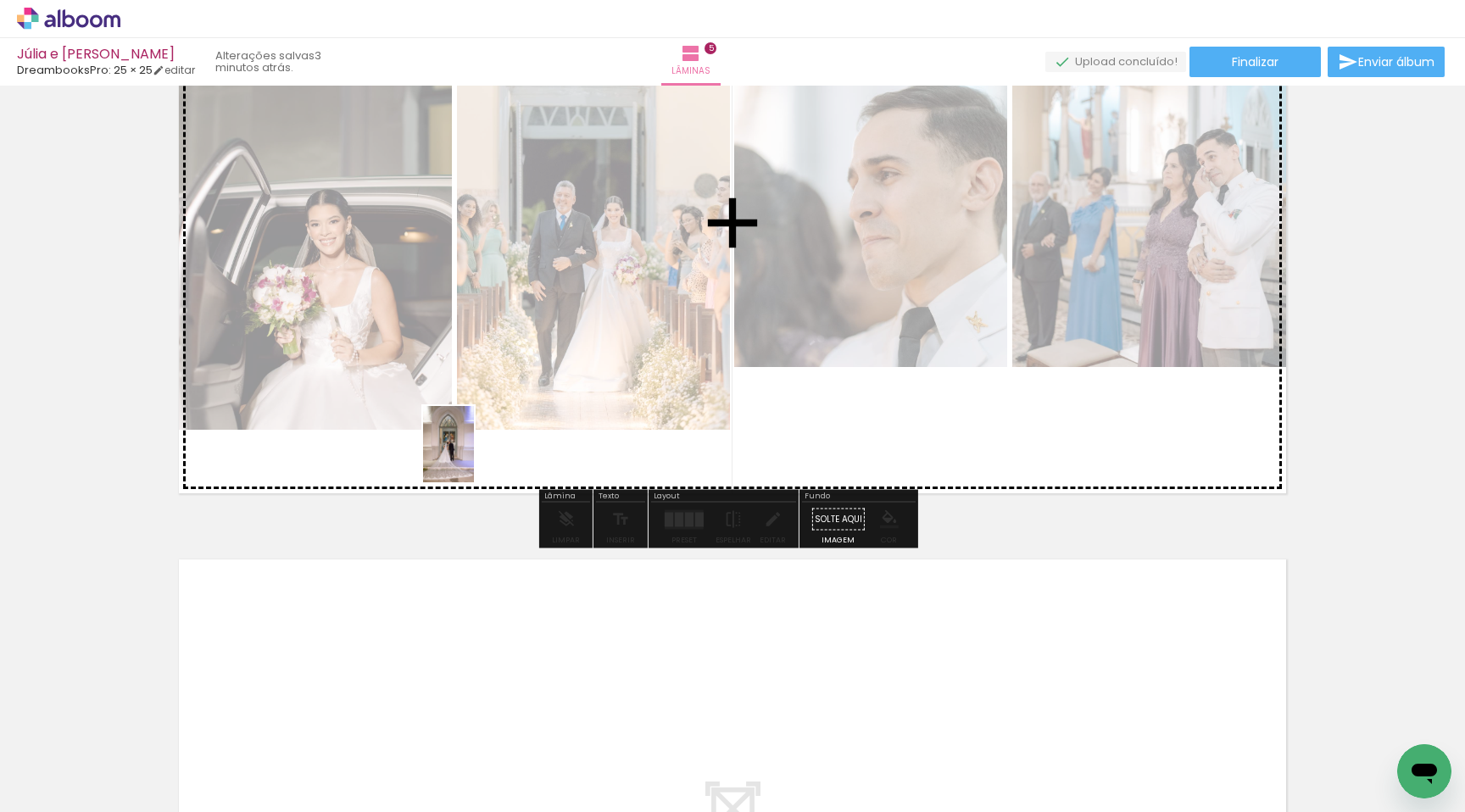
drag, startPoint x: 597, startPoint y: 765, endPoint x: 474, endPoint y: 457, distance: 331.7
click at [474, 457] on quentale-workspace at bounding box center [732, 406] width 1465 height 812
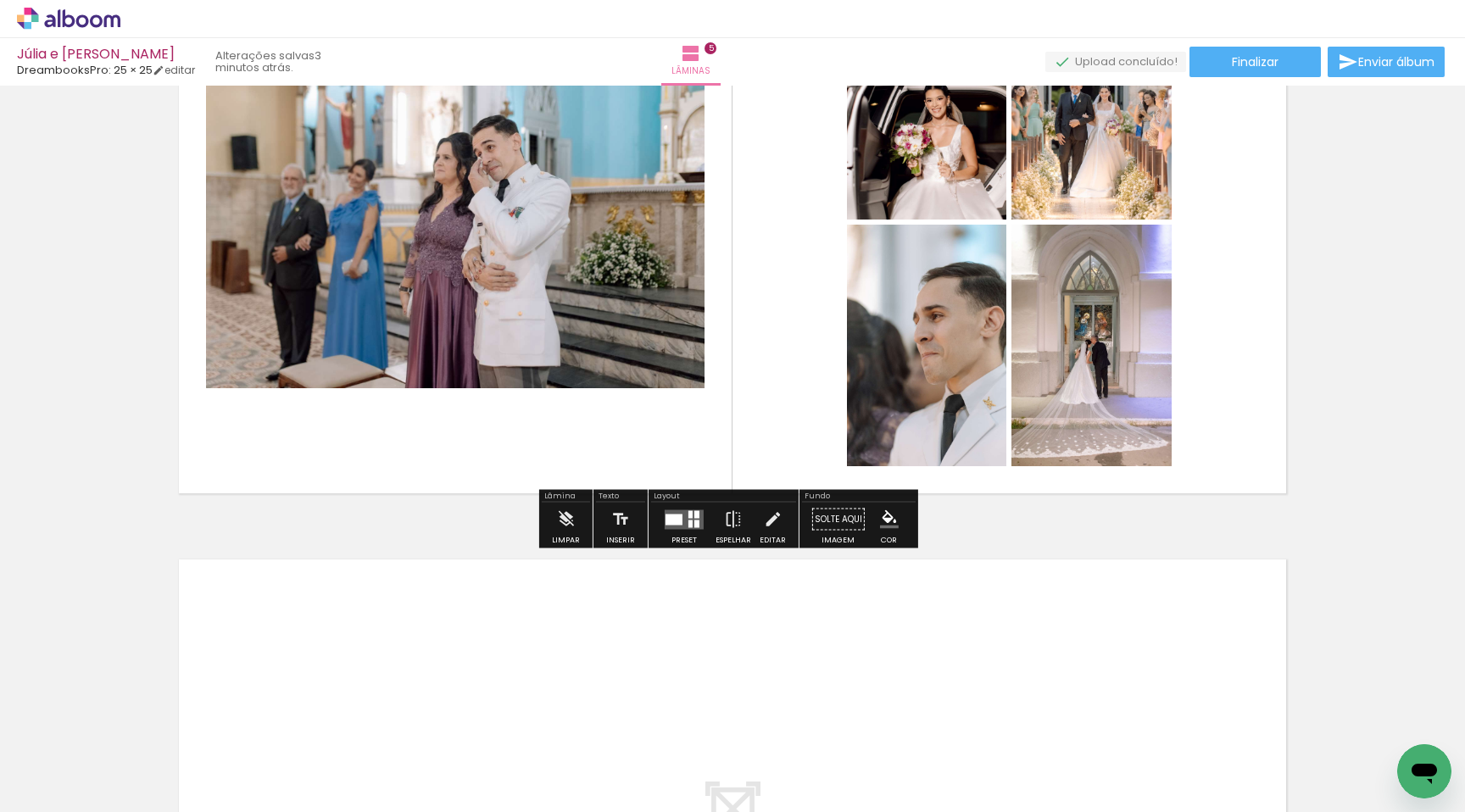
scroll to position [2439, 0]
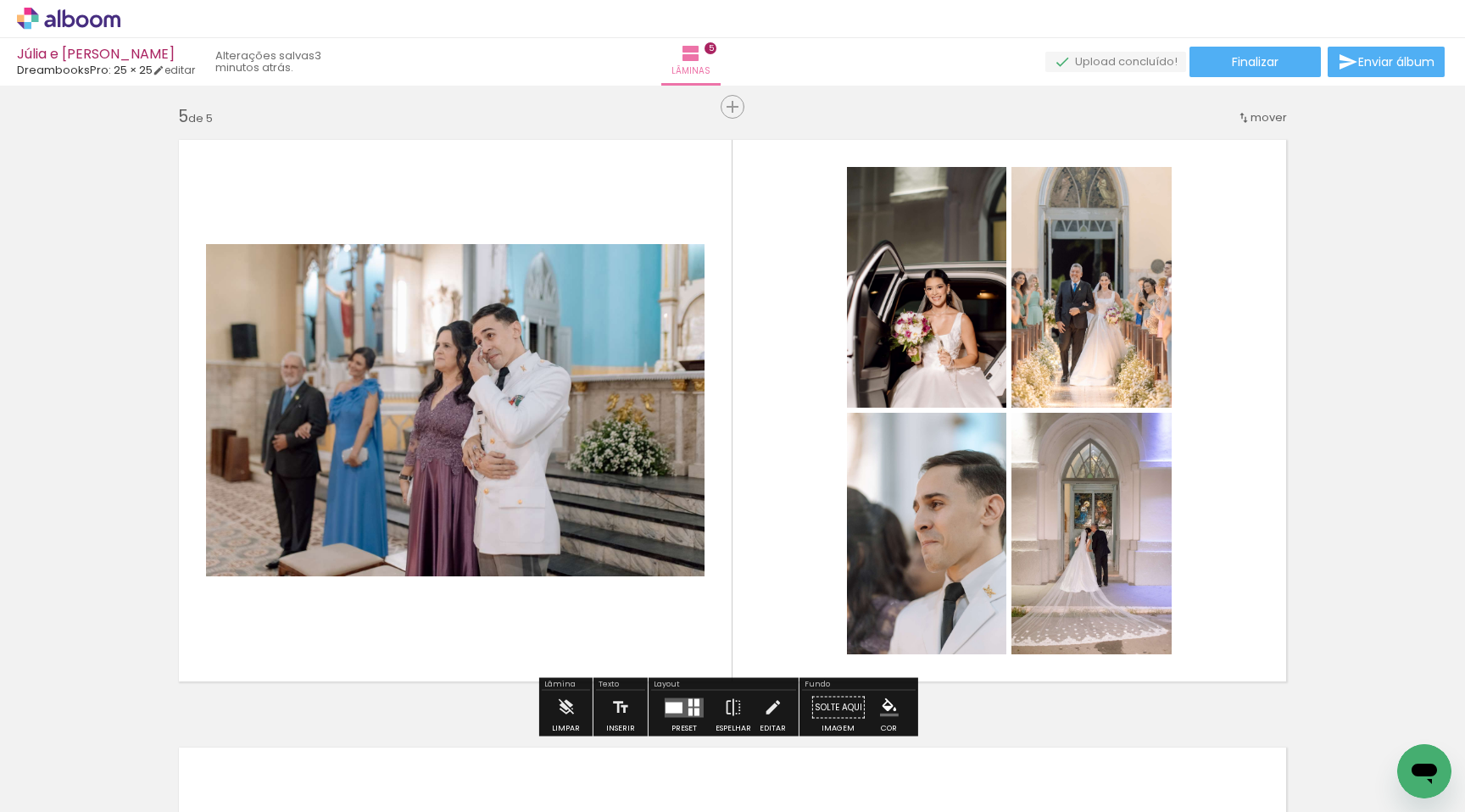
click at [679, 695] on div at bounding box center [685, 708] width 46 height 34
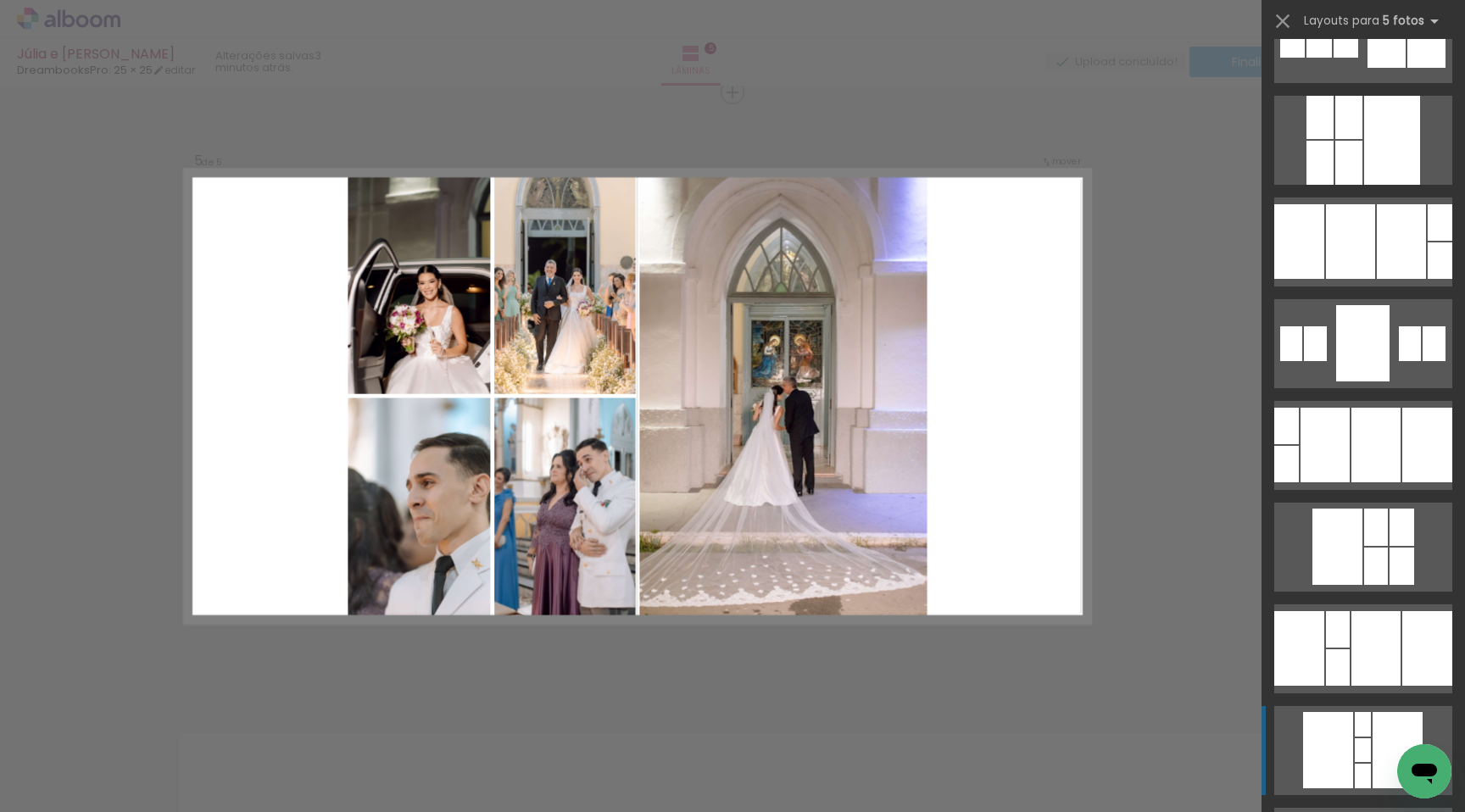
scroll to position [9228, 0]
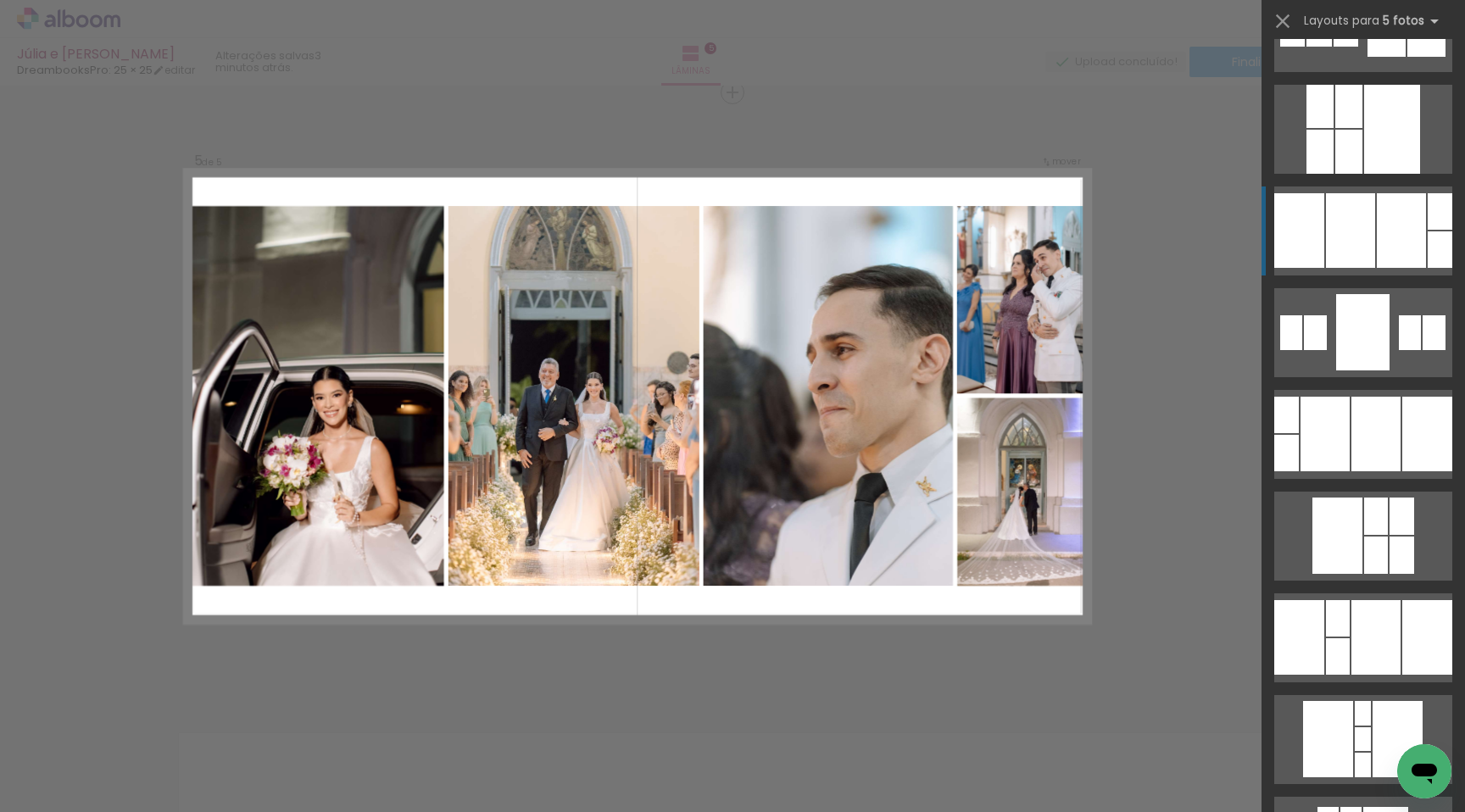
click at [1339, 250] on div at bounding box center [1350, 231] width 49 height 75
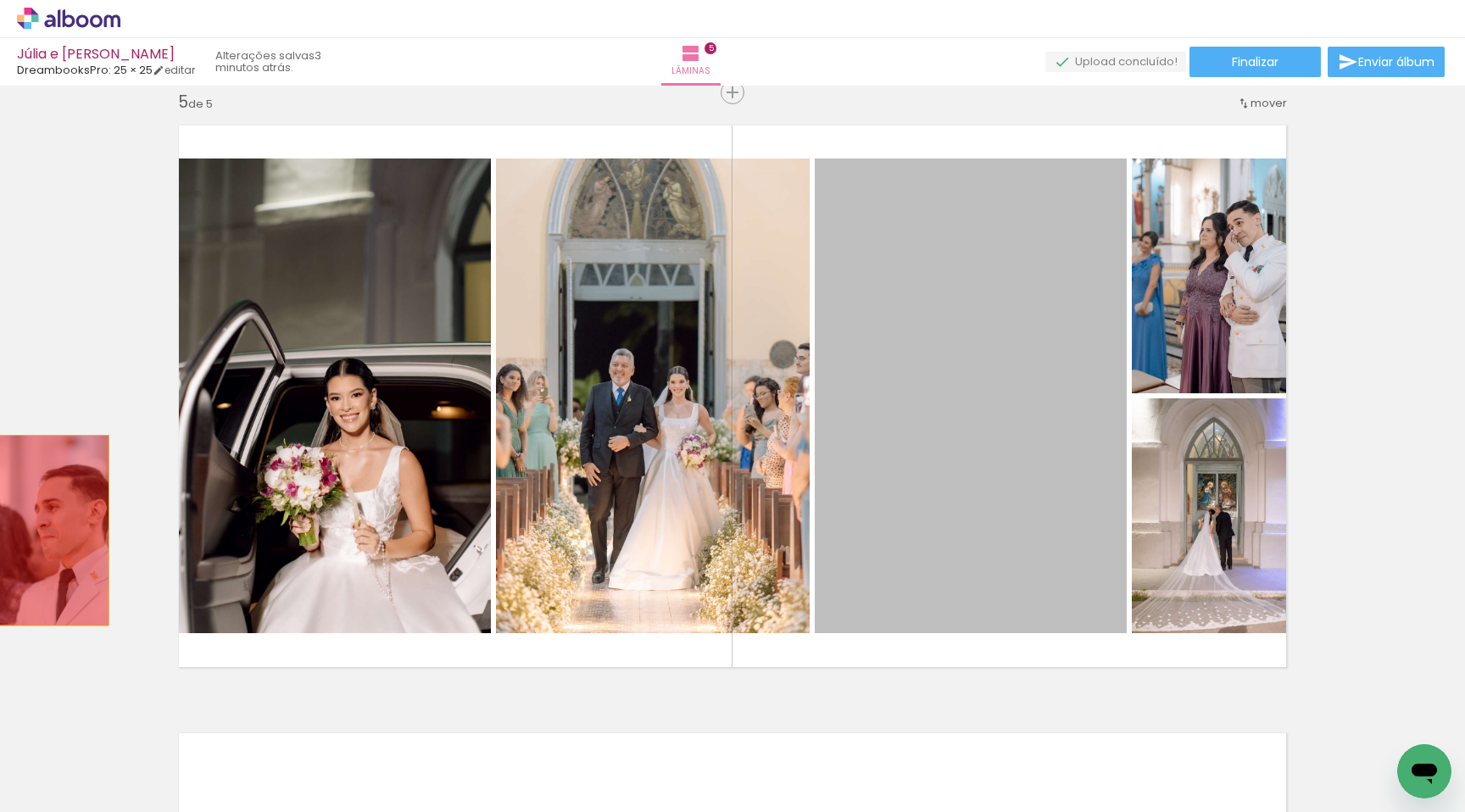
drag, startPoint x: 998, startPoint y: 467, endPoint x: 41, endPoint y: 527, distance: 958.9
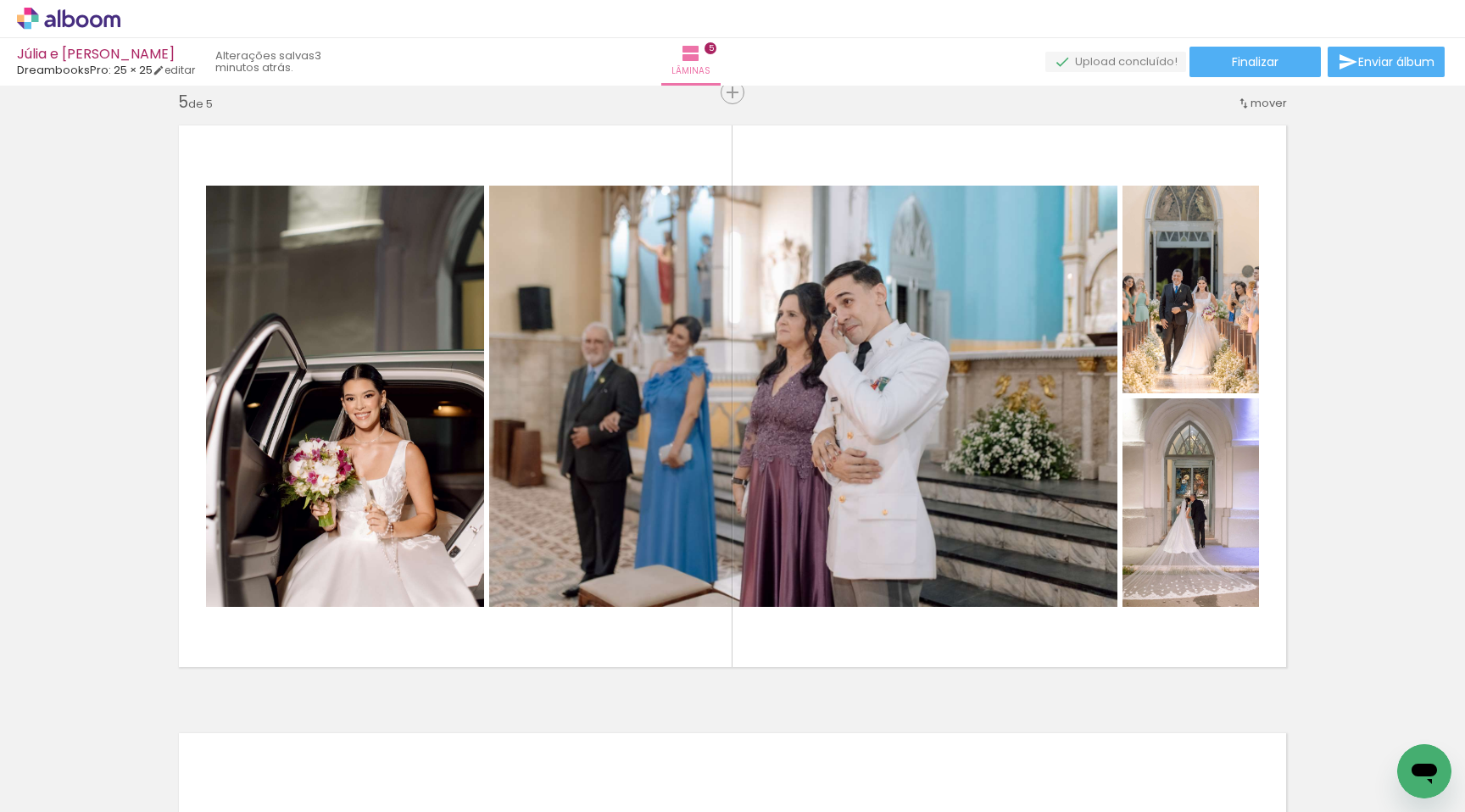
scroll to position [0, 0]
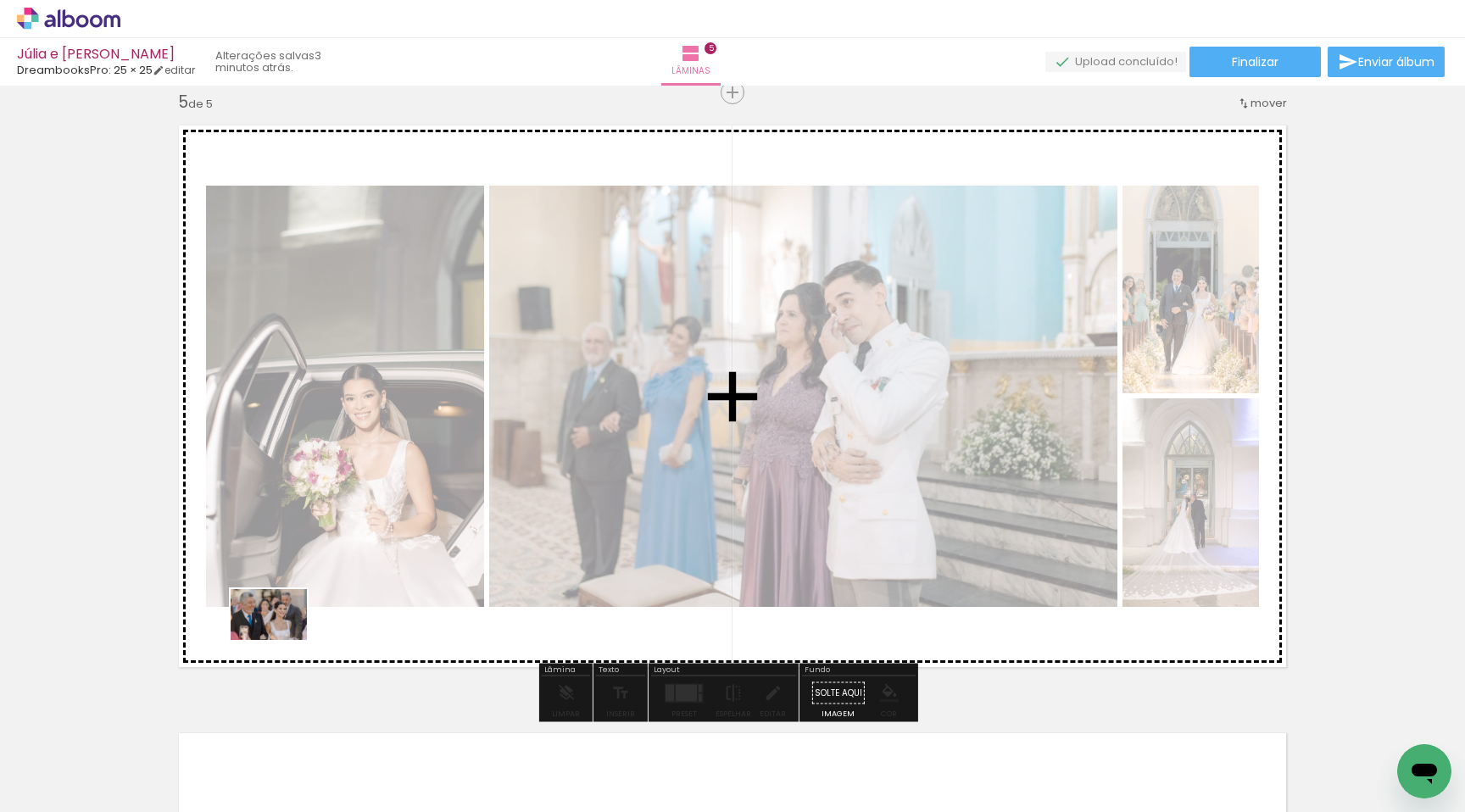
drag, startPoint x: 171, startPoint y: 735, endPoint x: 282, endPoint y: 641, distance: 145.5
click at [282, 641] on quentale-workspace at bounding box center [732, 406] width 1465 height 812
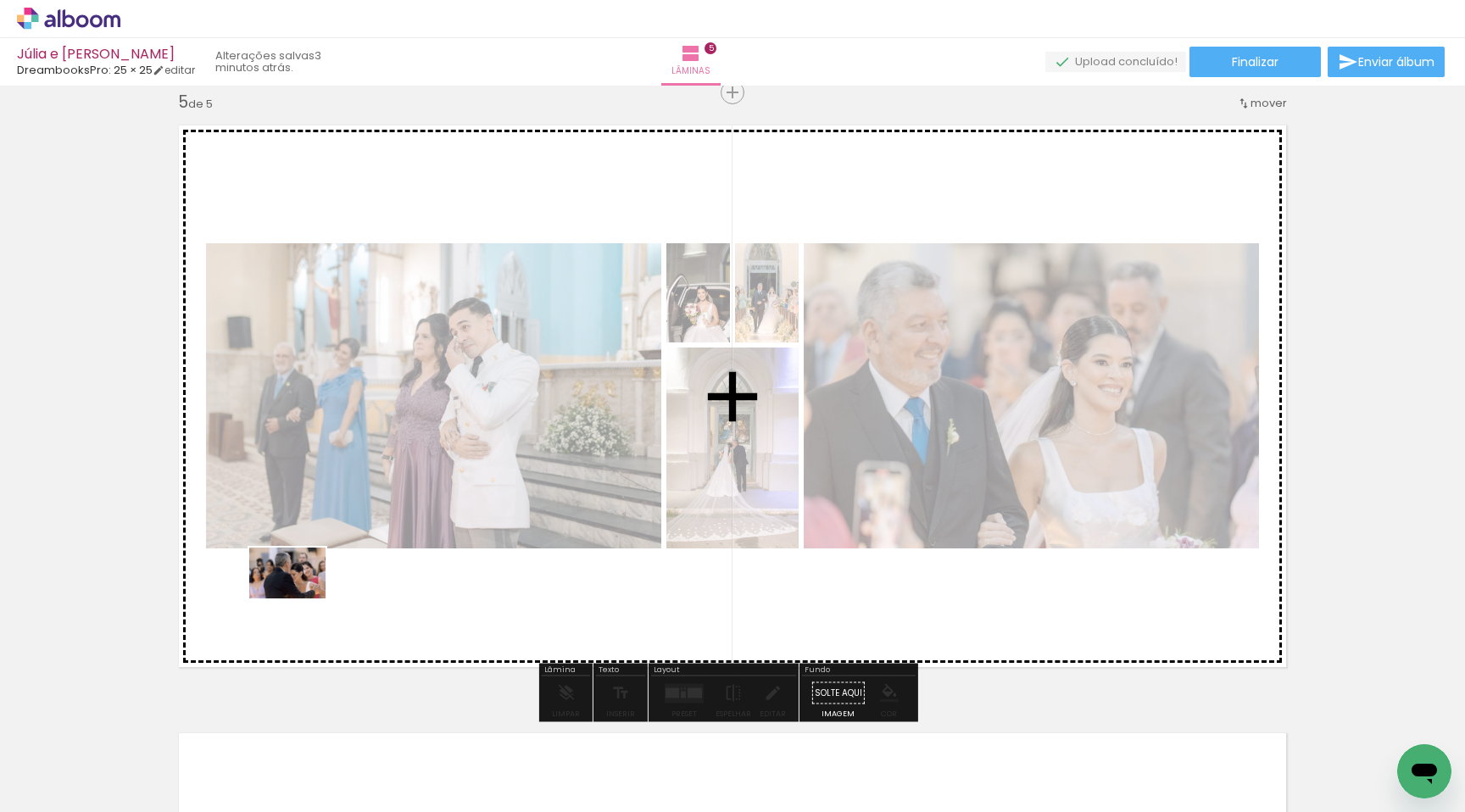
drag, startPoint x: 256, startPoint y: 757, endPoint x: 301, endPoint y: 598, distance: 165.2
click at [301, 598] on quentale-workspace at bounding box center [732, 406] width 1465 height 812
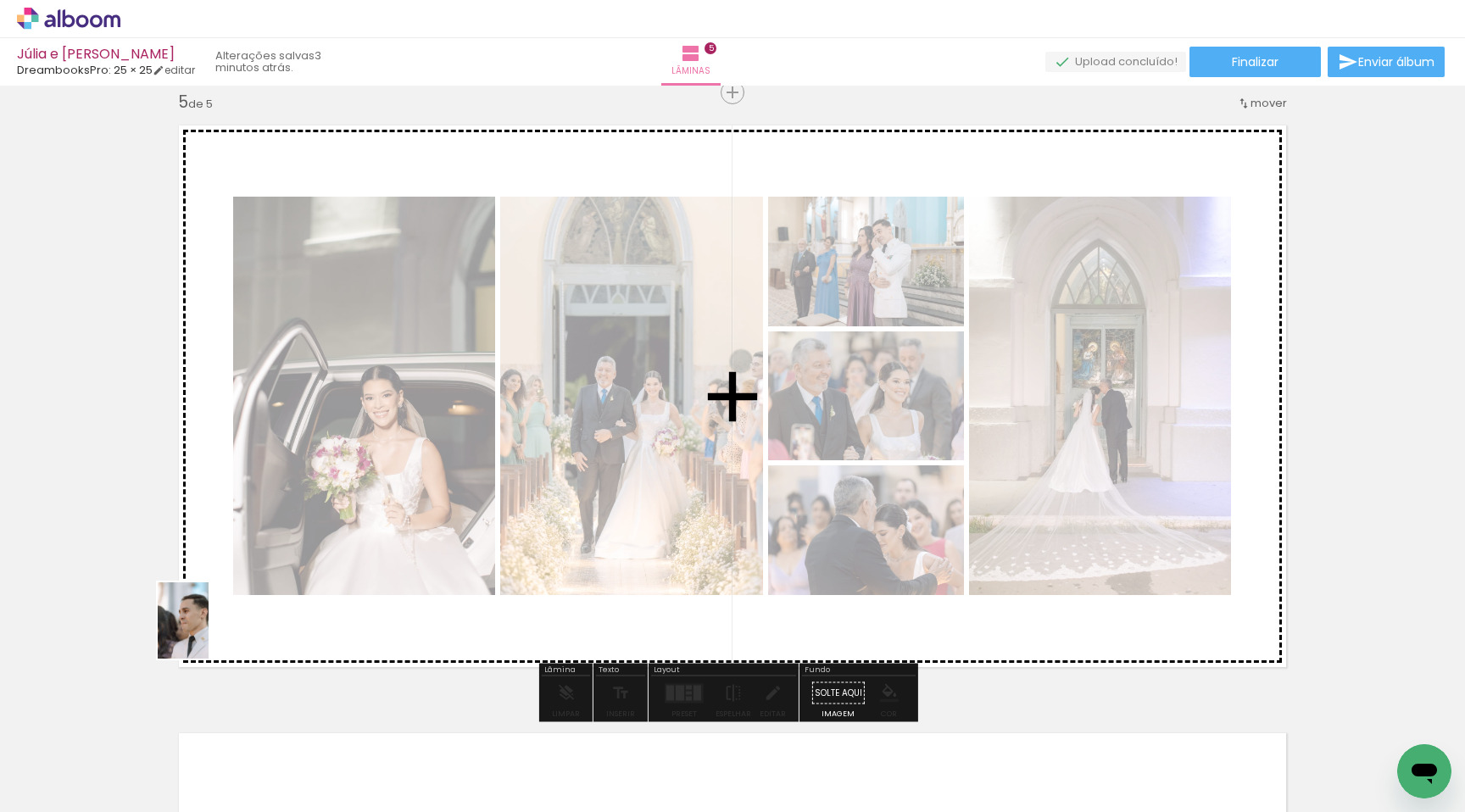
drag, startPoint x: 174, startPoint y: 741, endPoint x: 209, endPoint y: 634, distance: 112.6
click at [209, 634] on quentale-workspace at bounding box center [732, 406] width 1465 height 812
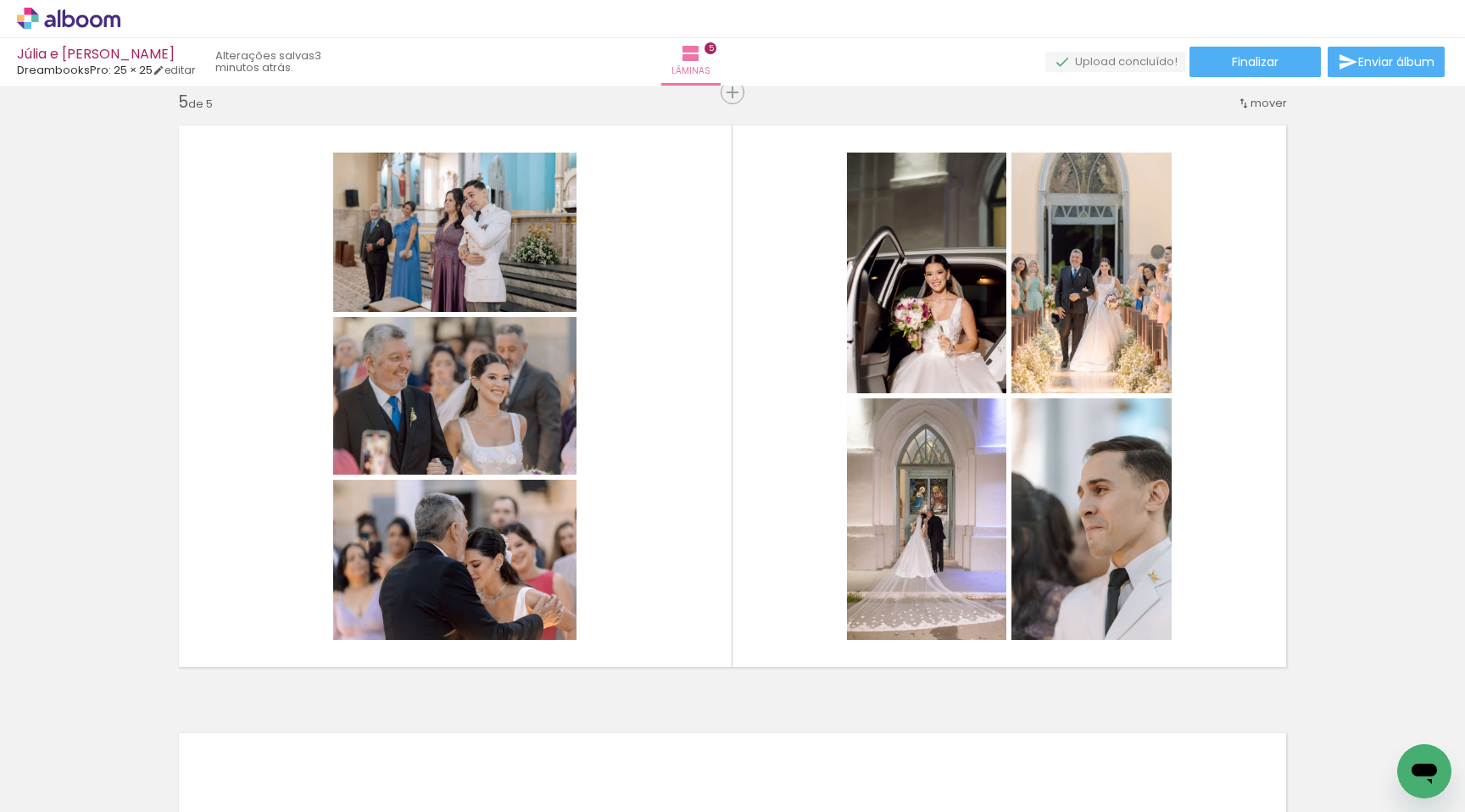
scroll to position [0, 3808]
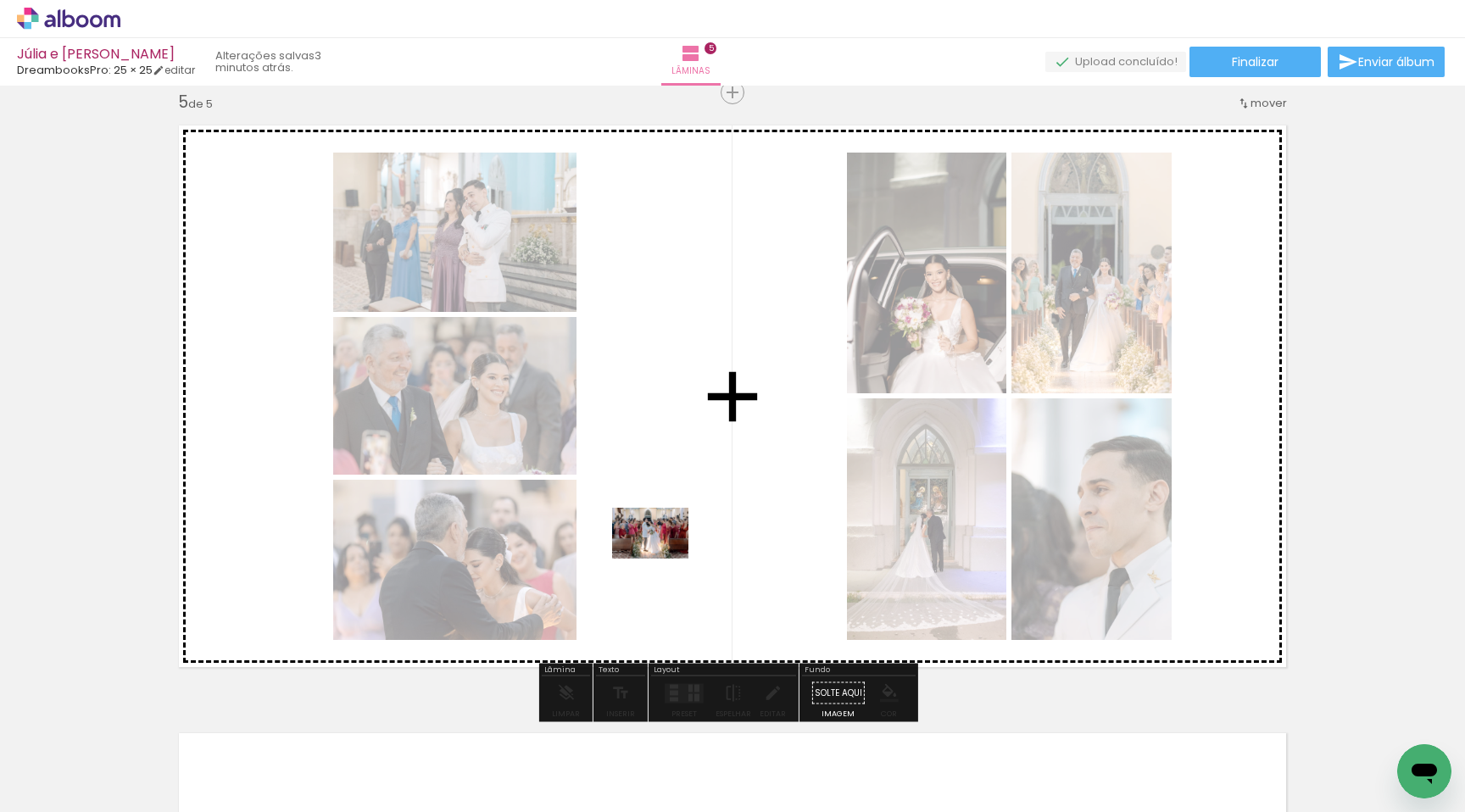
drag, startPoint x: 440, startPoint y: 761, endPoint x: 664, endPoint y: 559, distance: 301.6
click at [664, 559] on quentale-workspace at bounding box center [732, 406] width 1465 height 812
